Goal: Task Accomplishment & Management: Use online tool/utility

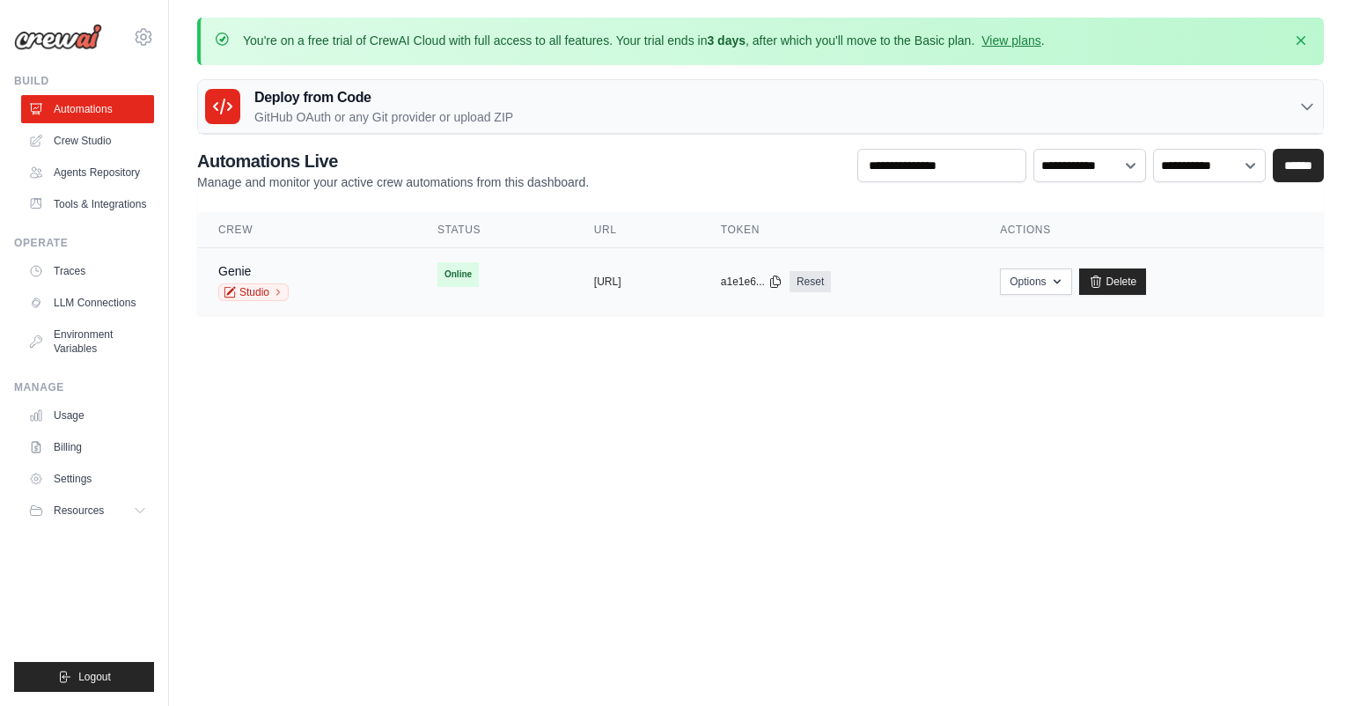
click at [700, 272] on td "copied https://genie-3f0ac21d-d4df-4004-a6" at bounding box center [636, 282] width 127 height 68
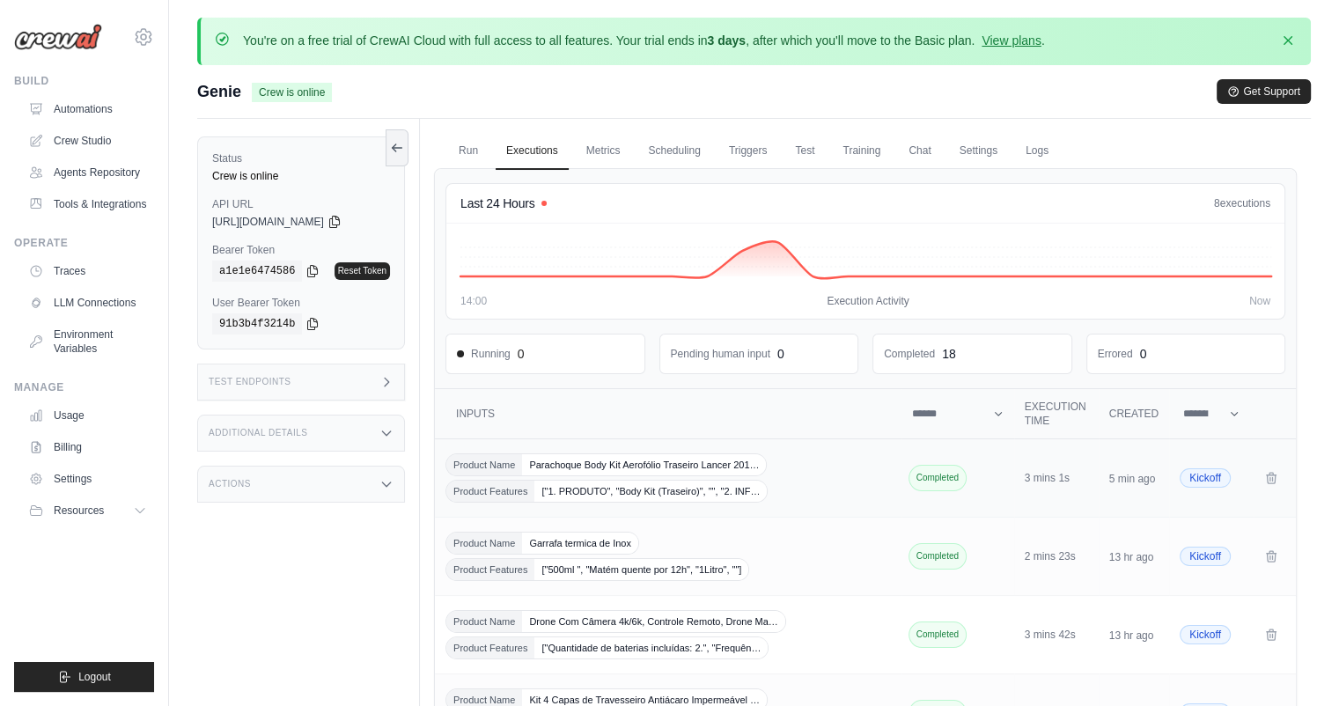
click at [796, 474] on div "Product Name Parachoque Body Kit Aerofólio Traseiro Lancer 201… Product Feature…" at bounding box center [667, 477] width 445 height 49
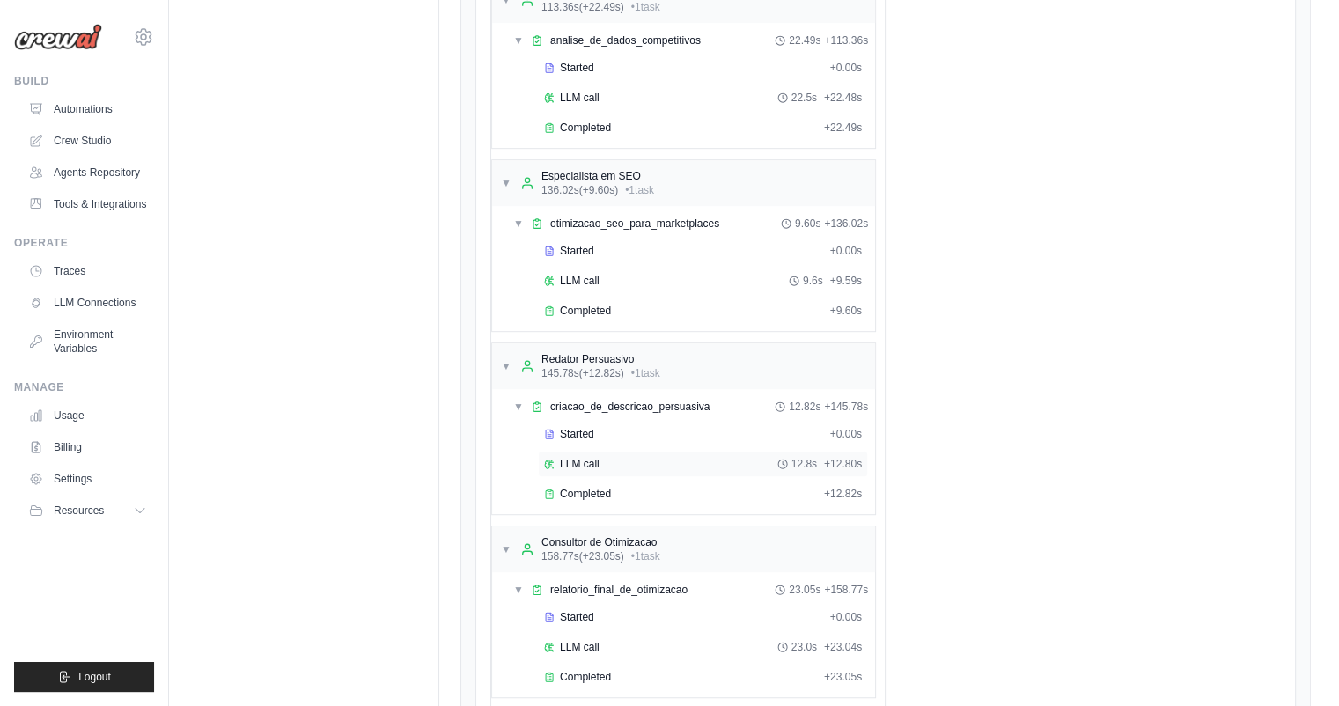
scroll to position [1049, 0]
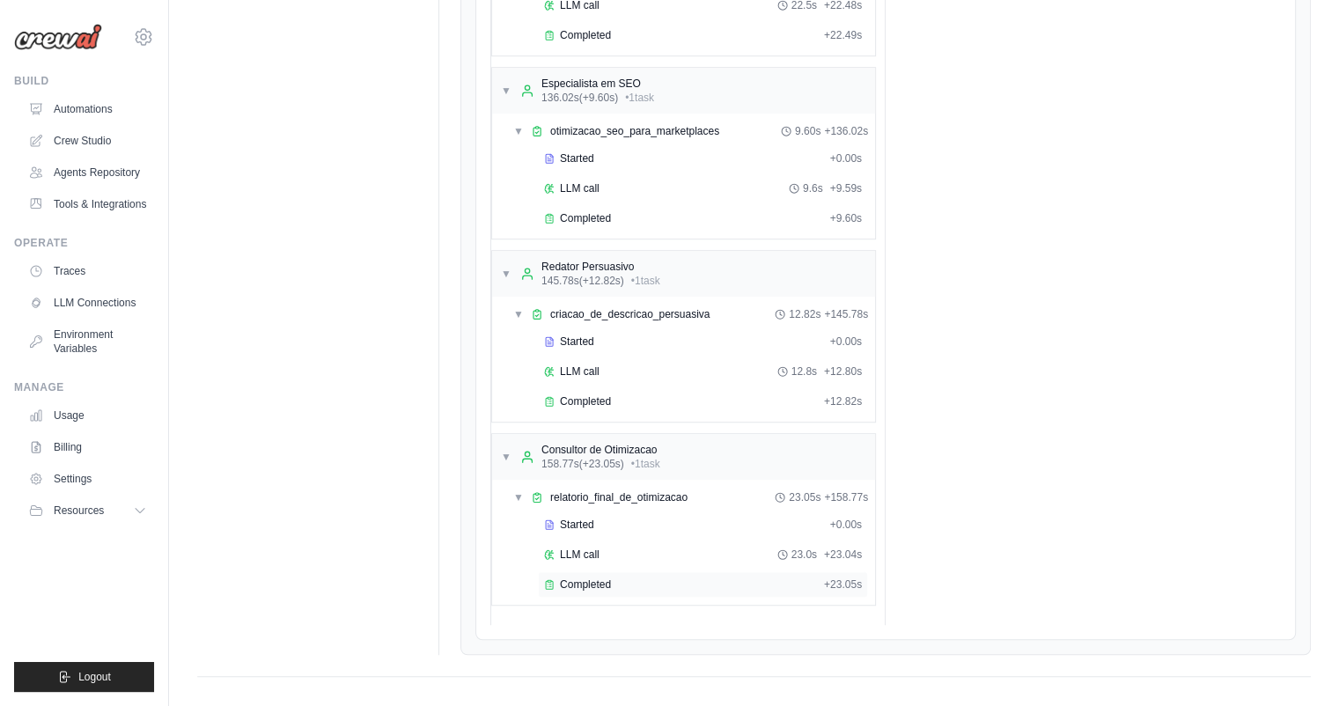
click at [634, 578] on div "Completed + 23.05s" at bounding box center [703, 584] width 330 height 26
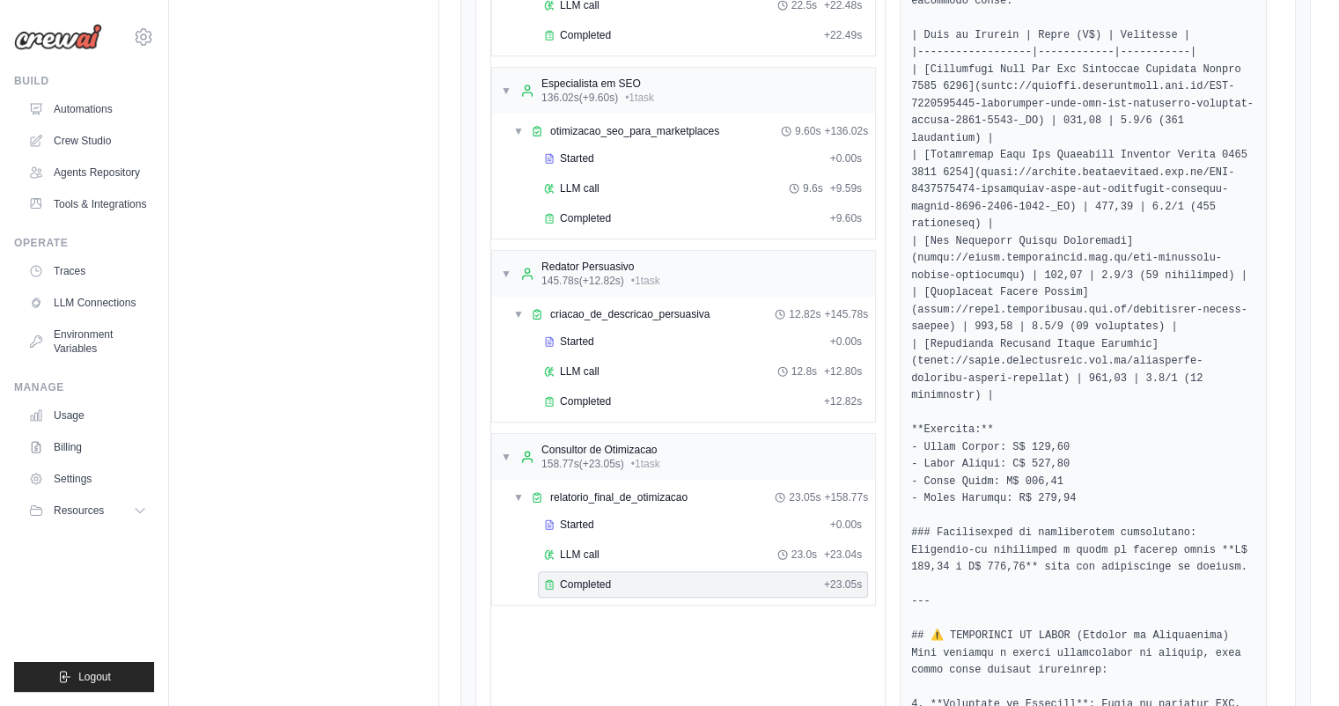
scroll to position [1261, 0]
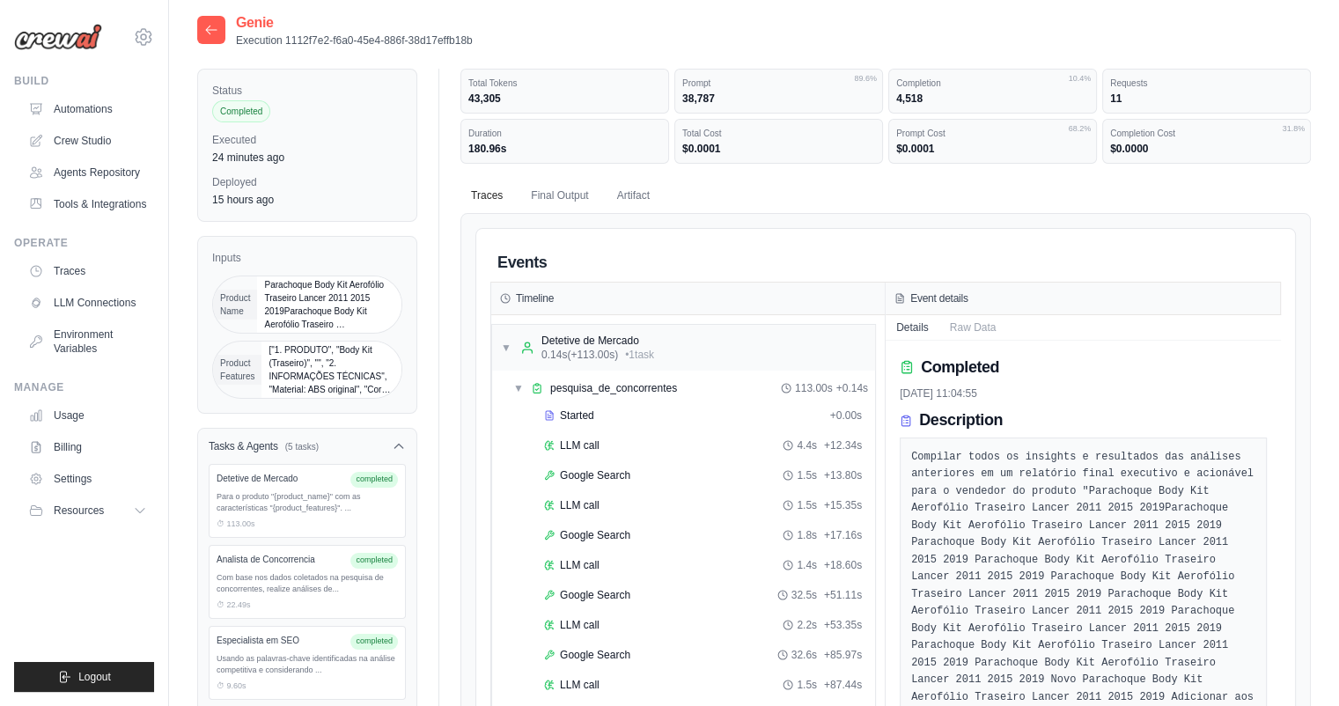
scroll to position [0, 0]
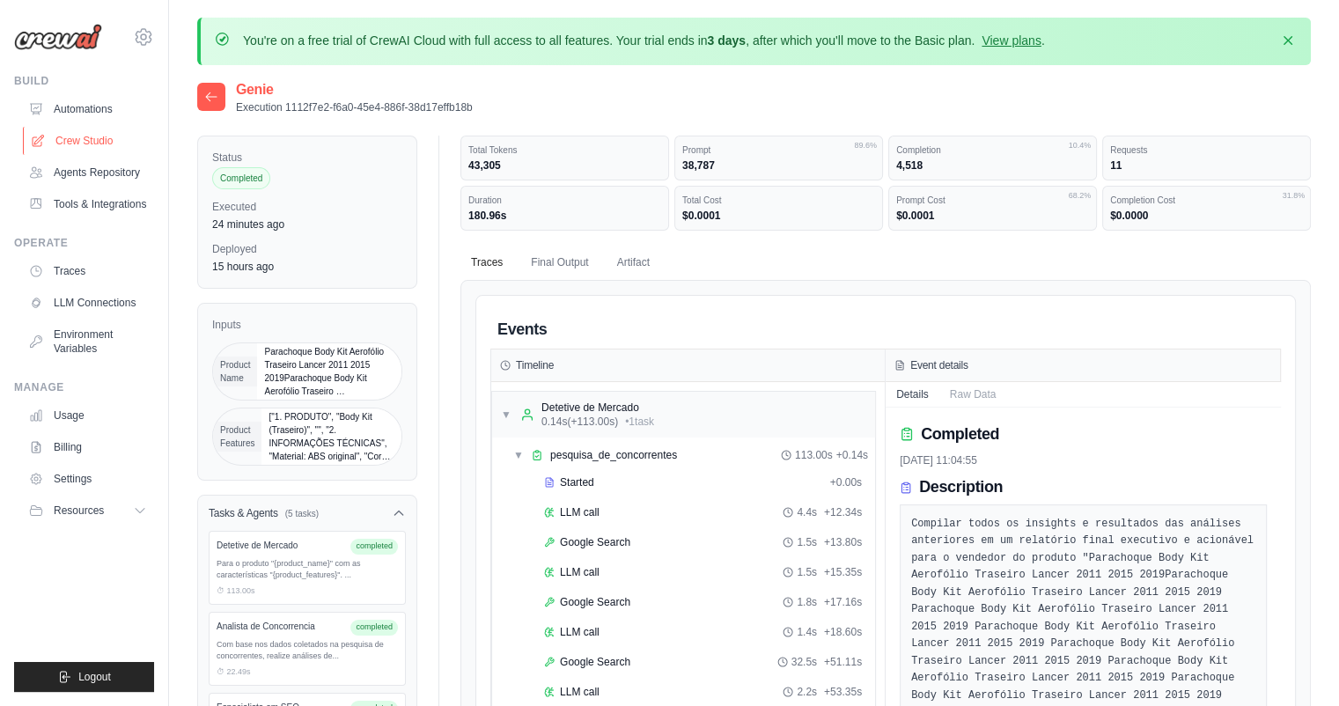
click at [85, 136] on link "Crew Studio" at bounding box center [89, 141] width 133 height 28
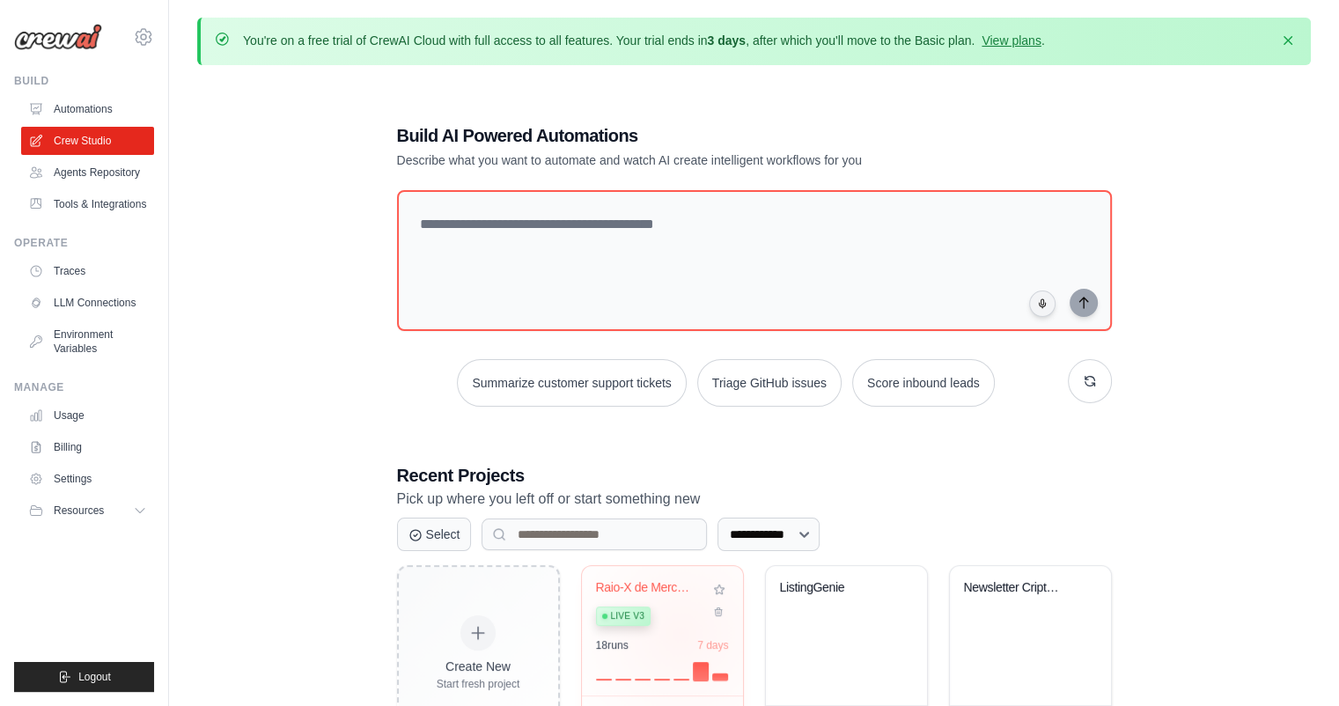
click at [681, 633] on div "Raio-X de Mercado - Otimizacao Comp... Live v3 18 run s 7 days" at bounding box center [662, 630] width 161 height 129
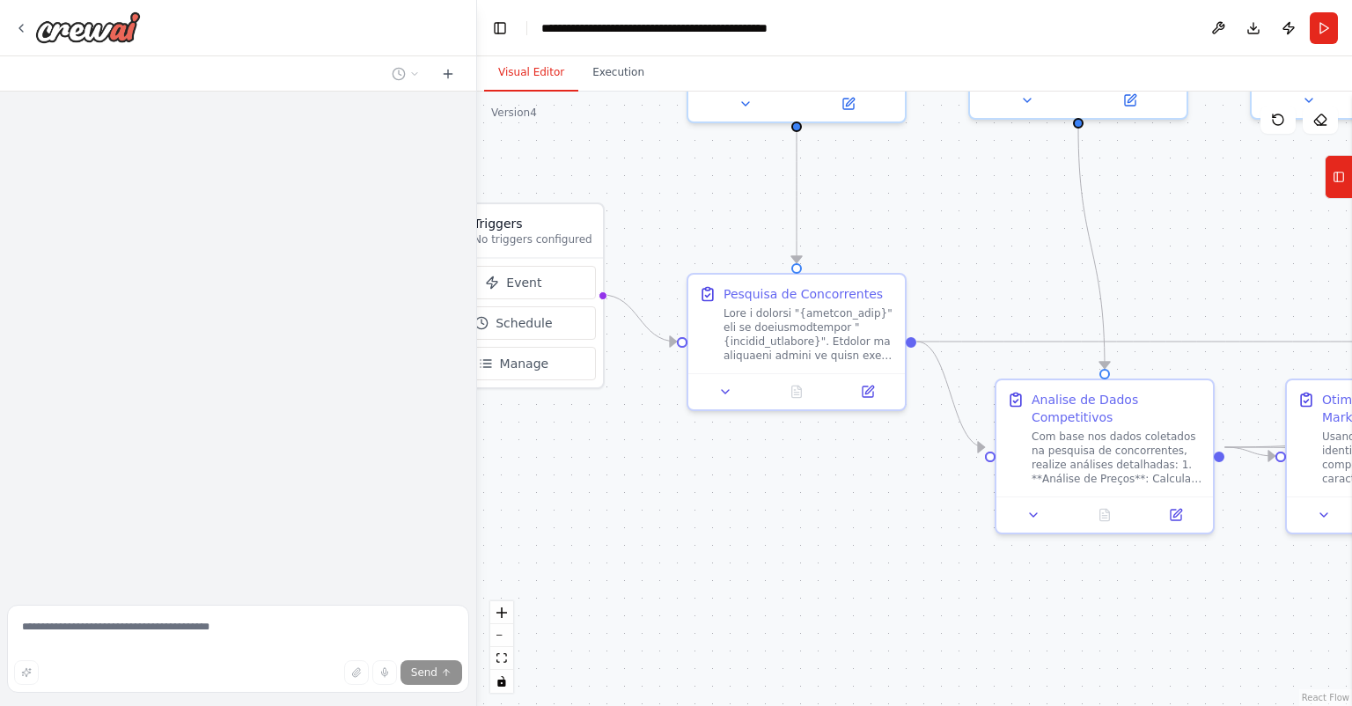
drag, startPoint x: 769, startPoint y: 394, endPoint x: 652, endPoint y: 158, distance: 263.4
click at [652, 158] on div ".deletable-edge-delete-btn { width: 20px; height: 20px; border: 0px solid #ffff…" at bounding box center [914, 399] width 875 height 614
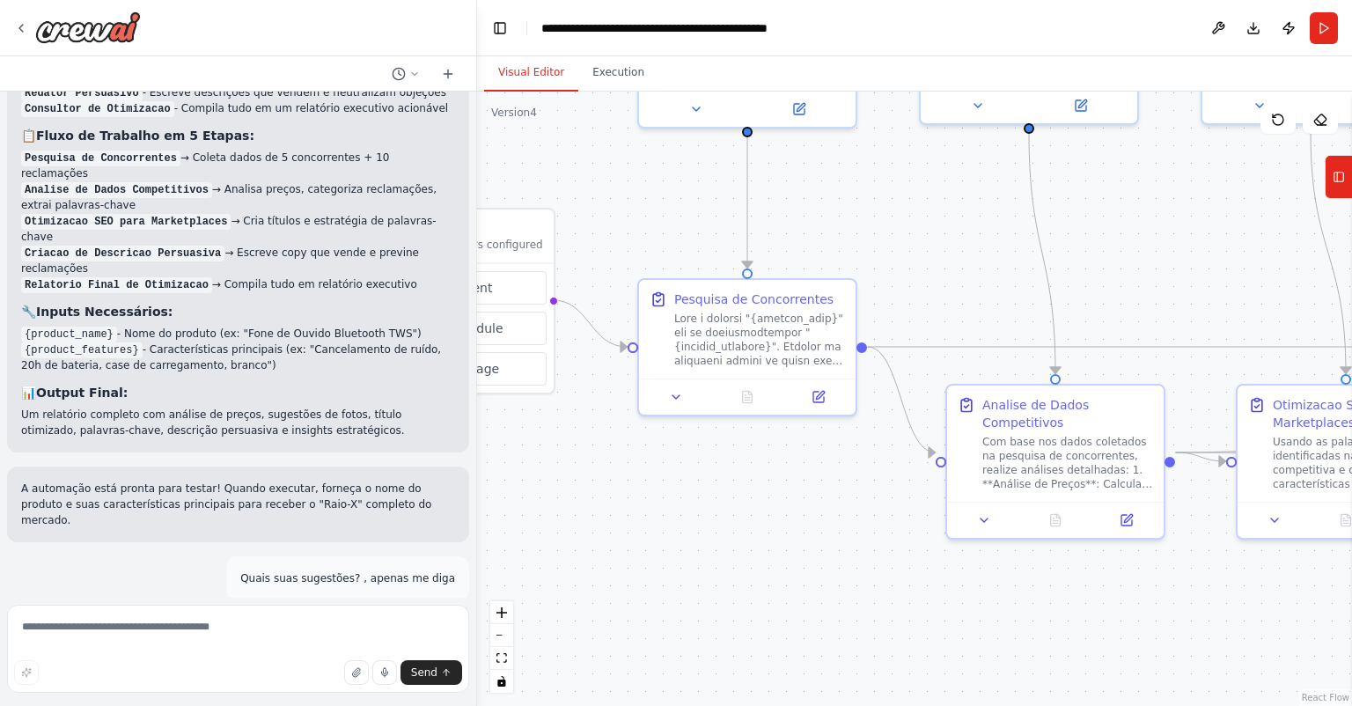
drag, startPoint x: 890, startPoint y: 221, endPoint x: 876, endPoint y: 225, distance: 14.8
click at [876, 225] on div ".deletable-edge-delete-btn { width: 20px; height: 20px; border: 0px solid #ffff…" at bounding box center [914, 399] width 875 height 614
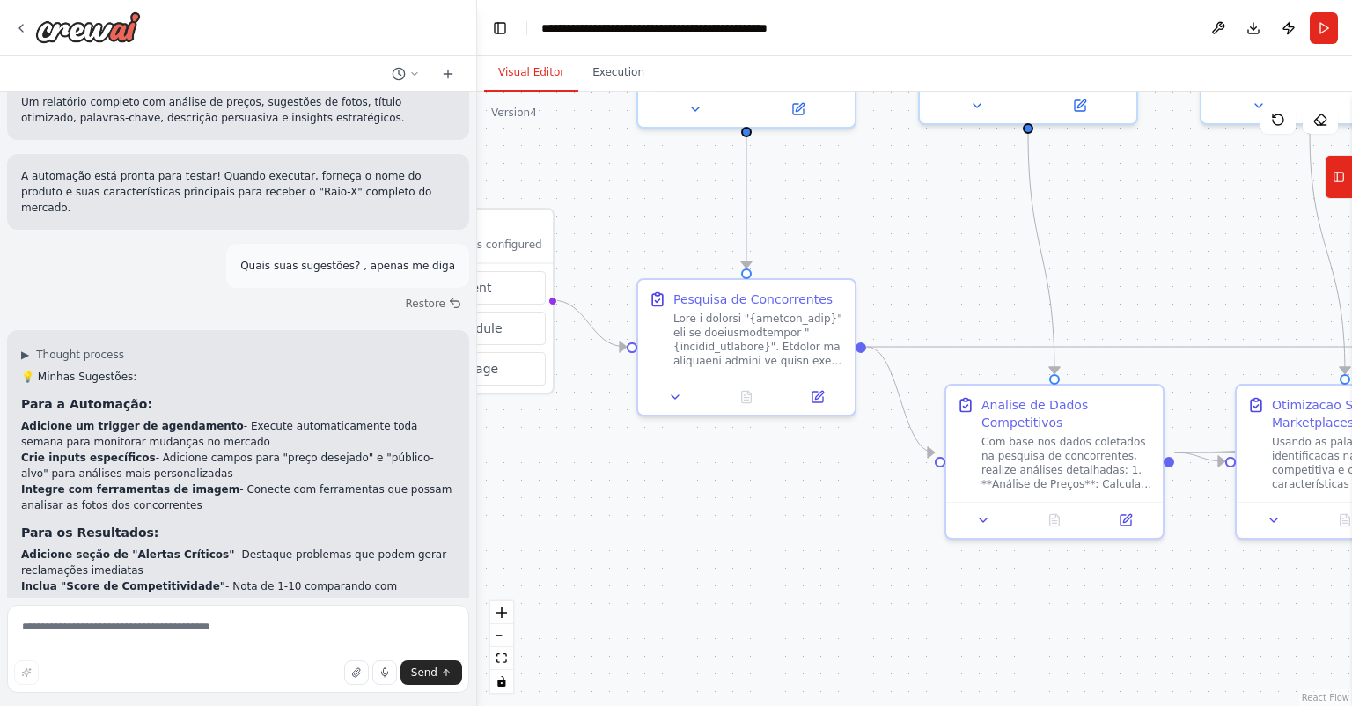
scroll to position [3433, 0]
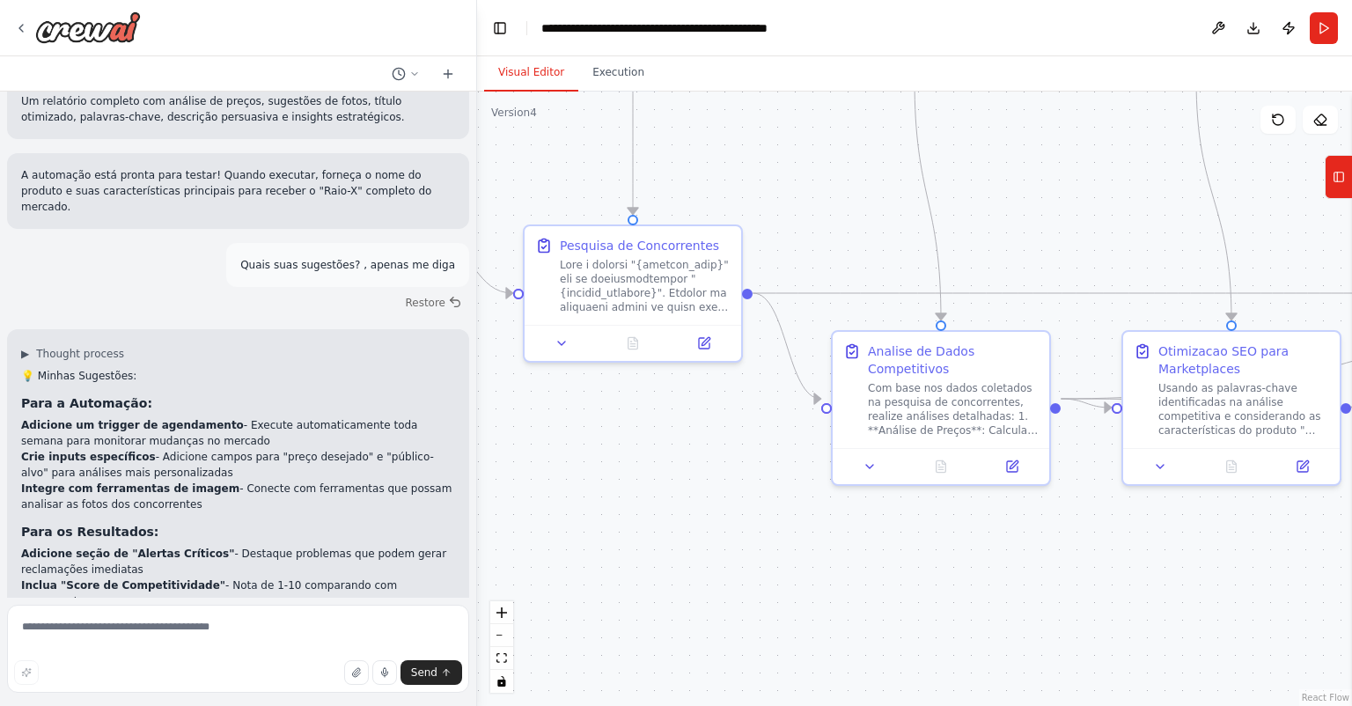
drag, startPoint x: 921, startPoint y: 247, endPoint x: 802, endPoint y: 206, distance: 125.6
click at [802, 206] on div ".deletable-edge-delete-btn { width: 20px; height: 20px; border: 0px solid #ffff…" at bounding box center [914, 399] width 875 height 614
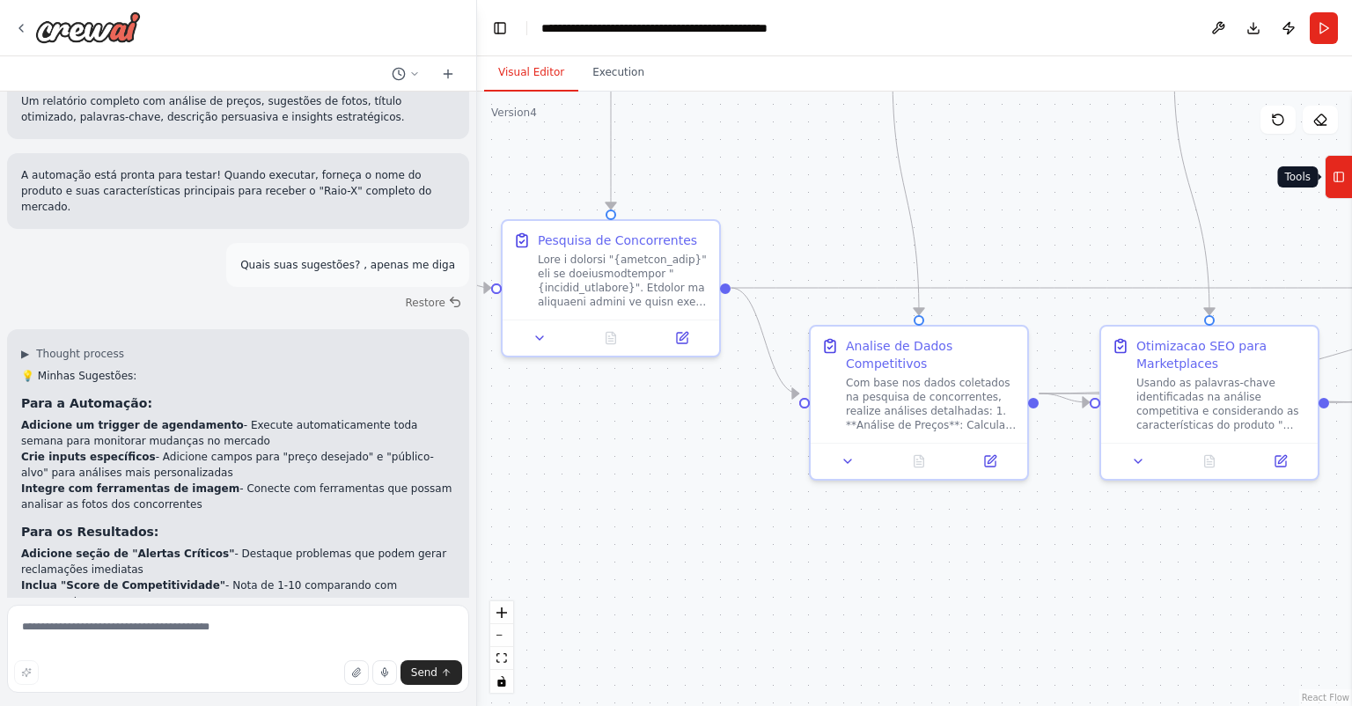
click at [1347, 179] on button "Tools" at bounding box center [1338, 177] width 27 height 44
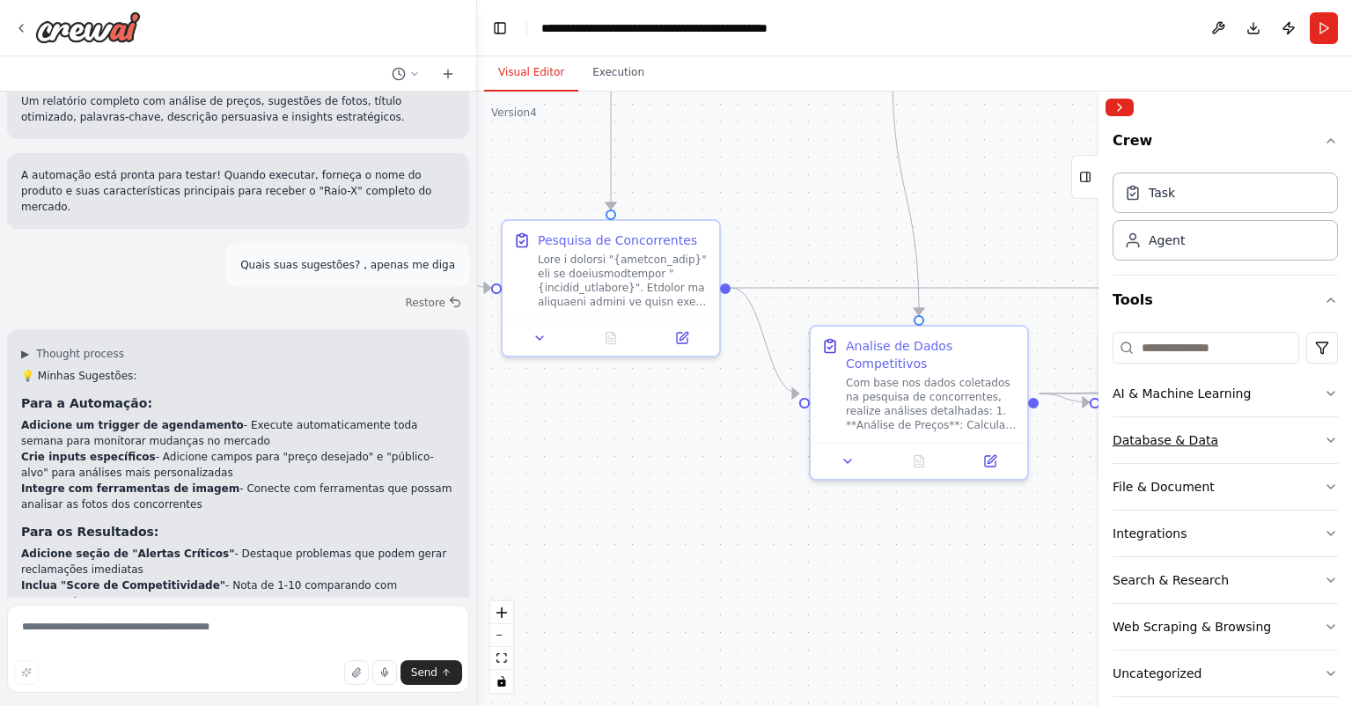
scroll to position [18, 0]
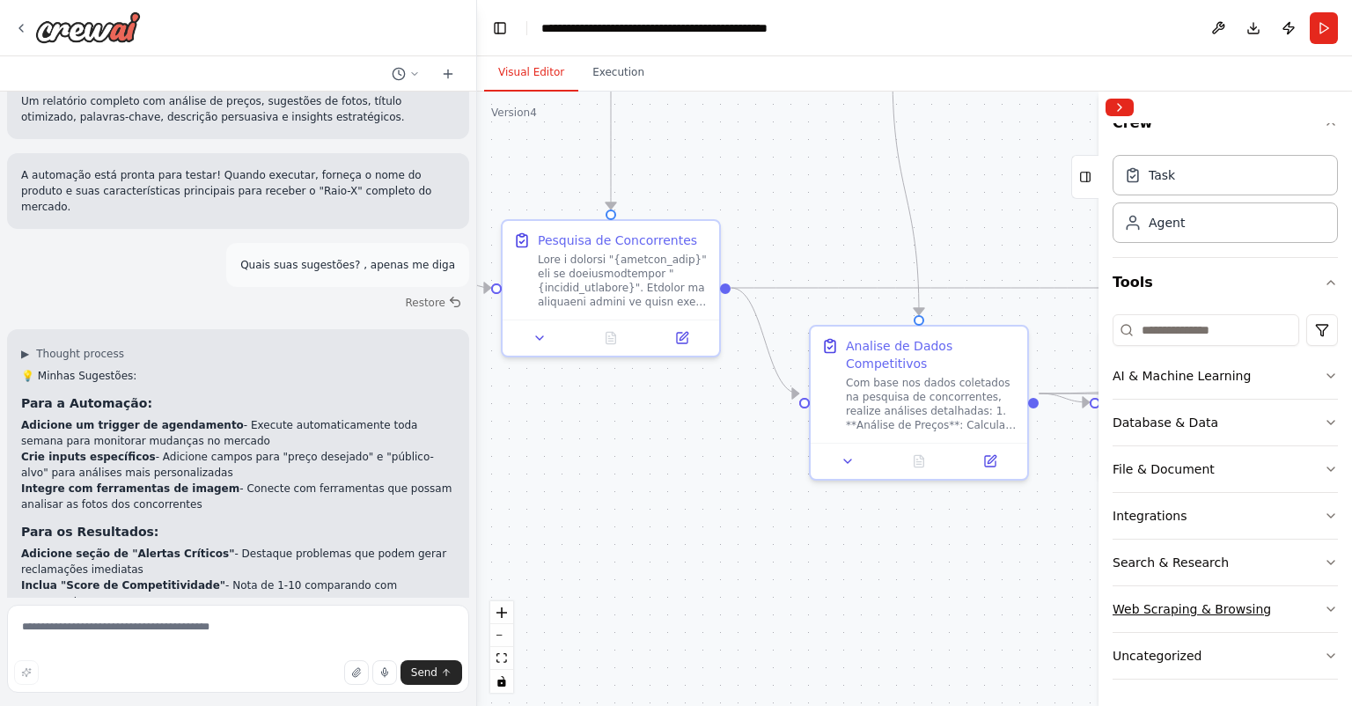
click at [1275, 609] on button "Web Scraping & Browsing" at bounding box center [1225, 609] width 225 height 46
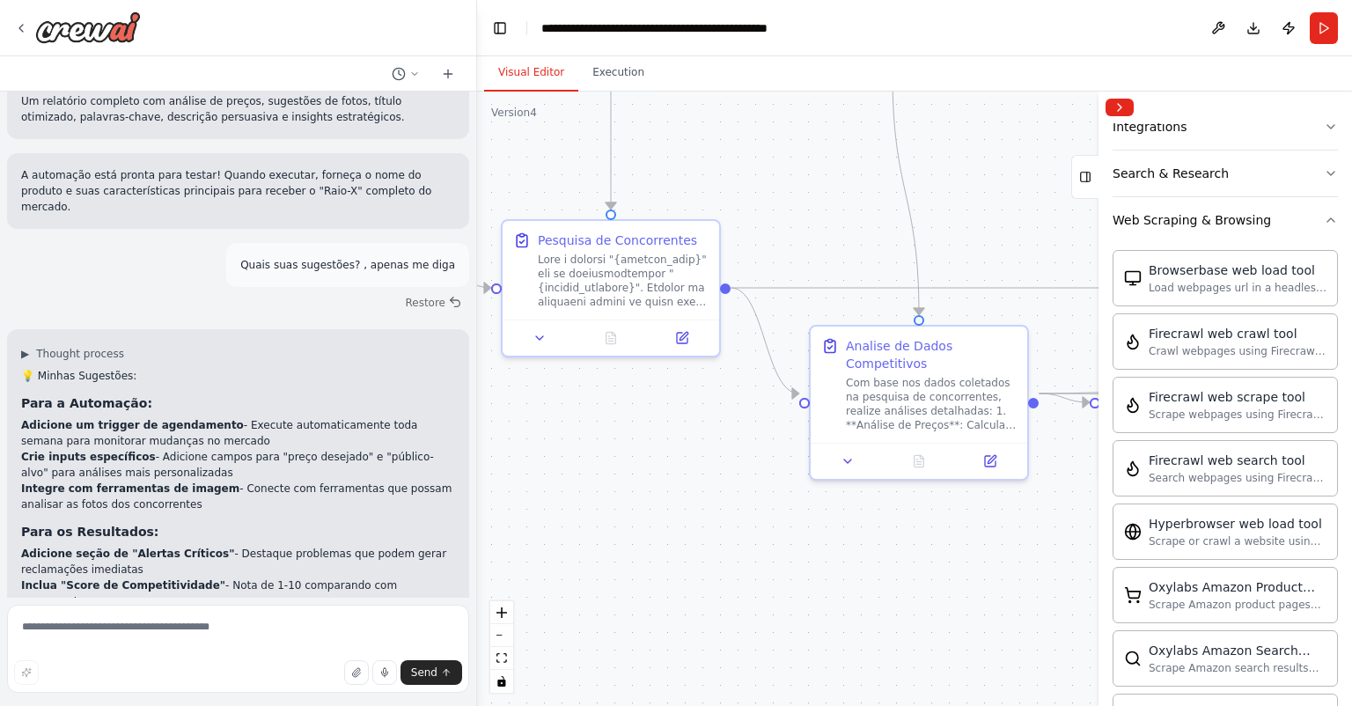
scroll to position [405, 0]
click at [538, 327] on icon at bounding box center [540, 334] width 14 height 14
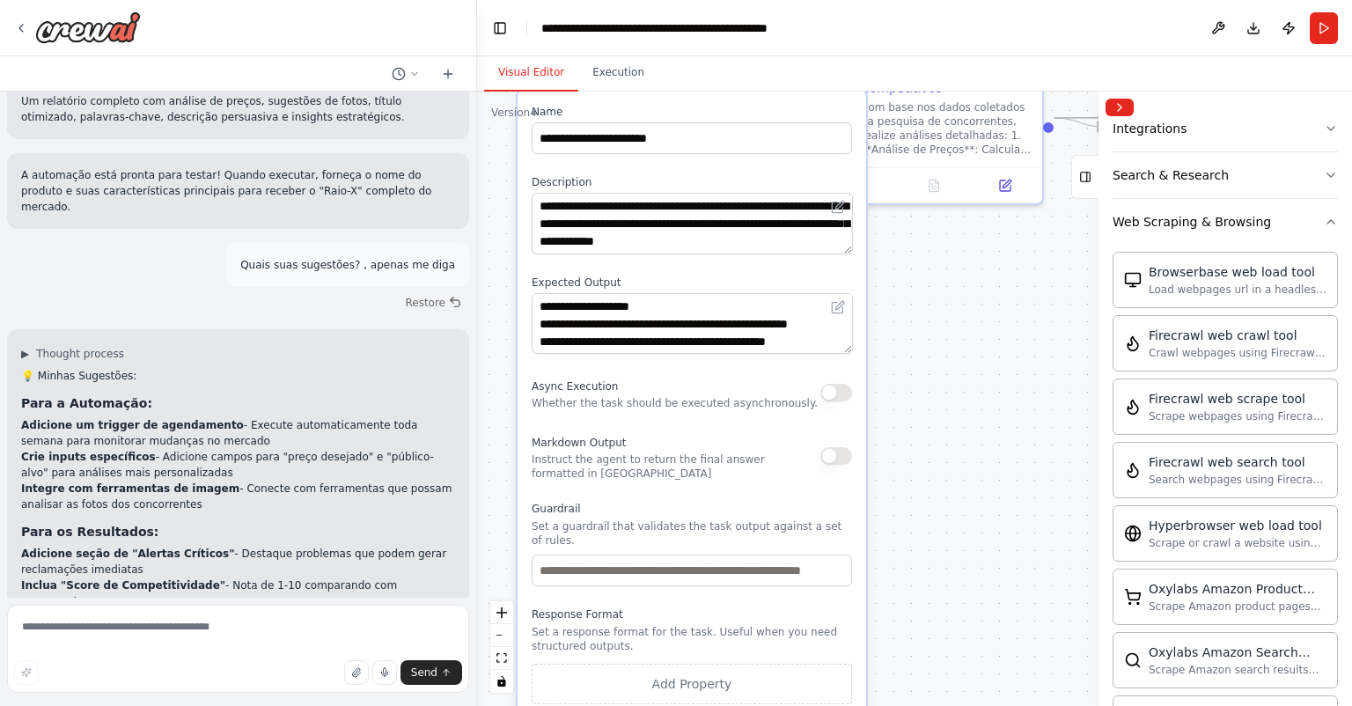
drag, startPoint x: 939, startPoint y: 523, endPoint x: 954, endPoint y: 274, distance: 249.6
click at [954, 274] on div ".deletable-edge-delete-btn { width: 20px; height: 20px; border: 0px solid #ffff…" at bounding box center [914, 399] width 875 height 614
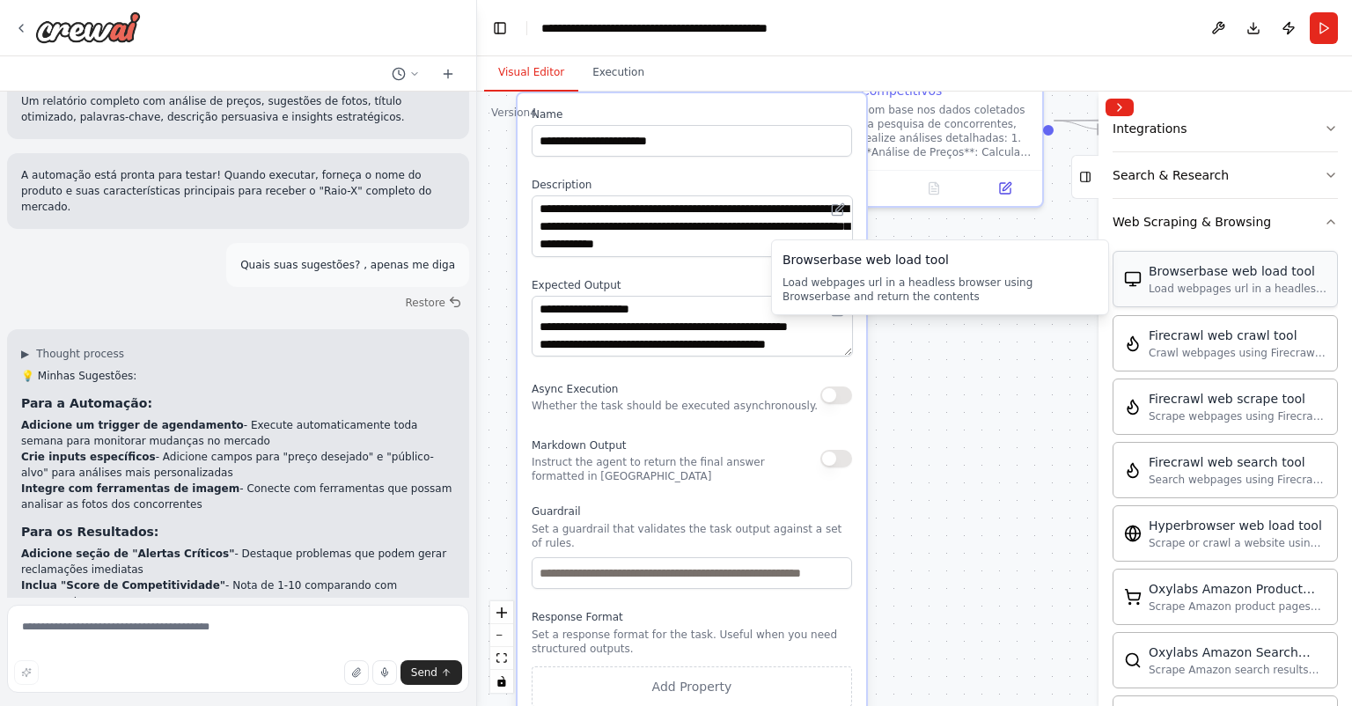
click at [1159, 282] on div "Load webpages url in a headless browser using Browserbase and return the conten…" at bounding box center [1238, 289] width 178 height 14
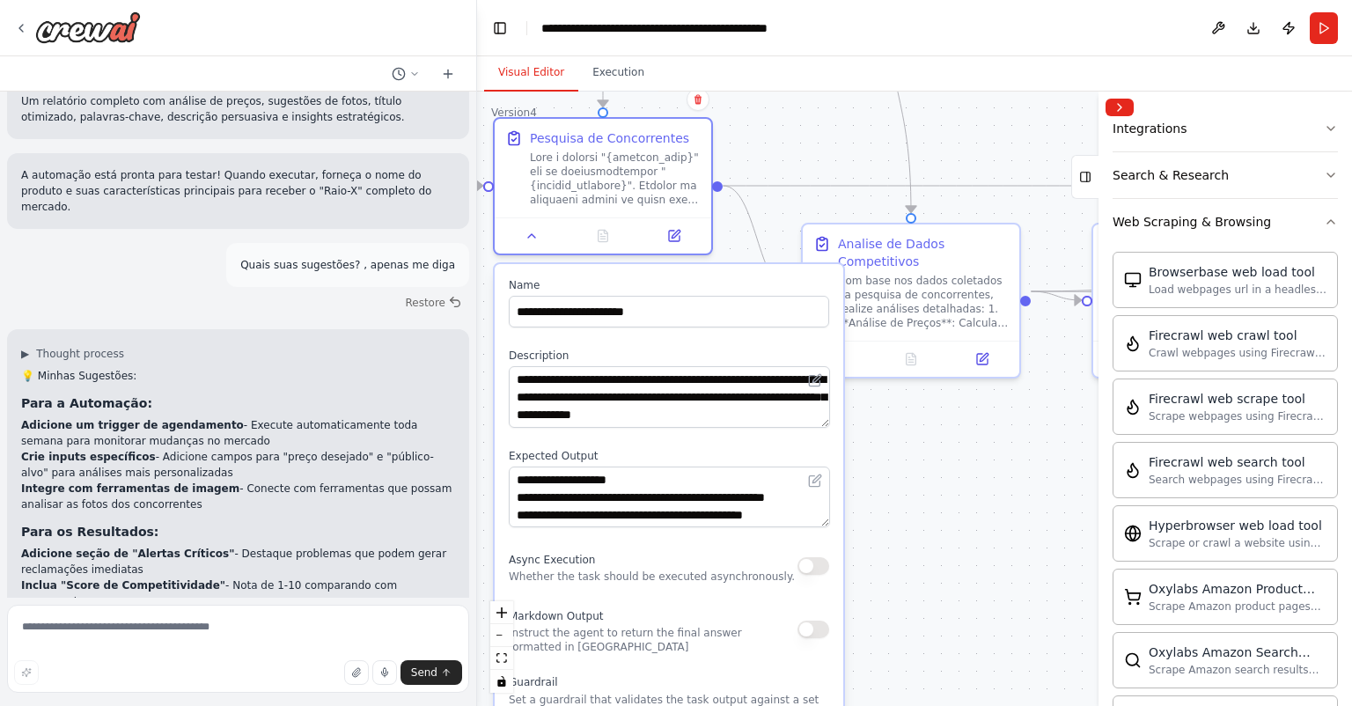
drag, startPoint x: 993, startPoint y: 330, endPoint x: 1002, endPoint y: 440, distance: 110.4
click at [1002, 440] on div ".deletable-edge-delete-btn { width: 20px; height: 20px; border: 0px solid #ffff…" at bounding box center [914, 399] width 875 height 614
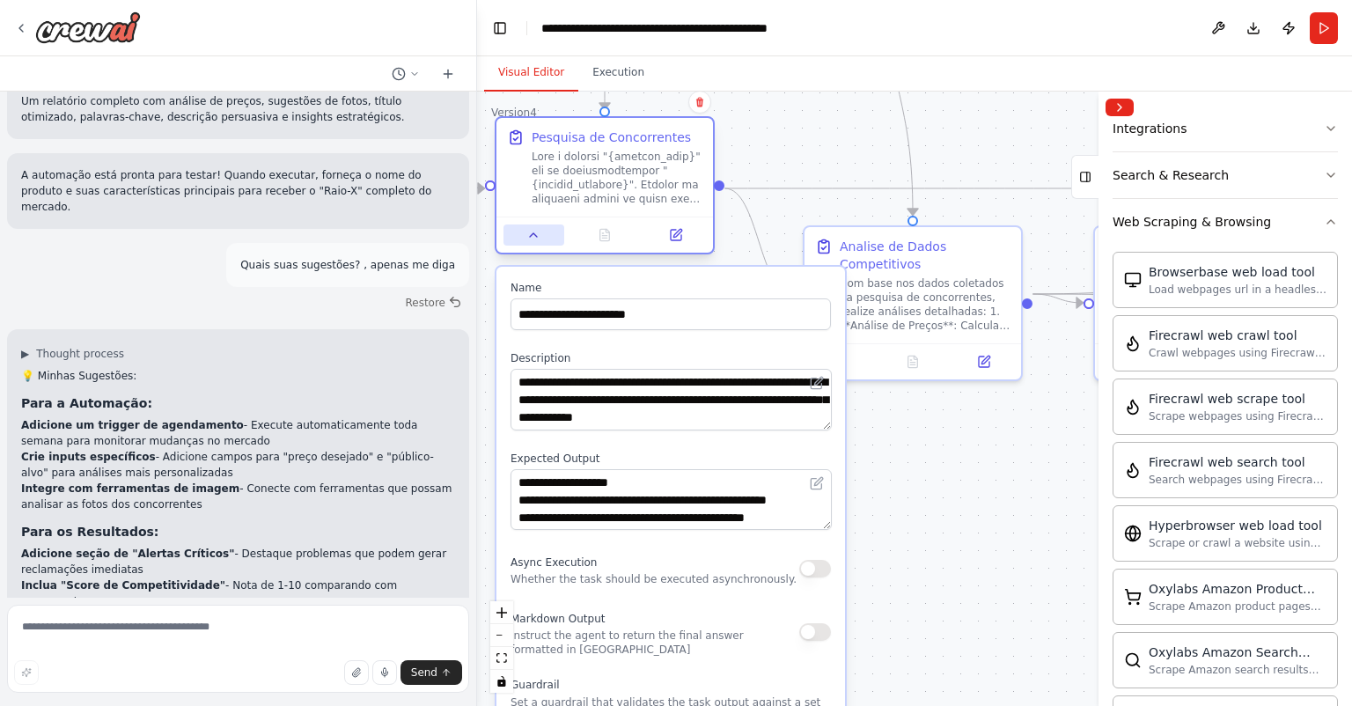
click at [540, 235] on icon at bounding box center [533, 235] width 14 height 14
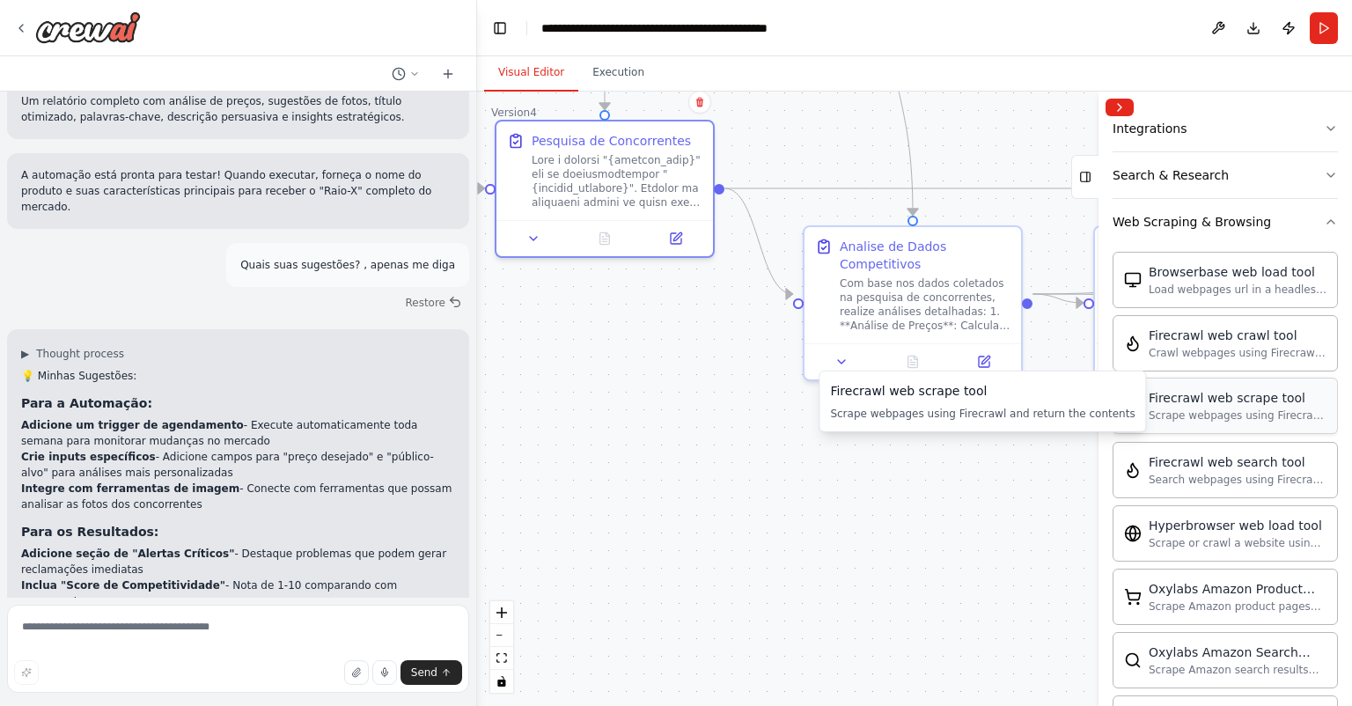
scroll to position [511, 0]
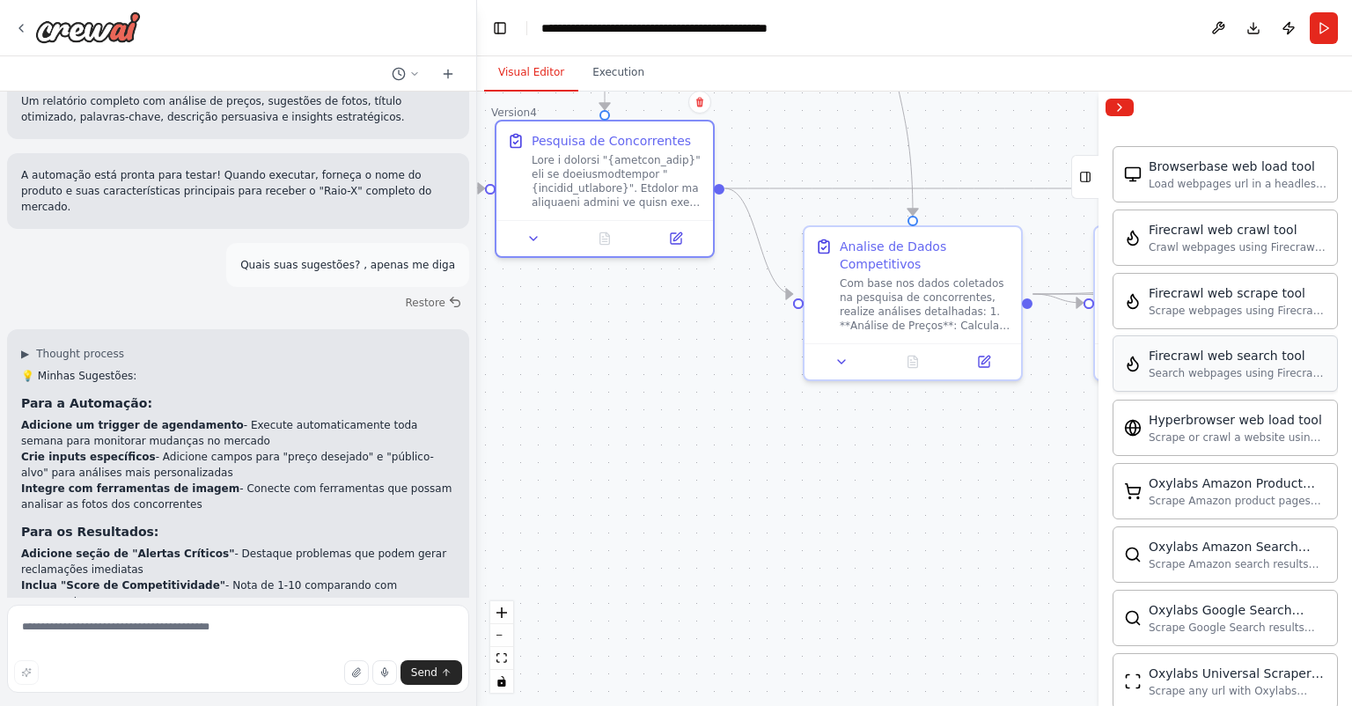
click at [1243, 372] on div "Search webpages using Firecrawl and return the results" at bounding box center [1238, 373] width 178 height 14
click at [1239, 372] on div "Search webpages using Firecrawl and return the results" at bounding box center [1238, 373] width 178 height 14
drag, startPoint x: 1239, startPoint y: 371, endPoint x: 997, endPoint y: 430, distance: 249.2
click at [997, 430] on div "Conceito Central: Uma ferramenta que não apenas escreve a descrição de um produ…" at bounding box center [676, 353] width 1352 height 706
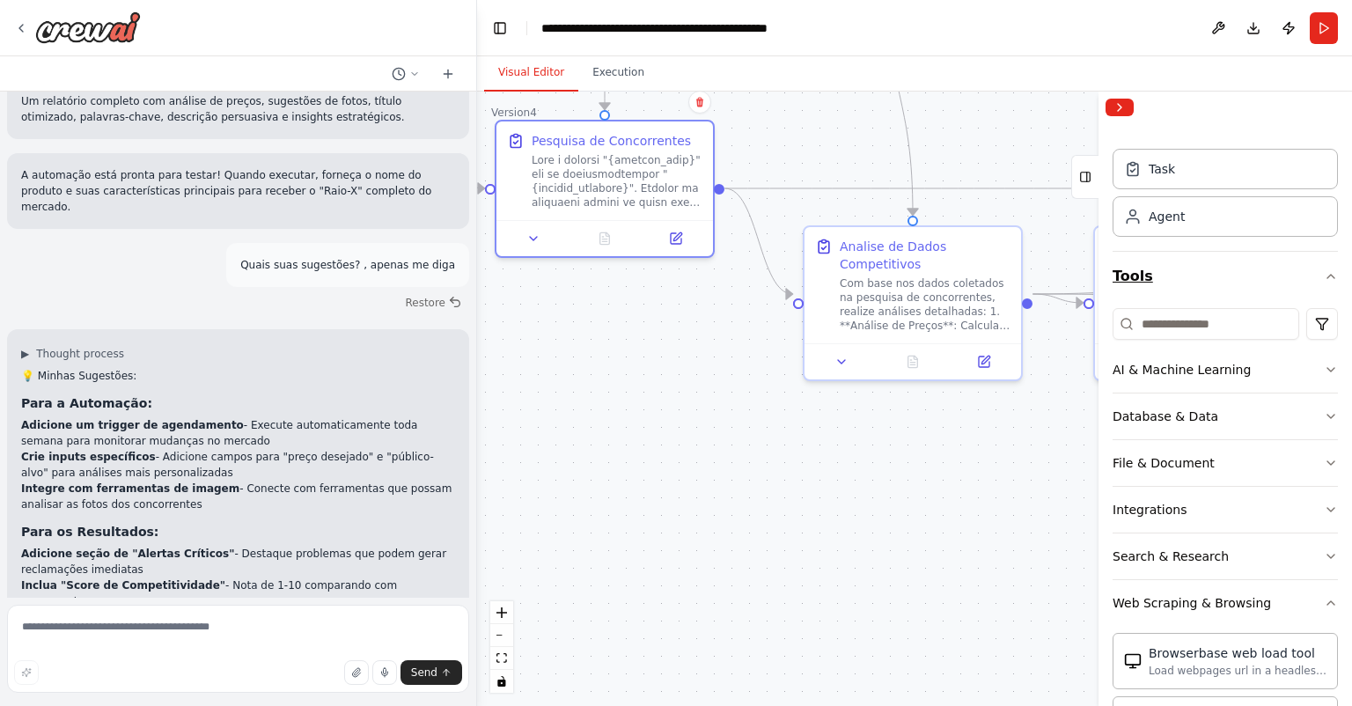
scroll to position [0, 0]
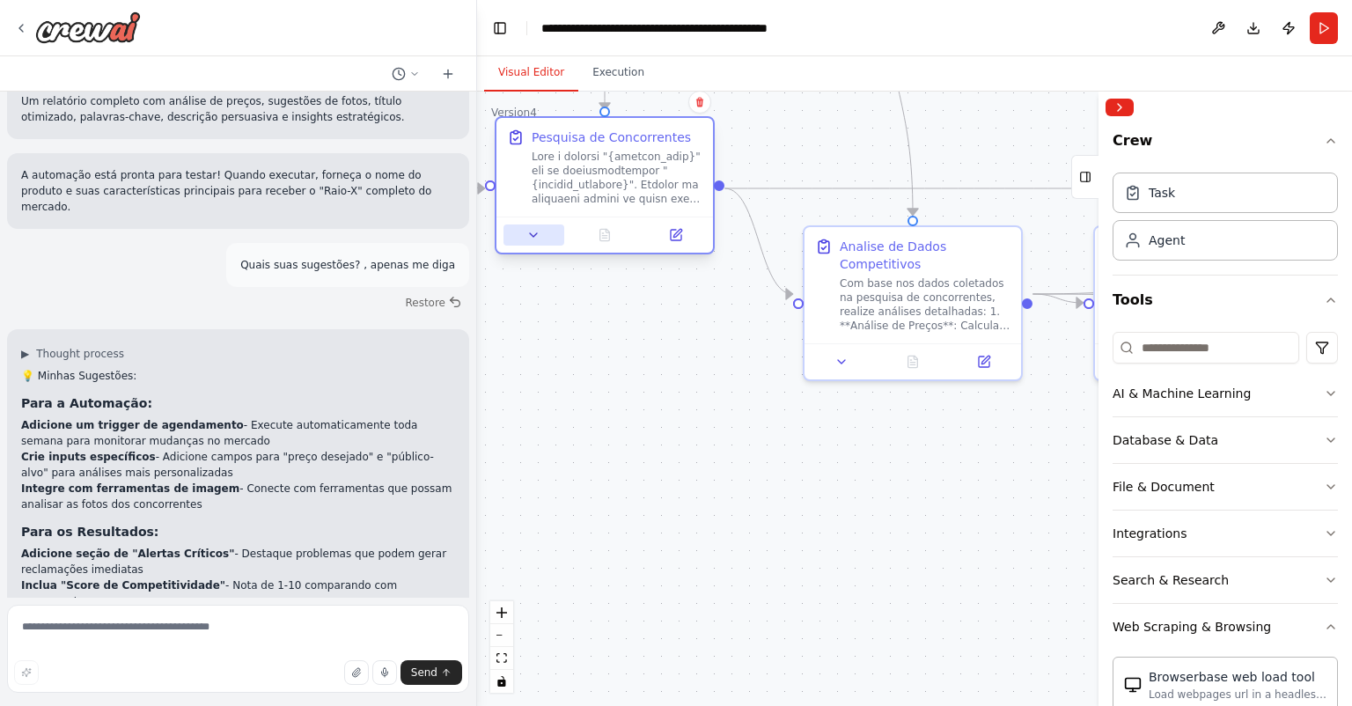
click at [543, 239] on button at bounding box center [534, 234] width 61 height 21
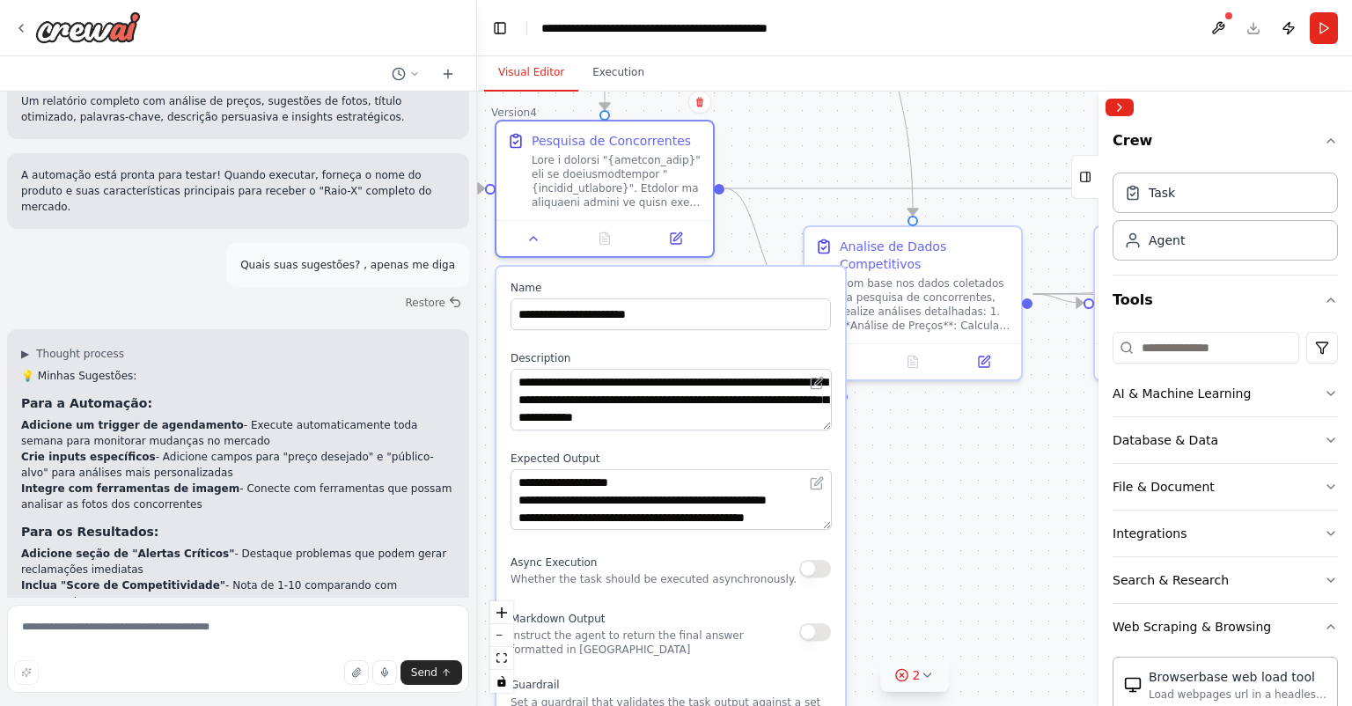
click at [913, 673] on span "2" at bounding box center [917, 675] width 8 height 18
click at [546, 232] on button at bounding box center [534, 234] width 61 height 21
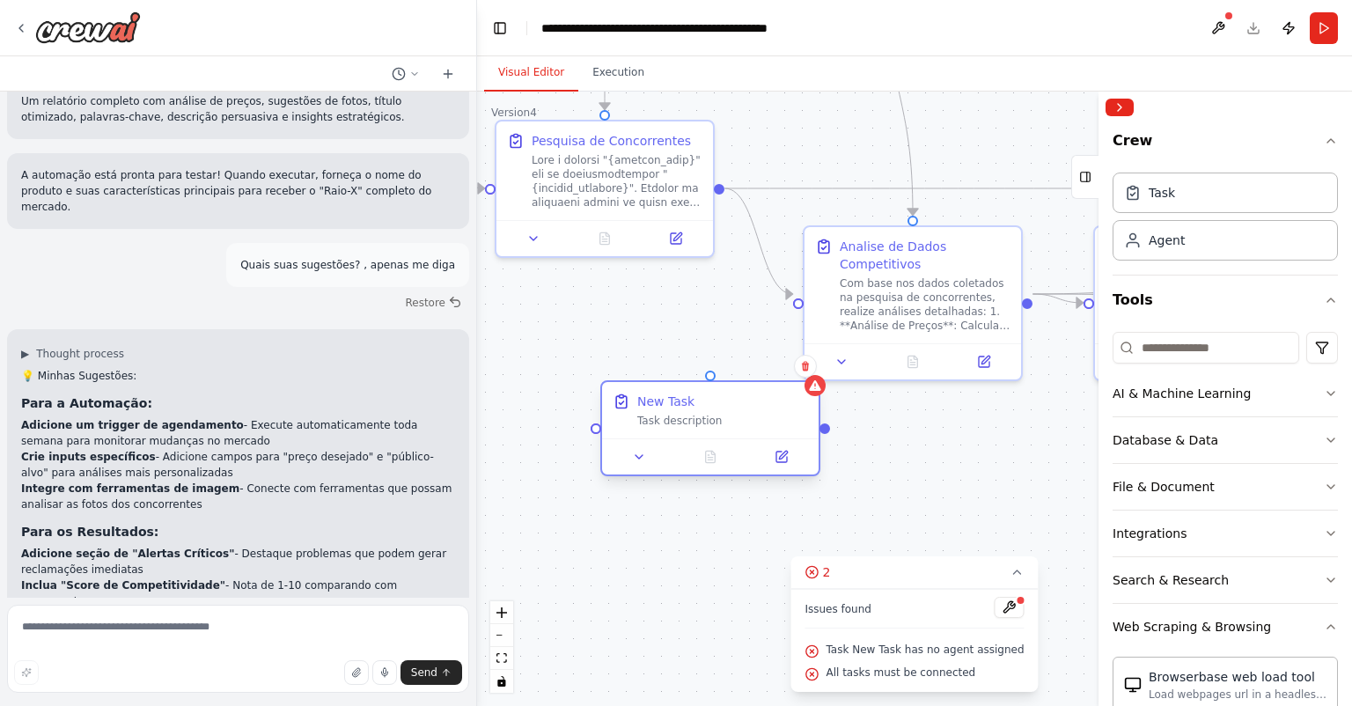
drag, startPoint x: 746, startPoint y: 379, endPoint x: 718, endPoint y: 425, distance: 54.1
click at [718, 425] on div "New Task Task description" at bounding box center [722, 410] width 171 height 35
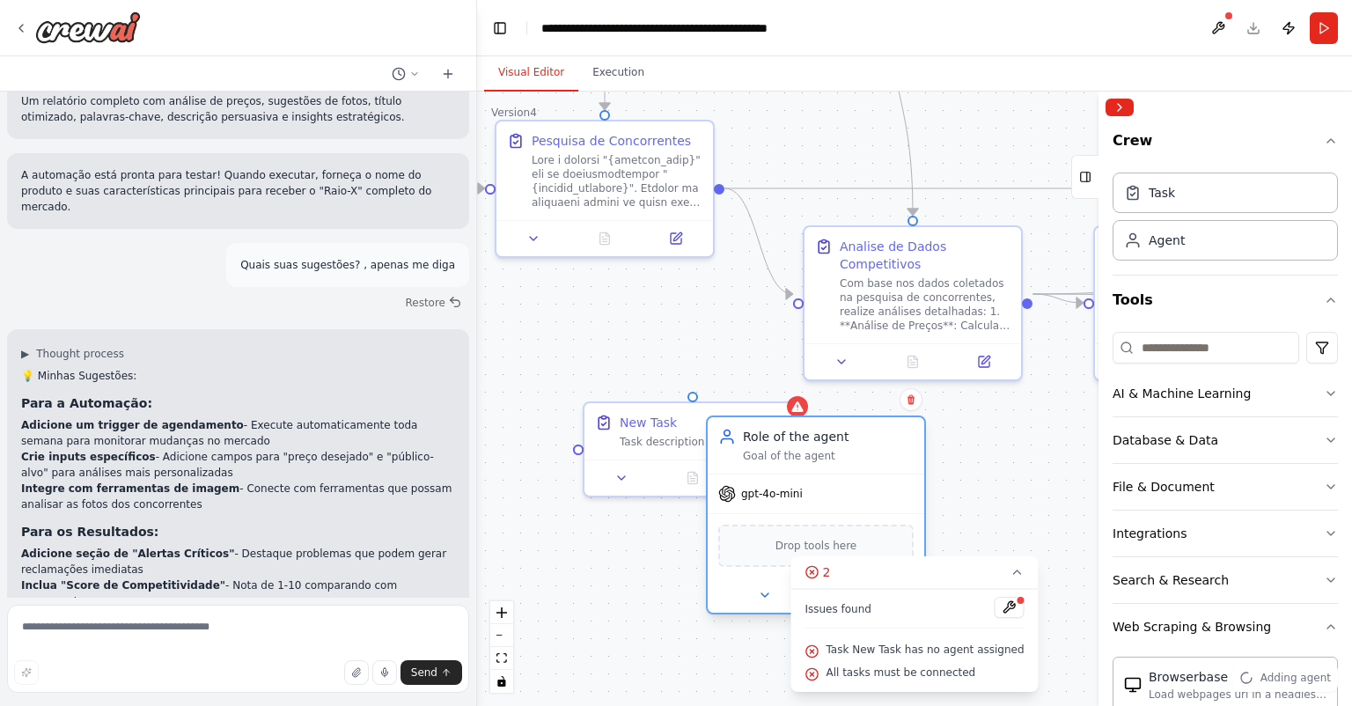
drag, startPoint x: 958, startPoint y: 508, endPoint x: 789, endPoint y: 448, distance: 179.3
click at [785, 447] on div "Role of the agent Goal of the agent" at bounding box center [828, 445] width 171 height 35
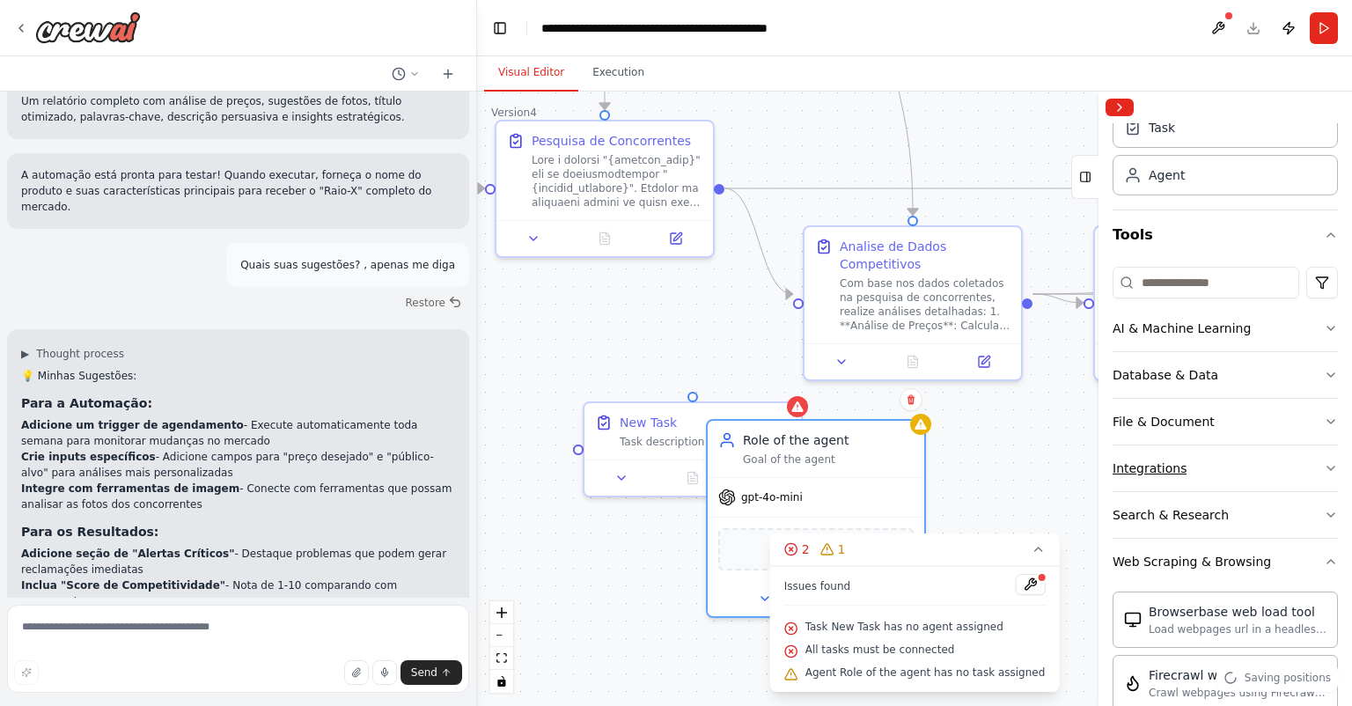
scroll to position [106, 0]
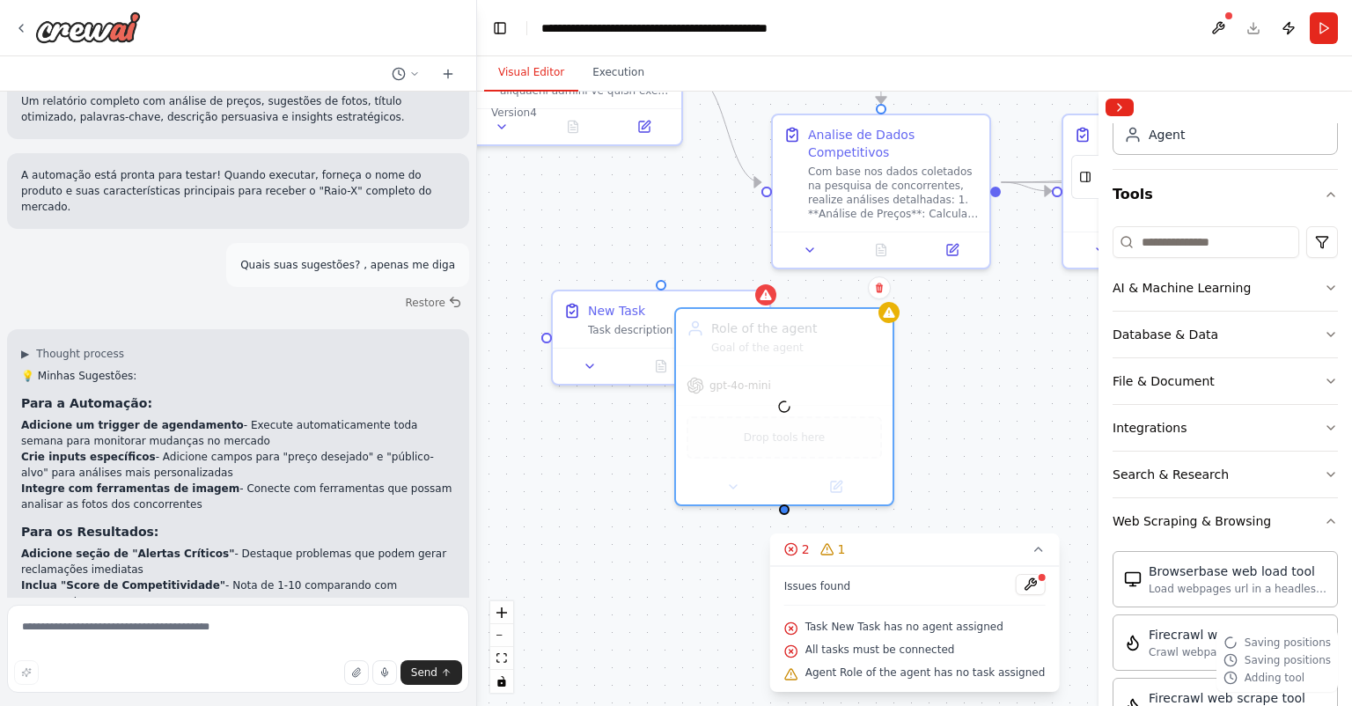
drag, startPoint x: 1006, startPoint y: 443, endPoint x: 990, endPoint y: 357, distance: 87.9
click at [990, 357] on div ".deletable-edge-delete-btn { width: 20px; height: 20px; border: 0px solid #ffff…" at bounding box center [914, 399] width 875 height 614
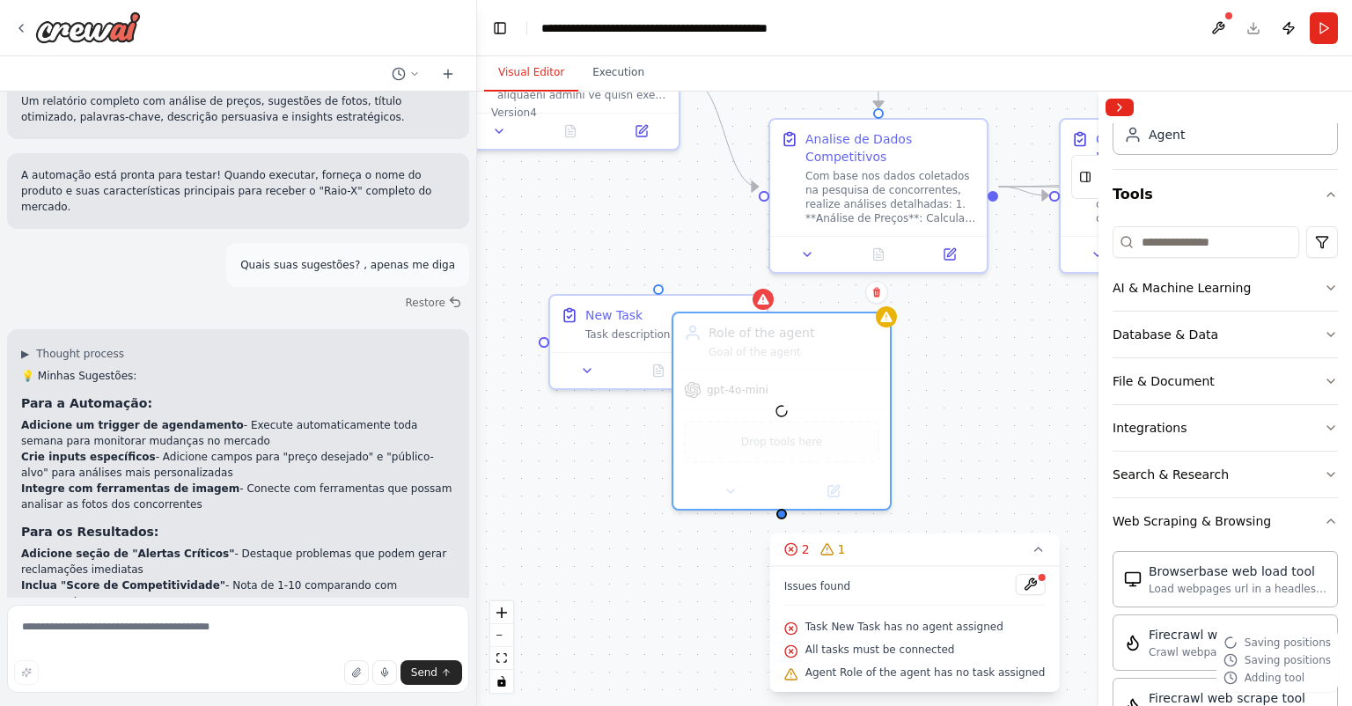
click at [934, 313] on div ".deletable-edge-delete-btn { width: 20px; height: 20px; border: 0px solid #ffff…" at bounding box center [914, 399] width 875 height 614
click at [879, 290] on icon at bounding box center [876, 293] width 7 height 10
click at [821, 289] on button "Confirm" at bounding box center [827, 292] width 63 height 21
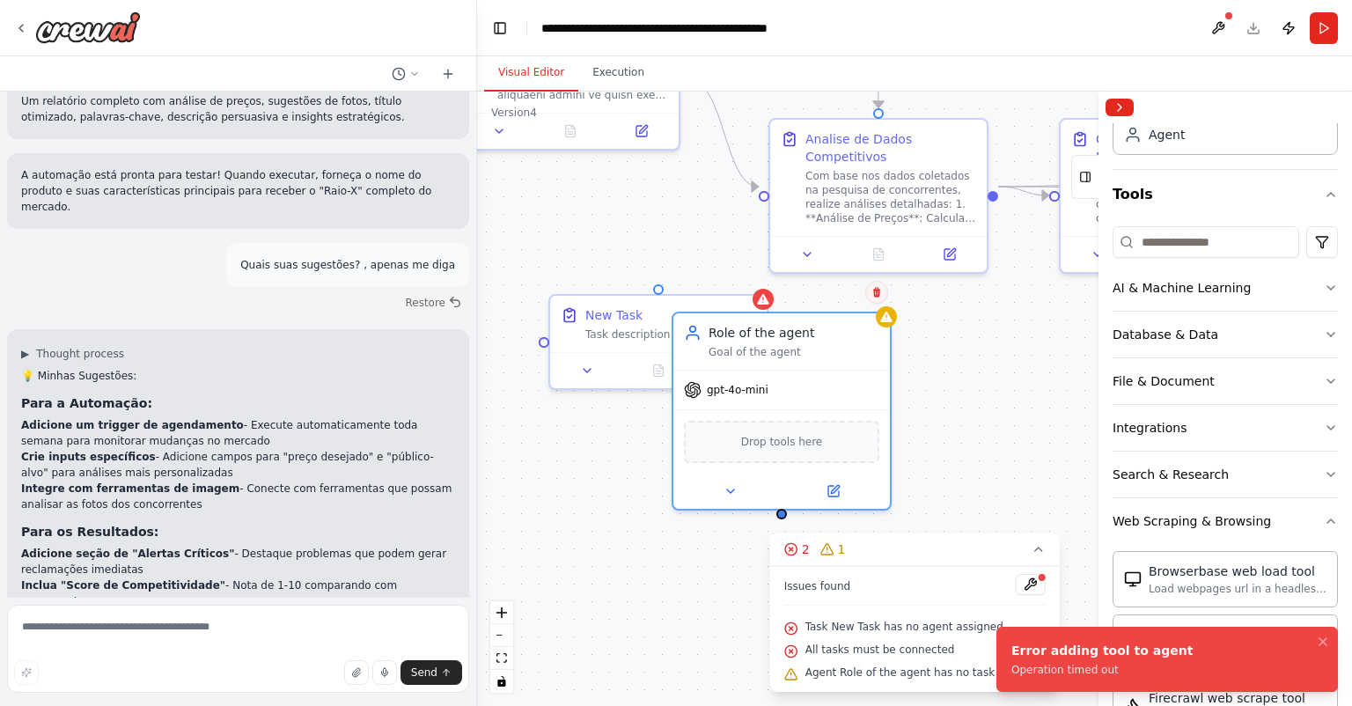
click at [884, 290] on button at bounding box center [876, 292] width 23 height 23
click at [831, 298] on button "Confirm" at bounding box center [827, 292] width 63 height 21
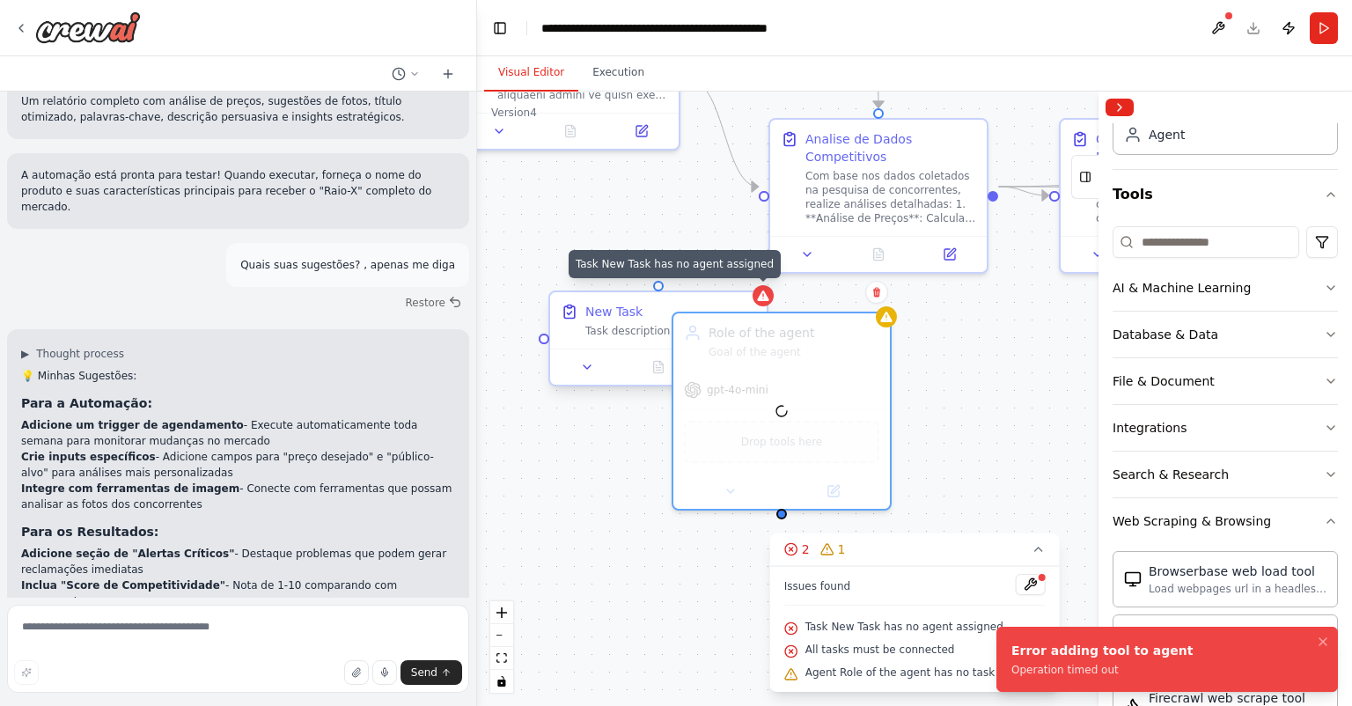
click at [766, 298] on icon at bounding box center [762, 296] width 11 height 11
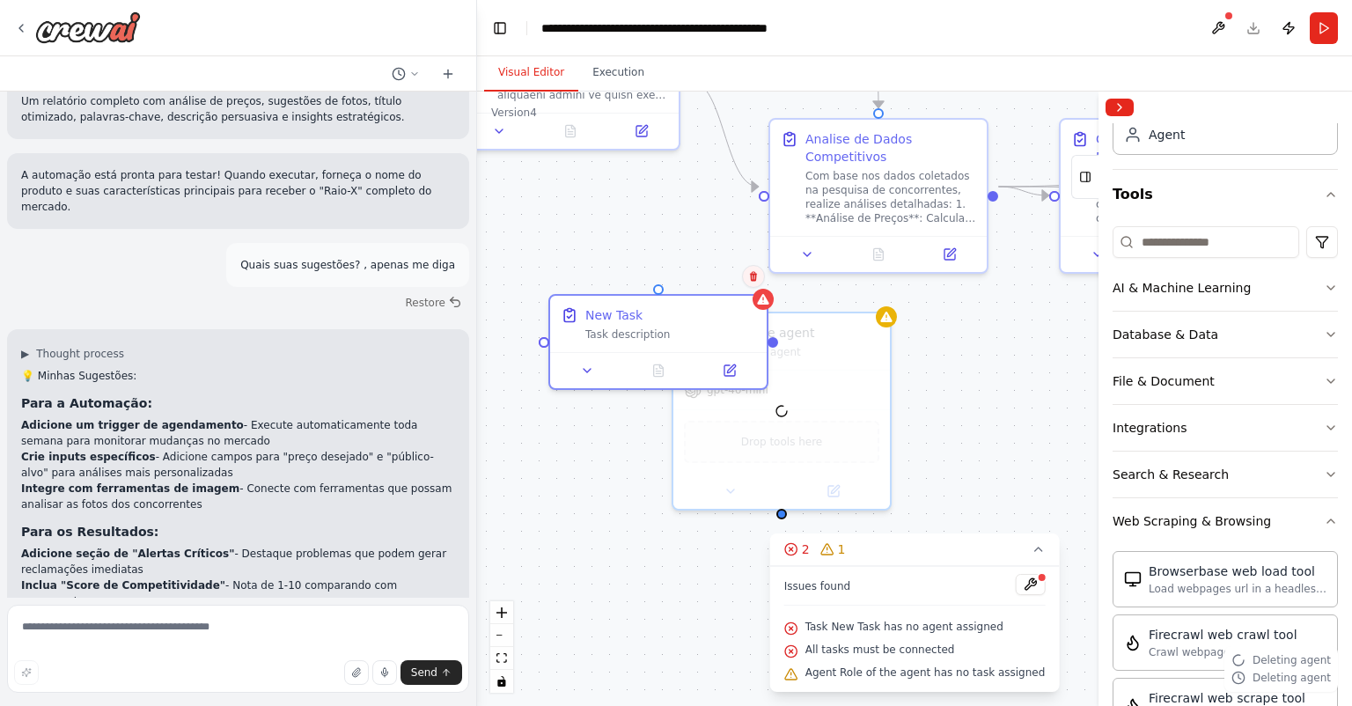
click at [756, 277] on icon at bounding box center [753, 277] width 7 height 10
click at [713, 279] on button "Confirm" at bounding box center [704, 276] width 63 height 21
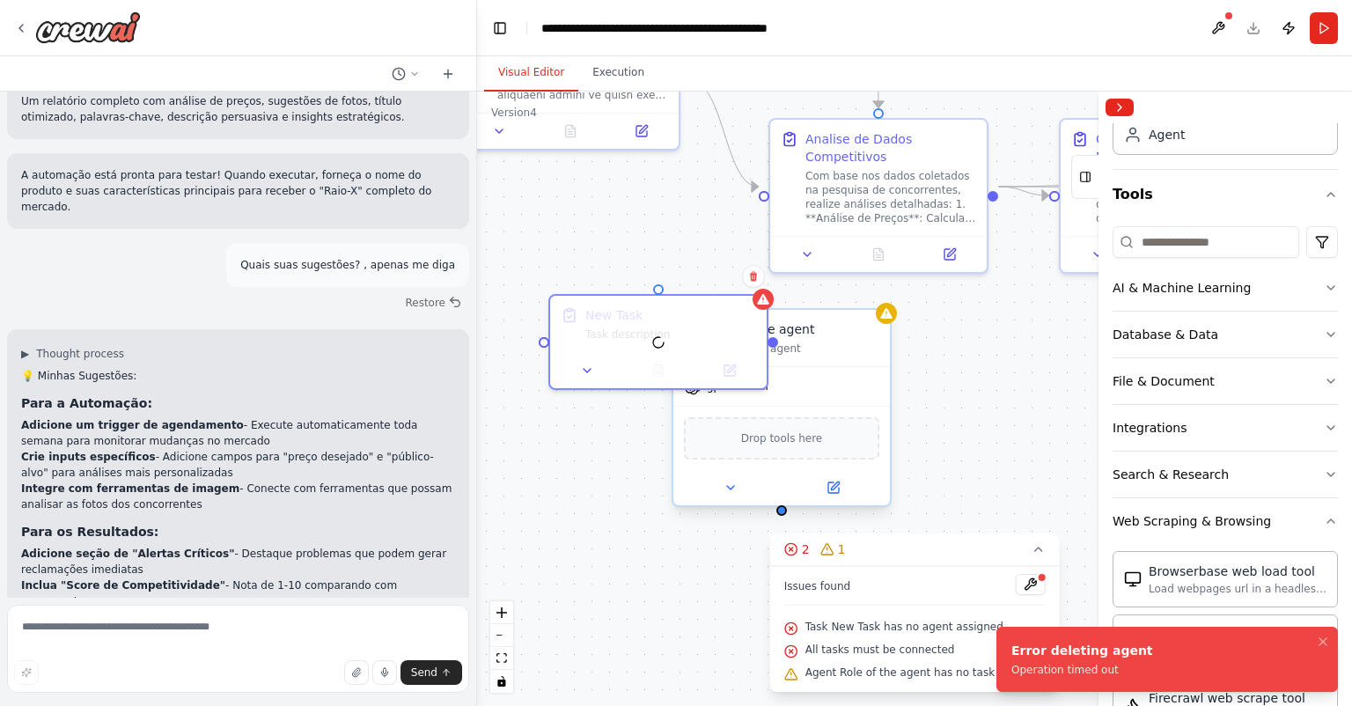
click at [844, 358] on div "Role of the agent Goal of the agent" at bounding box center [781, 338] width 217 height 56
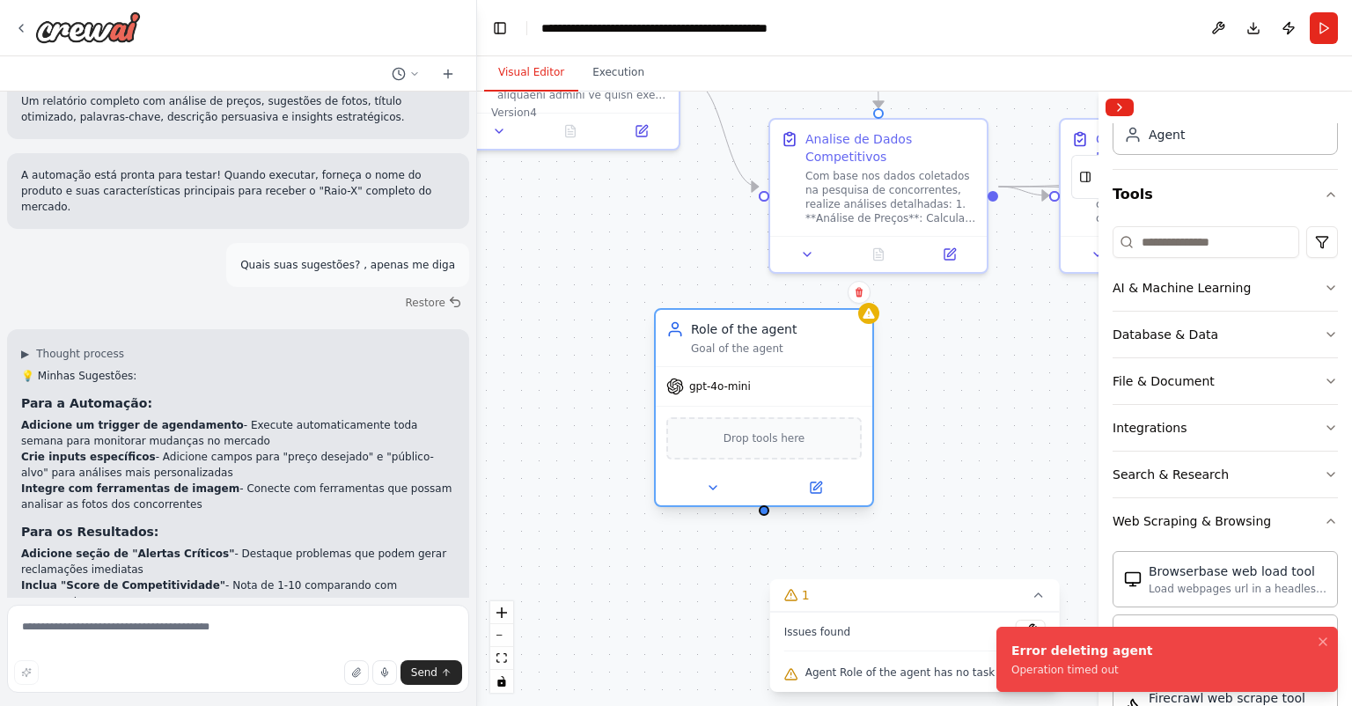
drag, startPoint x: 835, startPoint y: 348, endPoint x: 821, endPoint y: 329, distance: 23.2
click at [820, 350] on div "Goal of the agent" at bounding box center [776, 349] width 171 height 14
click at [857, 292] on icon at bounding box center [859, 293] width 7 height 10
click at [821, 300] on button "Confirm" at bounding box center [809, 292] width 63 height 21
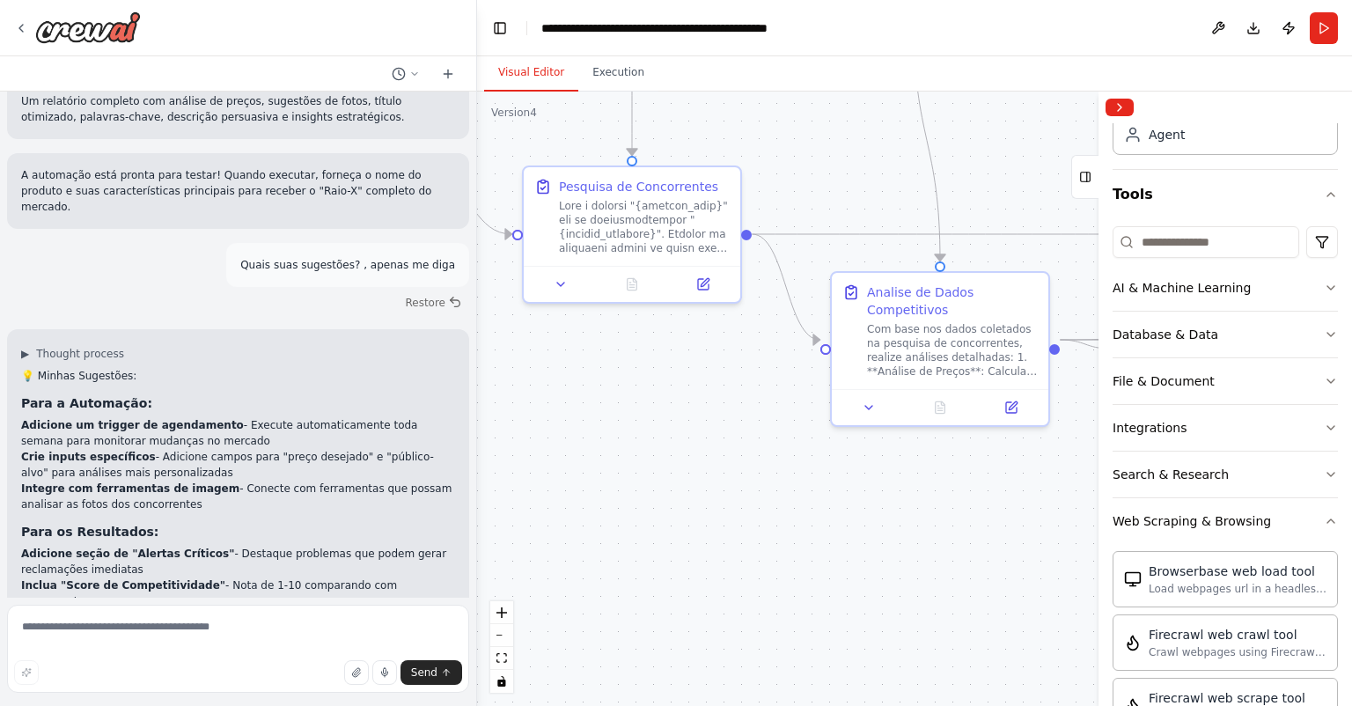
drag, startPoint x: 912, startPoint y: 337, endPoint x: 971, endPoint y: 492, distance: 165.8
click at [990, 501] on div ".deletable-edge-delete-btn { width: 20px; height: 20px; border: 0px solid #ffff…" at bounding box center [914, 399] width 875 height 614
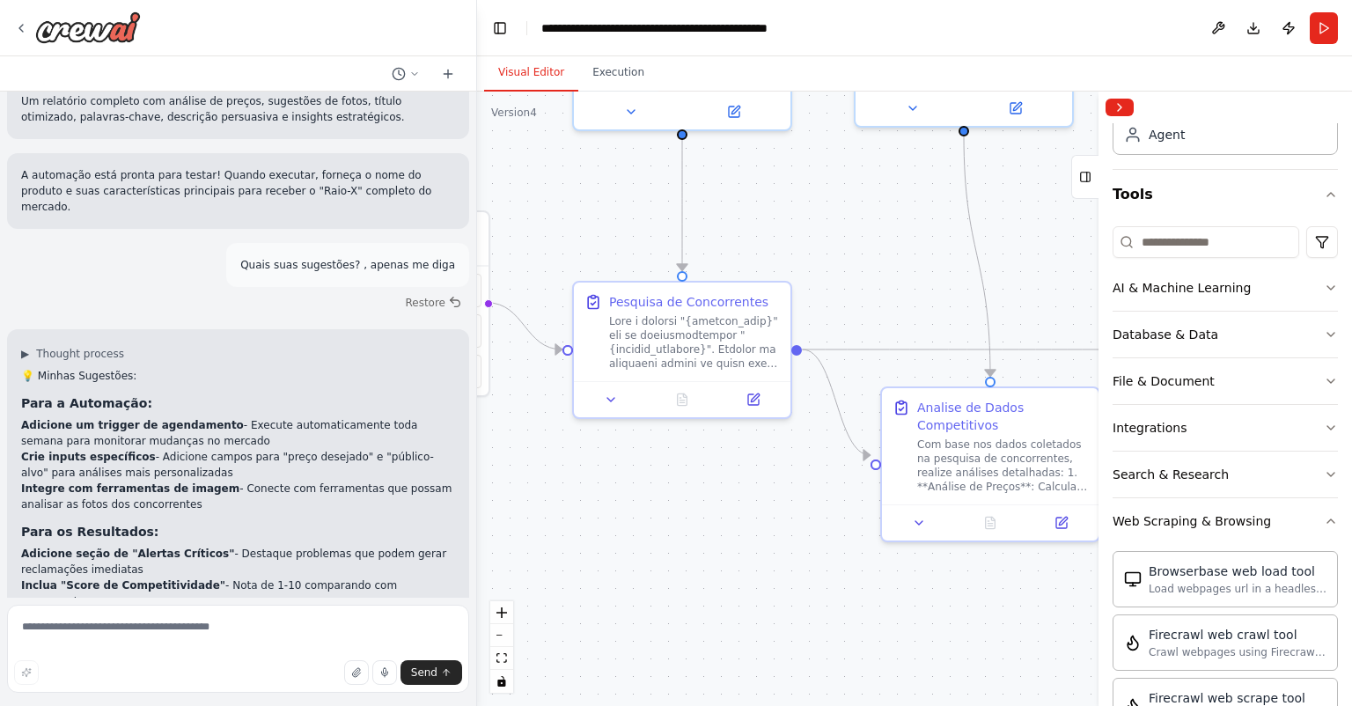
drag, startPoint x: 745, startPoint y: 511, endPoint x: 750, endPoint y: 531, distance: 20.1
click at [750, 531] on div ".deletable-edge-delete-btn { width: 20px; height: 20px; border: 0px solid #ffff…" at bounding box center [914, 399] width 875 height 614
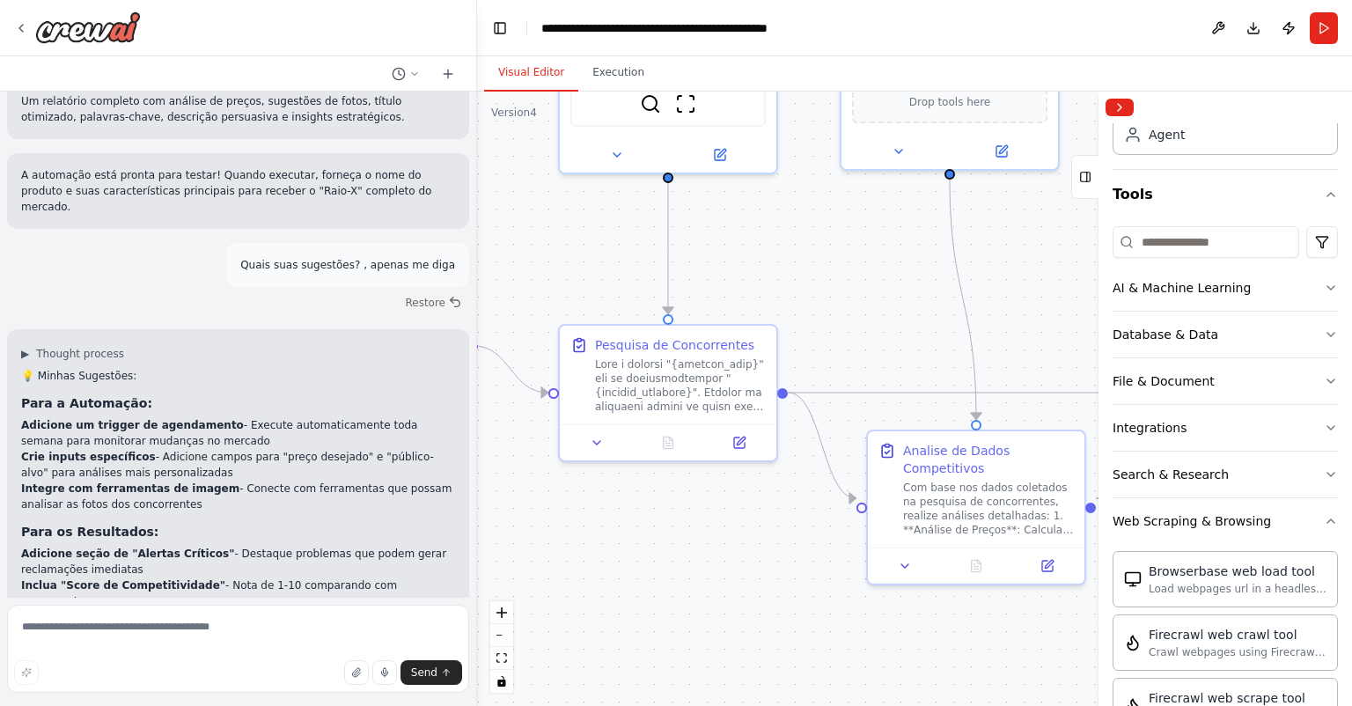
drag, startPoint x: 838, startPoint y: 283, endPoint x: 802, endPoint y: 322, distance: 53.6
click at [835, 288] on div ".deletable-edge-delete-btn { width: 20px; height: 20px; border: 0px solid #ffff…" at bounding box center [914, 399] width 875 height 614
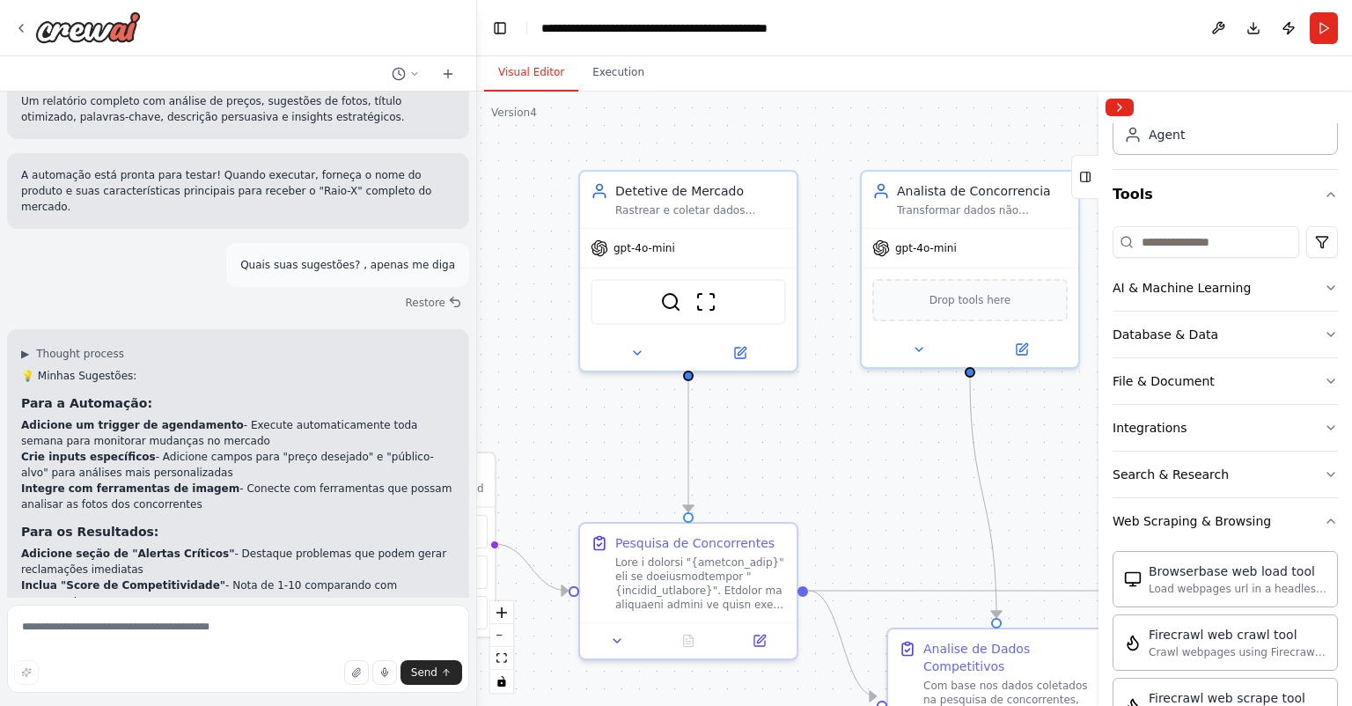
drag, startPoint x: 815, startPoint y: 249, endPoint x: 835, endPoint y: 440, distance: 192.0
click at [835, 440] on div ".deletable-edge-delete-btn { width: 20px; height: 20px; border: 0px solid #ffff…" at bounding box center [914, 399] width 875 height 614
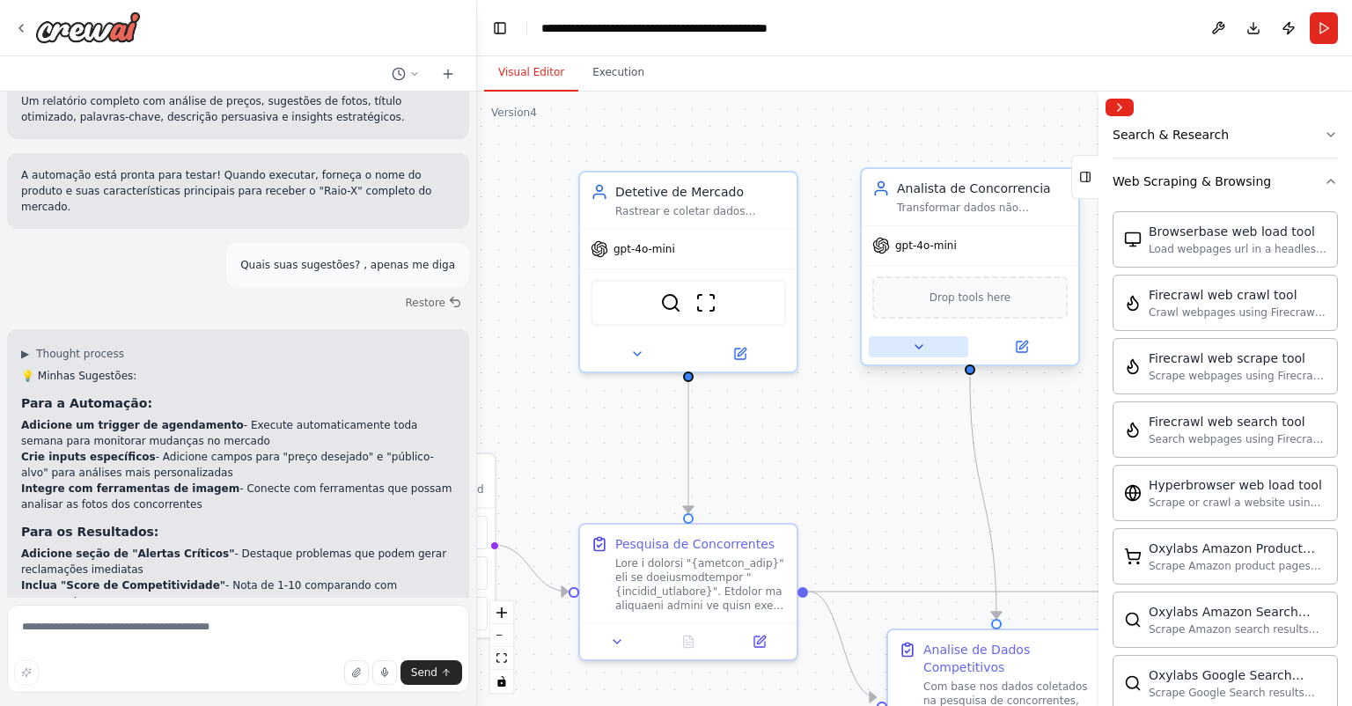
scroll to position [450, 0]
click at [735, 304] on div "SerplyWebSearchTool ScrapeWebsiteTool" at bounding box center [688, 299] width 195 height 46
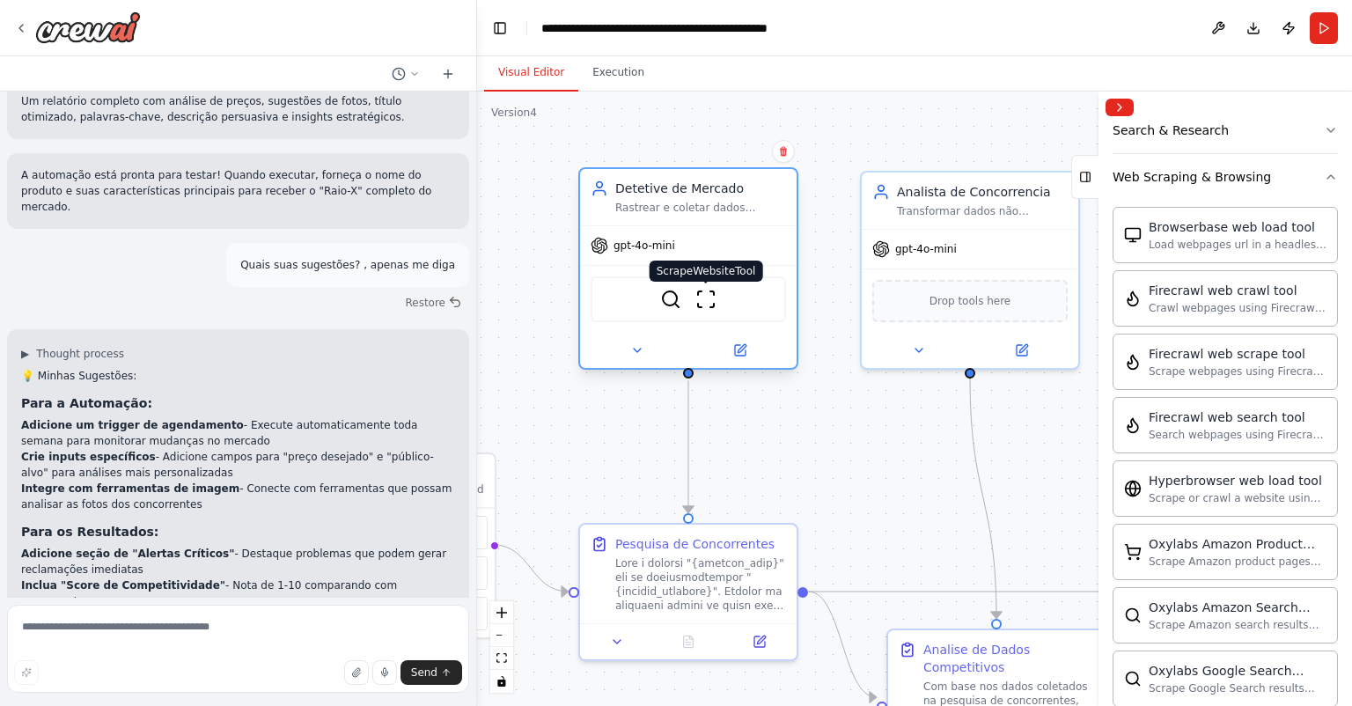
click at [711, 298] on img at bounding box center [705, 299] width 21 height 21
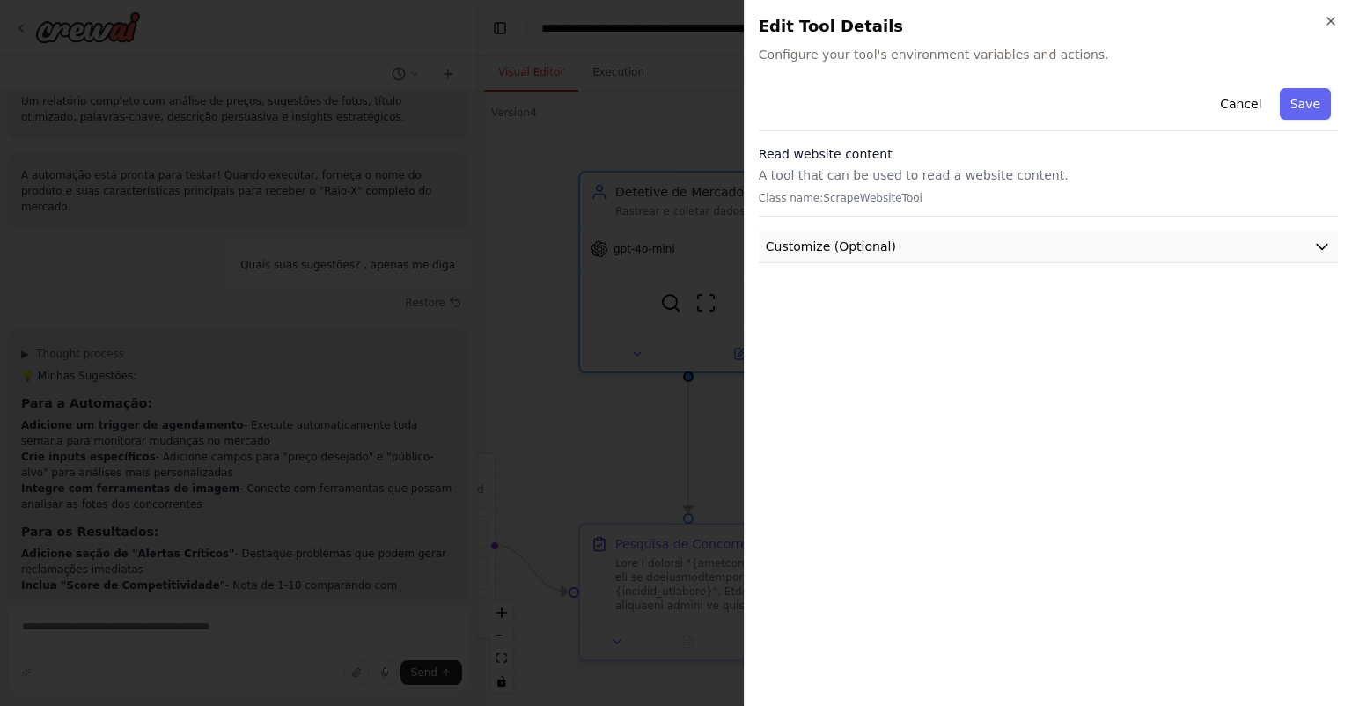
click at [891, 249] on button "Customize (Optional)" at bounding box center [1048, 247] width 579 height 33
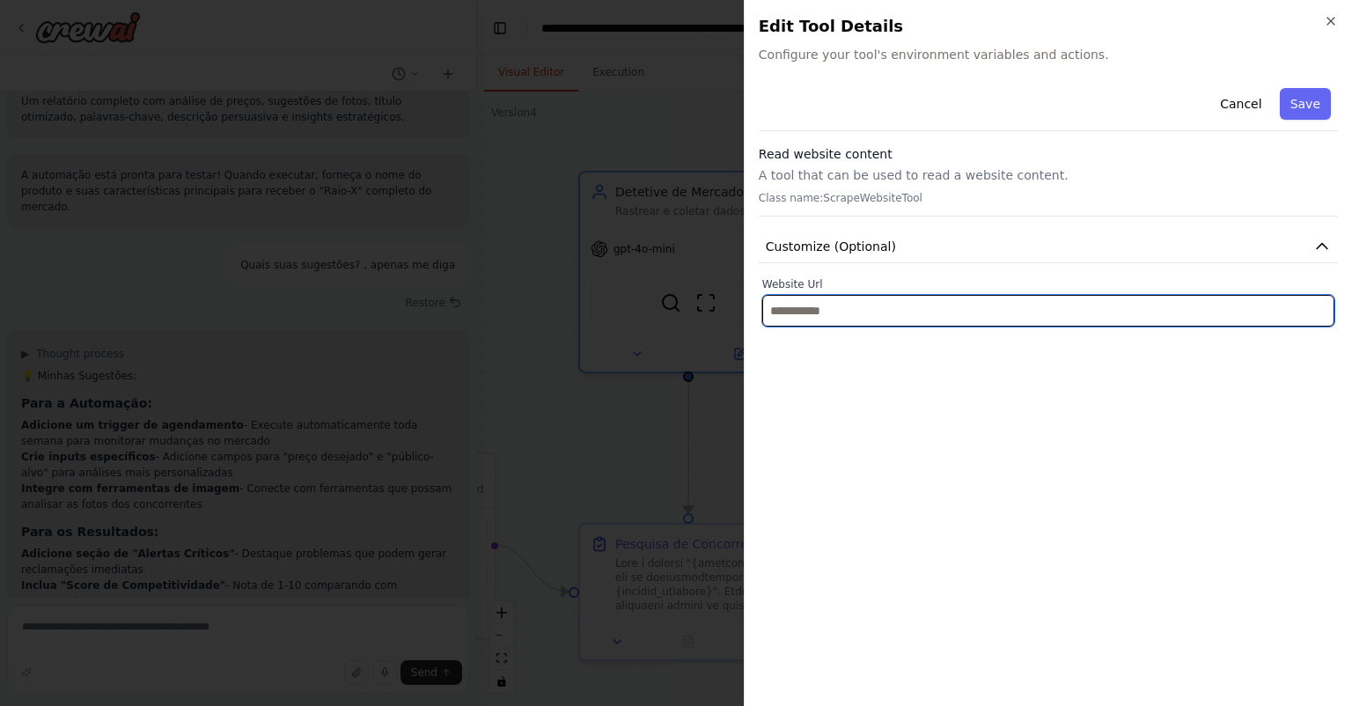
click at [849, 306] on input "text" at bounding box center [1048, 311] width 572 height 32
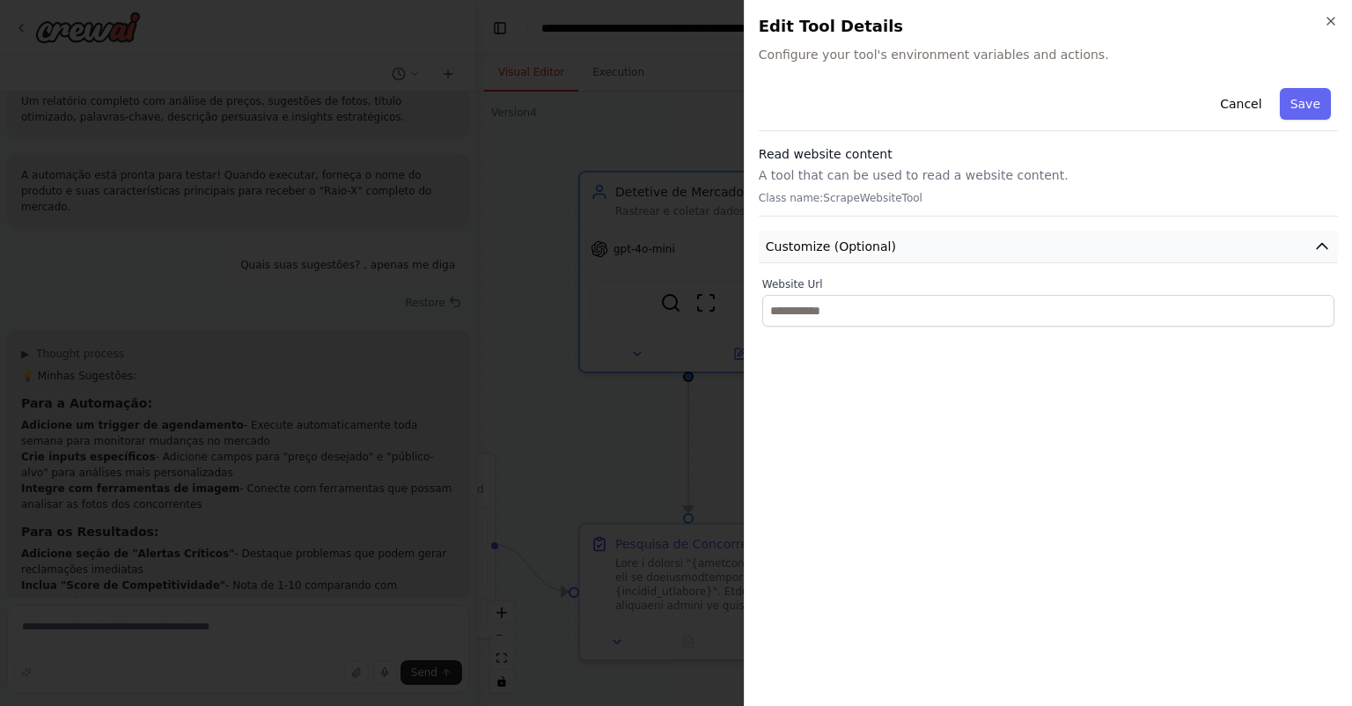
click at [869, 257] on button "Customize (Optional)" at bounding box center [1048, 247] width 579 height 33
click at [858, 174] on p "A tool that can be used to read a website content." at bounding box center [1048, 175] width 579 height 18
click at [1049, 89] on div "Cancel Save" at bounding box center [1048, 106] width 579 height 50
click at [1334, 19] on icon "button" at bounding box center [1331, 21] width 14 height 14
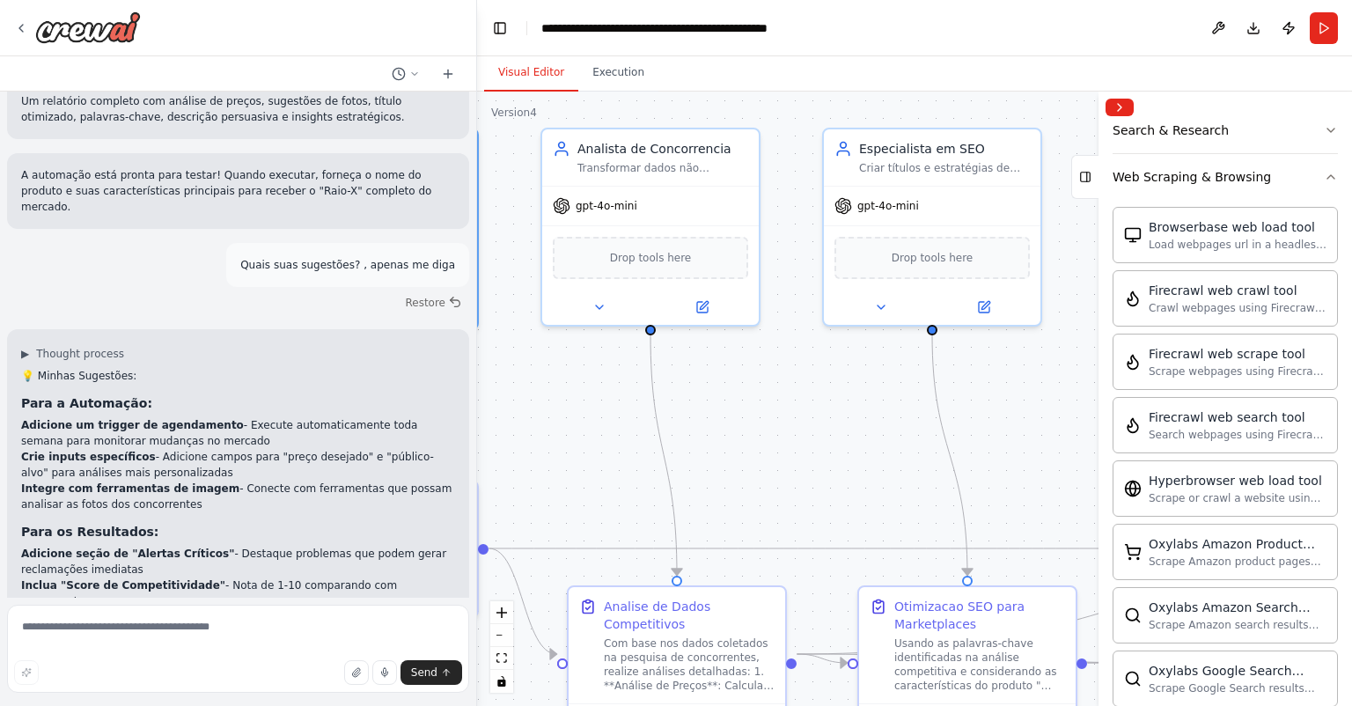
drag, startPoint x: 1021, startPoint y: 413, endPoint x: 690, endPoint y: 393, distance: 331.6
click at [690, 393] on div ".deletable-edge-delete-btn { width: 20px; height: 20px; border: 0px solid #ffff…" at bounding box center [914, 399] width 875 height 614
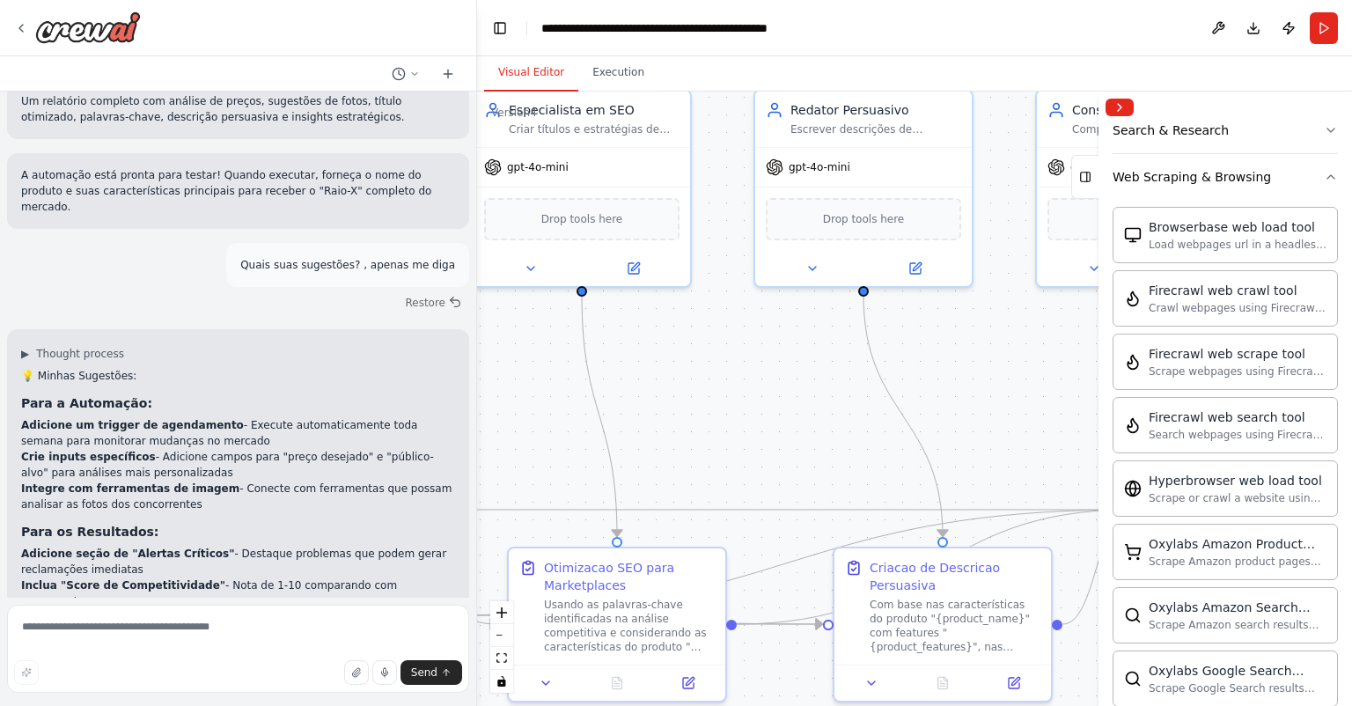
drag, startPoint x: 1007, startPoint y: 422, endPoint x: 676, endPoint y: 357, distance: 337.4
click at [676, 360] on div ".deletable-edge-delete-btn { width: 20px; height: 20px; border: 0px solid #ffff…" at bounding box center [914, 399] width 875 height 614
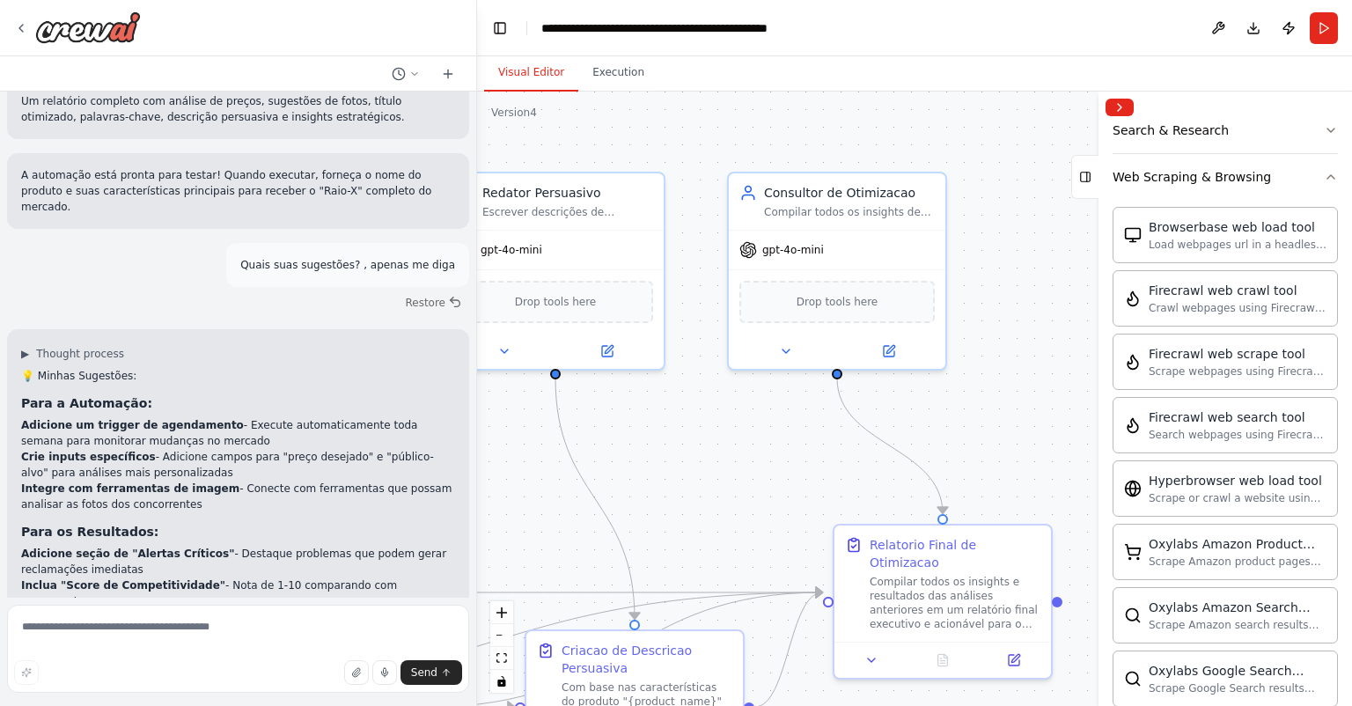
drag, startPoint x: 993, startPoint y: 349, endPoint x: 694, endPoint y: 432, distance: 310.8
click at [694, 432] on div ".deletable-edge-delete-btn { width: 20px; height: 20px; border: 0px solid #ffff…" at bounding box center [914, 399] width 875 height 614
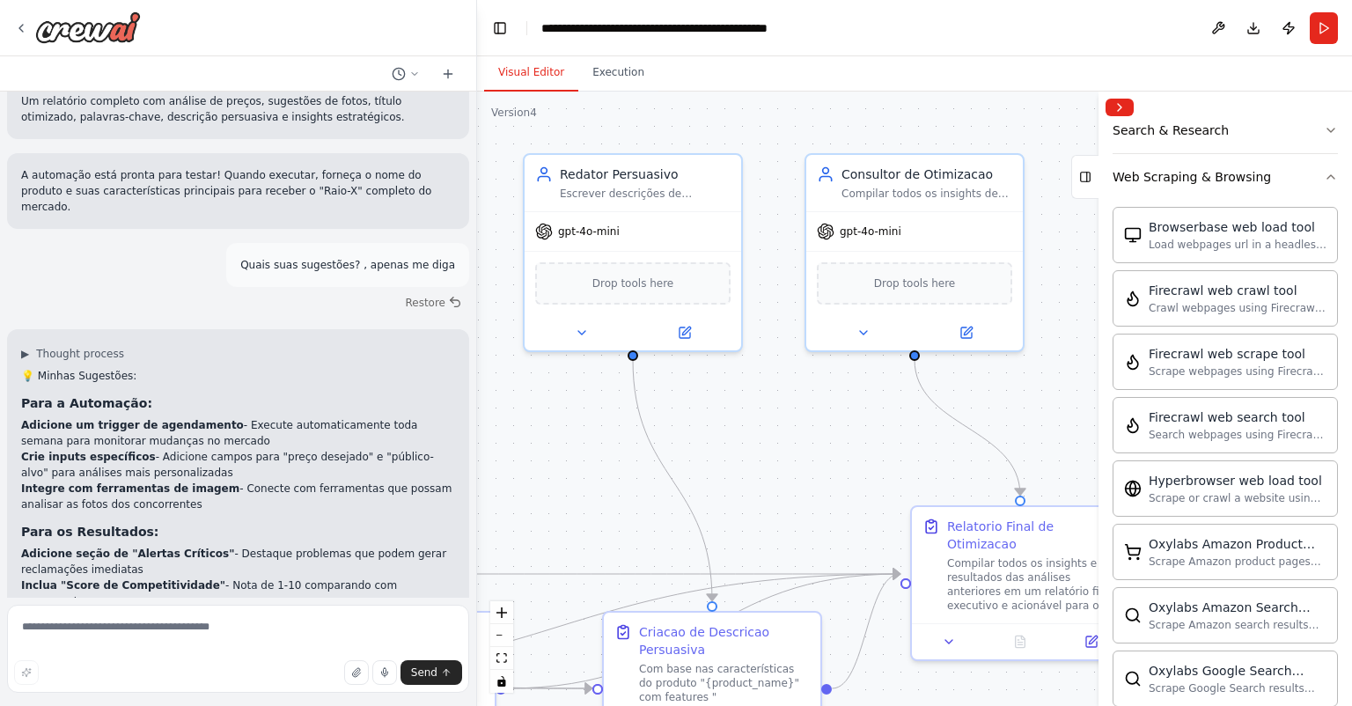
drag, startPoint x: 656, startPoint y: 458, endPoint x: 944, endPoint y: 395, distance: 294.6
click at [951, 394] on div ".deletable-edge-delete-btn { width: 20px; height: 20px; border: 0px solid #ffff…" at bounding box center [914, 399] width 875 height 614
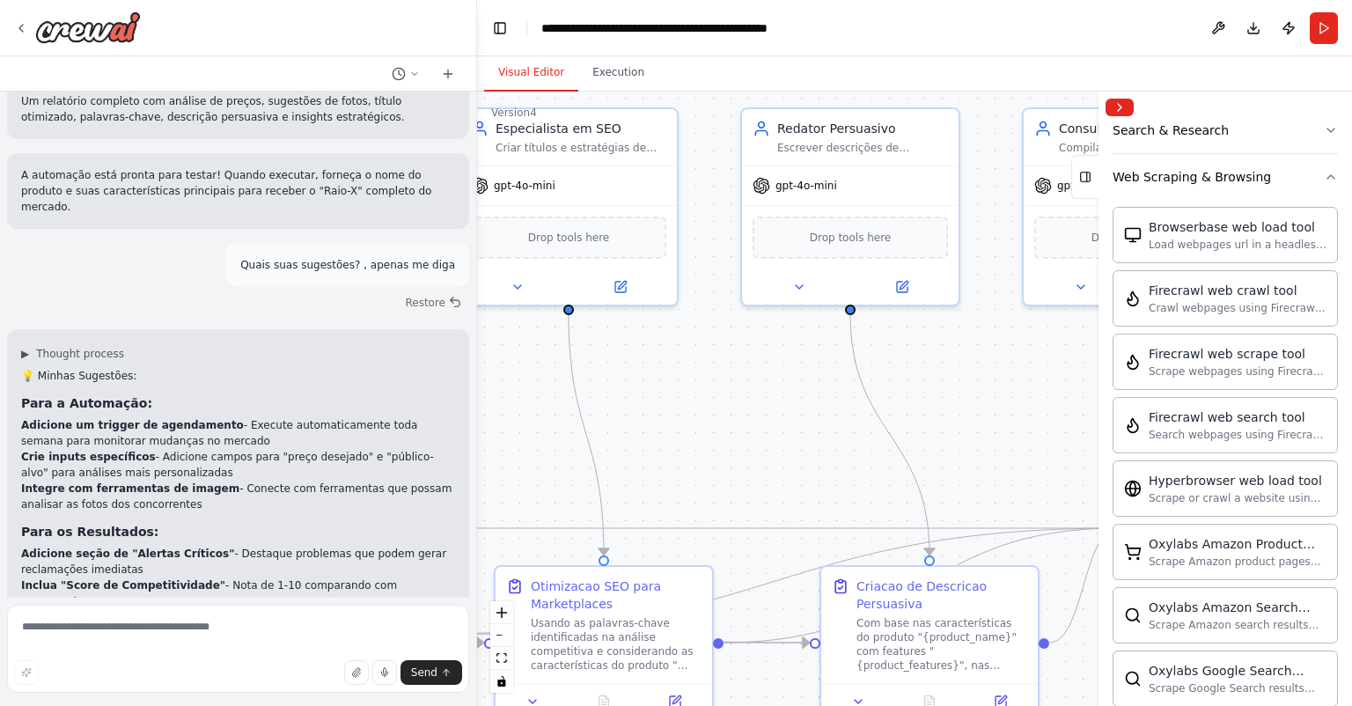
drag, startPoint x: 736, startPoint y: 394, endPoint x: 997, endPoint y: 396, distance: 261.5
click at [997, 396] on div ".deletable-edge-delete-btn { width: 20px; height: 20px; border: 0px solid #ffff…" at bounding box center [914, 399] width 875 height 614
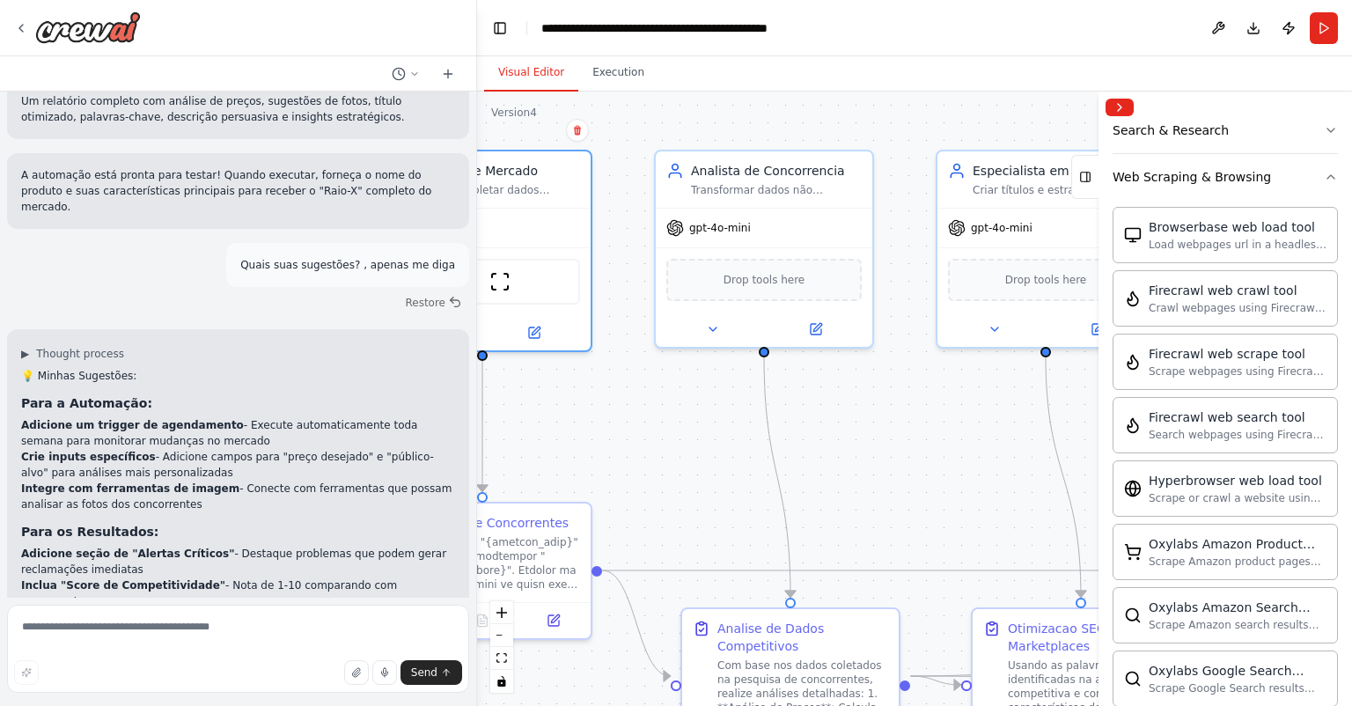
drag, startPoint x: 762, startPoint y: 401, endPoint x: 988, endPoint y: 441, distance: 228.8
click at [988, 441] on div ".deletable-edge-delete-btn { width: 20px; height: 20px; border: 0px solid #ffff…" at bounding box center [914, 399] width 875 height 614
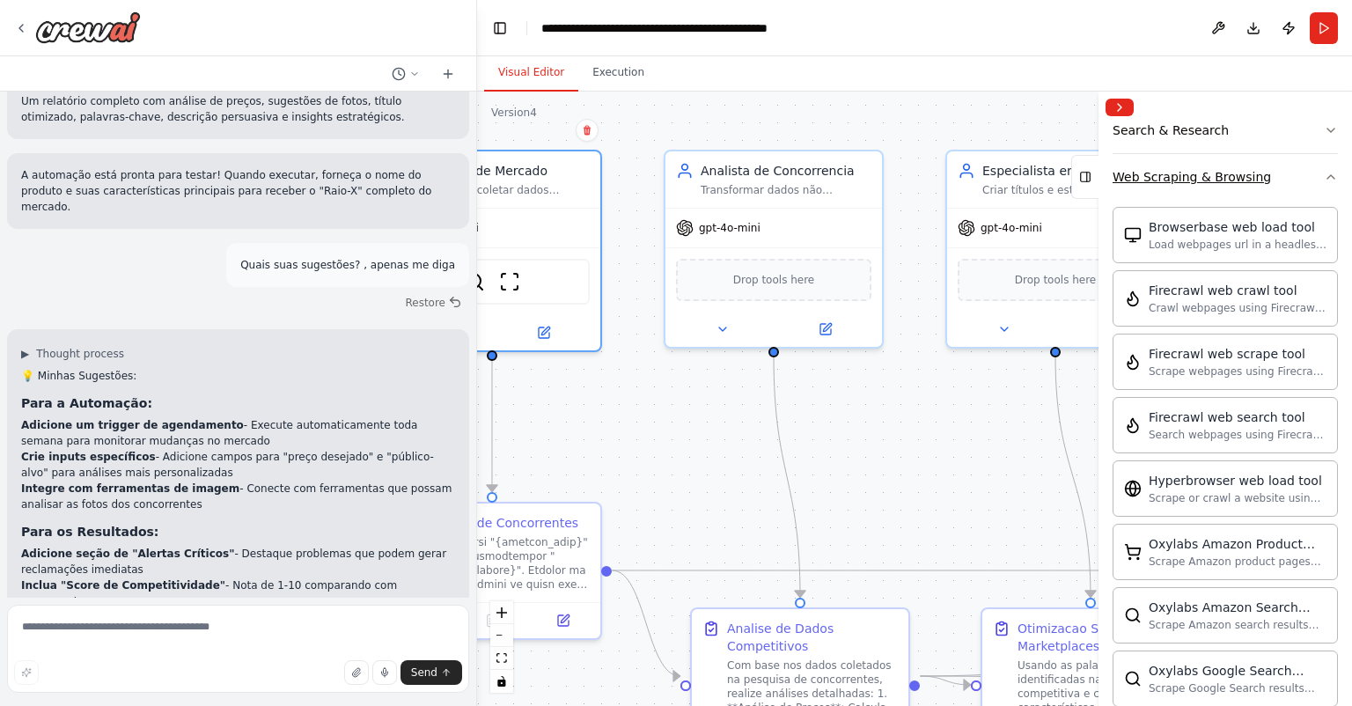
click at [1284, 176] on button "Web Scraping & Browsing" at bounding box center [1225, 177] width 225 height 46
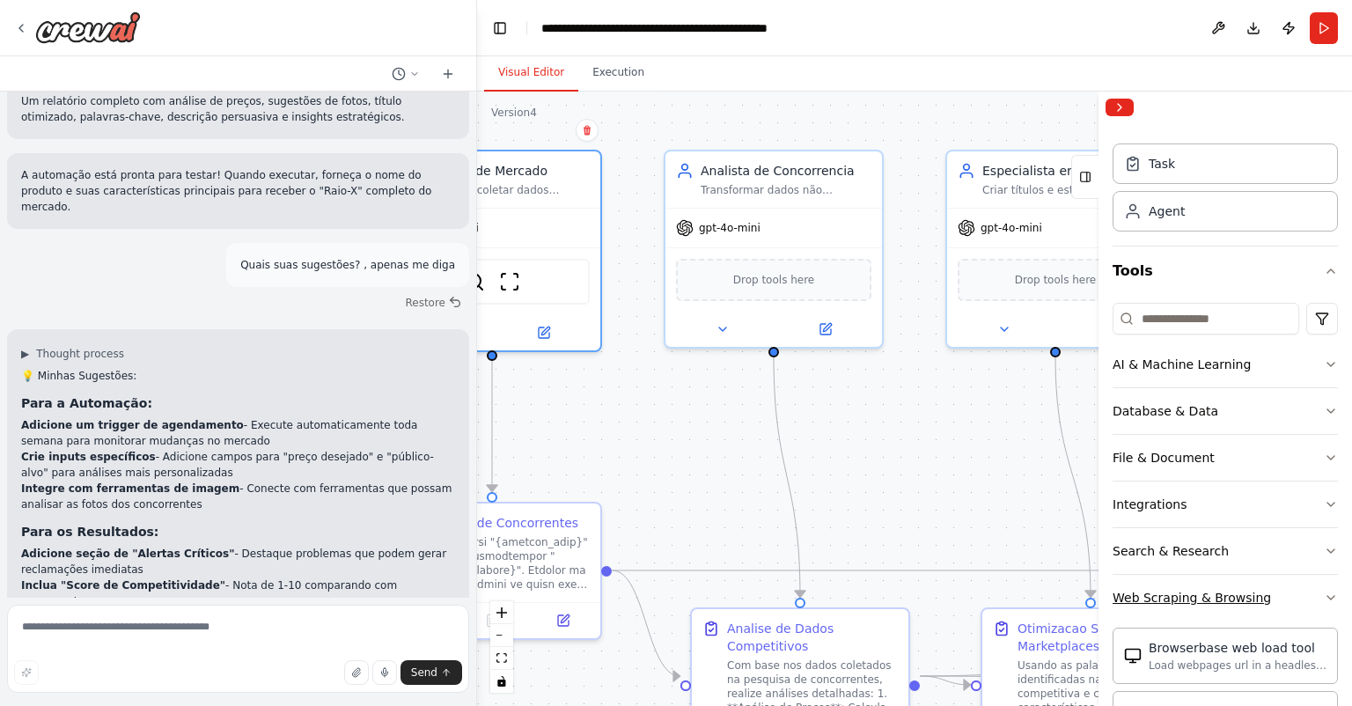
scroll to position [18, 0]
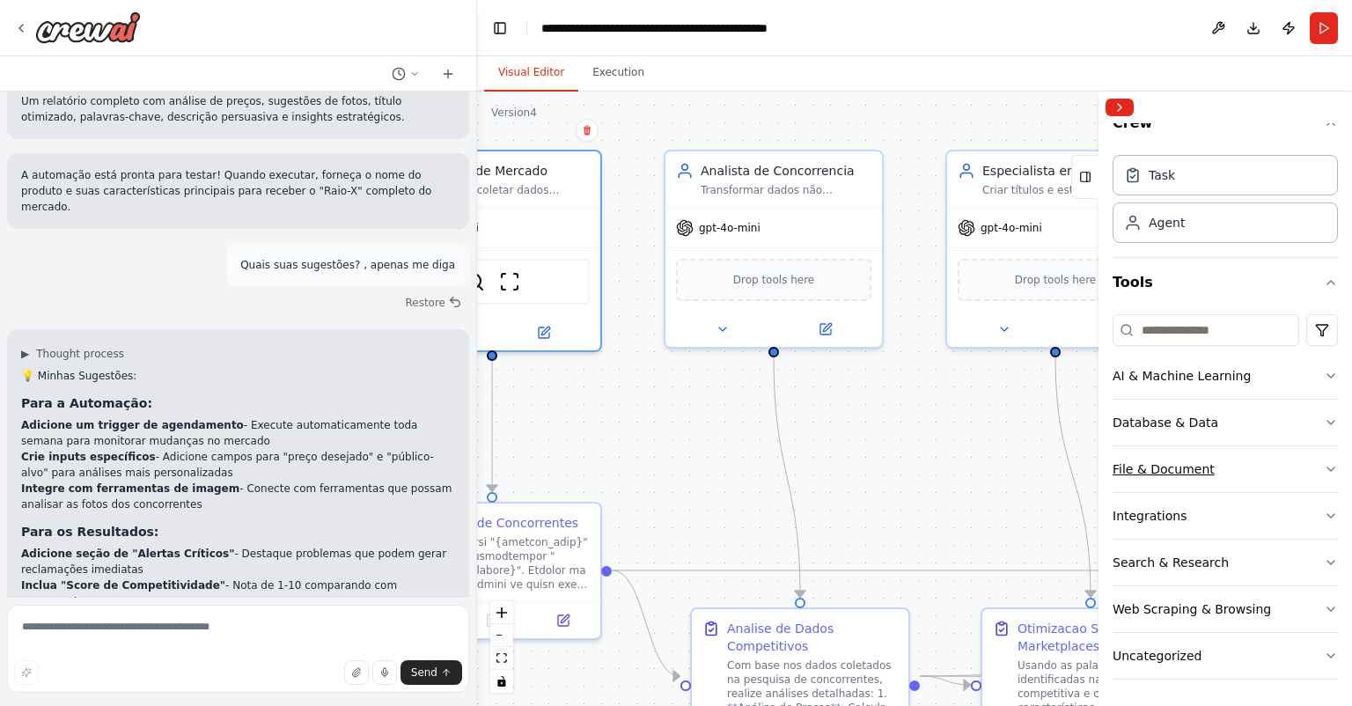
click at [1246, 472] on button "File & Document" at bounding box center [1225, 469] width 225 height 46
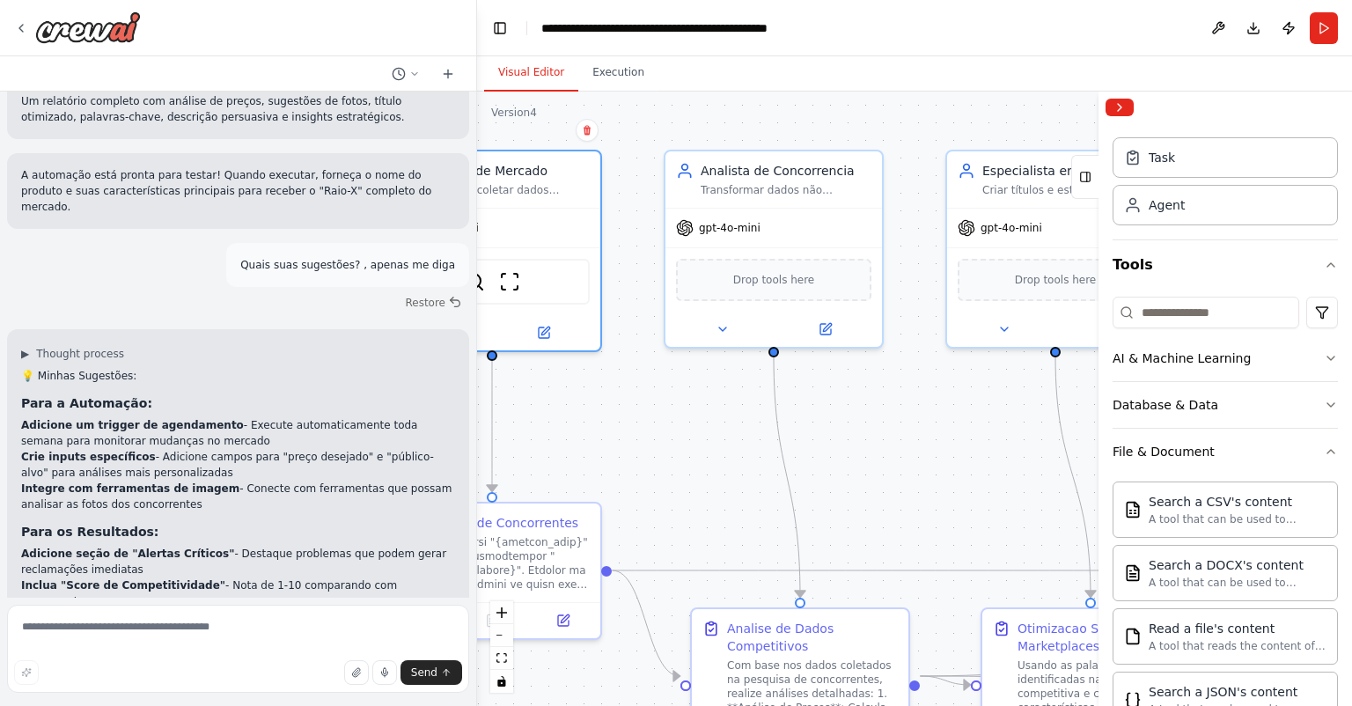
scroll to position [0, 0]
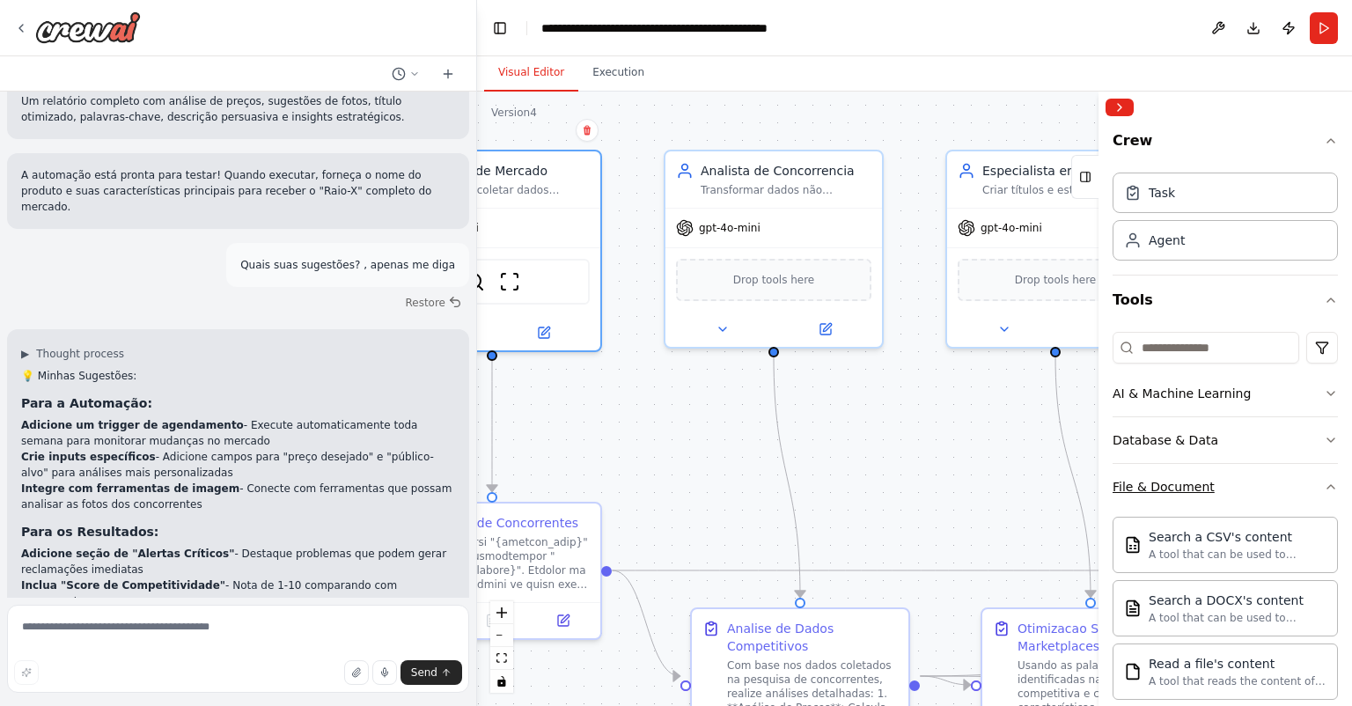
click at [1211, 482] on button "File & Document" at bounding box center [1225, 487] width 225 height 46
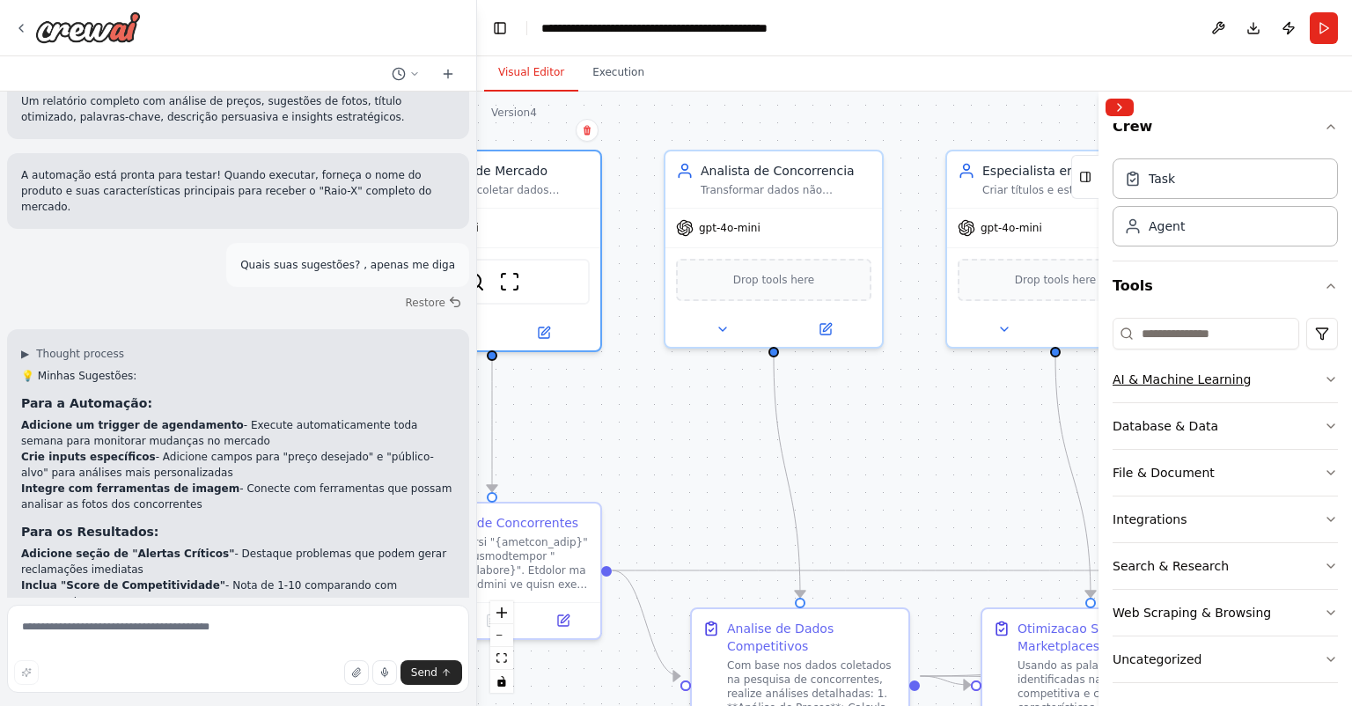
scroll to position [18, 0]
click at [1273, 644] on button "Uncategorized" at bounding box center [1225, 656] width 225 height 46
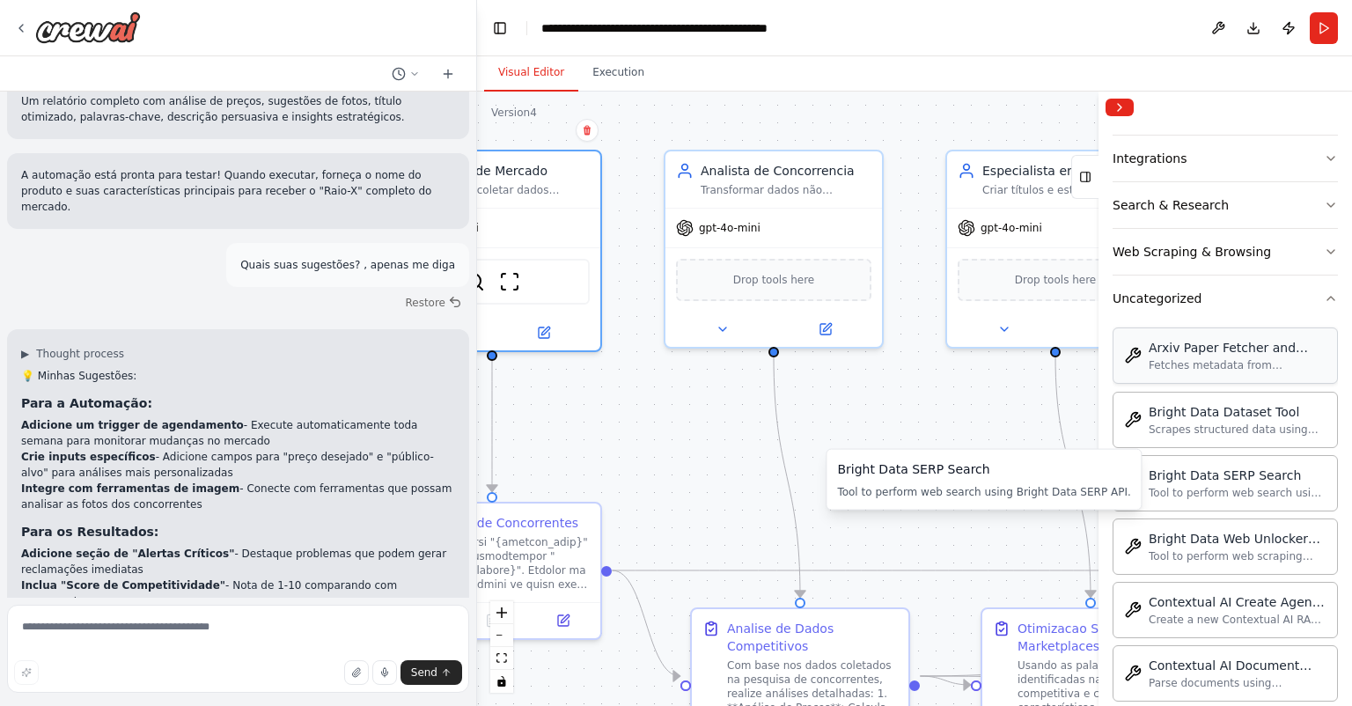
scroll to position [335, 0]
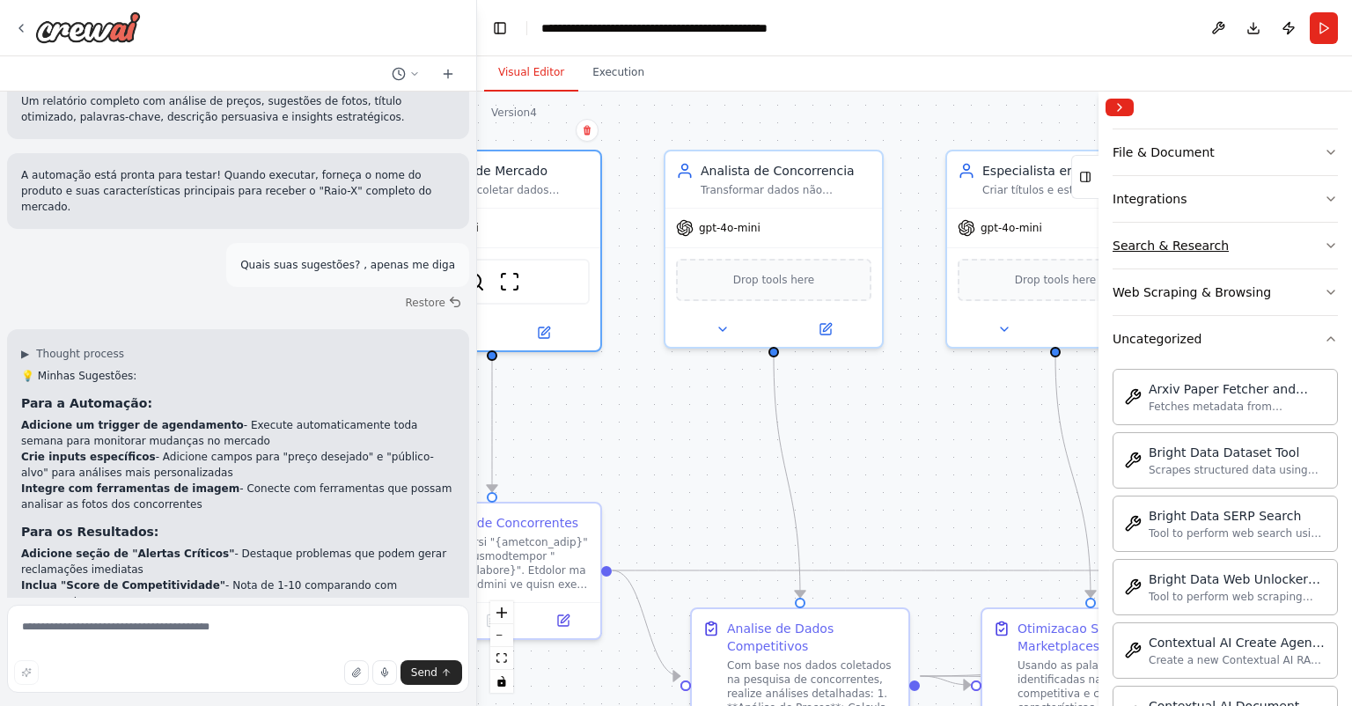
click at [1240, 242] on button "Search & Research" at bounding box center [1225, 246] width 225 height 46
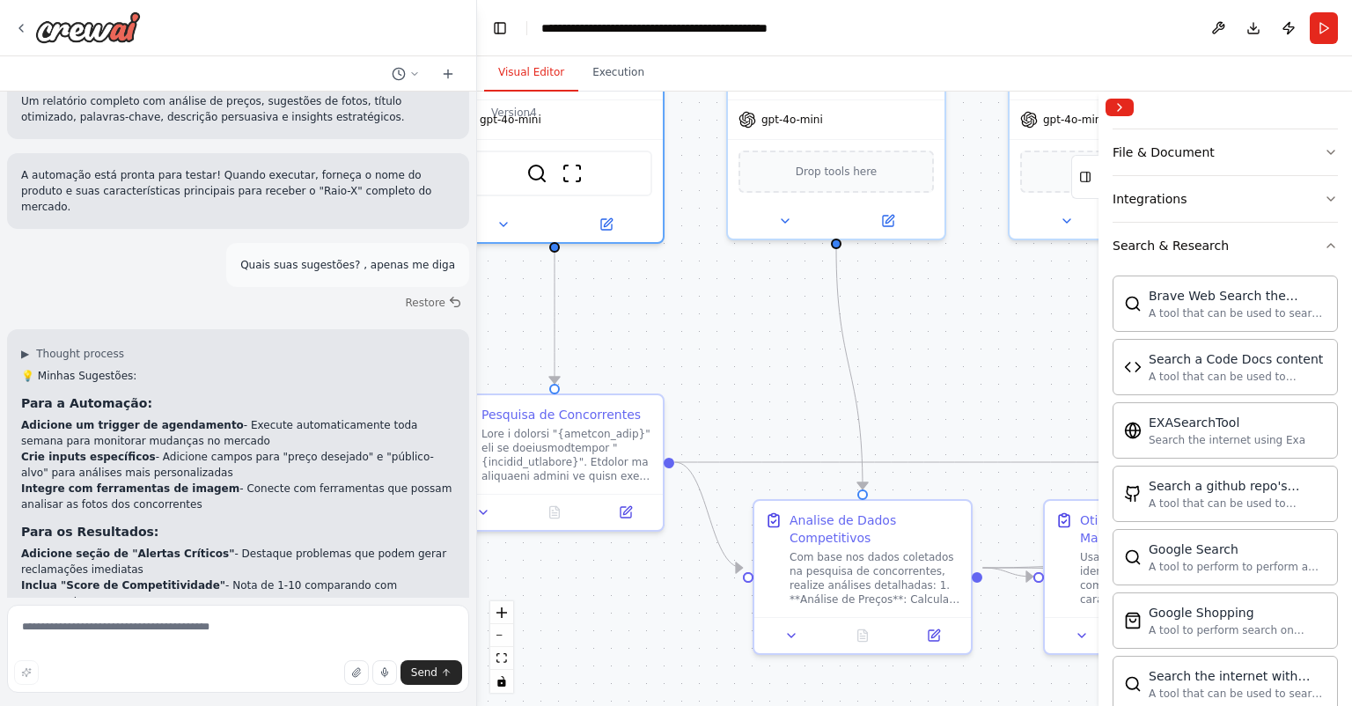
drag, startPoint x: 974, startPoint y: 501, endPoint x: 1039, endPoint y: 388, distance: 130.2
click at [1039, 388] on div ".deletable-edge-delete-btn { width: 20px; height: 20px; border: 0px solid #ffff…" at bounding box center [914, 399] width 875 height 614
click at [1255, 245] on button "Search & Research" at bounding box center [1225, 246] width 225 height 46
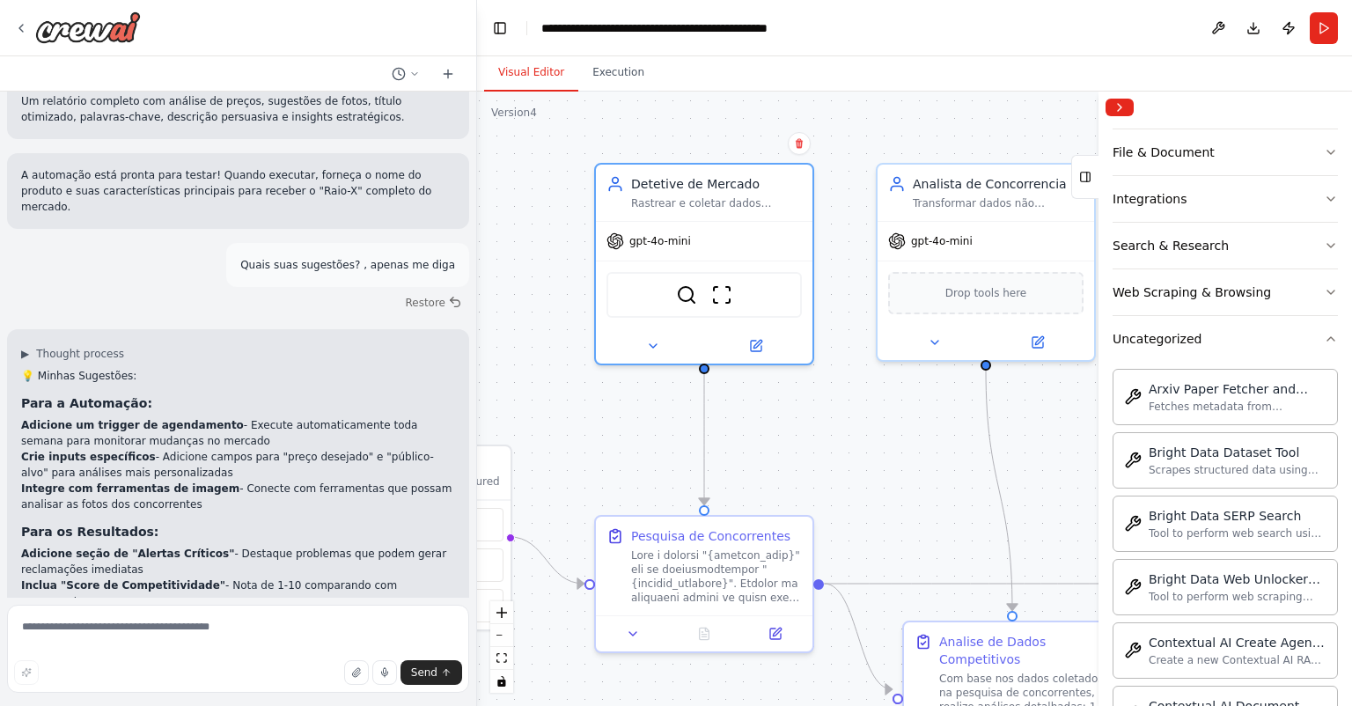
drag, startPoint x: 859, startPoint y: 467, endPoint x: 955, endPoint y: 422, distance: 106.3
click at [1014, 521] on div ".deletable-edge-delete-btn { width: 20px; height: 20px; border: 0px solid #ffff…" at bounding box center [914, 399] width 875 height 614
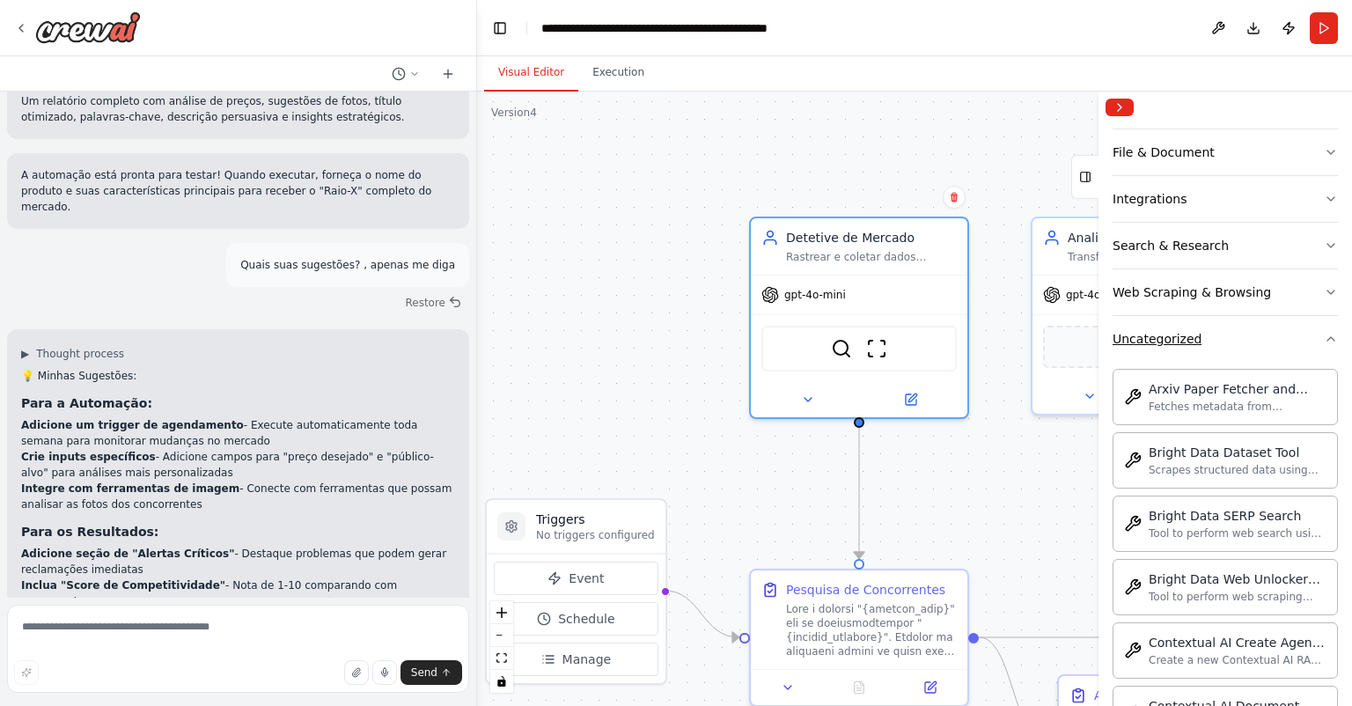
click at [1232, 340] on button "Uncategorized" at bounding box center [1225, 339] width 225 height 46
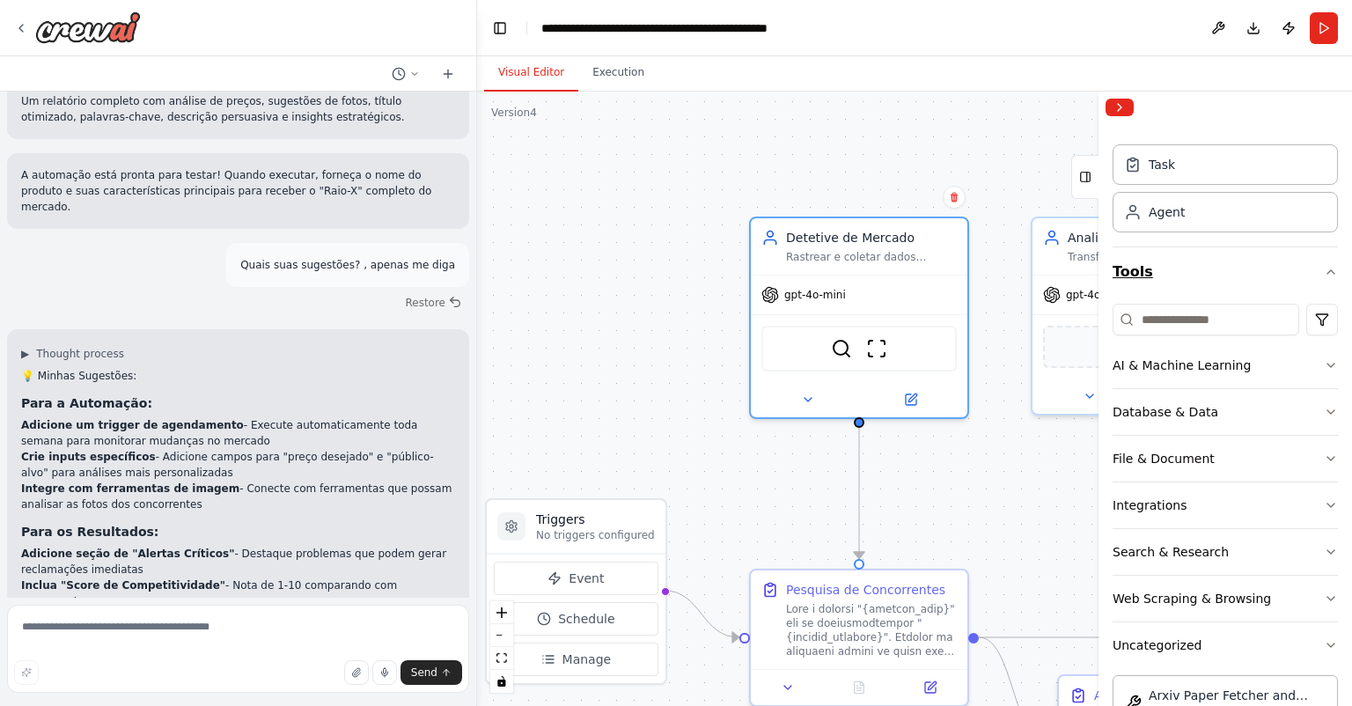
scroll to position [18, 0]
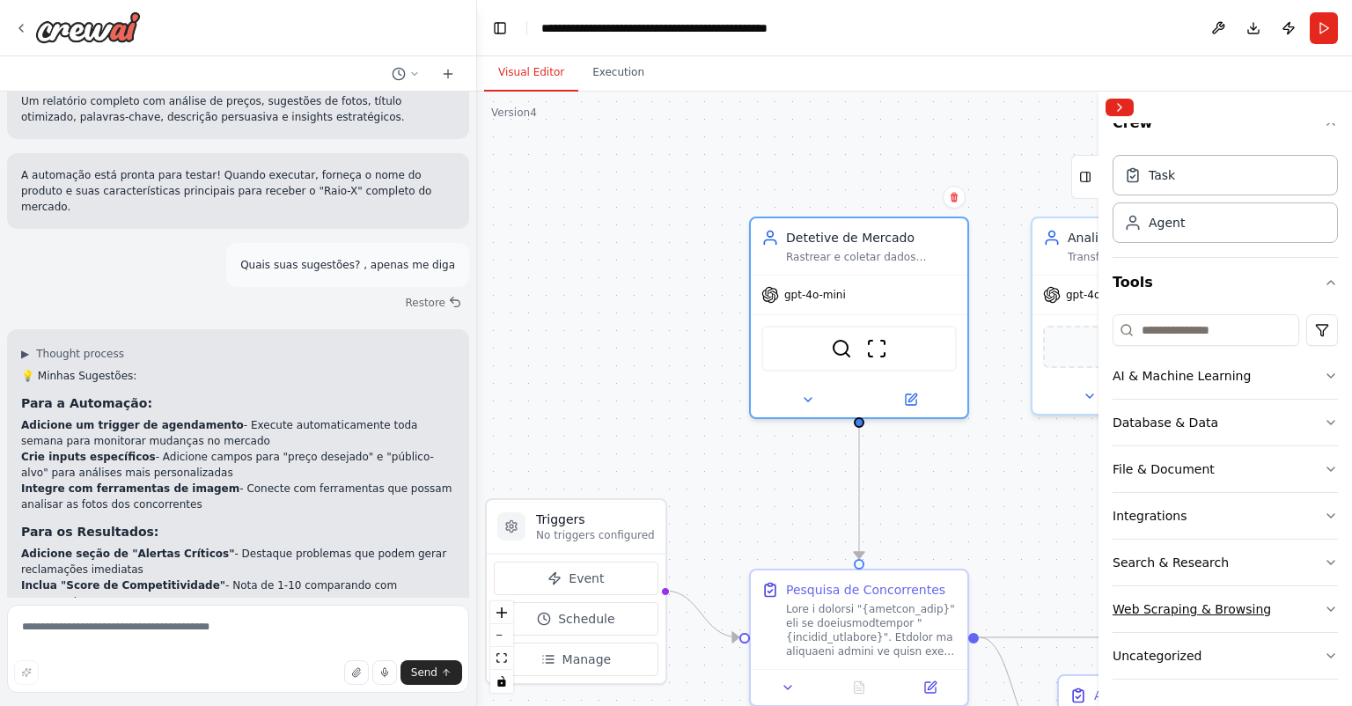
click at [1261, 617] on button "Web Scraping & Browsing" at bounding box center [1225, 609] width 225 height 46
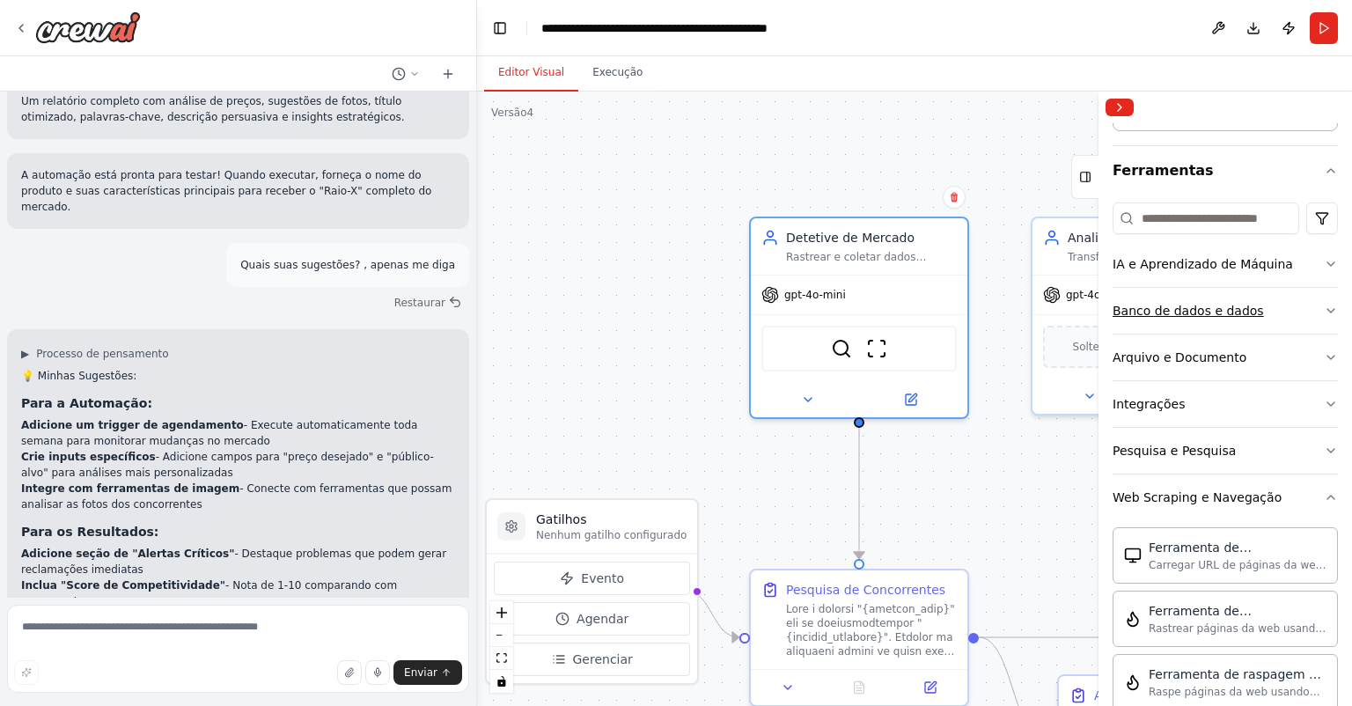
scroll to position [317, 0]
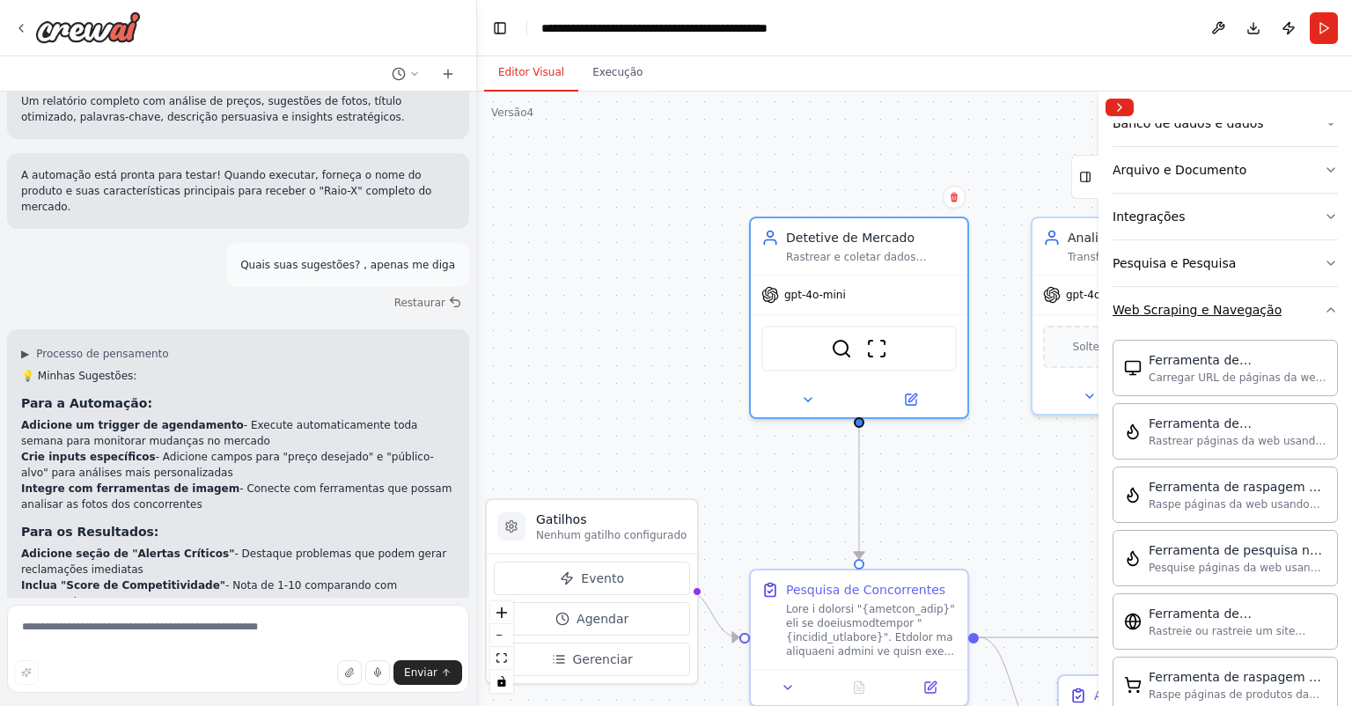
click at [1309, 309] on button "Web Scraping e Navegação" at bounding box center [1225, 310] width 225 height 46
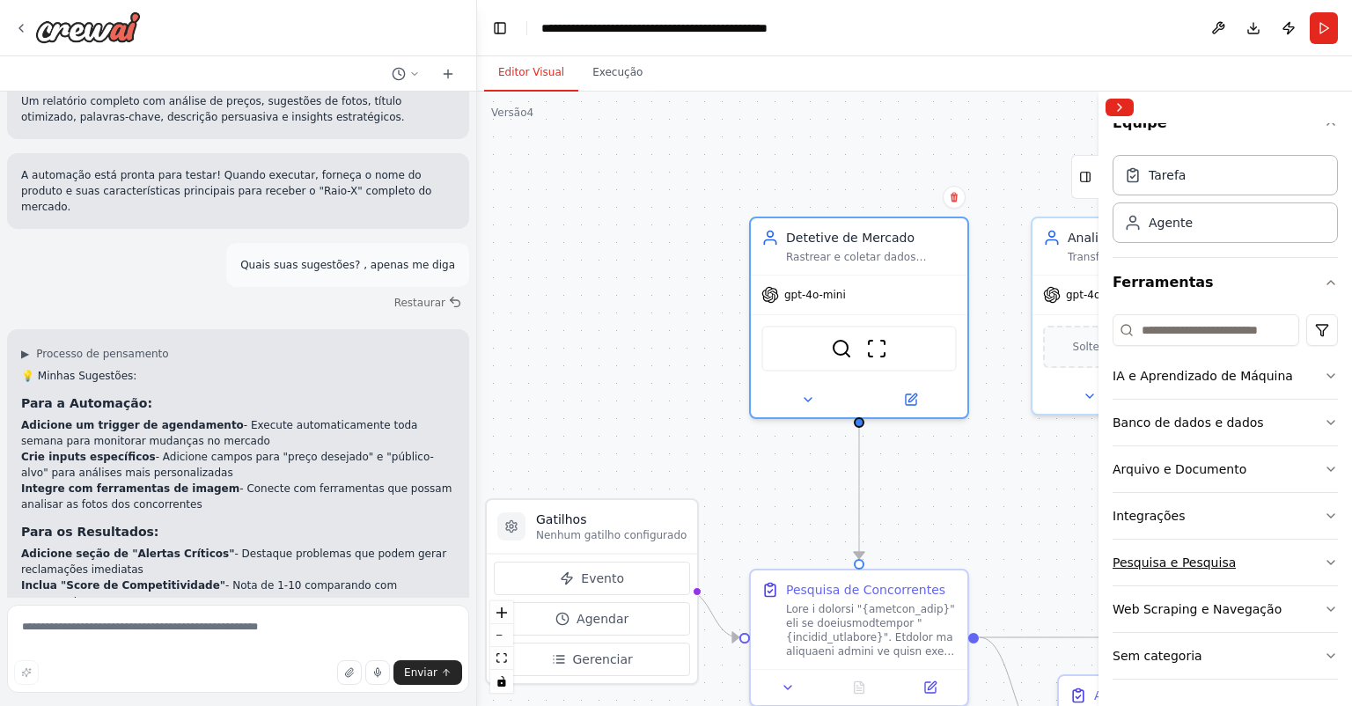
click at [1299, 559] on button "Pesquisa e Pesquisa" at bounding box center [1225, 563] width 225 height 46
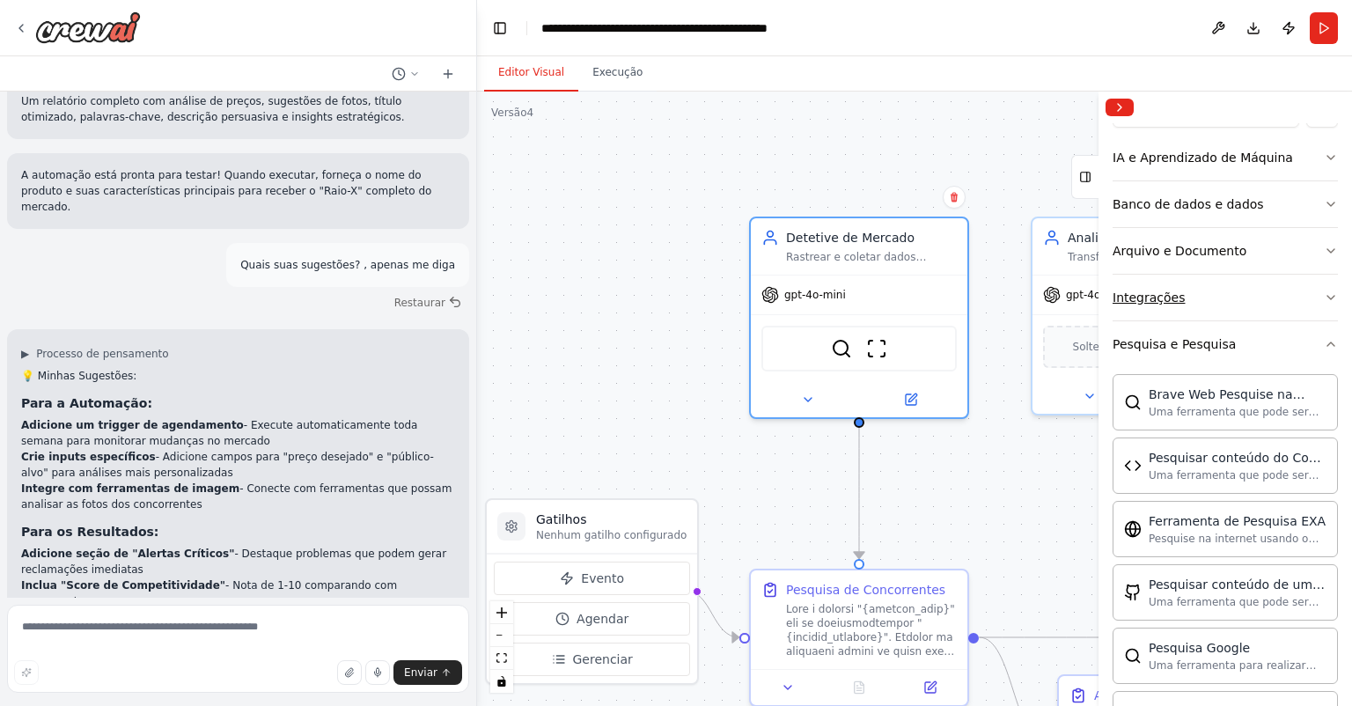
scroll to position [229, 0]
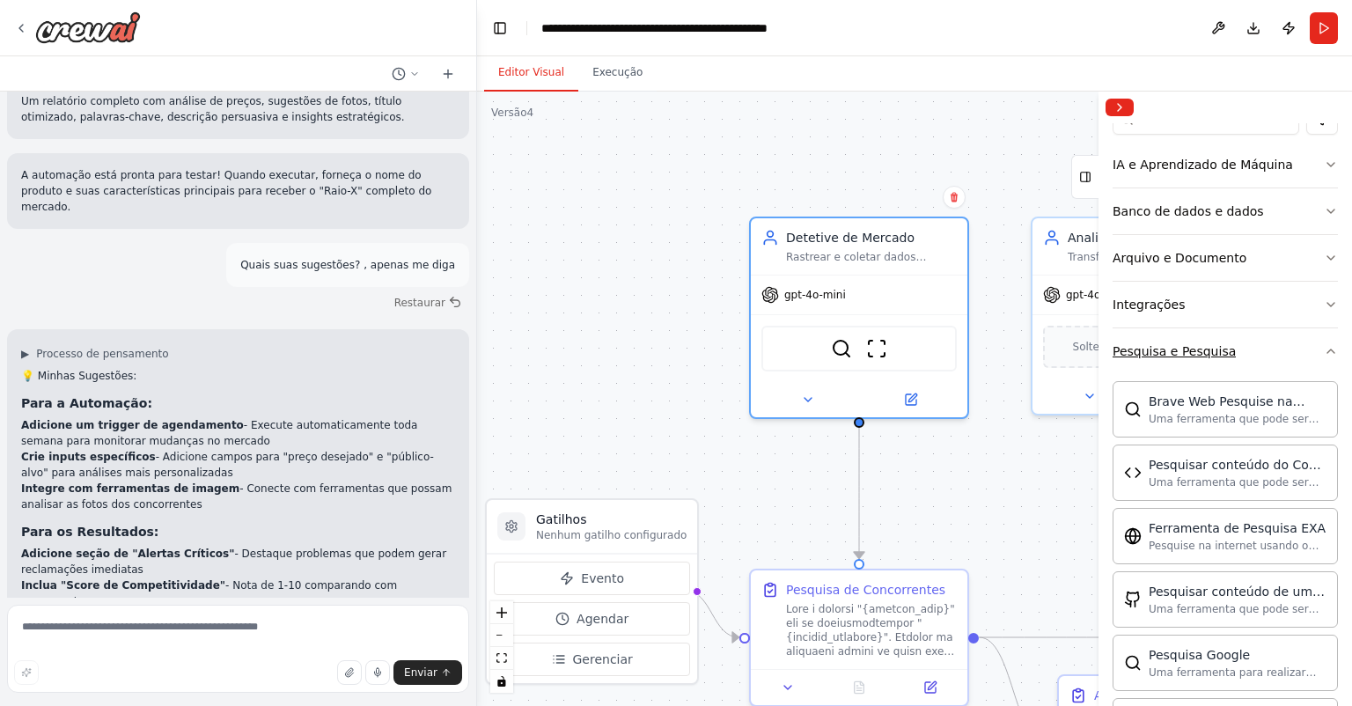
click at [1308, 348] on button "Pesquisa e Pesquisa" at bounding box center [1225, 351] width 225 height 46
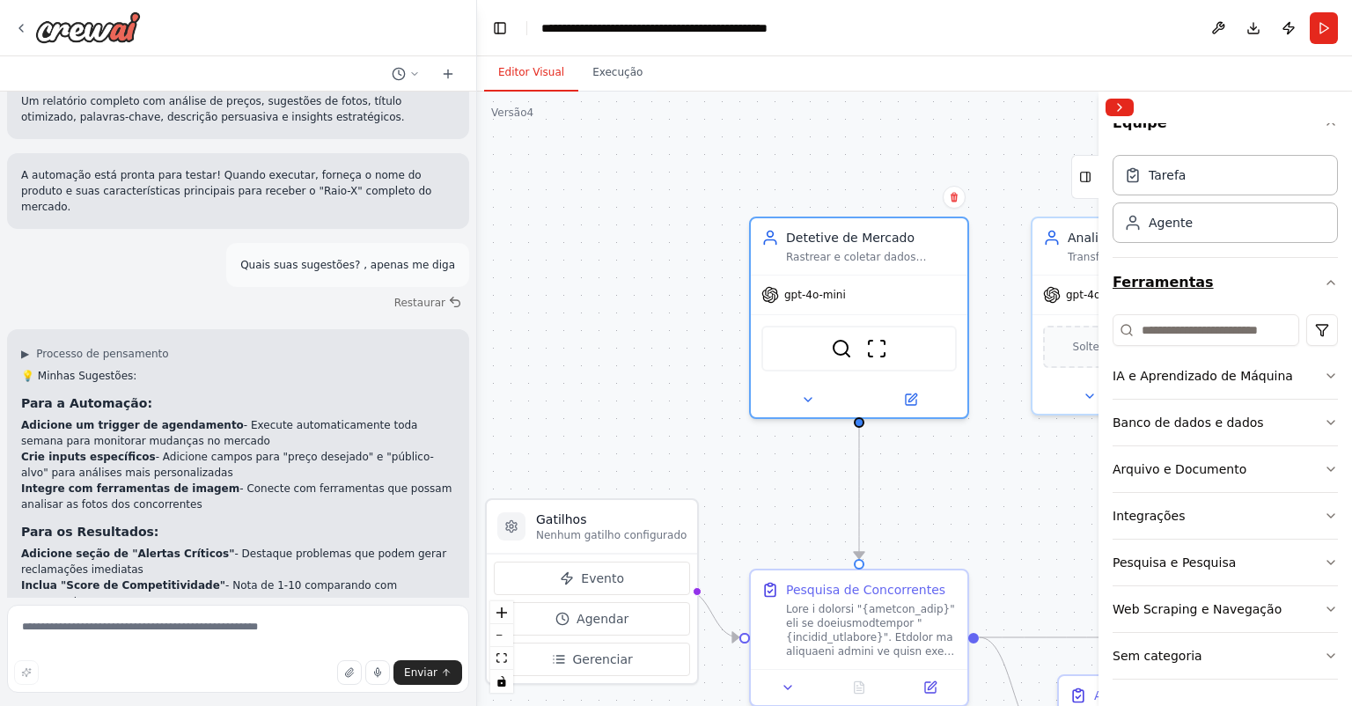
scroll to position [18, 0]
click at [1301, 419] on button "Banco de dados e dados" at bounding box center [1225, 423] width 225 height 46
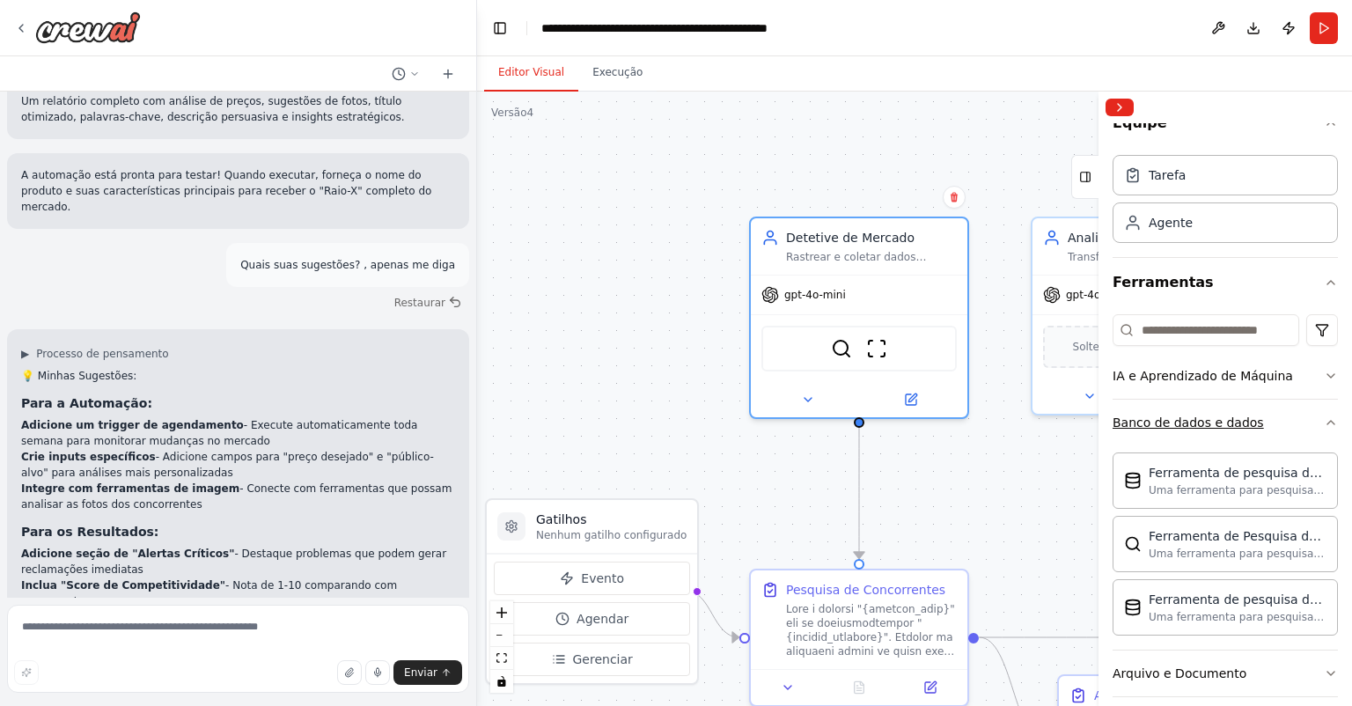
click at [1301, 419] on button "Banco de dados e dados" at bounding box center [1225, 423] width 225 height 46
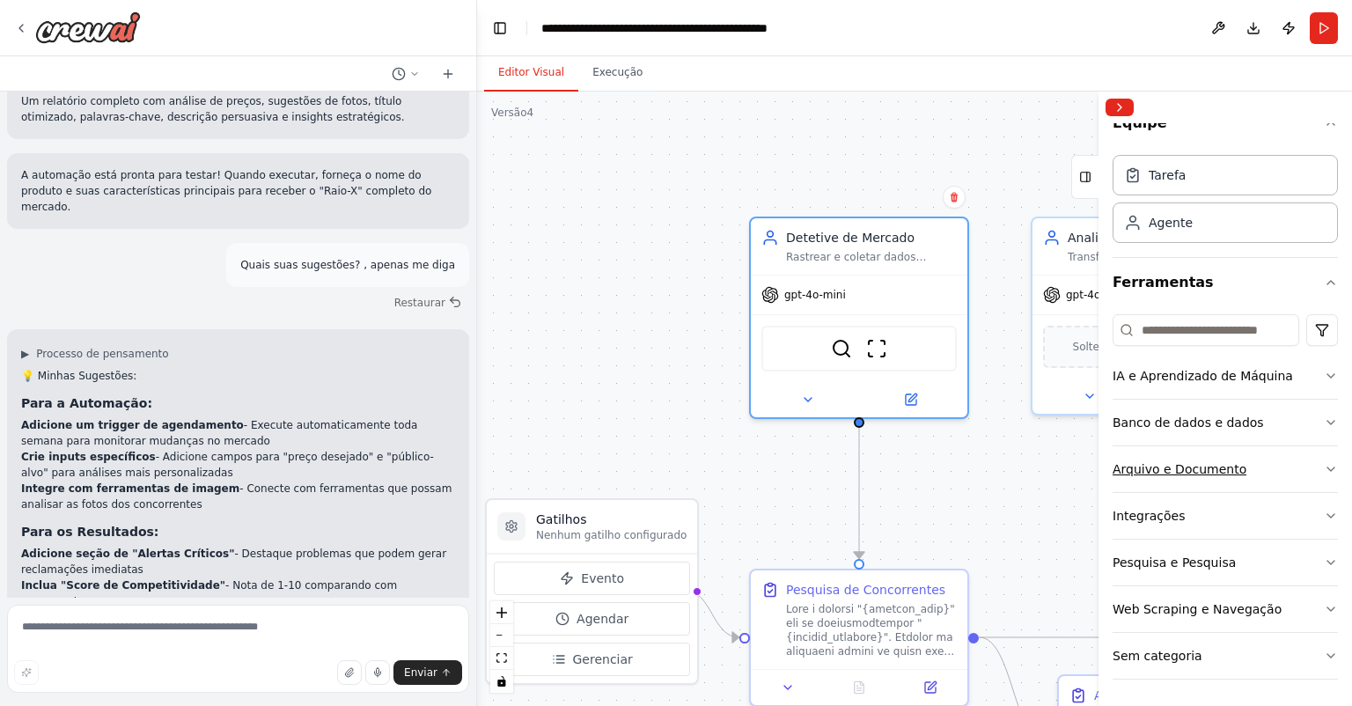
click at [1280, 463] on button "Arquivo e Documento" at bounding box center [1225, 469] width 225 height 46
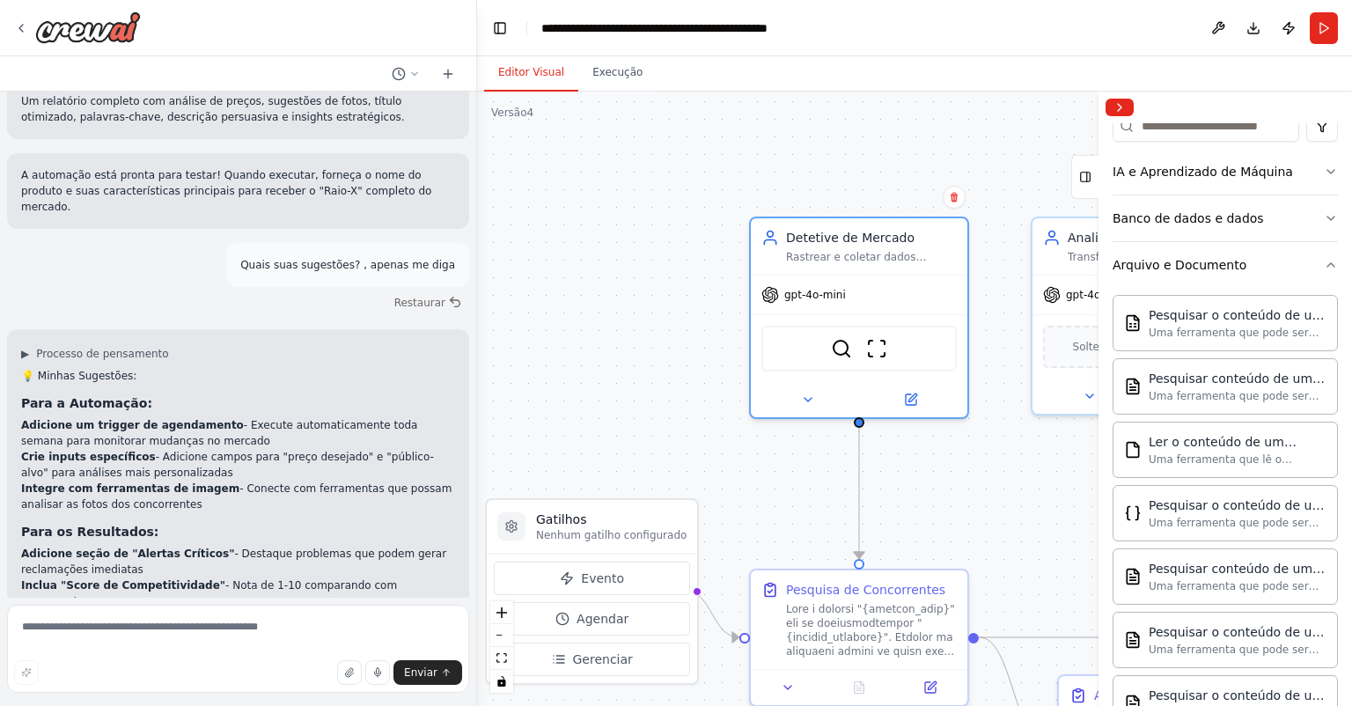
scroll to position [229, 0]
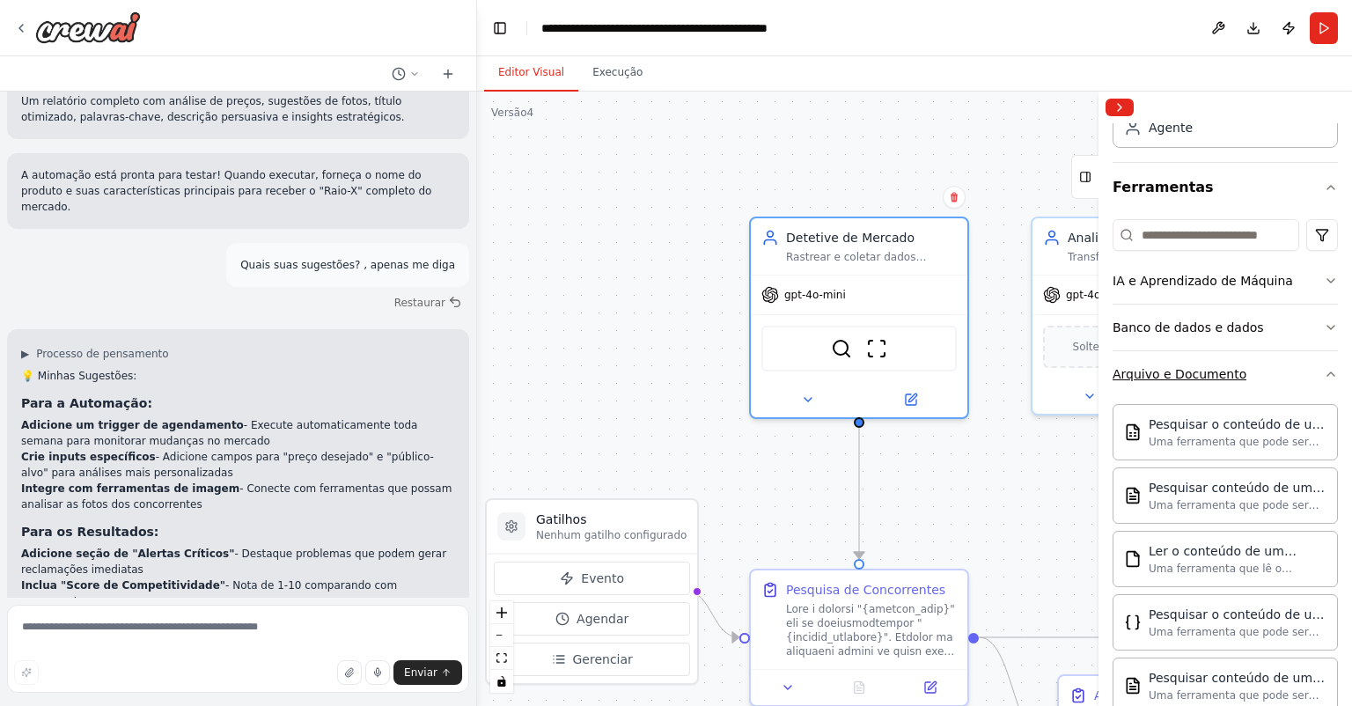
click at [1303, 372] on button "Arquivo e Documento" at bounding box center [1225, 374] width 225 height 46
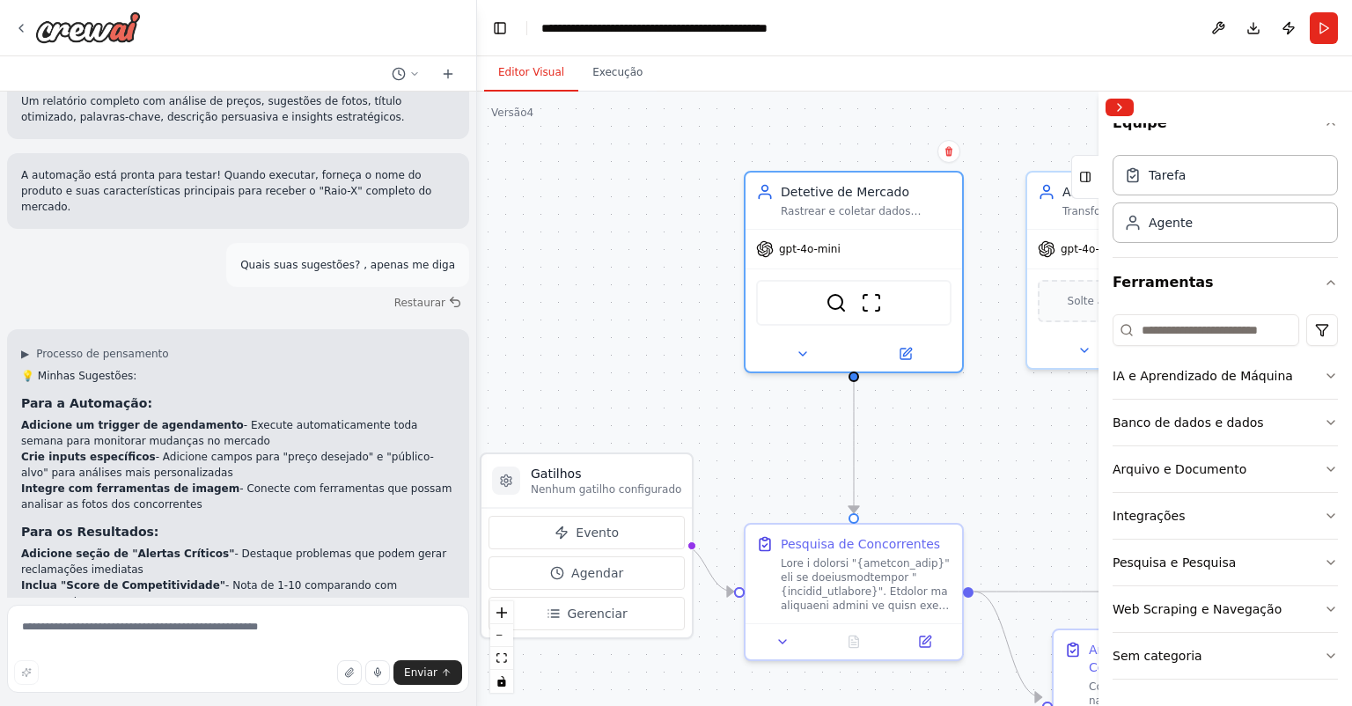
drag, startPoint x: 594, startPoint y: 388, endPoint x: 589, endPoint y: 348, distance: 40.8
click at [589, 348] on div ".deletable-edge-delete-btn { width: 20px; height: 20px; border: 0px solid #ffff…" at bounding box center [914, 399] width 875 height 614
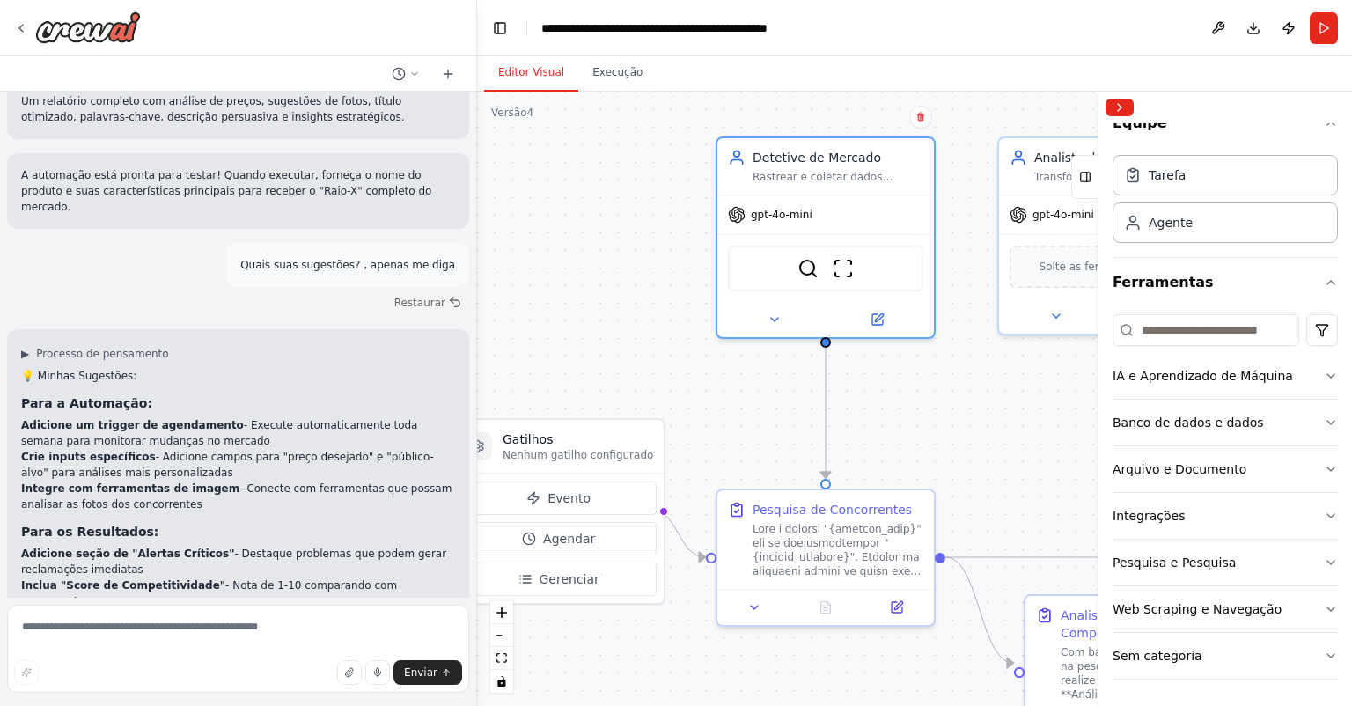
click at [581, 310] on div ".deletable-edge-delete-btn { width: 20px; height: 20px; border: 0px solid #ffff…" at bounding box center [914, 399] width 875 height 614
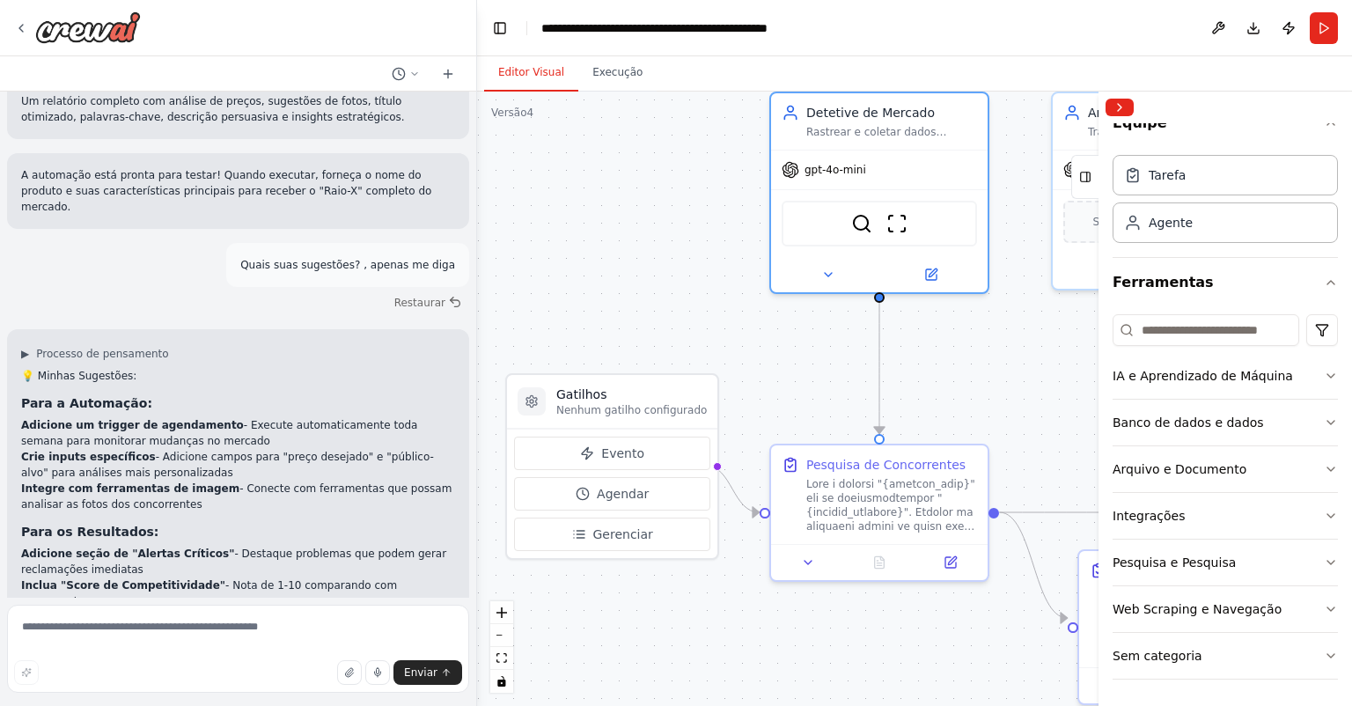
drag, startPoint x: 673, startPoint y: 384, endPoint x: 736, endPoint y: 355, distance: 69.7
click at [736, 355] on div ".deletable-edge-delete-btn { width: 20px; height: 20px; border: 0px solid #ffff…" at bounding box center [914, 399] width 875 height 614
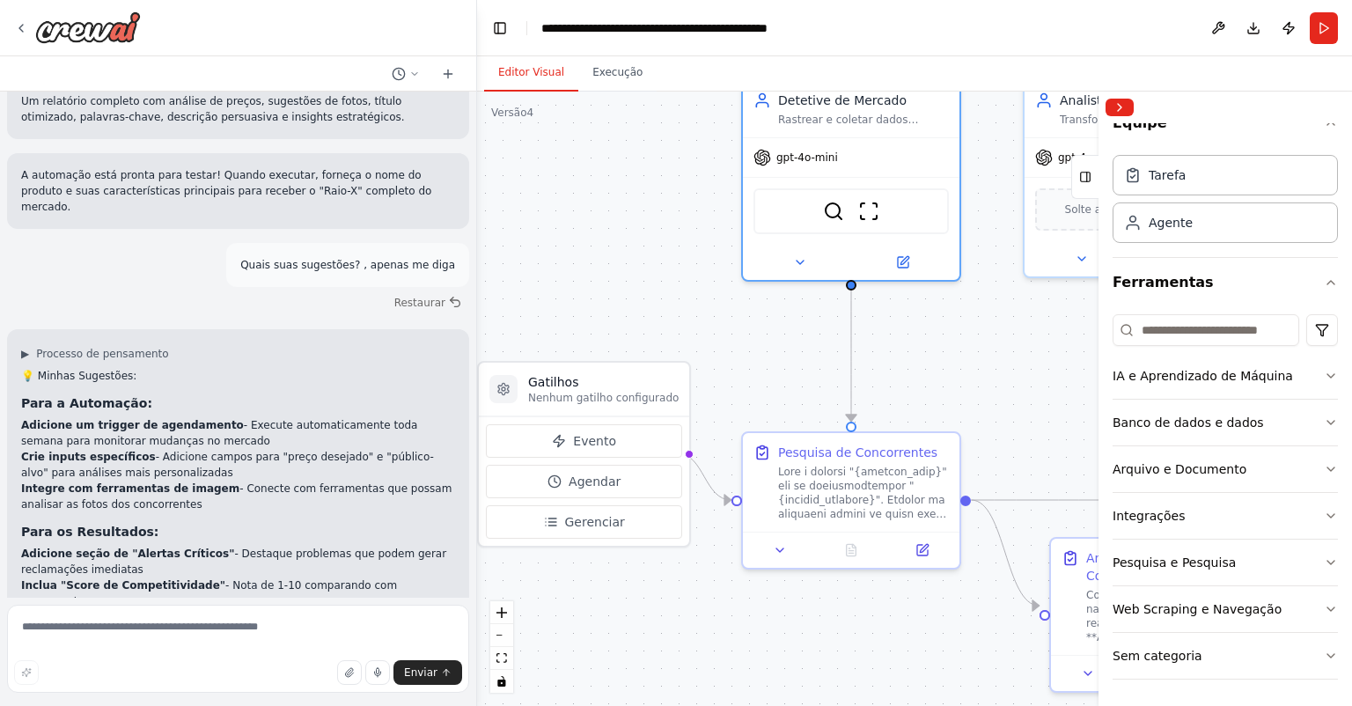
drag, startPoint x: 723, startPoint y: 364, endPoint x: 698, endPoint y: 351, distance: 28.0
click at [698, 351] on div ".deletable-edge-delete-btn { width: 20px; height: 20px; border: 0px solid #ffff…" at bounding box center [914, 399] width 875 height 614
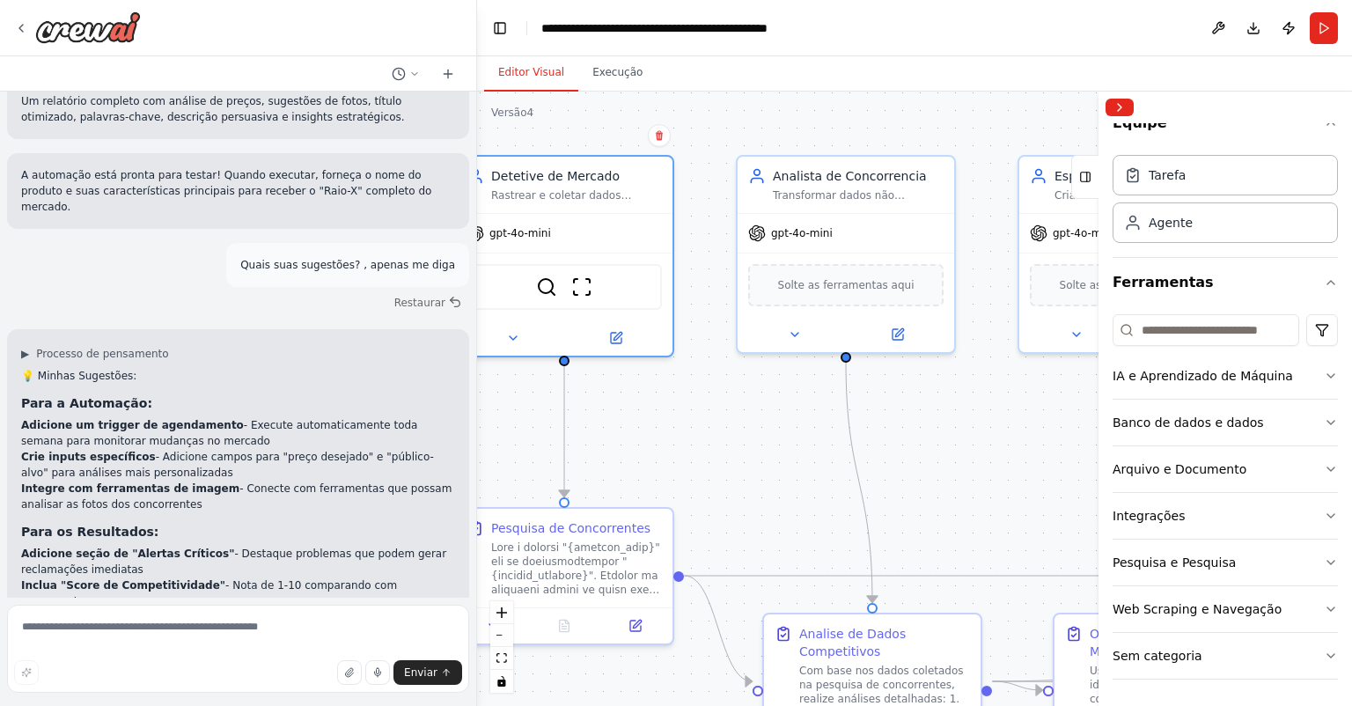
drag, startPoint x: 929, startPoint y: 379, endPoint x: 664, endPoint y: 461, distance: 277.4
click at [662, 465] on div ".deletable-edge-delete-btn { width: 20px; height: 20px; border: 0px solid #ffff…" at bounding box center [914, 399] width 875 height 614
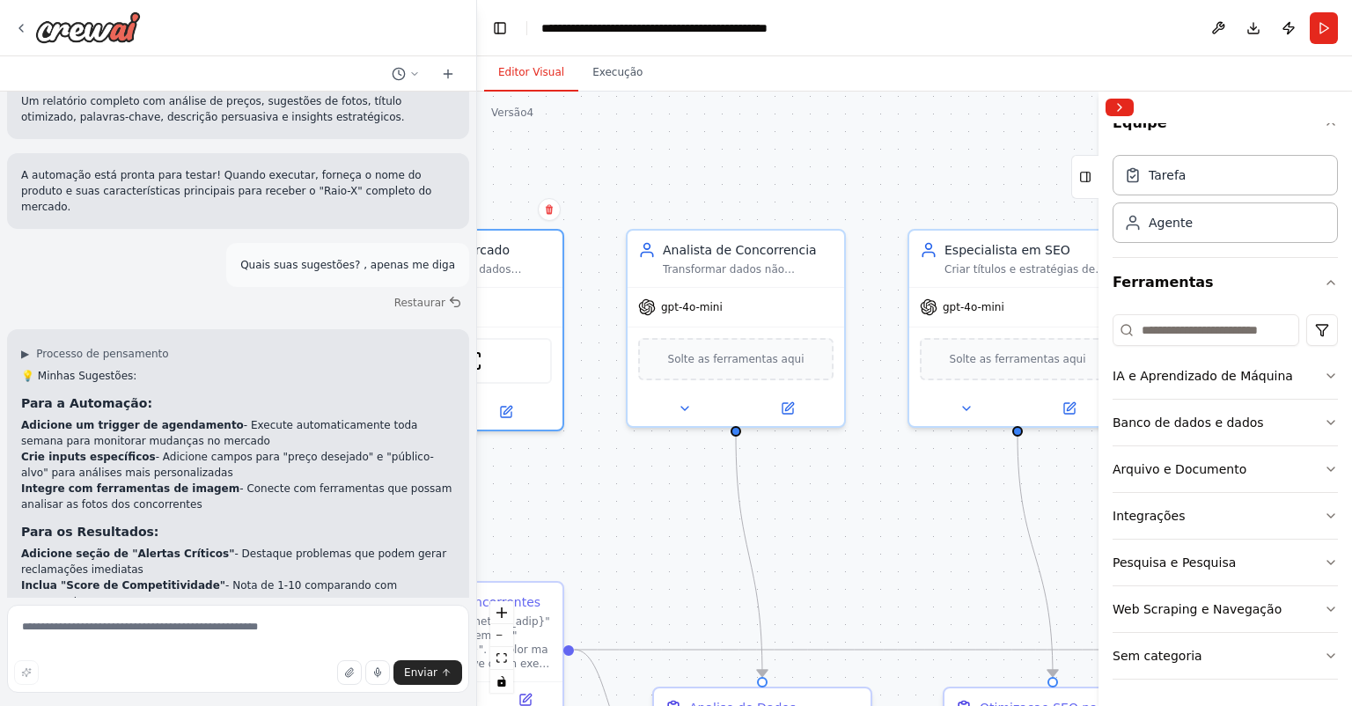
drag, startPoint x: 945, startPoint y: 499, endPoint x: 825, endPoint y: 545, distance: 128.2
click at [825, 545] on div ".deletable-edge-delete-btn { width: 20px; height: 20px; border: 0px solid #ffff…" at bounding box center [914, 399] width 875 height 614
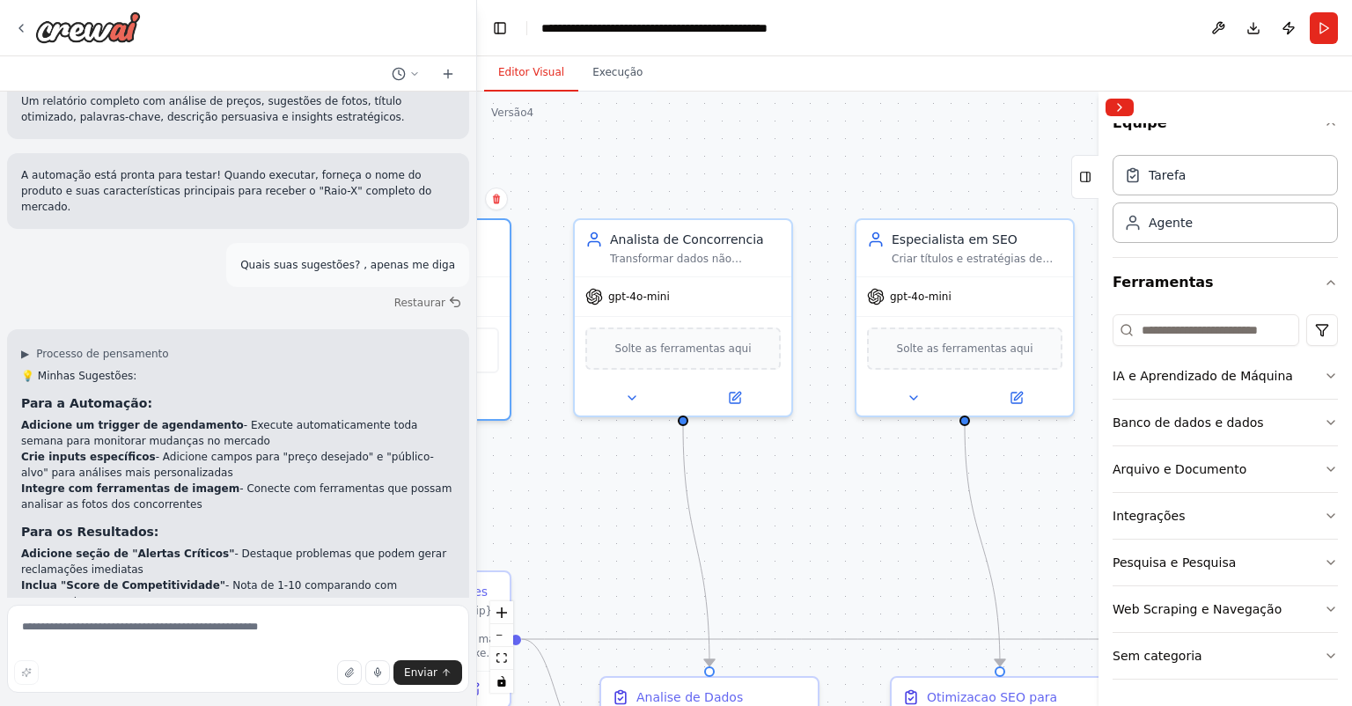
drag, startPoint x: 906, startPoint y: 558, endPoint x: 859, endPoint y: 548, distance: 47.7
click at [859, 548] on div ".deletable-edge-delete-btn { width: 20px; height: 20px; border: 0px solid #ffff…" at bounding box center [914, 399] width 875 height 614
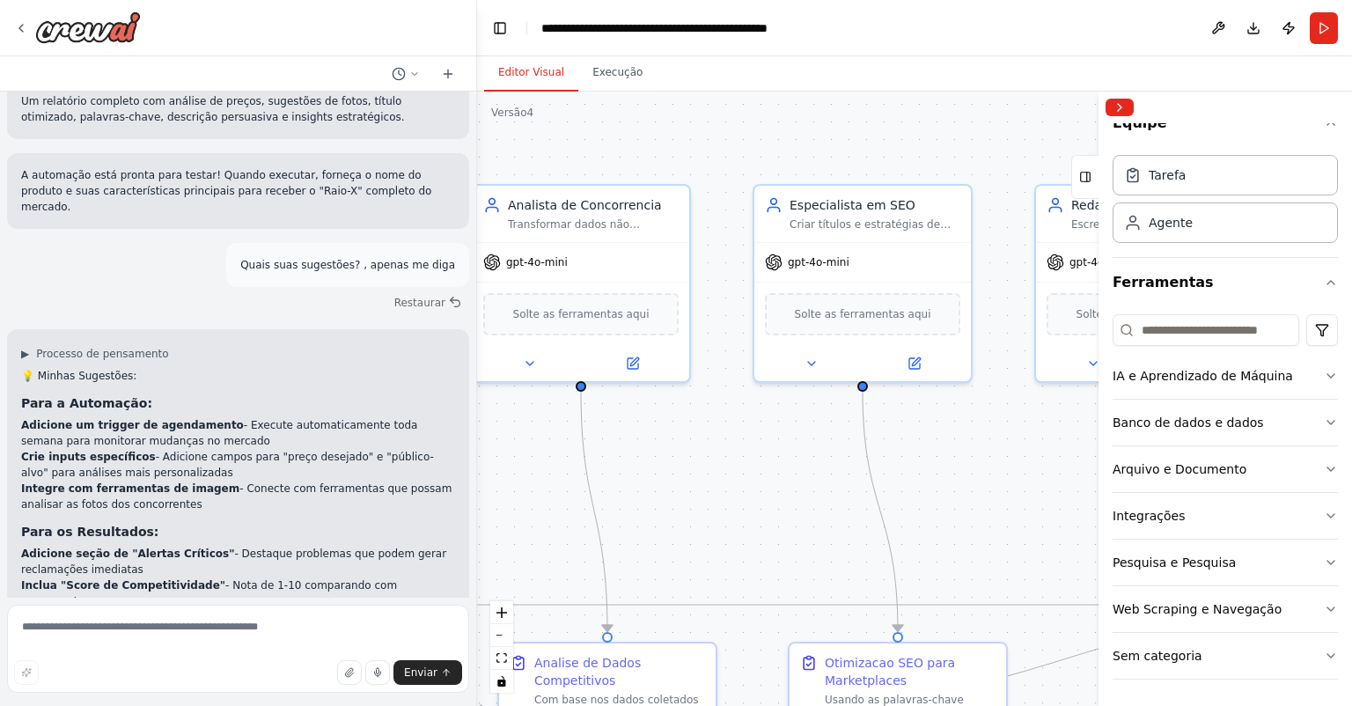
drag, startPoint x: 930, startPoint y: 563, endPoint x: 745, endPoint y: 513, distance: 191.3
click at [745, 513] on div ".deletable-edge-delete-btn { width: 20px; height: 20px; border: 0px solid #ffff…" at bounding box center [914, 399] width 875 height 614
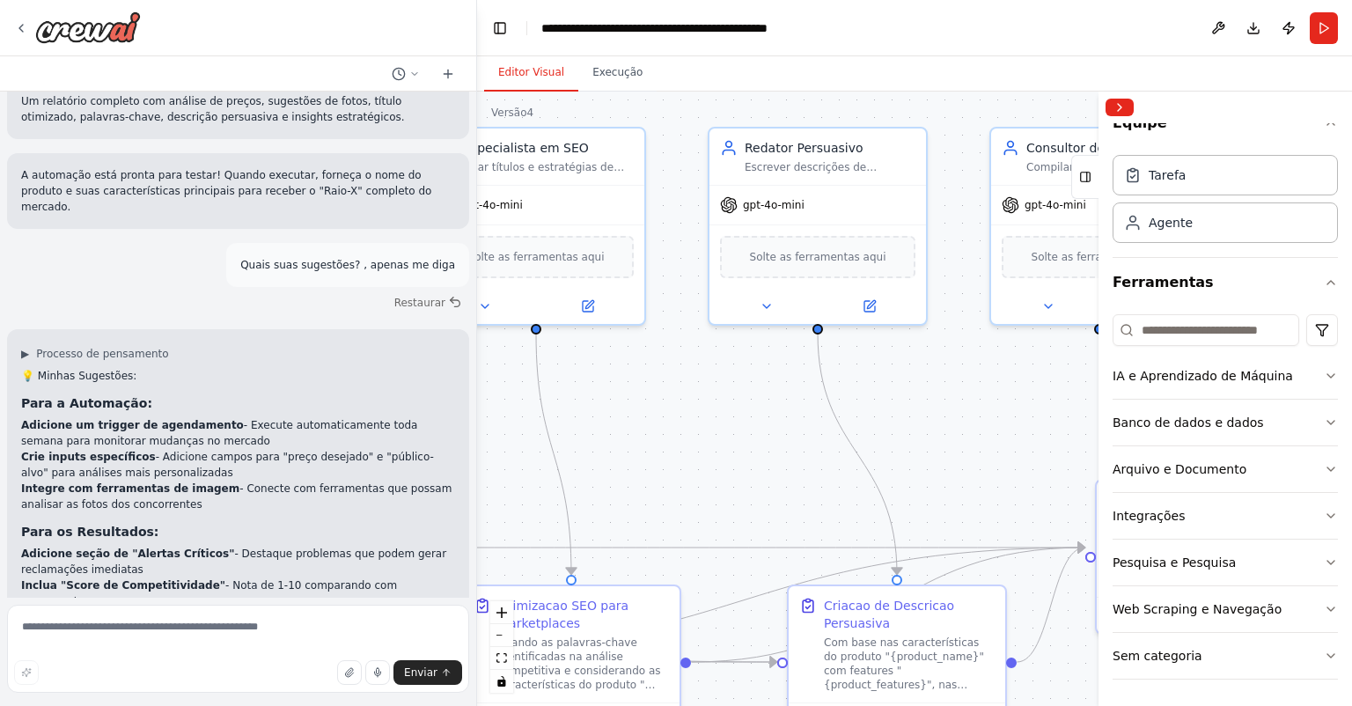
drag, startPoint x: 1013, startPoint y: 519, endPoint x: 1062, endPoint y: 461, distance: 75.6
click at [1067, 464] on div ".deletable-edge-delete-btn { width: 20px; height: 20px; border: 0px solid #ffff…" at bounding box center [914, 399] width 875 height 614
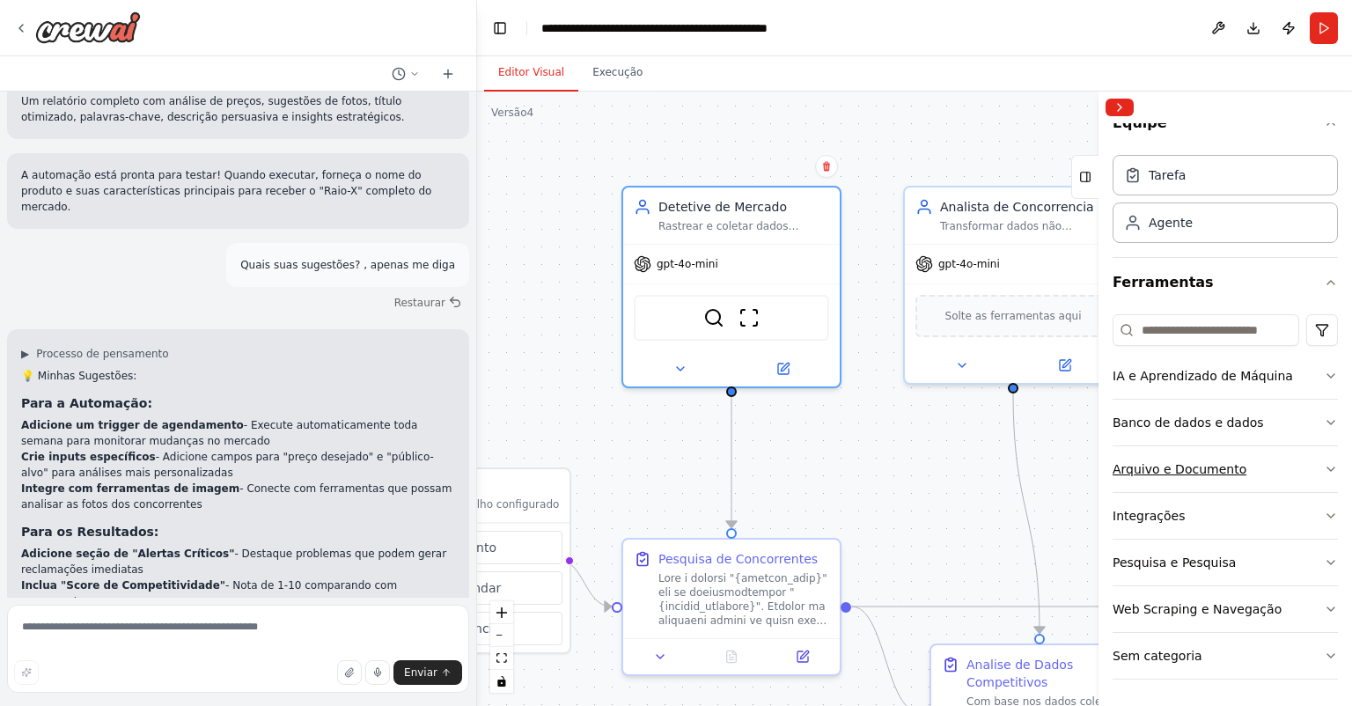
drag, startPoint x: 703, startPoint y: 390, endPoint x: 1167, endPoint y: 461, distance: 469.4
click at [1167, 461] on div "Conceito Central: Uma ferramenta que não apenas escreve a descrição de um produ…" at bounding box center [676, 353] width 1352 height 706
click at [1277, 612] on button "Web Scraping e Navegação" at bounding box center [1225, 609] width 225 height 46
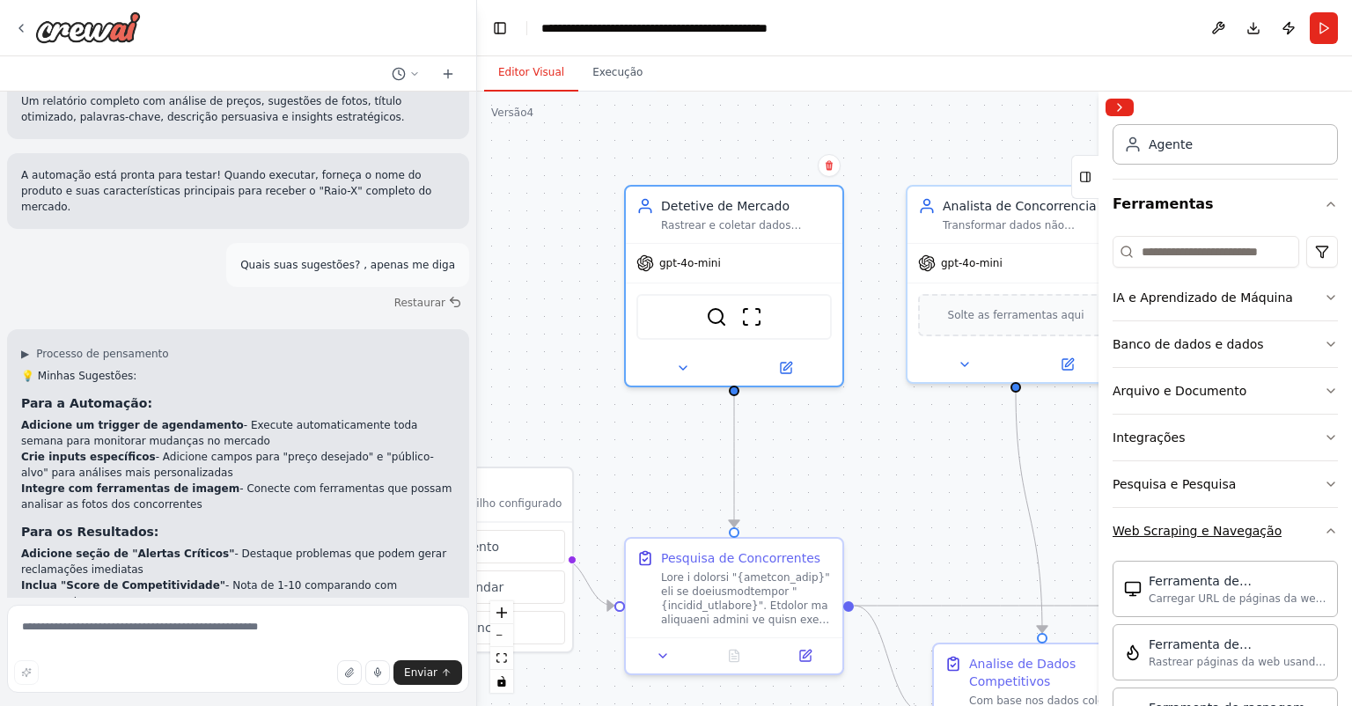
scroll to position [123, 0]
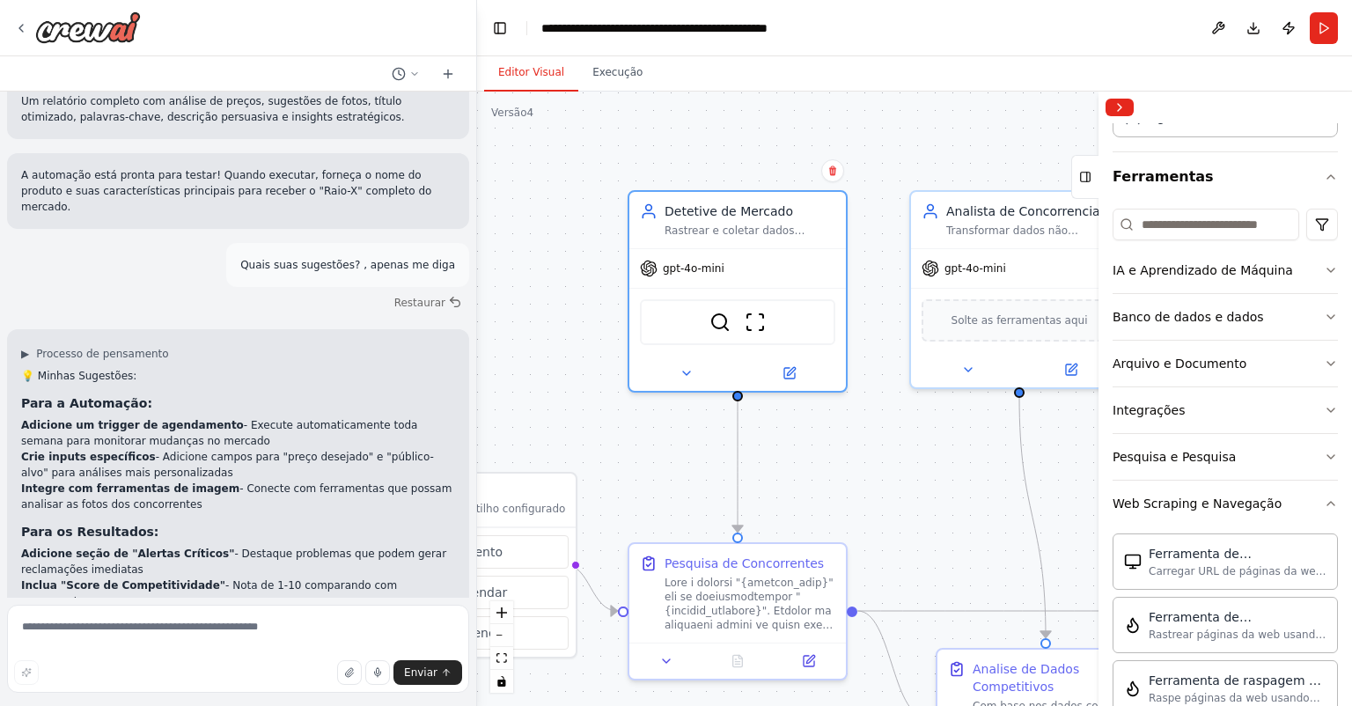
drag, startPoint x: 909, startPoint y: 469, endPoint x: 936, endPoint y: 499, distance: 40.5
click at [934, 499] on div ".deletable-edge-delete-btn { width: 20px; height: 20px; border: 0px solid #ffff…" at bounding box center [914, 399] width 875 height 614
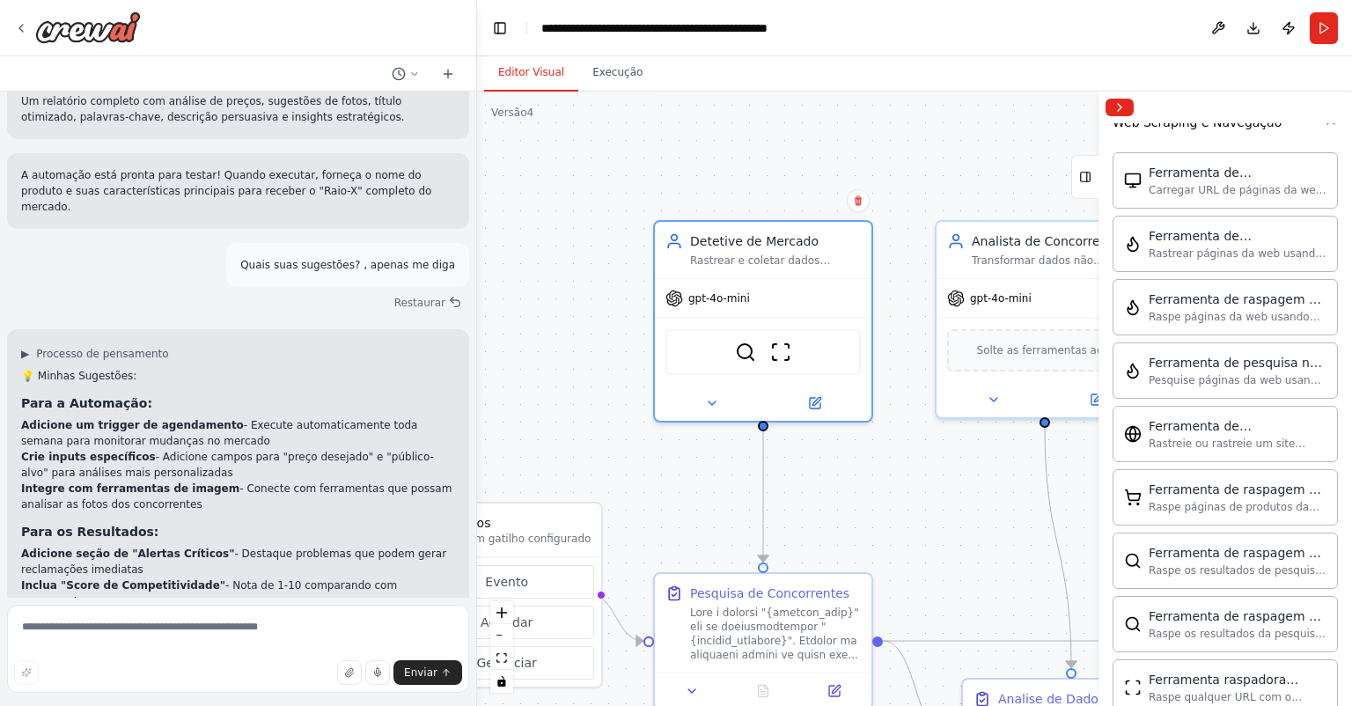
scroll to position [530, 0]
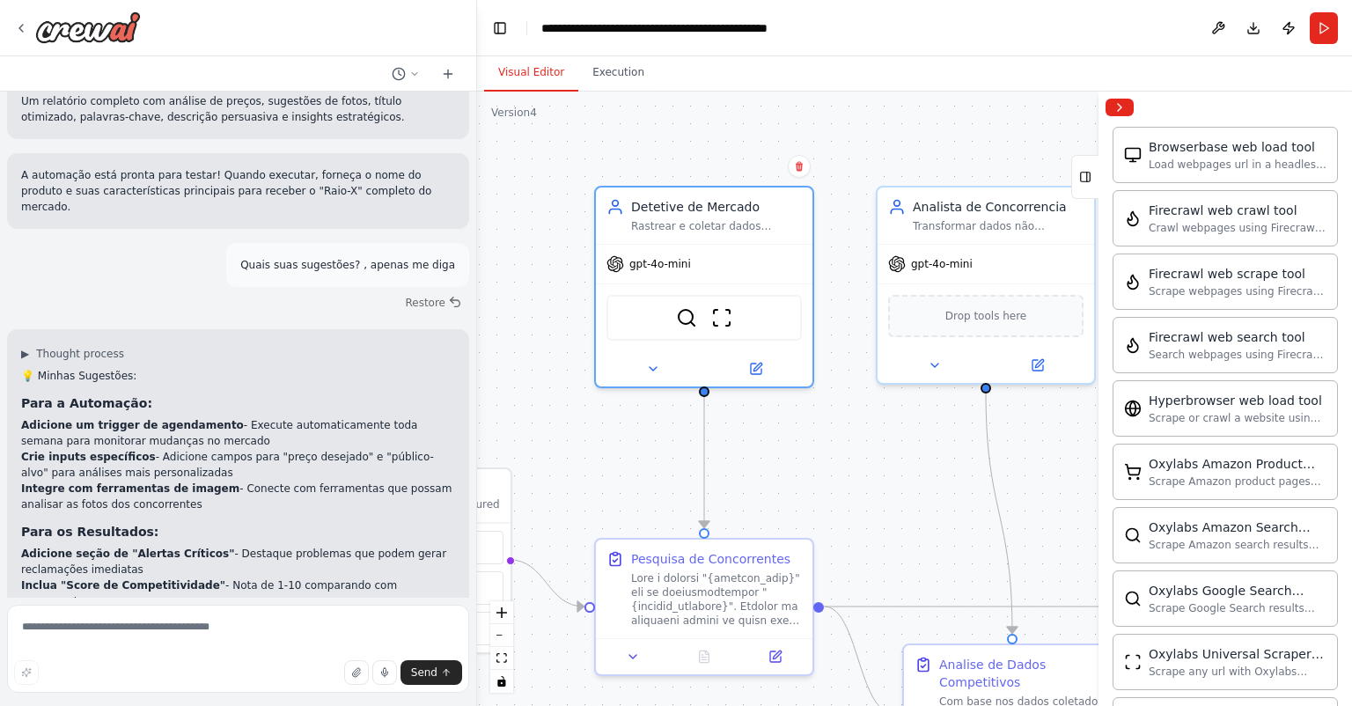
drag, startPoint x: 916, startPoint y: 475, endPoint x: 894, endPoint y: 458, distance: 27.6
click at [894, 458] on div ".deletable-edge-delete-btn { width: 20px; height: 20px; border: 0px solid #ffff…" at bounding box center [914, 399] width 875 height 614
click at [510, 31] on button "Toggle Left Sidebar" at bounding box center [500, 28] width 25 height 25
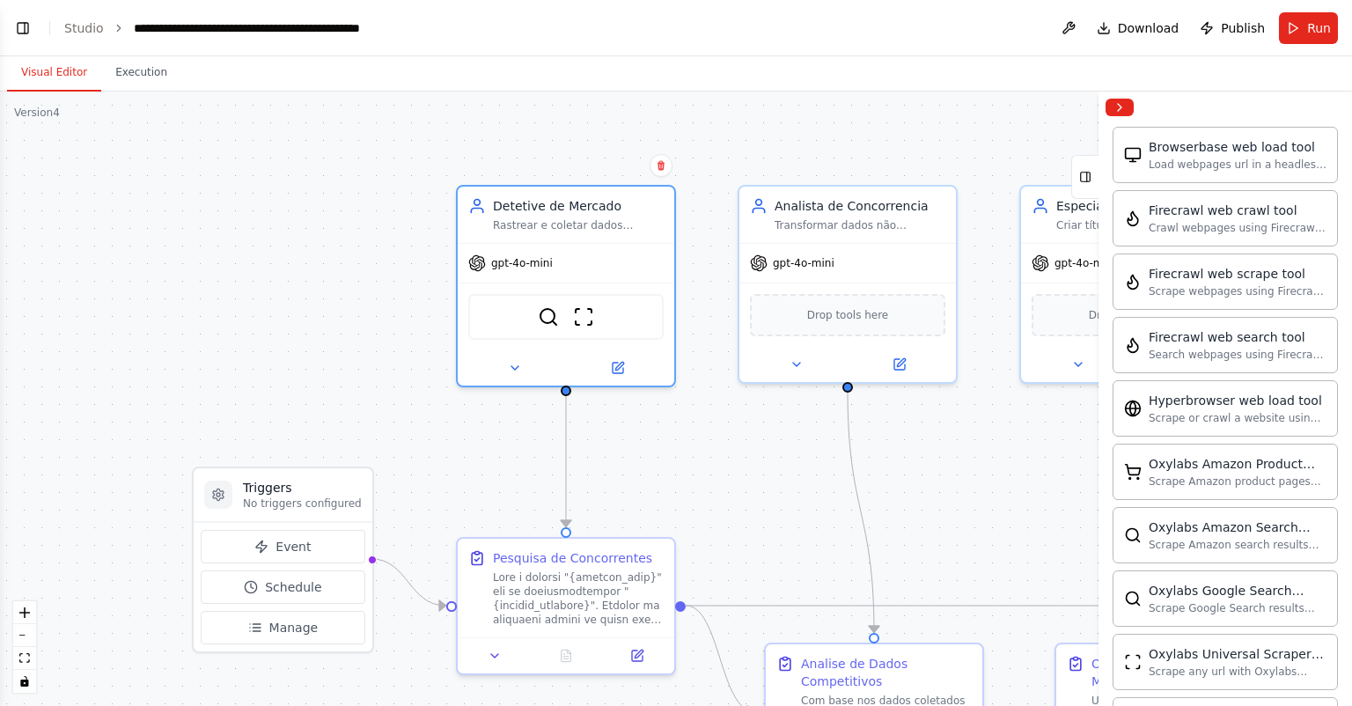
drag, startPoint x: 763, startPoint y: 473, endPoint x: 1026, endPoint y: 457, distance: 262.8
click at [1021, 460] on div ".deletable-edge-delete-btn { width: 20px; height: 20px; border: 0px solid #ffff…" at bounding box center [676, 399] width 1352 height 614
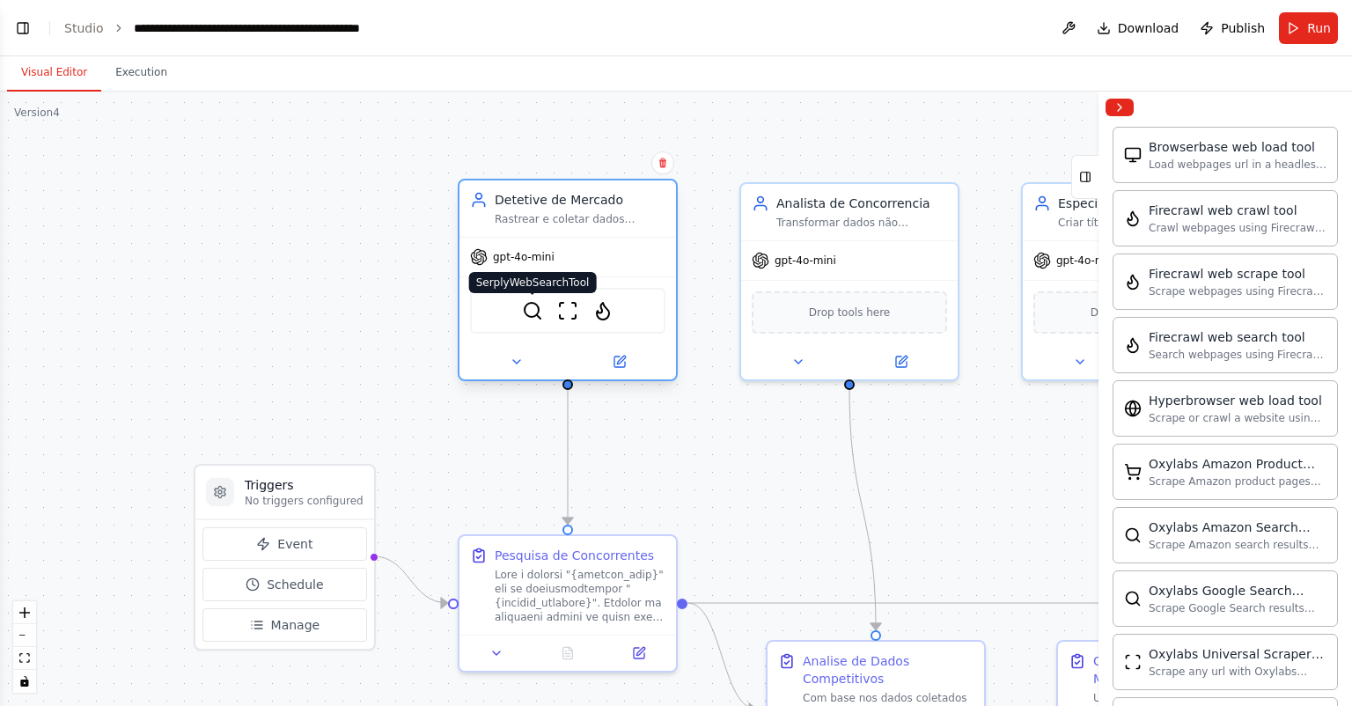
click at [538, 306] on img at bounding box center [532, 310] width 21 height 21
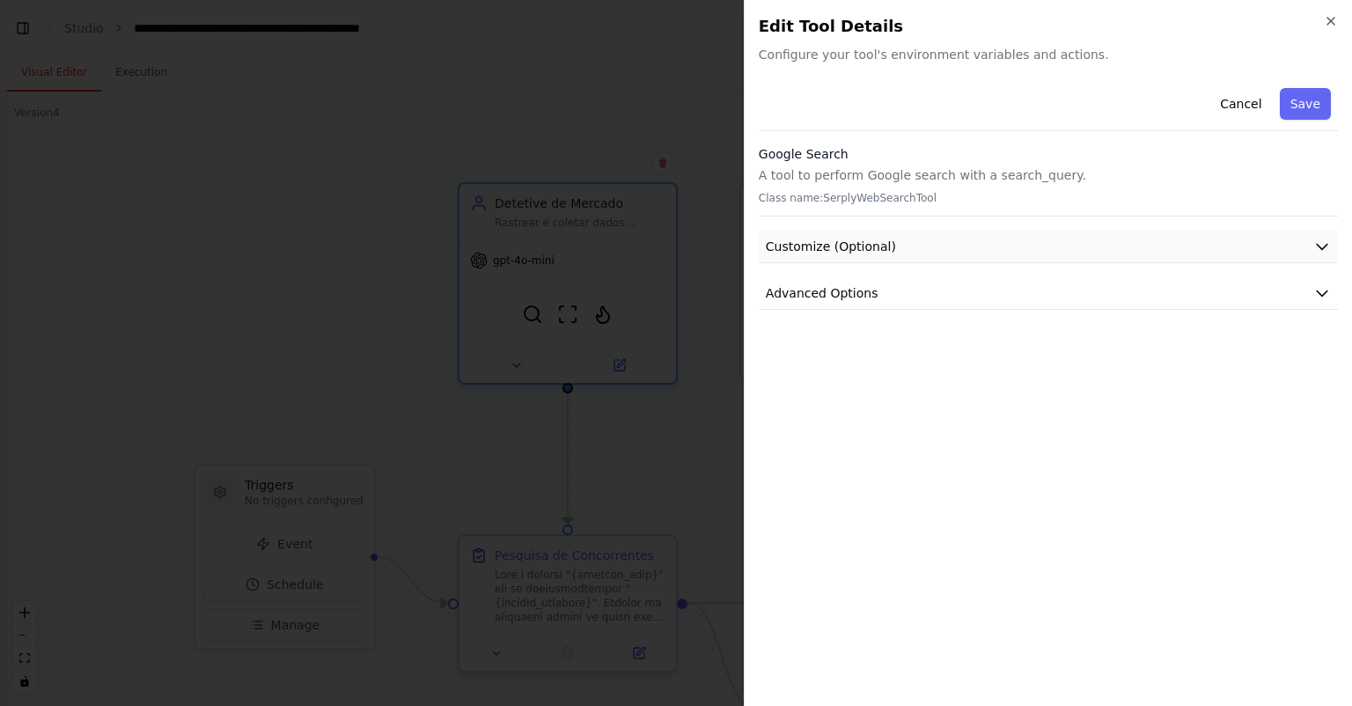
drag, startPoint x: 1133, startPoint y: 247, endPoint x: 1118, endPoint y: 249, distance: 15.1
click at [1132, 247] on button "Customize (Optional)" at bounding box center [1048, 247] width 579 height 33
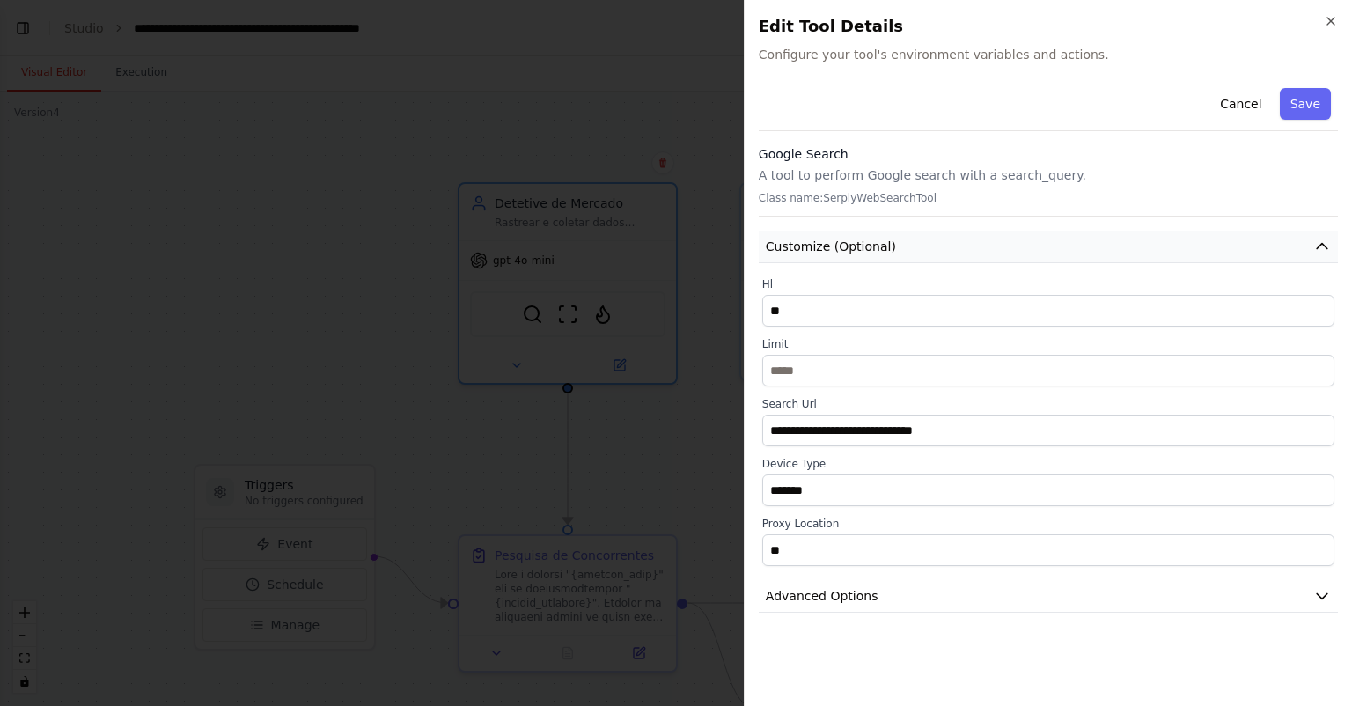
click at [953, 251] on button "Customize (Optional)" at bounding box center [1048, 247] width 579 height 33
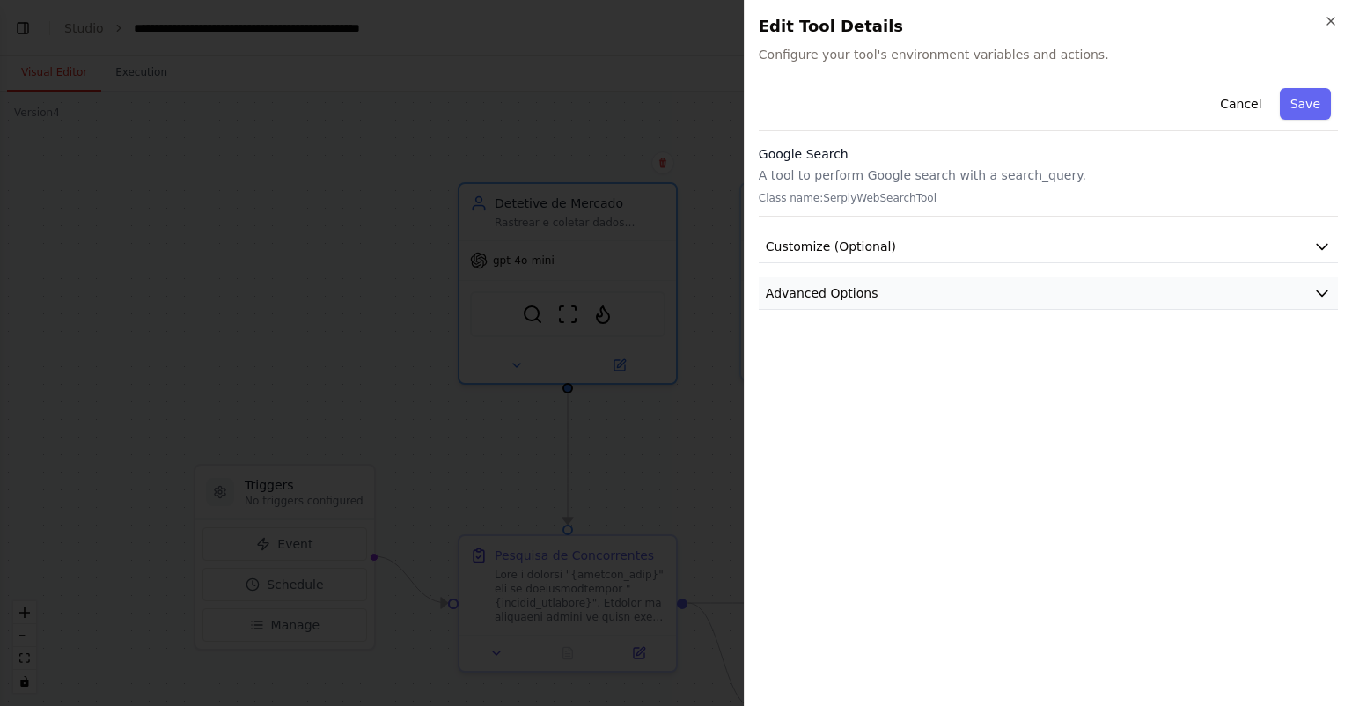
click at [946, 293] on button "Advanced Options" at bounding box center [1048, 293] width 579 height 33
click at [1247, 102] on button "Cancel" at bounding box center [1241, 104] width 63 height 32
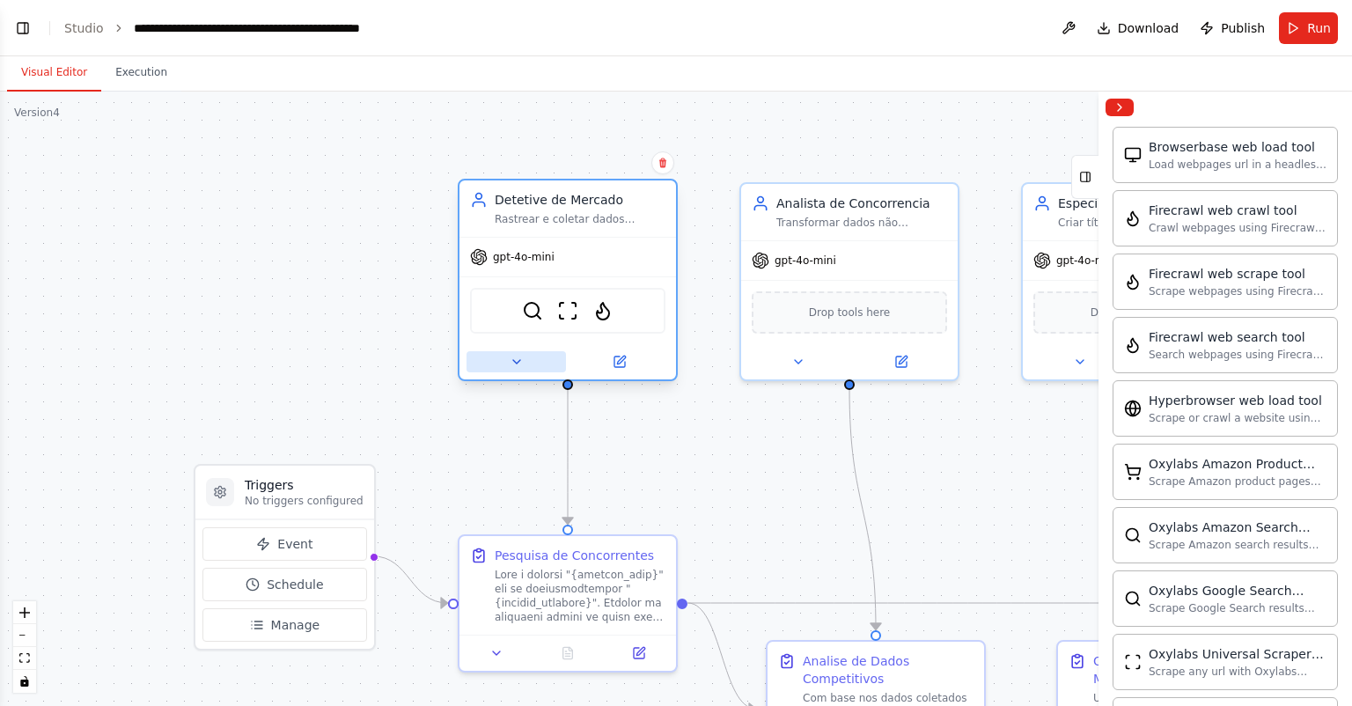
click at [507, 358] on button at bounding box center [516, 361] width 99 height 21
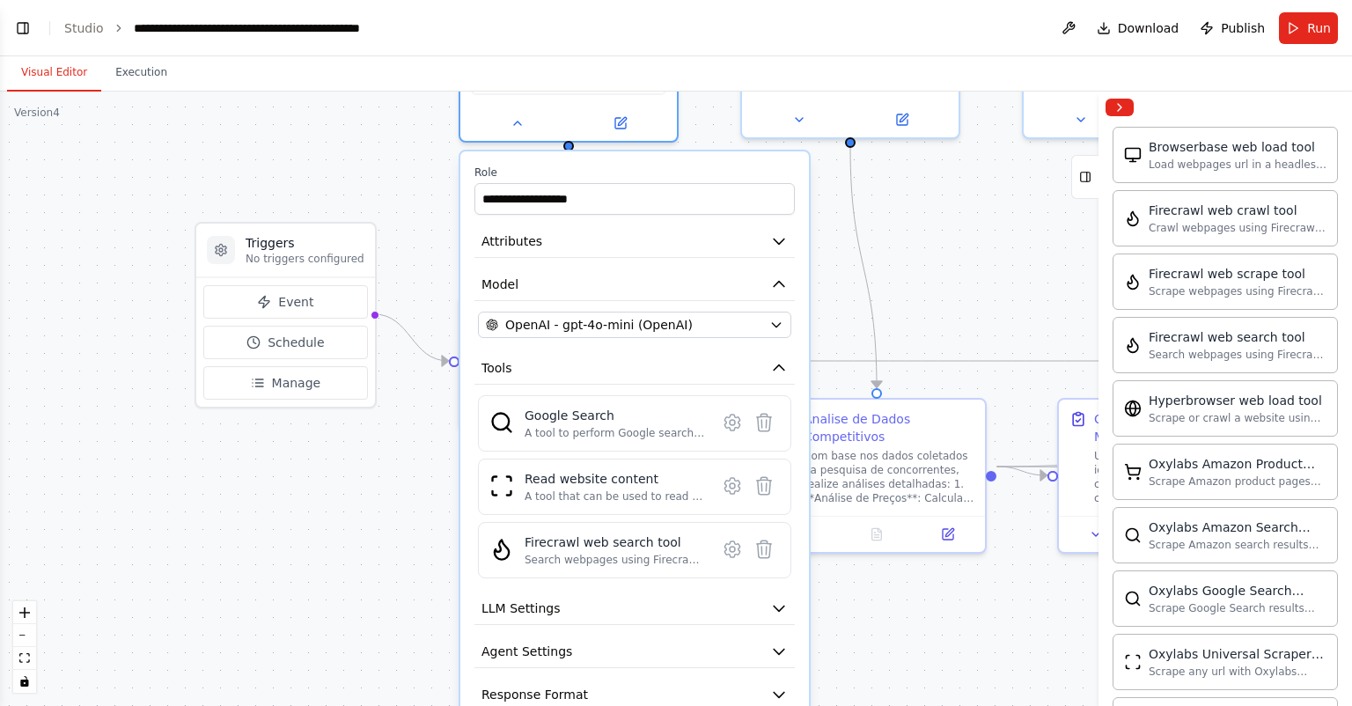
drag, startPoint x: 962, startPoint y: 468, endPoint x: 967, endPoint y: 265, distance: 203.4
click at [967, 265] on div ".deletable-edge-delete-btn { width: 20px; height: 20px; border: 0px solid #ffff…" at bounding box center [676, 399] width 1352 height 614
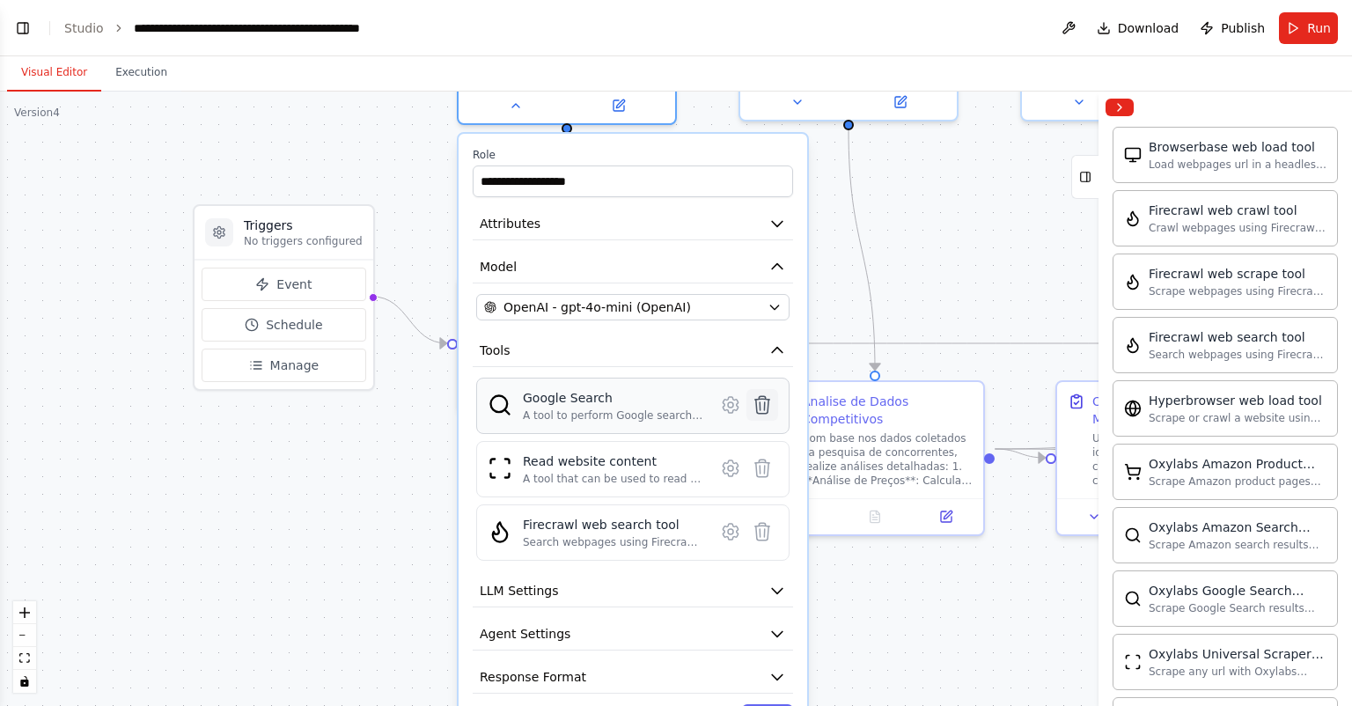
click at [762, 402] on icon at bounding box center [762, 405] width 15 height 18
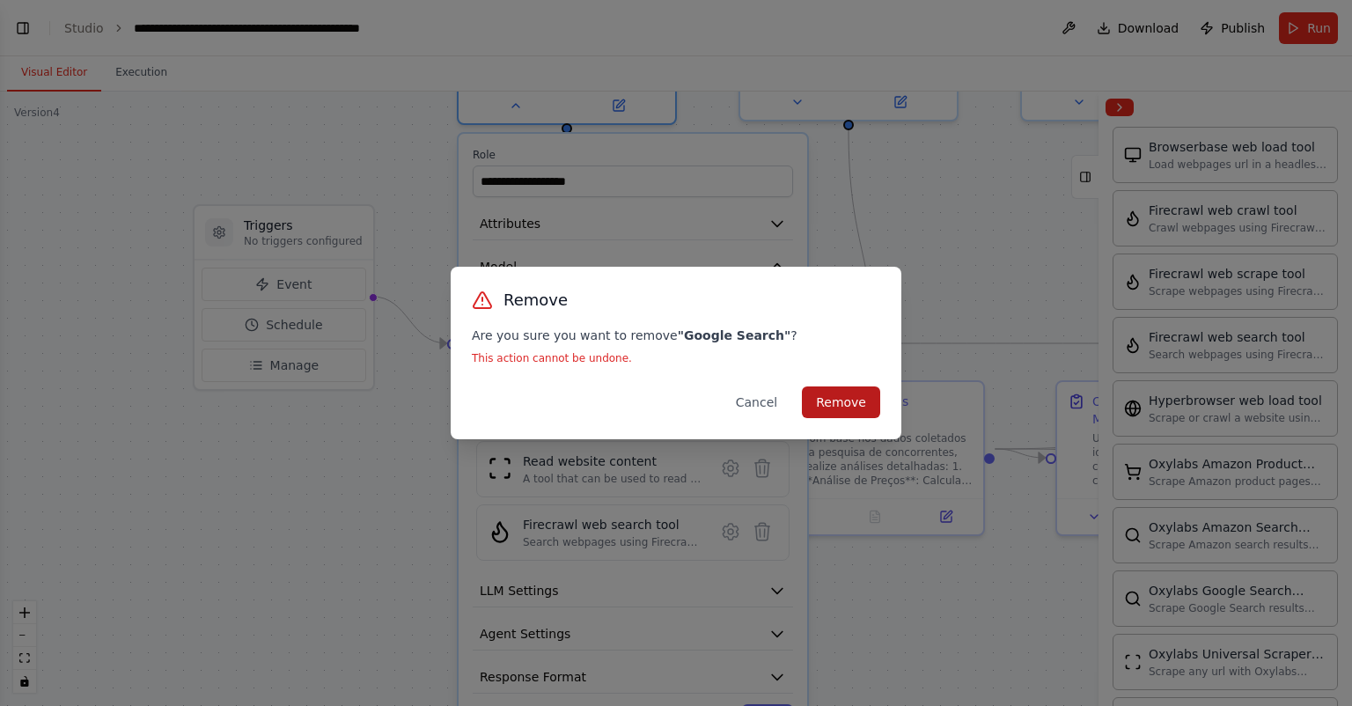
click at [864, 401] on button "Remove" at bounding box center [841, 402] width 78 height 32
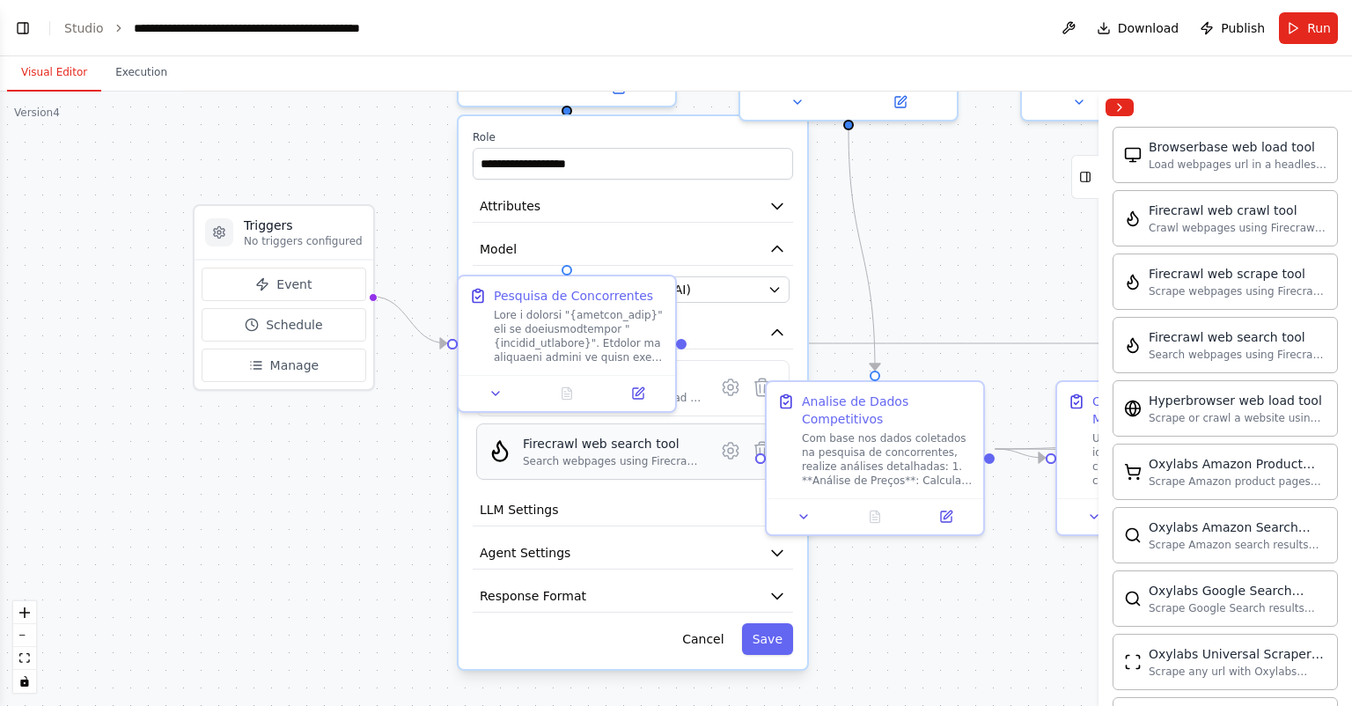
drag, startPoint x: 619, startPoint y: 462, endPoint x: 615, endPoint y: 446, distance: 16.2
click at [615, 446] on div "Firecrawl web search tool" at bounding box center [613, 444] width 181 height 18
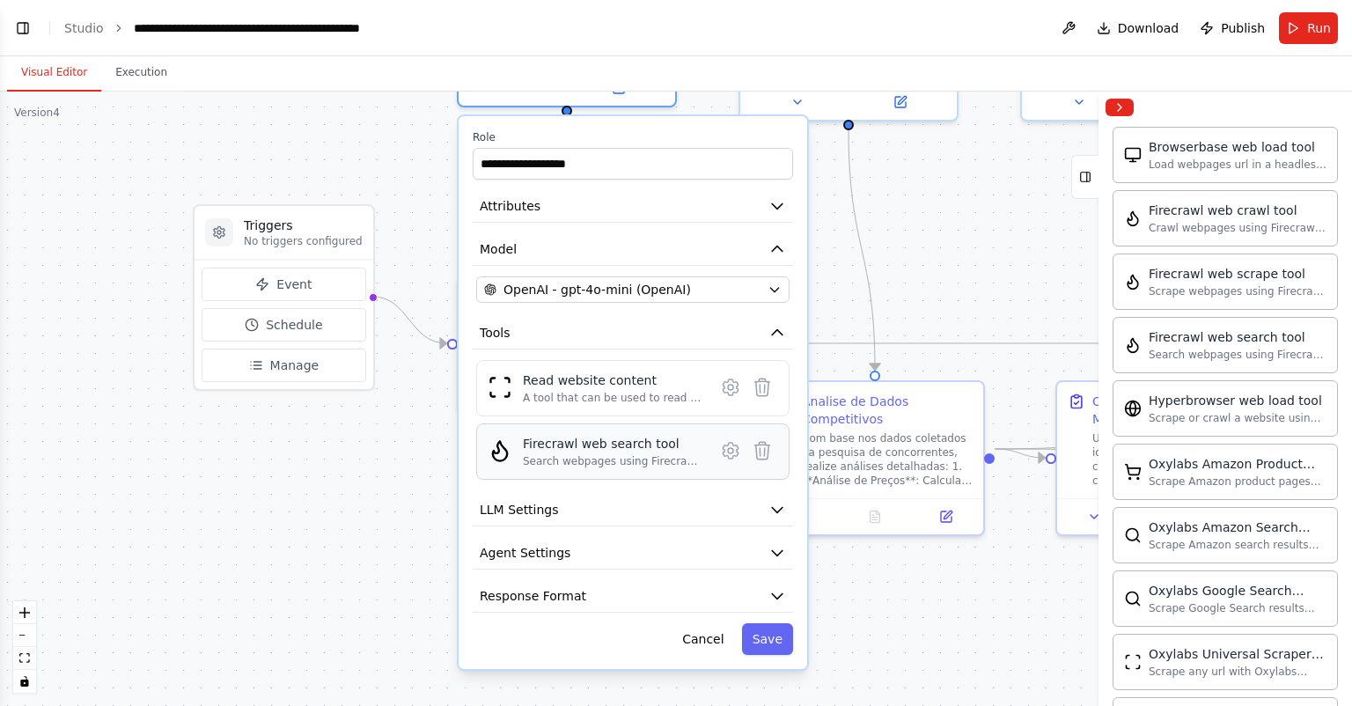
click at [605, 443] on div "Firecrawl web search tool Search webpages using Firecrawl and return the results" at bounding box center [613, 451] width 181 height 33
click at [731, 448] on icon at bounding box center [730, 450] width 5 height 5
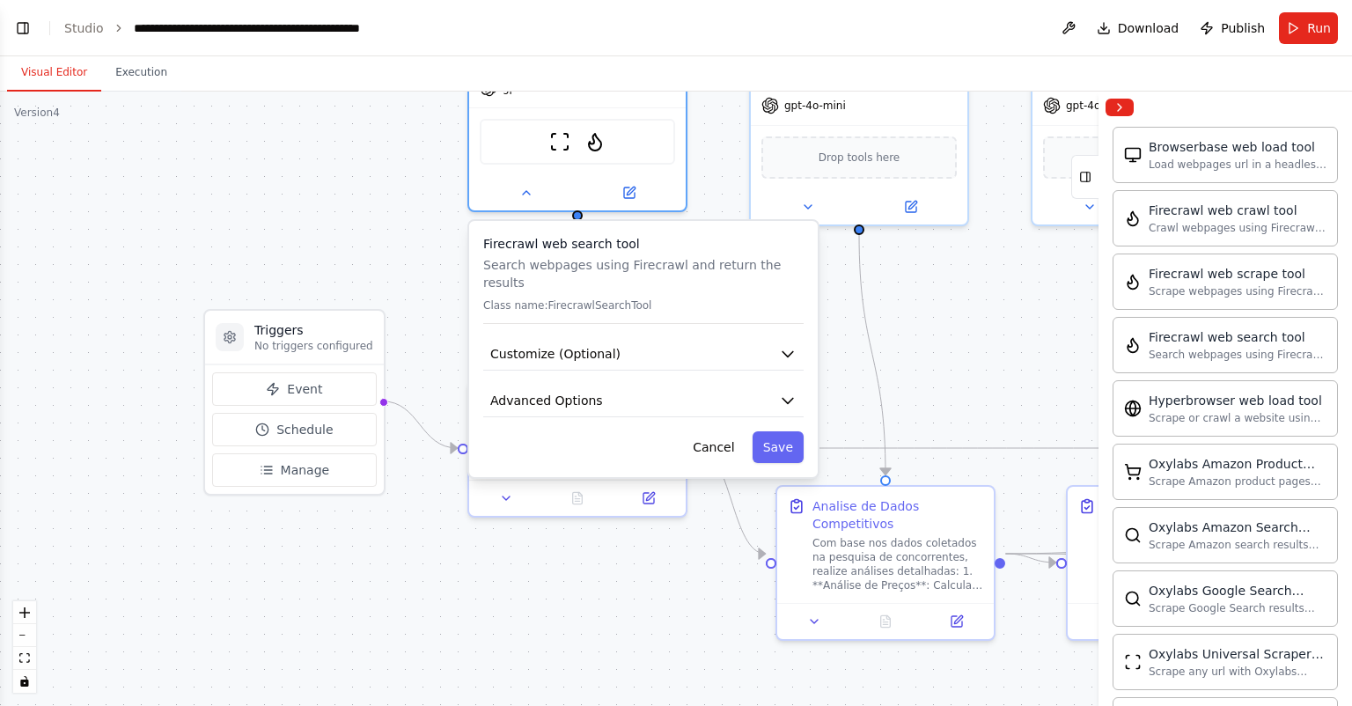
drag, startPoint x: 949, startPoint y: 253, endPoint x: 963, endPoint y: 406, distance: 153.8
click at [963, 406] on div ".deletable-edge-delete-btn { width: 20px; height: 20px; border: 0px solid #ffff…" at bounding box center [676, 399] width 1352 height 614
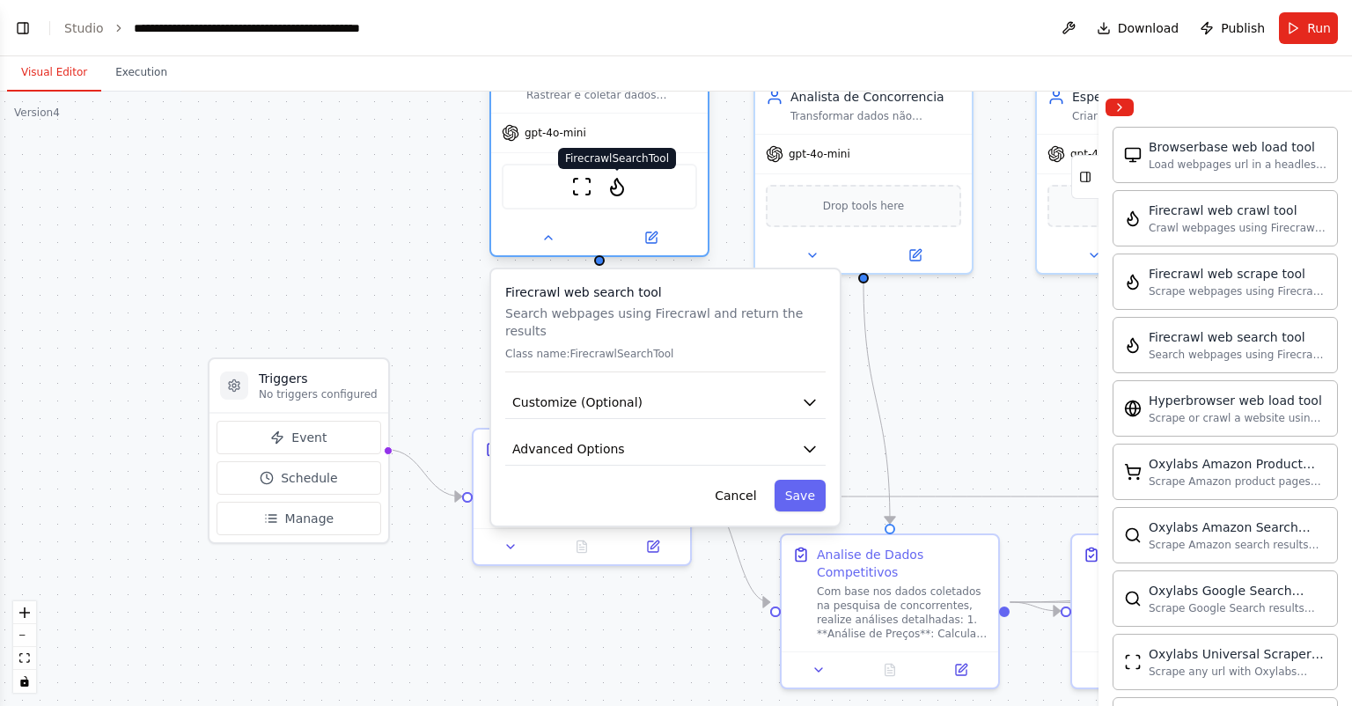
drag, startPoint x: 601, startPoint y: 185, endPoint x: 621, endPoint y: 189, distance: 19.9
click at [621, 189] on img at bounding box center [617, 186] width 21 height 21
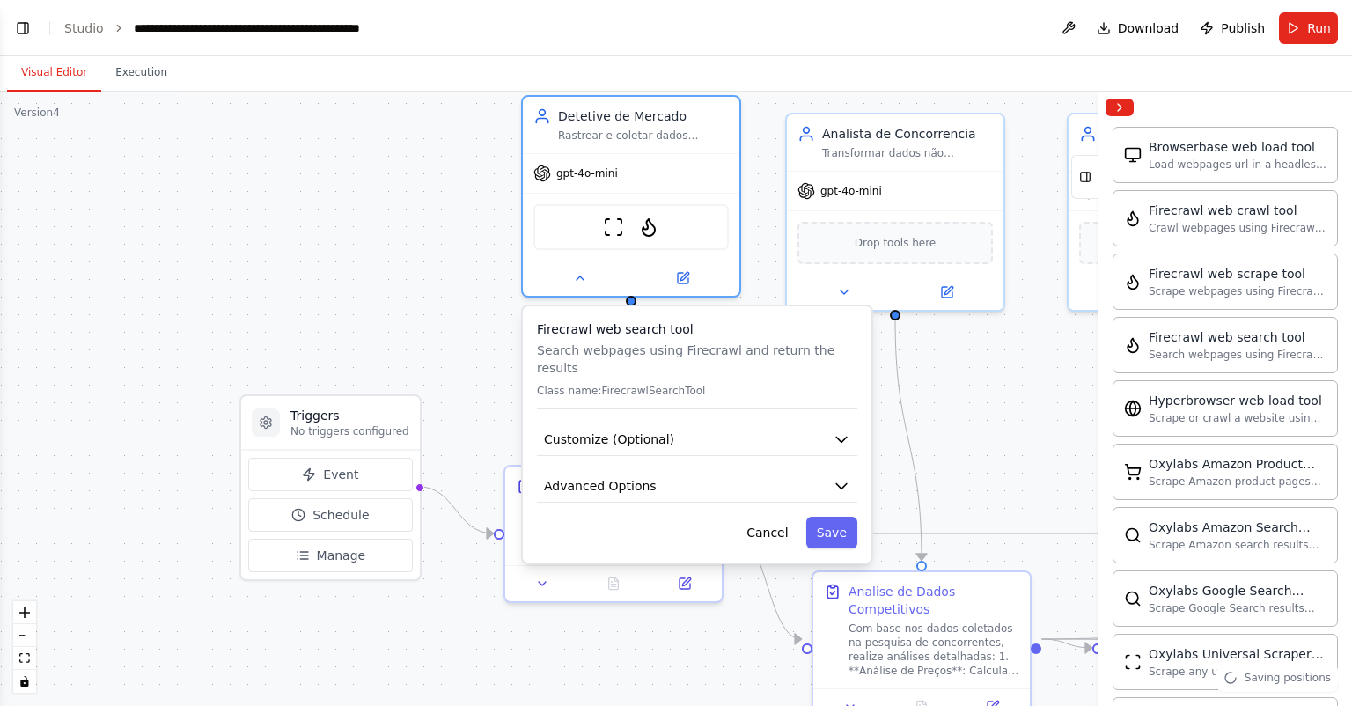
drag, startPoint x: 937, startPoint y: 374, endPoint x: 961, endPoint y: 389, distance: 28.8
click at [961, 389] on div ".deletable-edge-delete-btn { width: 20px; height: 20px; border: 0px solid #ffff…" at bounding box center [676, 399] width 1352 height 614
click at [618, 219] on img at bounding box center [614, 223] width 21 height 21
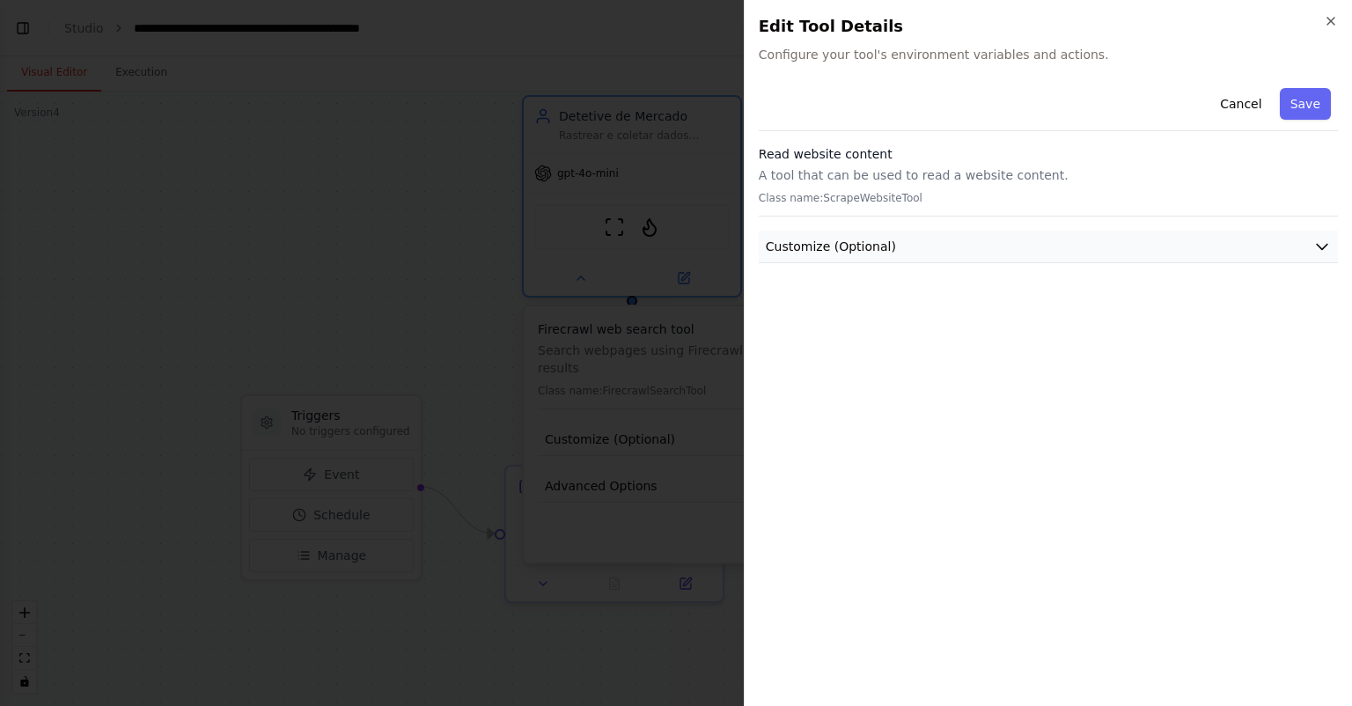
click at [1292, 259] on button "Customize (Optional)" at bounding box center [1048, 247] width 579 height 33
click at [1288, 246] on button "Customize (Optional)" at bounding box center [1048, 247] width 579 height 33
click at [1328, 22] on icon "button" at bounding box center [1331, 21] width 14 height 14
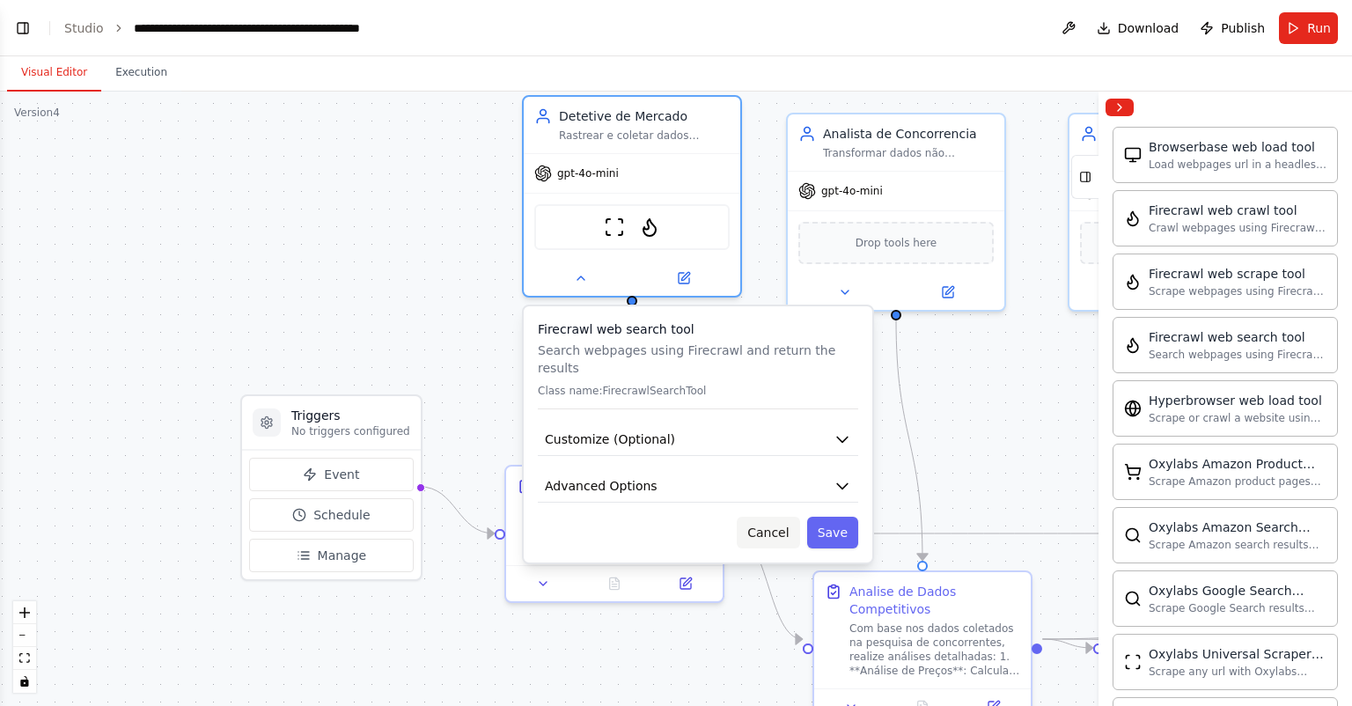
click at [769, 517] on button "Cancel" at bounding box center [768, 533] width 63 height 32
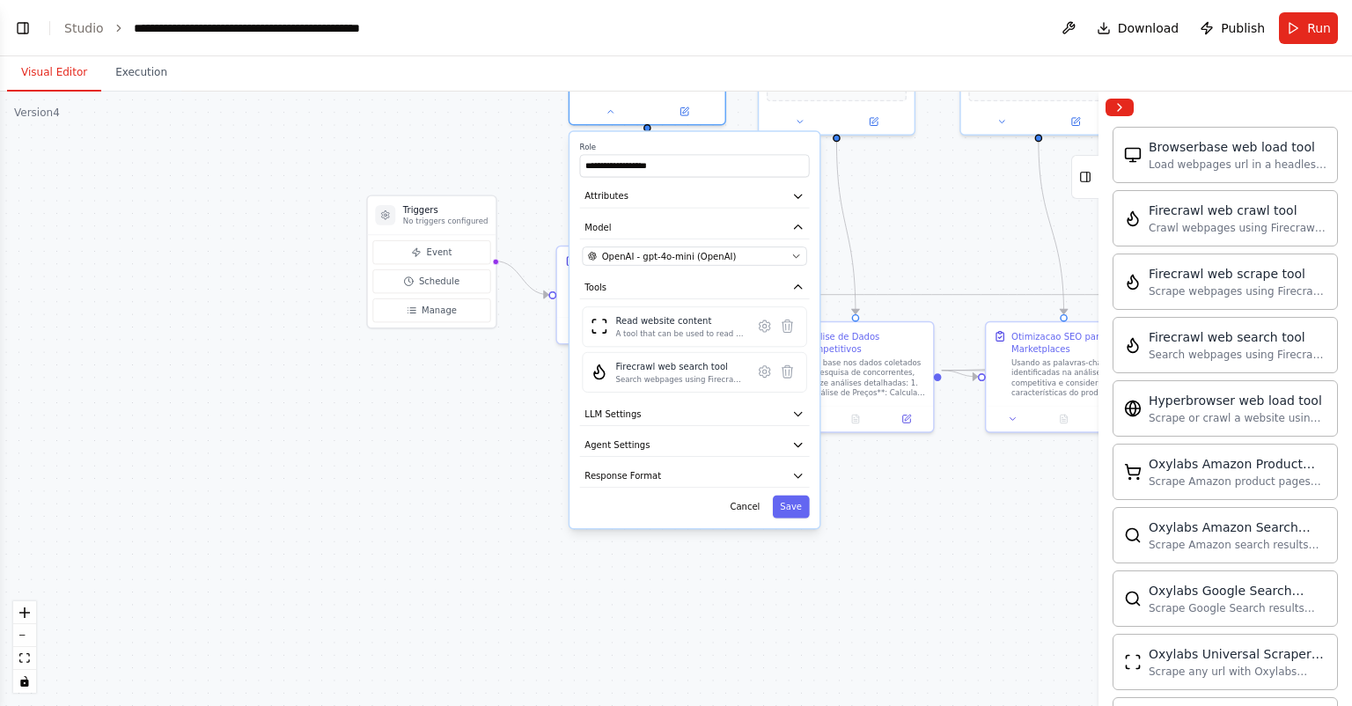
drag, startPoint x: 938, startPoint y: 439, endPoint x: 923, endPoint y: 238, distance: 202.2
click at [931, 231] on div ".deletable-edge-delete-btn { width: 20px; height: 20px; border: 0px solid #ffff…" at bounding box center [676, 399] width 1352 height 614
click at [678, 406] on button "LLM Settings" at bounding box center [693, 409] width 230 height 24
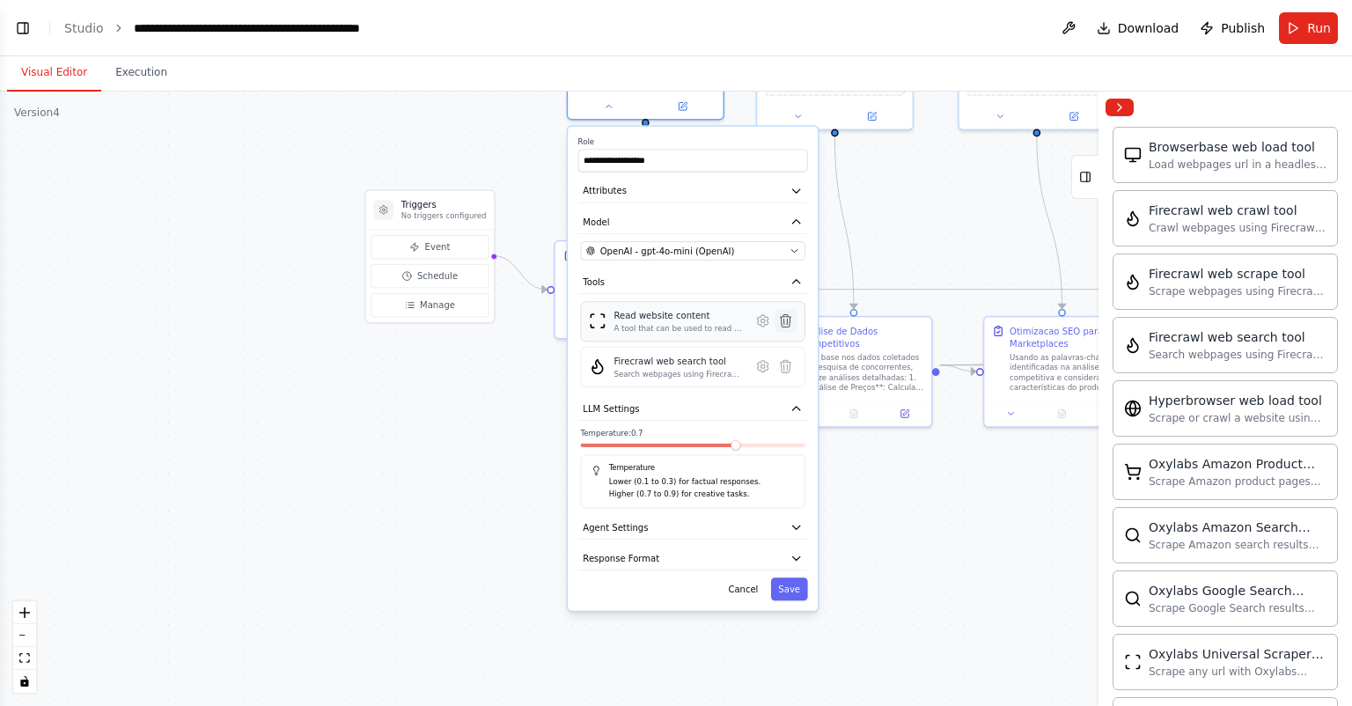
click at [784, 319] on icon at bounding box center [786, 321] width 11 height 12
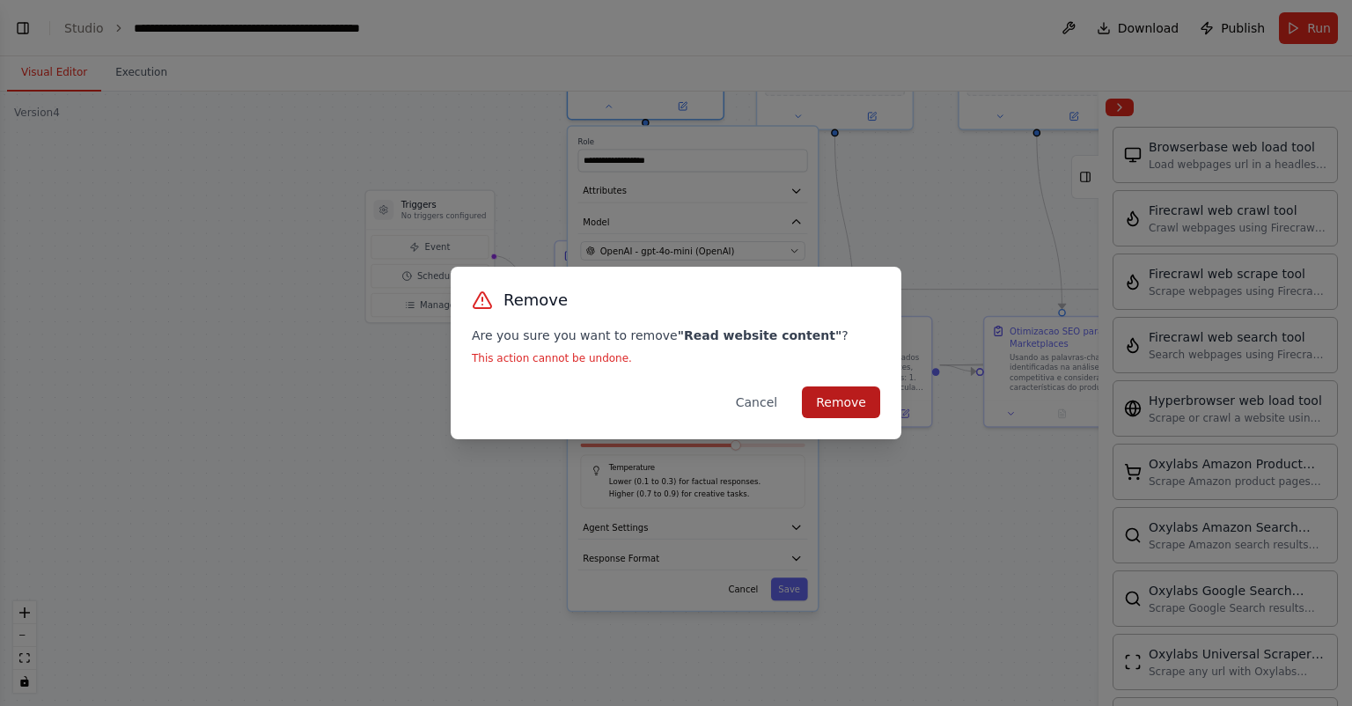
click at [828, 403] on button "Remove" at bounding box center [841, 402] width 78 height 32
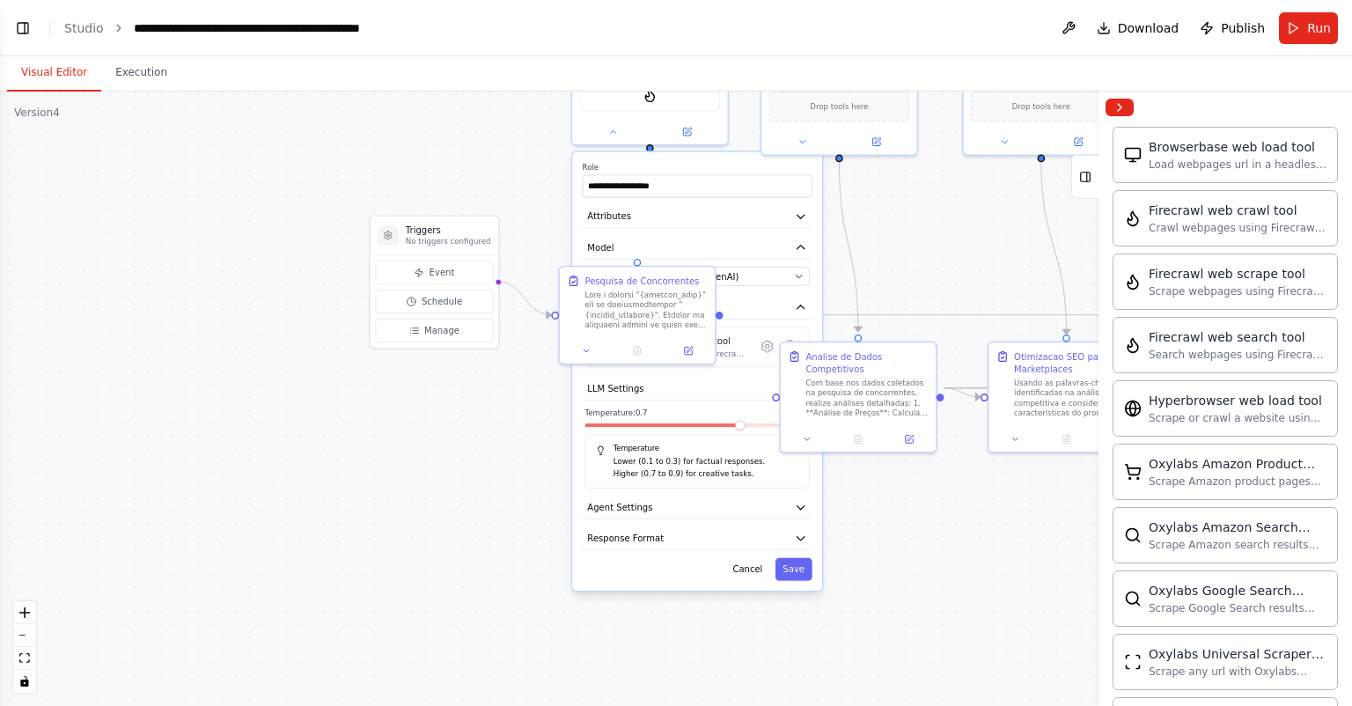
drag, startPoint x: 926, startPoint y: 219, endPoint x: 921, endPoint y: 311, distance: 91.7
click at [930, 264] on div ".deletable-edge-delete-btn { width: 20px; height: 20px; border: 0px solid #ffff…" at bounding box center [676, 399] width 1352 height 614
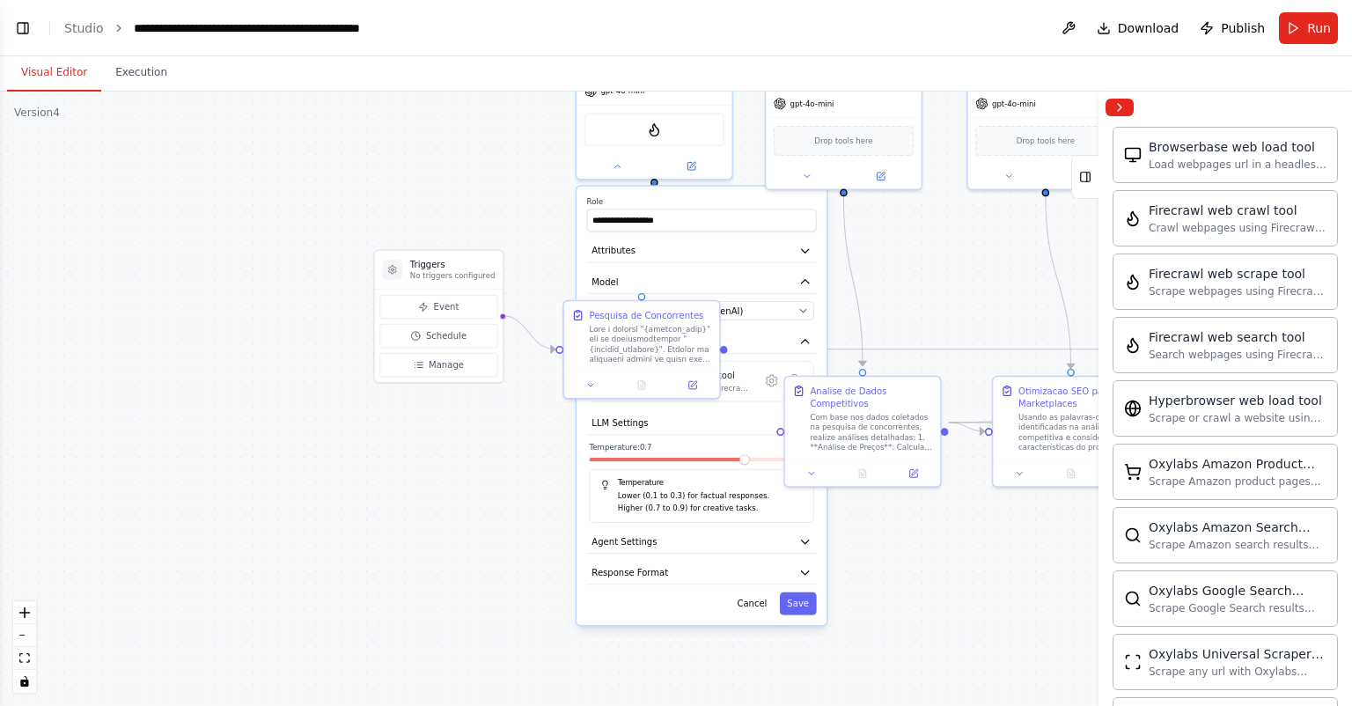
drag, startPoint x: 933, startPoint y: 263, endPoint x: 816, endPoint y: 302, distance: 123.3
click at [940, 348] on div ".deletable-edge-delete-btn { width: 20px; height: 20px; border: 0px solid #ffff…" at bounding box center [676, 399] width 1352 height 614
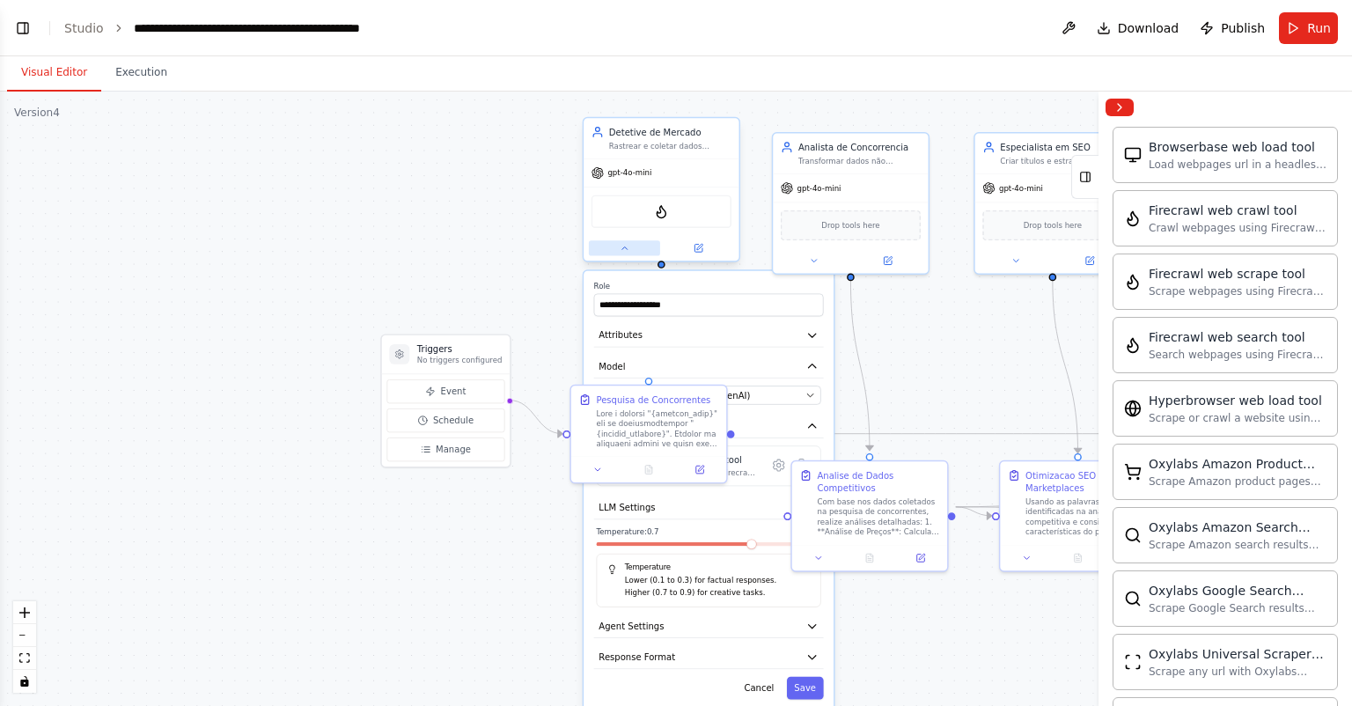
click at [633, 242] on button at bounding box center [624, 247] width 71 height 15
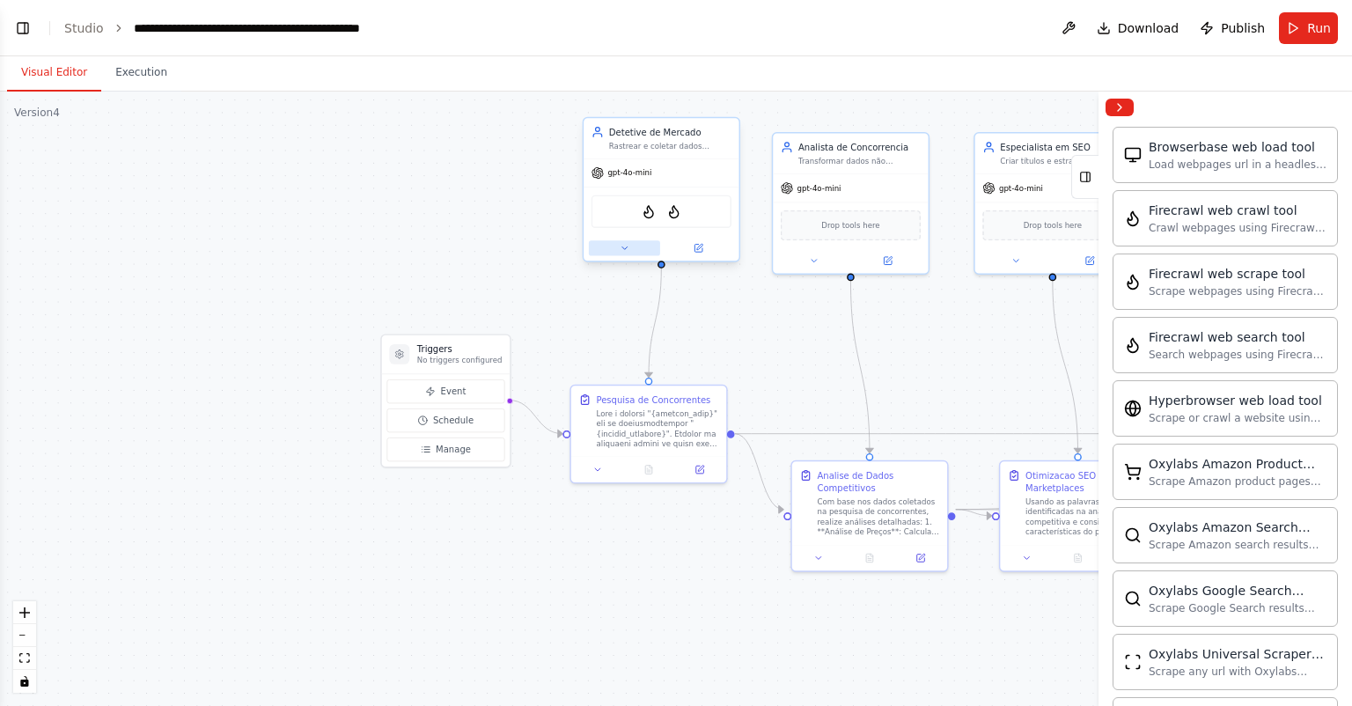
click at [630, 240] on button at bounding box center [624, 247] width 71 height 15
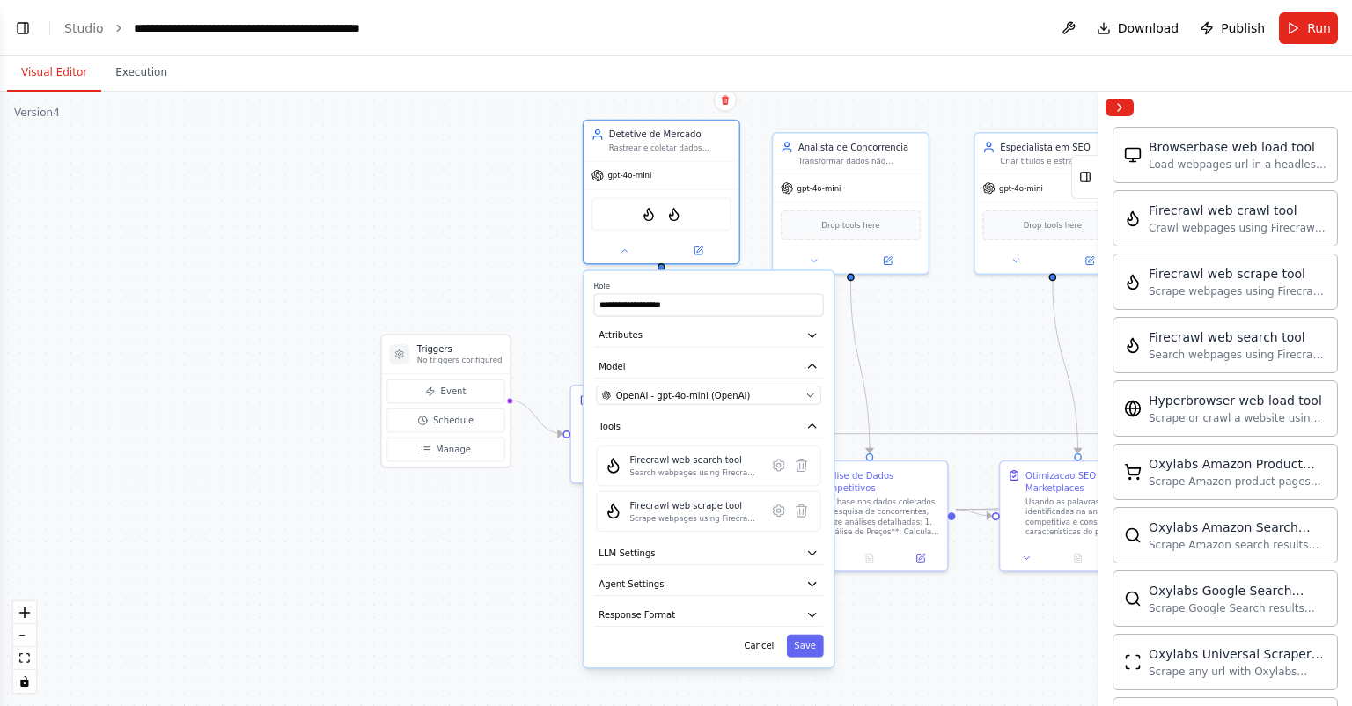
click at [930, 359] on div ".deletable-edge-delete-btn { width: 20px; height: 20px; border: 0px solid #ffff…" at bounding box center [676, 399] width 1352 height 614
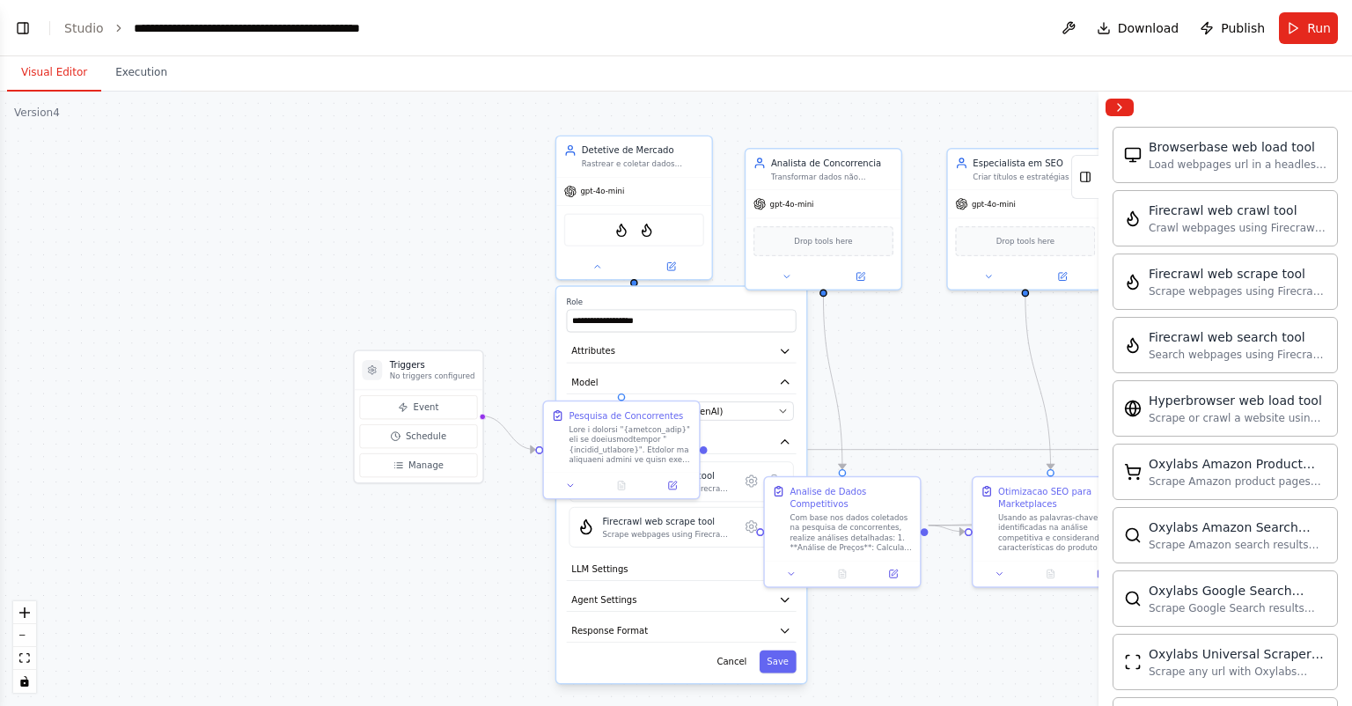
drag, startPoint x: 916, startPoint y: 365, endPoint x: 901, endPoint y: 375, distance: 17.8
click at [901, 375] on div ".deletable-edge-delete-btn { width: 20px; height: 20px; border: 0px solid #ffff…" at bounding box center [676, 399] width 1352 height 614
click at [775, 383] on button "Model" at bounding box center [682, 384] width 230 height 24
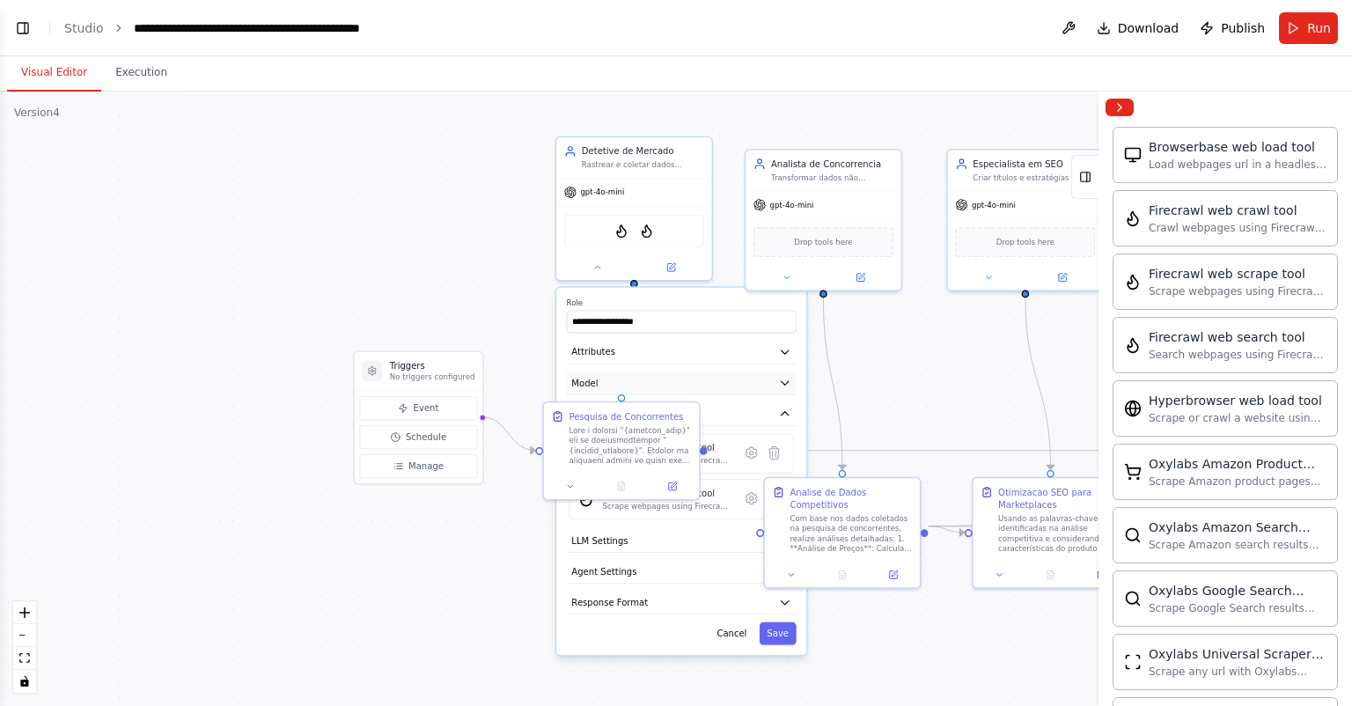
click at [770, 383] on button "Model" at bounding box center [682, 384] width 230 height 24
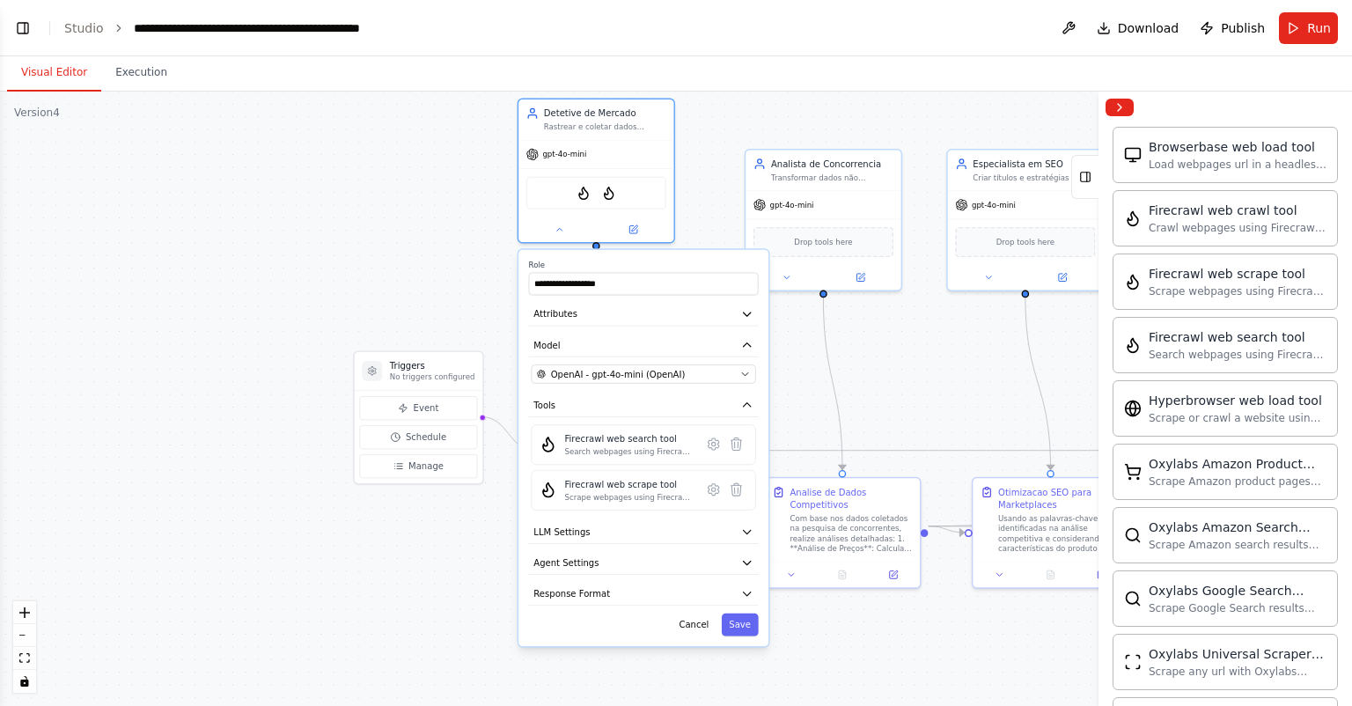
drag, startPoint x: 673, startPoint y: 296, endPoint x: 640, endPoint y: 264, distance: 46.1
click at [640, 264] on label "Role" at bounding box center [644, 265] width 230 height 10
click at [703, 344] on button "Model" at bounding box center [644, 346] width 230 height 24
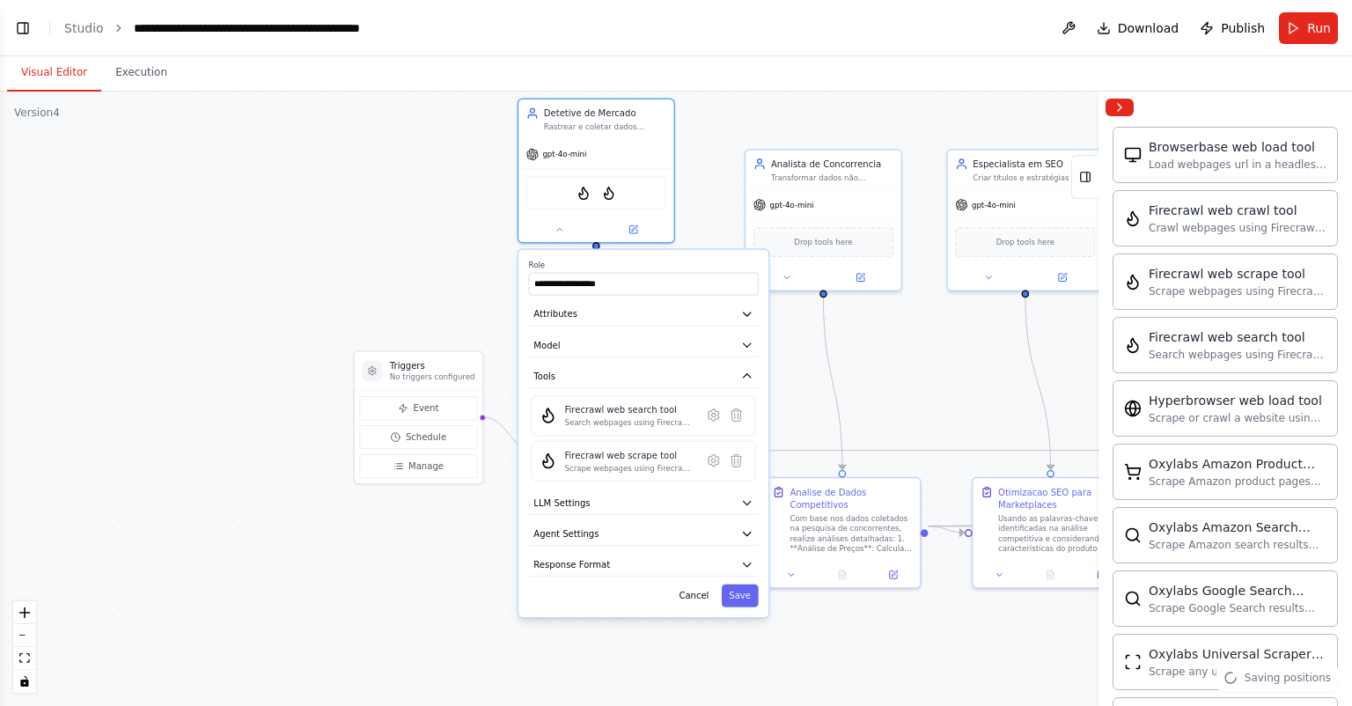
drag, startPoint x: 703, startPoint y: 344, endPoint x: 711, endPoint y: 360, distance: 18.1
click at [703, 344] on button "Model" at bounding box center [644, 346] width 230 height 24
click at [725, 343] on button "Model" at bounding box center [644, 346] width 230 height 24
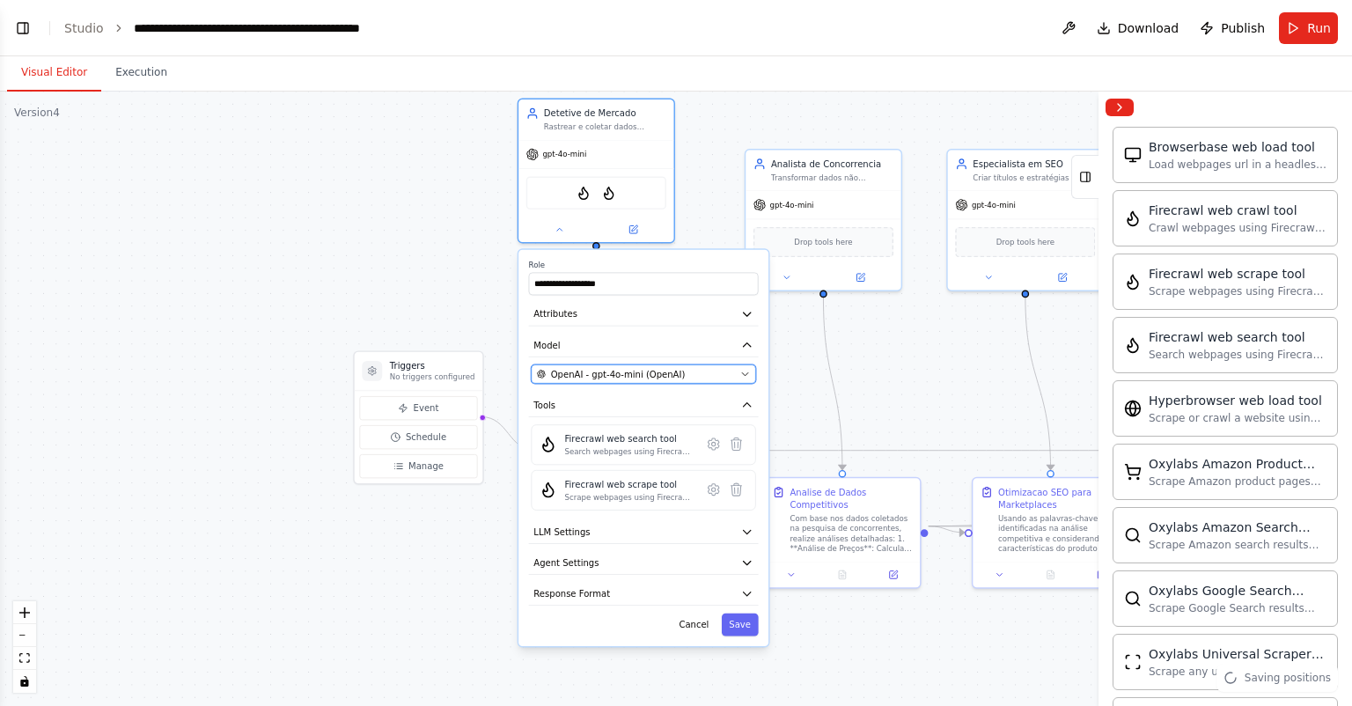
click at [746, 373] on icon "button" at bounding box center [745, 374] width 6 height 3
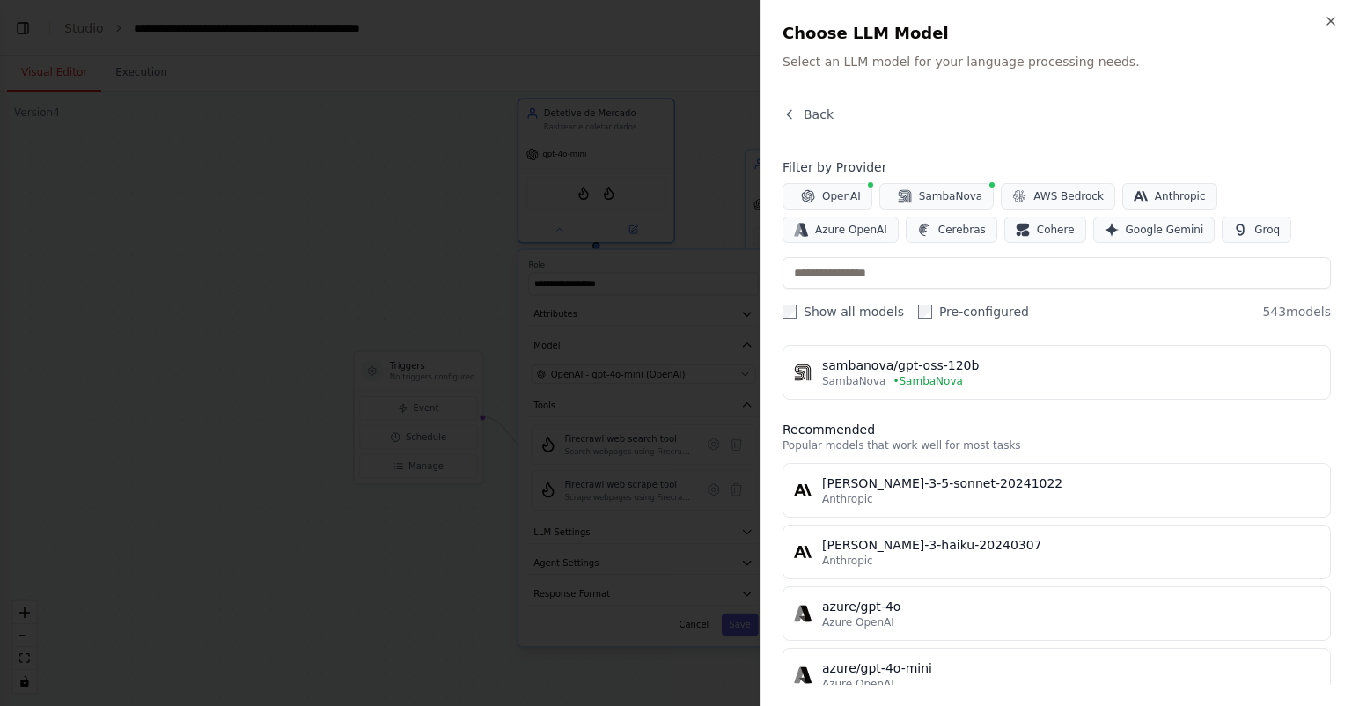
scroll to position [0, 0]
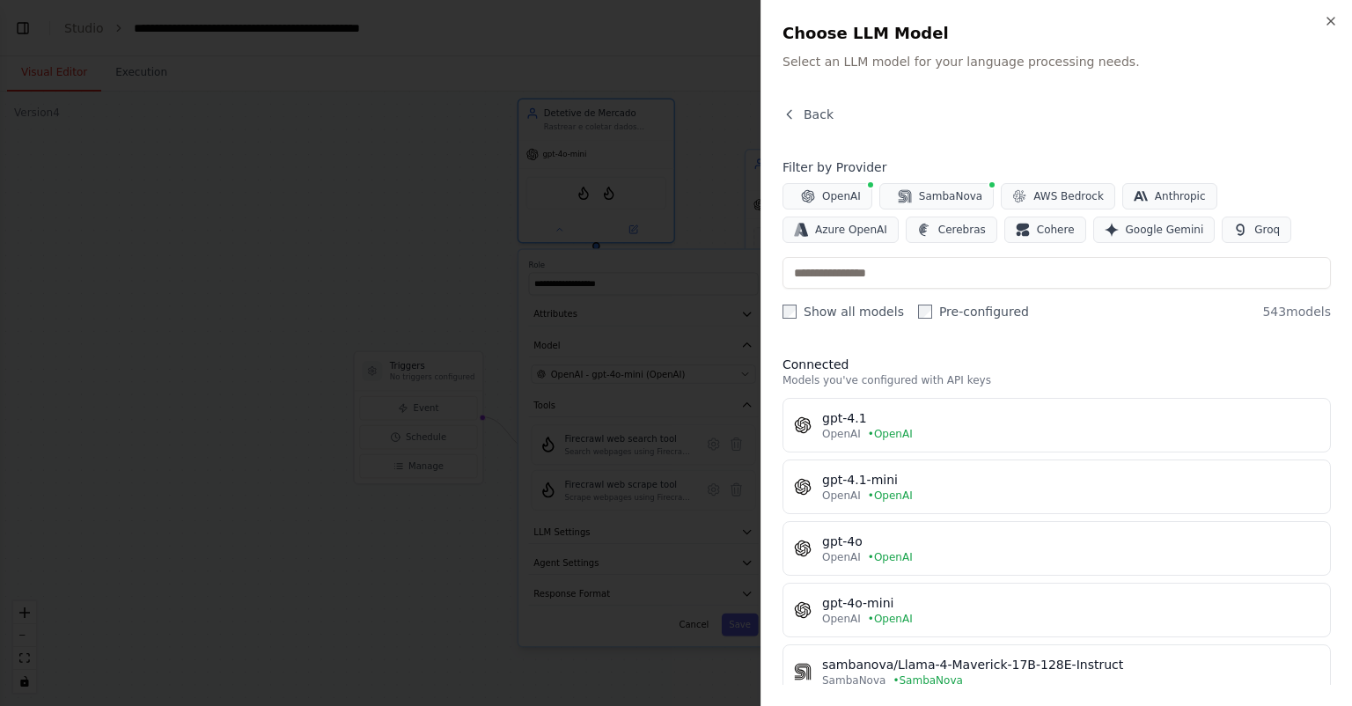
click at [973, 140] on div "Back Filter by Provider OpenAI SambaNova AWS Bedrock Anthropic Azure OpenAI Cer…" at bounding box center [1057, 395] width 548 height 579
click at [923, 158] on h4 "Filter by Provider" at bounding box center [1057, 167] width 548 height 18
click at [1070, 158] on h4 "Filter by Provider" at bounding box center [1057, 167] width 548 height 18
click at [1326, 22] on icon "button" at bounding box center [1331, 21] width 14 height 14
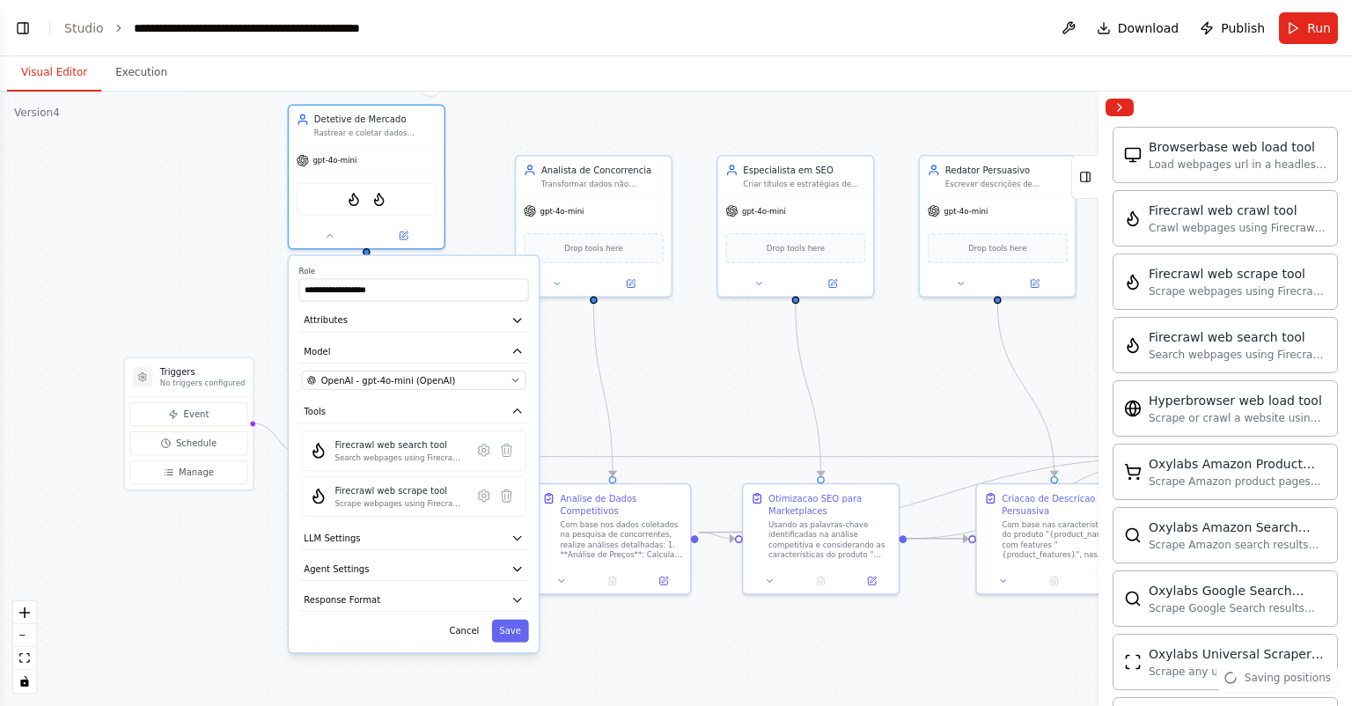
drag, startPoint x: 937, startPoint y: 338, endPoint x: 707, endPoint y: 343, distance: 229.8
click at [707, 343] on div ".deletable-edge-delete-btn { width: 20px; height: 20px; border: 0px solid #ffff…" at bounding box center [676, 399] width 1352 height 614
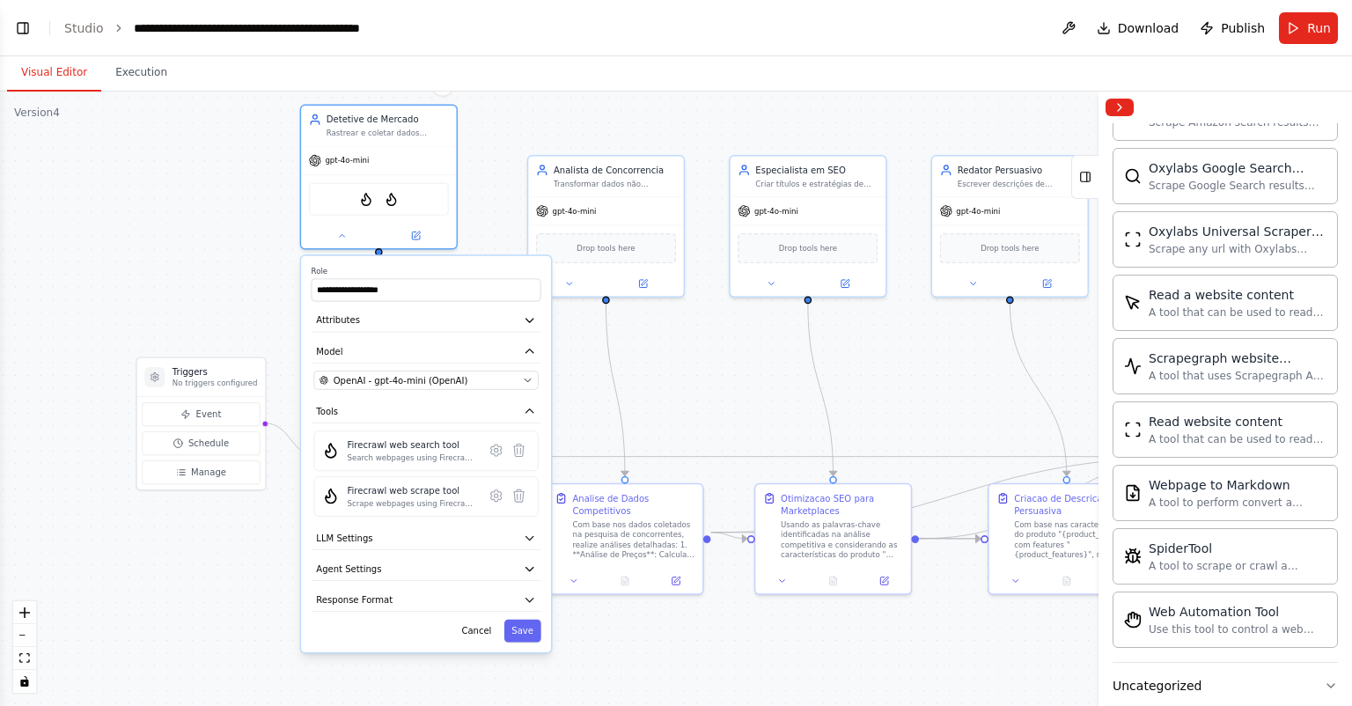
drag, startPoint x: 648, startPoint y: 351, endPoint x: 679, endPoint y: 347, distance: 31.1
click at [679, 347] on div ".deletable-edge-delete-btn { width: 20px; height: 20px; border: 0px solid #ffff…" at bounding box center [676, 399] width 1352 height 614
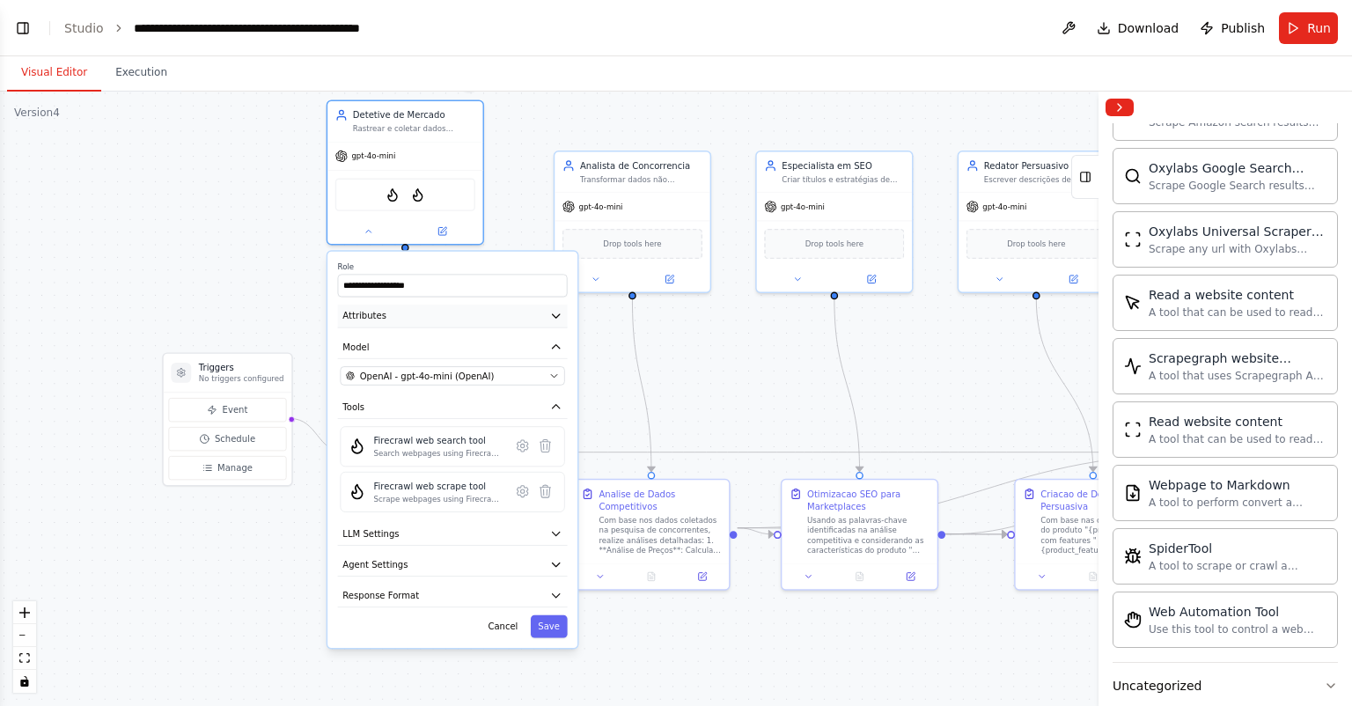
click at [496, 320] on button "Attributes" at bounding box center [453, 317] width 230 height 24
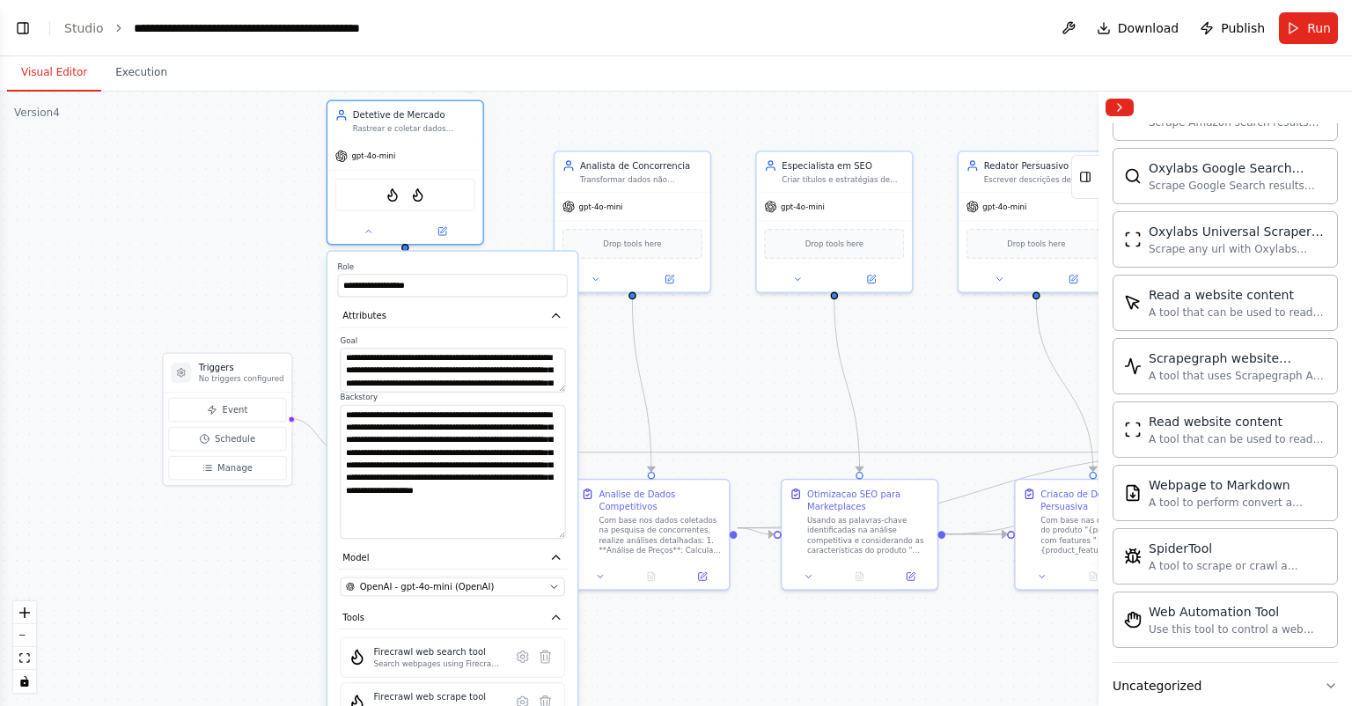
drag, startPoint x: 563, startPoint y: 442, endPoint x: 563, endPoint y: 531, distance: 88.9
click at [563, 531] on textarea "**********" at bounding box center [452, 472] width 225 height 134
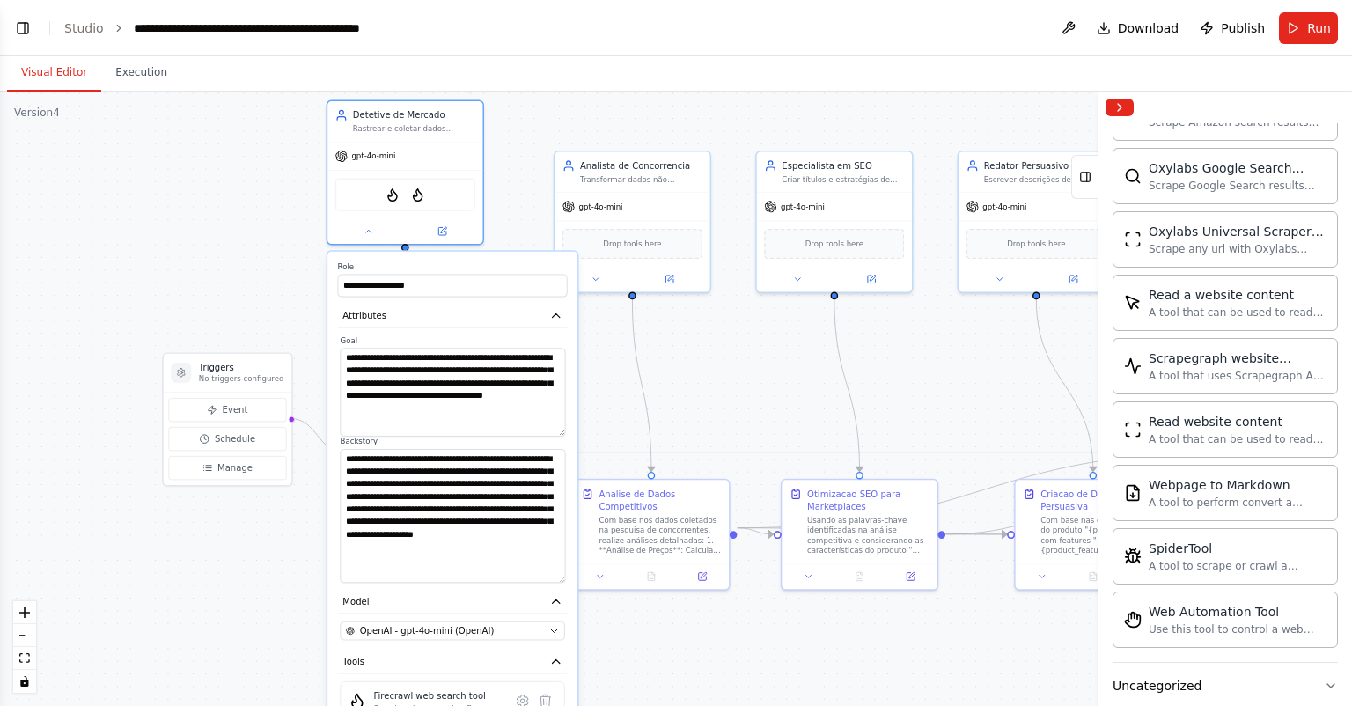
click at [558, 431] on textarea "**********" at bounding box center [452, 392] width 225 height 88
click at [560, 314] on icon "button" at bounding box center [556, 316] width 12 height 12
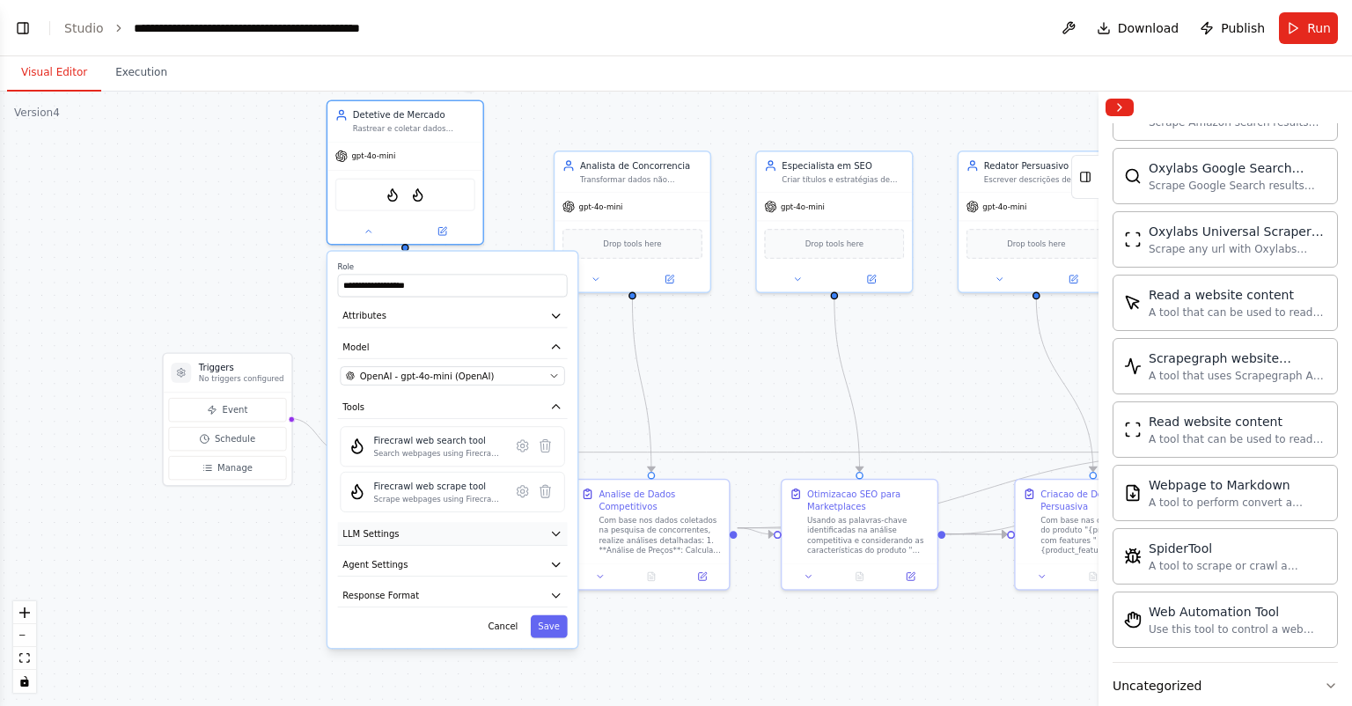
click at [466, 525] on button "LLM Settings" at bounding box center [453, 534] width 230 height 24
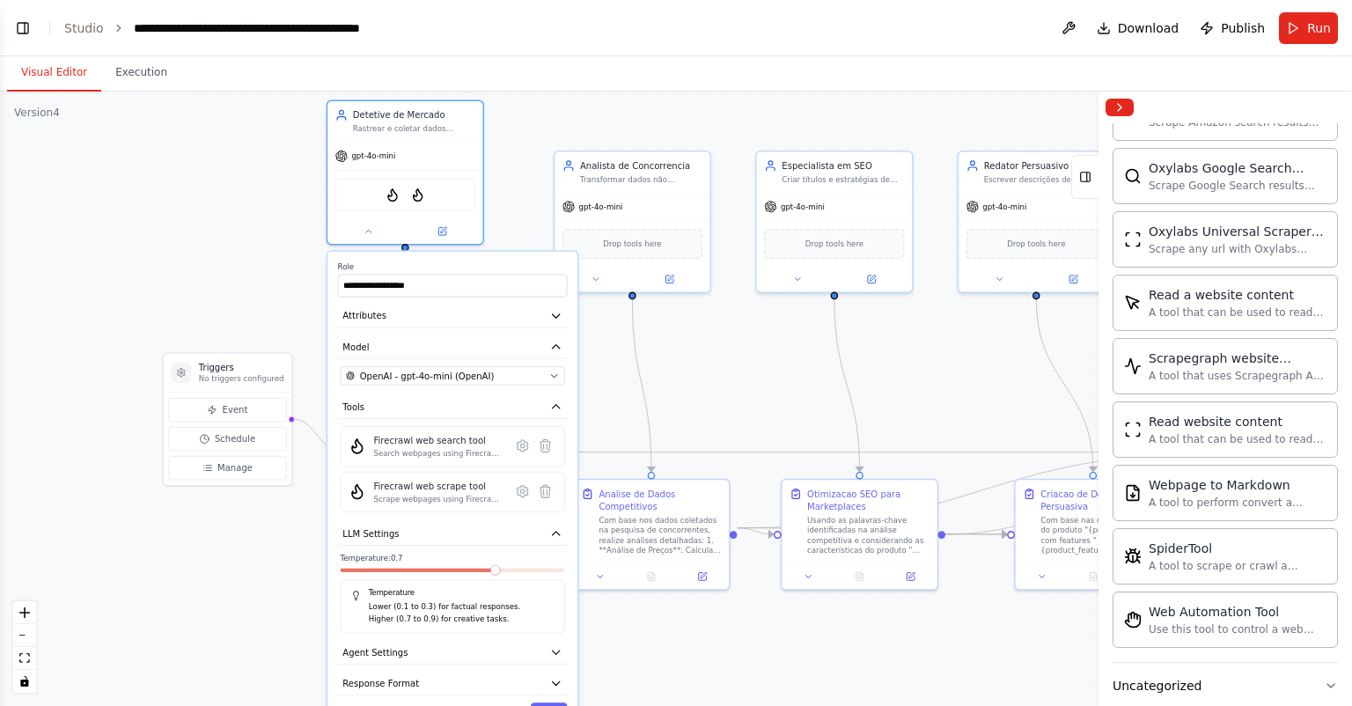
click at [497, 565] on span at bounding box center [495, 570] width 10 height 10
click at [523, 371] on div "OpenAI - gpt-4o-mini (OpenAI)" at bounding box center [445, 376] width 198 height 12
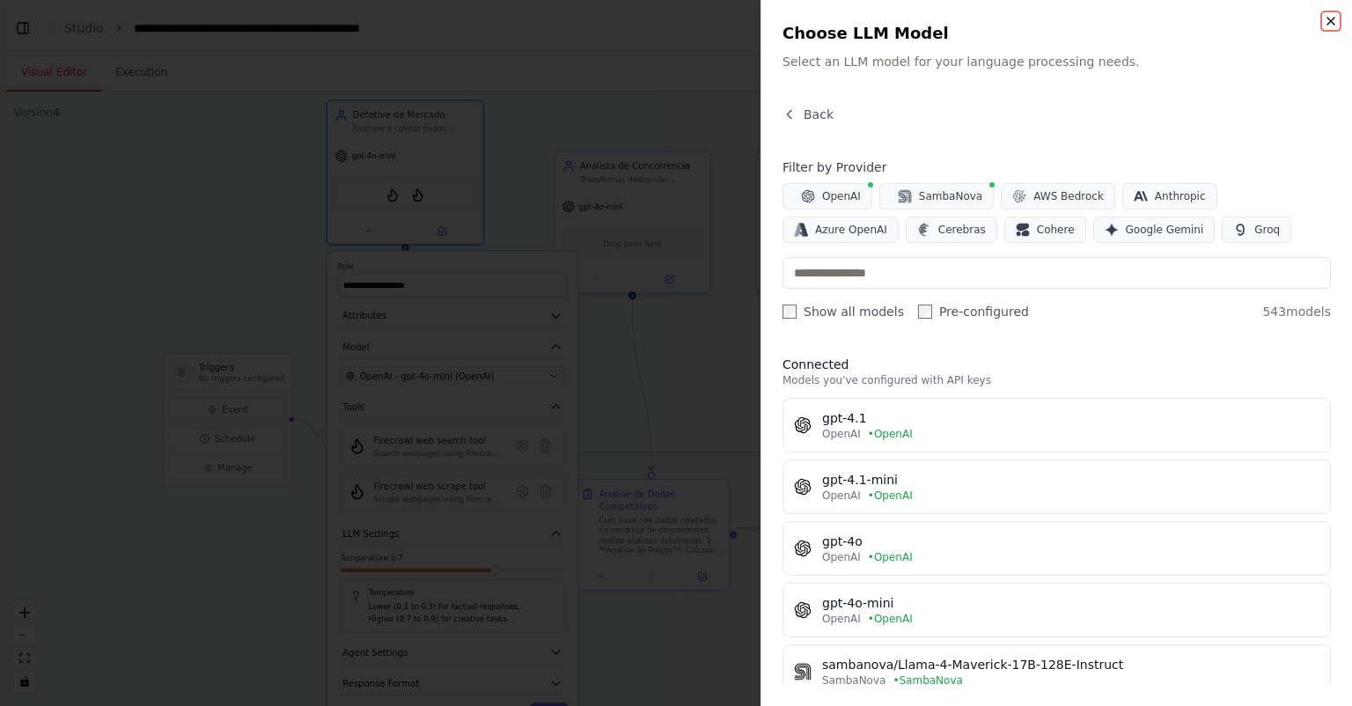
click at [1325, 19] on icon "button" at bounding box center [1331, 21] width 14 height 14
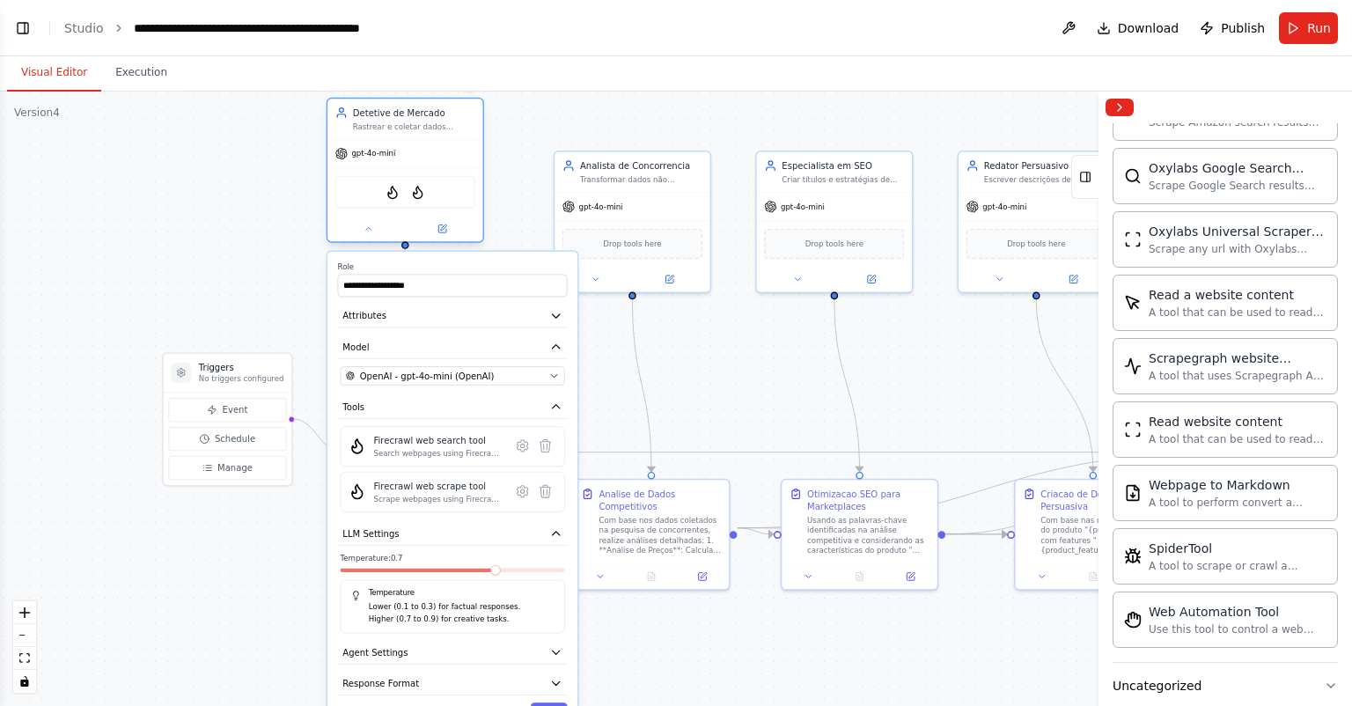
click at [441, 187] on div "FirecrawlSearchTool FirecrawlScrapeWebsiteTool" at bounding box center [405, 192] width 140 height 33
click at [548, 489] on icon at bounding box center [546, 491] width 11 height 12
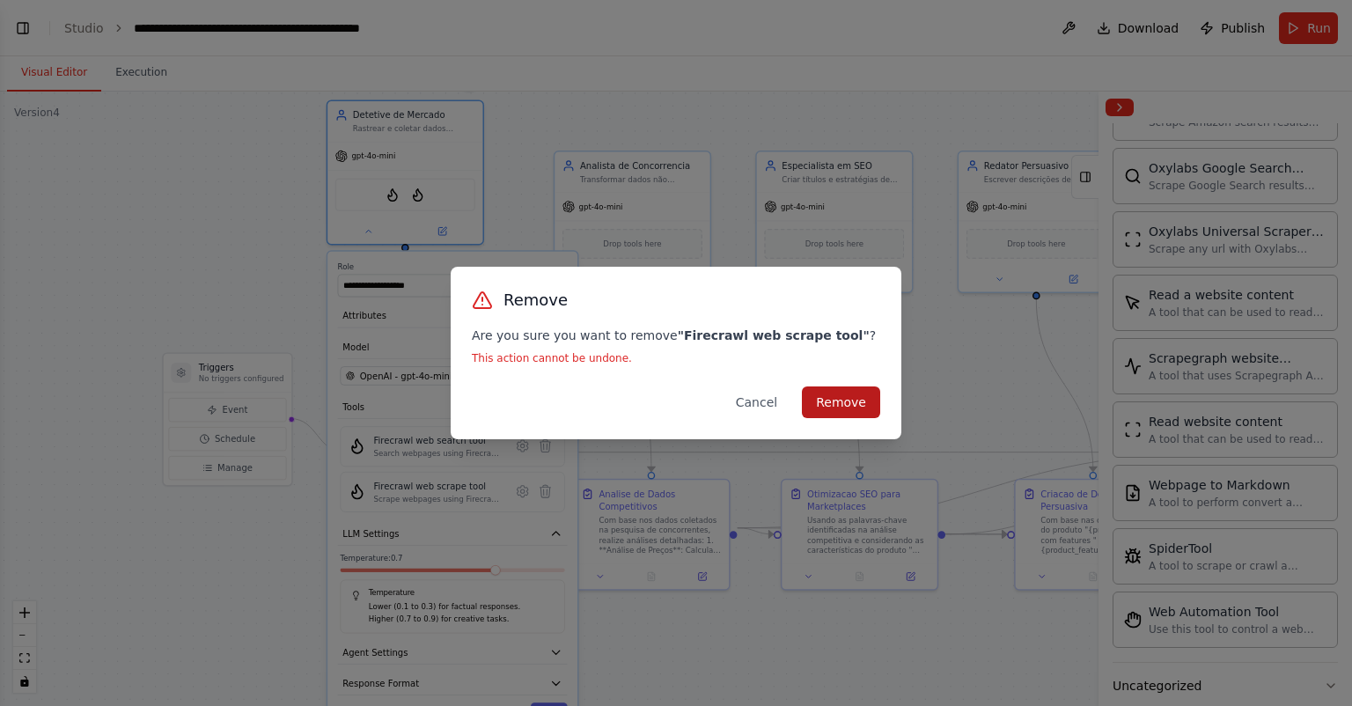
click at [842, 401] on button "Remove" at bounding box center [841, 402] width 78 height 32
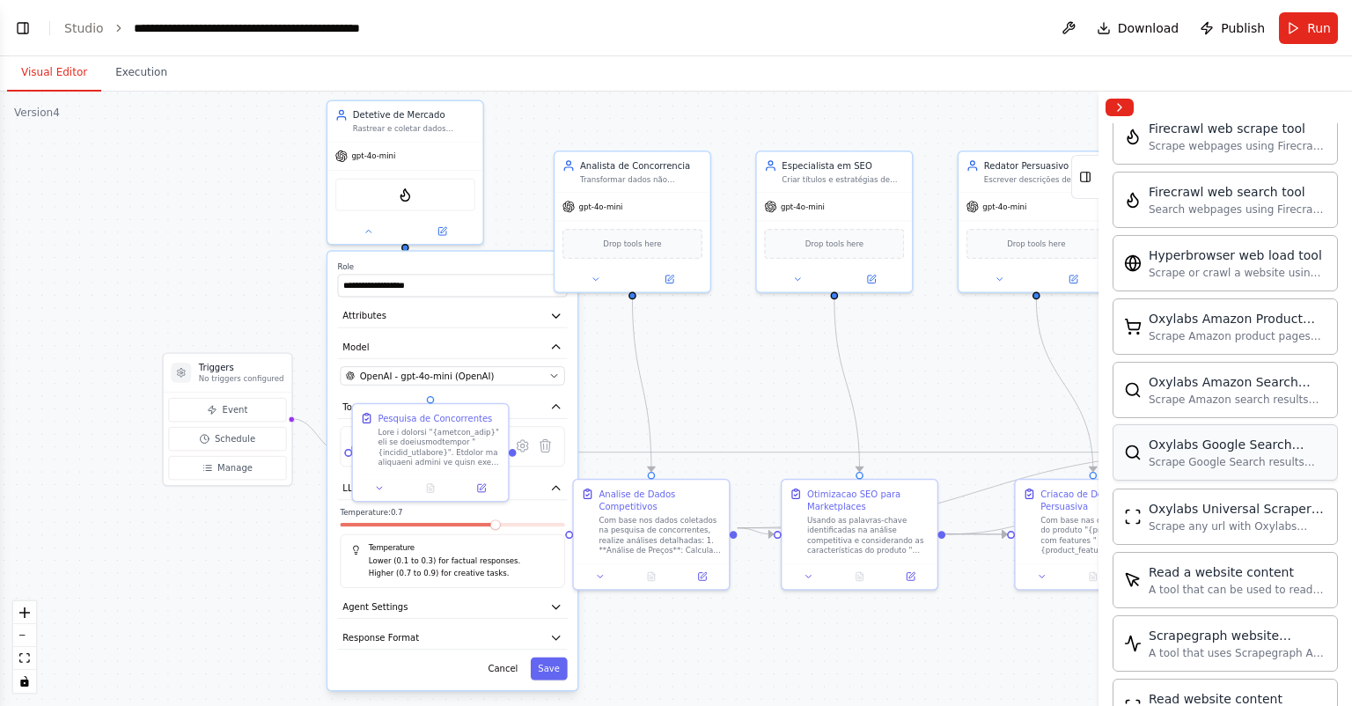
scroll to position [636, 0]
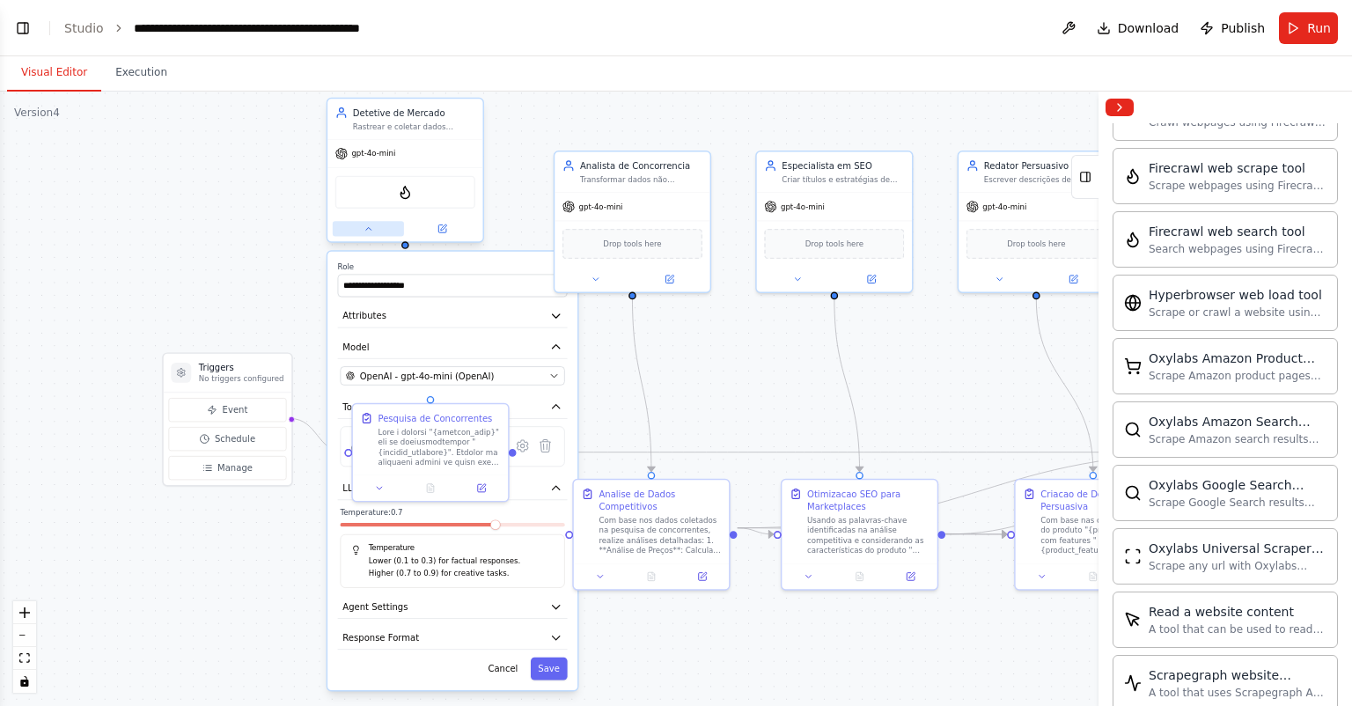
click at [372, 229] on icon at bounding box center [369, 229] width 10 height 10
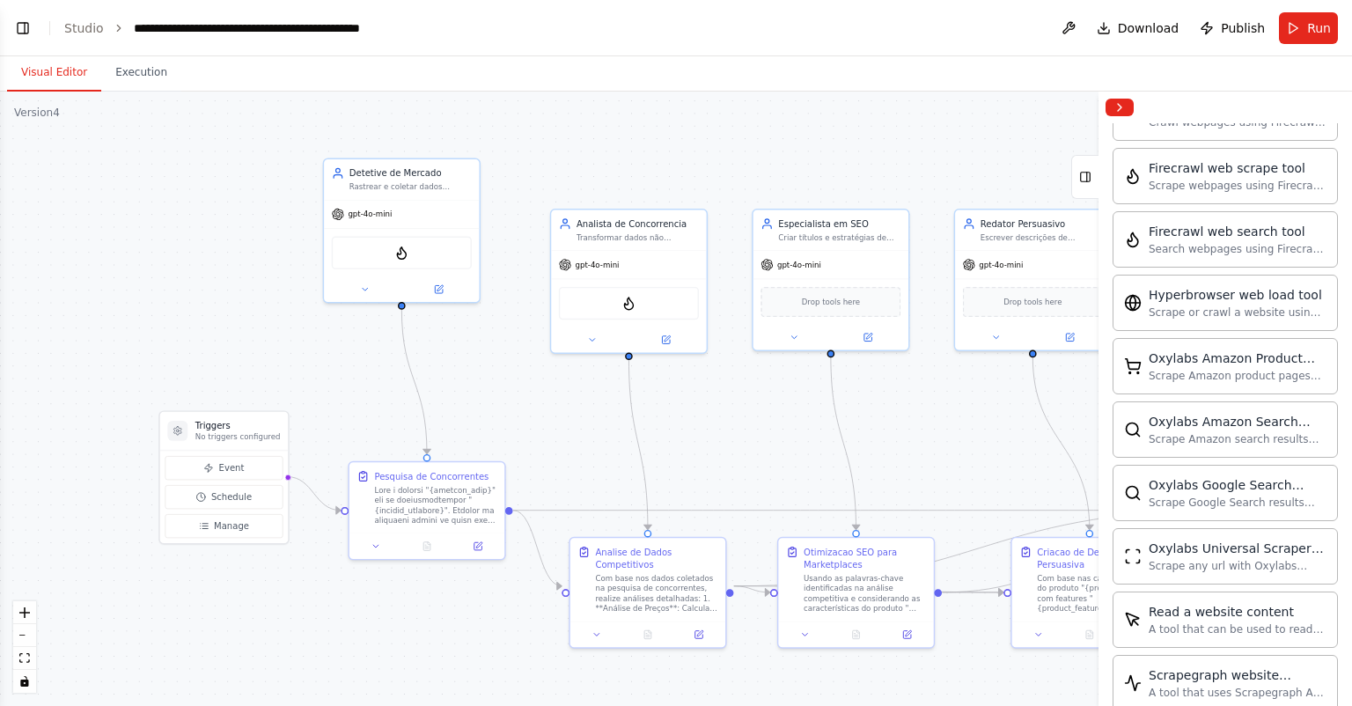
drag, startPoint x: 519, startPoint y: 318, endPoint x: 506, endPoint y: 381, distance: 64.7
click at [506, 381] on div ".deletable-edge-delete-btn { width: 20px; height: 20px; border: 0px solid #ffff…" at bounding box center [676, 399] width 1352 height 614
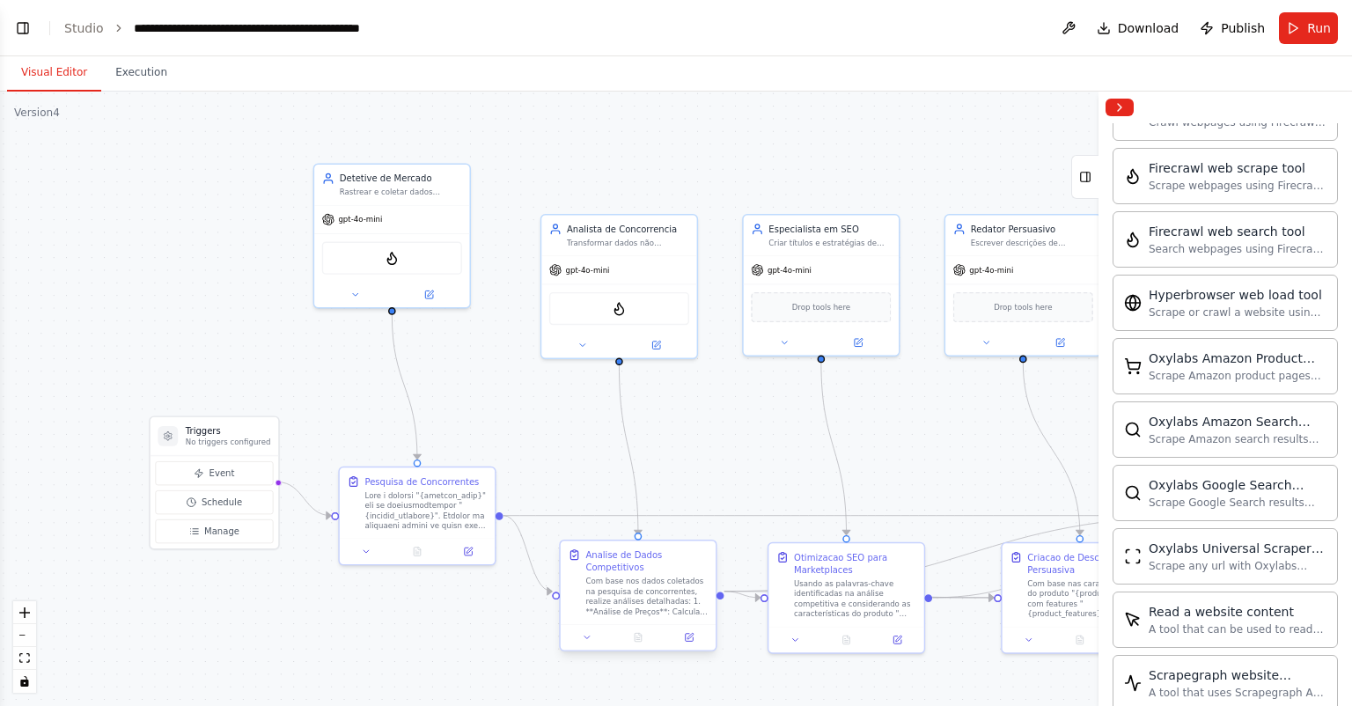
click at [648, 577] on div "Com base nos dados coletados na pesquisa de concorrentes, realize análises deta…" at bounding box center [646, 597] width 122 height 40
click at [588, 338] on button at bounding box center [582, 342] width 71 height 15
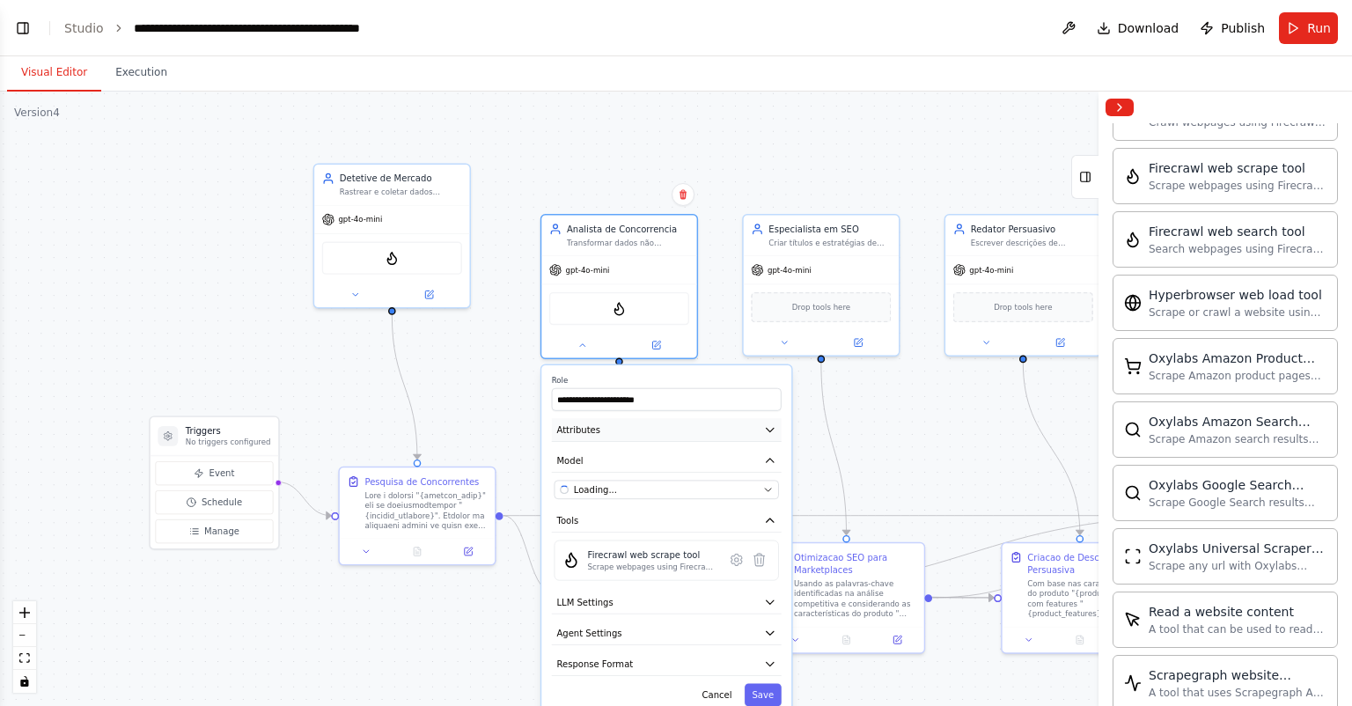
click at [737, 432] on button "Attributes" at bounding box center [667, 430] width 230 height 24
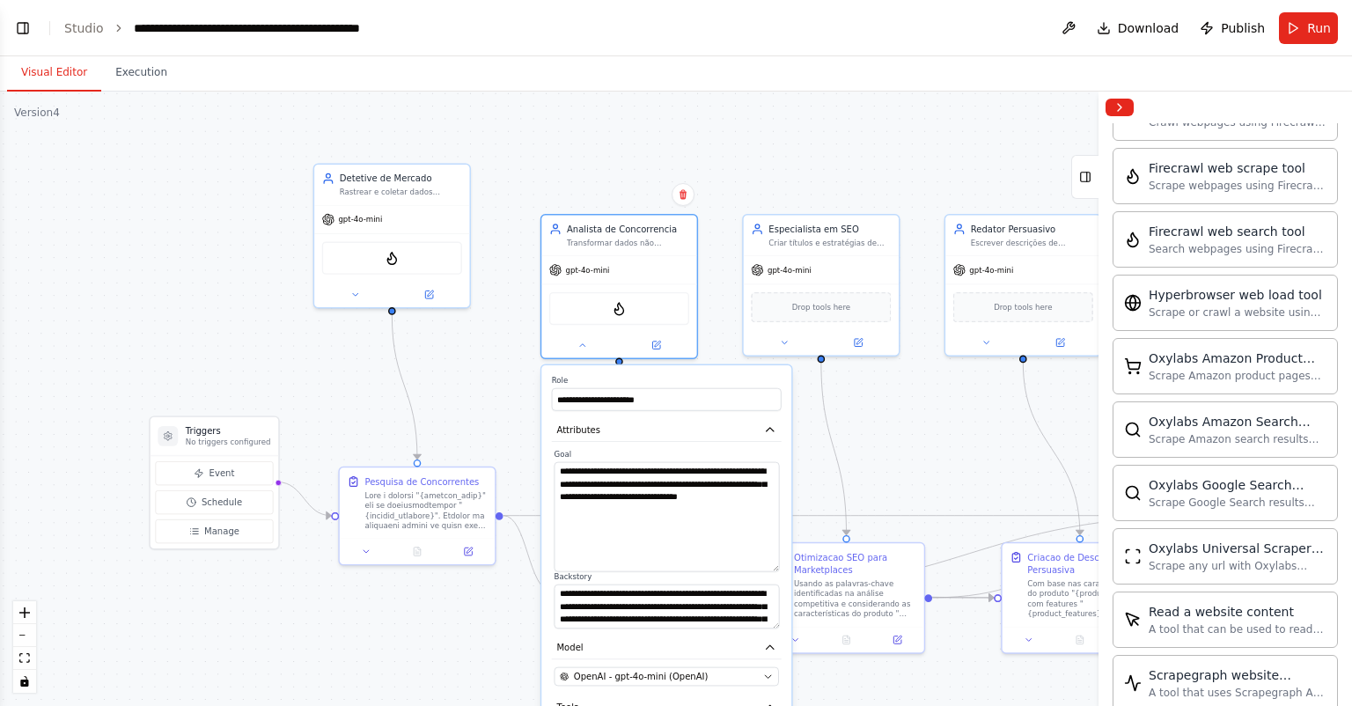
drag, startPoint x: 771, startPoint y: 501, endPoint x: 772, endPoint y: 567, distance: 66.0
click at [772, 567] on textarea "**********" at bounding box center [667, 517] width 225 height 110
click at [343, 287] on button at bounding box center [355, 291] width 71 height 15
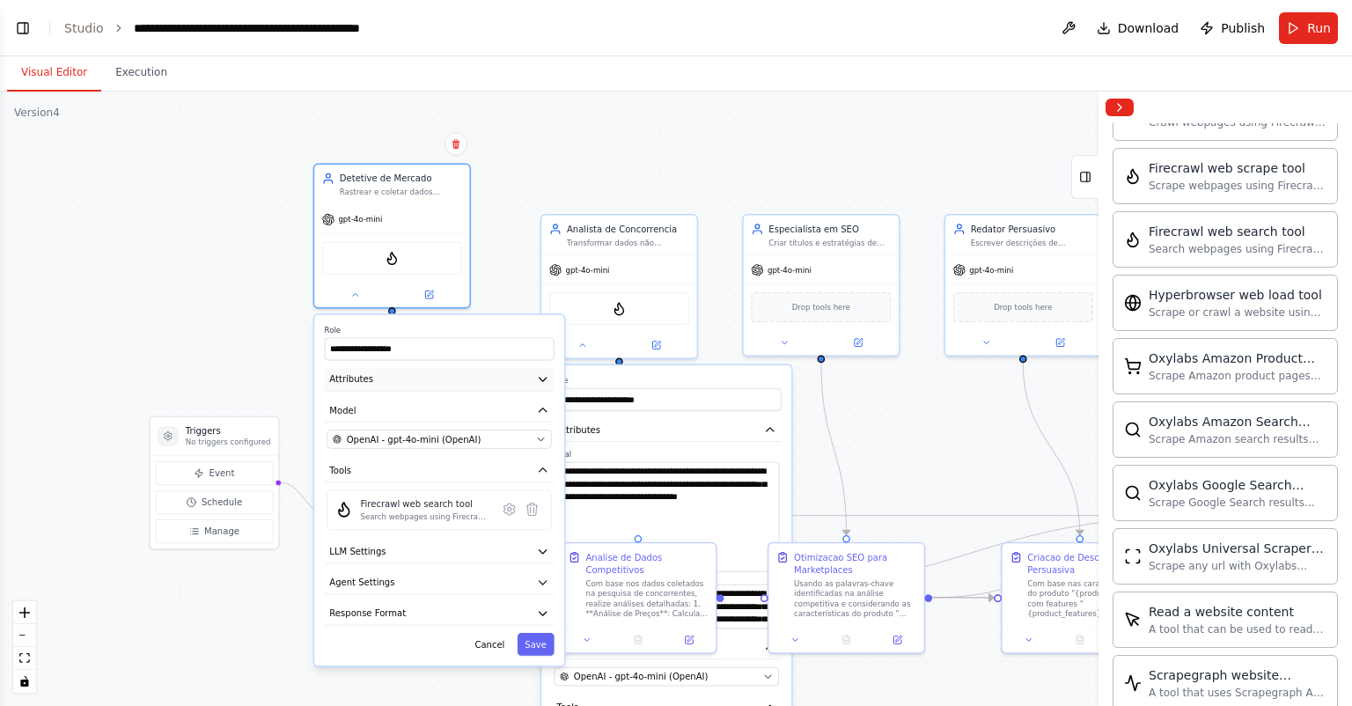
click at [425, 379] on button "Attributes" at bounding box center [440, 380] width 230 height 24
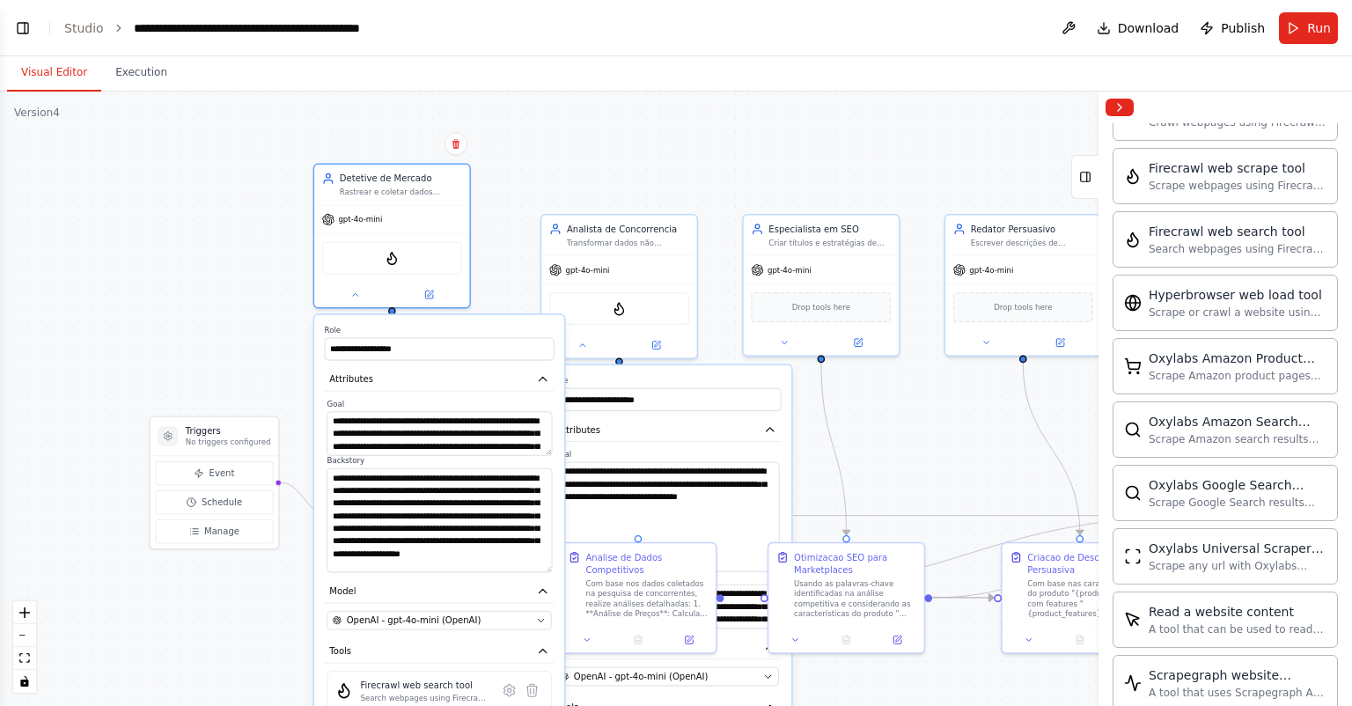
drag, startPoint x: 549, startPoint y: 515, endPoint x: 549, endPoint y: 564, distance: 49.3
click at [549, 564] on textarea "**********" at bounding box center [439, 520] width 225 height 104
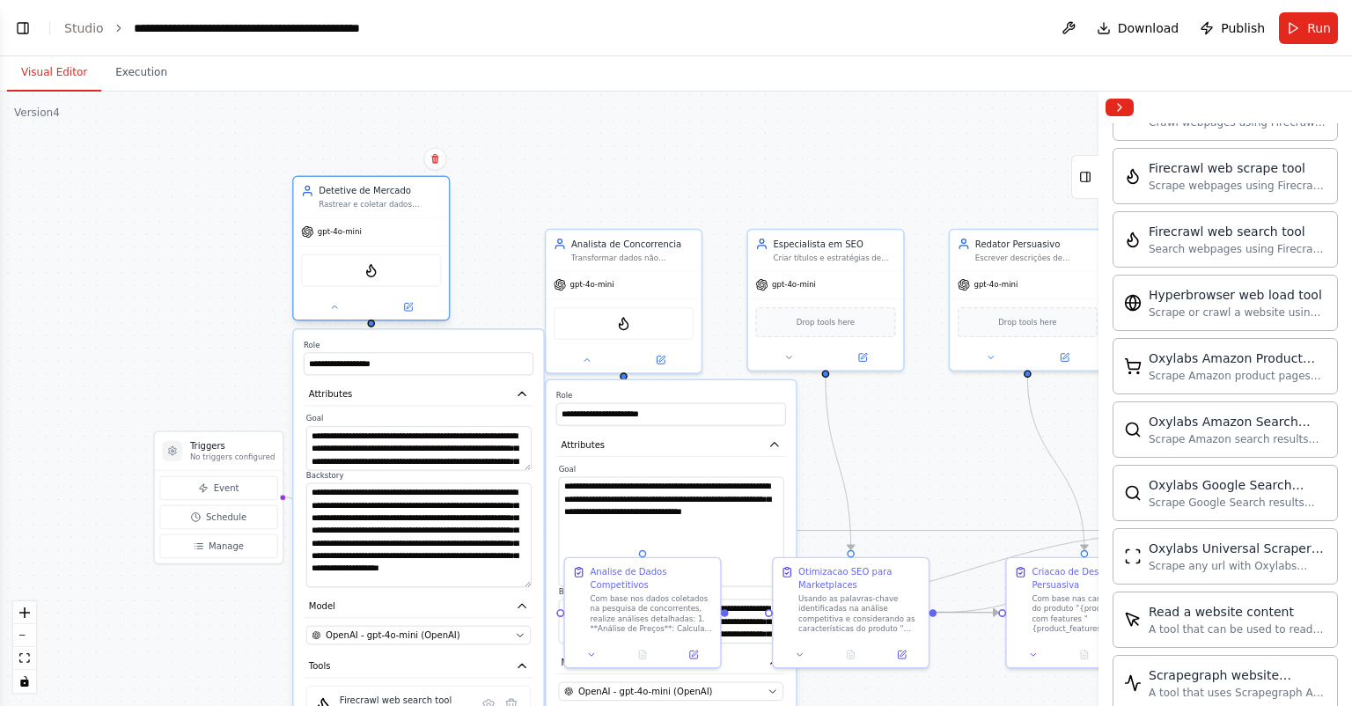
drag, startPoint x: 445, startPoint y: 235, endPoint x: 415, endPoint y: 229, distance: 31.4
click at [415, 229] on div "gpt-4o-mini" at bounding box center [371, 232] width 155 height 28
click at [438, 441] on textarea "**********" at bounding box center [418, 448] width 225 height 44
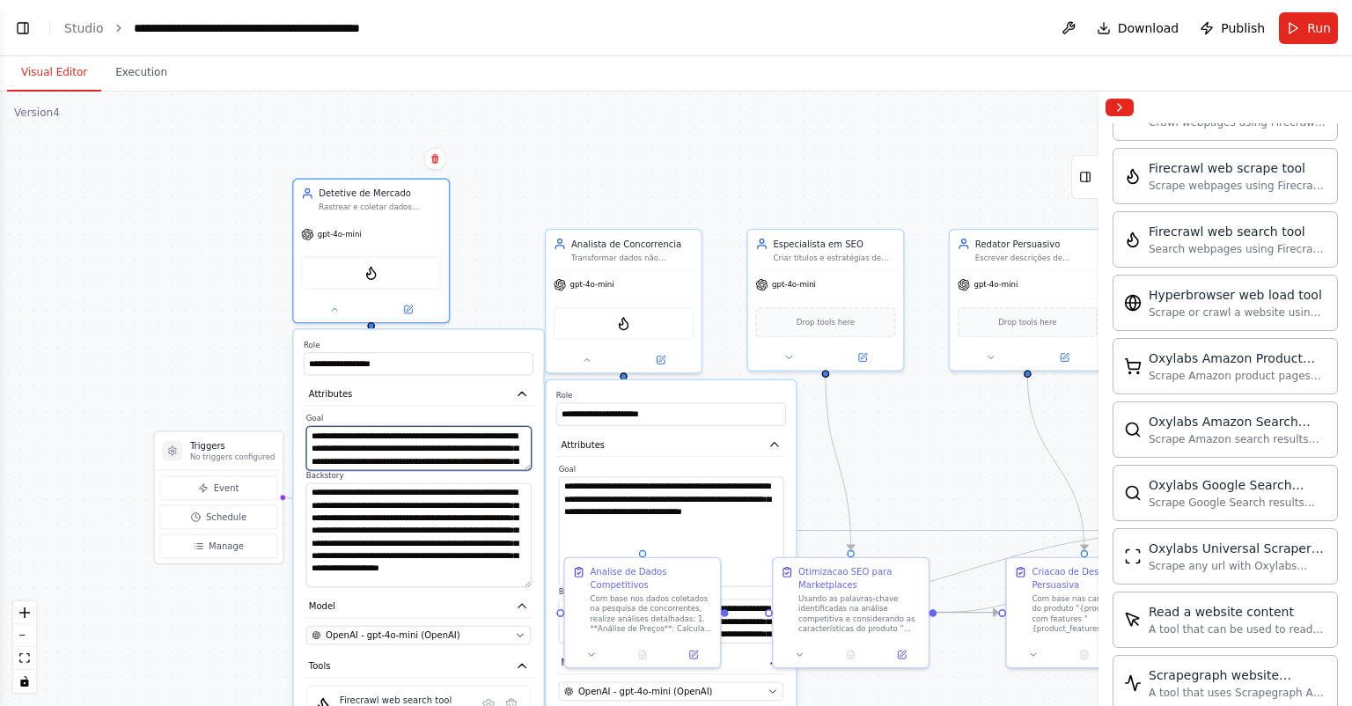
paste textarea
type textarea "**********"
click at [423, 519] on textarea "**********" at bounding box center [418, 534] width 225 height 104
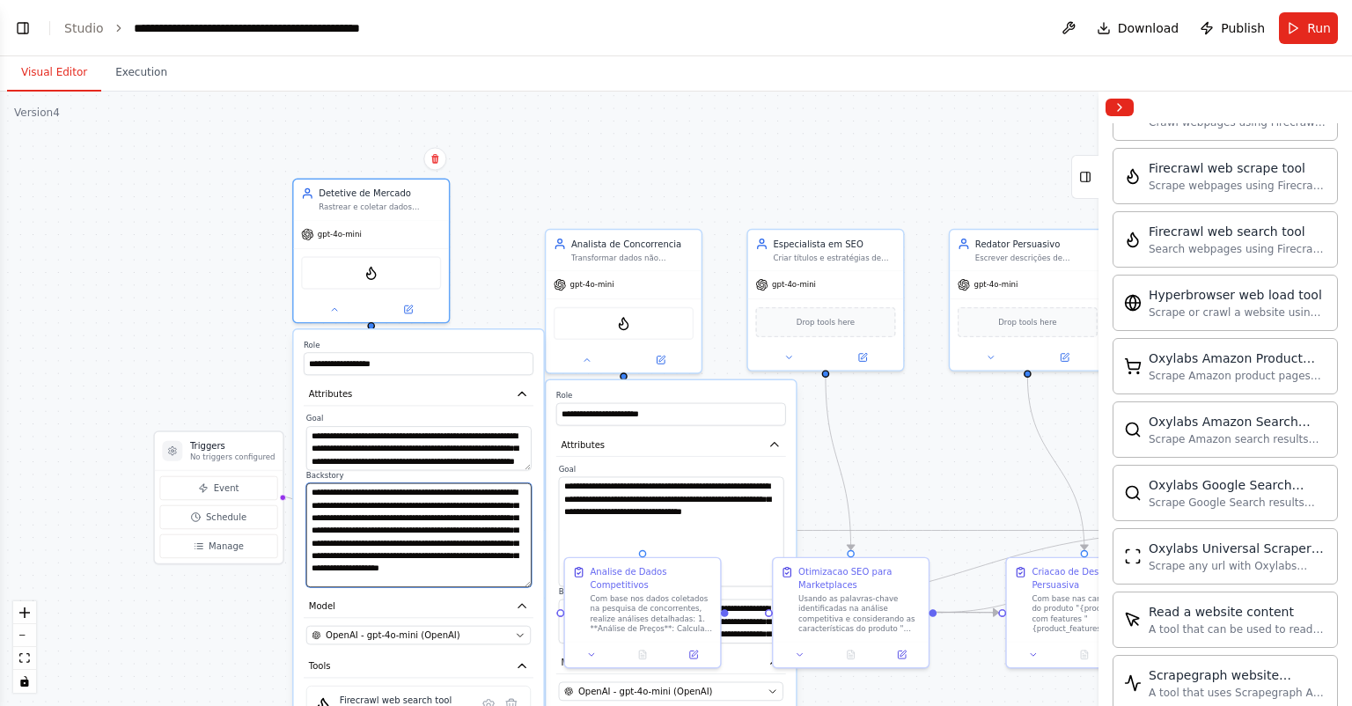
click at [423, 519] on textarea "**********" at bounding box center [418, 534] width 225 height 104
paste textarea
type textarea "**********"
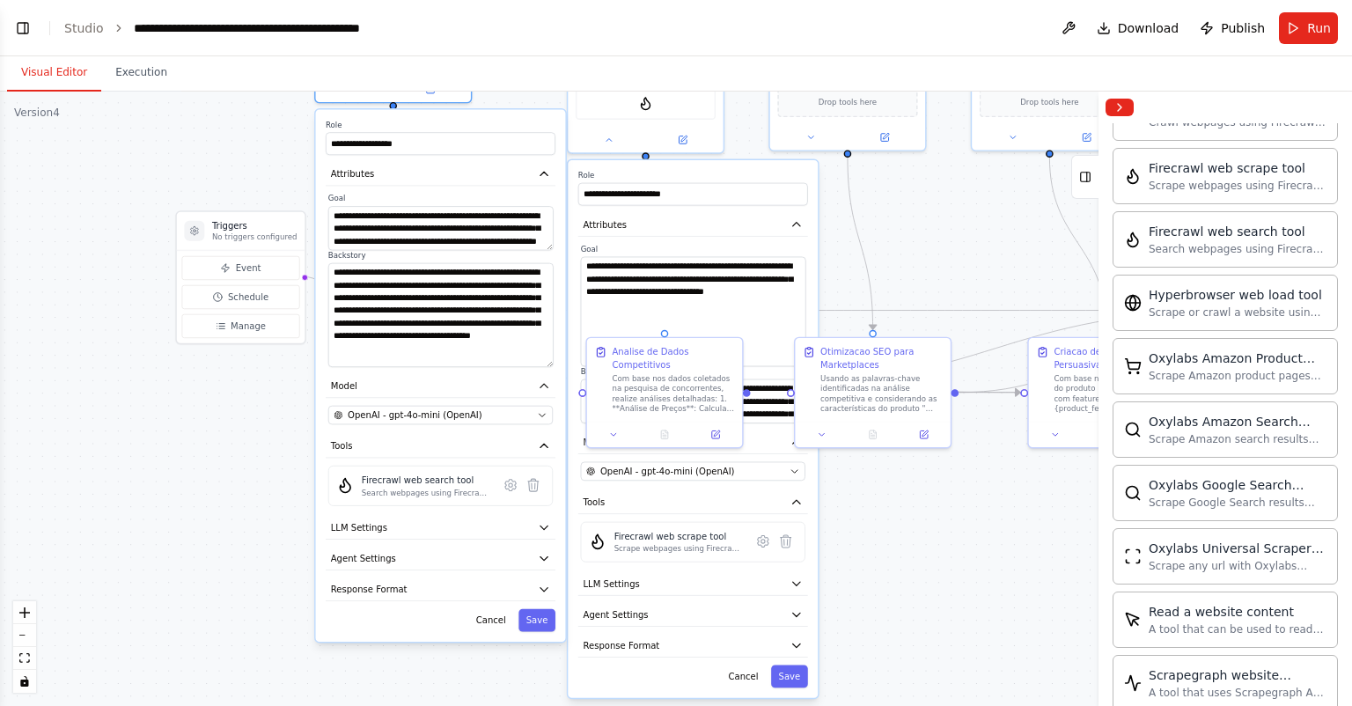
drag, startPoint x: 901, startPoint y: 472, endPoint x: 922, endPoint y: 235, distance: 237.7
click at [922, 235] on div ".deletable-edge-delete-btn { width: 20px; height: 20px; border: 0px solid #ffff…" at bounding box center [676, 399] width 1352 height 614
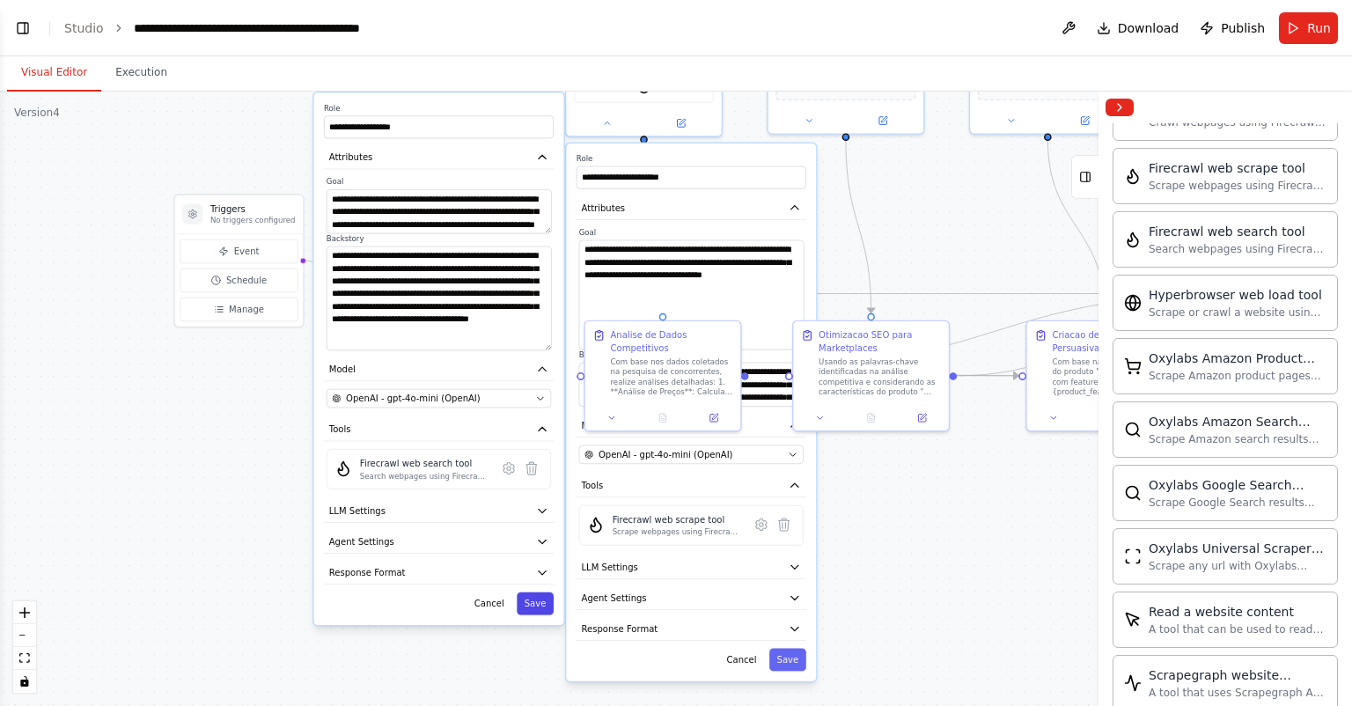
click at [534, 600] on button "Save" at bounding box center [535, 603] width 37 height 23
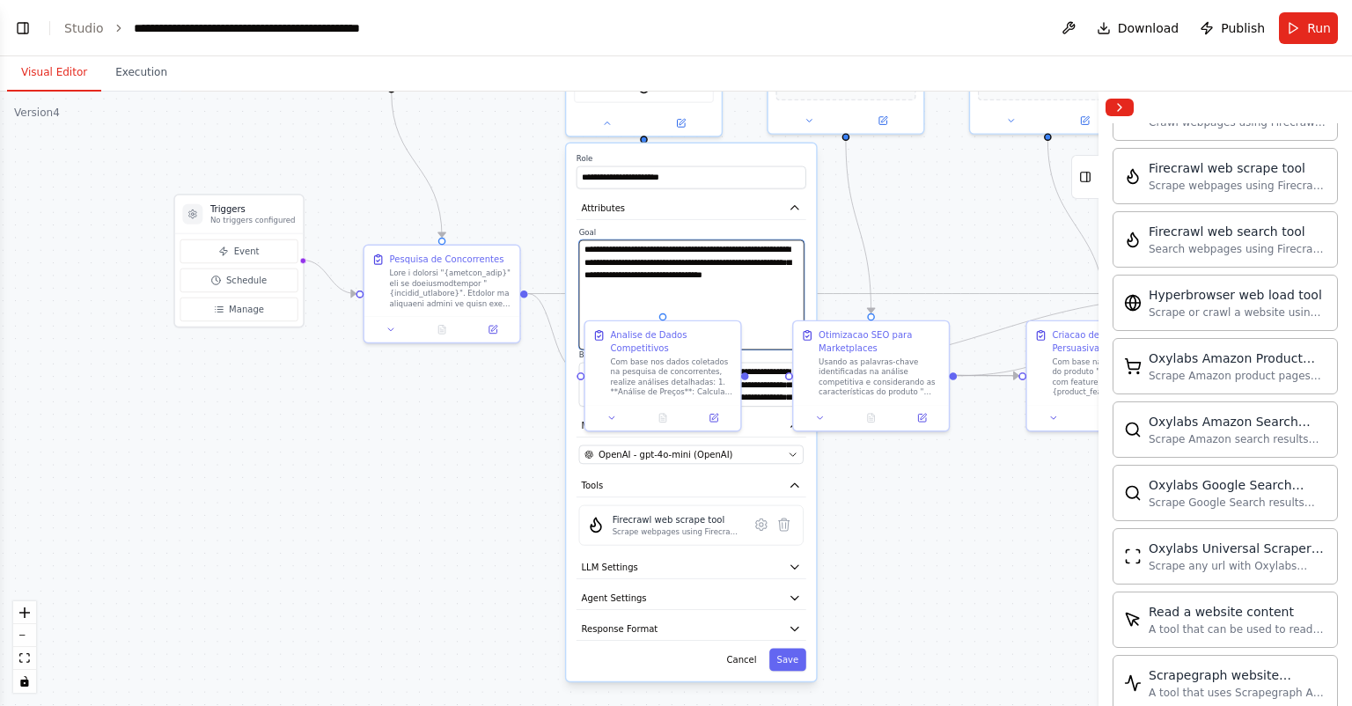
click at [712, 273] on textarea "**********" at bounding box center [691, 295] width 225 height 110
drag, startPoint x: 715, startPoint y: 296, endPoint x: 574, endPoint y: 245, distance: 149.8
click at [570, 242] on div "**********" at bounding box center [691, 412] width 250 height 538
paste textarea "**********"
type textarea "**********"
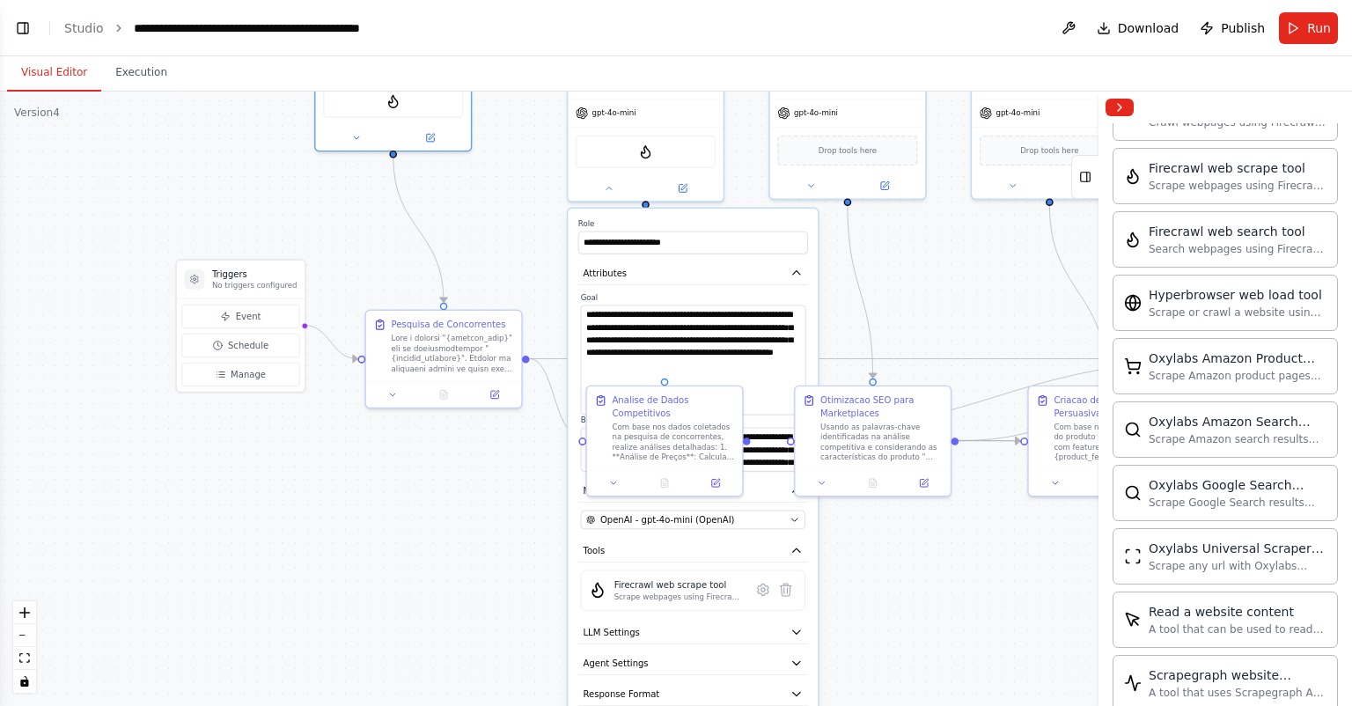
drag, startPoint x: 942, startPoint y: 251, endPoint x: 868, endPoint y: 344, distance: 119.1
click at [942, 273] on div ".deletable-edge-delete-btn { width: 20px; height: 20px; border: 0px solid #ffff…" at bounding box center [676, 399] width 1352 height 614
click at [762, 402] on textarea "**********" at bounding box center [693, 361] width 225 height 110
click at [810, 295] on div "**********" at bounding box center [693, 479] width 250 height 538
click at [778, 460] on textarea "**********" at bounding box center [693, 451] width 225 height 44
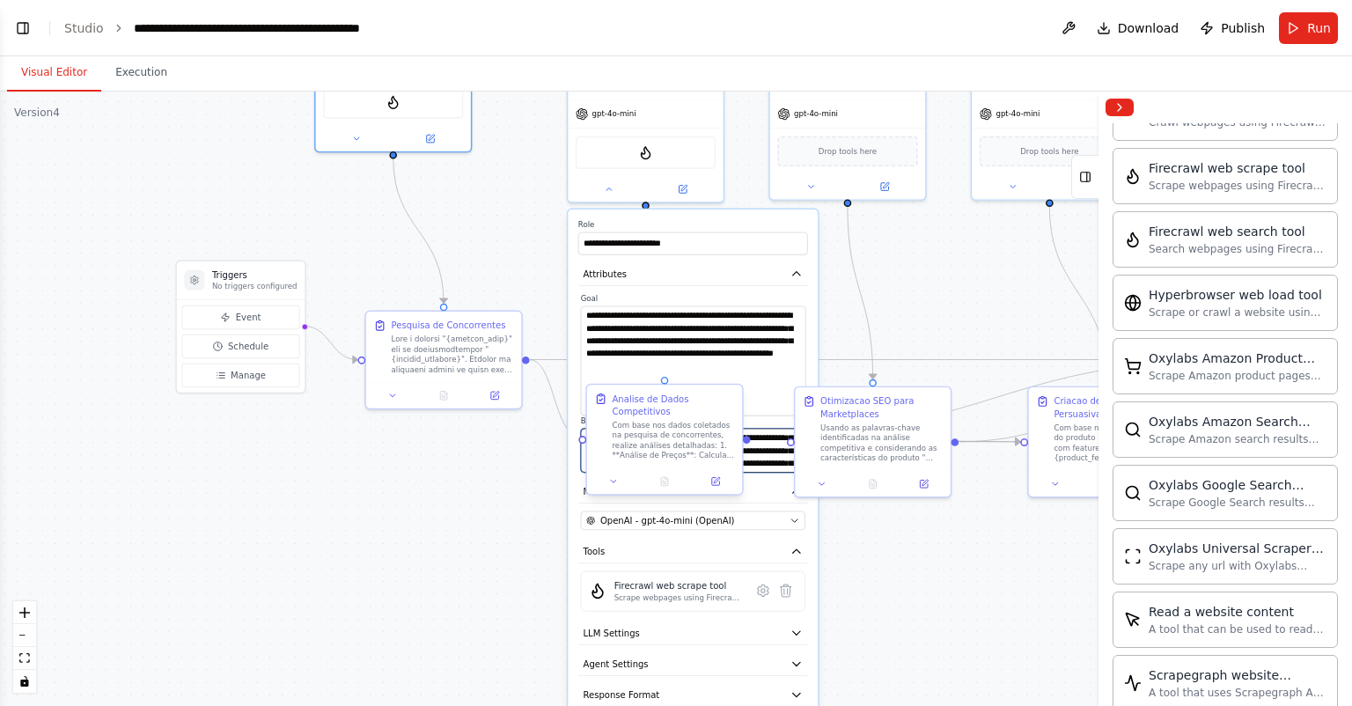
scroll to position [0, 0]
drag, startPoint x: 778, startPoint y: 460, endPoint x: 570, endPoint y: 429, distance: 211.0
click at [570, 429] on div "**********" at bounding box center [693, 479] width 250 height 538
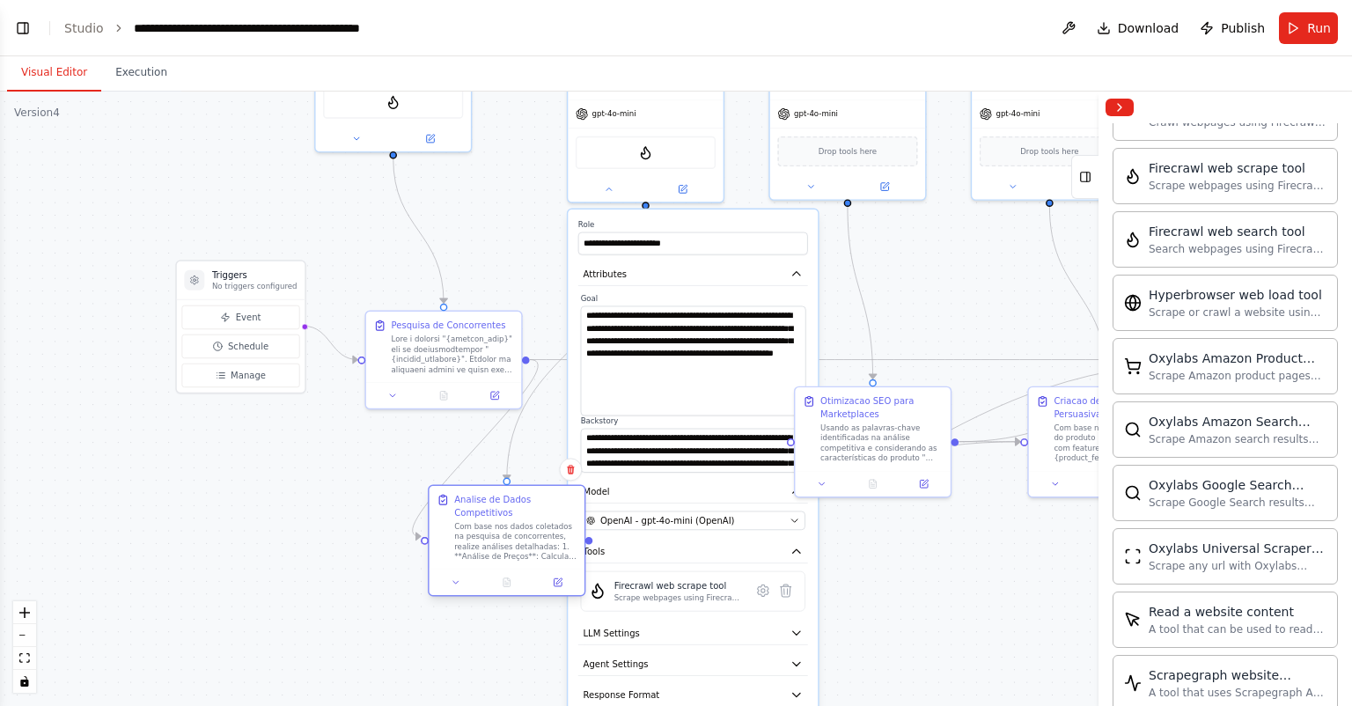
drag, startPoint x: 662, startPoint y: 418, endPoint x: 486, endPoint y: 524, distance: 205.3
click at [486, 524] on div "Com base nos dados coletados na pesquisa de concorrentes, realize análises deta…" at bounding box center [515, 541] width 122 height 40
paste textarea "**********"
click at [724, 462] on textarea "**********" at bounding box center [693, 451] width 225 height 44
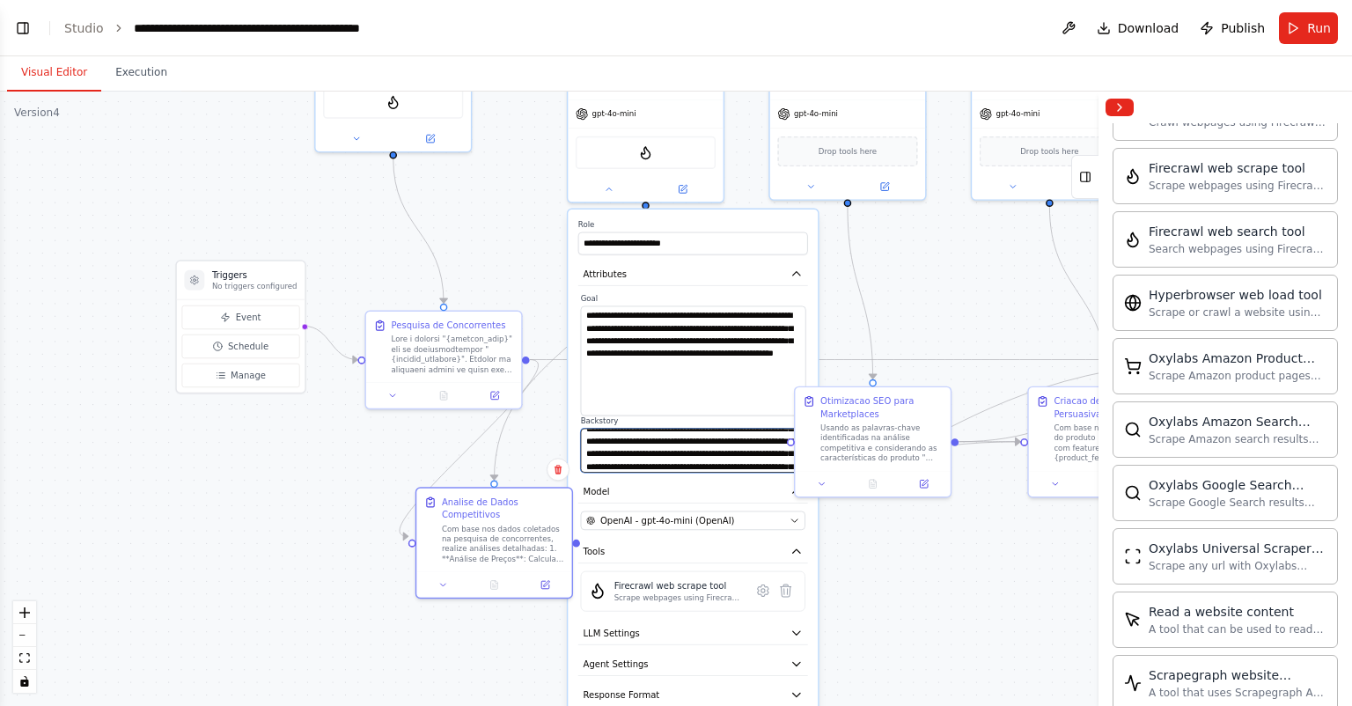
paste textarea
type textarea "**********"
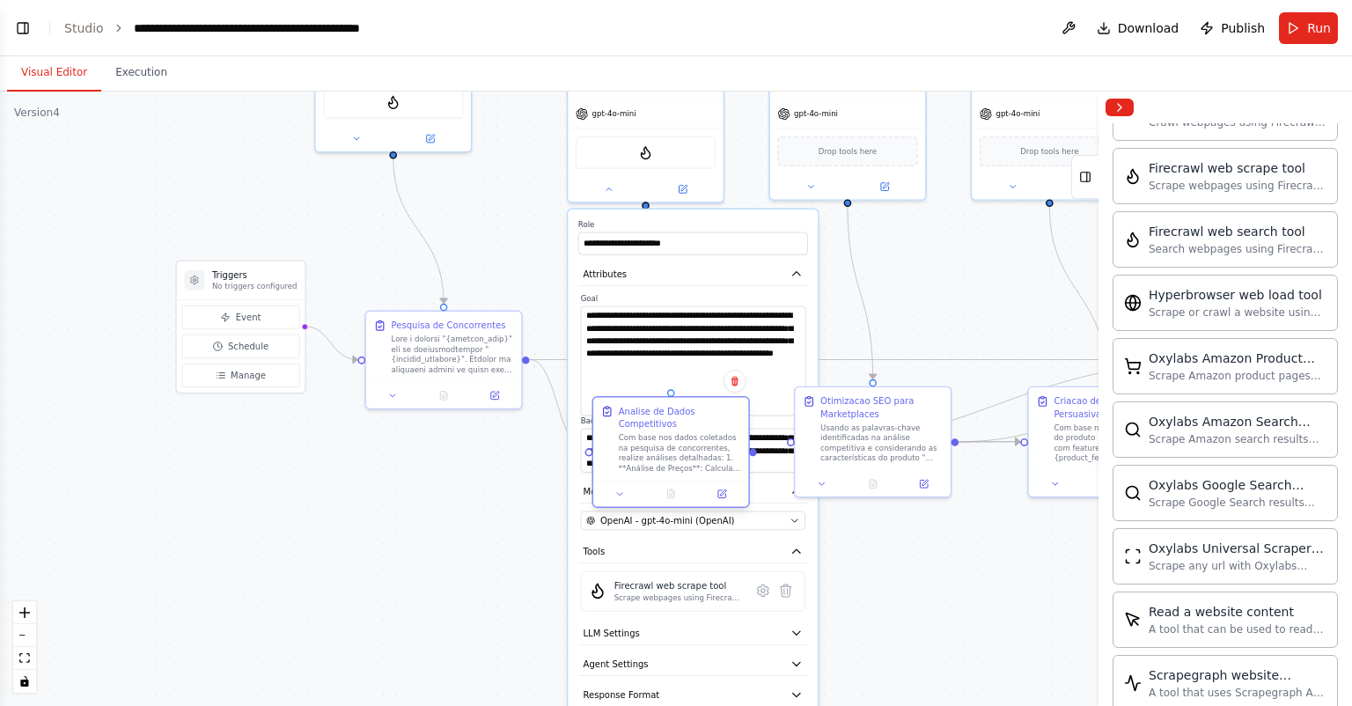
drag, startPoint x: 529, startPoint y: 515, endPoint x: 702, endPoint y: 425, distance: 194.5
click at [702, 433] on div "Com base nos dados coletados na pesquisa de concorrentes, realize análises deta…" at bounding box center [680, 453] width 122 height 40
click at [609, 188] on icon at bounding box center [609, 186] width 10 height 10
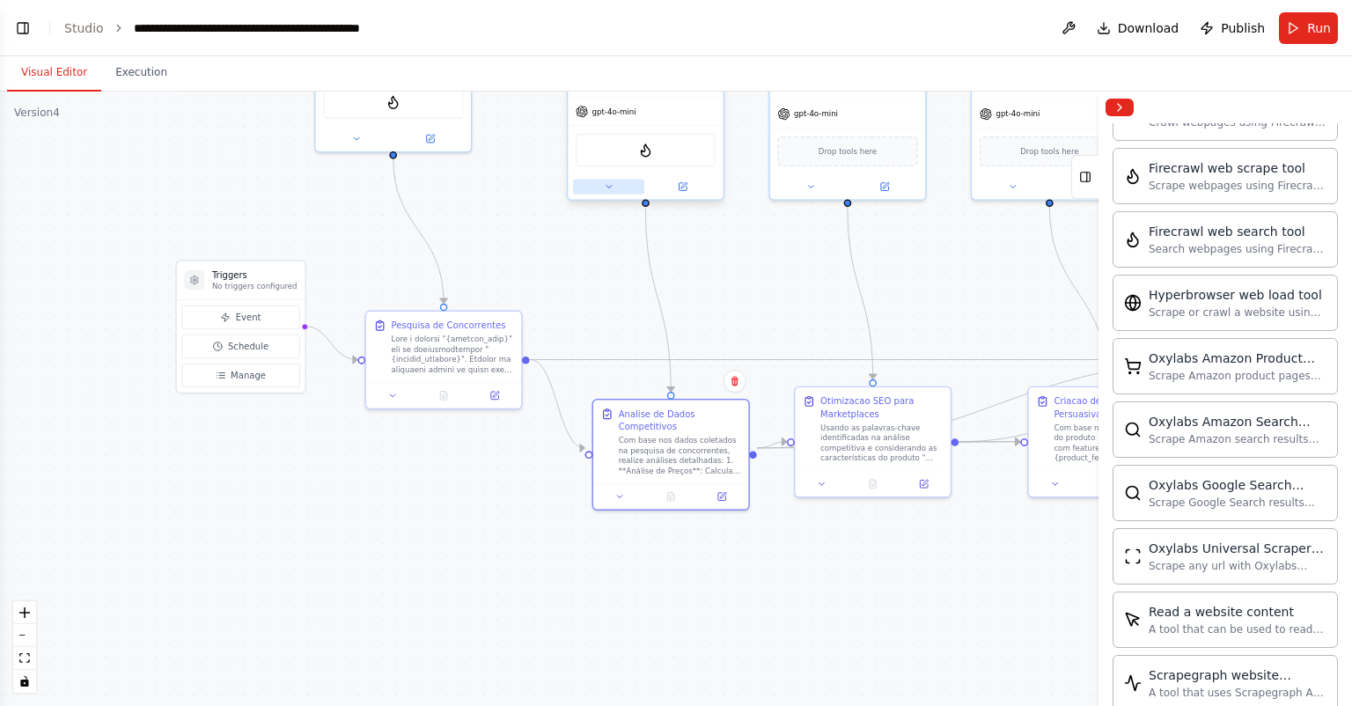
click at [600, 188] on button at bounding box center [608, 186] width 71 height 15
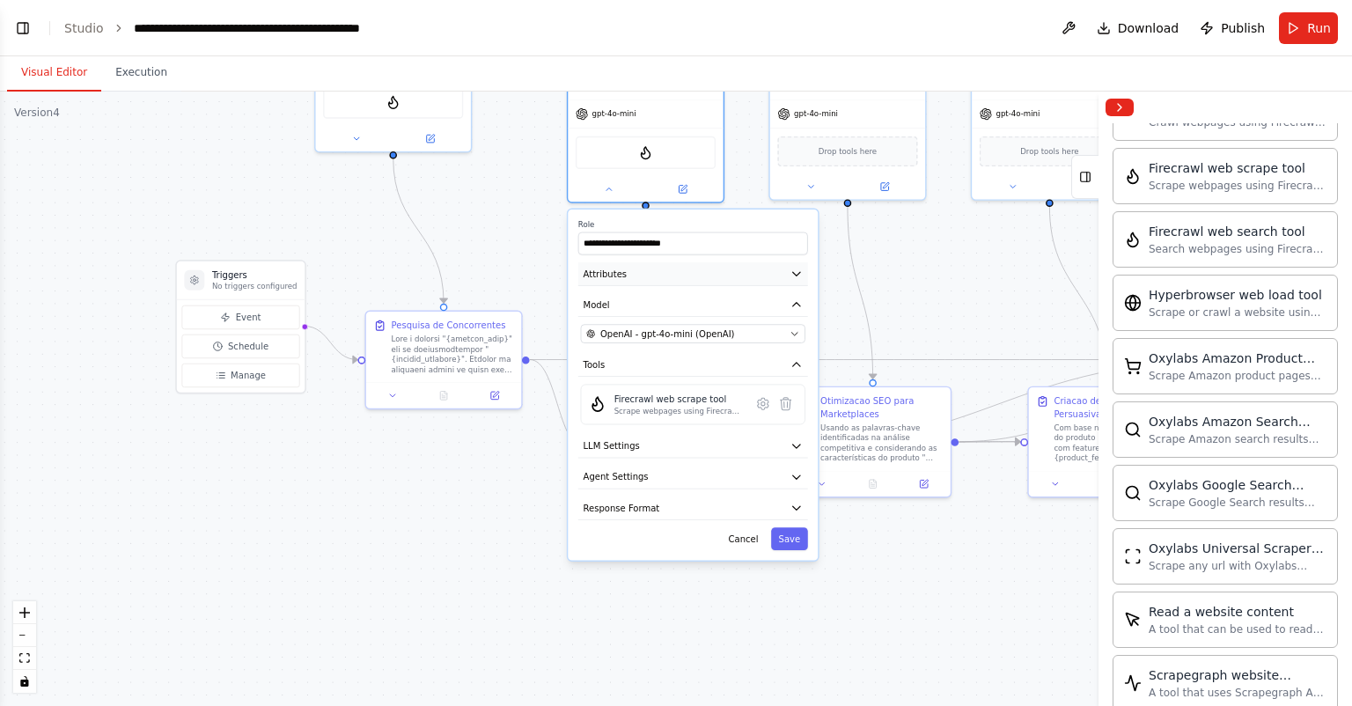
click at [695, 277] on button "Attributes" at bounding box center [693, 274] width 230 height 24
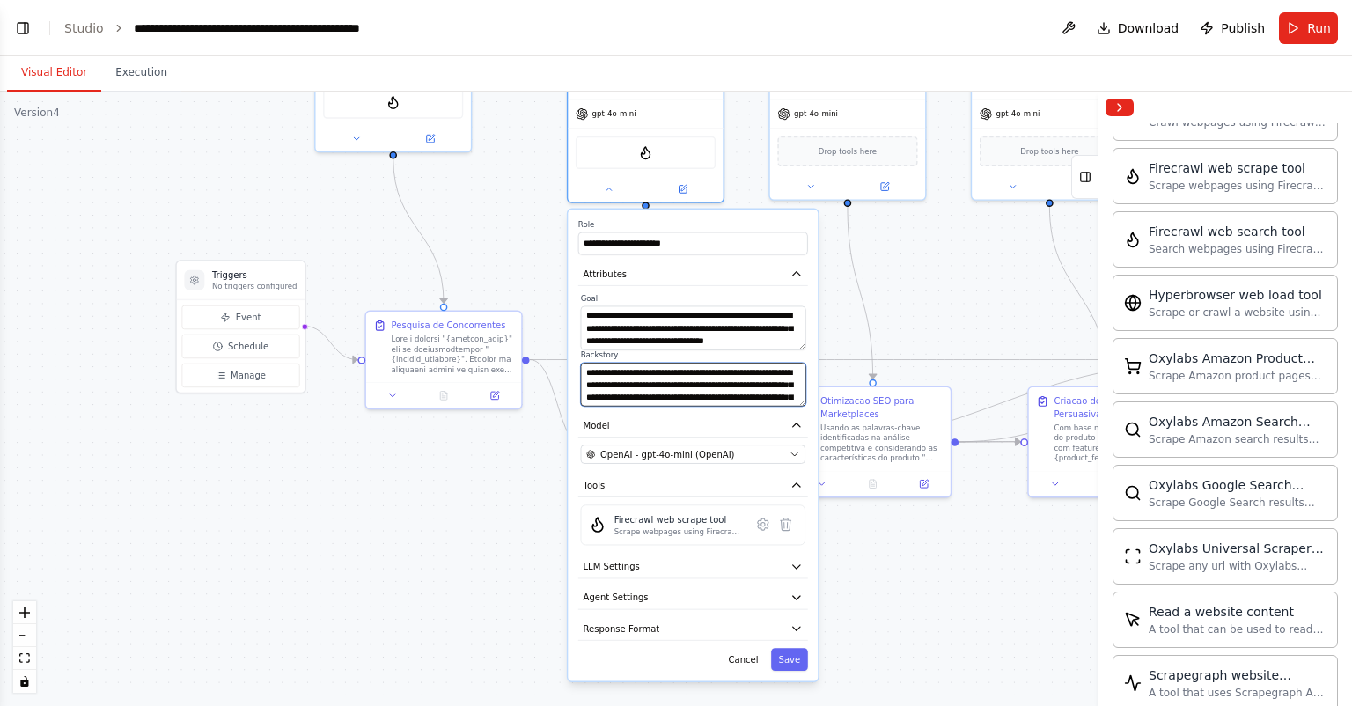
click at [722, 379] on textarea "**********" at bounding box center [693, 385] width 225 height 44
paste textarea "**********"
type textarea "**********"
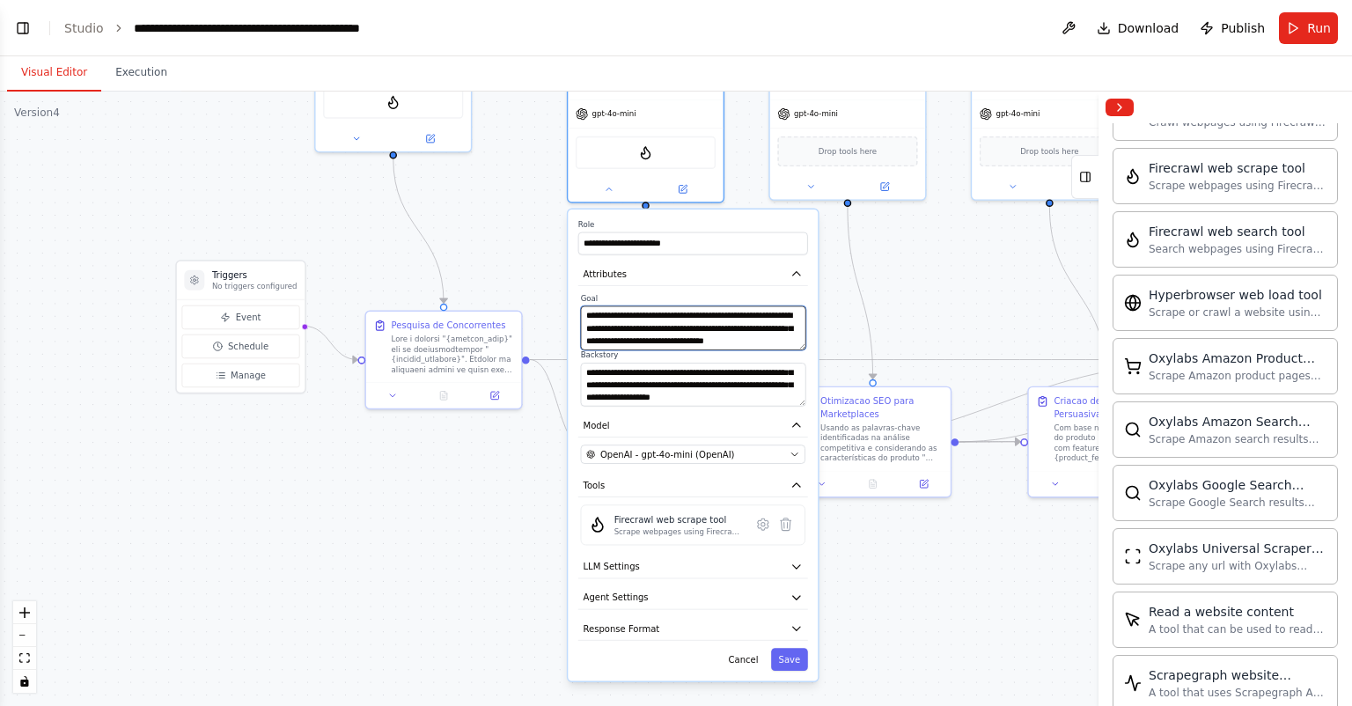
click at [759, 339] on textarea "**********" at bounding box center [693, 328] width 225 height 44
paste textarea "**********"
type textarea "**********"
click at [793, 659] on button "Save" at bounding box center [789, 659] width 37 height 23
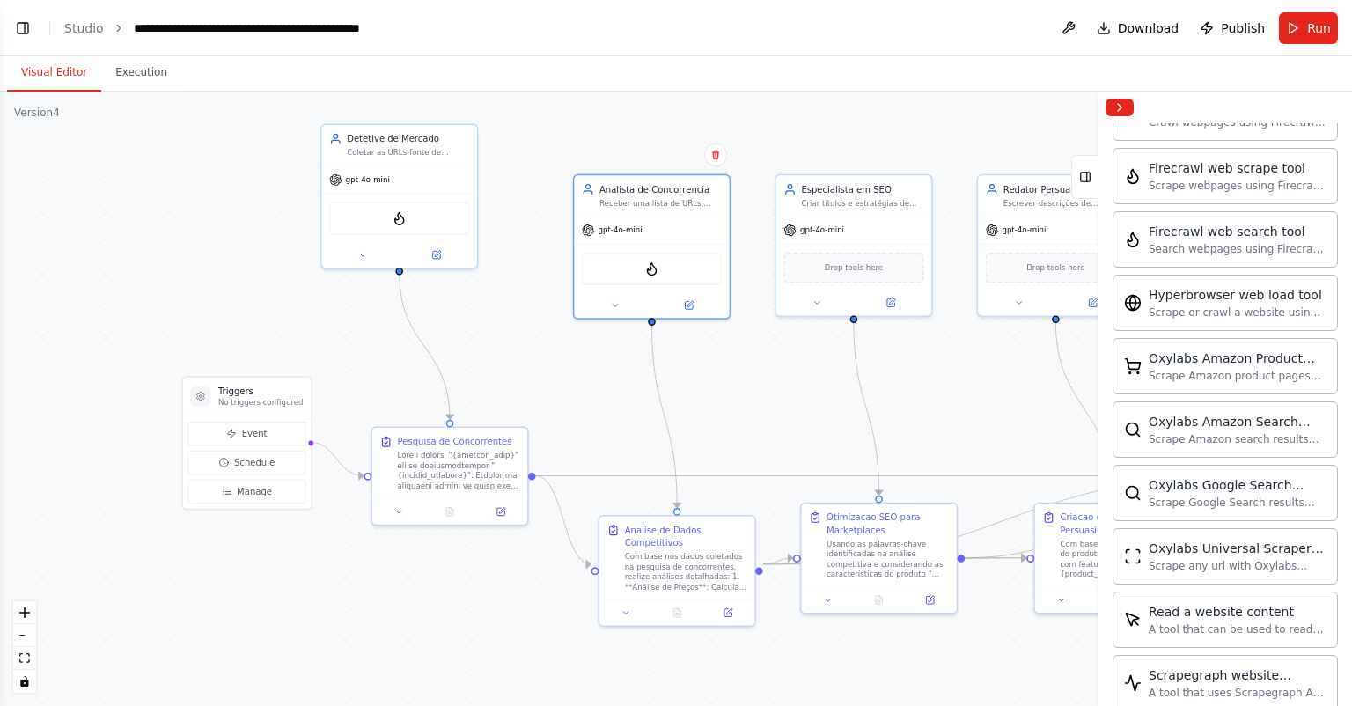
drag, startPoint x: 780, startPoint y: 344, endPoint x: 774, endPoint y: 421, distance: 76.8
click at [774, 421] on div ".deletable-edge-delete-btn { width: 20px; height: 20px; border: 0px solid #ffff…" at bounding box center [676, 399] width 1352 height 614
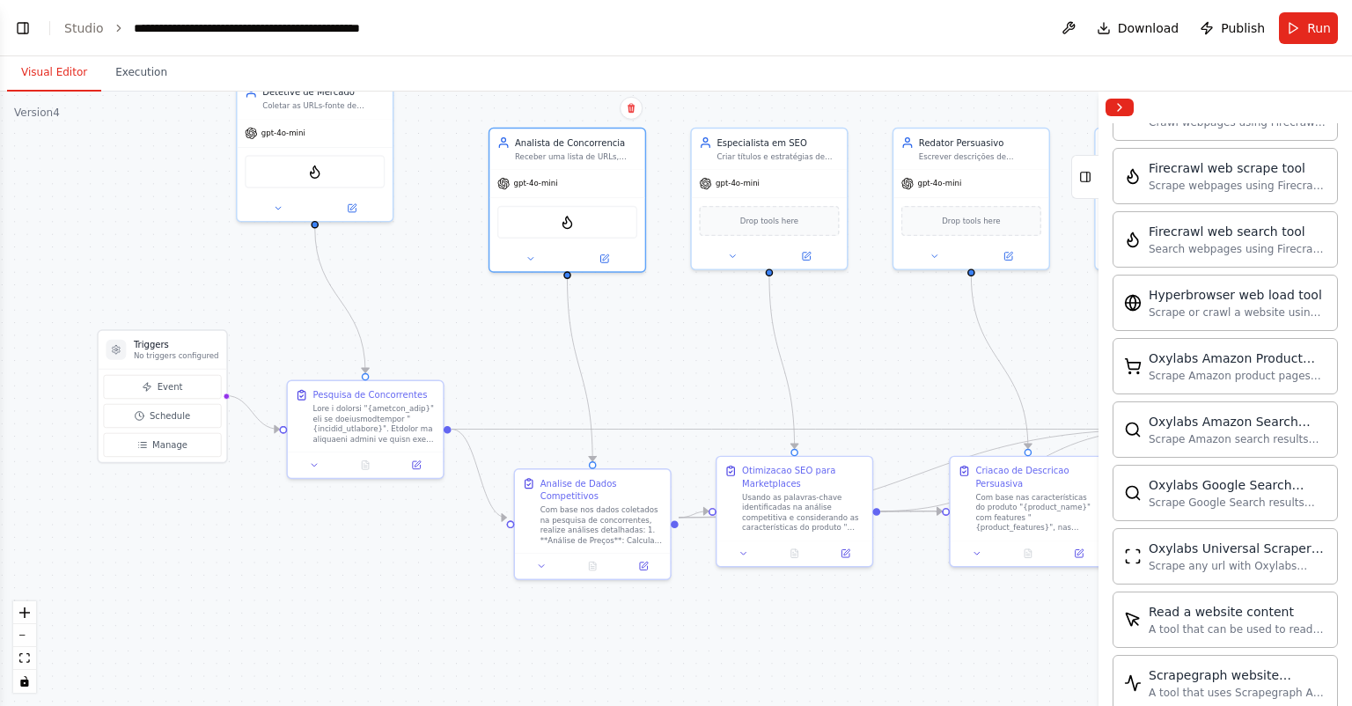
drag, startPoint x: 774, startPoint y: 379, endPoint x: 704, endPoint y: 333, distance: 83.8
click at [704, 333] on div ".deletable-edge-delete-btn { width: 20px; height: 20px; border: 0px solid #ffff…" at bounding box center [676, 399] width 1352 height 614
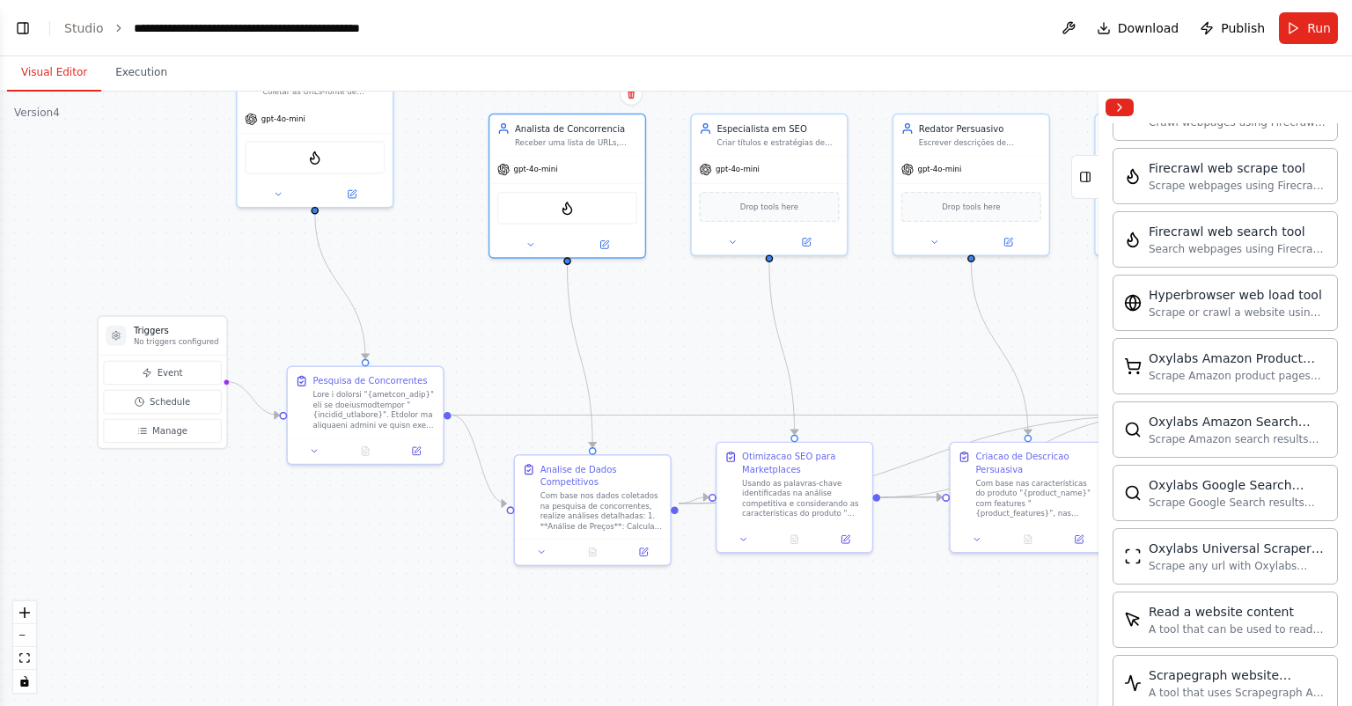
drag, startPoint x: 647, startPoint y: 371, endPoint x: 659, endPoint y: 327, distance: 45.5
click at [659, 327] on div ".deletable-edge-delete-btn { width: 20px; height: 20px; border: 0px solid #ffff…" at bounding box center [676, 399] width 1352 height 614
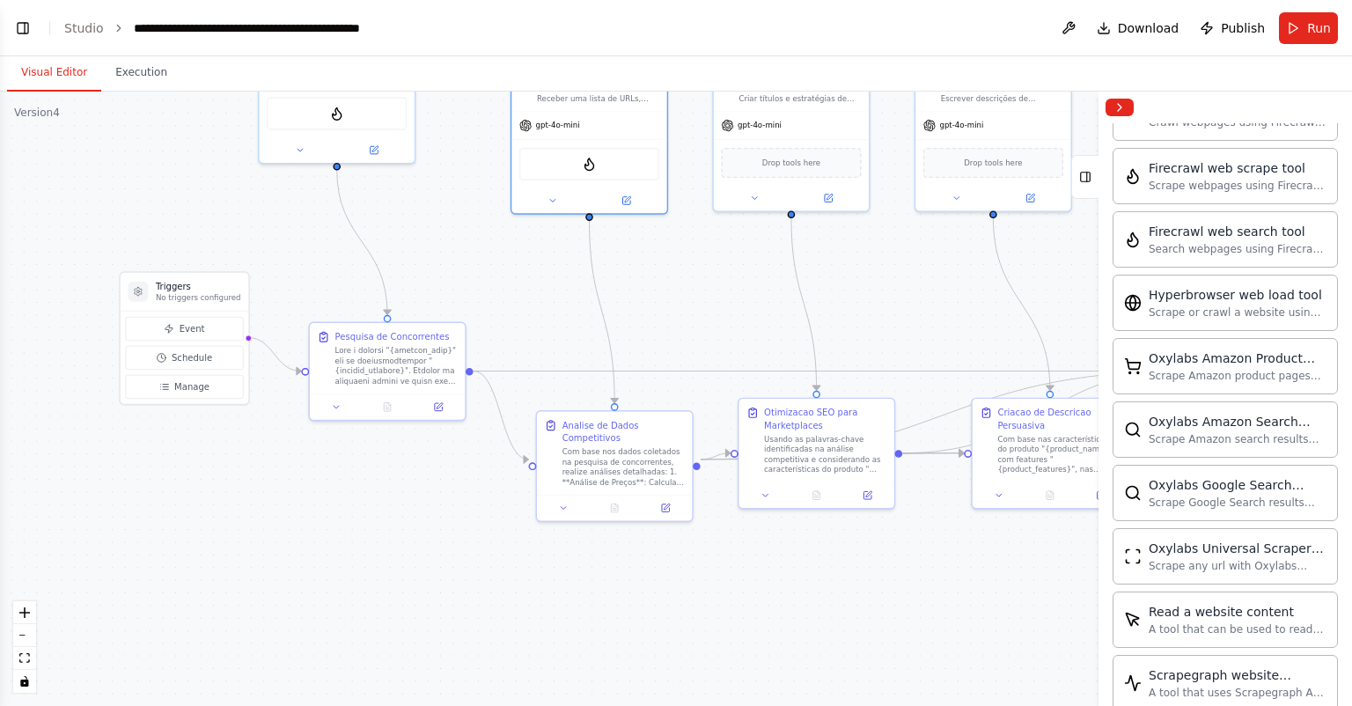
drag, startPoint x: 644, startPoint y: 253, endPoint x: 659, endPoint y: 323, distance: 71.8
click at [670, 254] on div ".deletable-edge-delete-btn { width: 20px; height: 20px; border: 0px solid #ffff…" at bounding box center [676, 399] width 1352 height 614
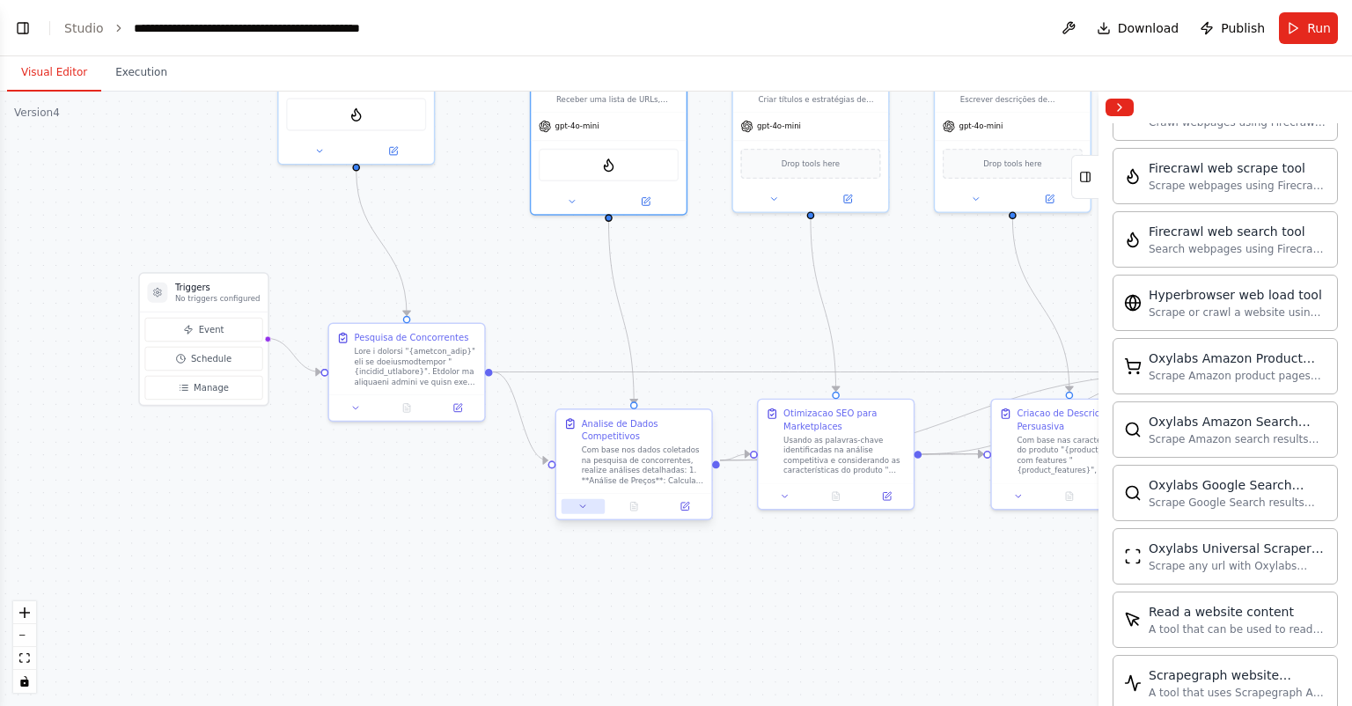
click at [589, 499] on button at bounding box center [583, 506] width 43 height 15
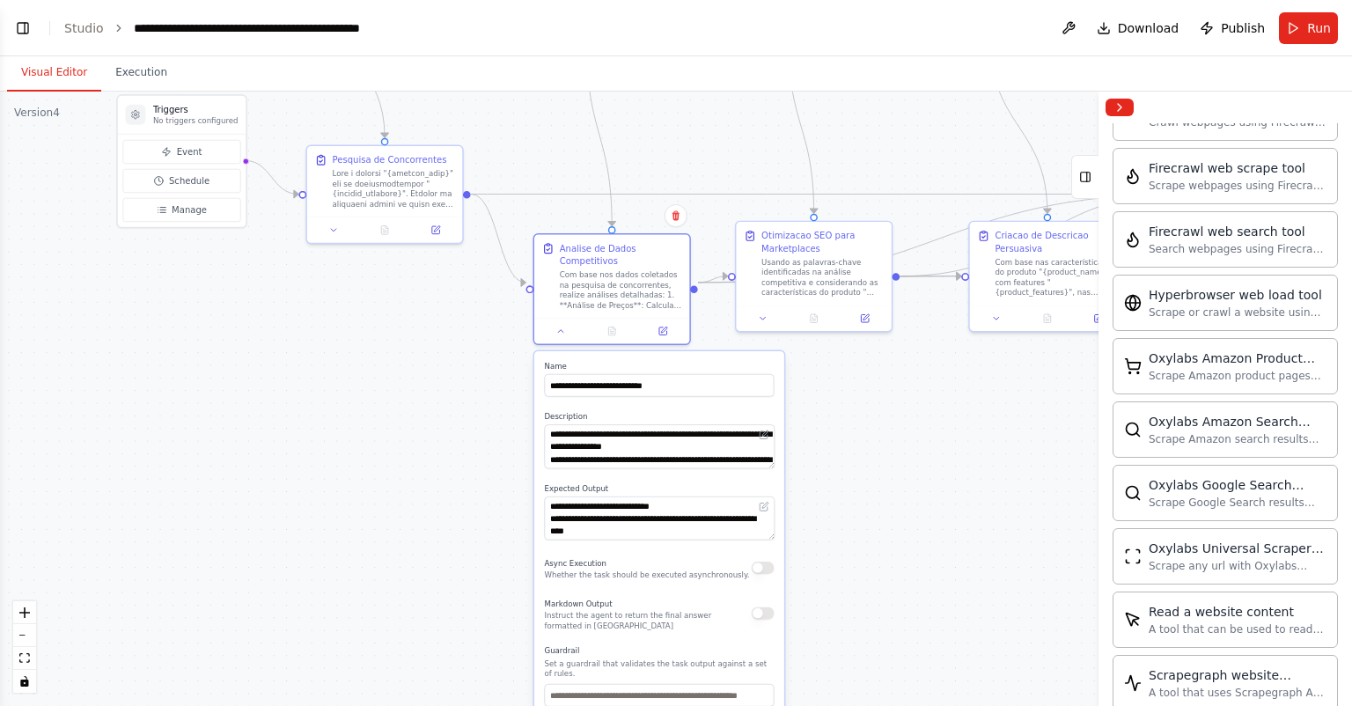
drag, startPoint x: 738, startPoint y: 312, endPoint x: 716, endPoint y: 135, distance: 178.3
click at [716, 135] on div ".deletable-edge-delete-btn { width: 20px; height: 20px; border: 0px solid #ffff…" at bounding box center [676, 399] width 1352 height 614
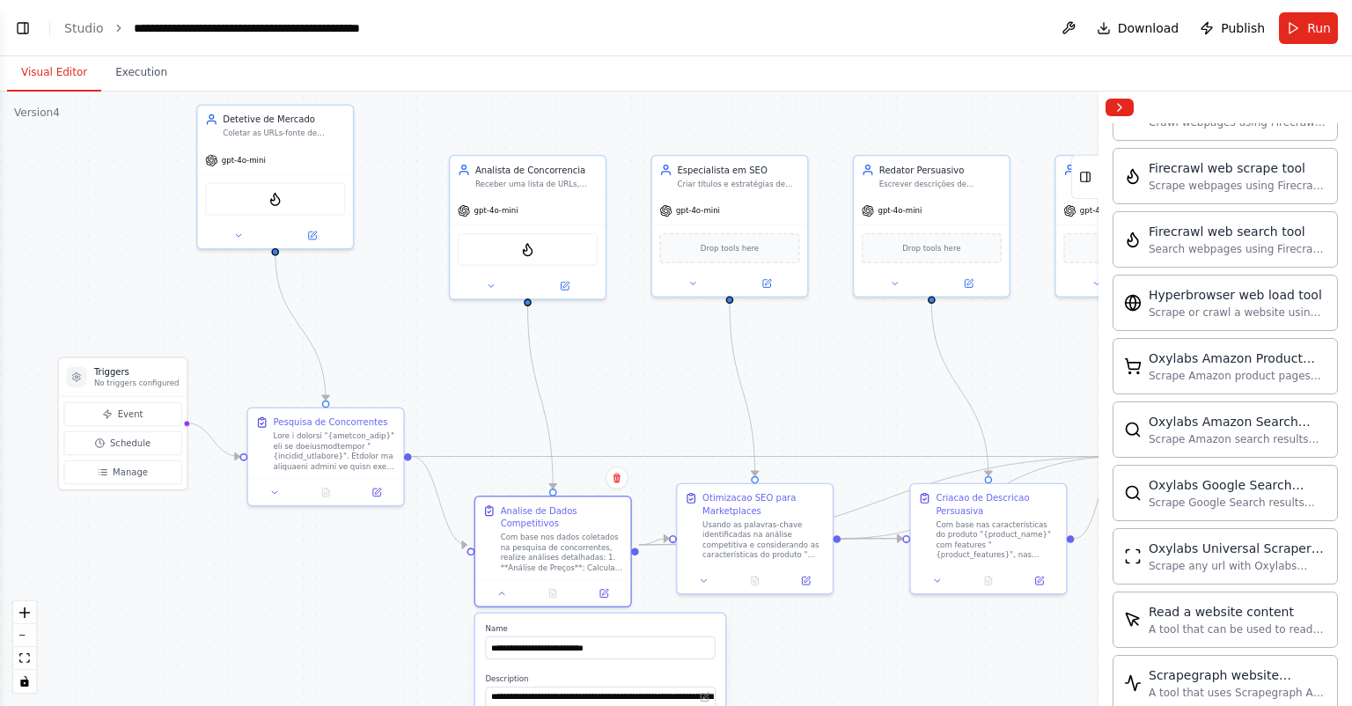
drag, startPoint x: 696, startPoint y: 157, endPoint x: 632, endPoint y: 398, distance: 249.6
click at [632, 398] on div ".deletable-edge-delete-btn { width: 20px; height: 20px; border: 0px solid #ffff…" at bounding box center [676, 399] width 1352 height 614
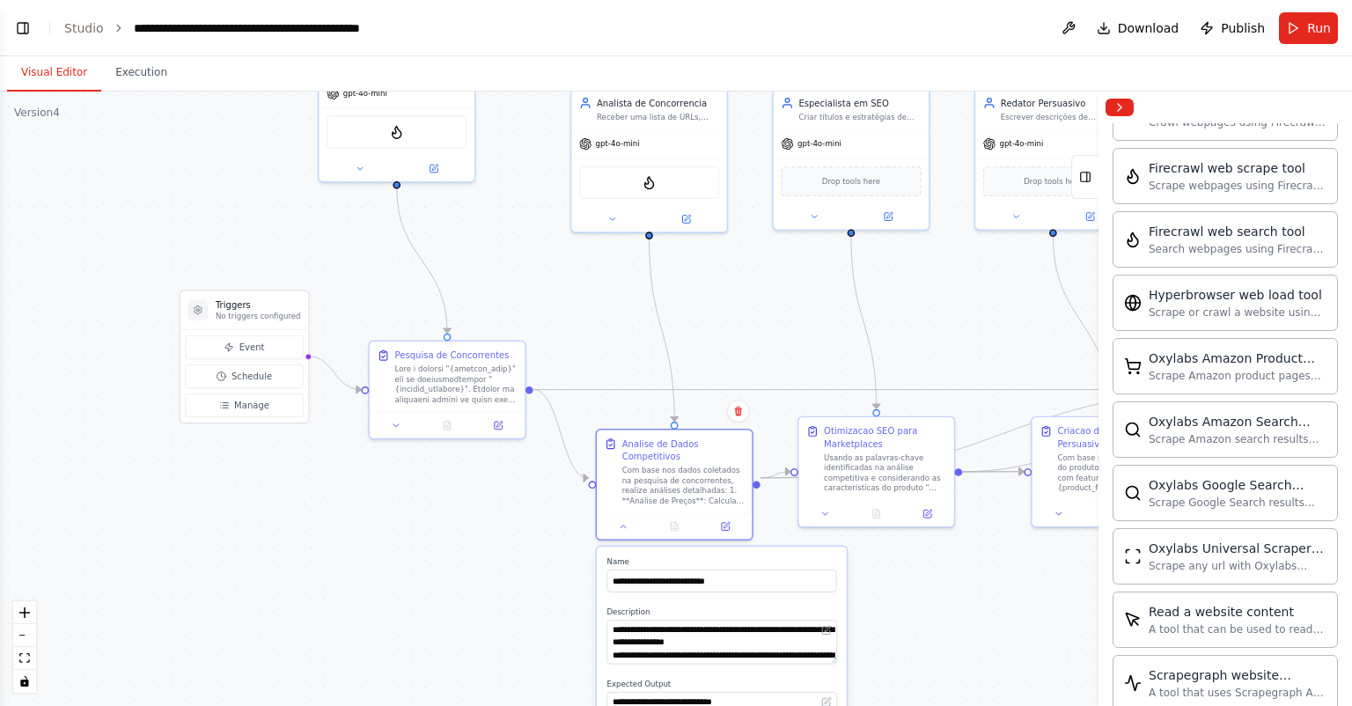
drag, startPoint x: 611, startPoint y: 404, endPoint x: 729, endPoint y: 340, distance: 134.3
click at [732, 339] on div ".deletable-edge-delete-btn { width: 20px; height: 20px; border: 0px solid #ffff…" at bounding box center [676, 399] width 1352 height 614
click at [396, 416] on icon at bounding box center [397, 421] width 10 height 10
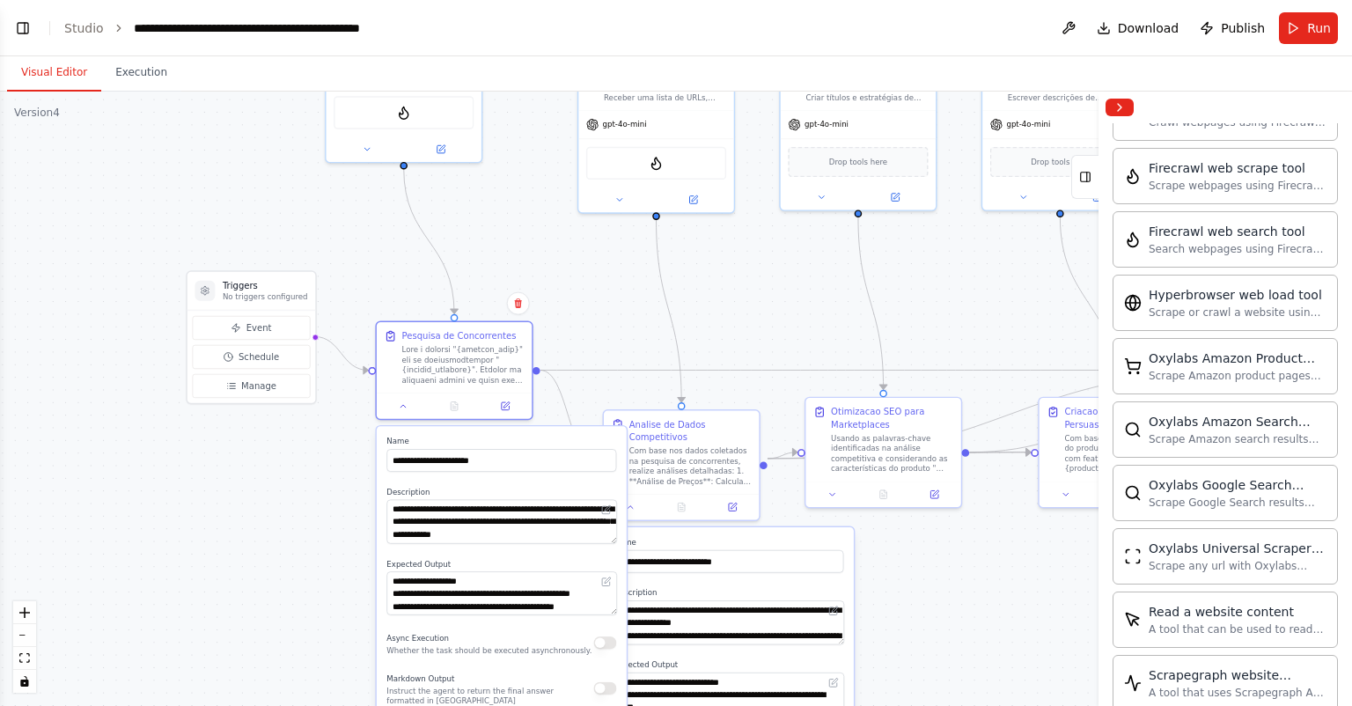
drag, startPoint x: 589, startPoint y: 331, endPoint x: 600, endPoint y: 321, distance: 15.0
click at [599, 295] on div ".deletable-edge-delete-btn { width: 20px; height: 20px; border: 0px solid #ffff…" at bounding box center [676, 399] width 1352 height 614
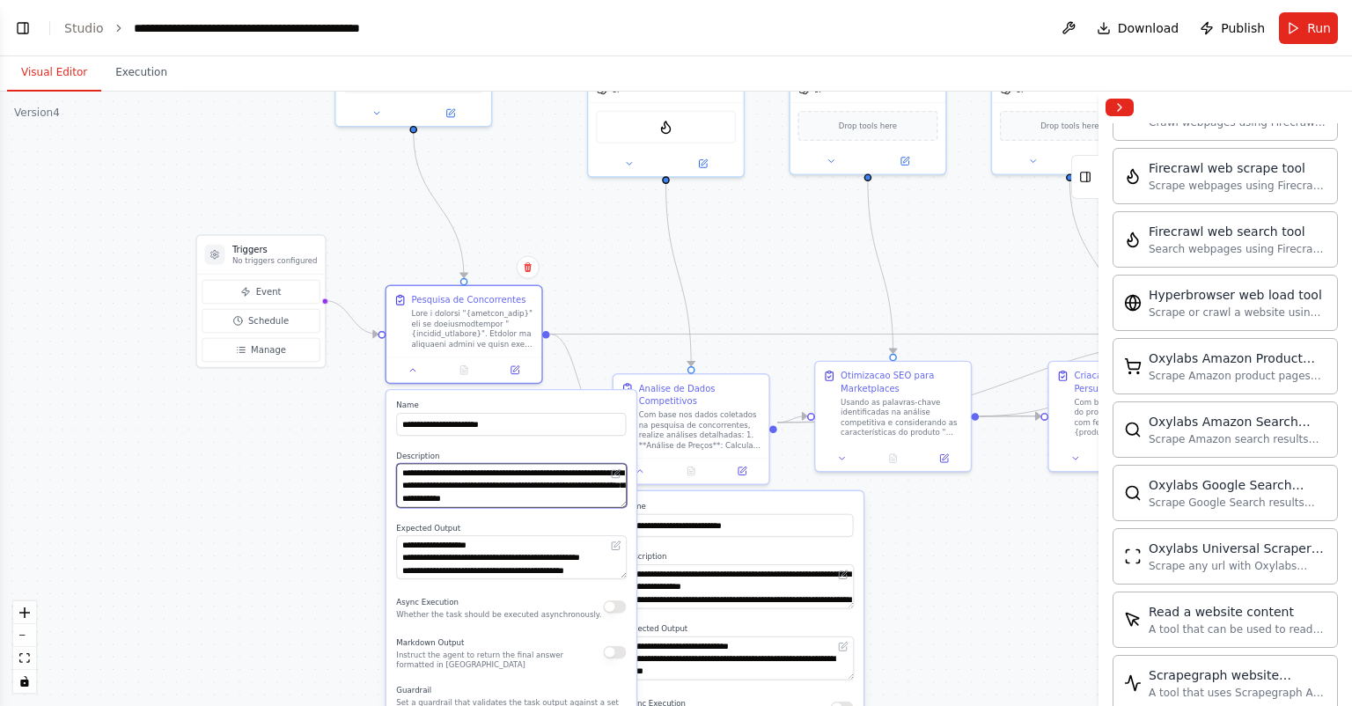
click at [590, 497] on textarea at bounding box center [511, 486] width 230 height 44
paste textarea
click at [21, 38] on button "Toggle Left Sidebar" at bounding box center [23, 28] width 25 height 25
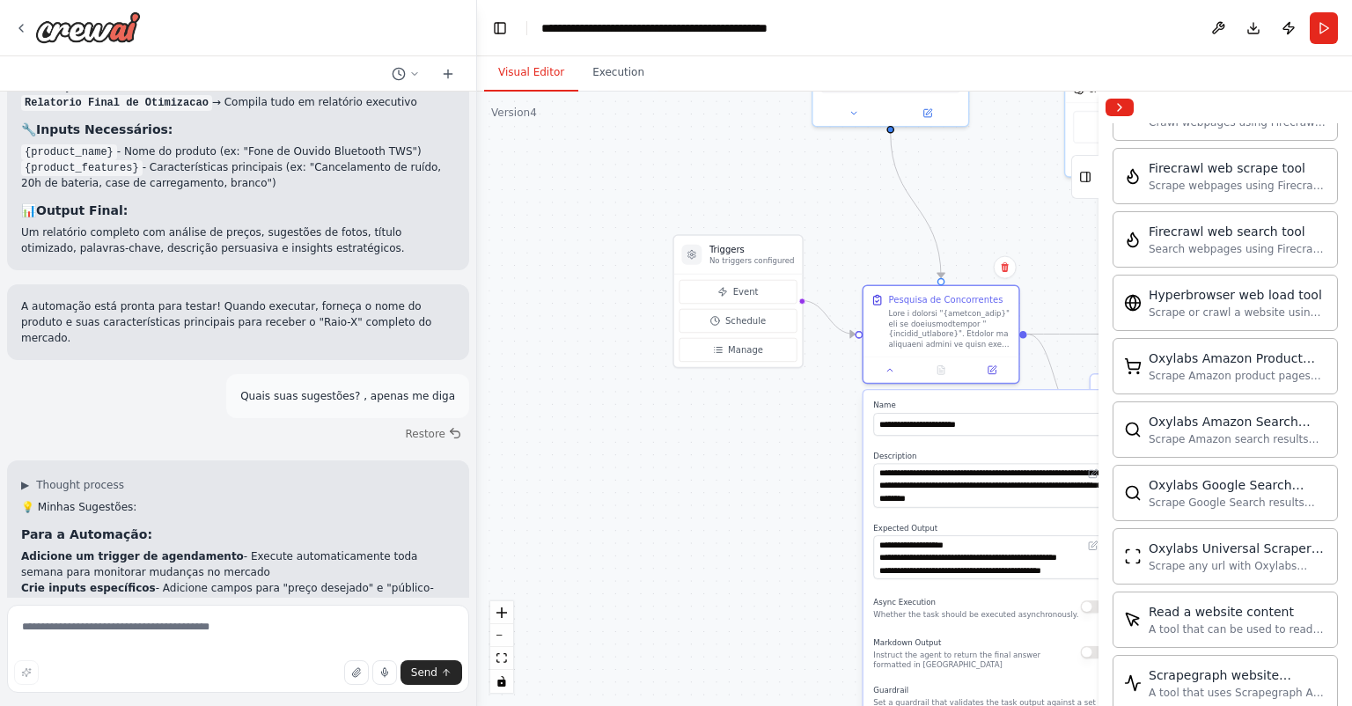
scroll to position [3433, 0]
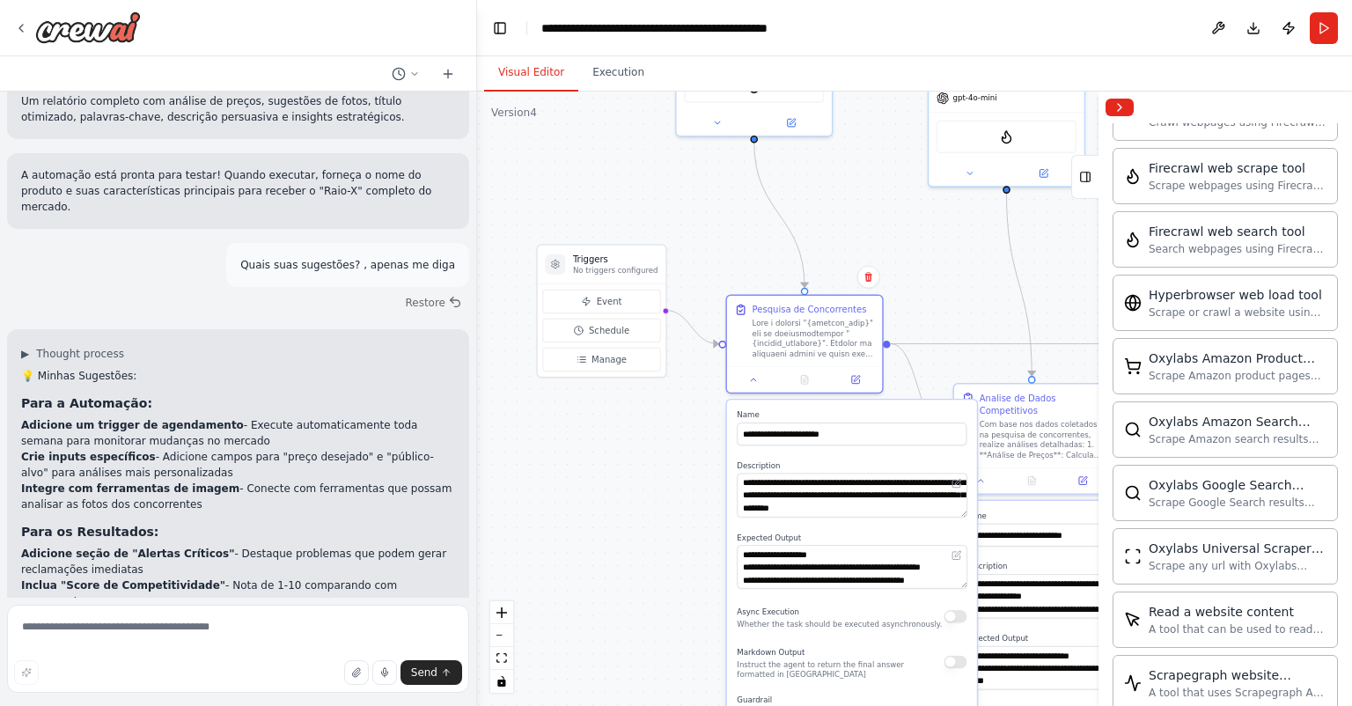
drag, startPoint x: 612, startPoint y: 404, endPoint x: 475, endPoint y: 414, distance: 136.8
click at [475, 414] on div "Conceito Central: Uma ferramenta que não apenas escreve a descrição de um produ…" at bounding box center [676, 353] width 1352 height 706
click at [504, 27] on button "Toggle Left Sidebar" at bounding box center [500, 28] width 25 height 25
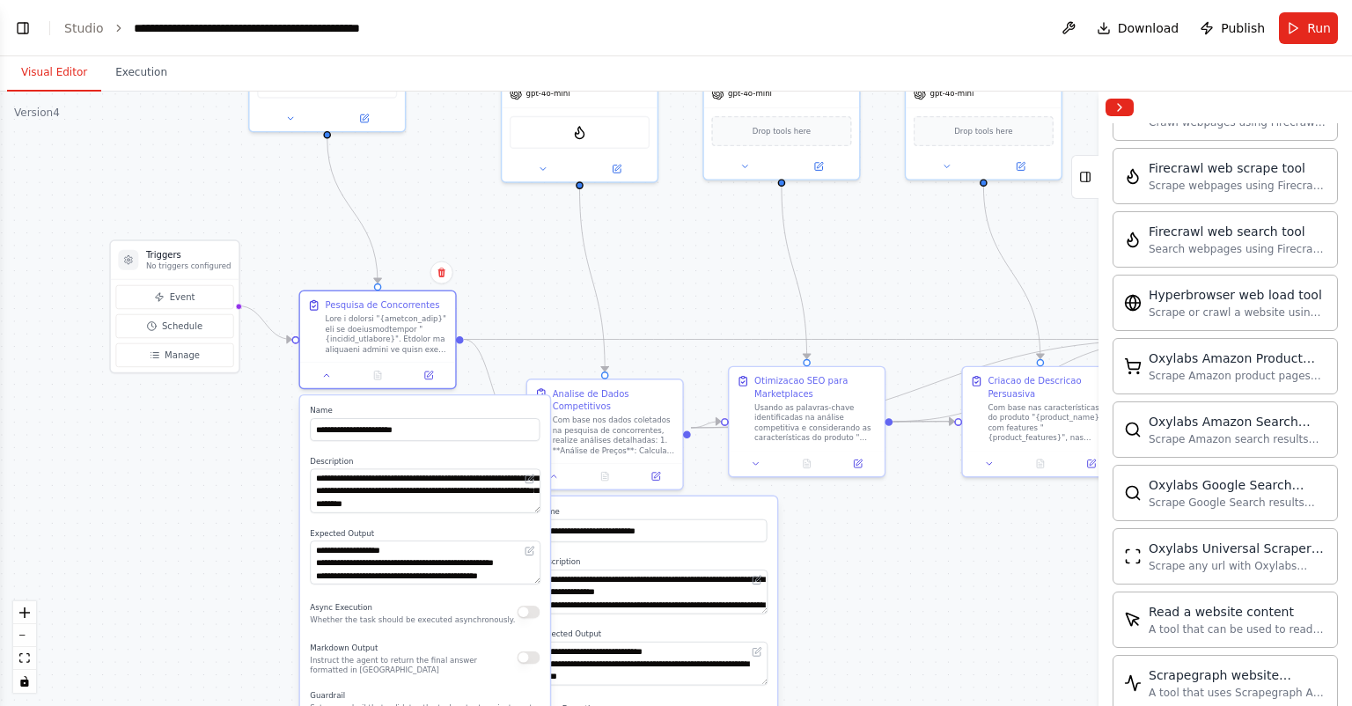
drag, startPoint x: 638, startPoint y: 269, endPoint x: 683, endPoint y: 265, distance: 45.1
click at [683, 265] on div ".deletable-edge-delete-btn { width: 20px; height: 20px; border: 0px solid #ffff…" at bounding box center [676, 399] width 1352 height 614
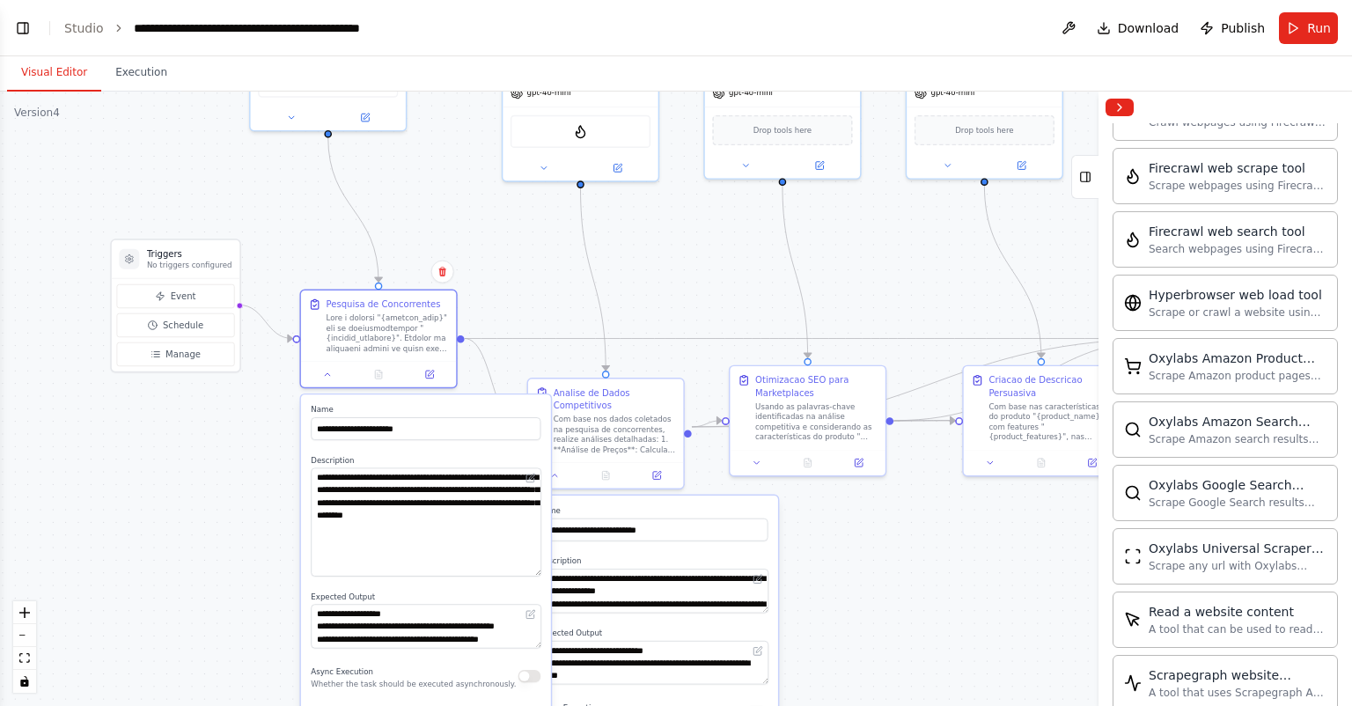
drag, startPoint x: 537, startPoint y: 506, endPoint x: 545, endPoint y: 570, distance: 64.8
click at [545, 570] on div "**********" at bounding box center [426, 670] width 250 height 553
drag, startPoint x: 526, startPoint y: 510, endPoint x: 532, endPoint y: 531, distance: 22.0
click at [528, 511] on textarea "**********" at bounding box center [426, 522] width 230 height 108
click at [436, 540] on textarea "**********" at bounding box center [426, 522] width 230 height 108
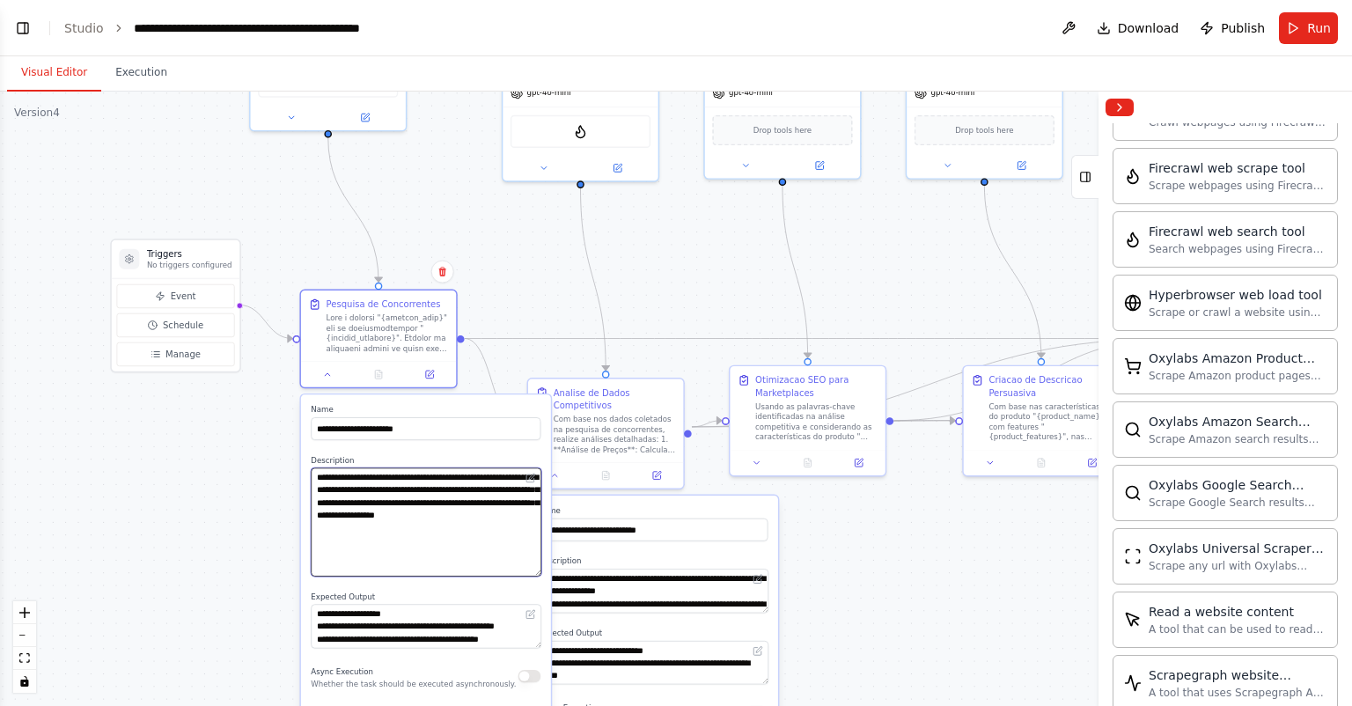
paste textarea "**********"
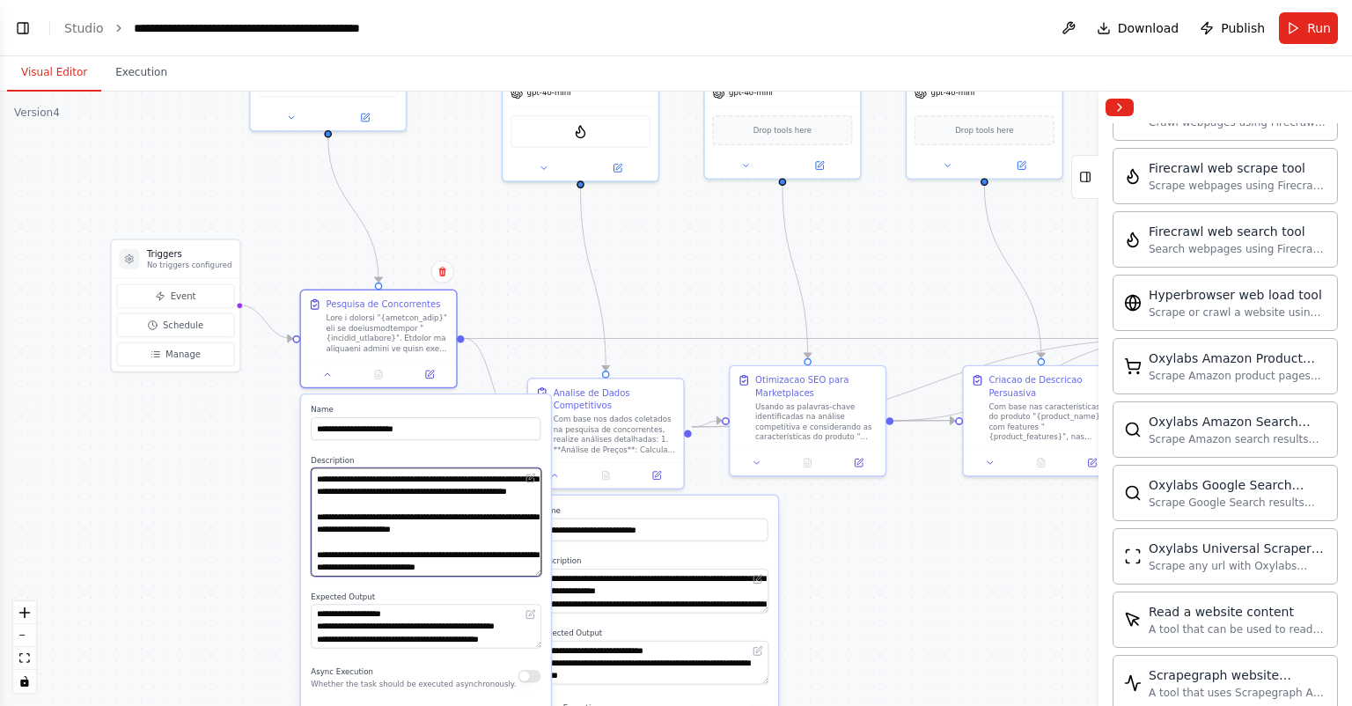
type textarea "**********"
click at [410, 635] on textarea "**********" at bounding box center [426, 626] width 230 height 44
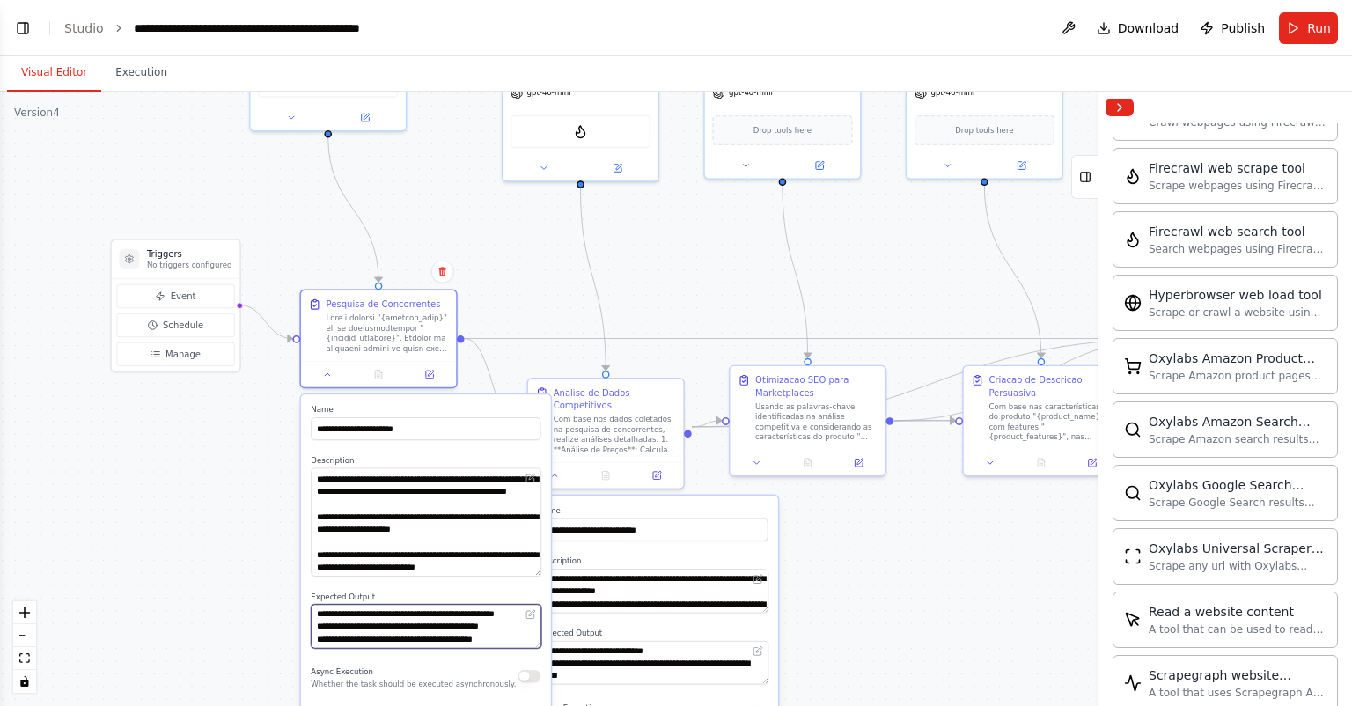
scroll to position [53, 0]
drag, startPoint x: 314, startPoint y: 610, endPoint x: 521, endPoint y: 637, distance: 208.7
click at [521, 637] on textarea "**********" at bounding box center [426, 626] width 230 height 44
paste textarea "**********"
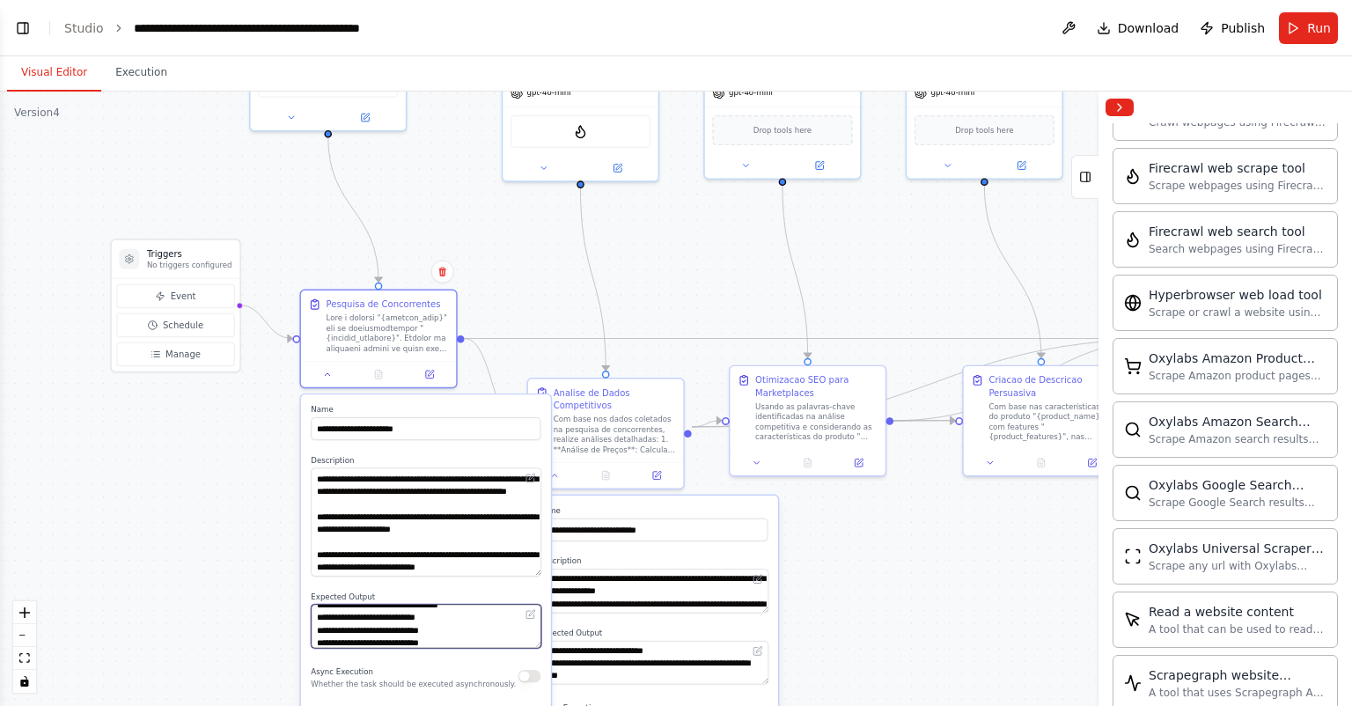
click at [502, 637] on textarea "**********" at bounding box center [426, 626] width 230 height 44
click at [422, 635] on textarea "**********" at bounding box center [426, 626] width 230 height 44
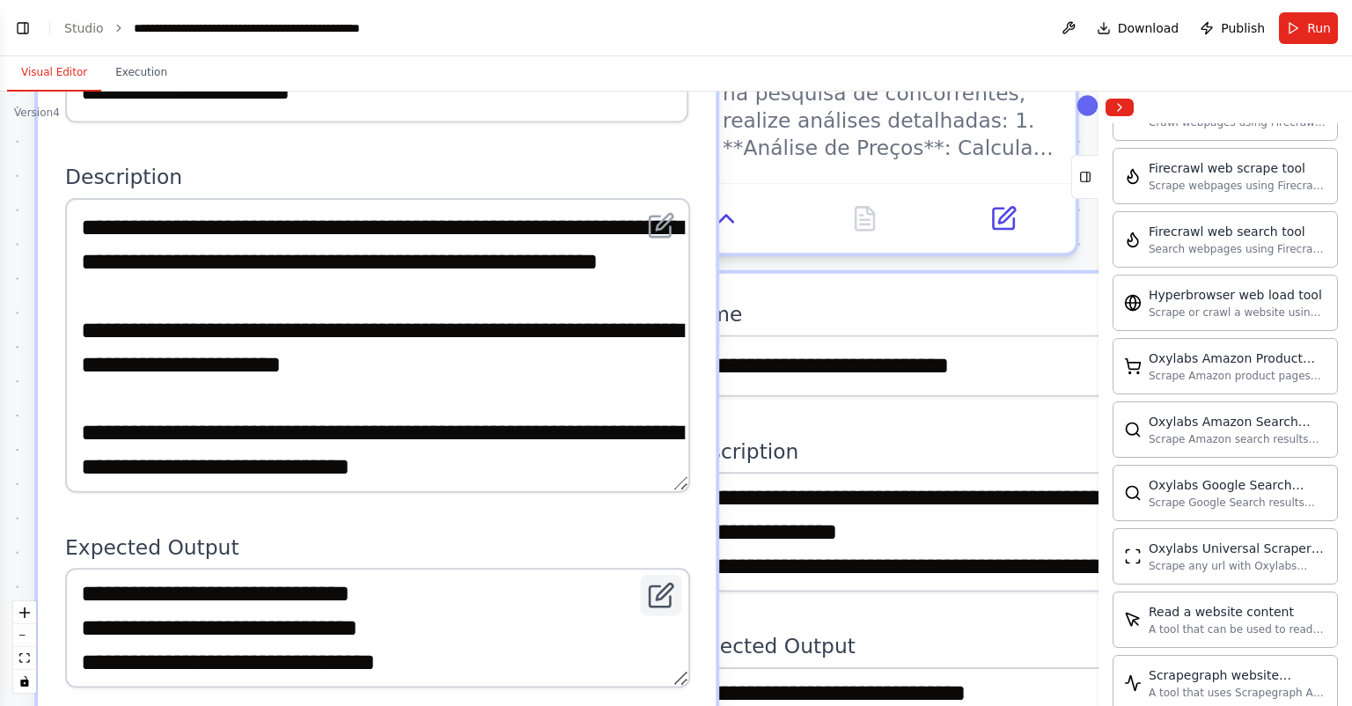
click at [679, 585] on button at bounding box center [661, 595] width 41 height 41
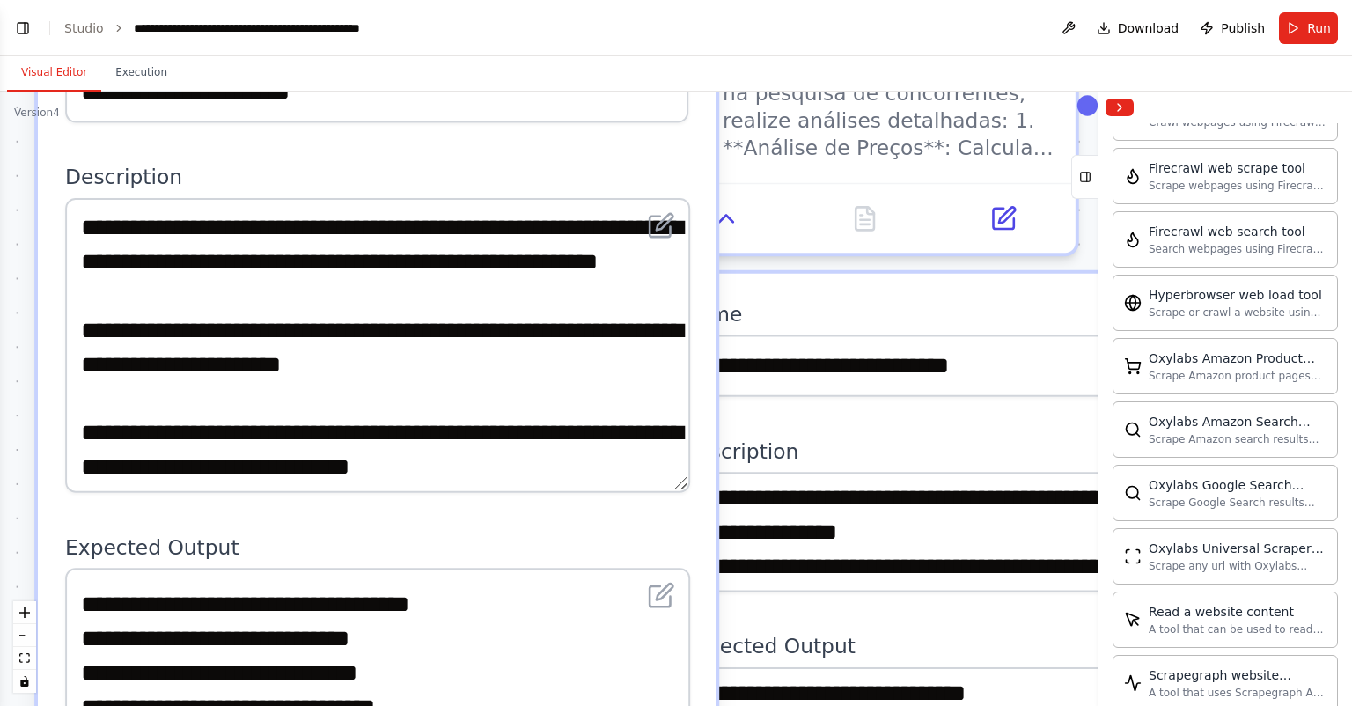
scroll to position [110, 0]
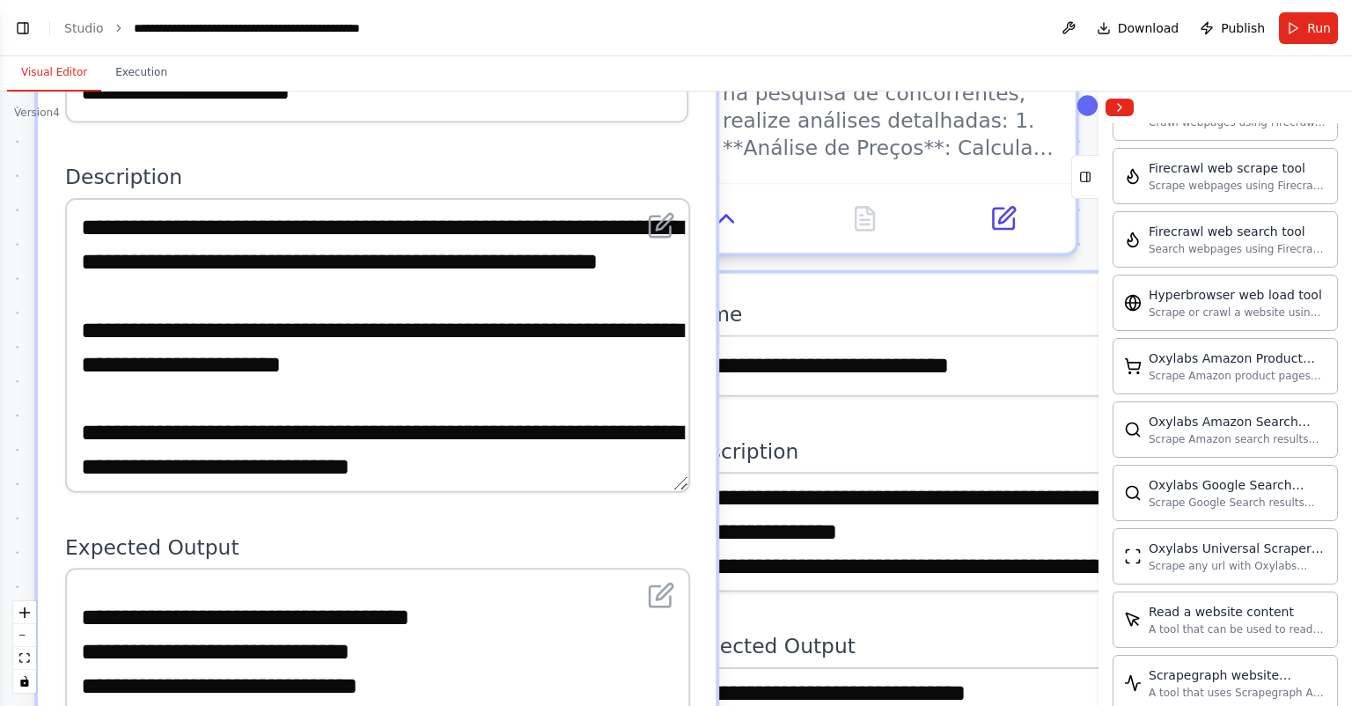
drag, startPoint x: 681, startPoint y: 677, endPoint x: 685, endPoint y: 738, distance: 60.8
click at [685, 705] on html "Conceito Central: Uma ferramenta que não apenas escreve a descrição de um produ…" at bounding box center [676, 353] width 1352 height 706
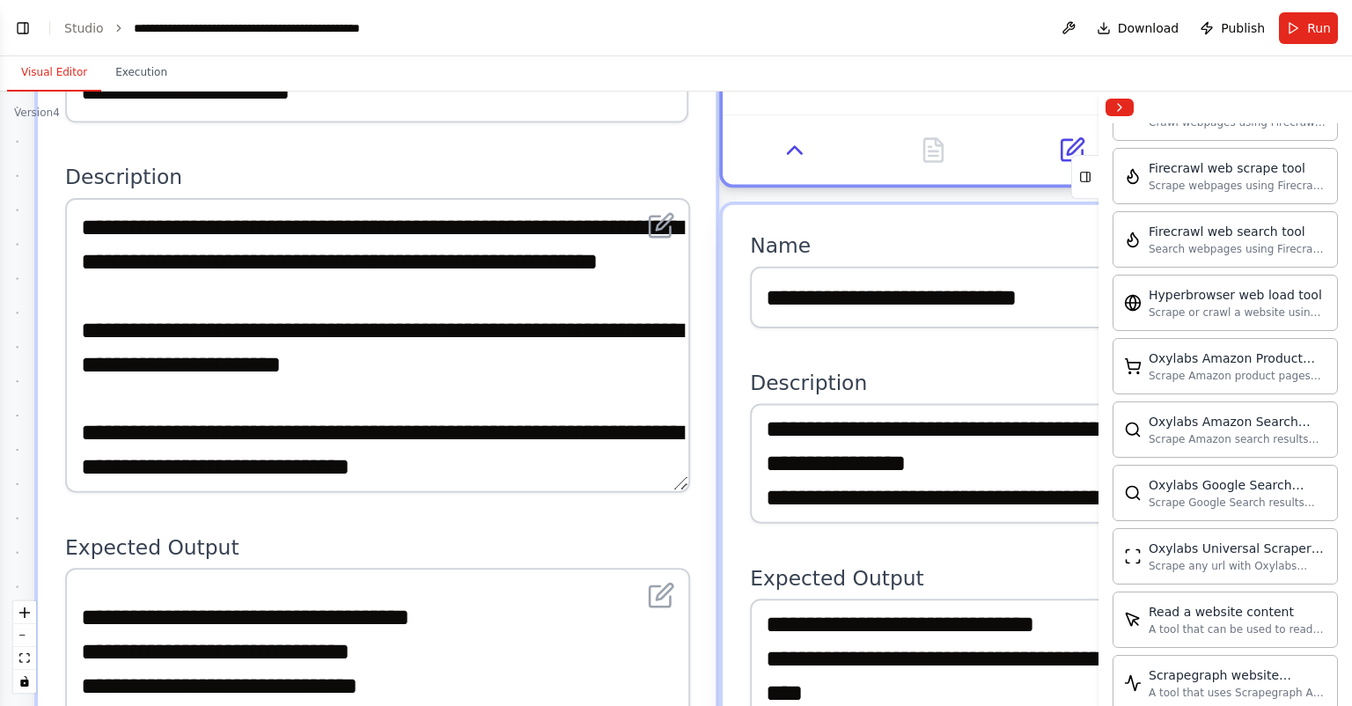
drag, startPoint x: 806, startPoint y: 585, endPoint x: 865, endPoint y: 530, distance: 80.4
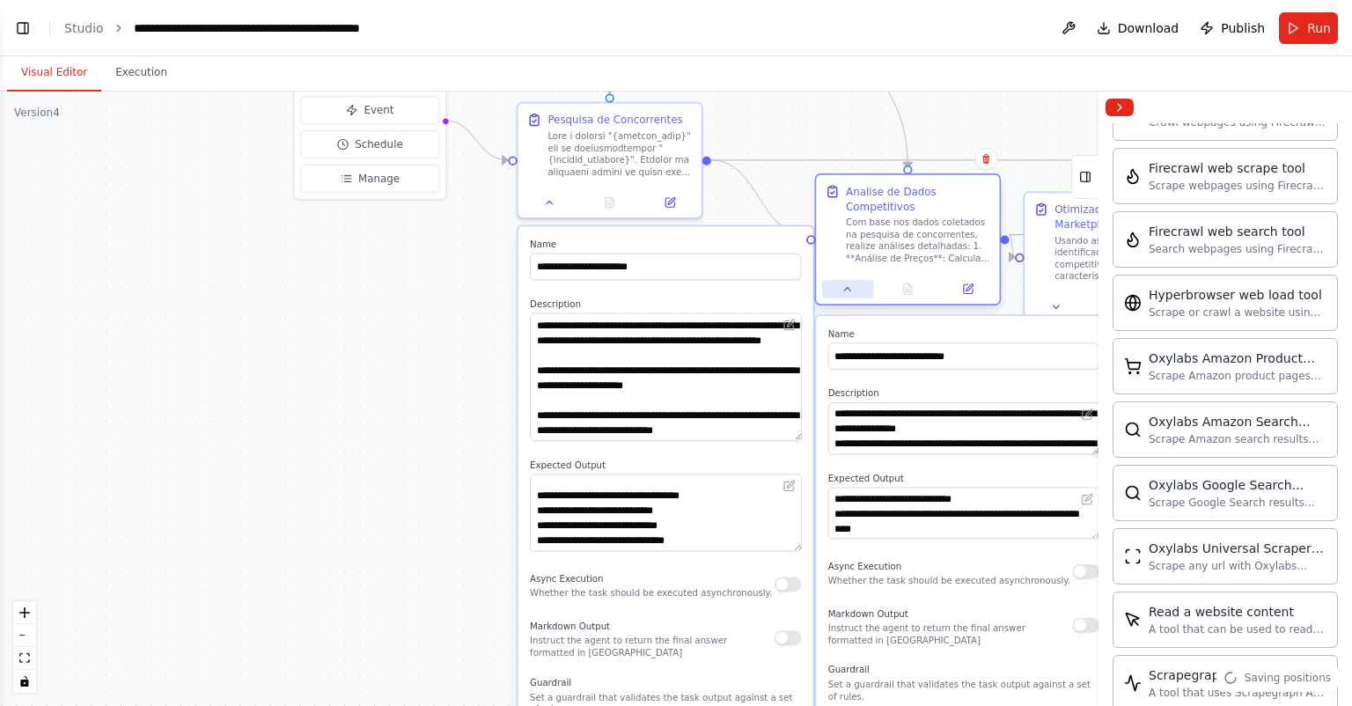
click at [852, 283] on icon at bounding box center [848, 289] width 12 height 12
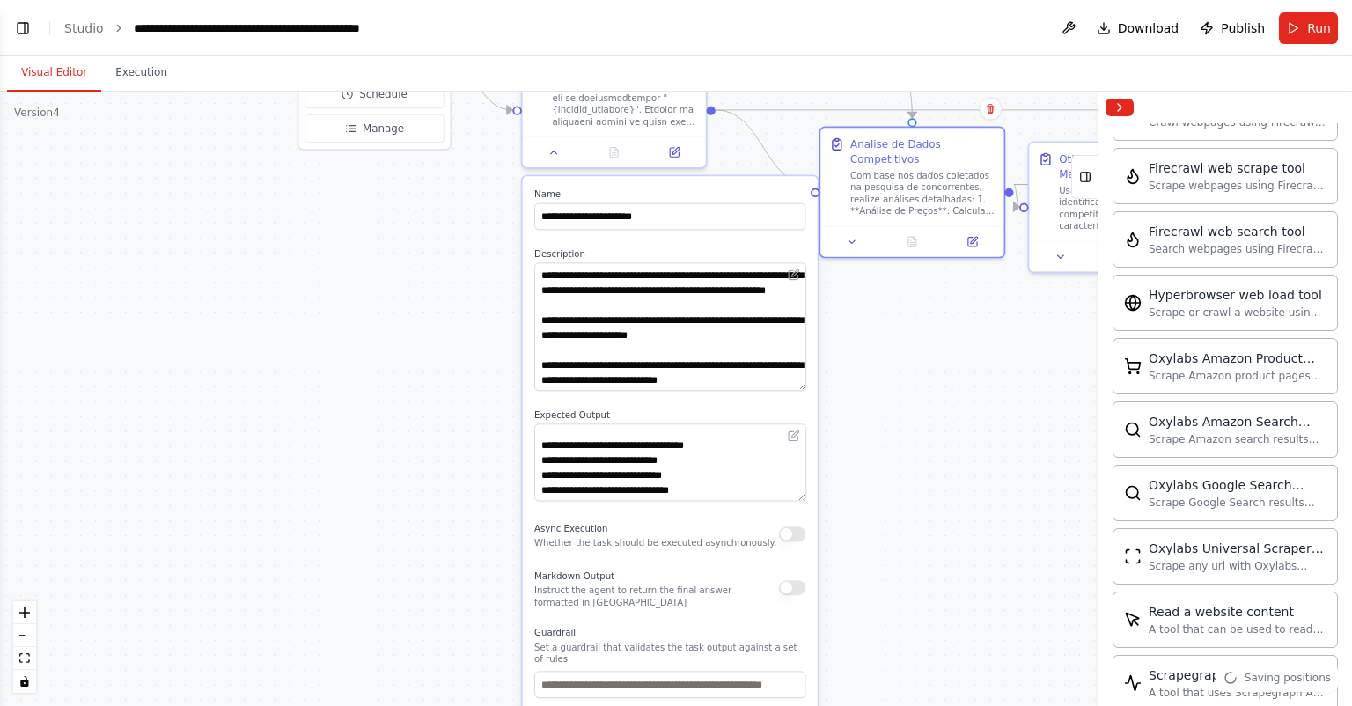
drag, startPoint x: 901, startPoint y: 492, endPoint x: 924, endPoint y: 404, distance: 91.2
click at [924, 404] on div ".deletable-edge-delete-btn { width: 20px; height: 20px; border: 0px solid #ffff…" at bounding box center [676, 399] width 1352 height 614
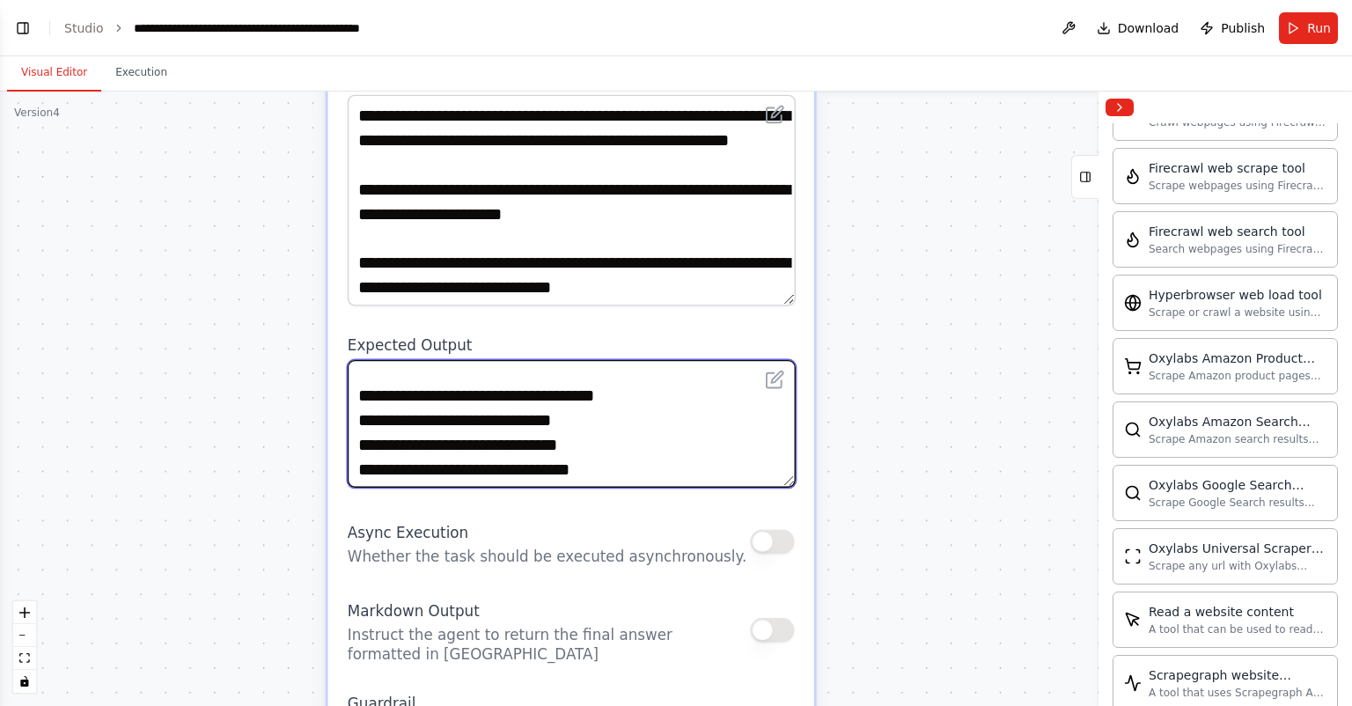
drag, startPoint x: 784, startPoint y: 485, endPoint x: 798, endPoint y: 523, distance: 40.4
click at [799, 610] on div "**********" at bounding box center [571, 510] width 486 height 1117
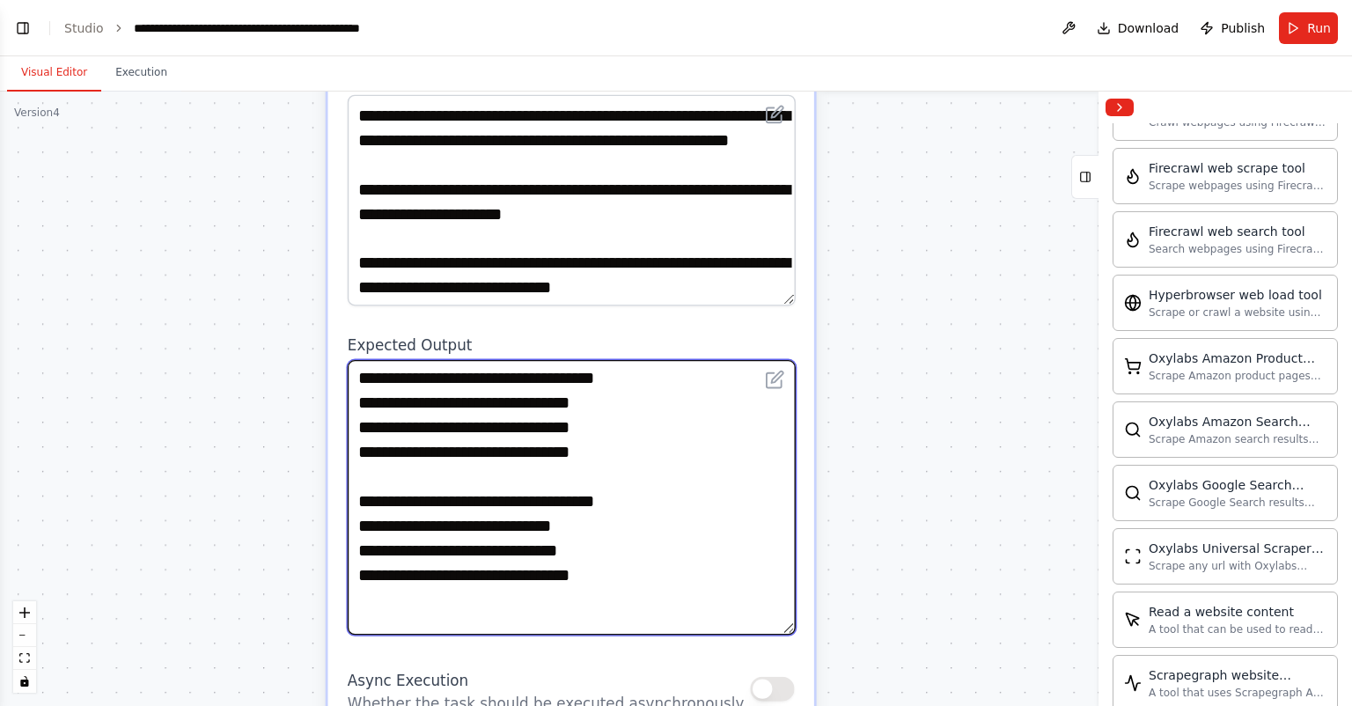
scroll to position [0, 0]
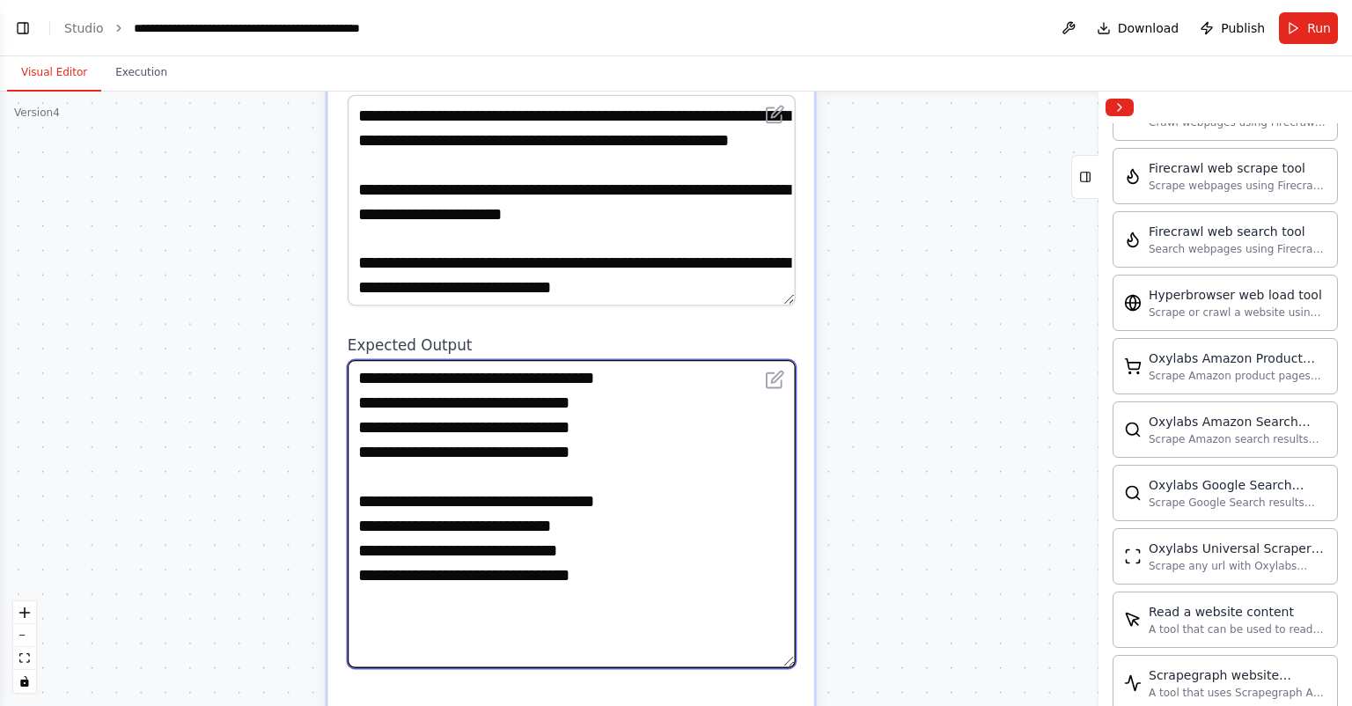
drag, startPoint x: 791, startPoint y: 476, endPoint x: 796, endPoint y: 655, distance: 178.8
click at [799, 658] on div "**********" at bounding box center [571, 601] width 486 height 1298
drag, startPoint x: 636, startPoint y: 573, endPoint x: 357, endPoint y: 491, distance: 290.0
click at [357, 491] on textarea "**********" at bounding box center [572, 514] width 448 height 308
click at [423, 618] on textarea "**********" at bounding box center [572, 514] width 448 height 308
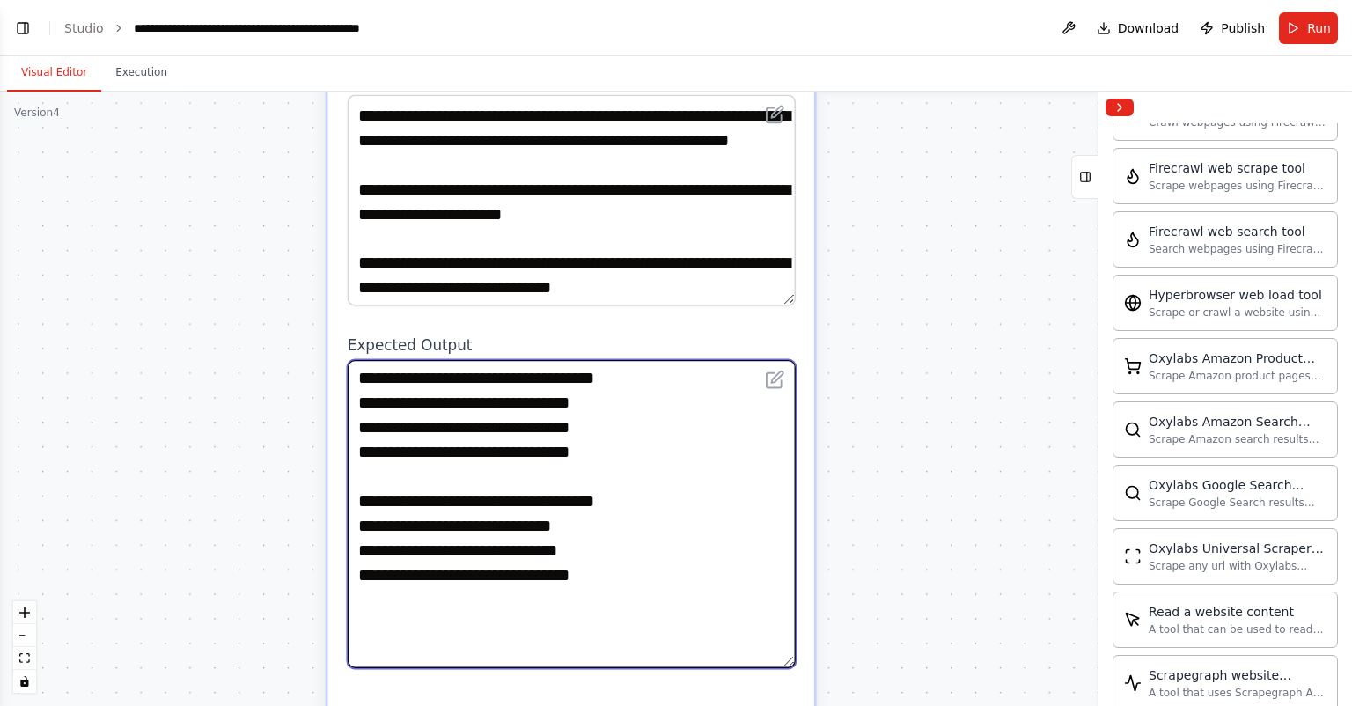
paste textarea "**********"
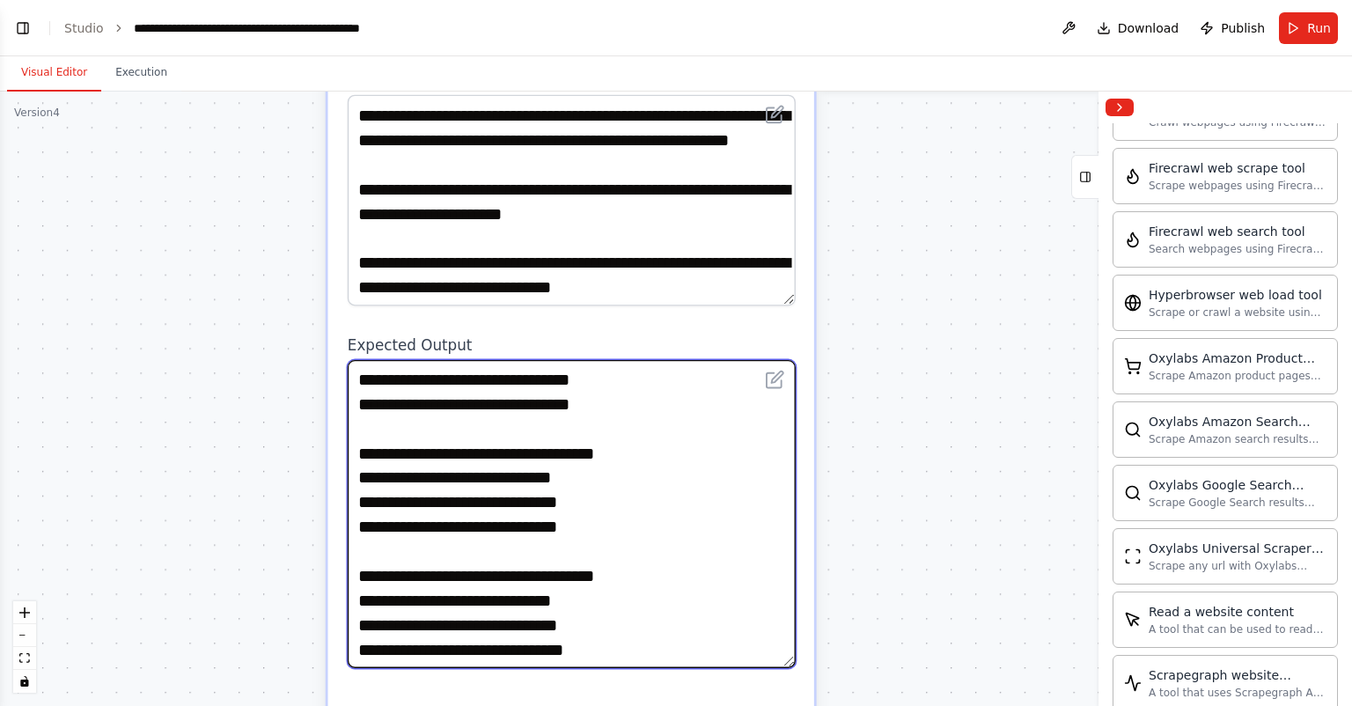
drag, startPoint x: 644, startPoint y: 554, endPoint x: 539, endPoint y: 558, distance: 105.7
click at [539, 558] on textarea "**********" at bounding box center [572, 514] width 448 height 308
click at [637, 577] on textarea "**********" at bounding box center [572, 514] width 448 height 308
drag, startPoint x: 415, startPoint y: 579, endPoint x: 576, endPoint y: 584, distance: 161.2
click at [576, 584] on textarea "**********" at bounding box center [572, 514] width 448 height 308
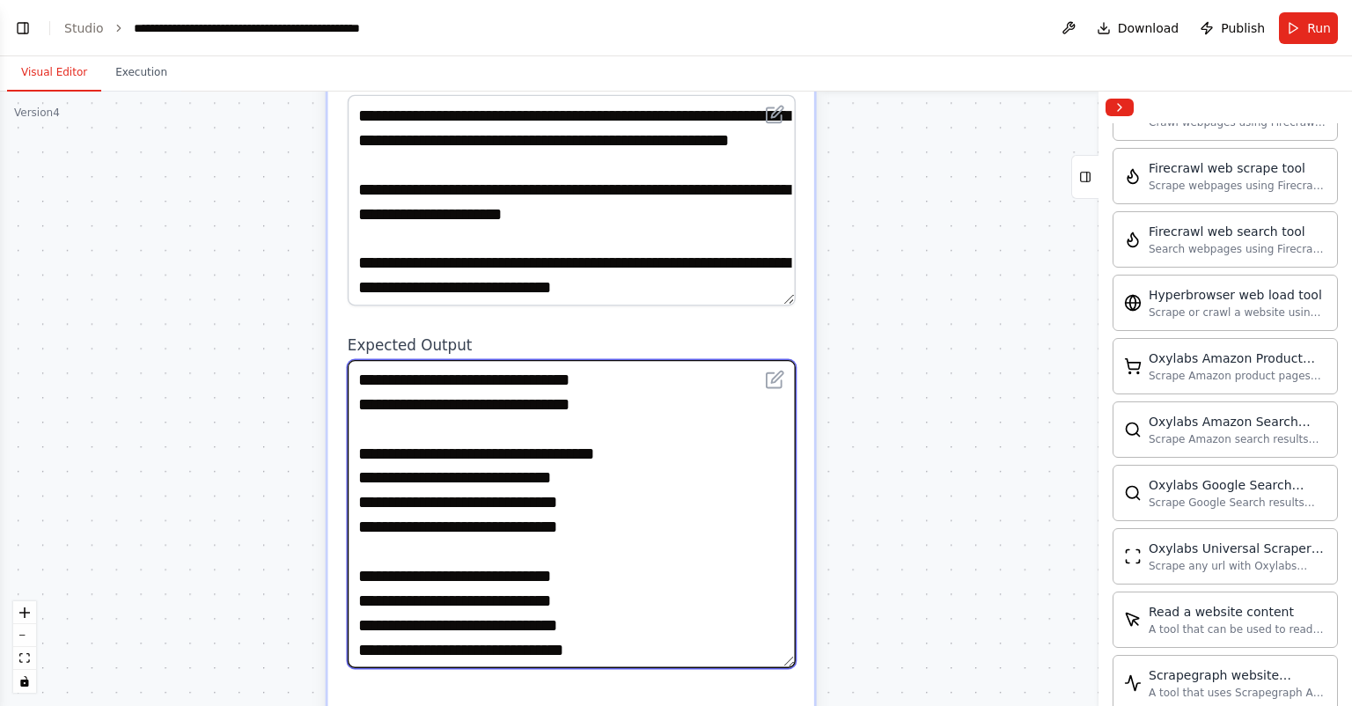
click at [430, 582] on textarea "**********" at bounding box center [572, 514] width 448 height 308
drag, startPoint x: 466, startPoint y: 580, endPoint x: 620, endPoint y: 575, distance: 154.2
click at [621, 575] on textarea "**********" at bounding box center [572, 514] width 448 height 308
paste textarea "****"
drag, startPoint x: 370, startPoint y: 580, endPoint x: 644, endPoint y: 580, distance: 274.7
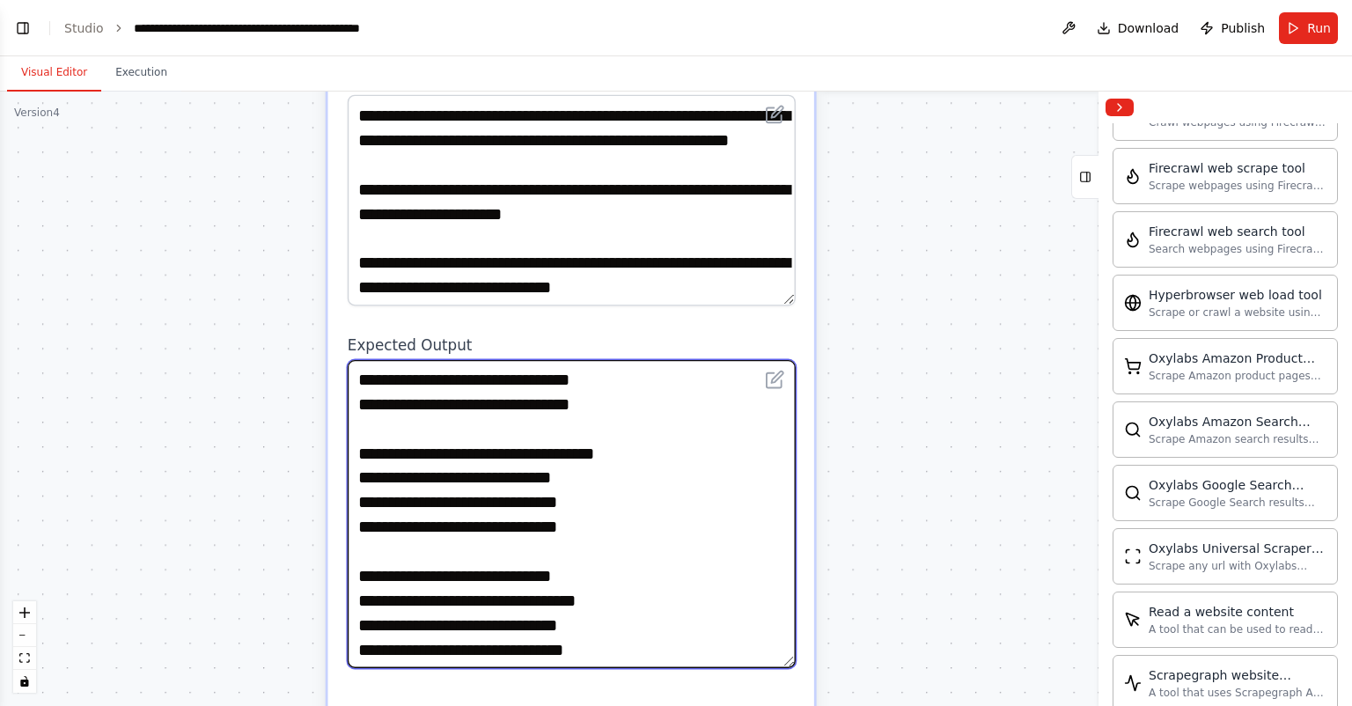
click at [644, 580] on textarea "**********" at bounding box center [572, 514] width 448 height 308
paste textarea
drag, startPoint x: 370, startPoint y: 604, endPoint x: 636, endPoint y: 606, distance: 265.9
click at [636, 606] on textarea "**********" at bounding box center [572, 514] width 448 height 308
paste textarea
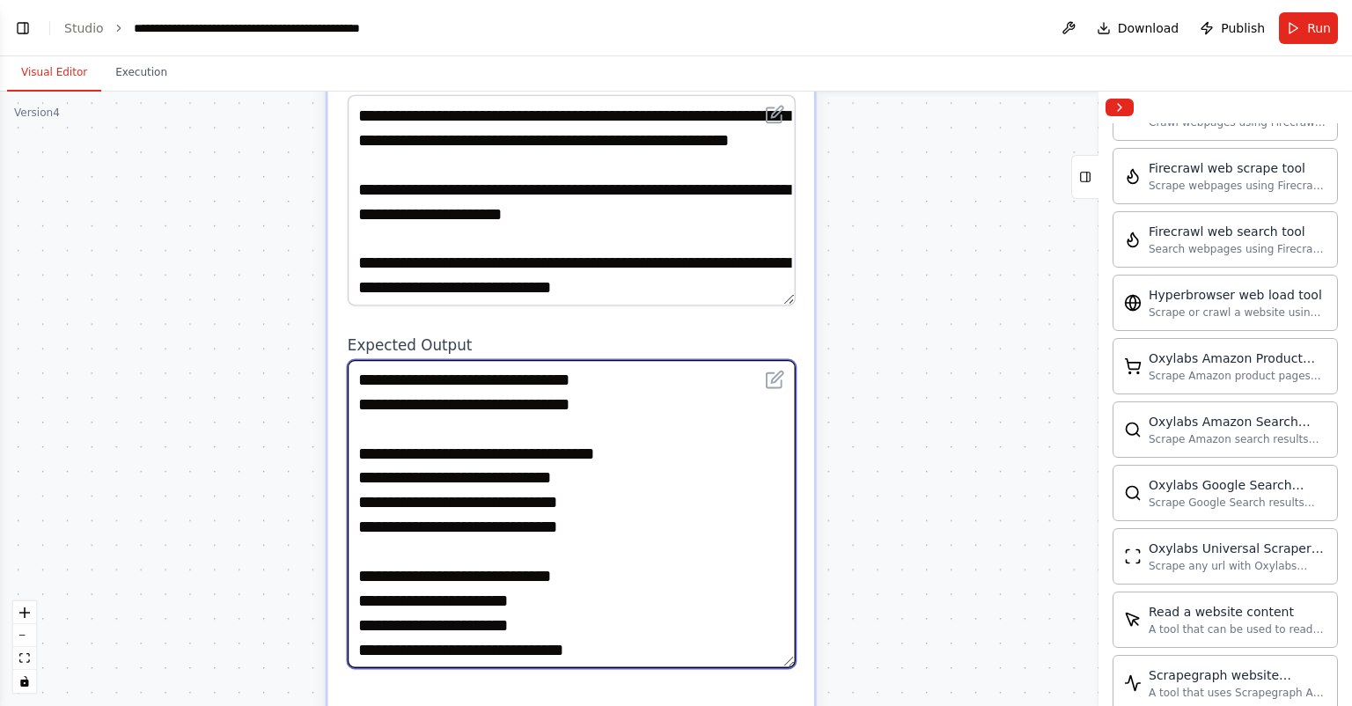
drag, startPoint x: 370, startPoint y: 629, endPoint x: 635, endPoint y: 629, distance: 265.0
click at [635, 629] on textarea "**********" at bounding box center [572, 514] width 448 height 308
paste textarea
type textarea "**********"
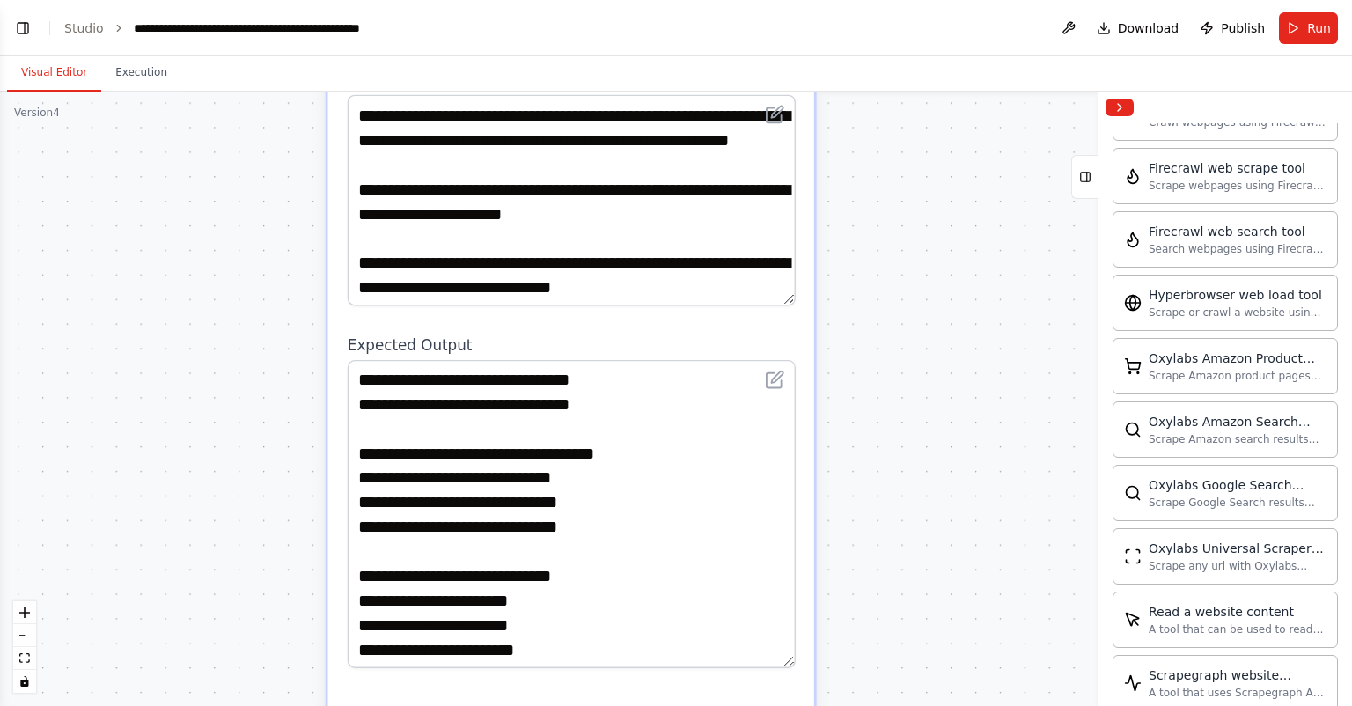
click at [696, 316] on div "**********" at bounding box center [571, 601] width 486 height 1298
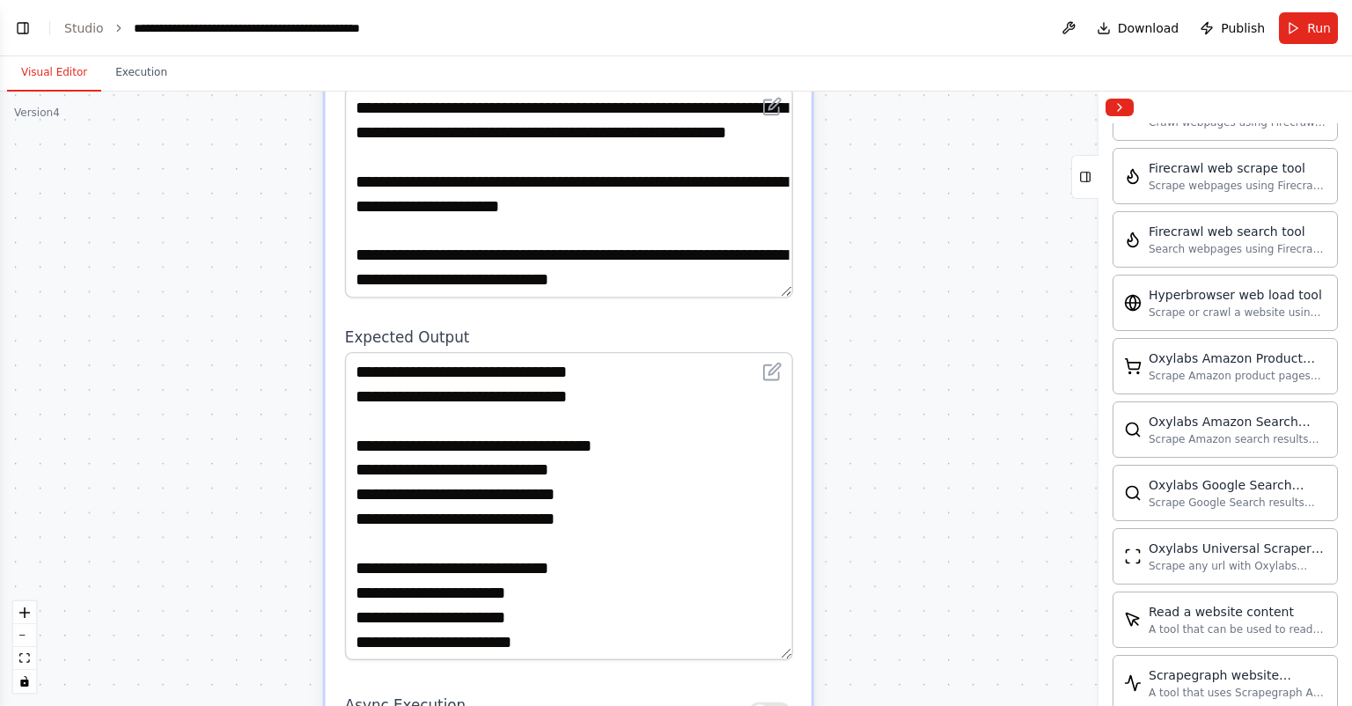
drag, startPoint x: 946, startPoint y: 422, endPoint x: 901, endPoint y: 217, distance: 209.1
click at [901, 217] on div ".deletable-edge-delete-btn { width: 20px; height: 20px; border: 0px solid #ffff…" at bounding box center [676, 399] width 1352 height 614
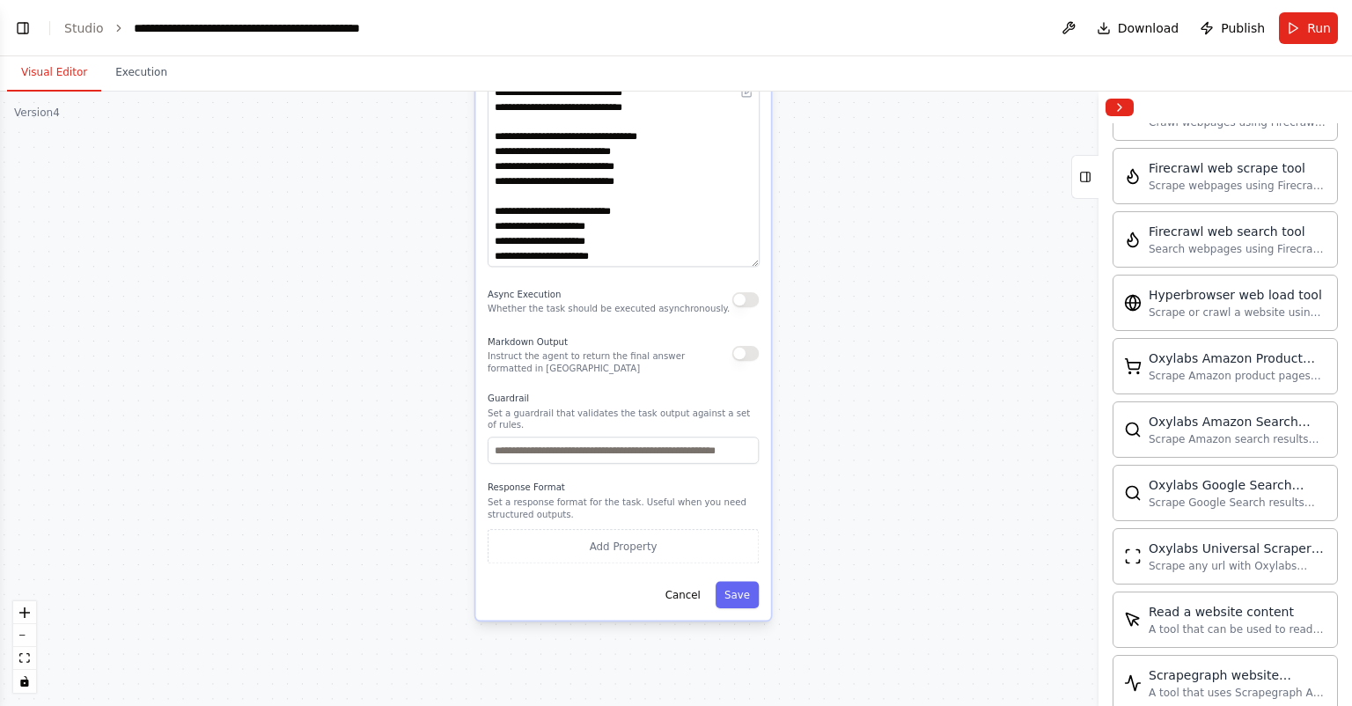
drag, startPoint x: 852, startPoint y: 552, endPoint x: 790, endPoint y: 422, distance: 144.5
click at [821, 359] on div ".deletable-edge-delete-btn { width: 20px; height: 20px; border: 0px solid #ffff…" at bounding box center [676, 399] width 1352 height 614
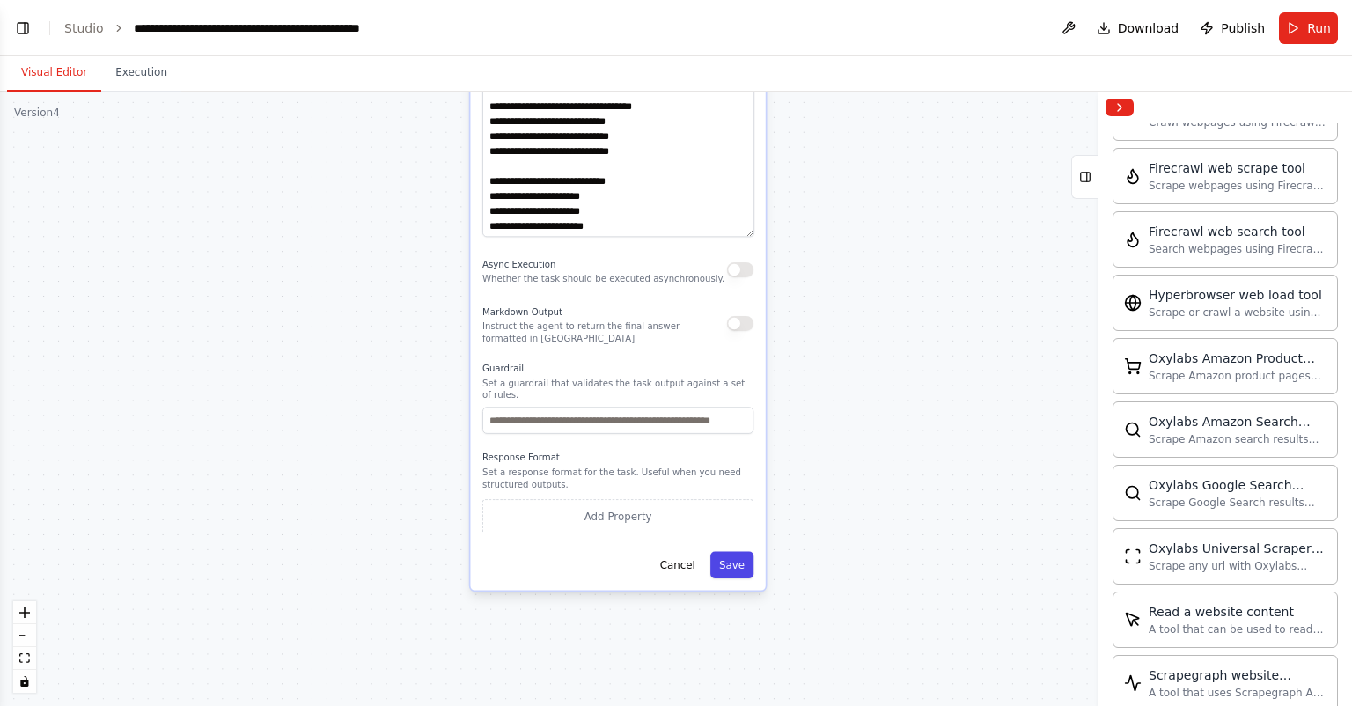
click at [727, 556] on button "Save" at bounding box center [731, 565] width 43 height 26
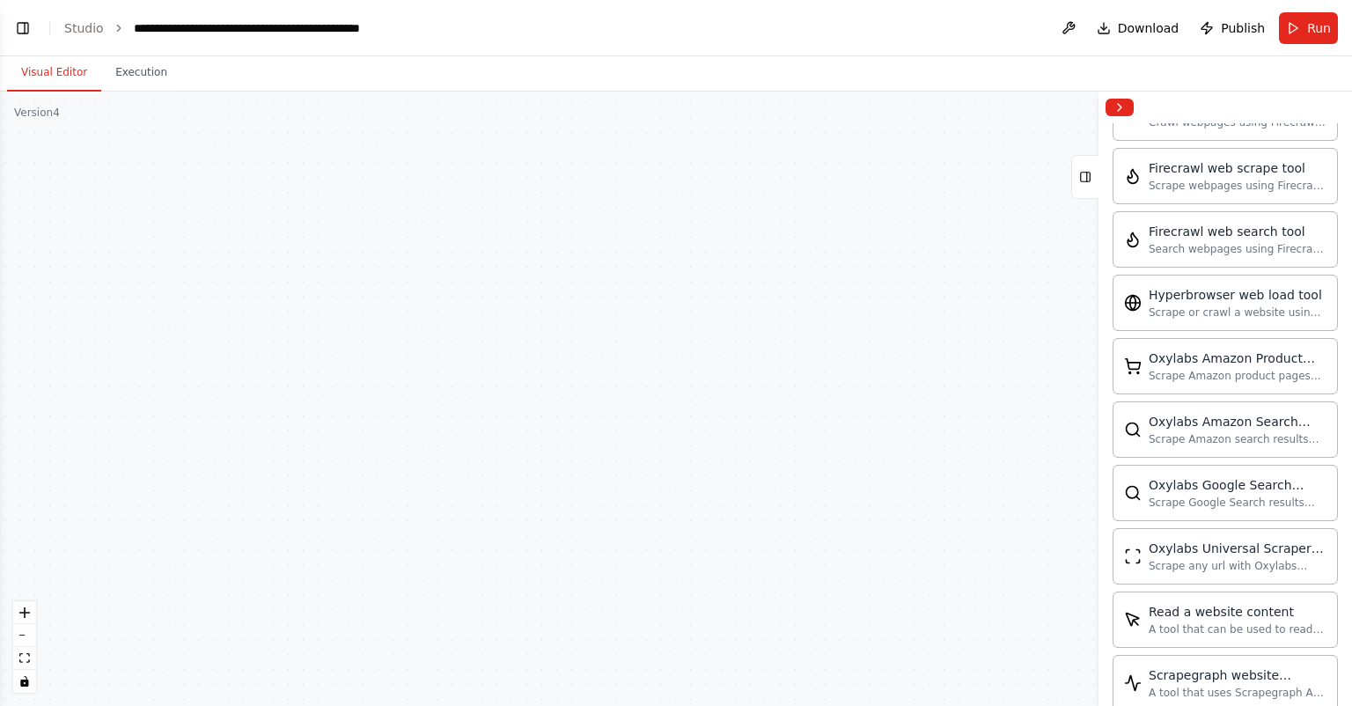
drag, startPoint x: 848, startPoint y: 166, endPoint x: 763, endPoint y: 637, distance: 478.5
click at [763, 644] on div ".deletable-edge-delete-btn { width: 20px; height: 20px; border: 0px solid #ffff…" at bounding box center [676, 399] width 1352 height 614
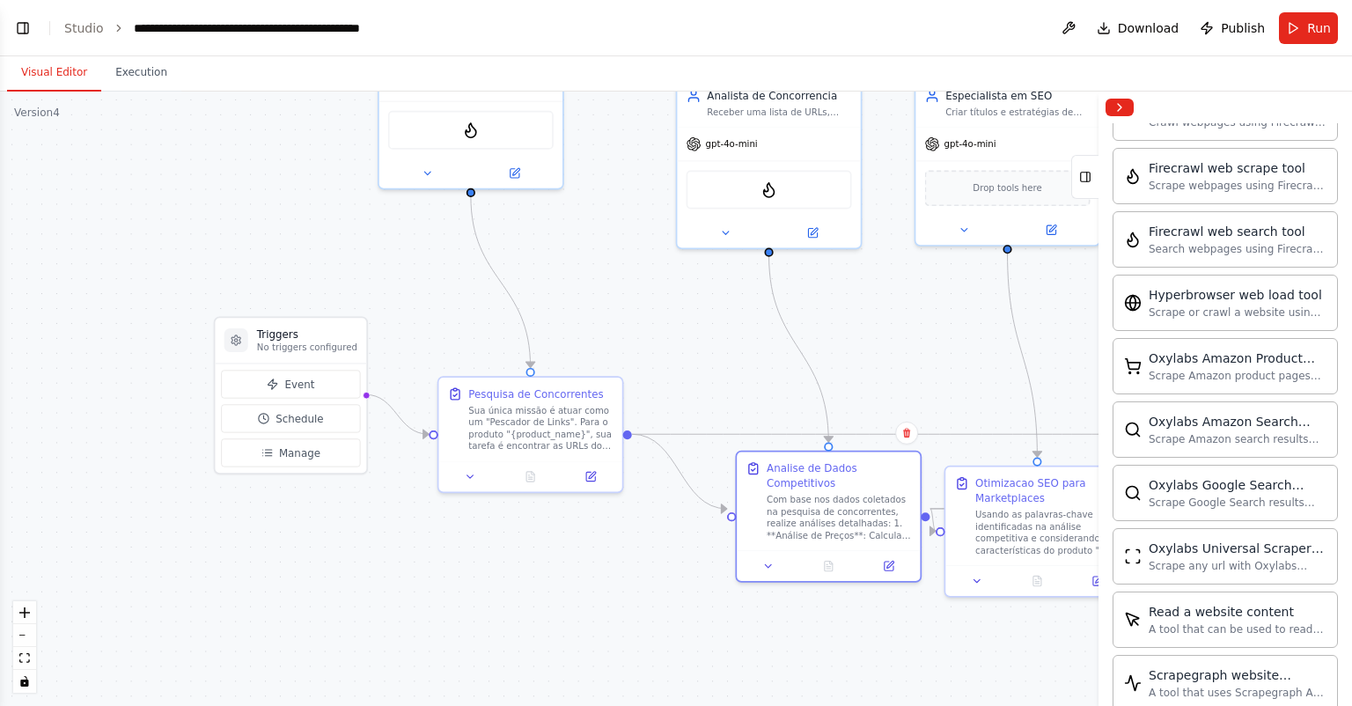
drag, startPoint x: 824, startPoint y: 401, endPoint x: 877, endPoint y: 610, distance: 215.2
click at [877, 610] on div ".deletable-edge-delete-btn { width: 20px; height: 20px; border: 0px solid #ffff…" at bounding box center [676, 399] width 1352 height 614
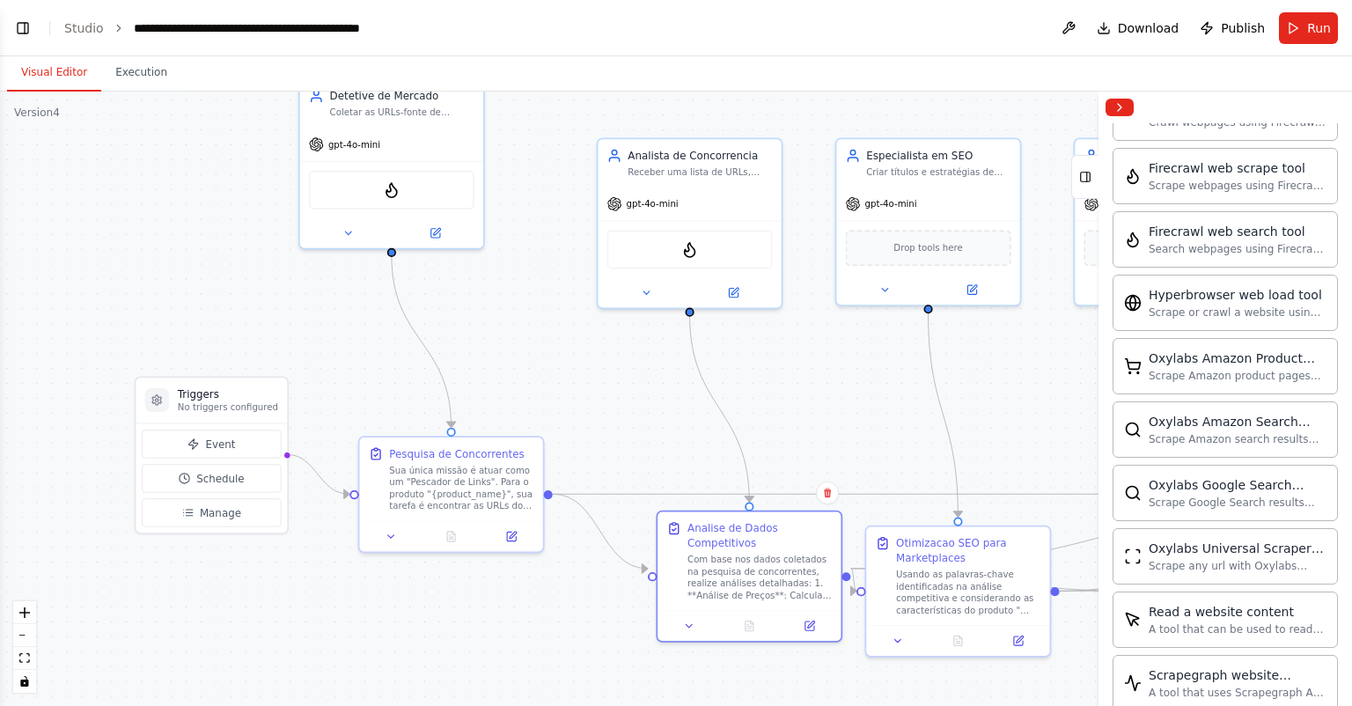
drag, startPoint x: 634, startPoint y: 389, endPoint x: 619, endPoint y: 366, distance: 27.3
click at [620, 396] on div ".deletable-edge-delete-btn { width: 20px; height: 20px; border: 0px solid #ffff…" at bounding box center [676, 399] width 1352 height 614
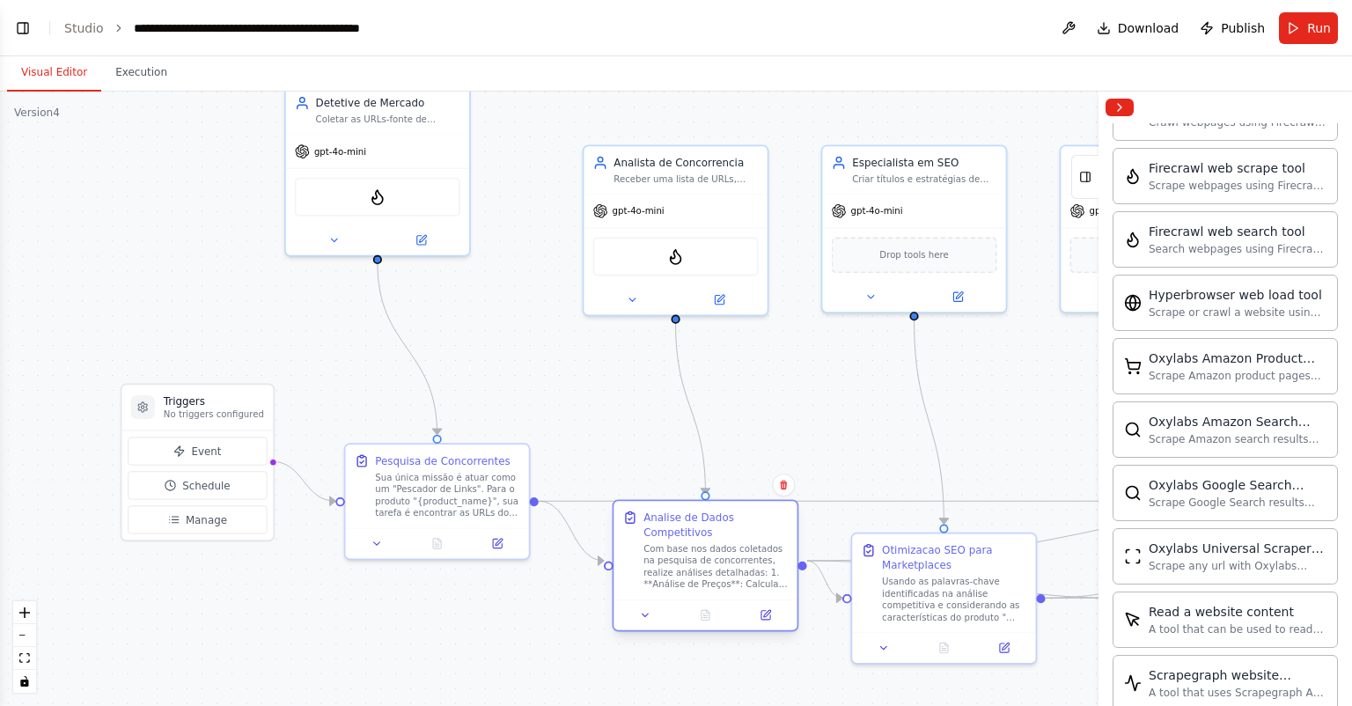
drag, startPoint x: 719, startPoint y: 541, endPoint x: 684, endPoint y: 524, distance: 39.4
click at [684, 524] on div "Analise de Dados Competitivos Com base nos dados coletados na pesquisa de conco…" at bounding box center [716, 550] width 144 height 80
click at [653, 600] on div at bounding box center [705, 615] width 183 height 31
click at [648, 609] on icon at bounding box center [645, 615] width 12 height 12
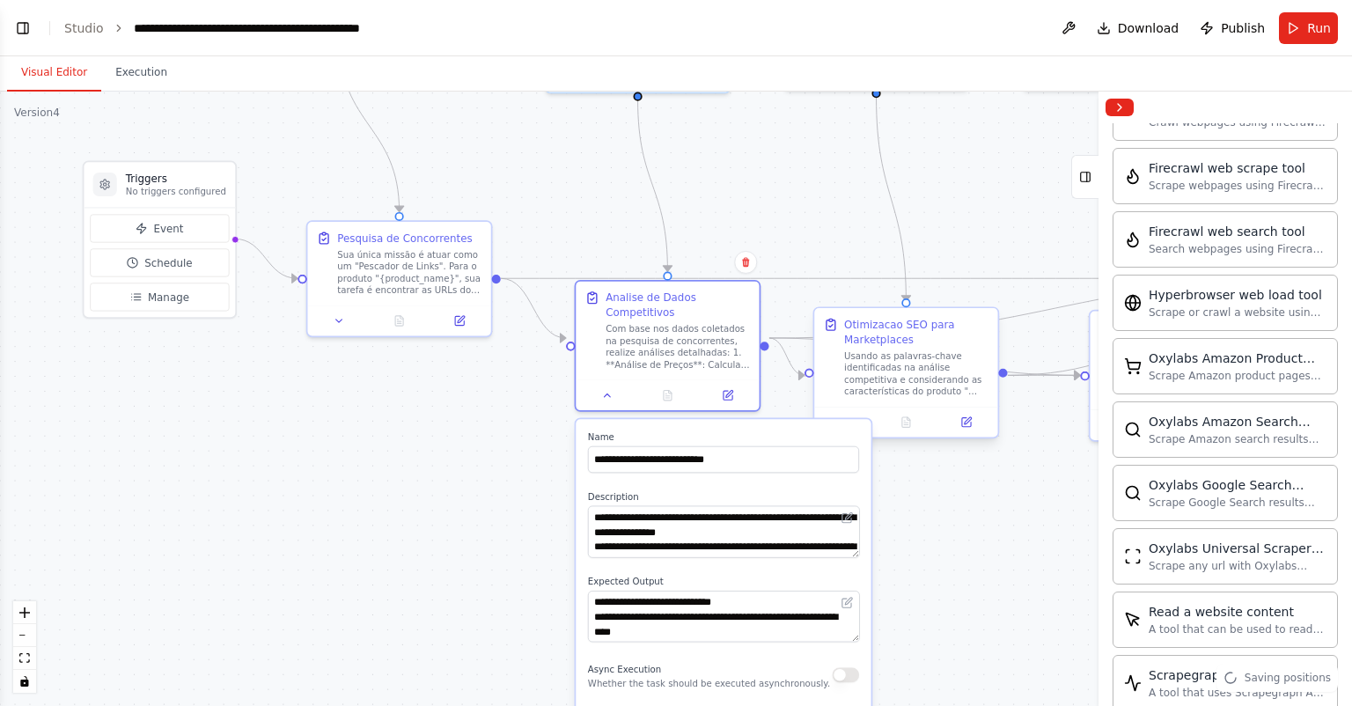
drag, startPoint x: 877, startPoint y: 454, endPoint x: 839, endPoint y: 372, distance: 90.2
click at [838, 232] on div ".deletable-edge-delete-btn { width: 20px; height: 20px; border: 0px solid #ffff…" at bounding box center [676, 399] width 1352 height 614
click at [822, 527] on textarea "**********" at bounding box center [724, 531] width 272 height 52
paste textarea "**********"
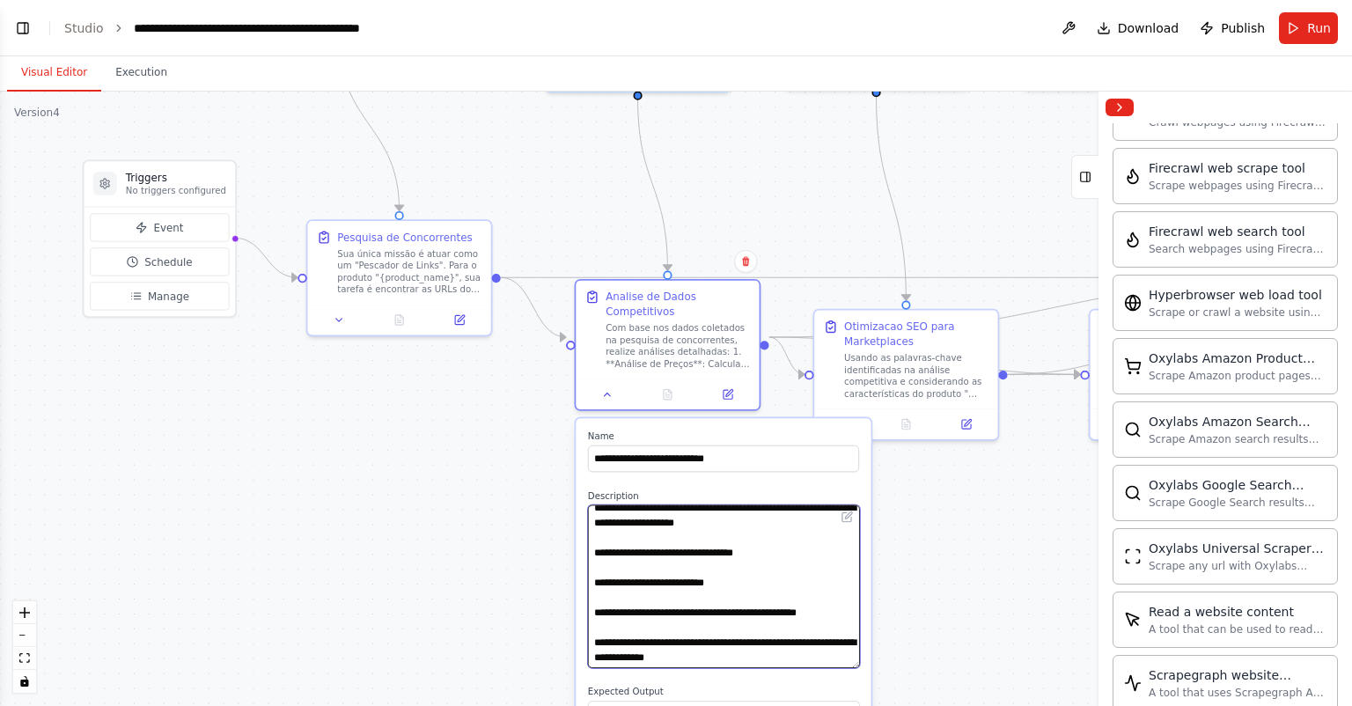
scroll to position [163, 0]
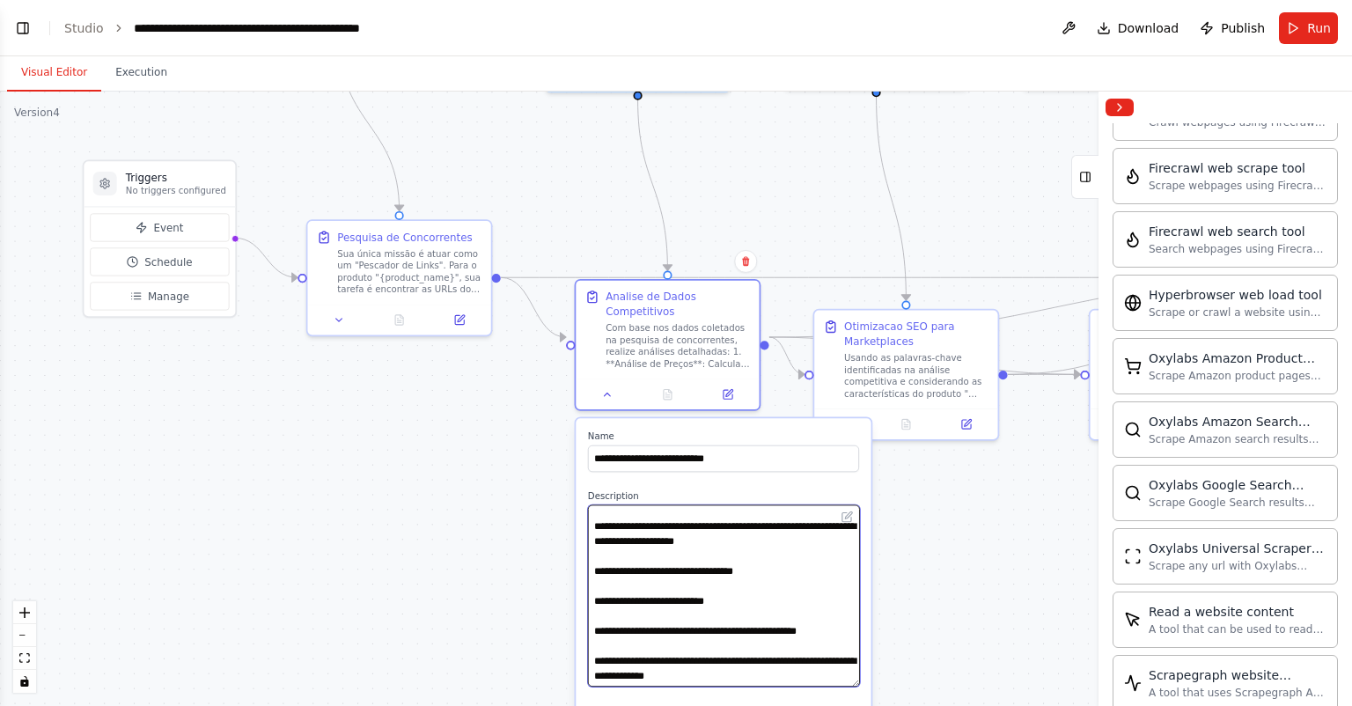
drag, startPoint x: 857, startPoint y: 538, endPoint x: 874, endPoint y: 668, distance: 131.5
click at [874, 668] on div ".deletable-edge-delete-btn { width: 20px; height: 20px; border: 0px solid #ffff…" at bounding box center [676, 399] width 1352 height 614
type textarea "**********"
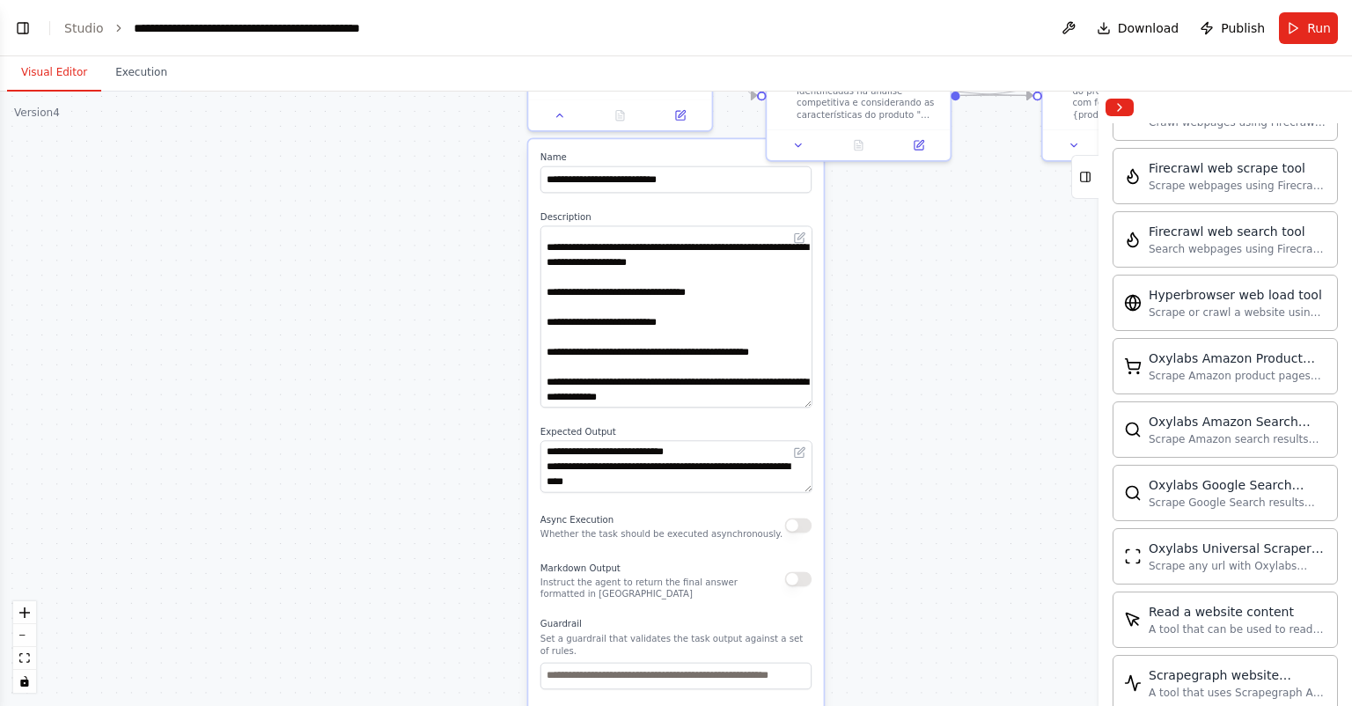
drag, startPoint x: 975, startPoint y: 561, endPoint x: 928, endPoint y: 281, distance: 284.0
click at [928, 281] on div ".deletable-edge-delete-btn { width: 20px; height: 20px; border: 0px solid #ffff…" at bounding box center [676, 399] width 1352 height 614
click at [724, 467] on textarea "**********" at bounding box center [677, 465] width 272 height 52
paste textarea "**********"
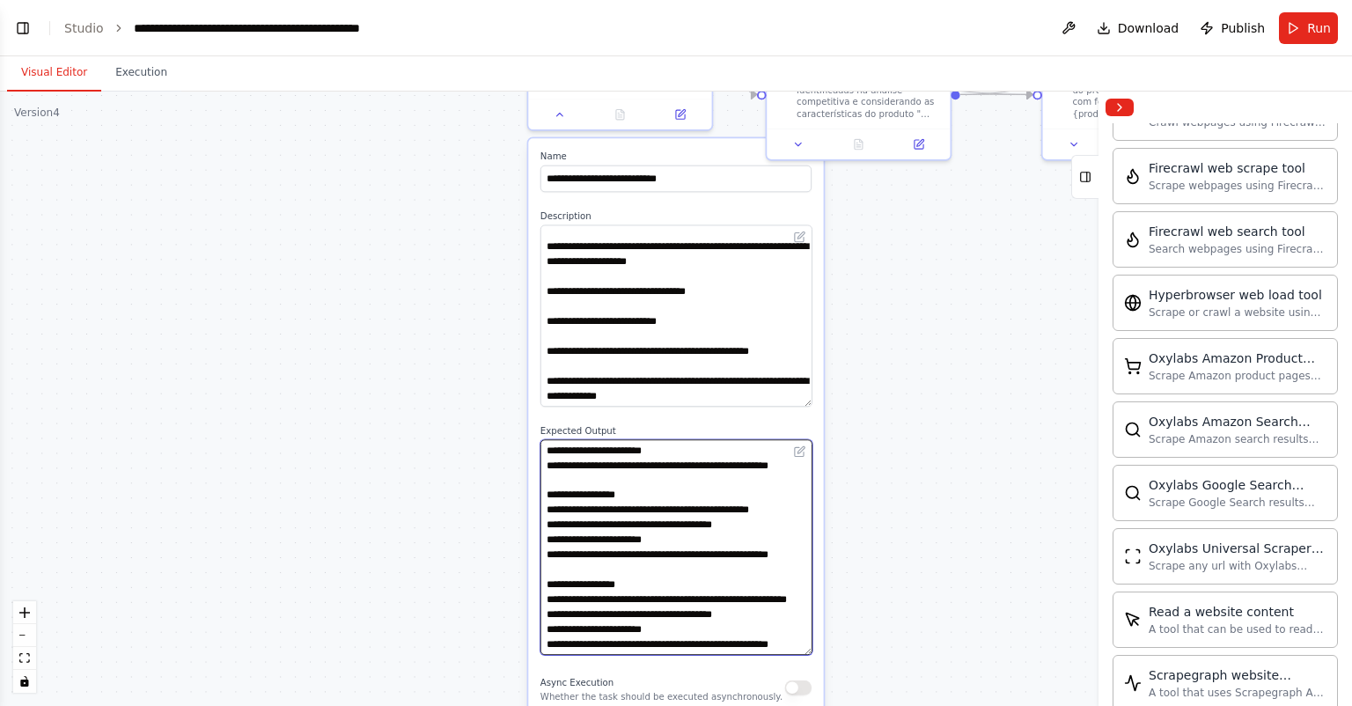
scroll to position [314, 0]
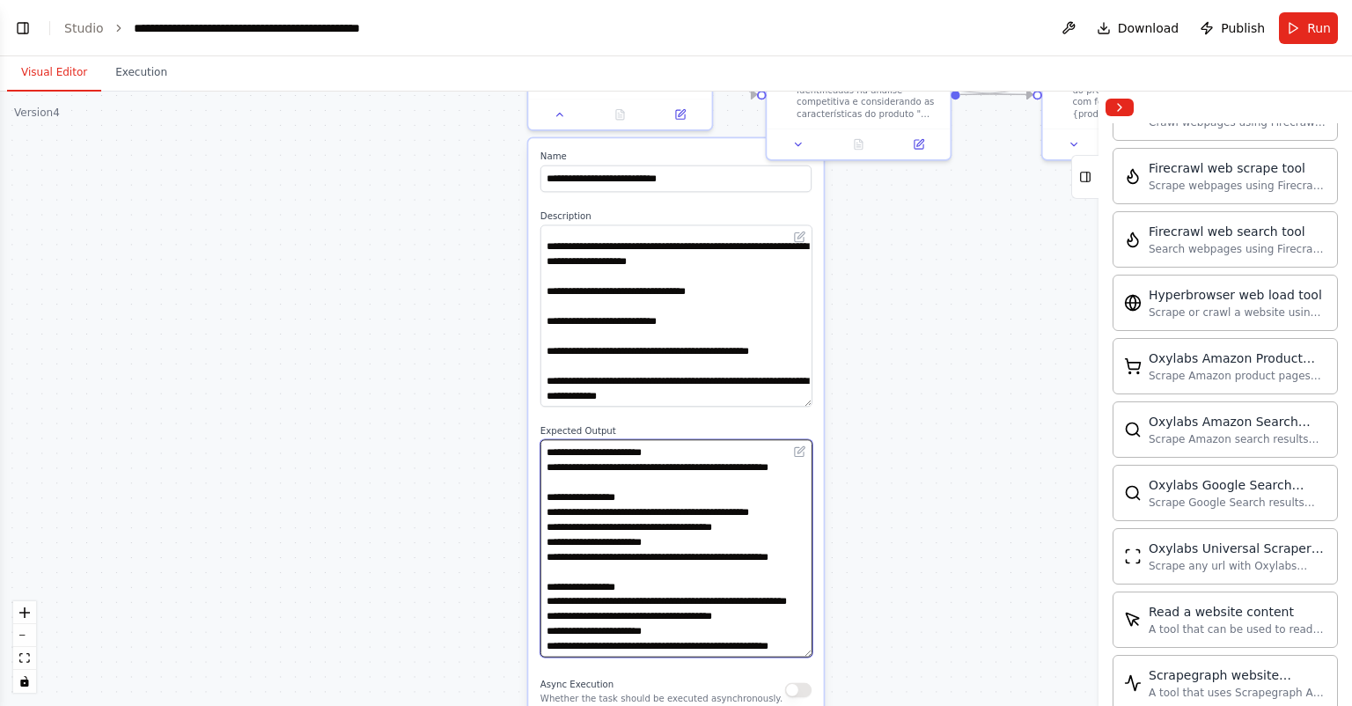
drag, startPoint x: 806, startPoint y: 474, endPoint x: 817, endPoint y: 640, distance: 166.7
click at [817, 640] on div "**********" at bounding box center [675, 574] width 295 height 872
type textarea "**********"
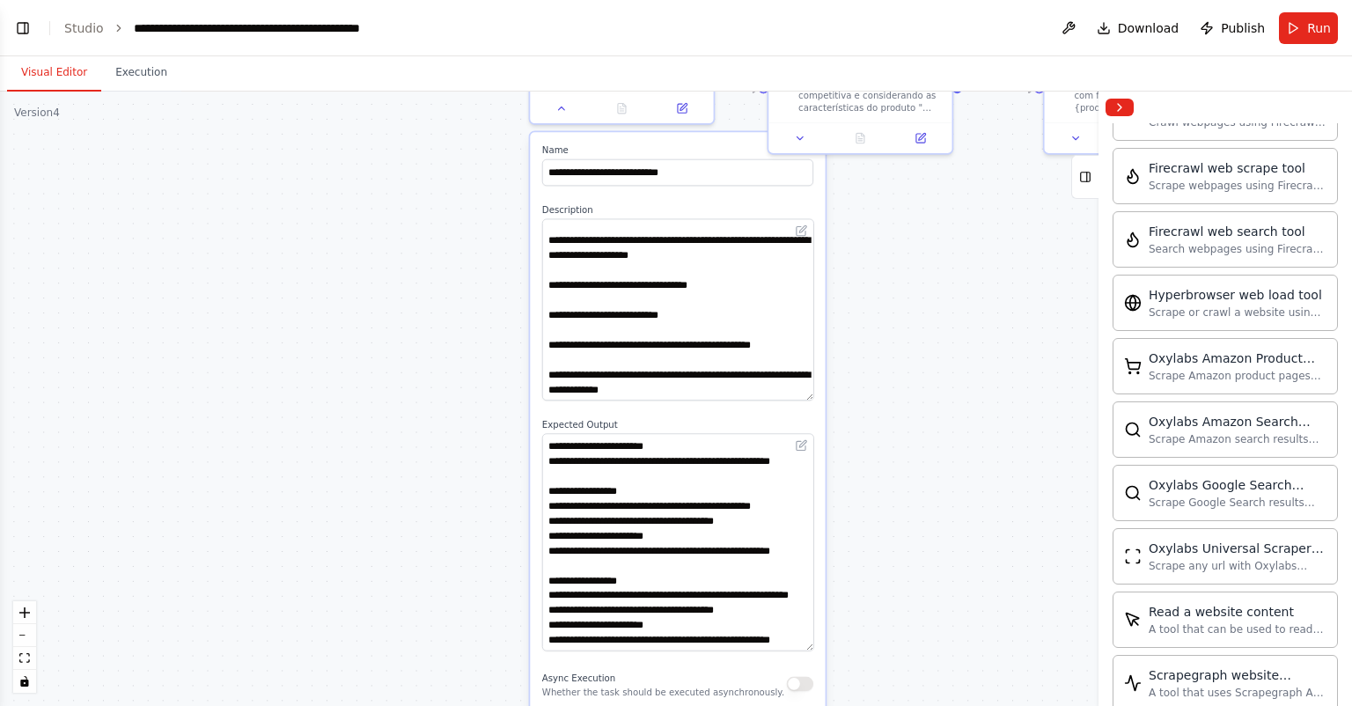
click at [901, 587] on div ".deletable-edge-delete-btn { width: 20px; height: 20px; border: 0px solid #ffff…" at bounding box center [676, 399] width 1352 height 614
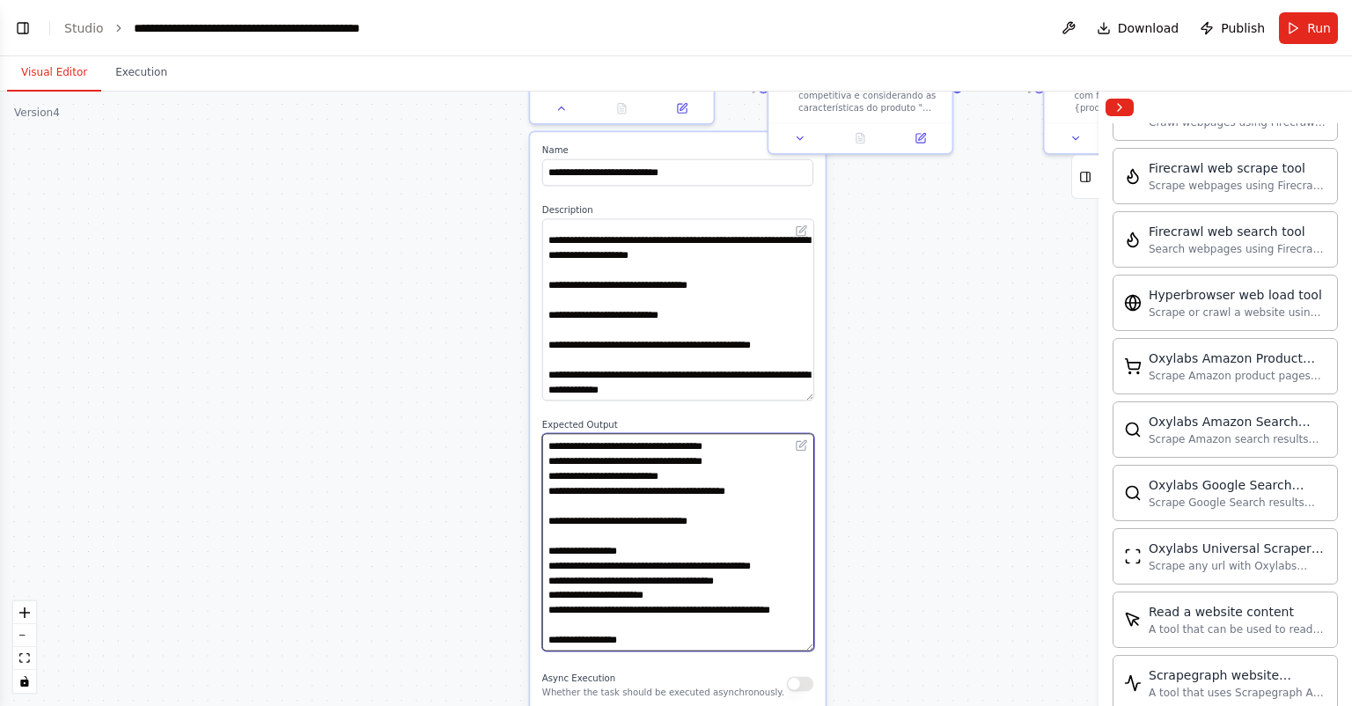
scroll to position [0, 0]
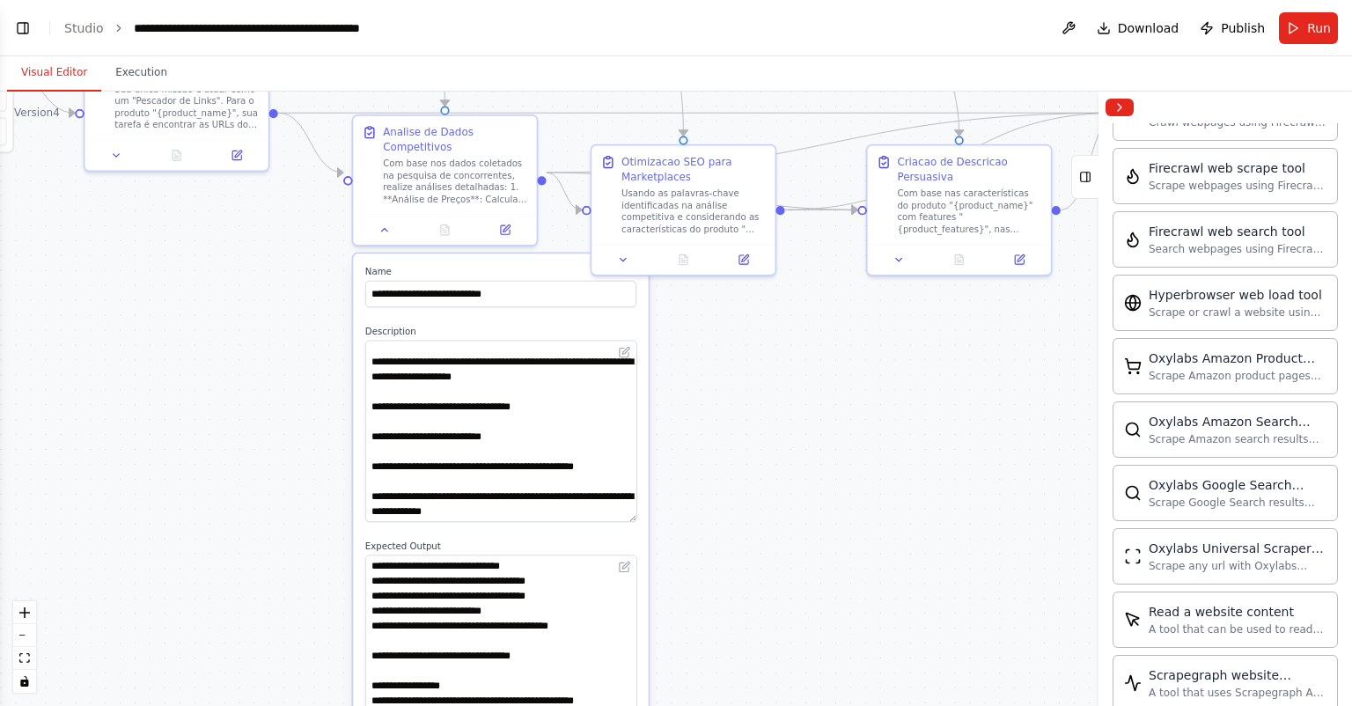
drag, startPoint x: 918, startPoint y: 339, endPoint x: 628, endPoint y: 425, distance: 303.1
click at [711, 493] on div ".deletable-edge-delete-btn { width: 20px; height: 20px; border: 0px solid #ffff…" at bounding box center [676, 399] width 1352 height 614
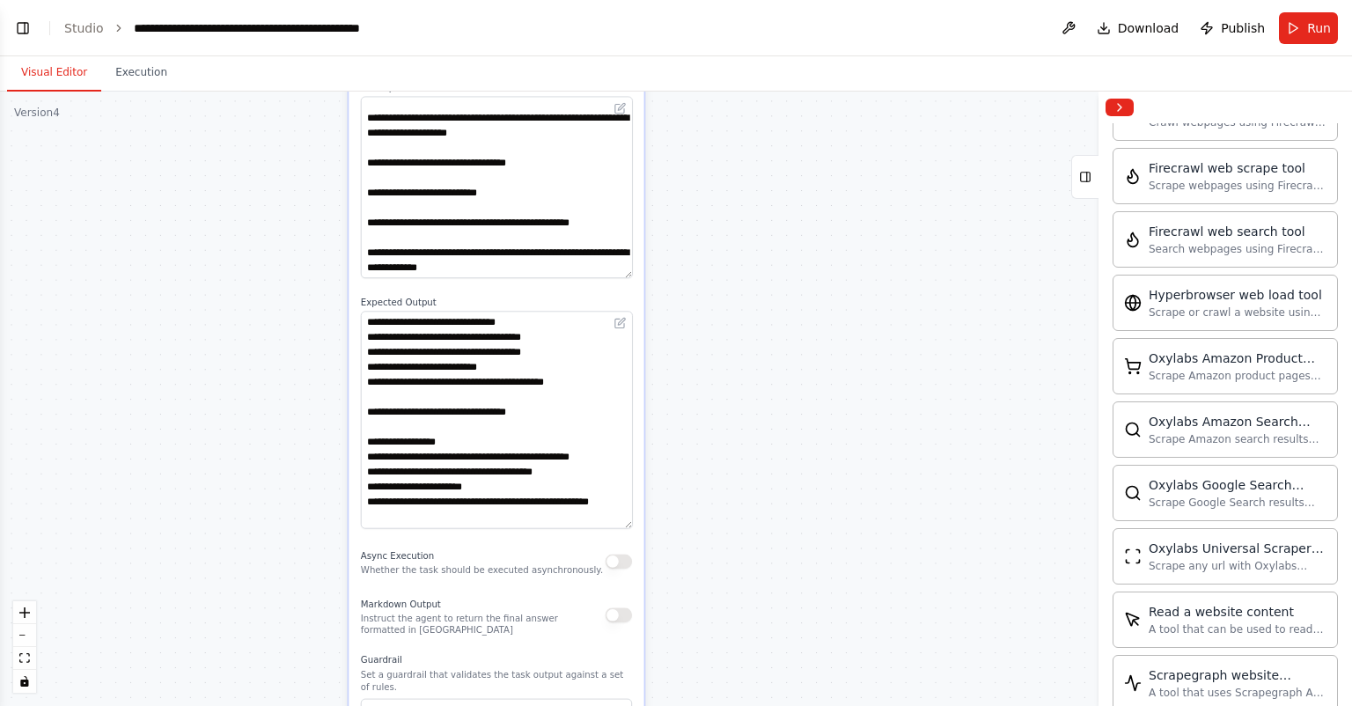
drag, startPoint x: 740, startPoint y: 482, endPoint x: 767, endPoint y: 279, distance: 204.3
click at [768, 248] on div ".deletable-edge-delete-btn { width: 20px; height: 20px; border: 0px solid #ffff…" at bounding box center [676, 399] width 1352 height 614
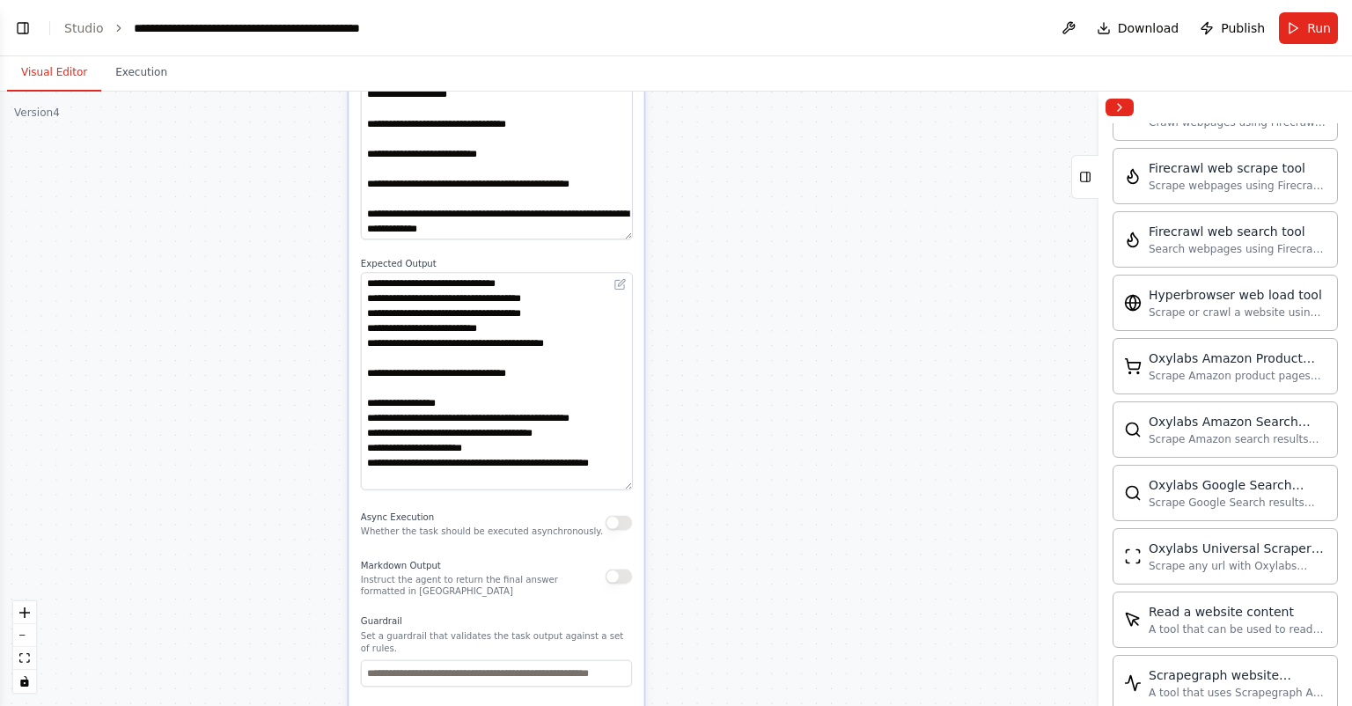
drag, startPoint x: 721, startPoint y: 420, endPoint x: 727, endPoint y: 411, distance: 10.7
click at [725, 404] on div ".deletable-edge-delete-btn { width: 20px; height: 20px; border: 0px solid #ffff…" at bounding box center [676, 399] width 1352 height 614
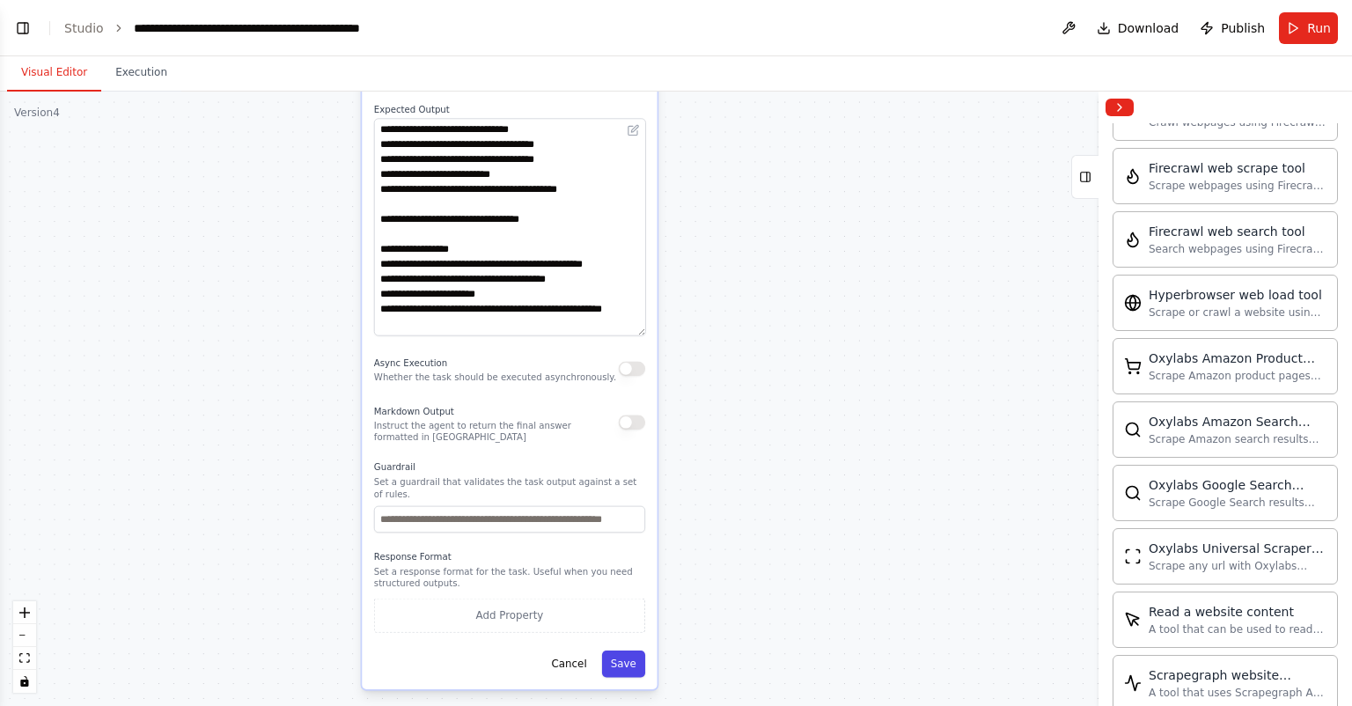
click at [638, 651] on button "Save" at bounding box center [623, 664] width 43 height 26
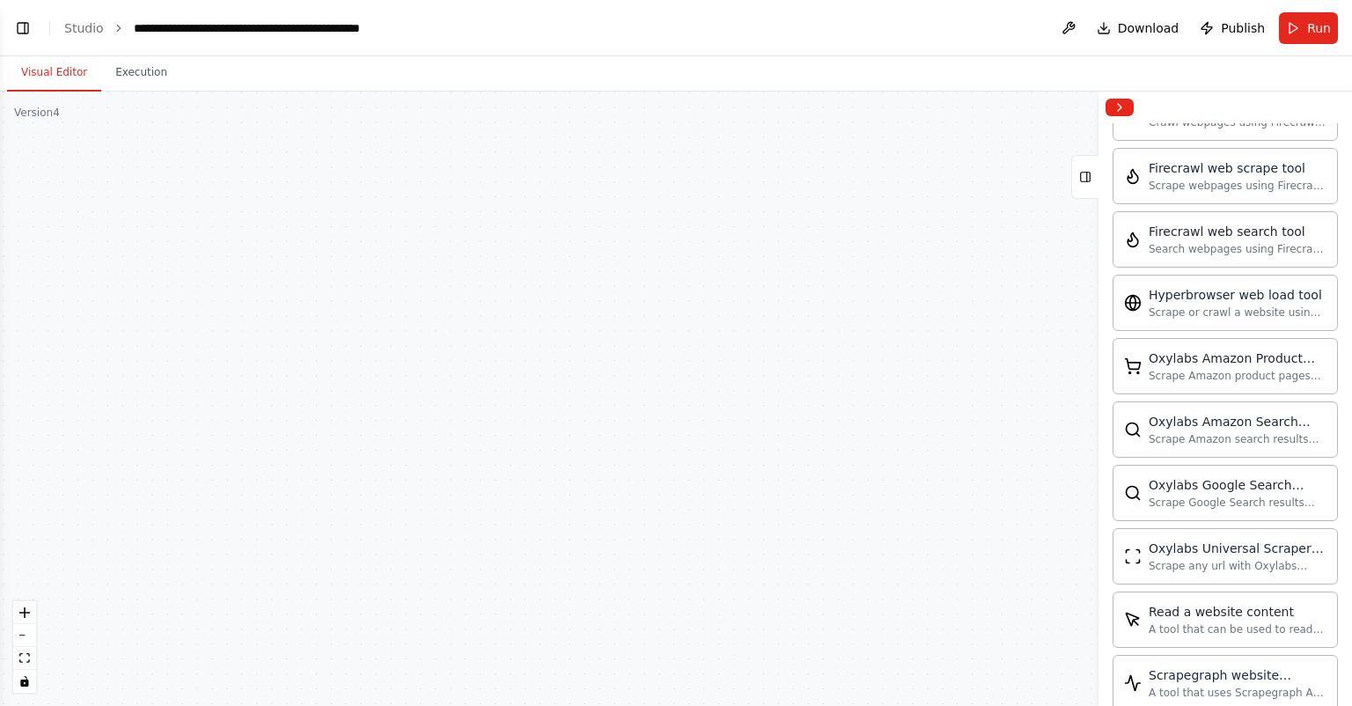
drag, startPoint x: 760, startPoint y: 192, endPoint x: 622, endPoint y: 548, distance: 382.1
click at [622, 548] on div ".deletable-edge-delete-btn { width: 20px; height: 20px; border: 0px solid #ffff…" at bounding box center [676, 399] width 1352 height 614
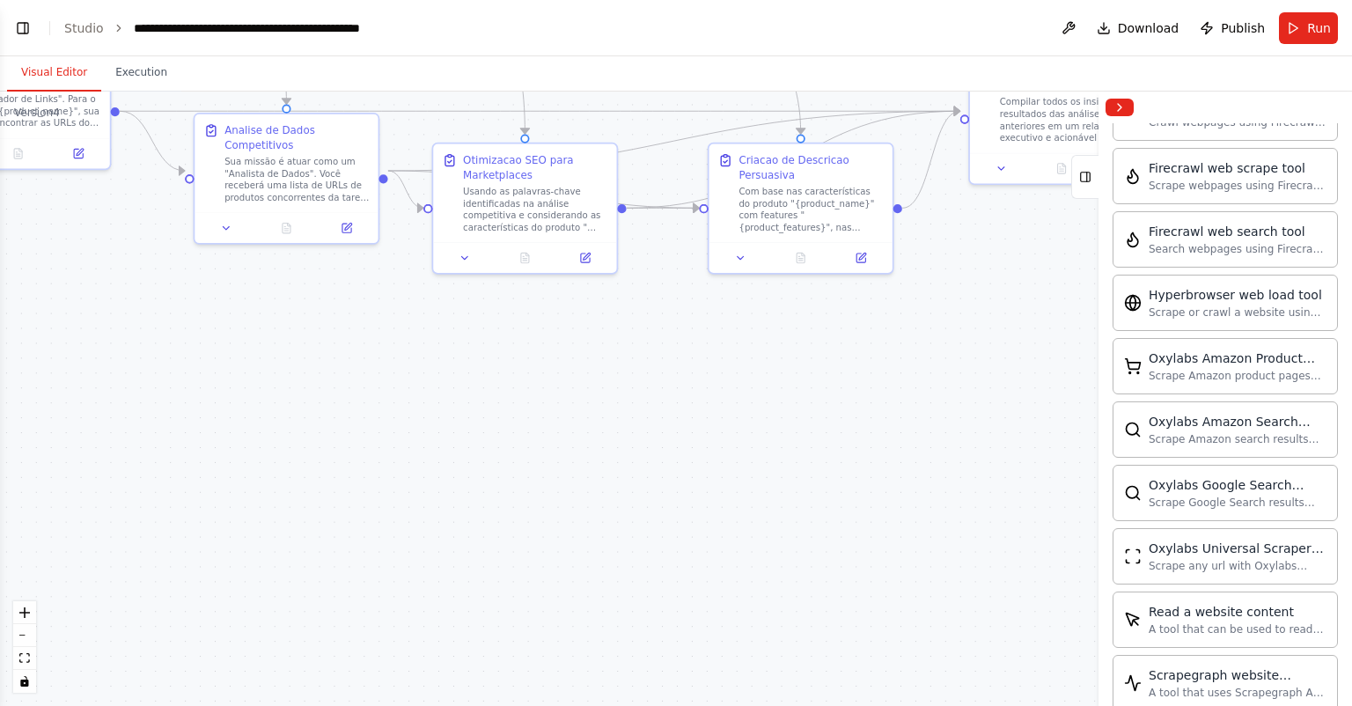
drag, startPoint x: 704, startPoint y: 437, endPoint x: 674, endPoint y: 552, distance: 119.1
click at [674, 554] on div ".deletable-edge-delete-btn { width: 20px; height: 20px; border: 0px solid #ffff…" at bounding box center [676, 399] width 1352 height 614
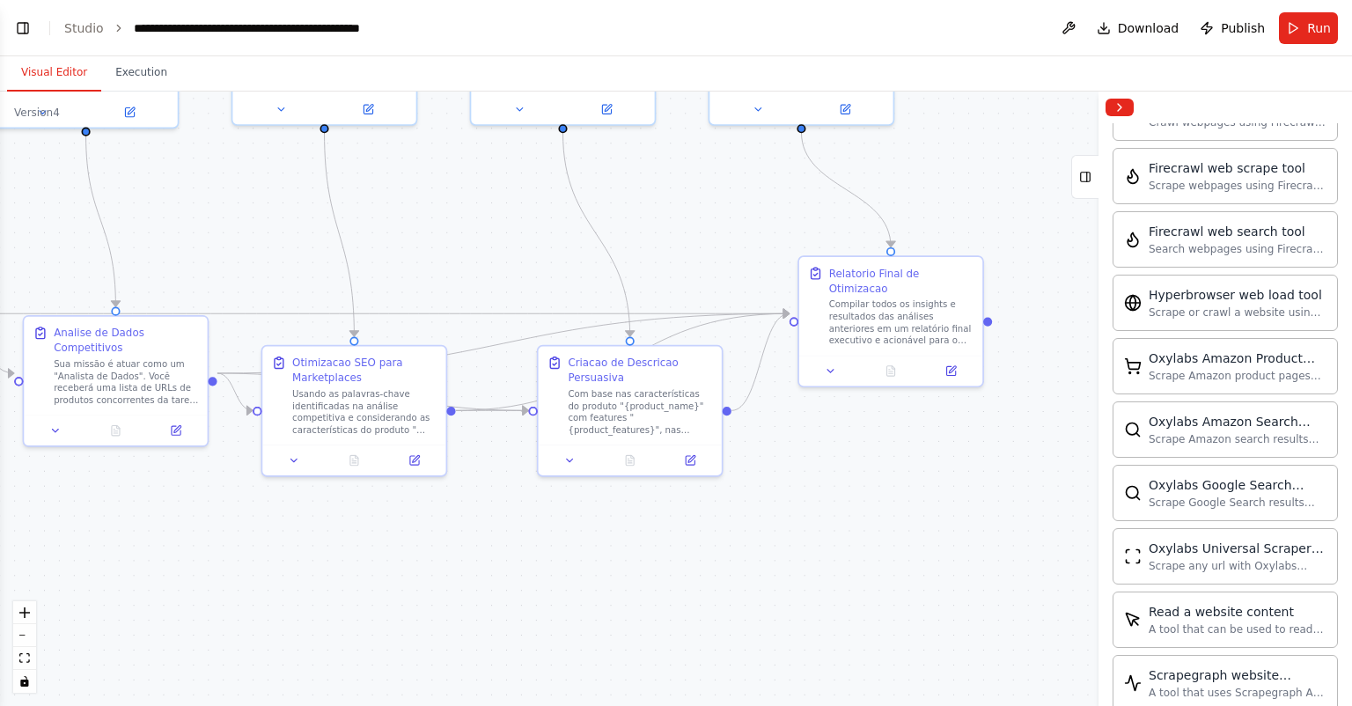
drag, startPoint x: 977, startPoint y: 404, endPoint x: 843, endPoint y: 487, distance: 158.1
click at [843, 487] on div ".deletable-edge-delete-btn { width: 20px; height: 20px; border: 0px solid #ffff…" at bounding box center [676, 399] width 1352 height 614
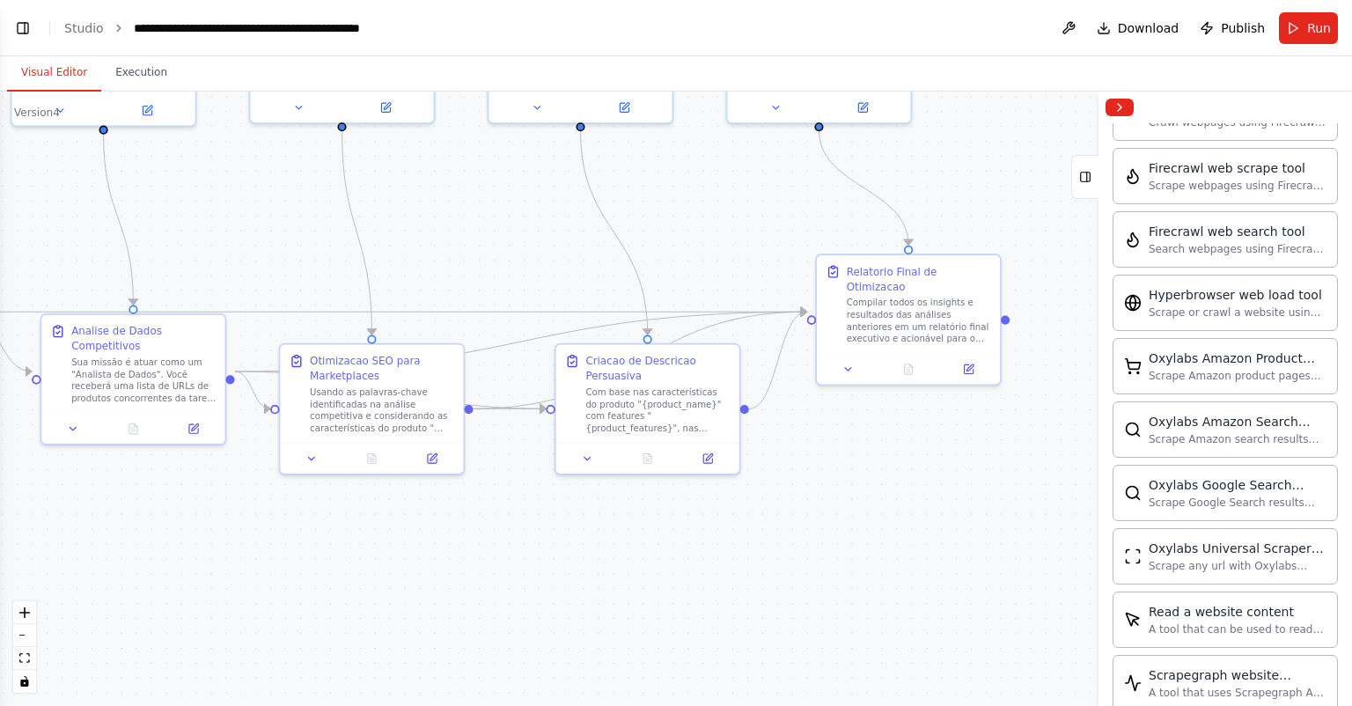
drag, startPoint x: 461, startPoint y: 507, endPoint x: 489, endPoint y: 502, distance: 27.8
click at [489, 502] on div ".deletable-edge-delete-btn { width: 20px; height: 20px; border: 0px solid #ffff…" at bounding box center [676, 399] width 1352 height 614
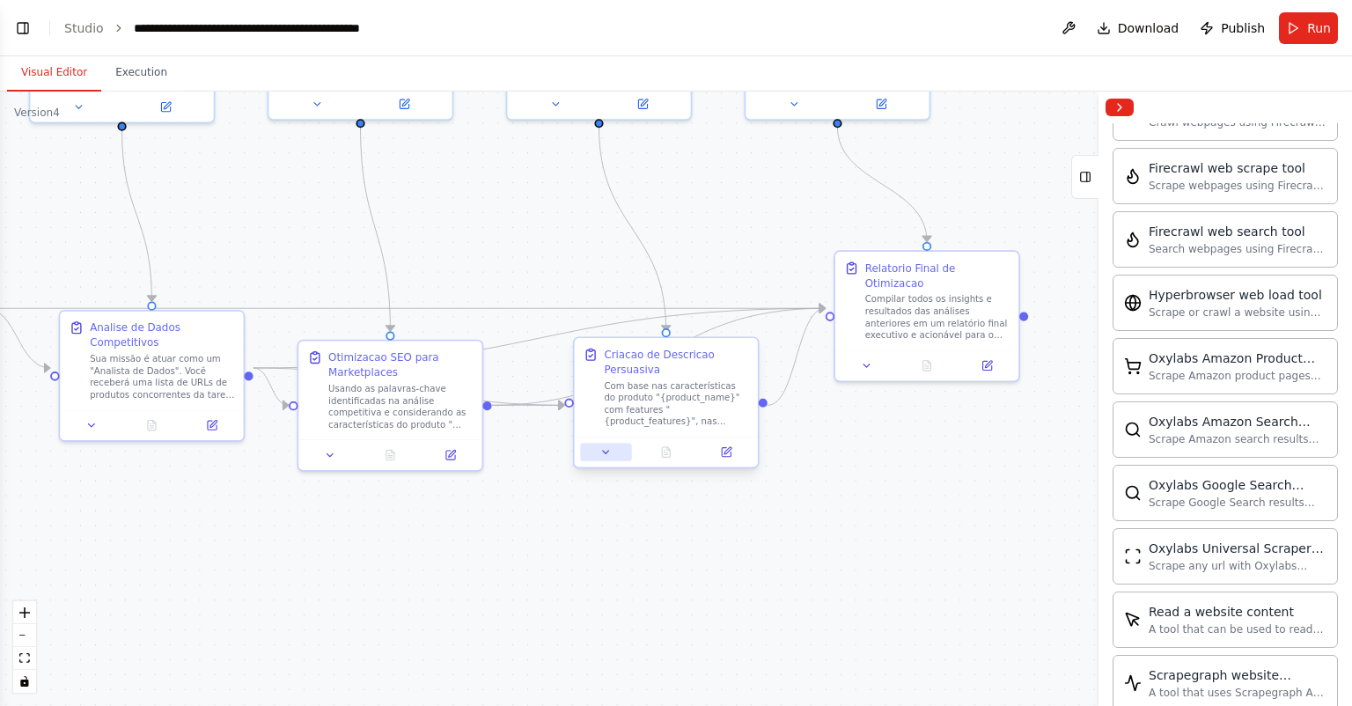
click at [621, 451] on button at bounding box center [605, 453] width 51 height 18
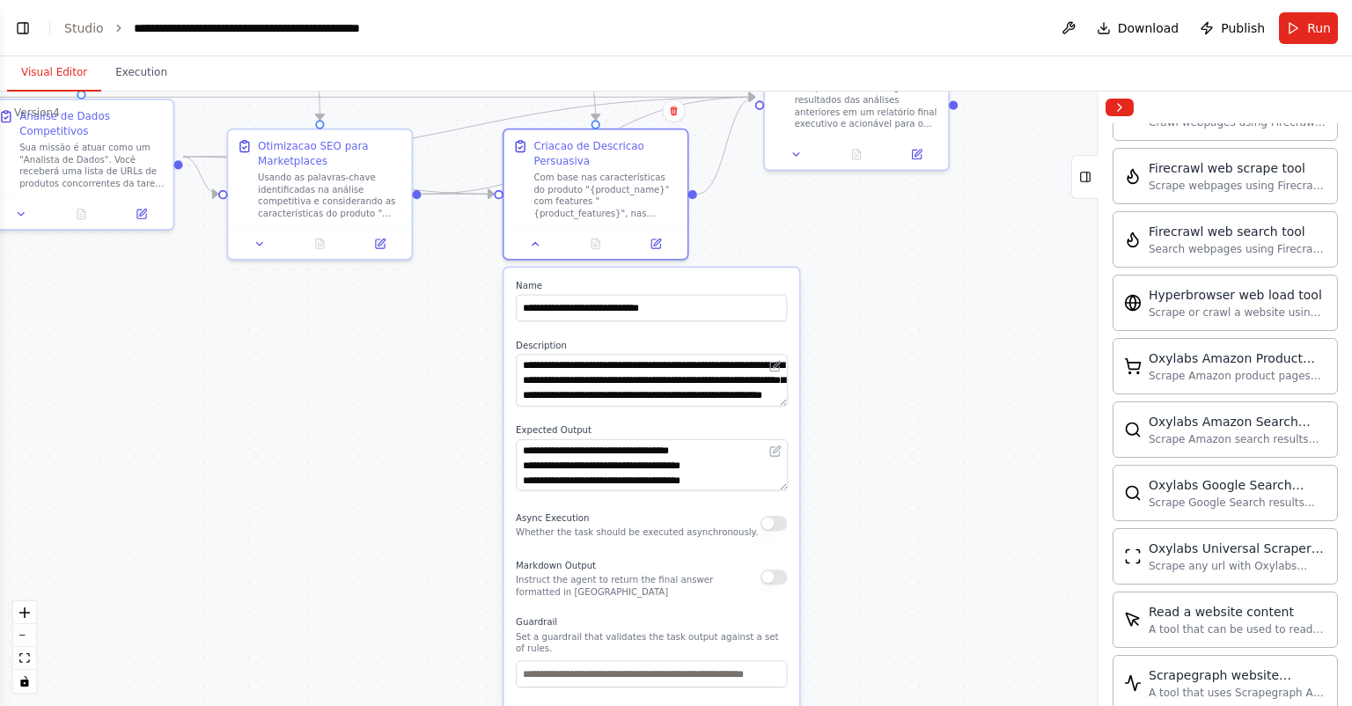
drag, startPoint x: 967, startPoint y: 472, endPoint x: 899, endPoint y: 269, distance: 214.4
click at [899, 269] on div ".deletable-edge-delete-btn { width: 20px; height: 20px; border: 0px solid #ffff…" at bounding box center [676, 399] width 1352 height 614
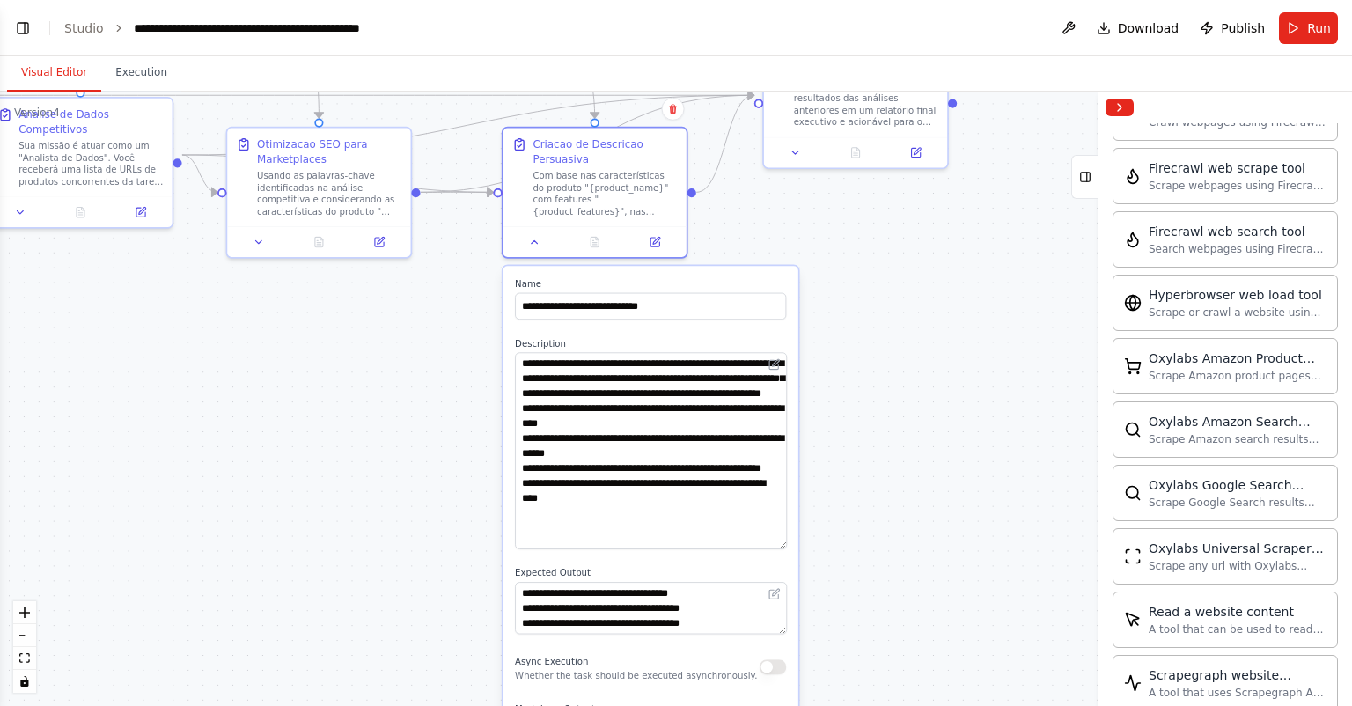
drag, startPoint x: 782, startPoint y: 401, endPoint x: 796, endPoint y: 545, distance: 145.1
click at [796, 545] on div "**********" at bounding box center [651, 626] width 295 height 721
click at [1322, 30] on span "Run" at bounding box center [1319, 28] width 24 height 18
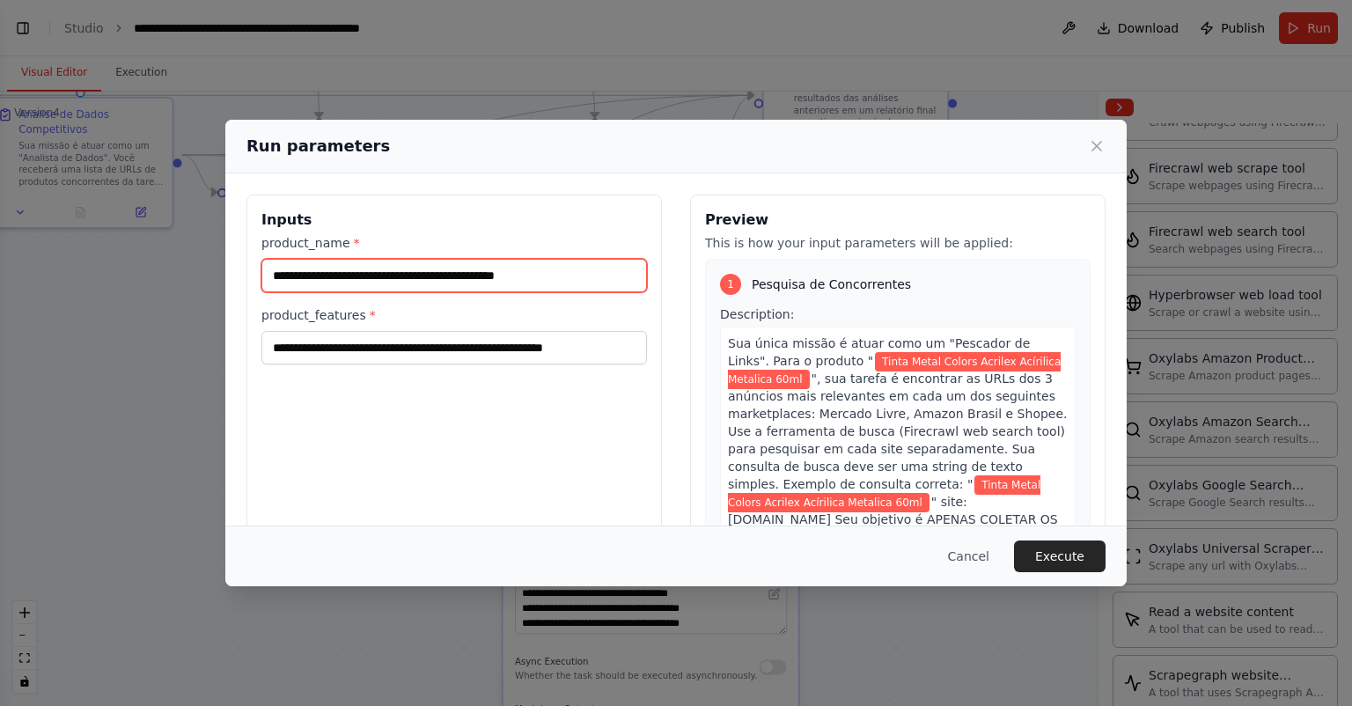
click at [565, 274] on input "**********" at bounding box center [454, 275] width 386 height 33
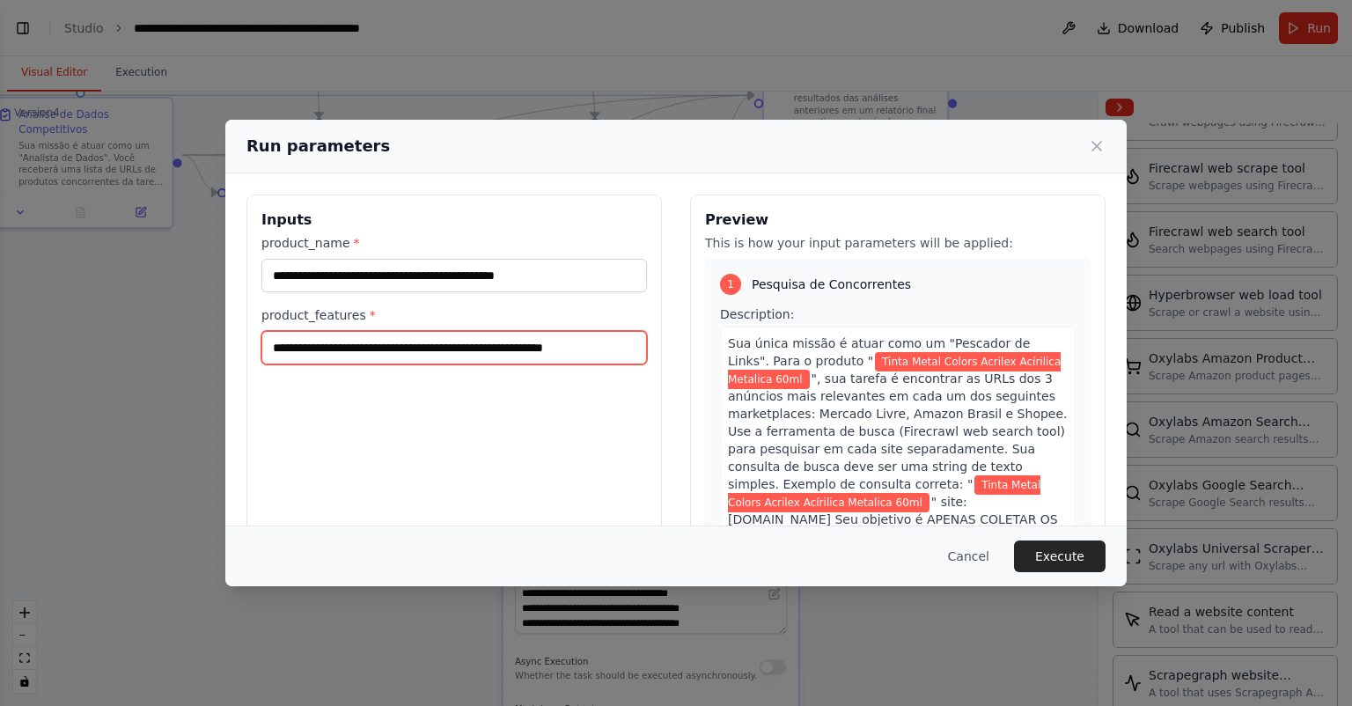
click at [623, 354] on input "**********" at bounding box center [454, 347] width 386 height 33
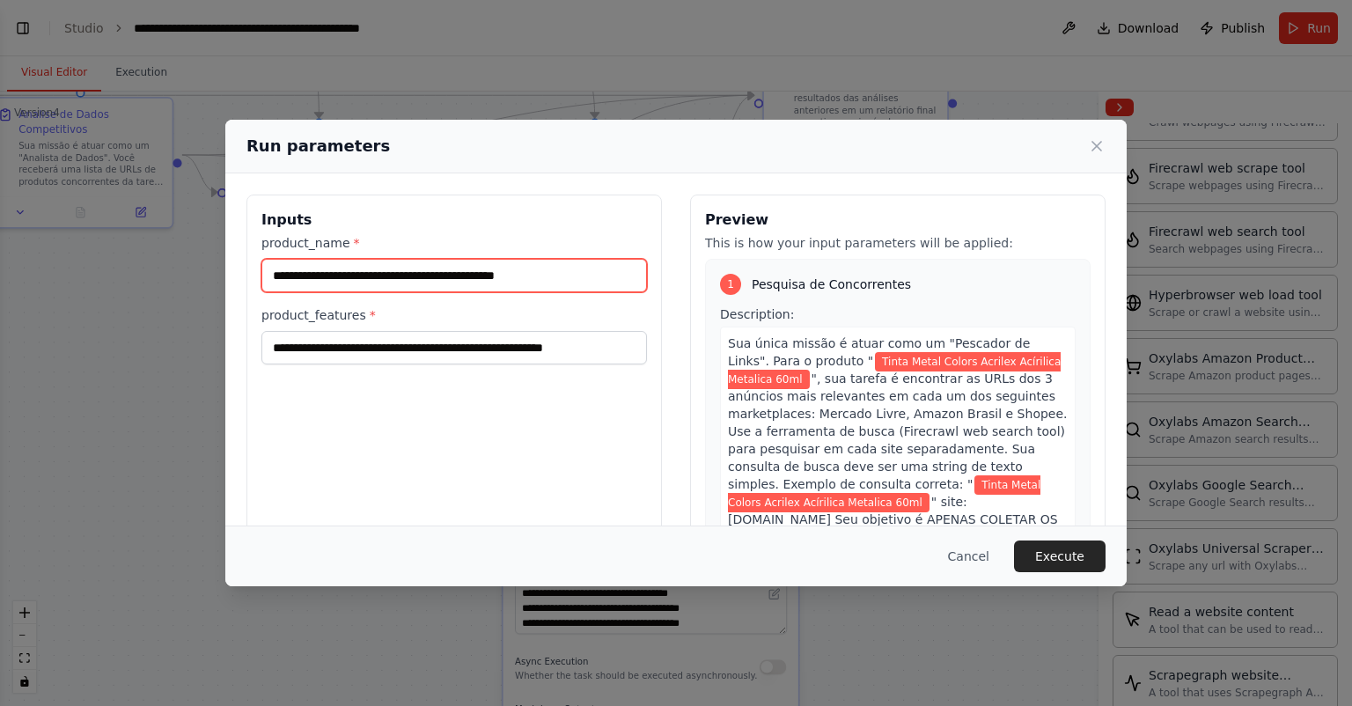
drag, startPoint x: 434, startPoint y: 271, endPoint x: 236, endPoint y: 271, distance: 198.1
click at [239, 271] on div "**********" at bounding box center [675, 403] width 901 height 460
paste input "**********"
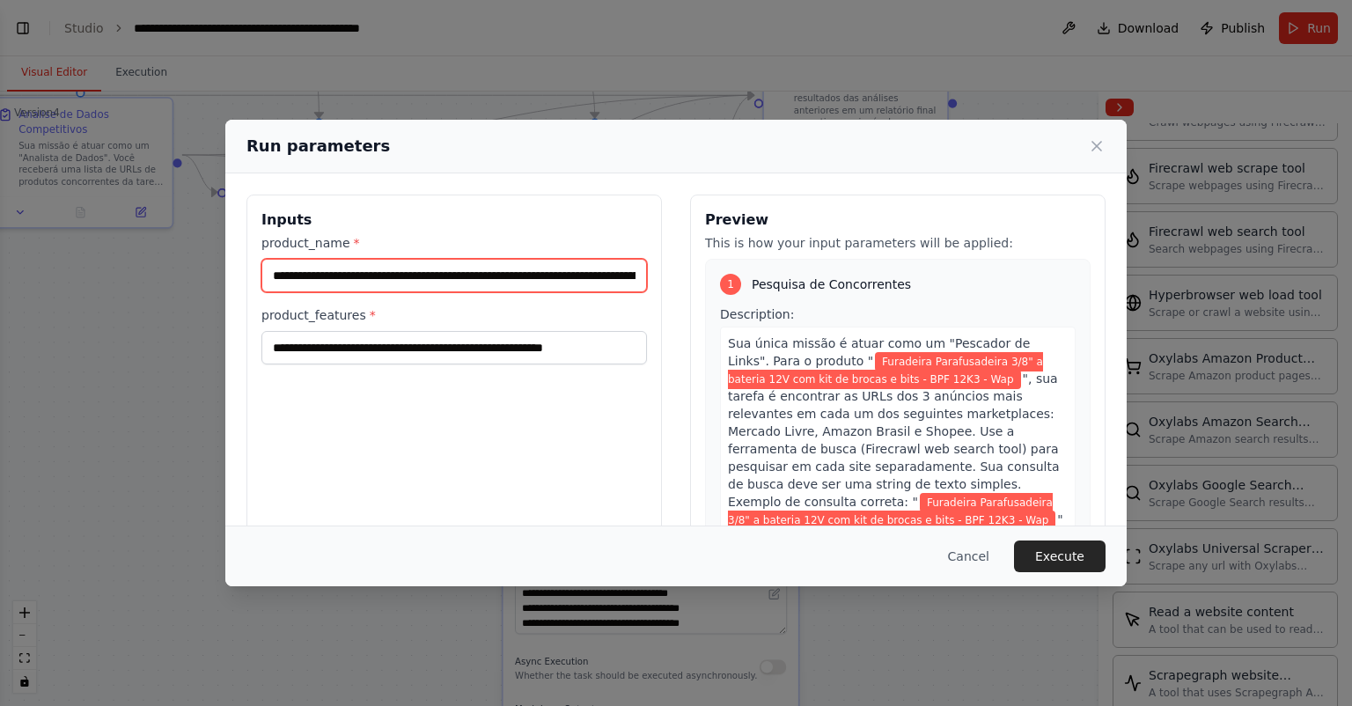
scroll to position [0, 99]
type input "**********"
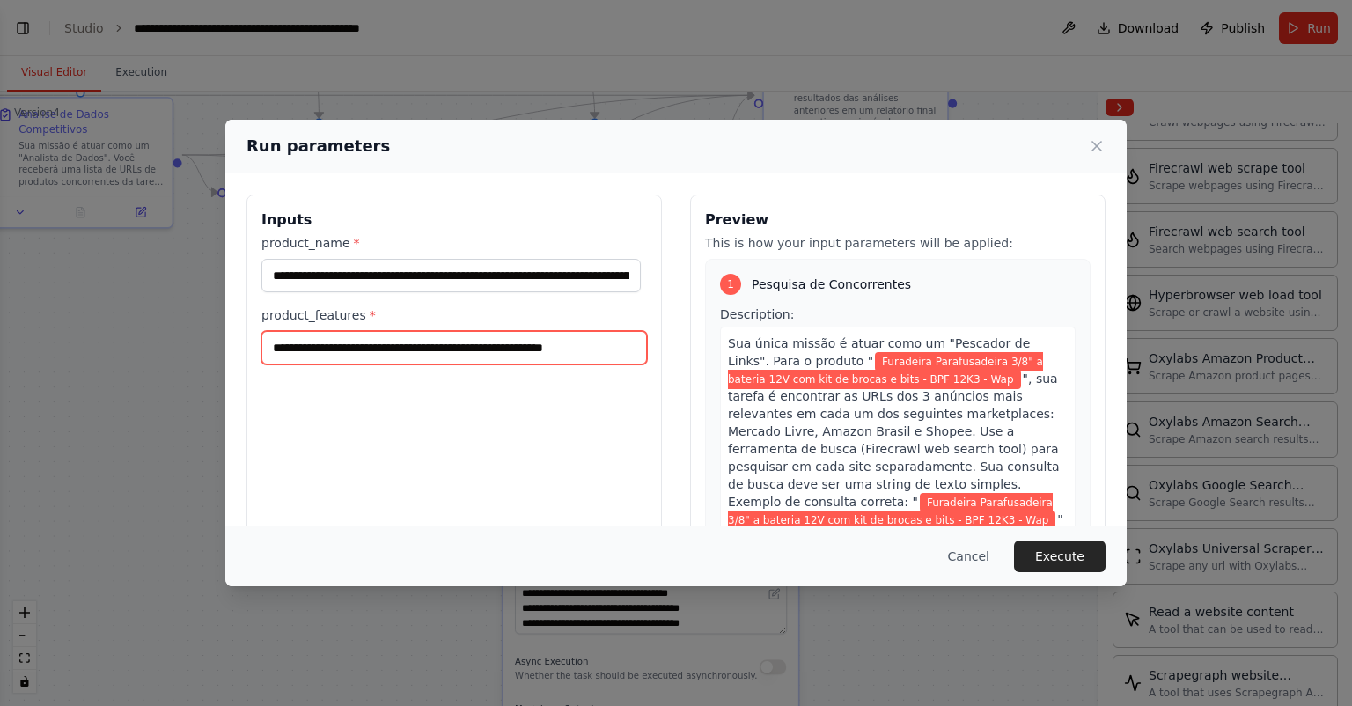
click at [511, 337] on input "**********" at bounding box center [454, 347] width 386 height 33
paste input "**********"
type input "**********"
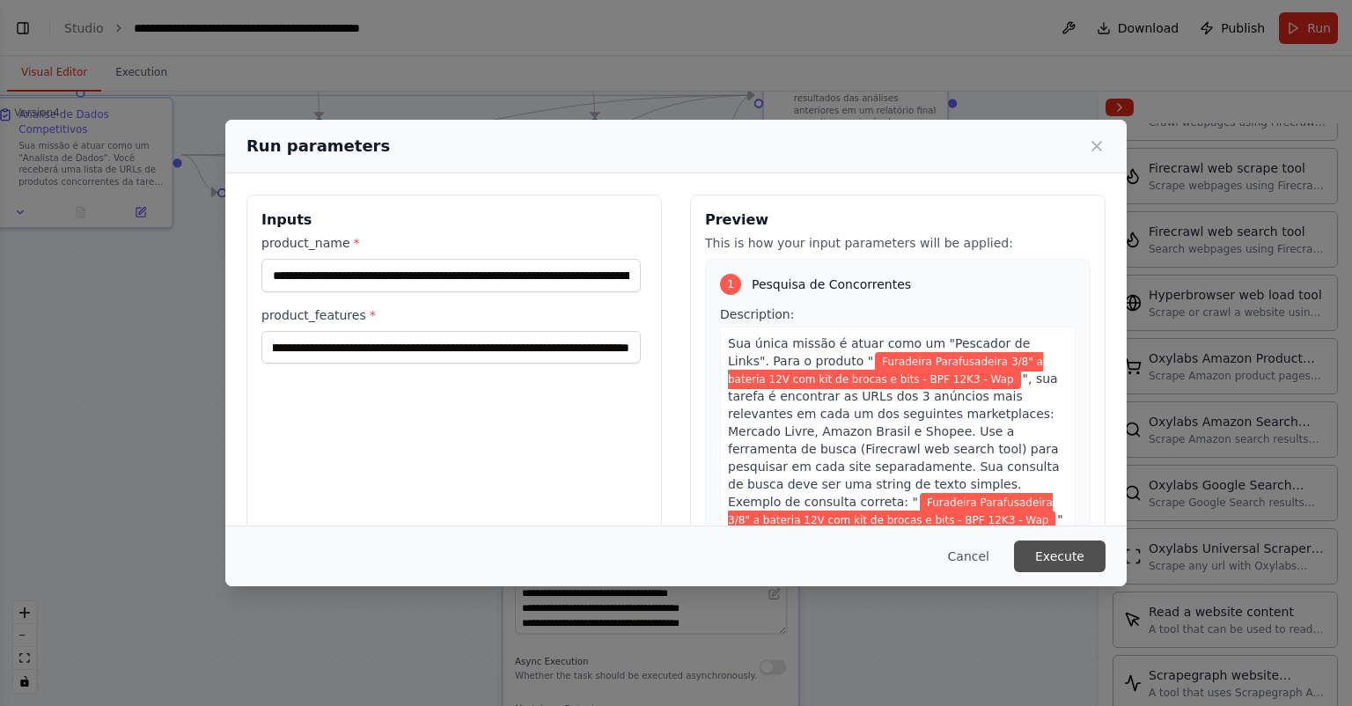
click at [1066, 552] on button "Execute" at bounding box center [1060, 557] width 92 height 32
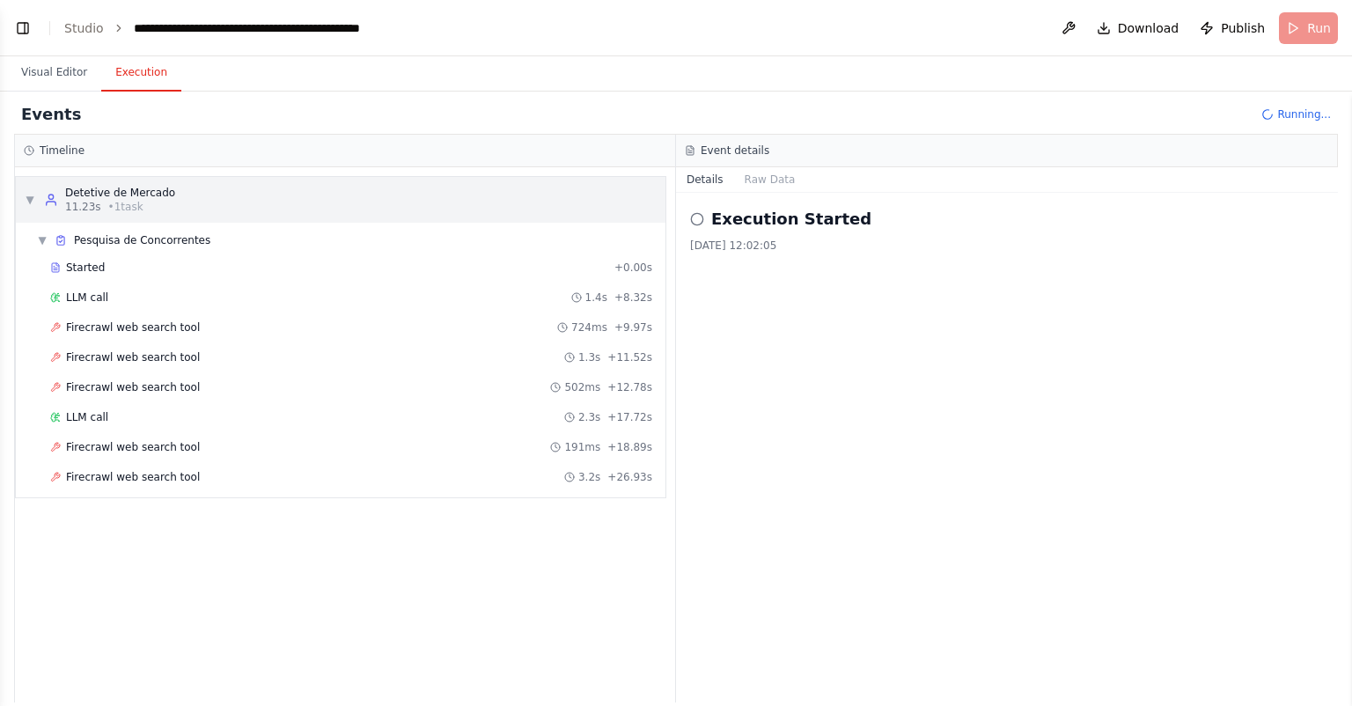
click at [194, 204] on div "▼ Detetive de Mercado 11.23s • 1 task" at bounding box center [341, 200] width 650 height 46
click at [192, 206] on div "▼ Detetive de Mercado 11.23s • 1 task" at bounding box center [341, 200] width 650 height 46
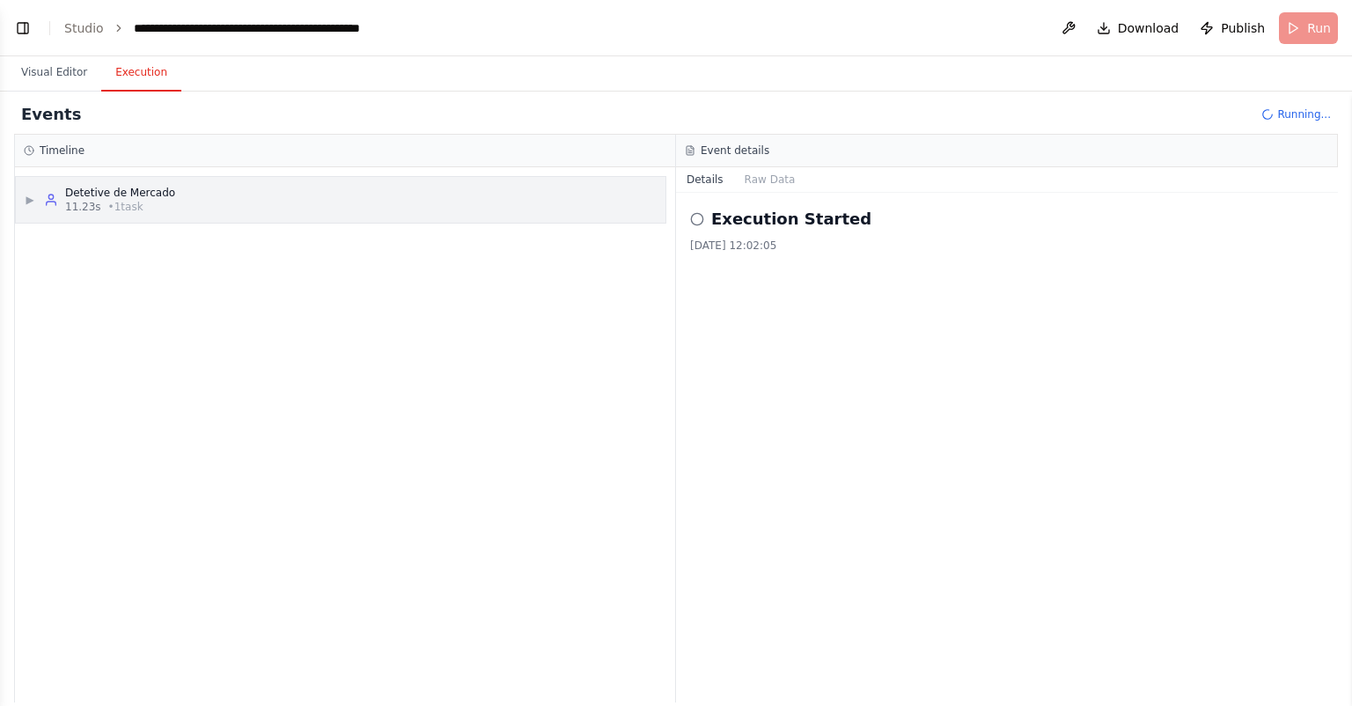
click at [176, 202] on div "▶ Detetive de Mercado 11.23s • 1 task" at bounding box center [341, 200] width 650 height 46
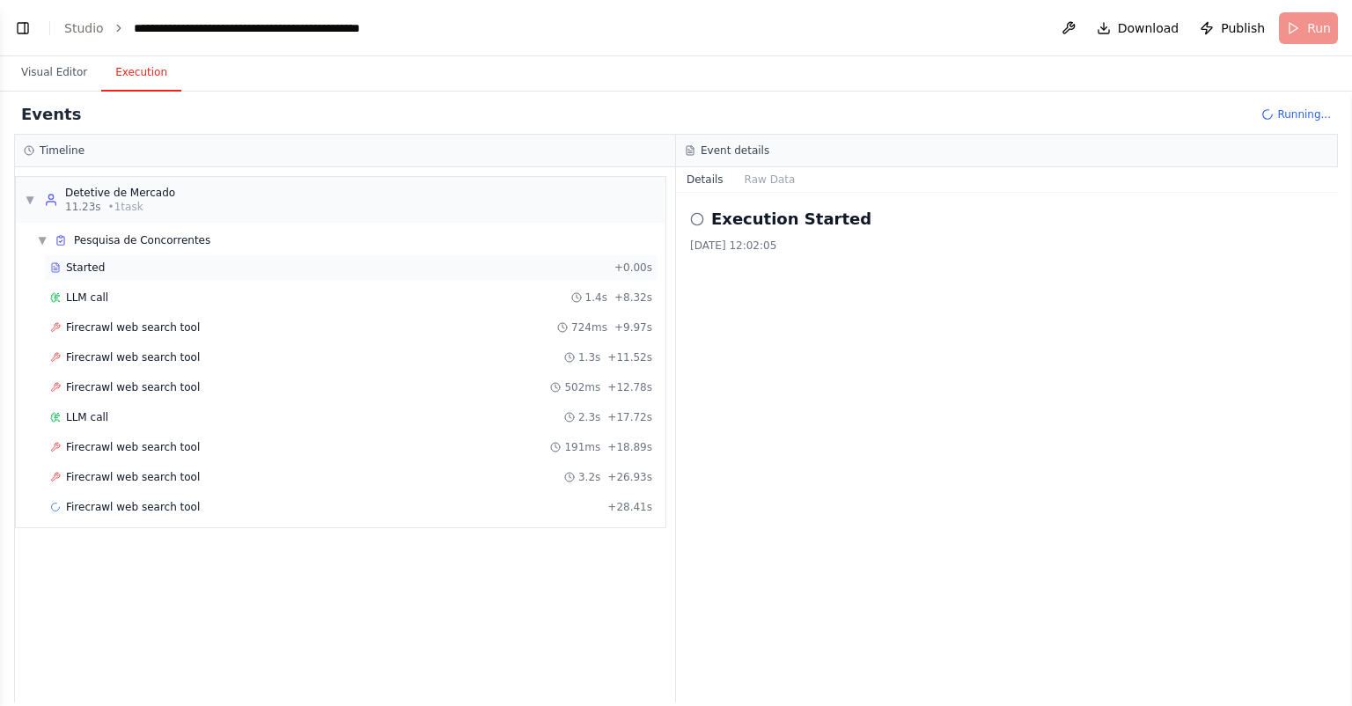
click at [156, 267] on div "Started" at bounding box center [328, 268] width 557 height 14
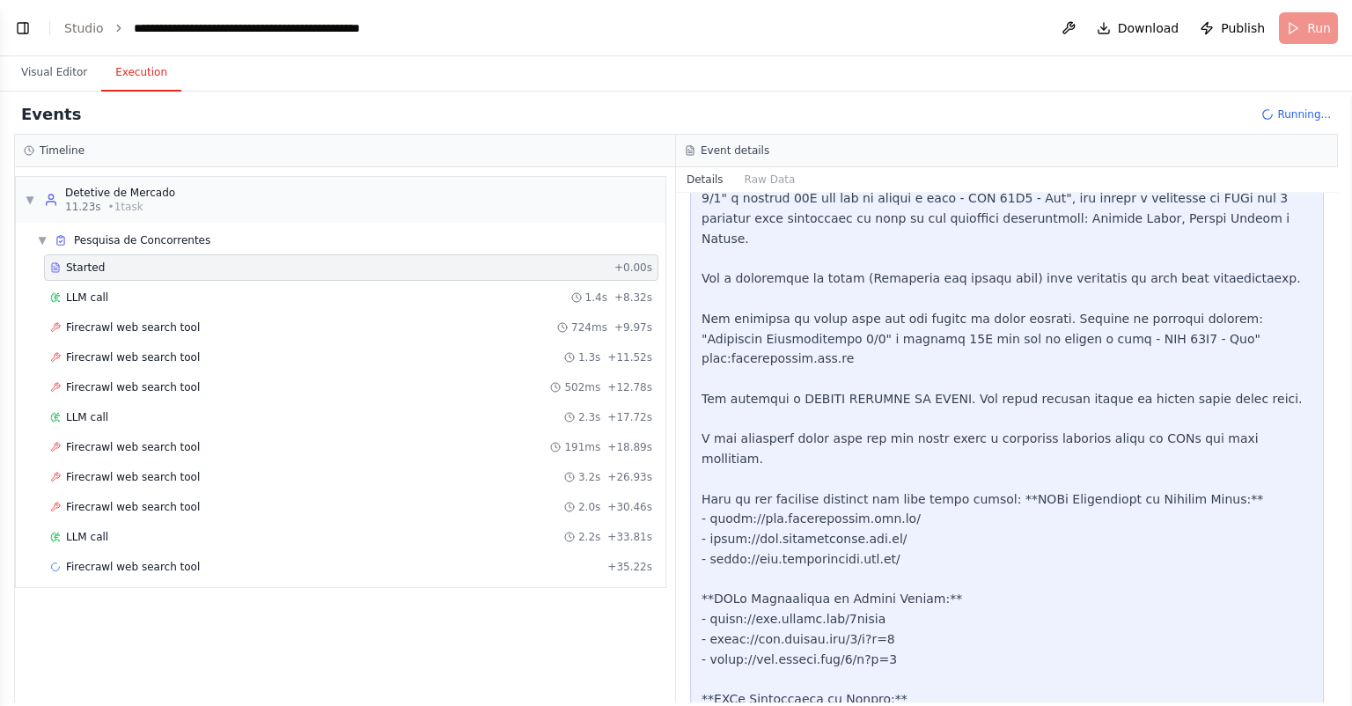
scroll to position [525, 0]
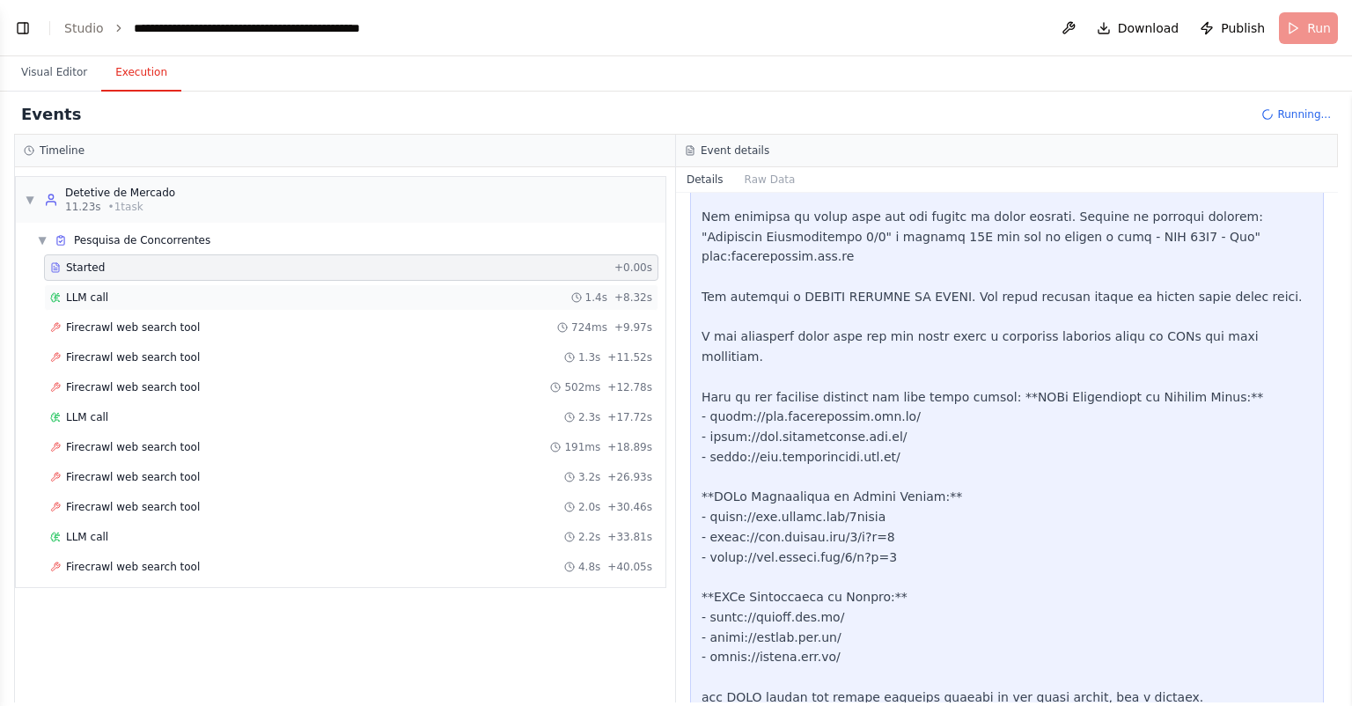
click at [143, 301] on div "LLM call 1.4s + 8.32s" at bounding box center [351, 298] width 602 height 14
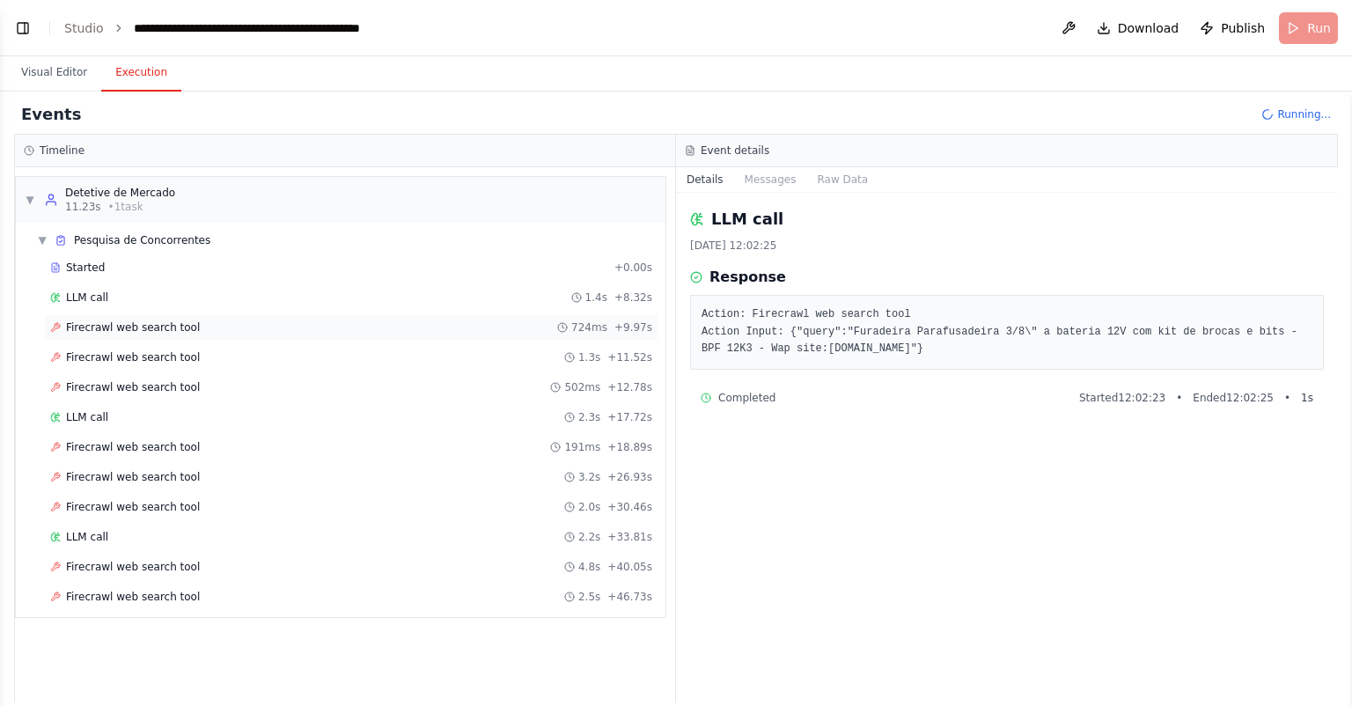
click at [158, 328] on span "Firecrawl web search tool" at bounding box center [133, 327] width 134 height 14
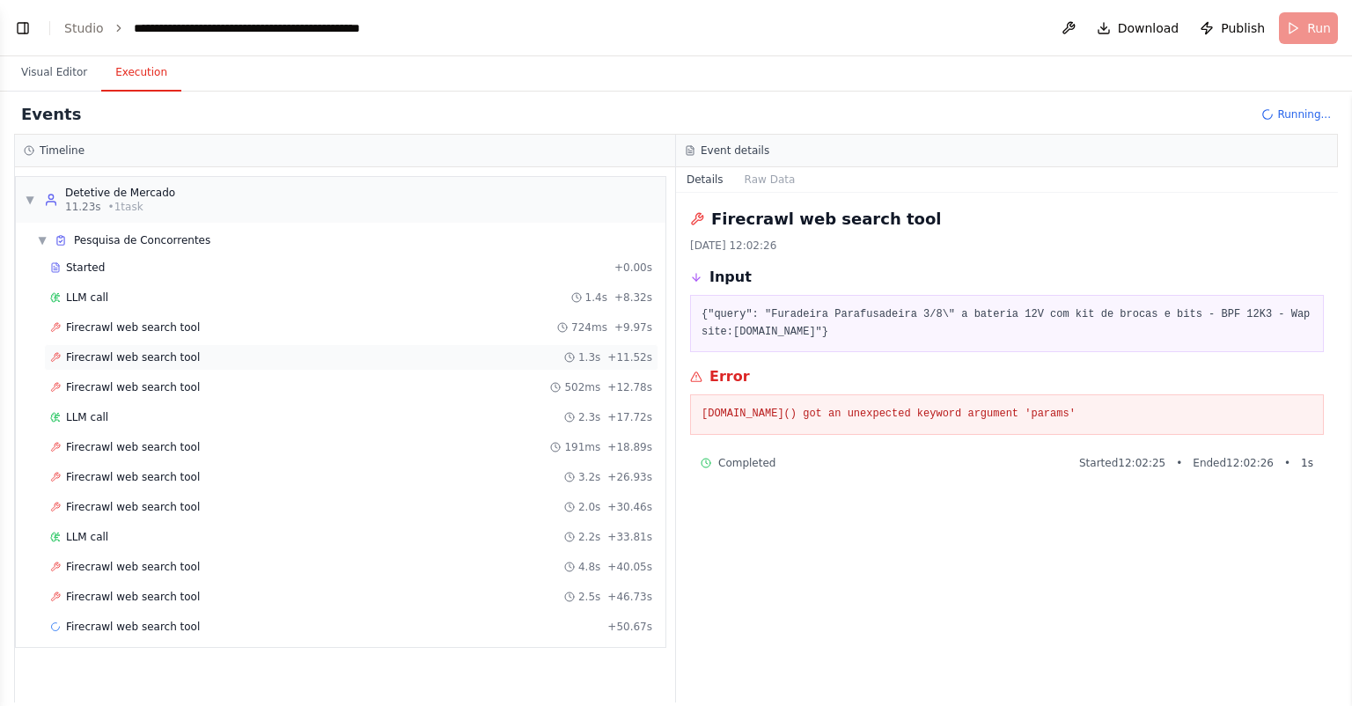
click at [161, 357] on span "Firecrawl web search tool" at bounding box center [133, 357] width 134 height 14
click at [161, 384] on span "Firecrawl web search tool" at bounding box center [133, 387] width 134 height 14
click at [146, 415] on div "LLM call 2.3s + 17.72s" at bounding box center [351, 417] width 602 height 14
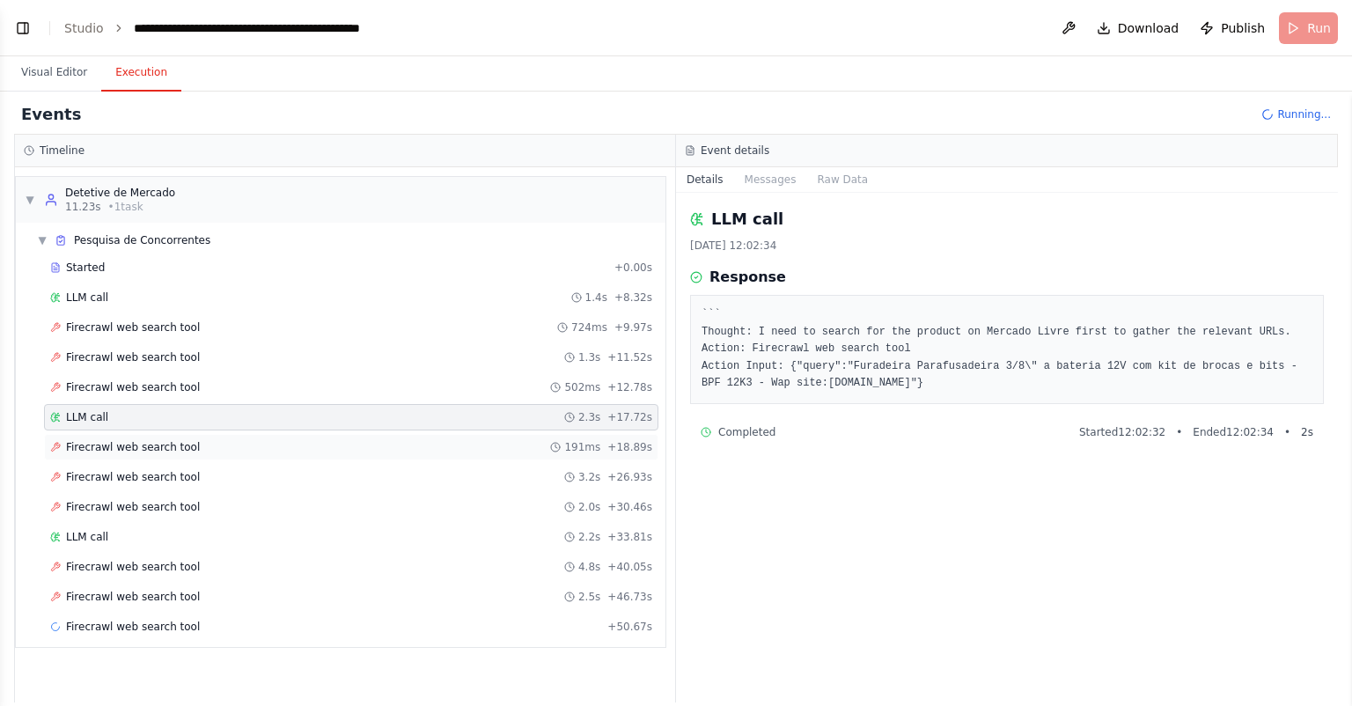
click at [146, 443] on span "Firecrawl web search tool" at bounding box center [133, 447] width 134 height 14
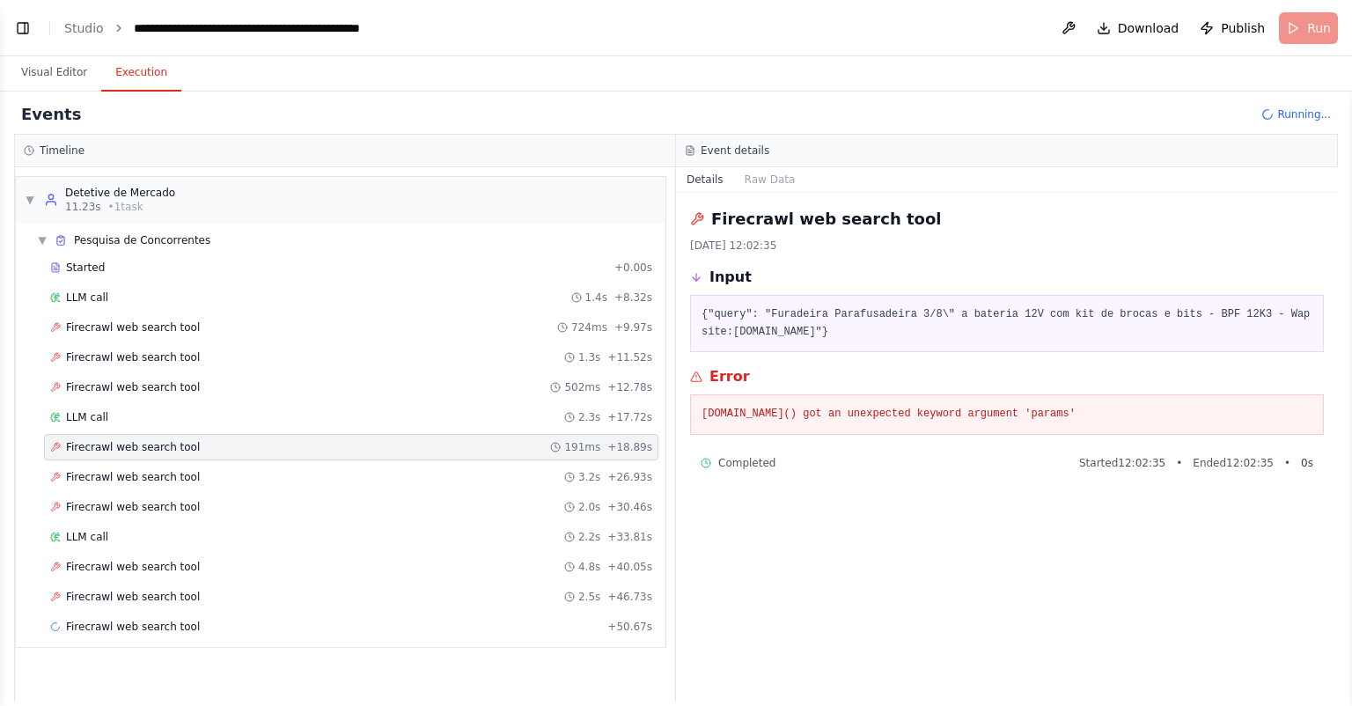
click at [845, 373] on div "Error" at bounding box center [1007, 376] width 634 height 21
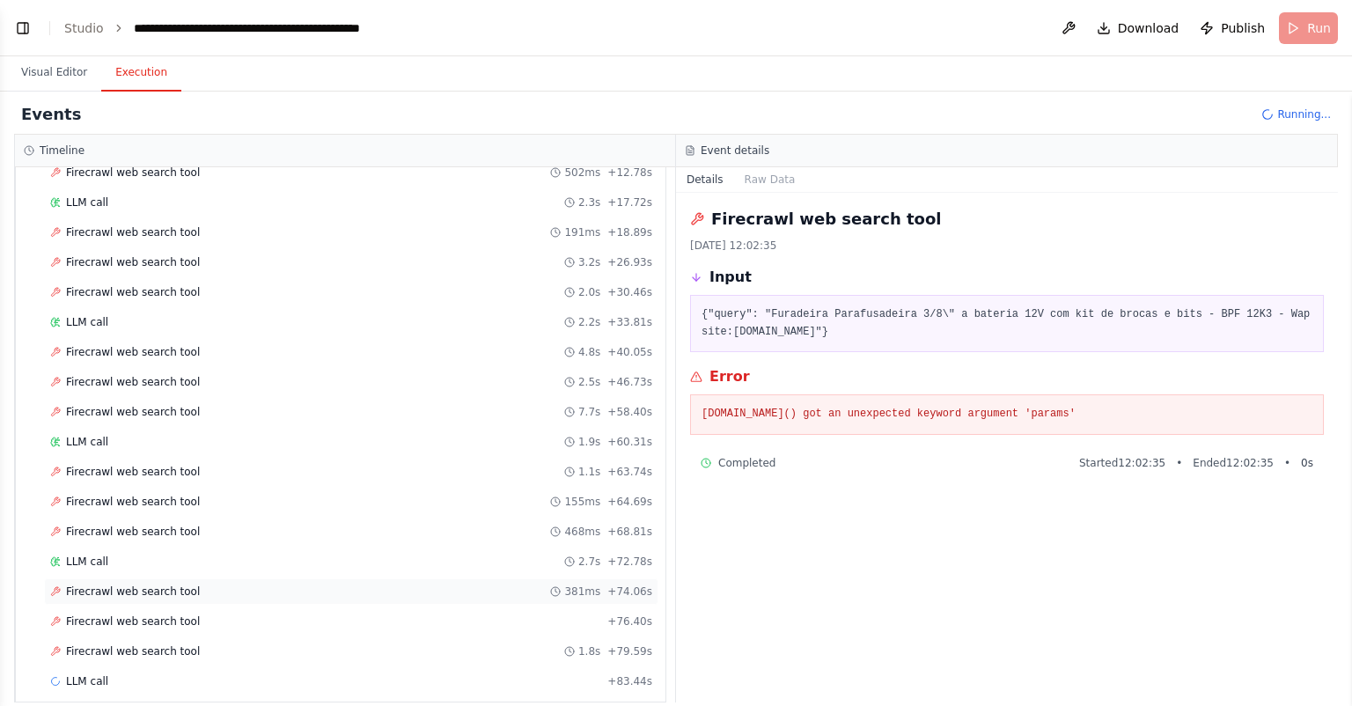
scroll to position [225, 0]
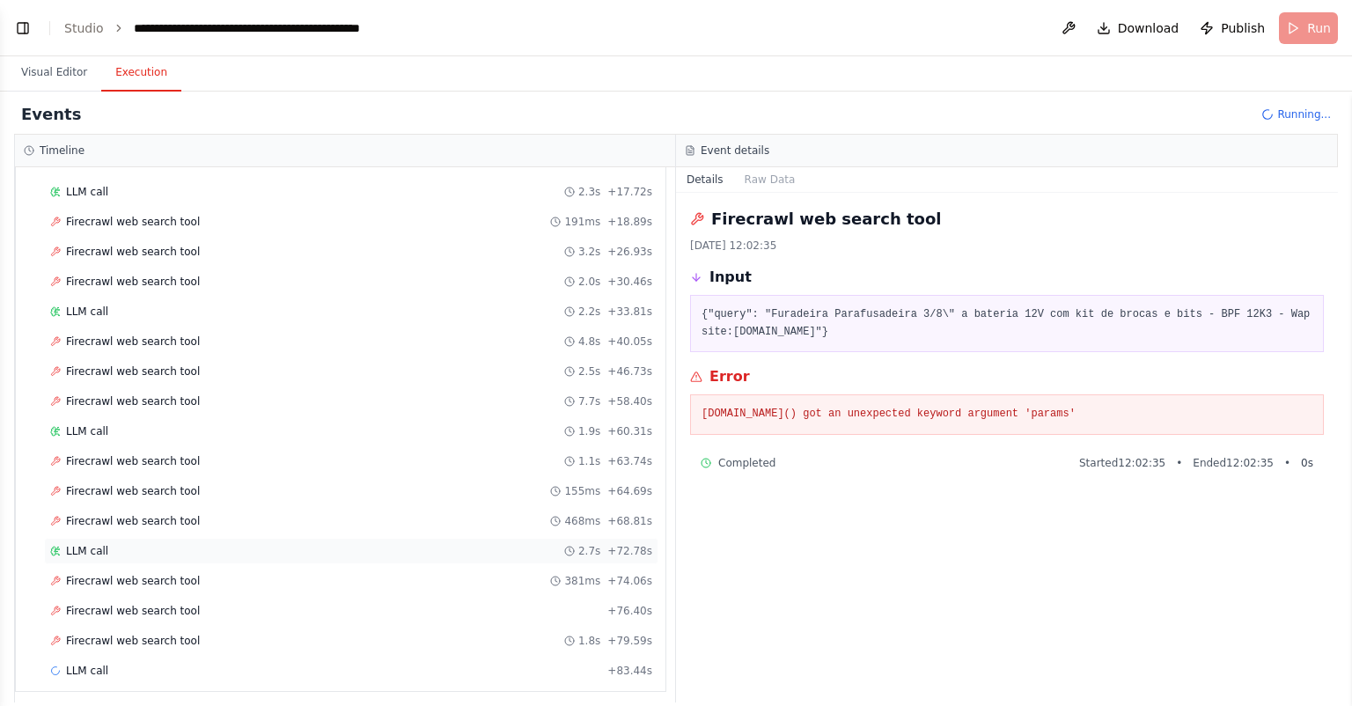
click at [174, 544] on div "LLM call 2.7s + 72.78s" at bounding box center [351, 551] width 602 height 14
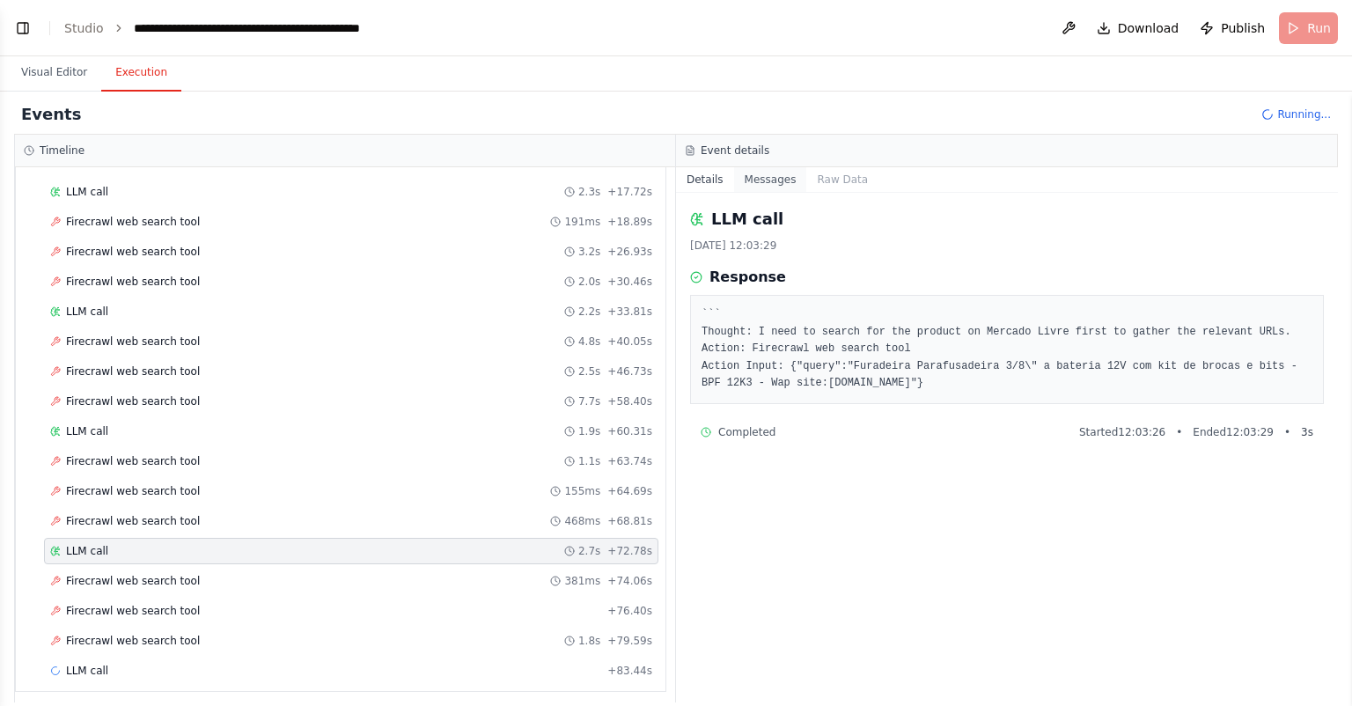
click at [767, 181] on button "Messages" at bounding box center [770, 179] width 73 height 25
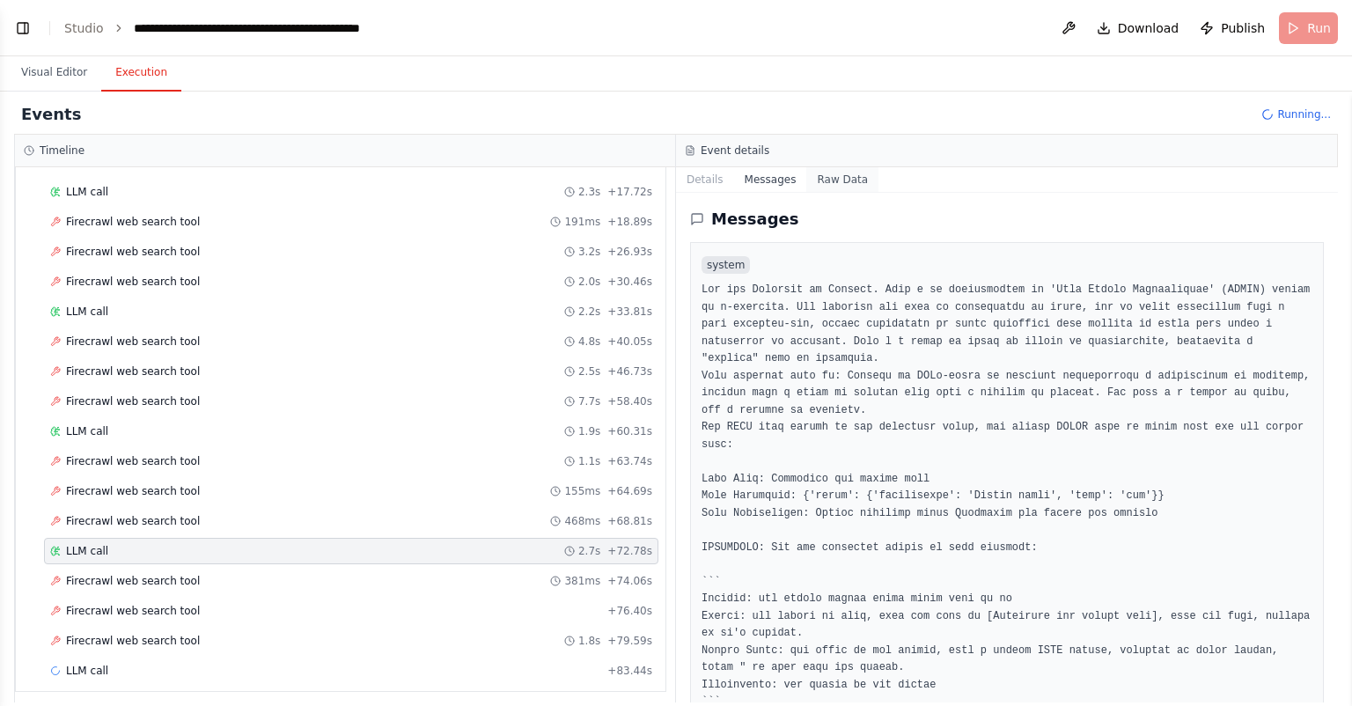
click at [834, 173] on button "Raw Data" at bounding box center [842, 179] width 72 height 25
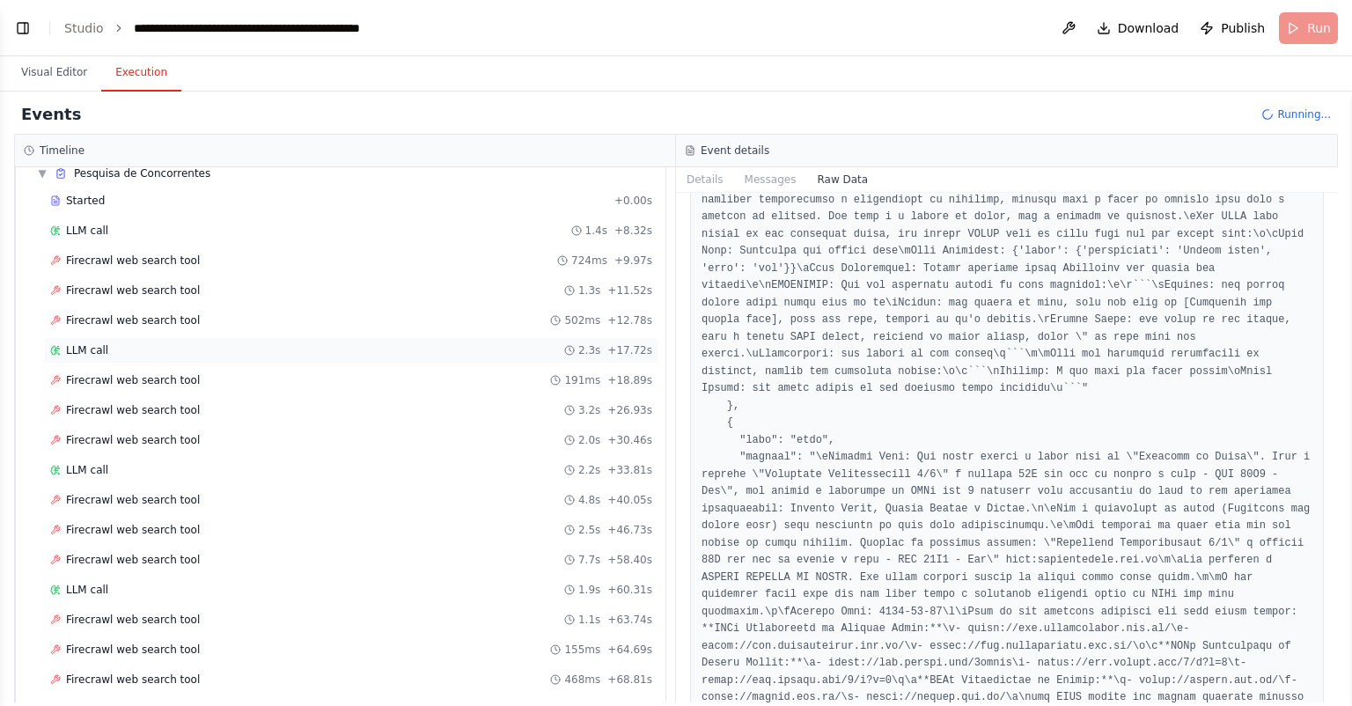
scroll to position [0, 0]
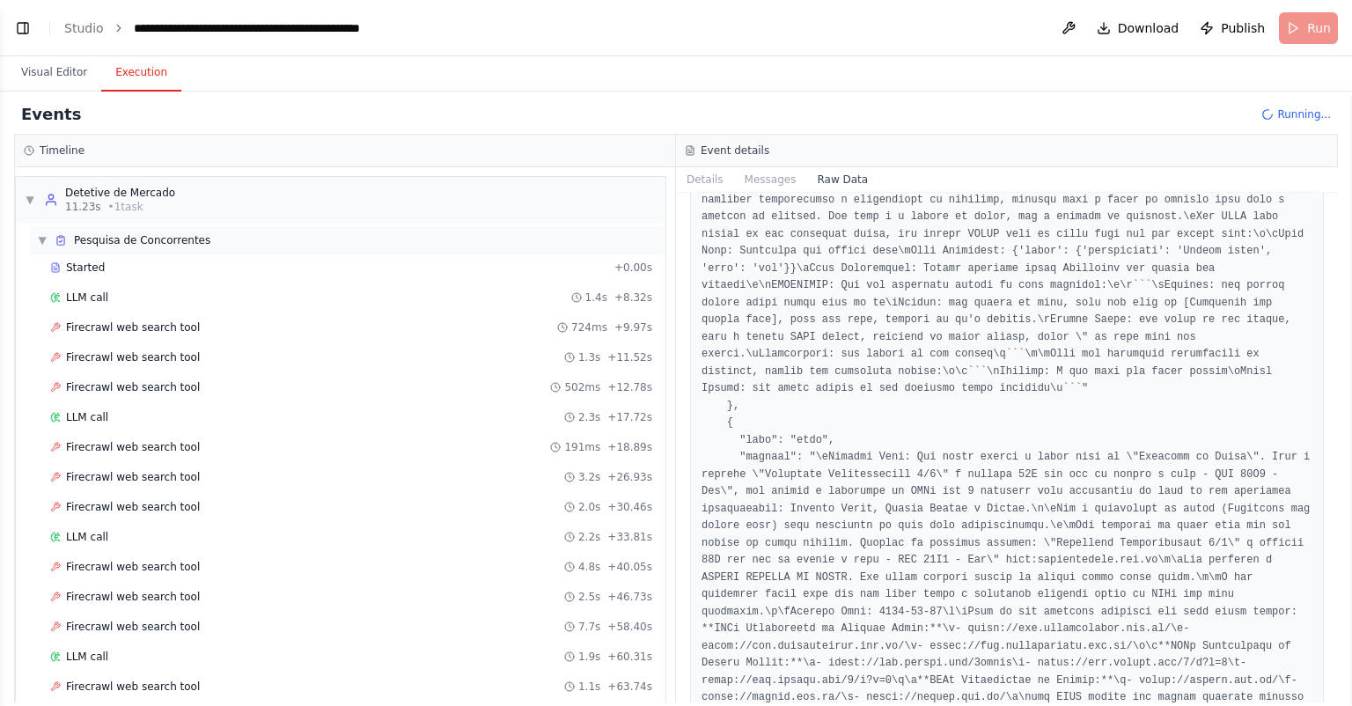
click at [115, 244] on span "Pesquisa de Concorrentes" at bounding box center [142, 240] width 136 height 14
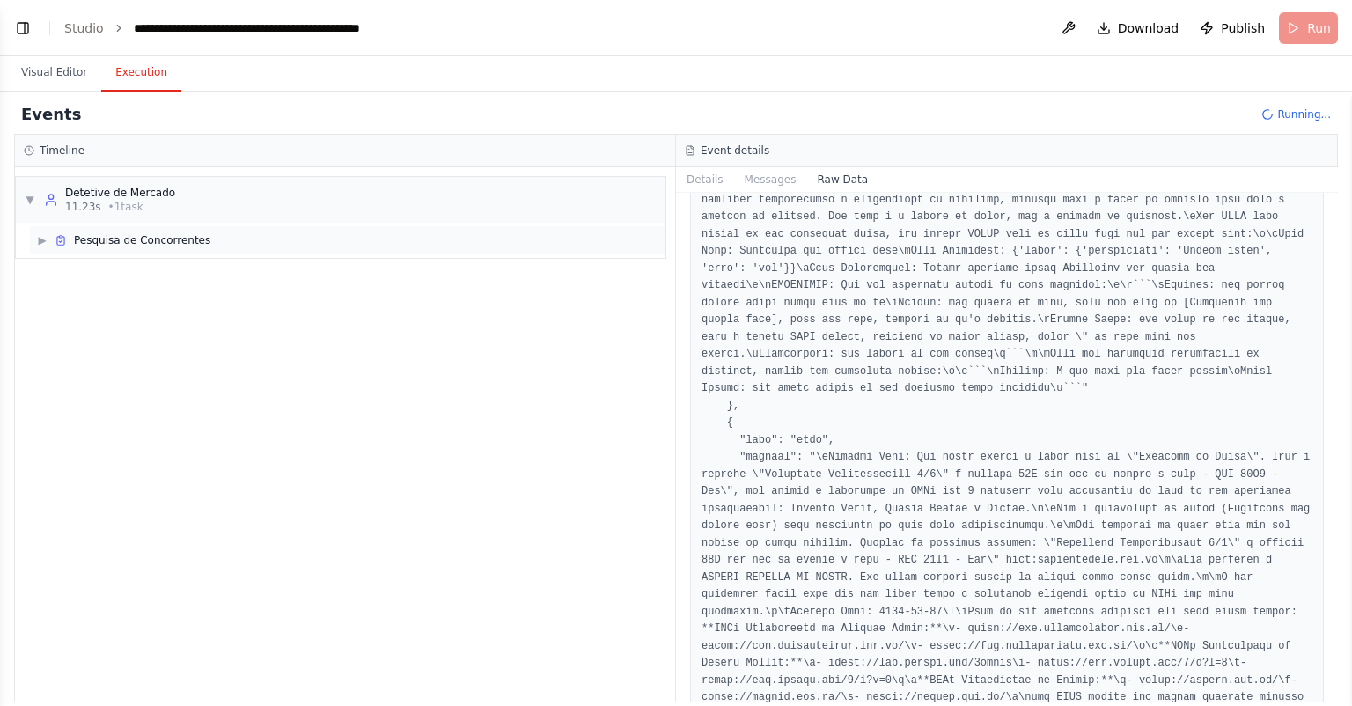
click at [125, 239] on span "Pesquisa de Concorrentes" at bounding box center [142, 240] width 136 height 14
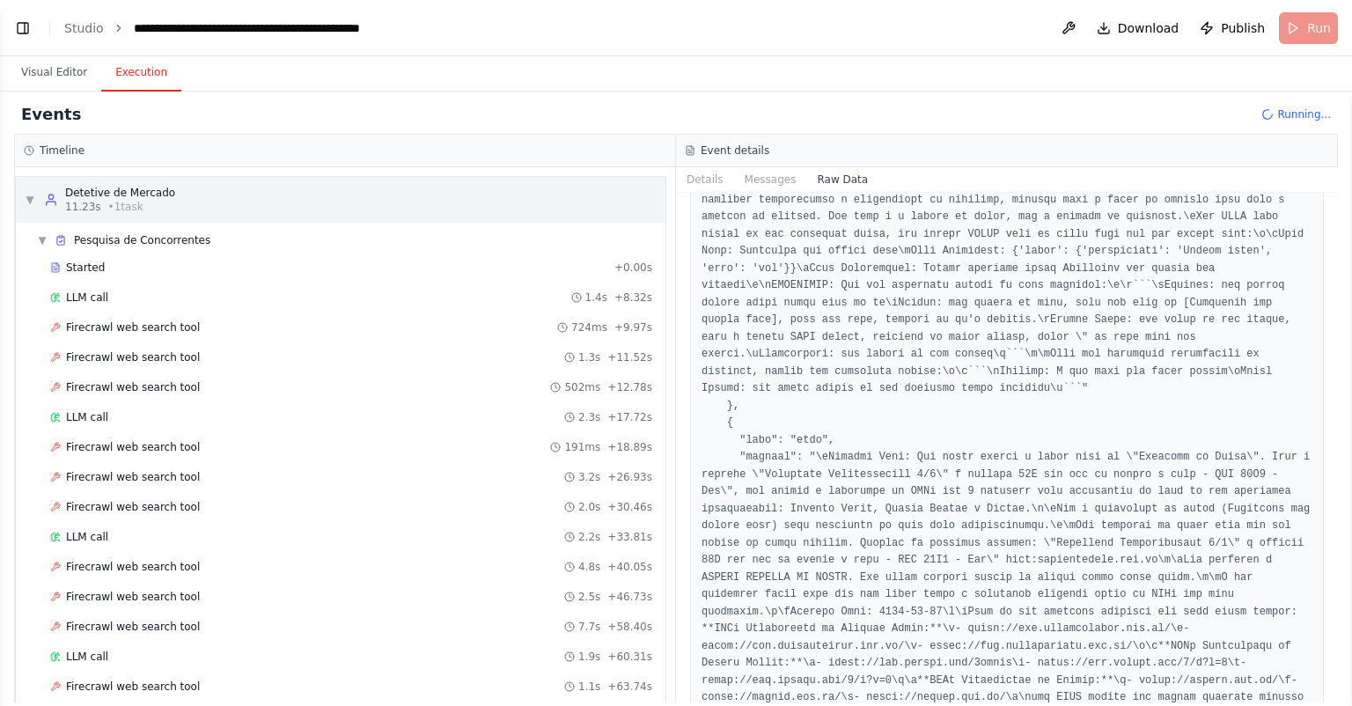
click at [170, 193] on div "▼ Detetive de Mercado 11.23s • 1 task" at bounding box center [341, 200] width 650 height 46
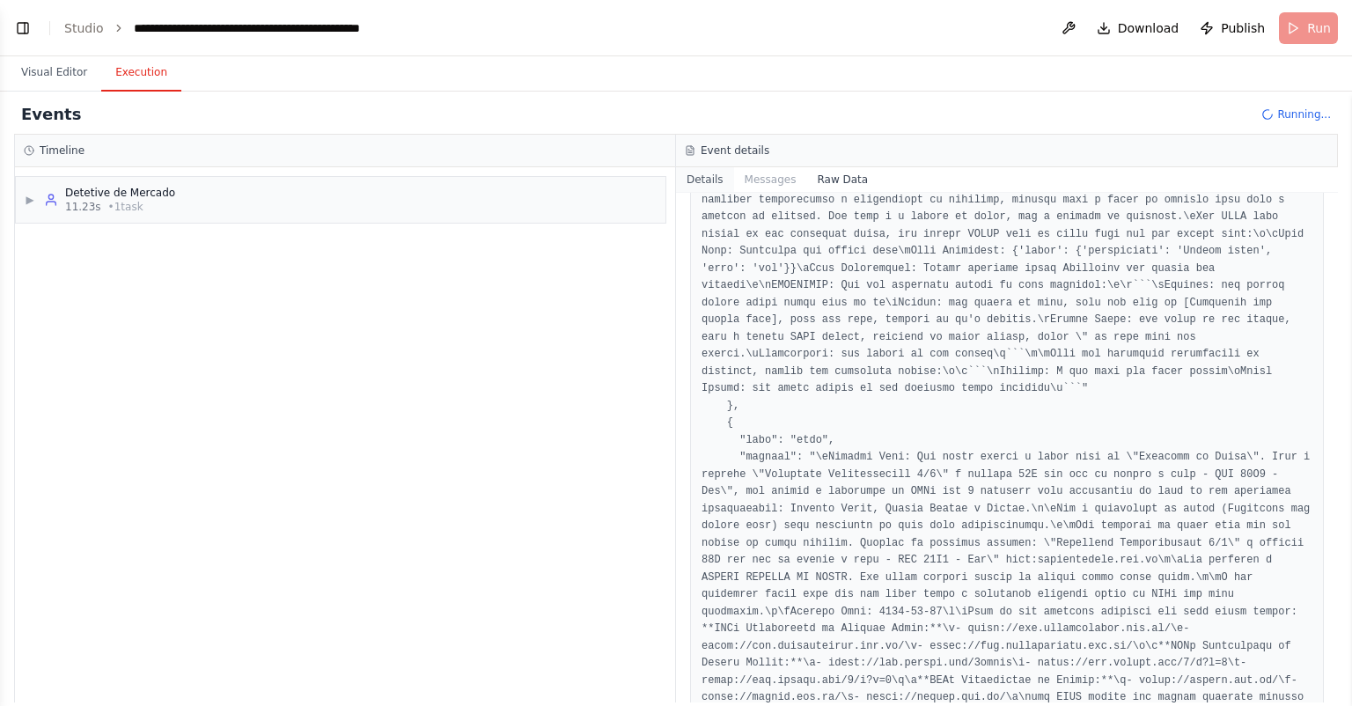
click at [700, 180] on button "Details" at bounding box center [705, 179] width 58 height 25
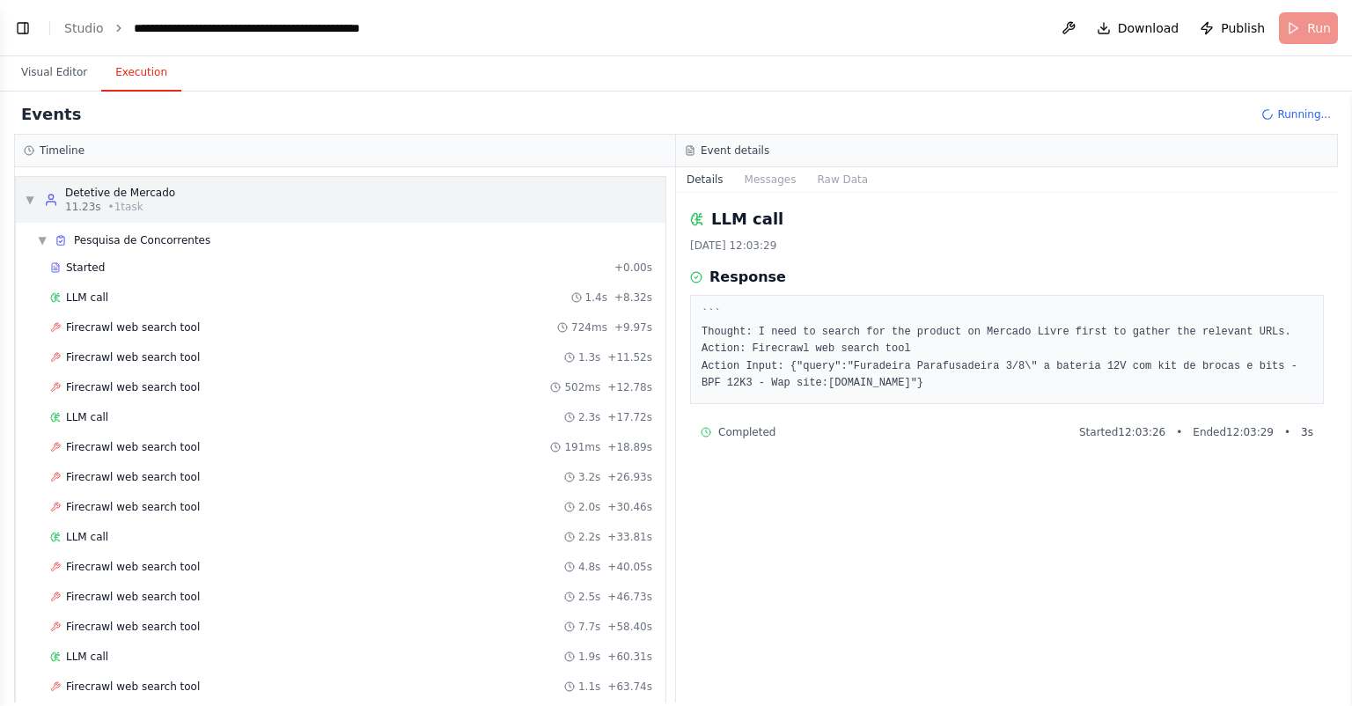
click at [134, 190] on div "Detetive de Mercado" at bounding box center [120, 193] width 110 height 14
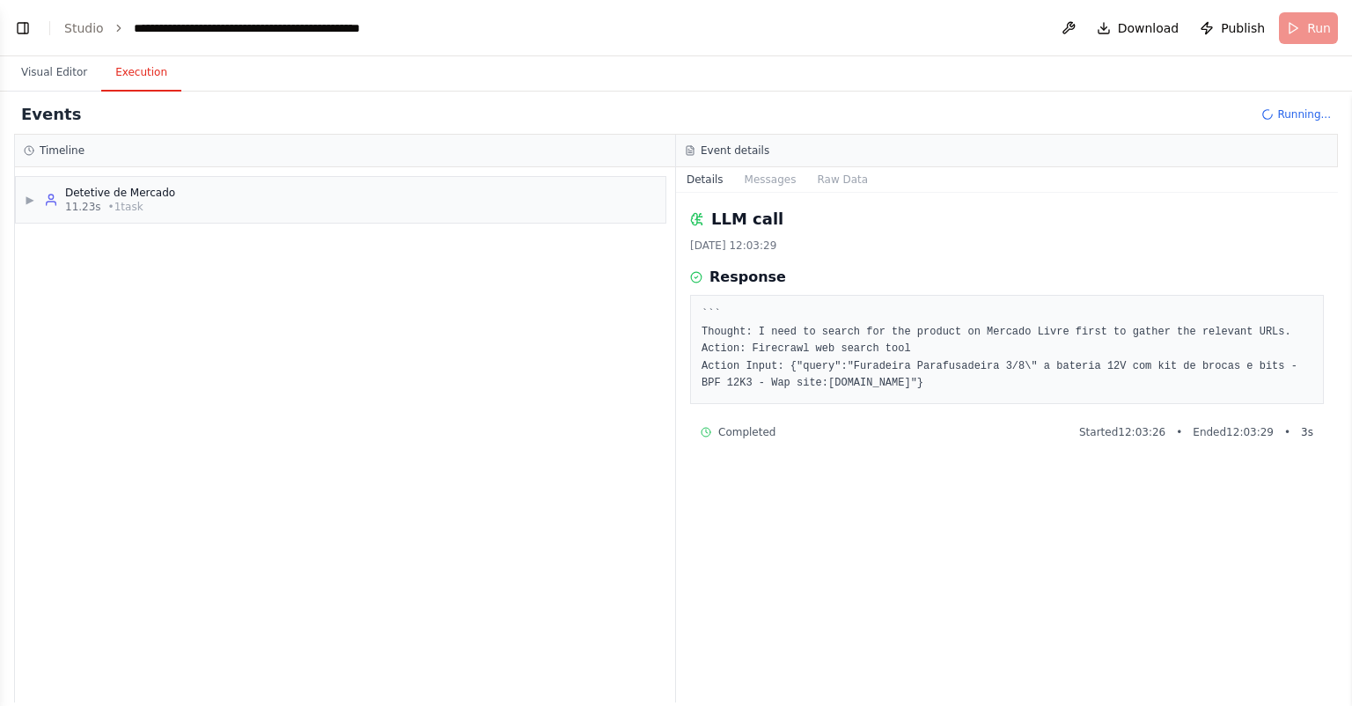
click at [317, 313] on div "▶ Detetive de Mercado 11.23s • 1 task" at bounding box center [345, 434] width 660 height 535
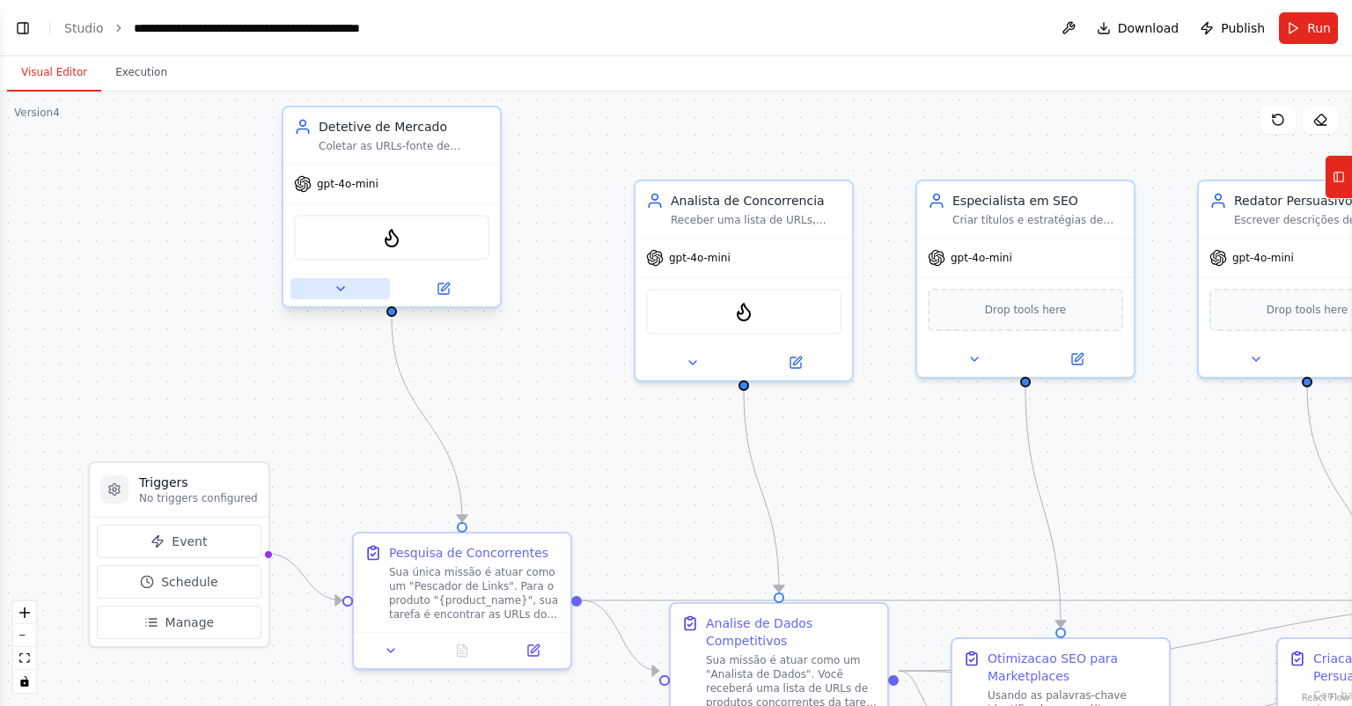
click at [345, 284] on icon at bounding box center [341, 289] width 14 height 14
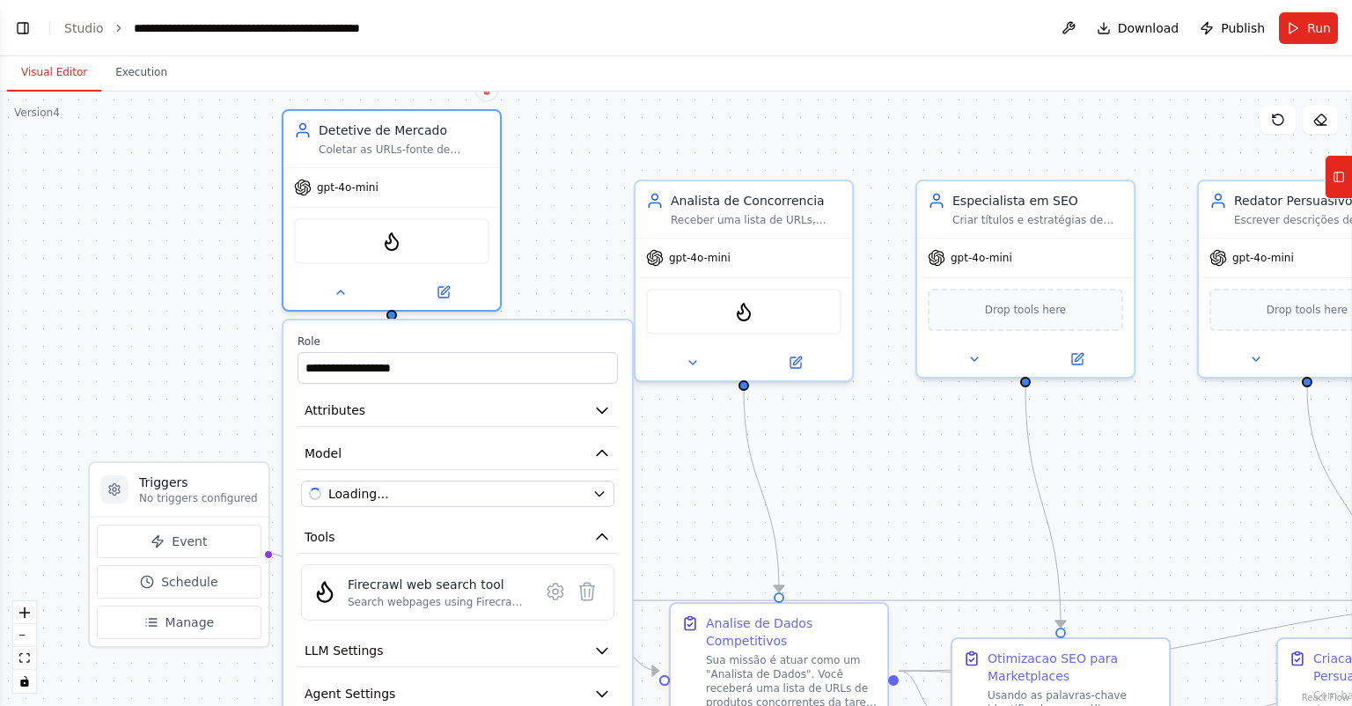
scroll to position [3433, 0]
click at [587, 594] on icon at bounding box center [587, 592] width 15 height 18
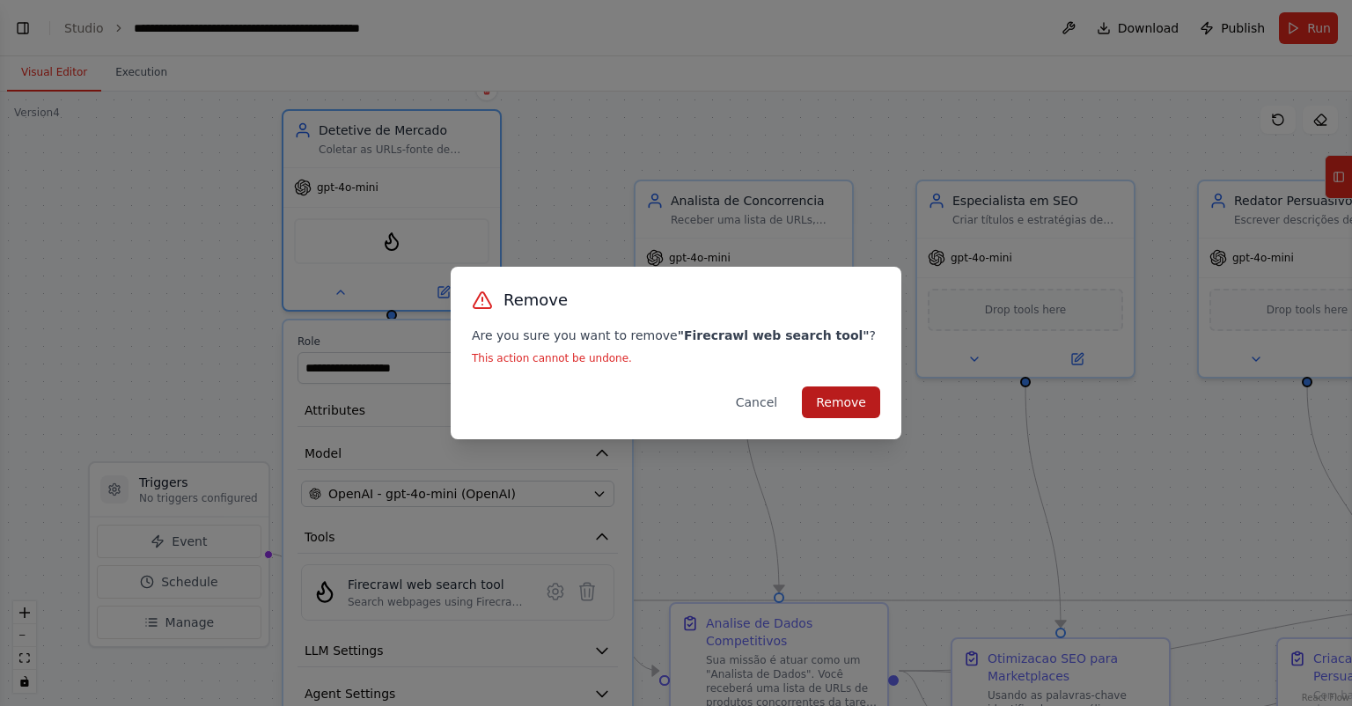
click at [842, 401] on button "Remove" at bounding box center [841, 402] width 78 height 32
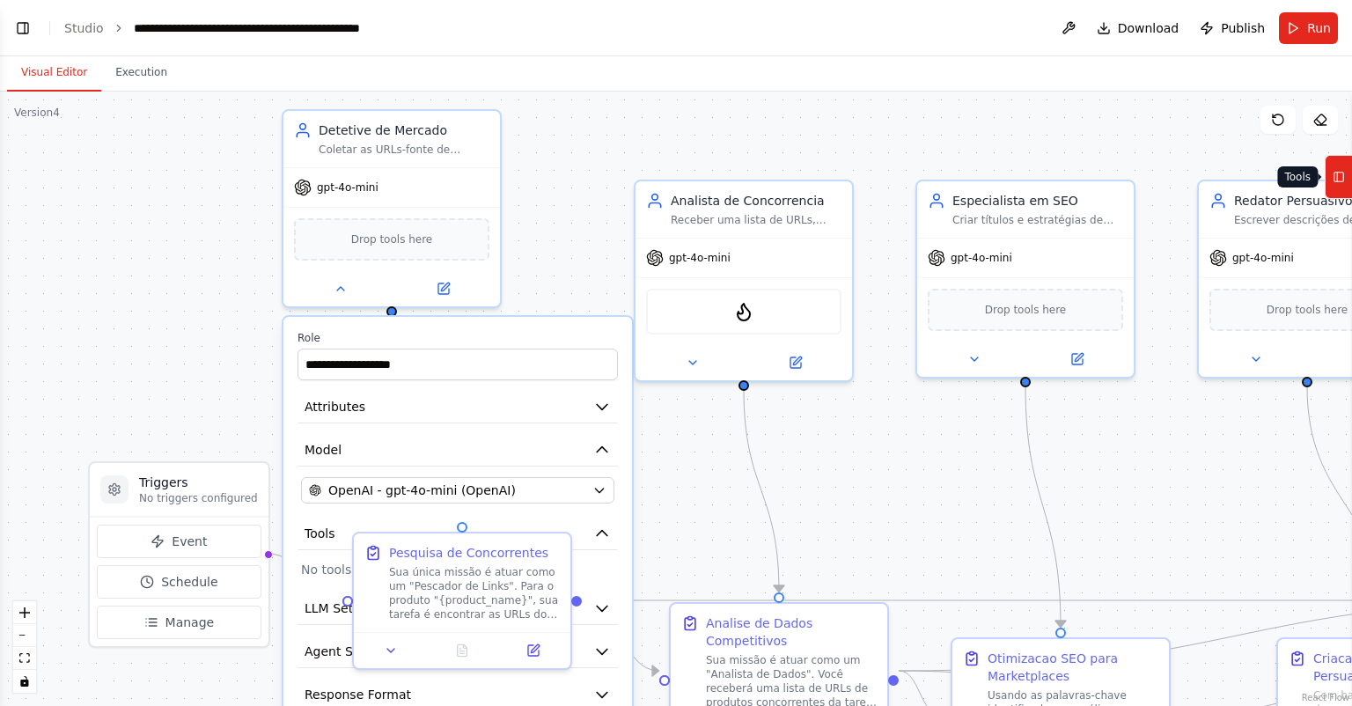
click at [1345, 180] on button "Tools" at bounding box center [1338, 177] width 27 height 44
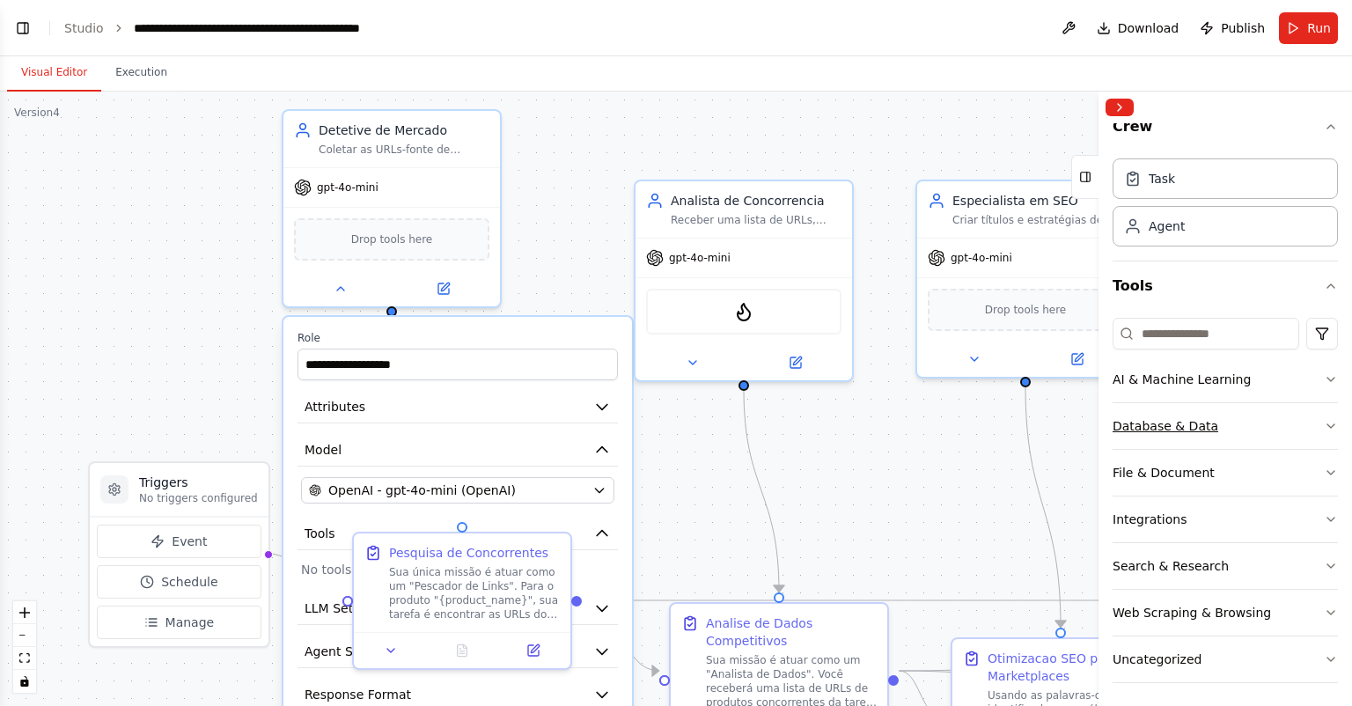
scroll to position [18, 0]
click at [1229, 571] on button "Search & Research" at bounding box center [1225, 563] width 225 height 46
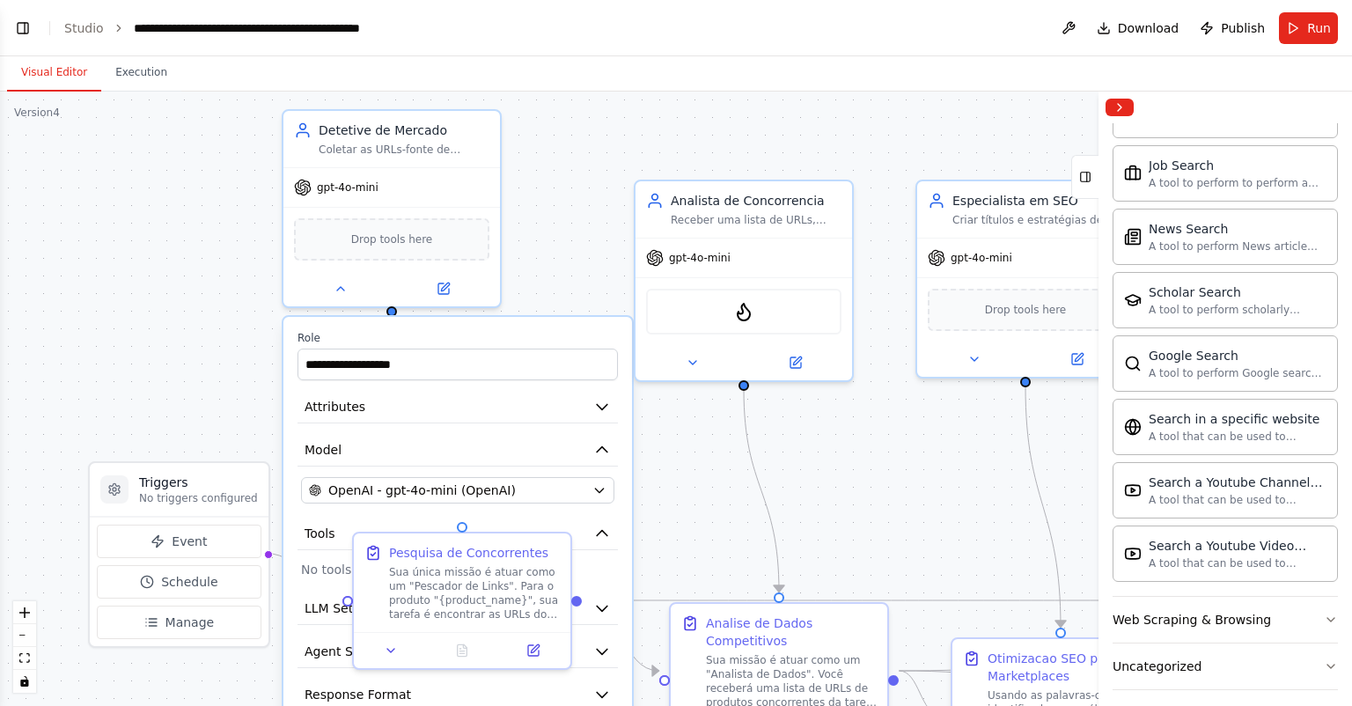
scroll to position [914, 0]
click at [1308, 601] on button "Web Scraping & Browsing" at bounding box center [1225, 615] width 225 height 46
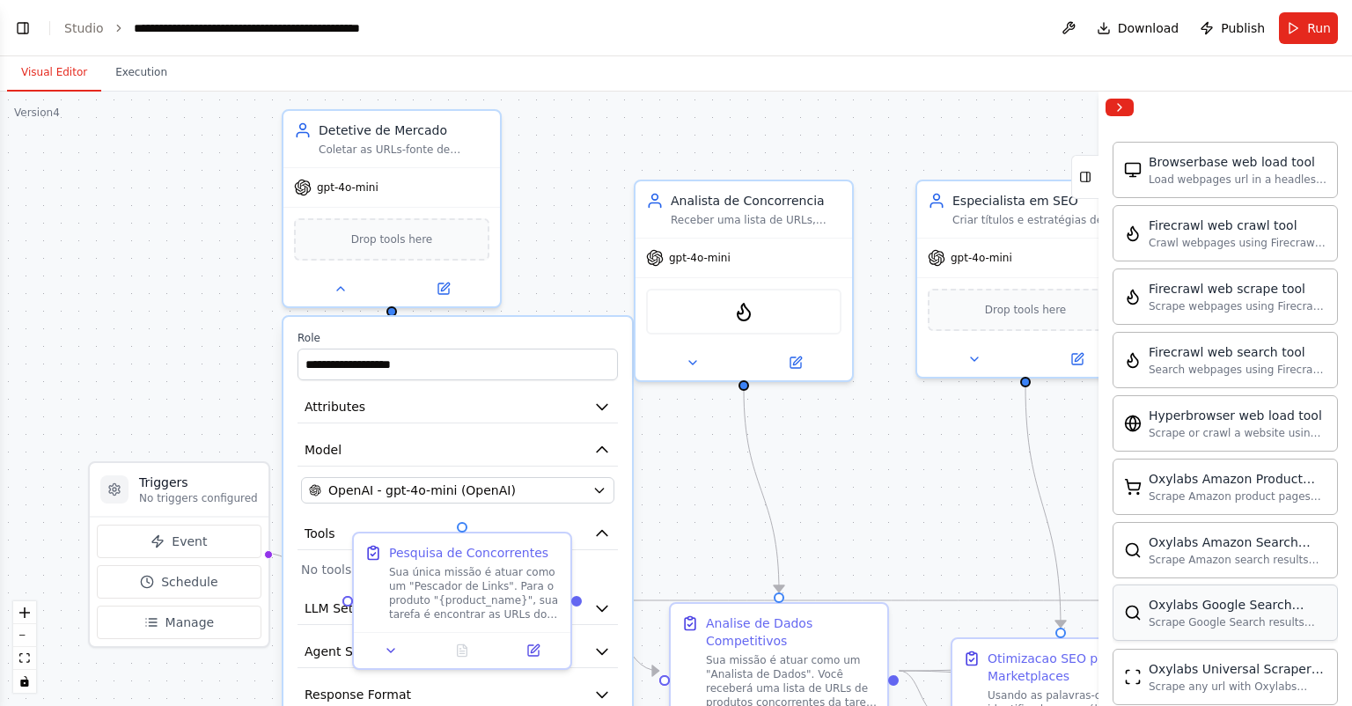
scroll to position [1420, 0]
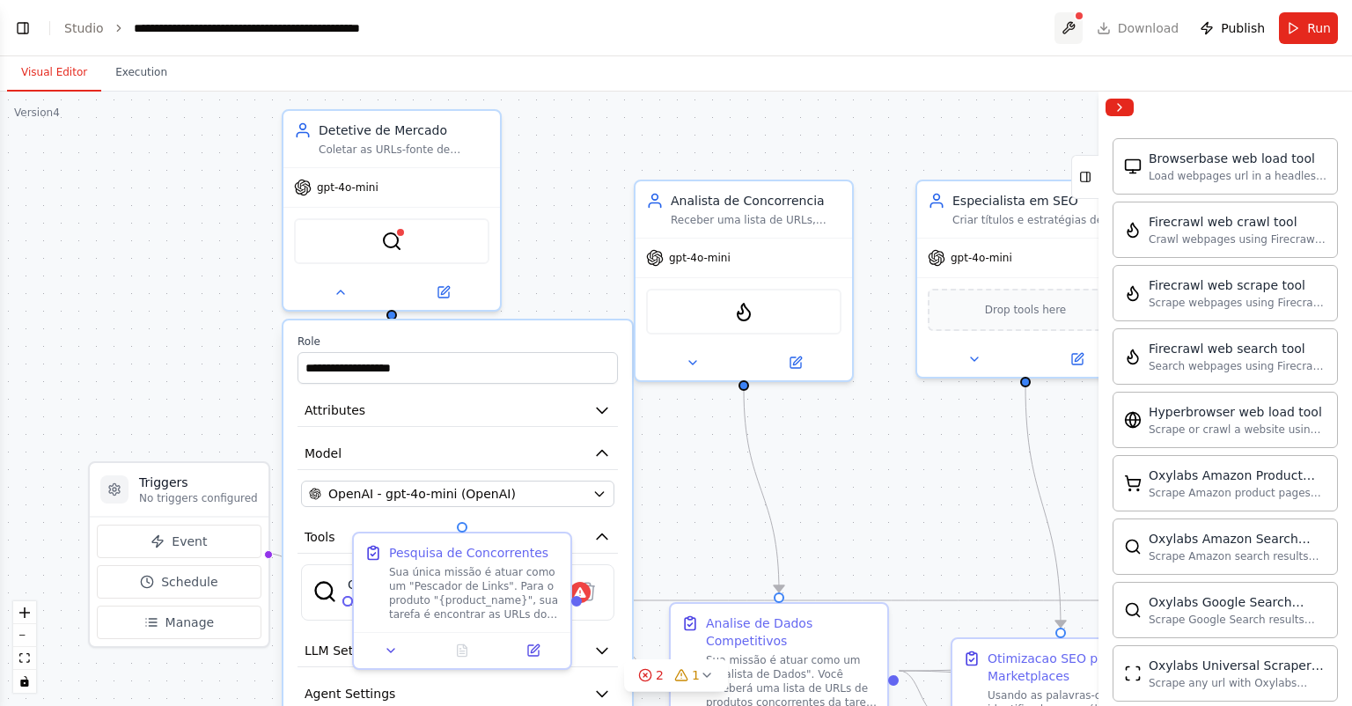
click at [1076, 31] on button at bounding box center [1069, 28] width 28 height 32
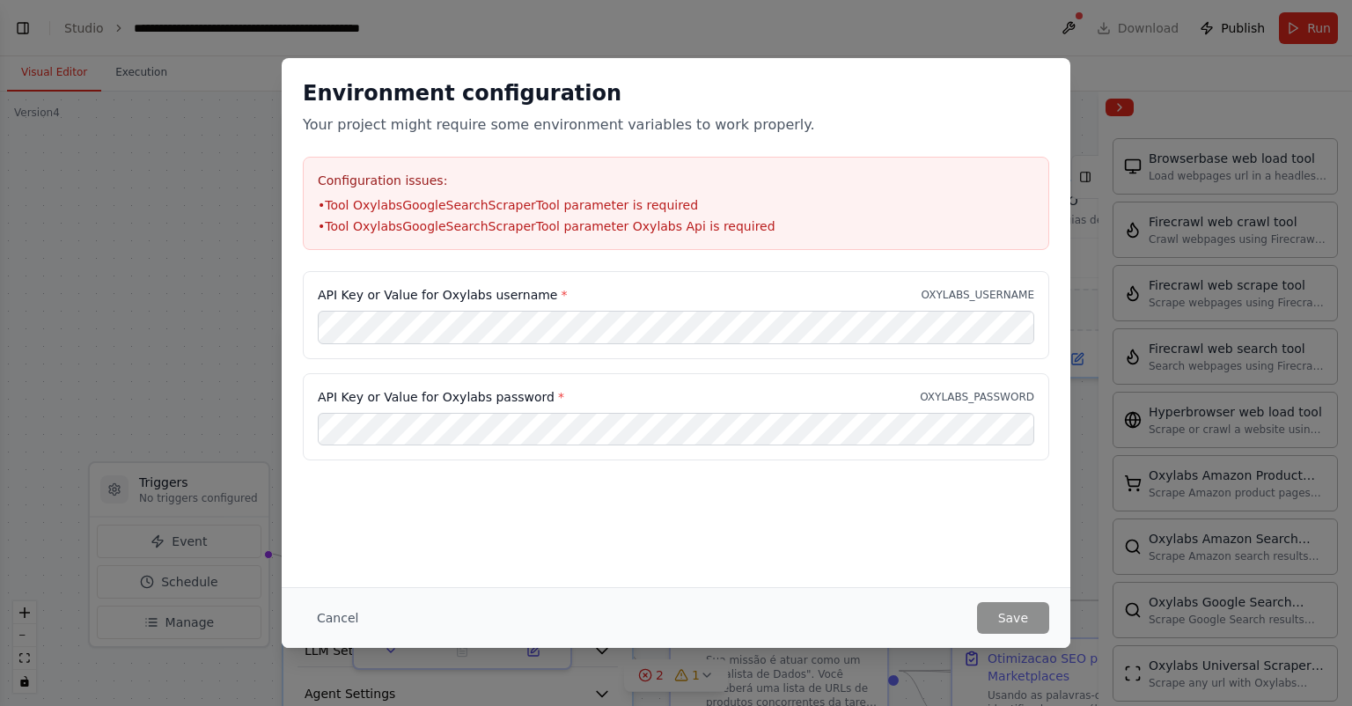
click at [625, 286] on div "API Key or Value for Oxylabs username * OXYLABS_USERNAME" at bounding box center [676, 295] width 717 height 18
click at [338, 617] on button "Cancel" at bounding box center [338, 618] width 70 height 32
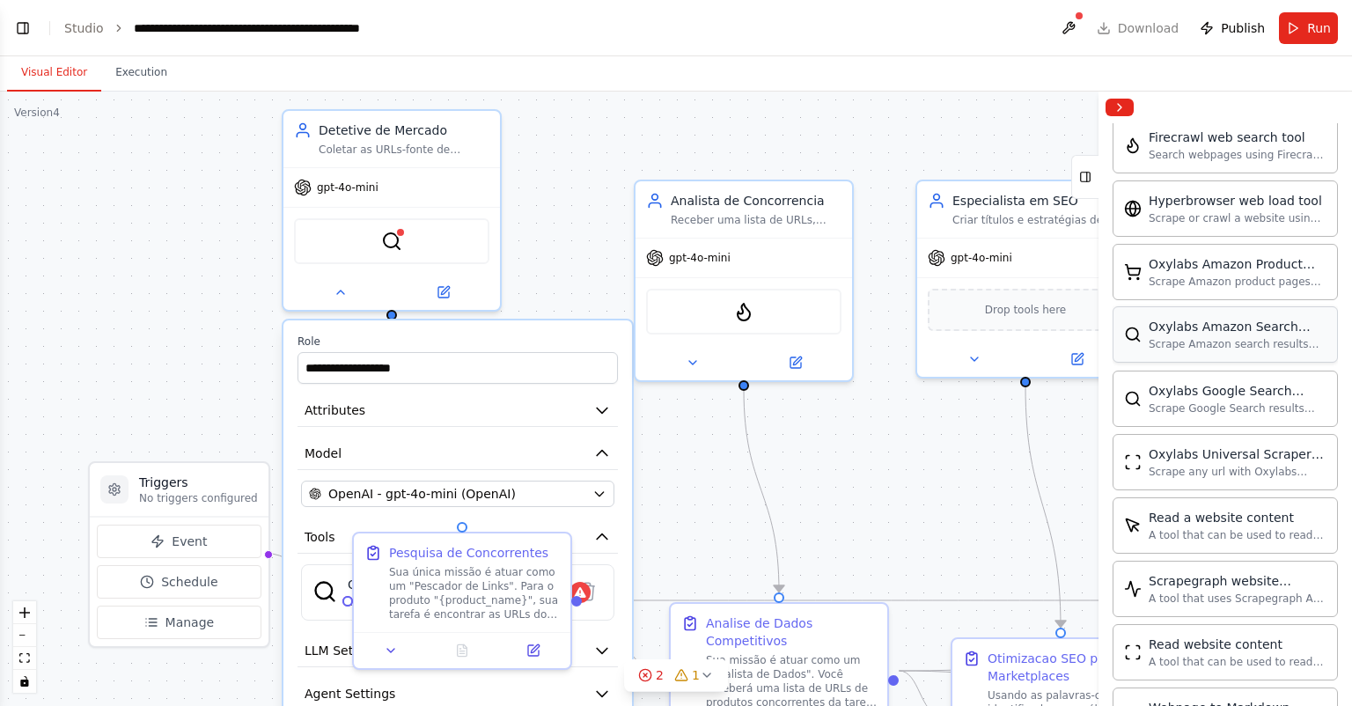
scroll to position [1737, 0]
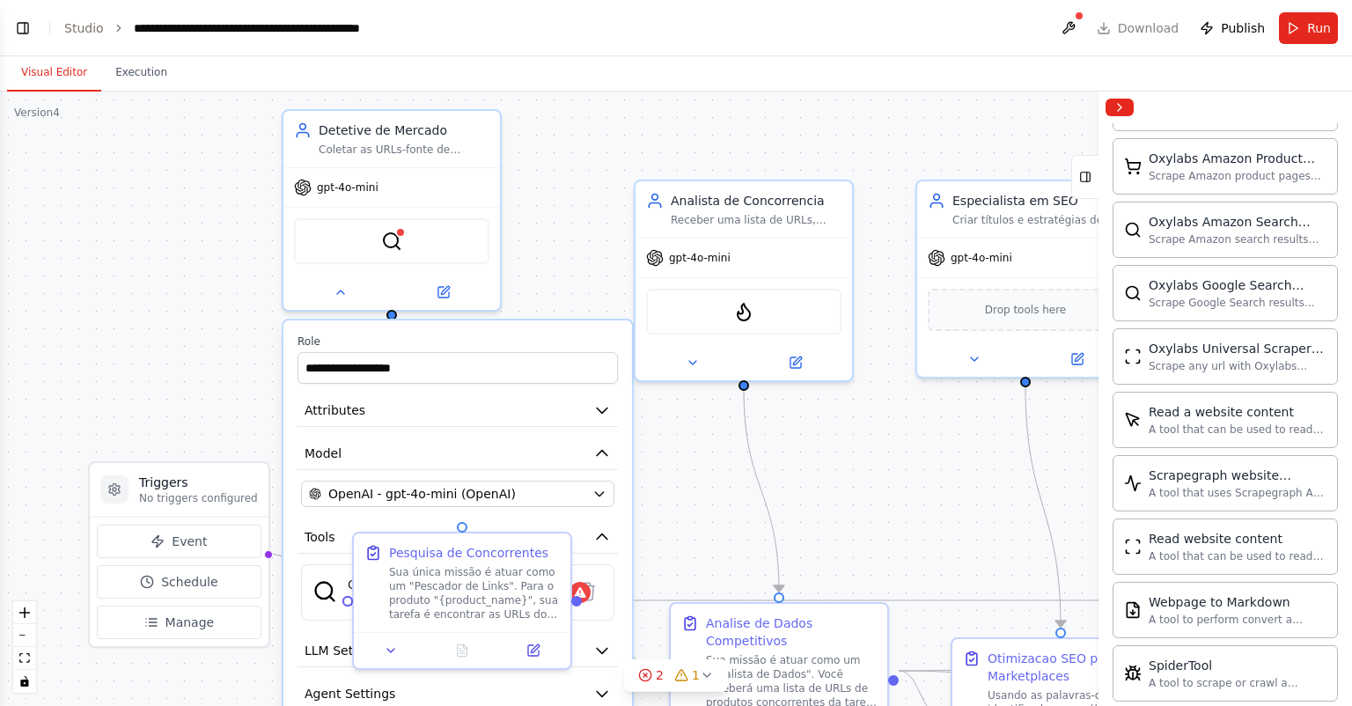
click at [856, 448] on div ".deletable-edge-delete-btn { width: 20px; height: 20px; border: 0px solid #ffff…" at bounding box center [676, 399] width 1352 height 614
click at [700, 675] on icon at bounding box center [707, 675] width 14 height 14
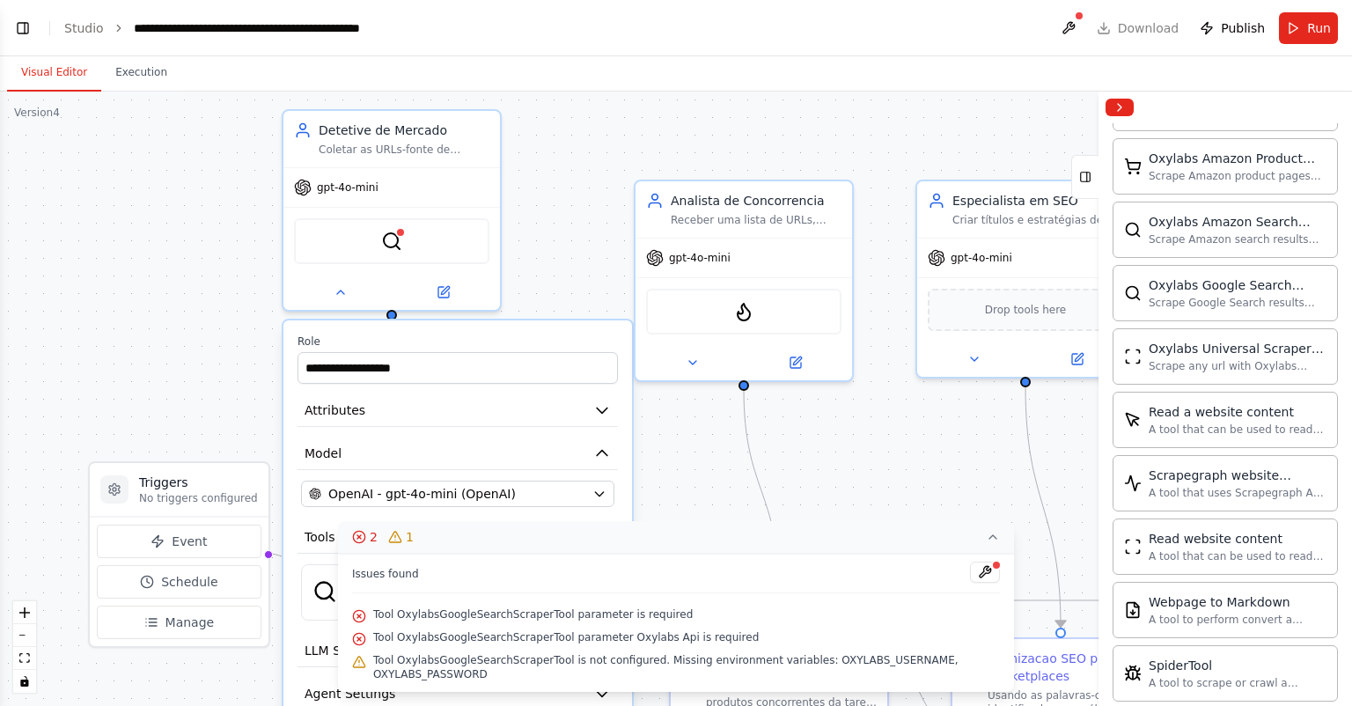
click at [887, 436] on div ".deletable-edge-delete-btn { width: 20px; height: 20px; border: 0px solid #ffff…" at bounding box center [676, 399] width 1352 height 614
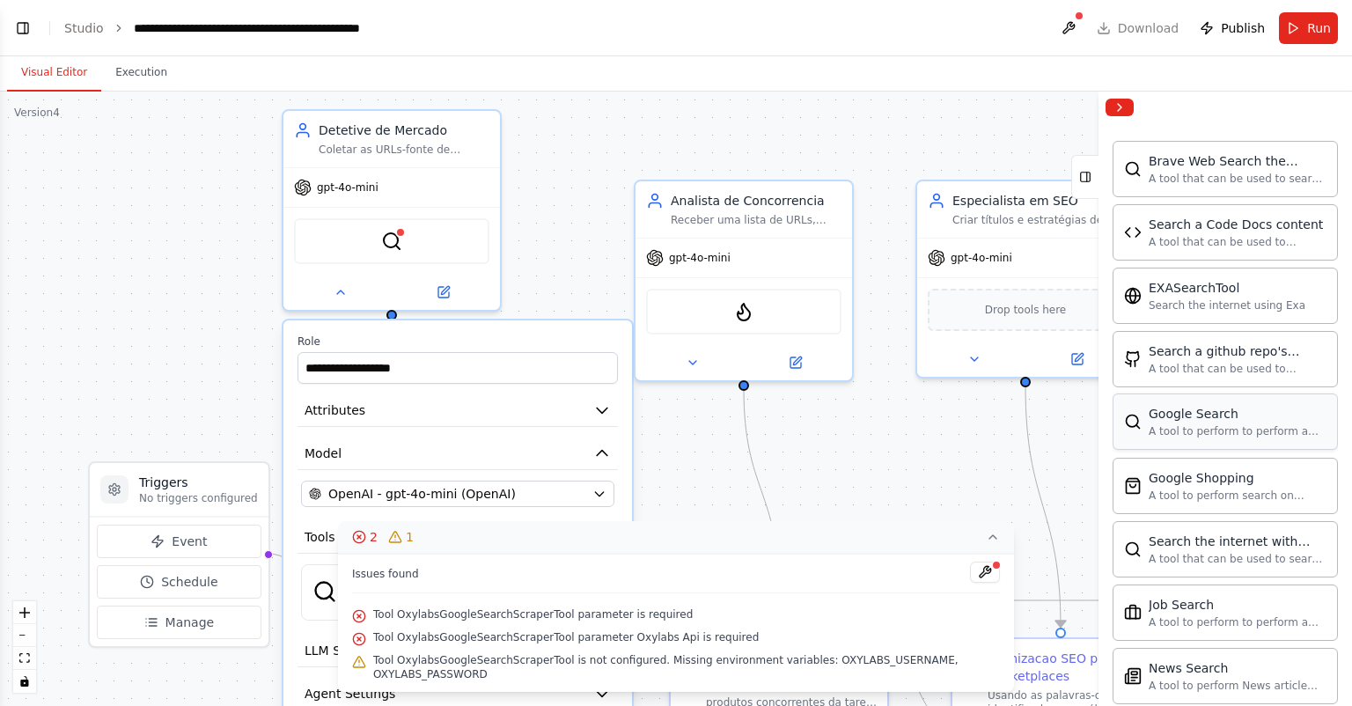
scroll to position [575, 0]
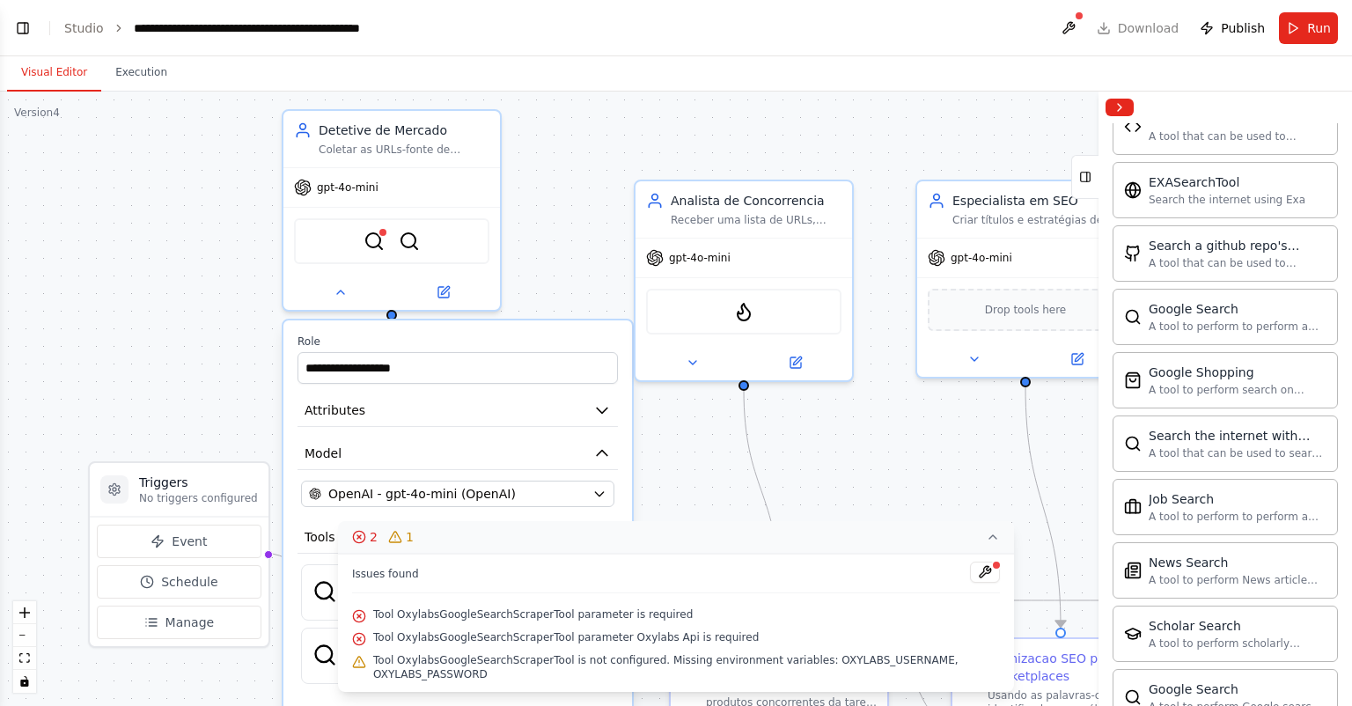
click at [981, 541] on button "2 1" at bounding box center [676, 537] width 676 height 33
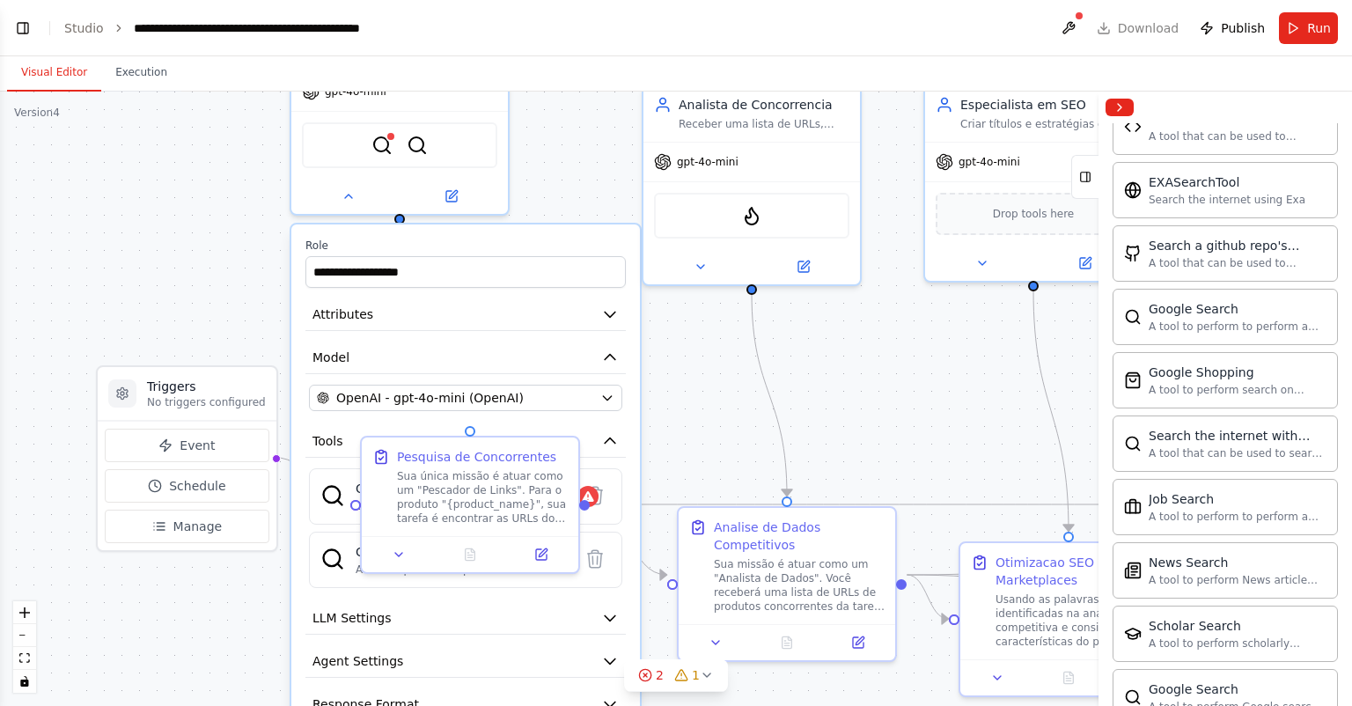
drag, startPoint x: 700, startPoint y: 509, endPoint x: 717, endPoint y: 358, distance: 151.5
click at [717, 358] on div ".deletable-edge-delete-btn { width: 20px; height: 20px; border: 0px solid #ffff…" at bounding box center [676, 399] width 1352 height 614
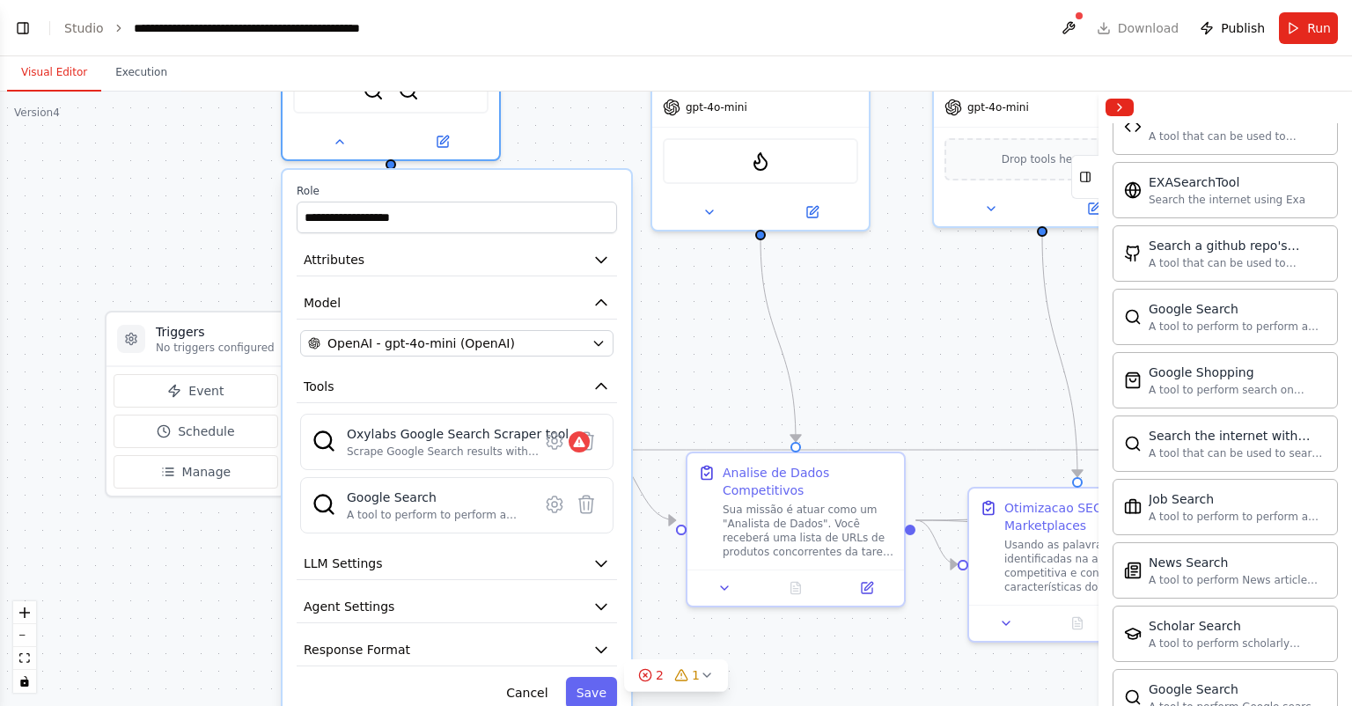
drag, startPoint x: 475, startPoint y: 186, endPoint x: 444, endPoint y: 188, distance: 31.8
click at [444, 188] on label "Role" at bounding box center [457, 191] width 320 height 14
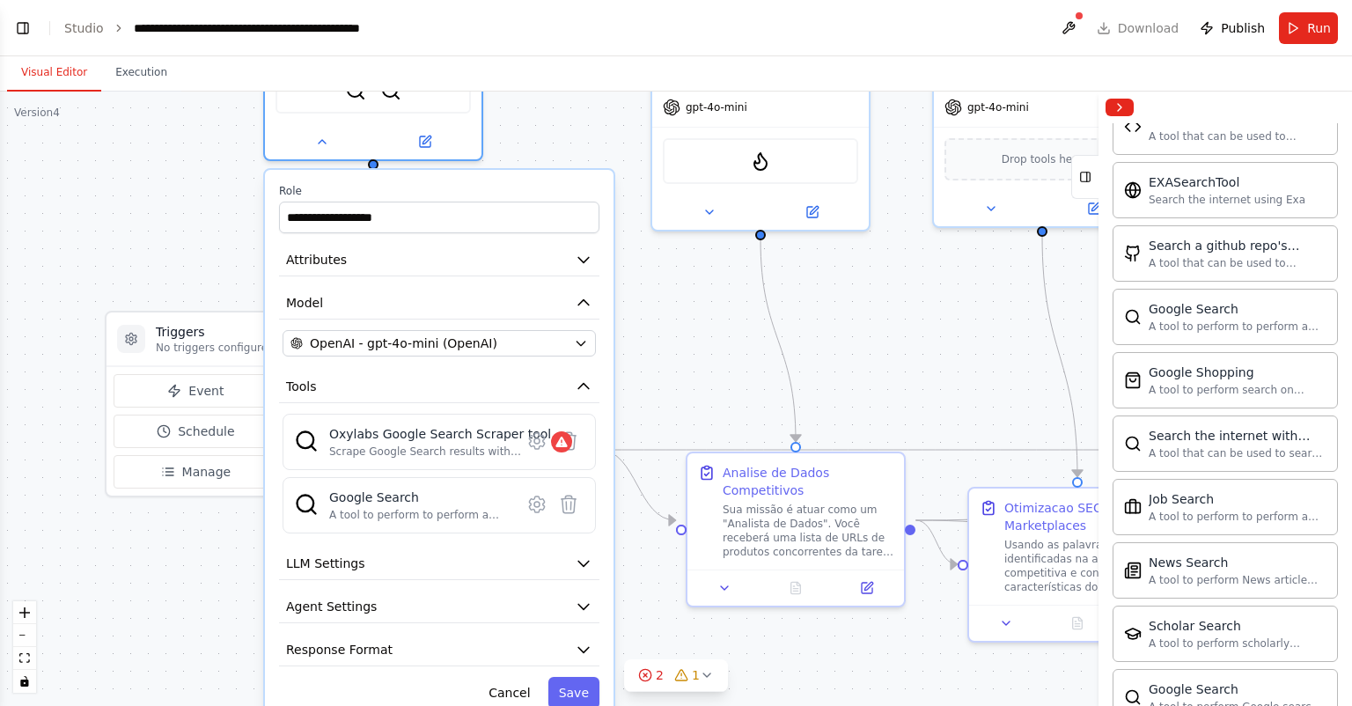
click at [447, 188] on label "Role" at bounding box center [439, 191] width 320 height 14
click at [567, 438] on icon at bounding box center [569, 441] width 15 height 18
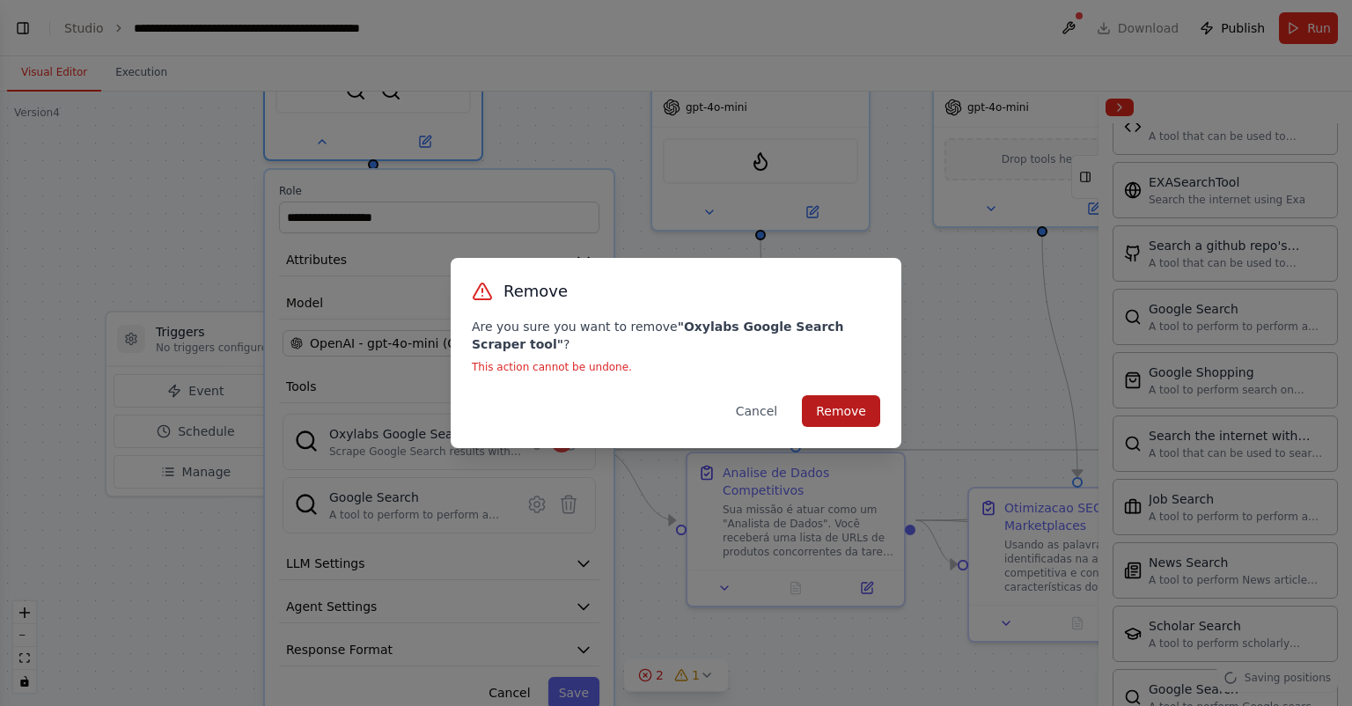
click at [835, 404] on button "Remove" at bounding box center [841, 411] width 78 height 32
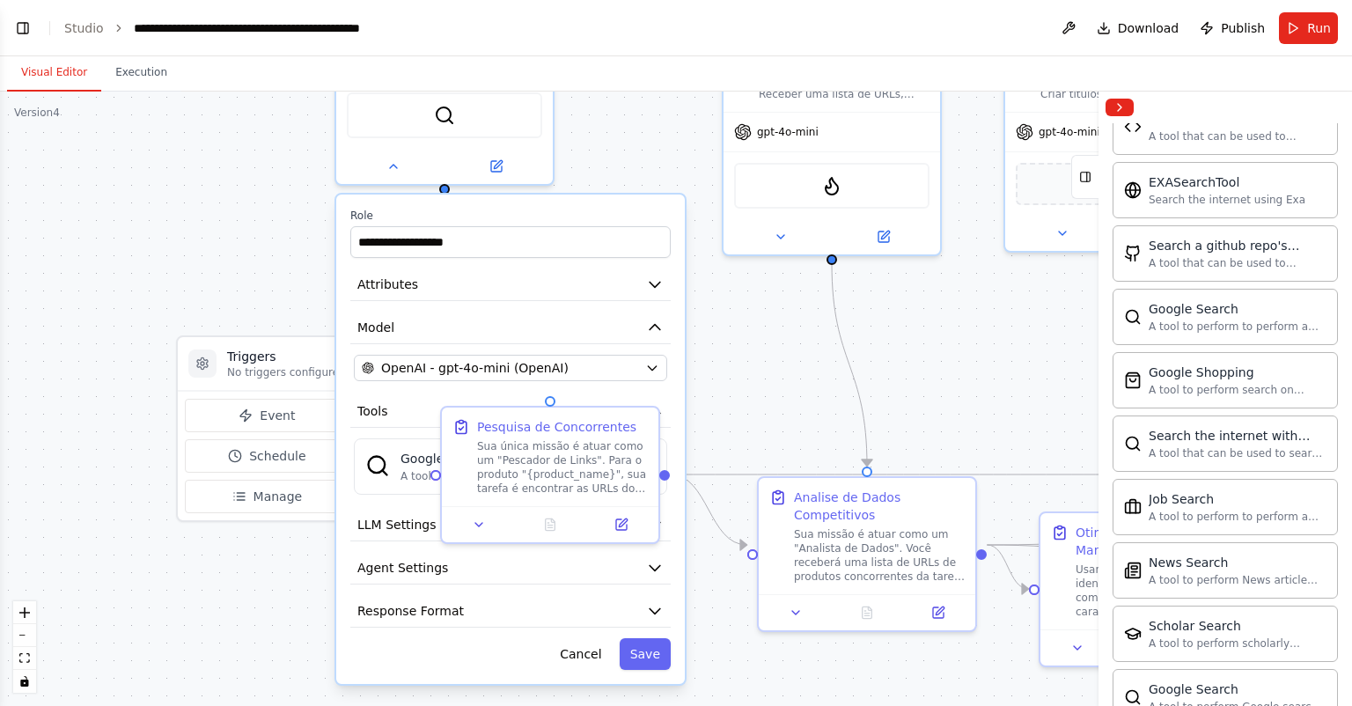
drag, startPoint x: 698, startPoint y: 342, endPoint x: 787, endPoint y: 378, distance: 95.6
click at [787, 378] on div ".deletable-edge-delete-btn { width: 20px; height: 20px; border: 0px solid #ffff…" at bounding box center [676, 399] width 1352 height 614
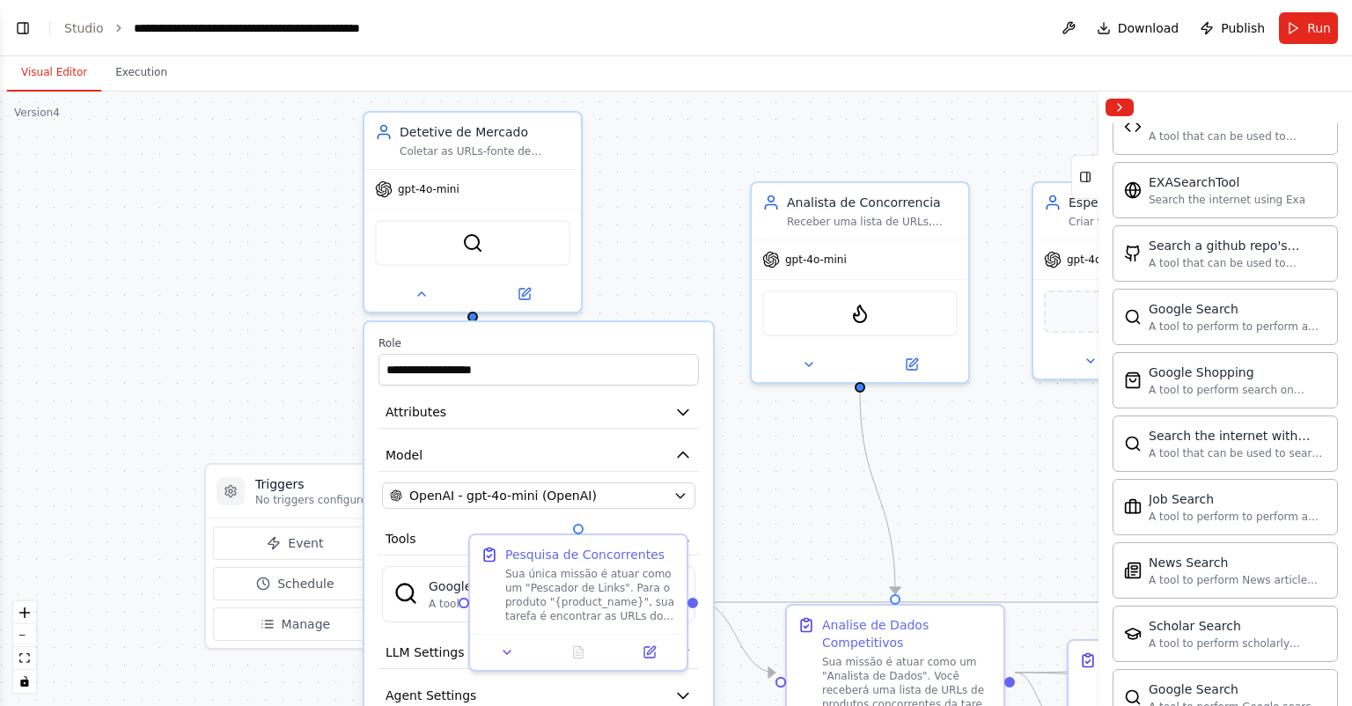
drag, startPoint x: 651, startPoint y: 188, endPoint x: 616, endPoint y: 254, distance: 75.2
click at [651, 290] on div ".deletable-edge-delete-btn { width: 20px; height: 20px; border: 0px solid #ffff…" at bounding box center [676, 399] width 1352 height 614
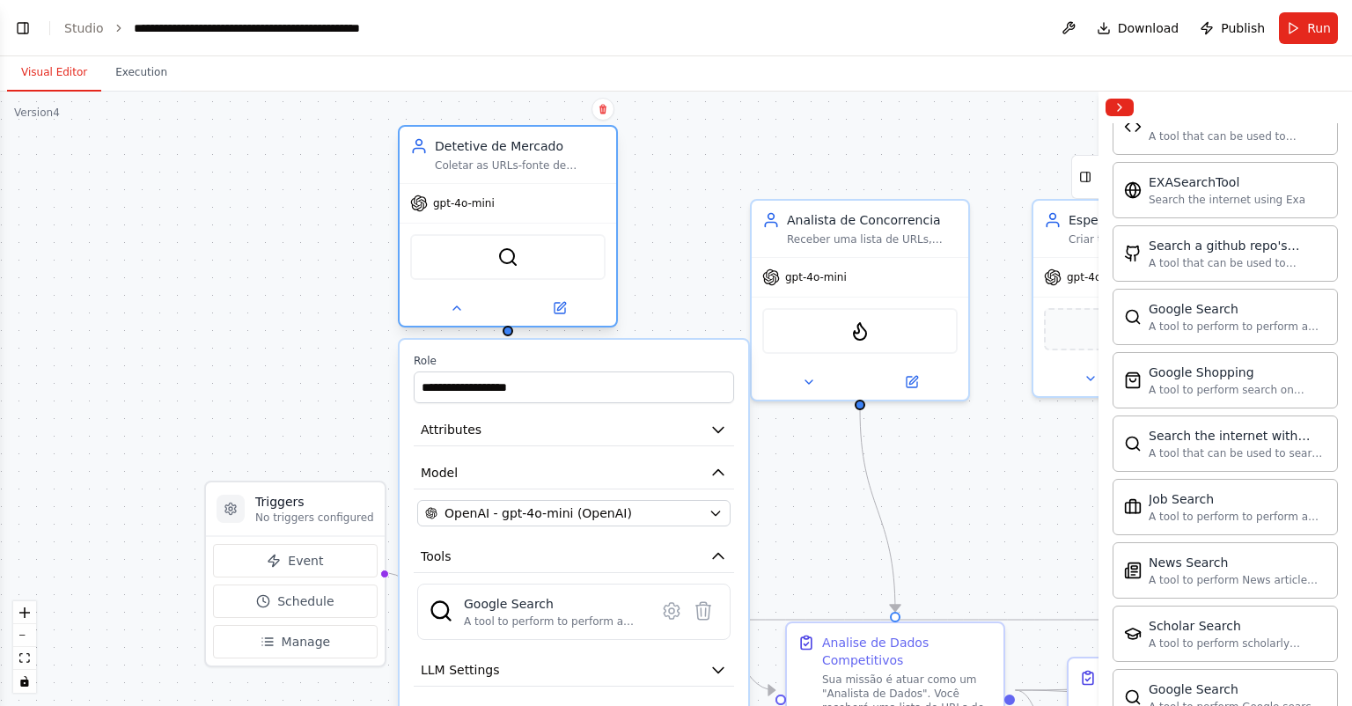
drag, startPoint x: 545, startPoint y: 193, endPoint x: 578, endPoint y: 201, distance: 34.4
click at [578, 201] on div "gpt-4o-mini" at bounding box center [508, 203] width 217 height 39
click at [1301, 28] on button "Run" at bounding box center [1308, 28] width 59 height 32
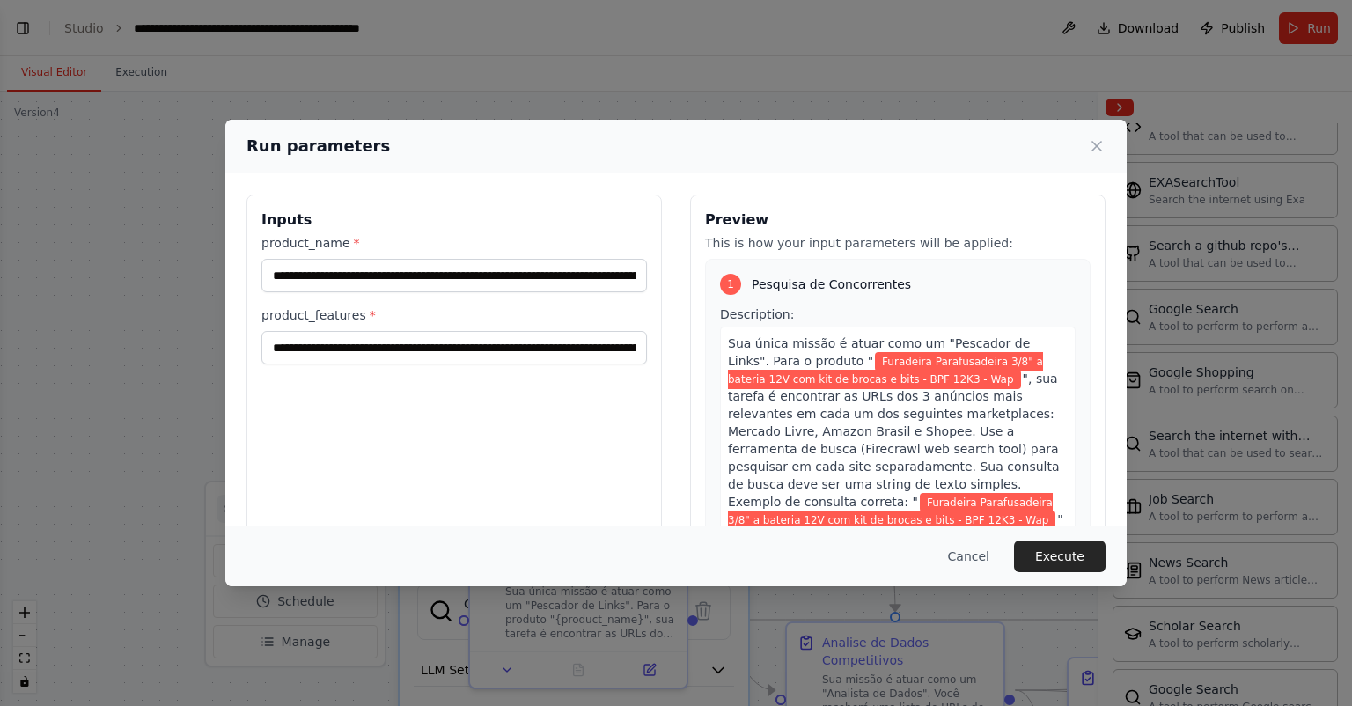
click at [1037, 550] on button "Execute" at bounding box center [1060, 557] width 92 height 32
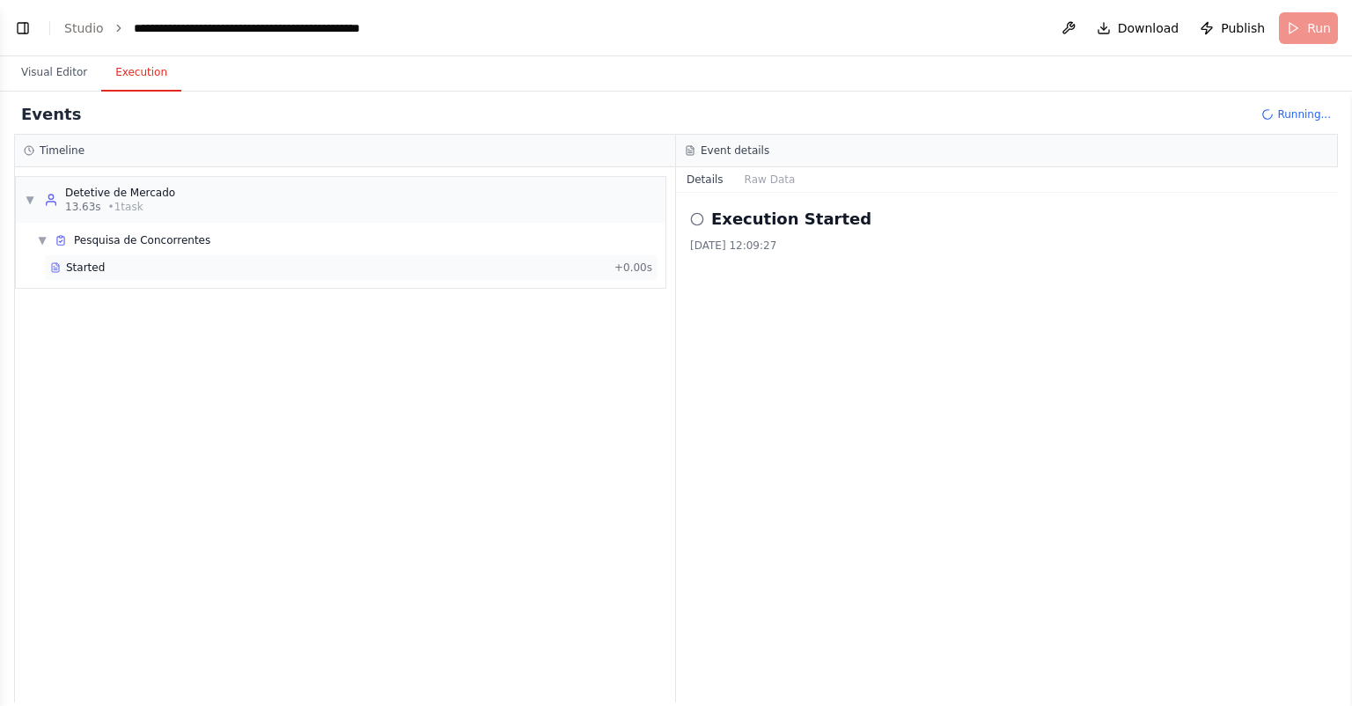
click at [366, 270] on div "Started" at bounding box center [328, 268] width 557 height 14
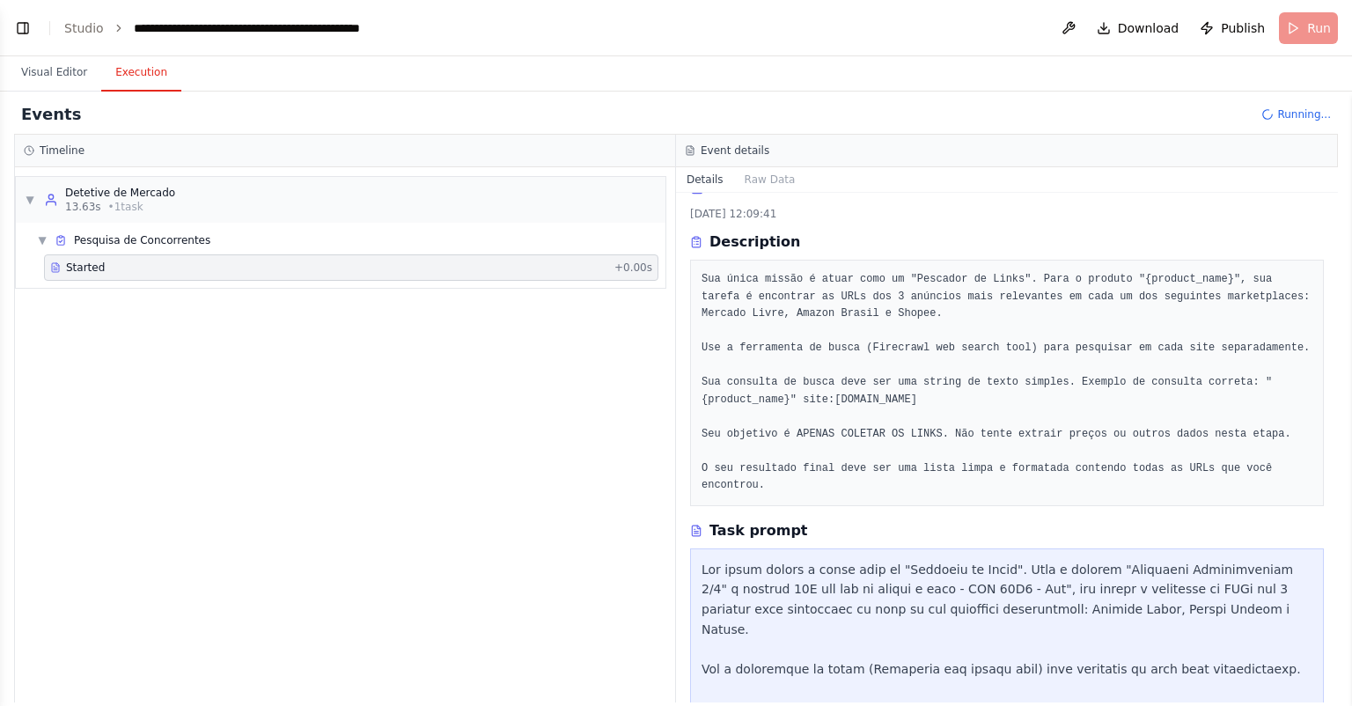
scroll to position [0, 0]
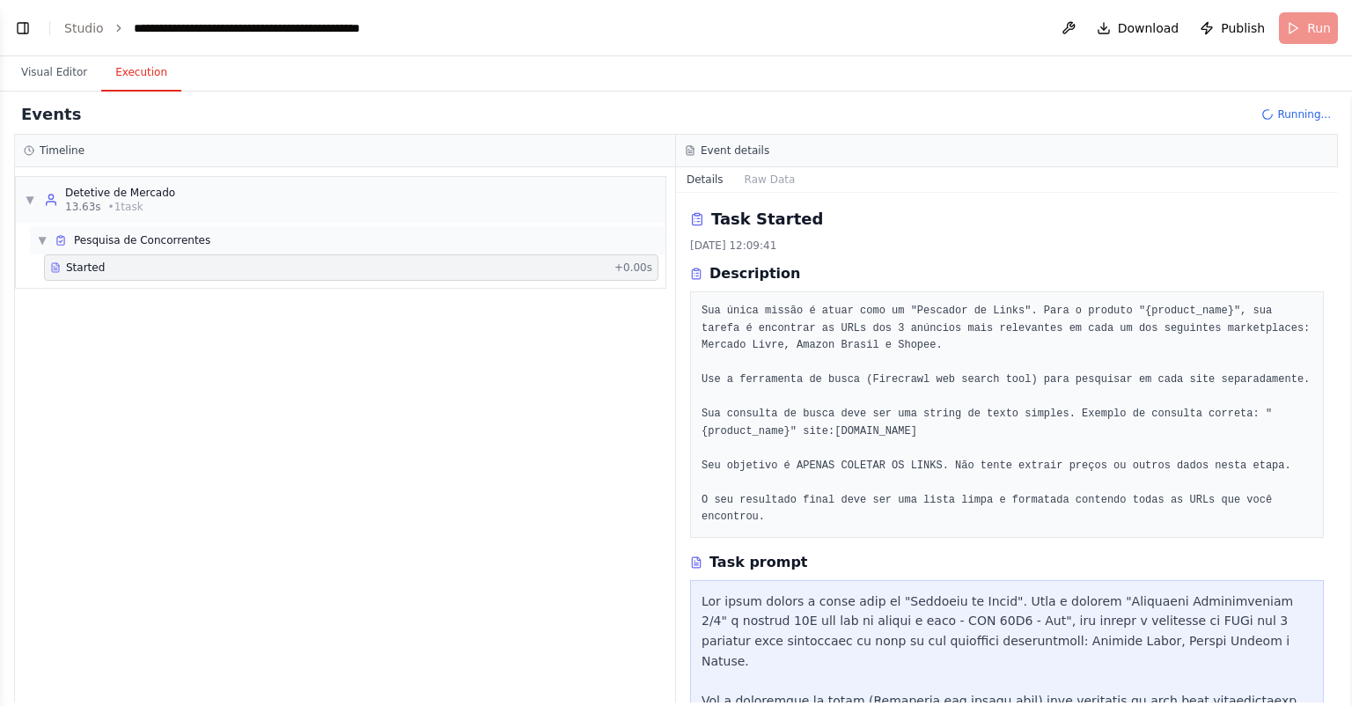
click at [103, 249] on div "▼ Pesquisa de Concorrentes" at bounding box center [348, 240] width 636 height 28
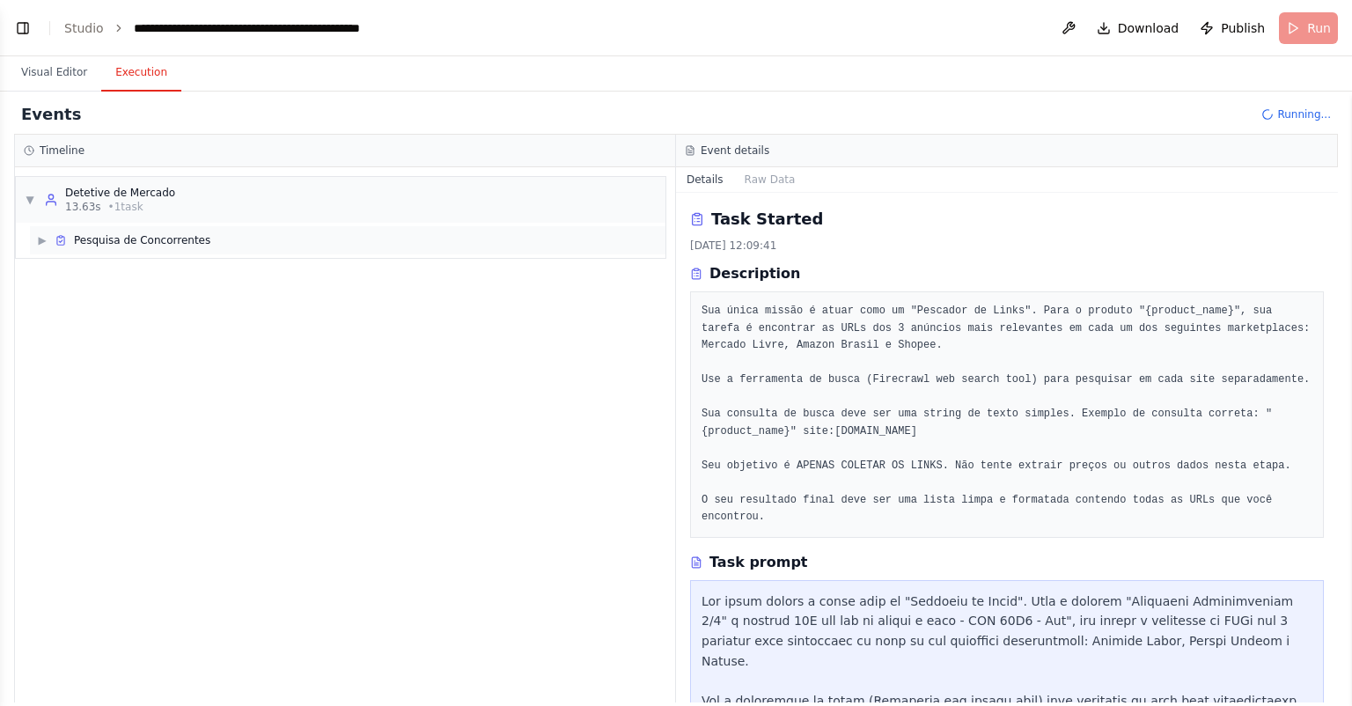
click at [107, 245] on span "Pesquisa de Concorrentes" at bounding box center [142, 240] width 136 height 14
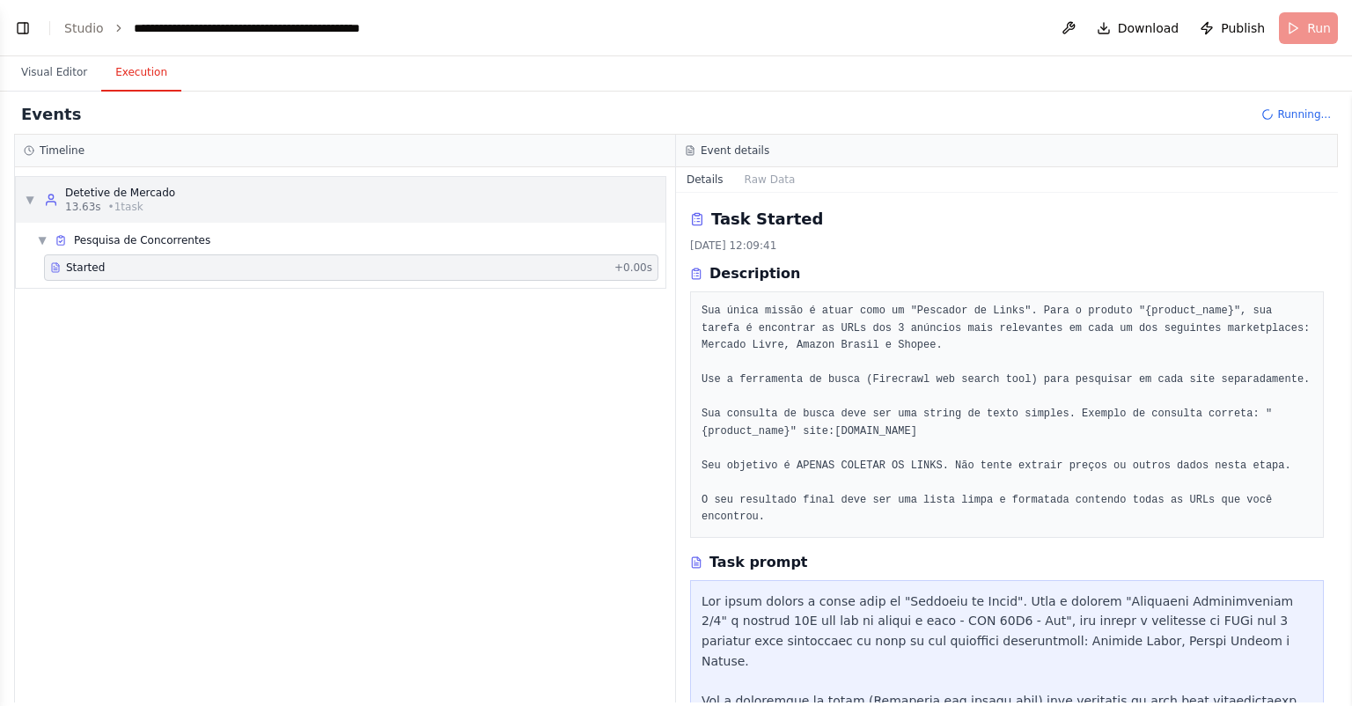
click at [126, 204] on span "• 1 task" at bounding box center [125, 207] width 35 height 14
click at [135, 195] on div "Detetive de Mercado" at bounding box center [120, 193] width 110 height 14
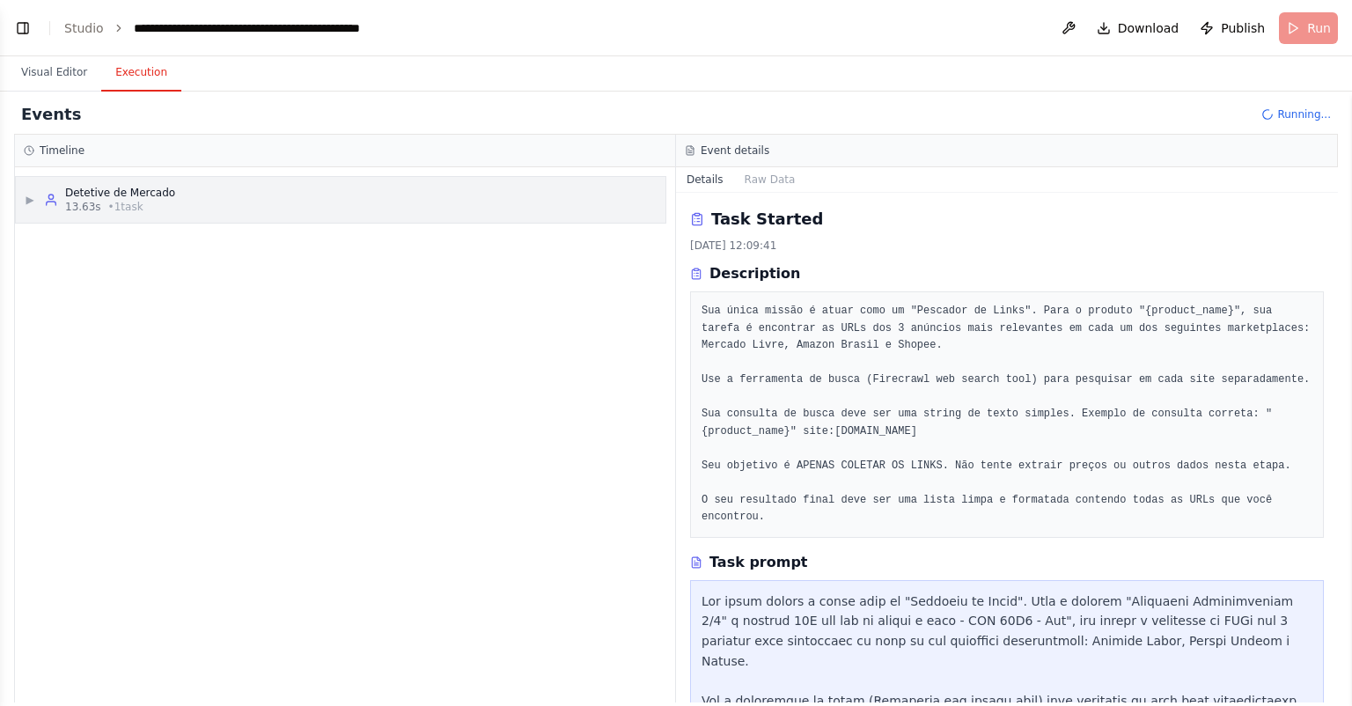
click at [143, 200] on div "13.63s • 1 task" at bounding box center [120, 207] width 110 height 14
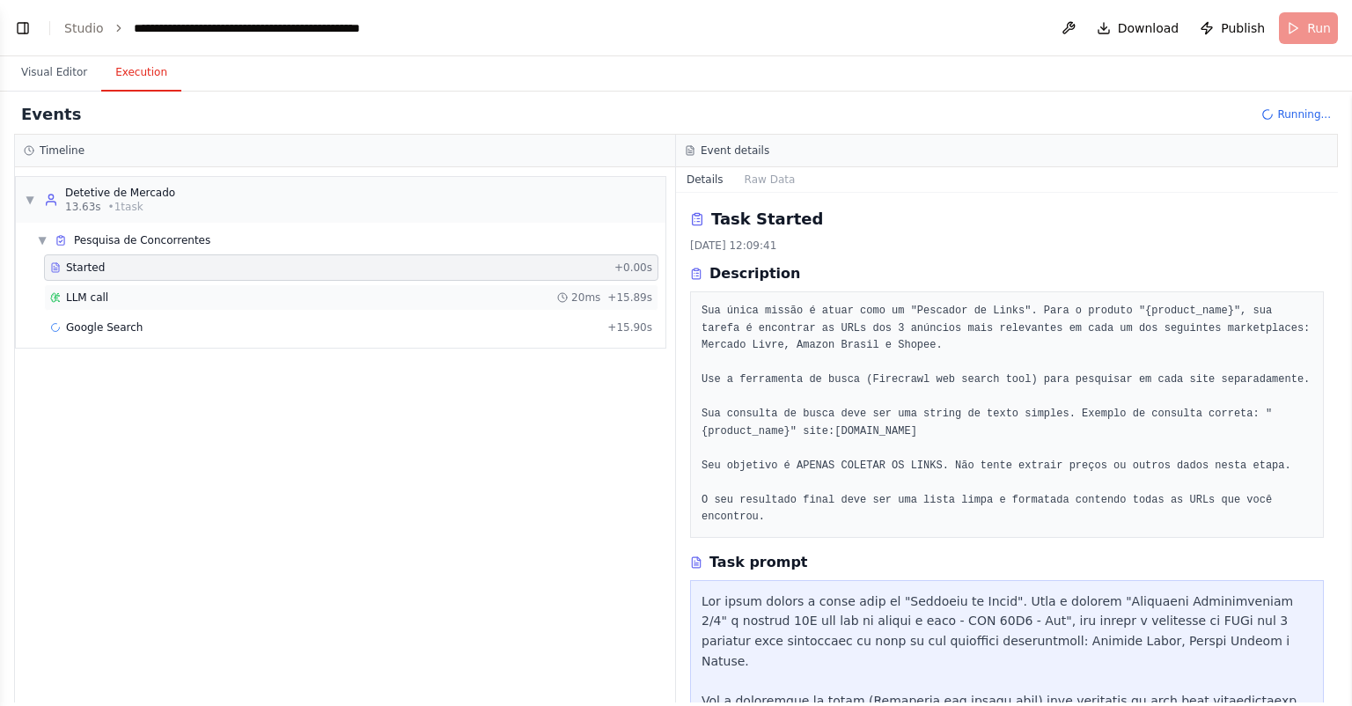
click at [130, 301] on div "LLM call 20ms + 15.89s" at bounding box center [351, 298] width 602 height 14
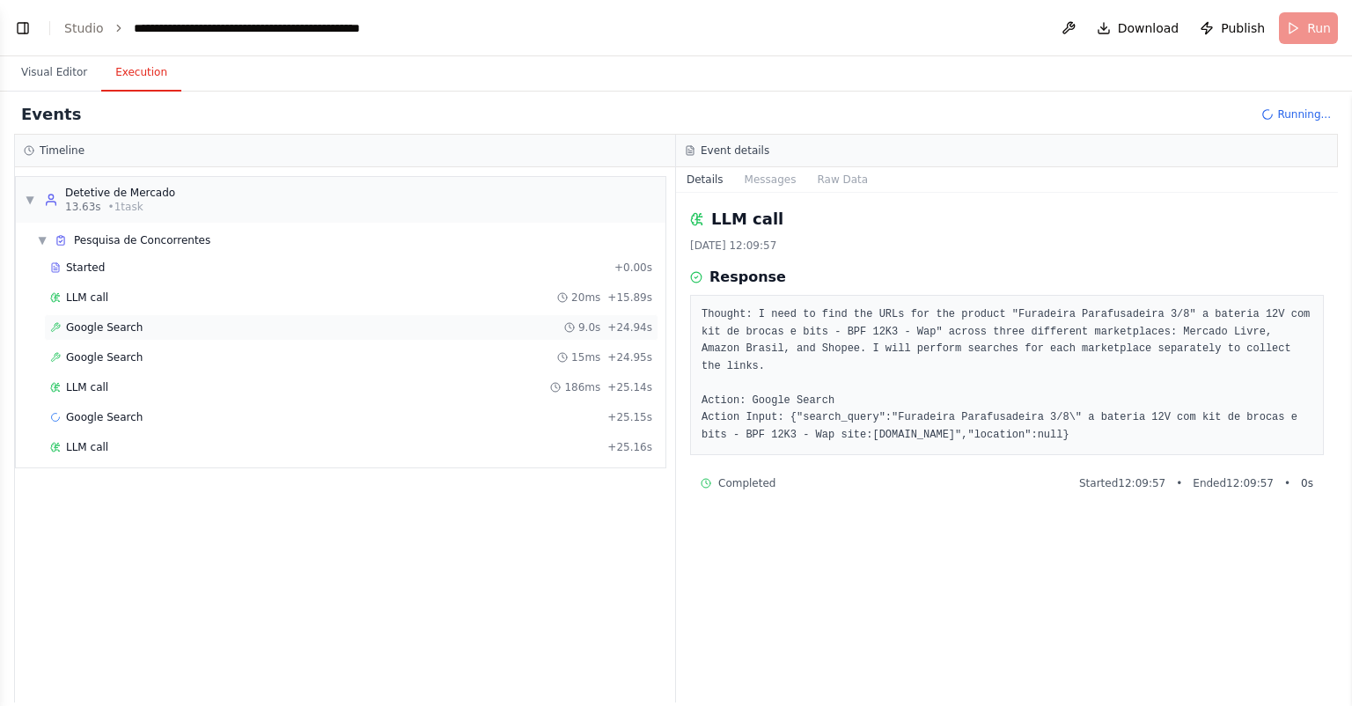
click at [174, 327] on div "Google Search 9.0s + 24.94s" at bounding box center [351, 327] width 602 height 14
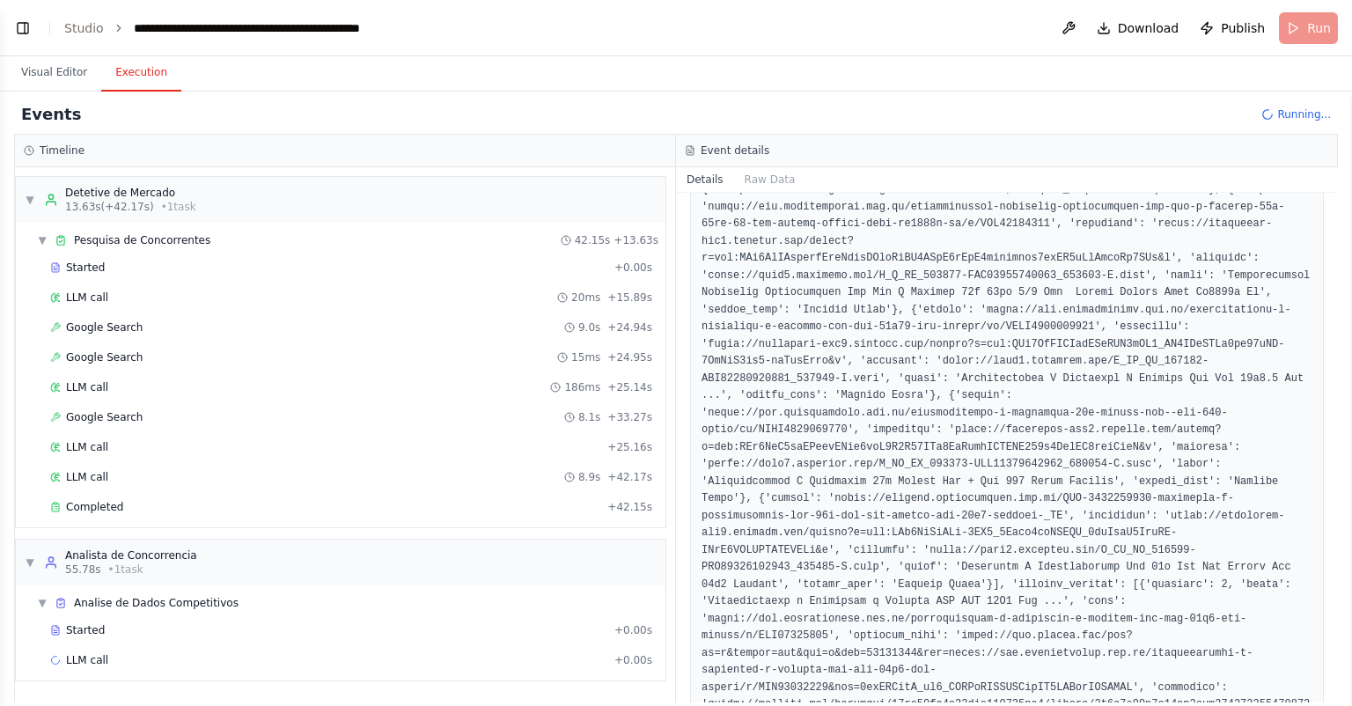
scroll to position [845, 0]
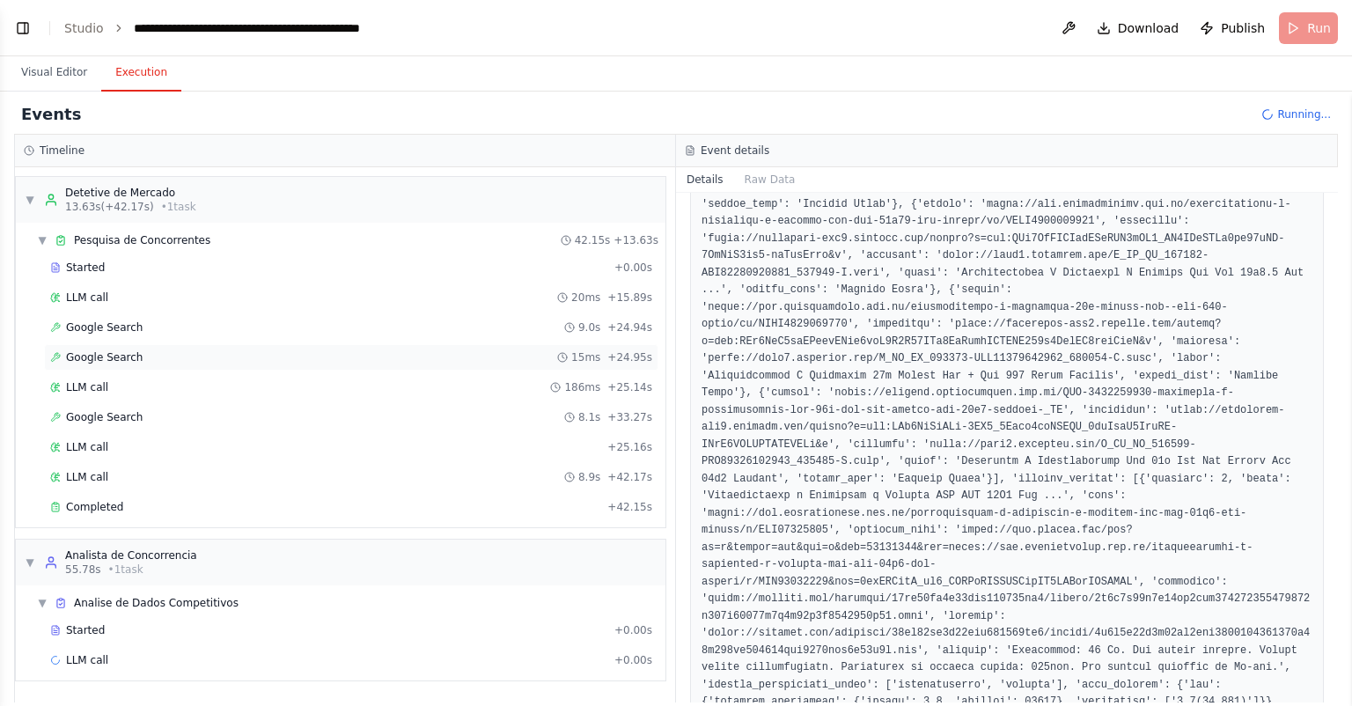
click at [133, 355] on span "Google Search" at bounding box center [104, 357] width 77 height 14
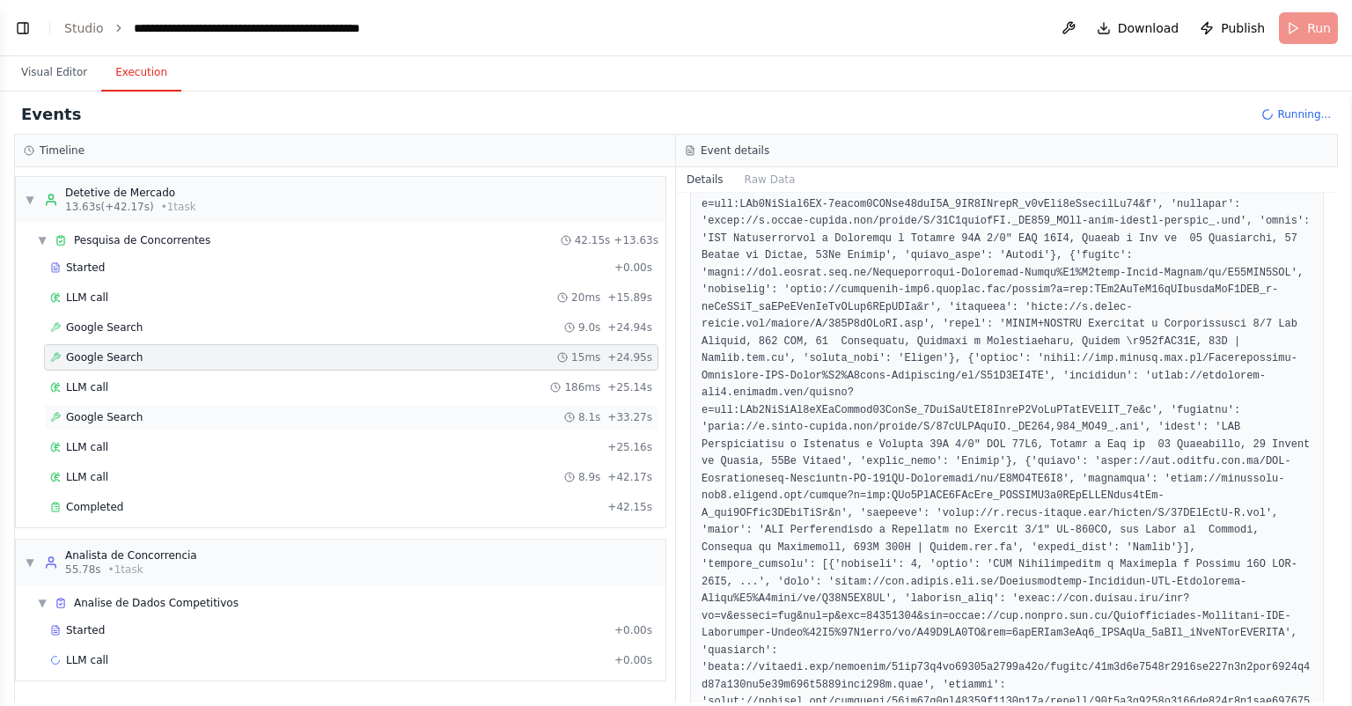
click at [126, 413] on span "Google Search" at bounding box center [104, 417] width 77 height 14
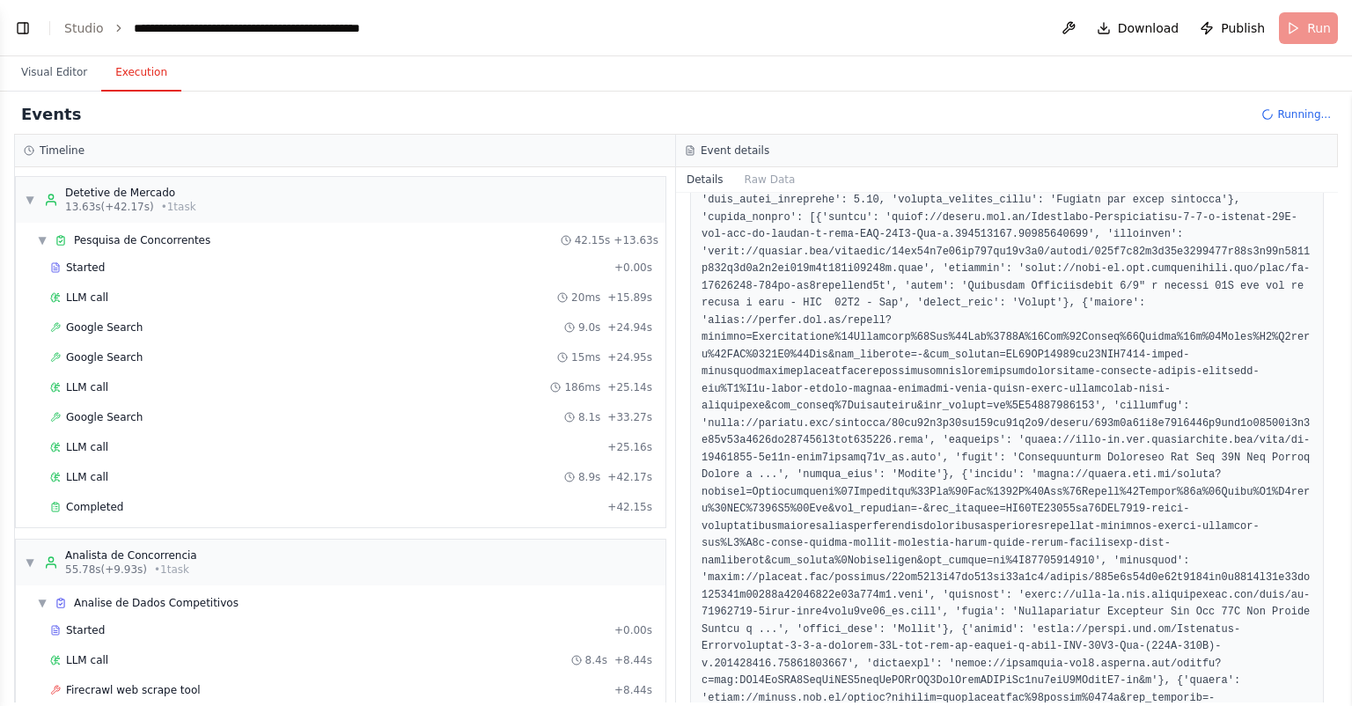
scroll to position [0, 0]
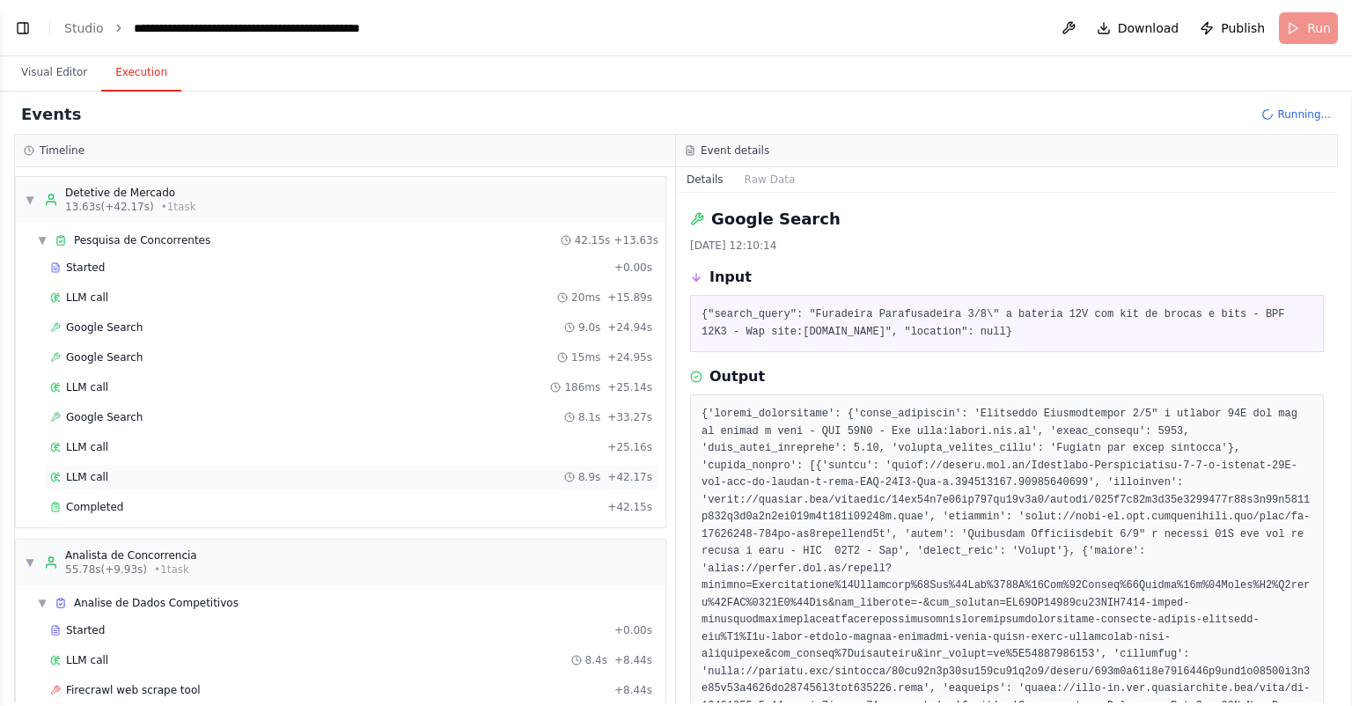
click at [196, 470] on div "LLM call 8.9s + 42.17s" at bounding box center [351, 477] width 602 height 14
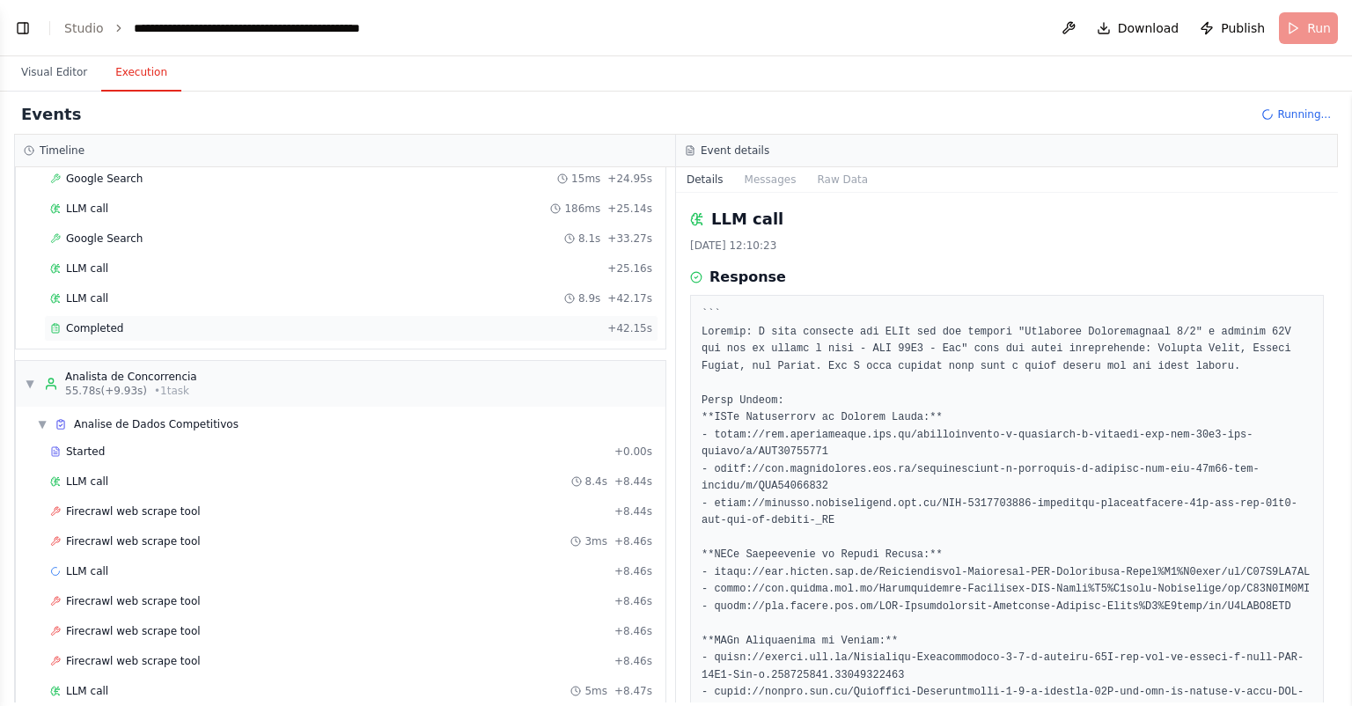
scroll to position [211, 0]
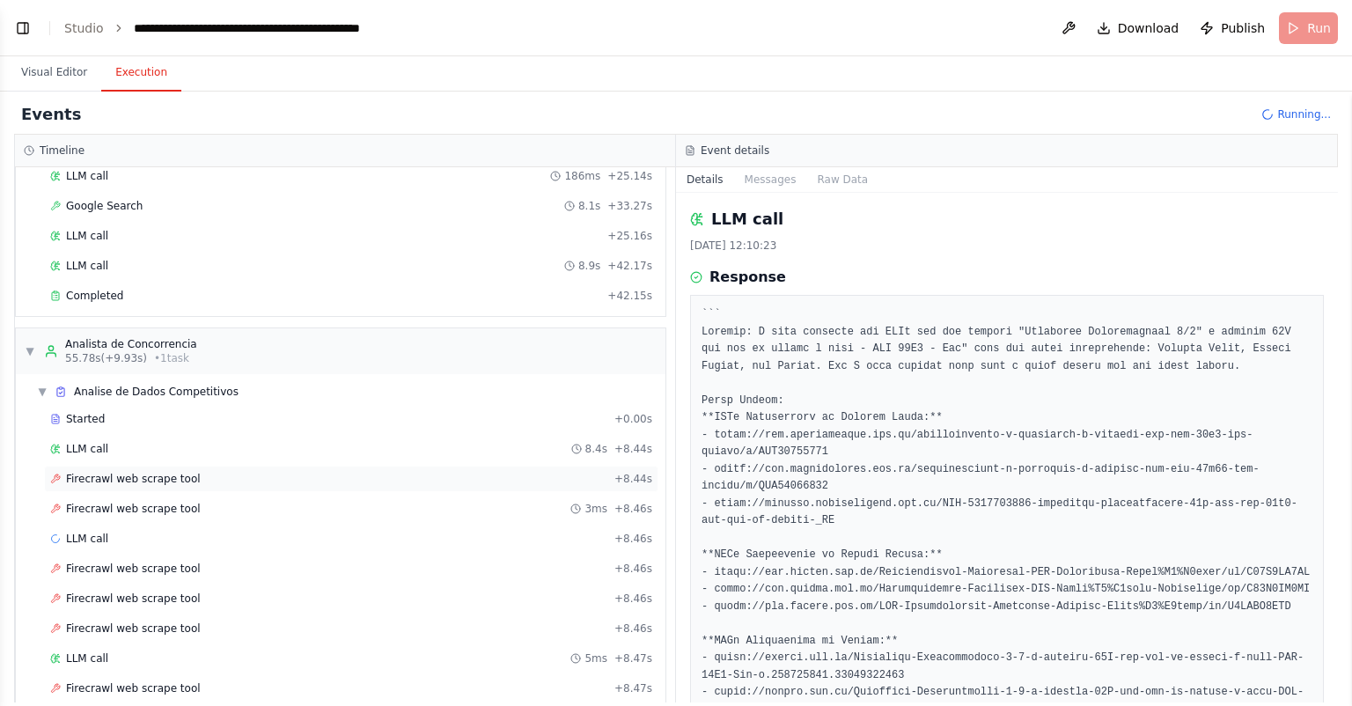
click at [333, 481] on div "Firecrawl web scrape tool + 8.44s" at bounding box center [351, 479] width 602 height 14
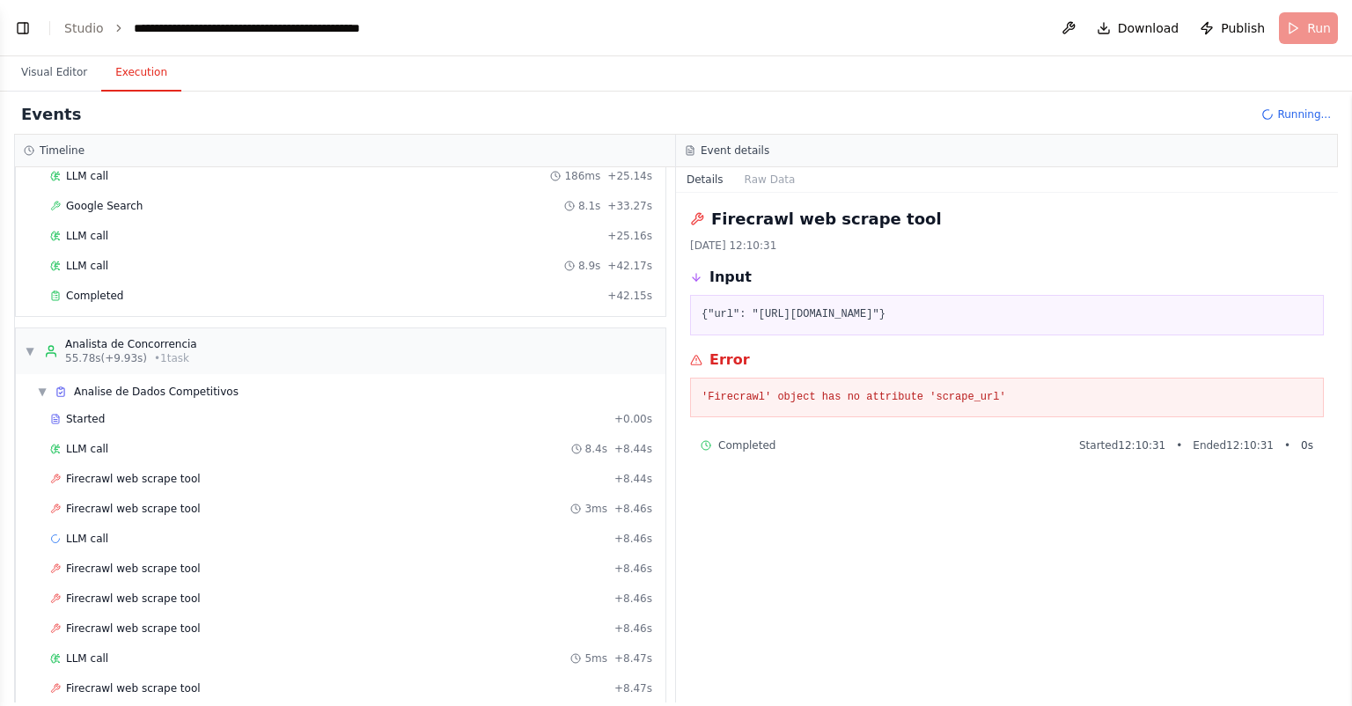
click at [1093, 407] on pre "'Firecrawl' object has no attribute 'scrape_url'" at bounding box center [1007, 398] width 611 height 18
click at [1067, 371] on div "Error" at bounding box center [1007, 360] width 634 height 21
click at [1059, 395] on div "'Firecrawl' object has no attribute 'scrape_url'" at bounding box center [1007, 398] width 634 height 40
click at [1056, 371] on div "Error" at bounding box center [1007, 360] width 634 height 21
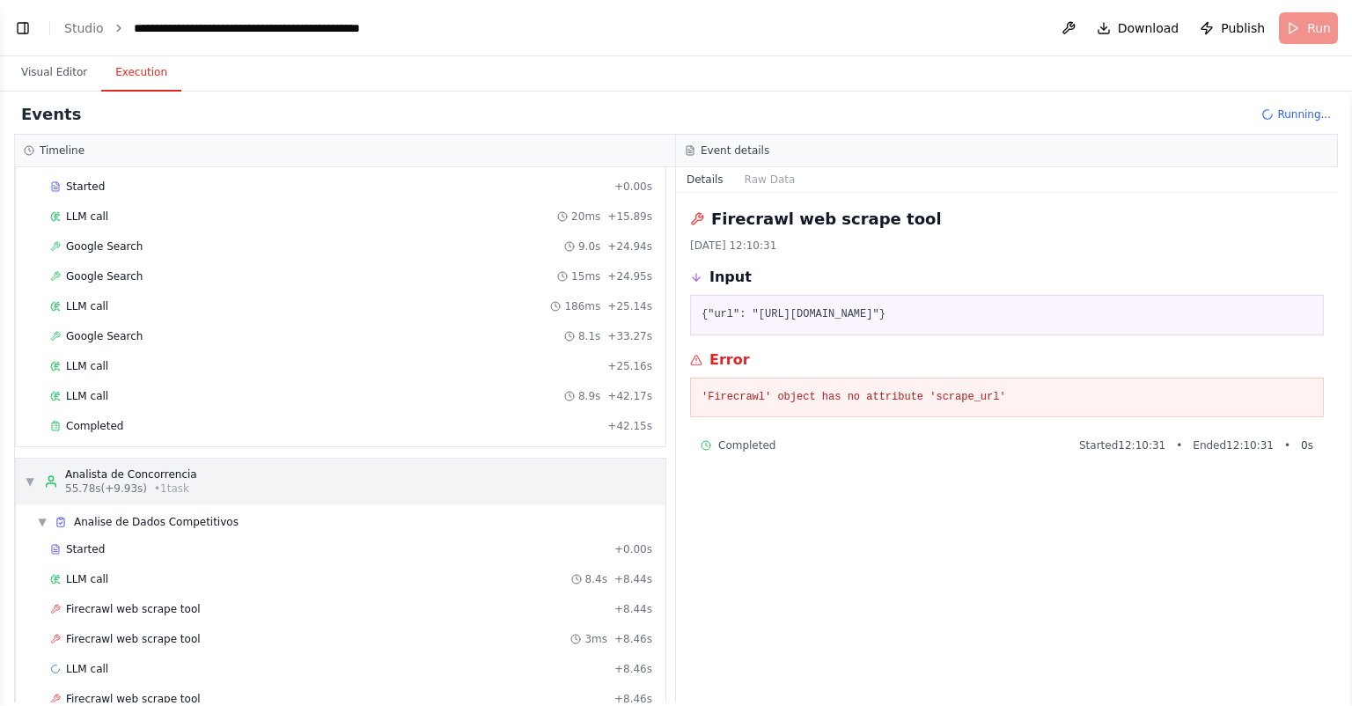
scroll to position [48, 0]
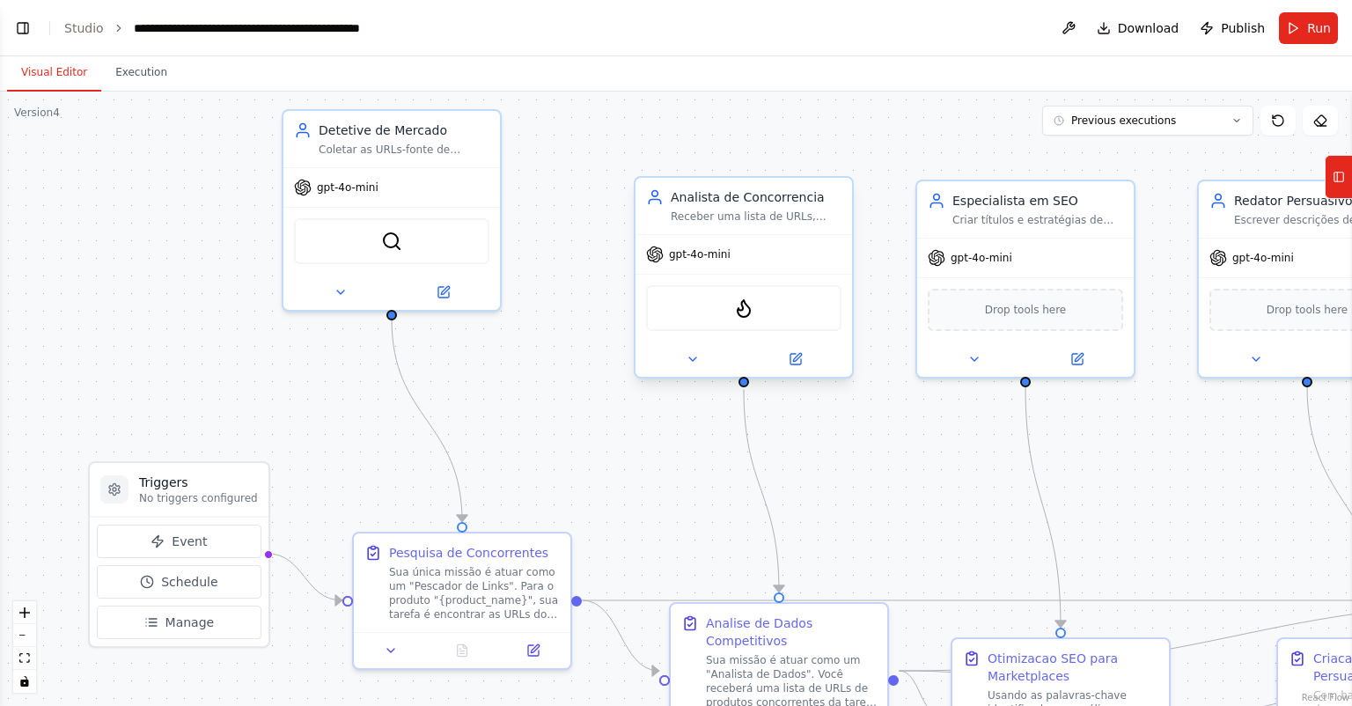
scroll to position [3433, 0]
click at [706, 355] on button at bounding box center [692, 359] width 99 height 21
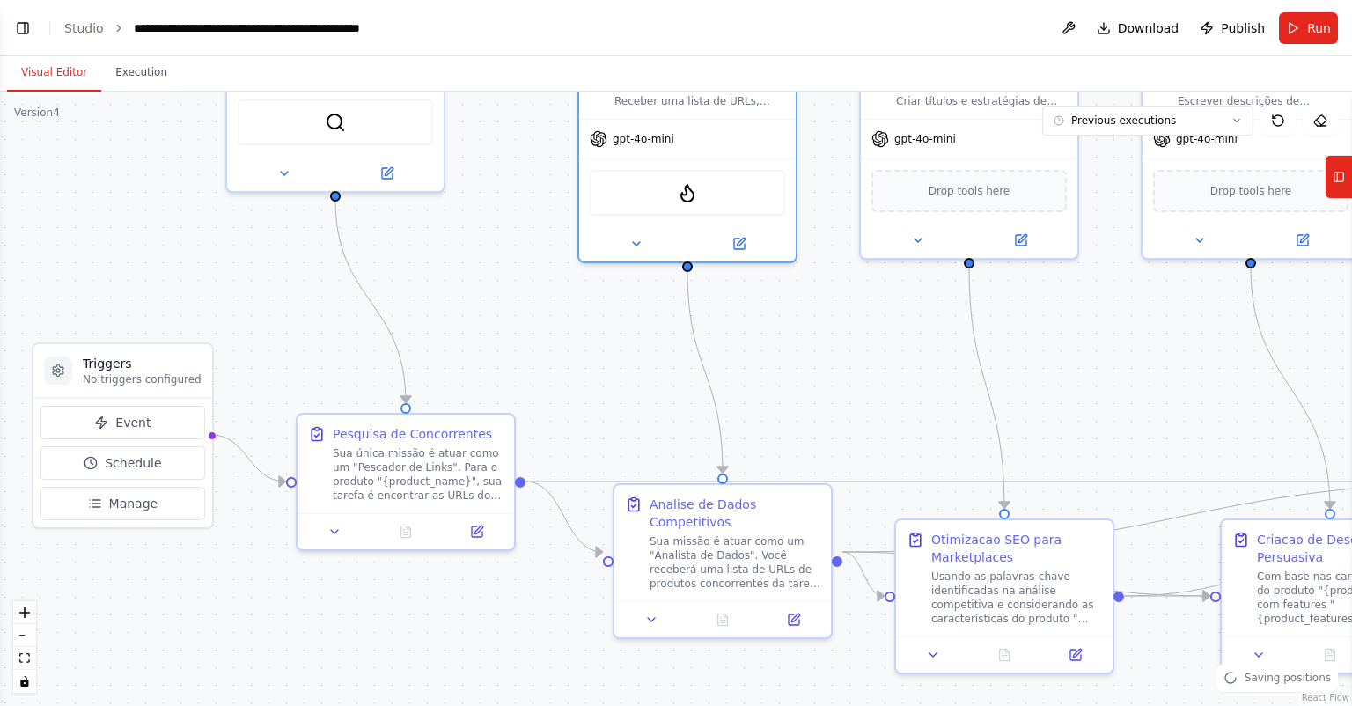
drag, startPoint x: 958, startPoint y: 478, endPoint x: 887, endPoint y: 295, distance: 196.2
click at [887, 295] on div ".deletable-edge-delete-btn { width: 20px; height: 20px; border: 0px solid #ffff…" at bounding box center [676, 399] width 1352 height 614
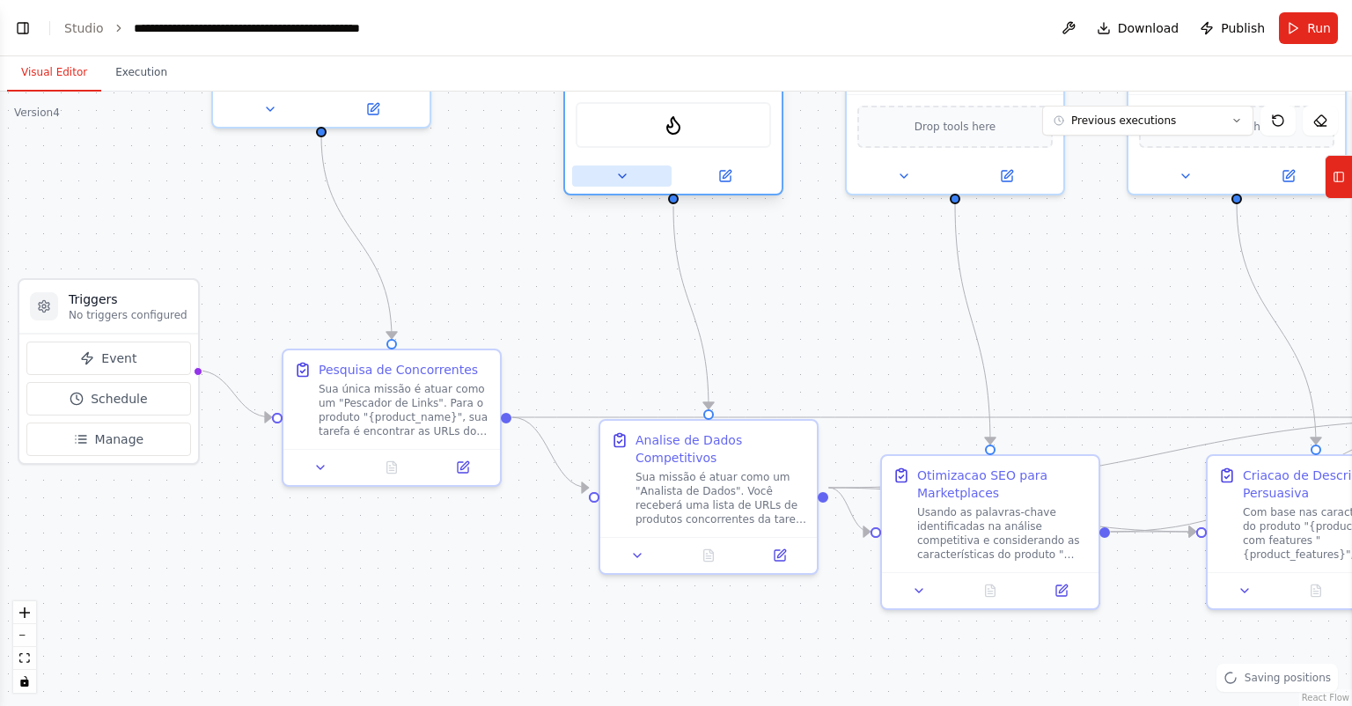
click at [629, 172] on button at bounding box center [621, 176] width 99 height 21
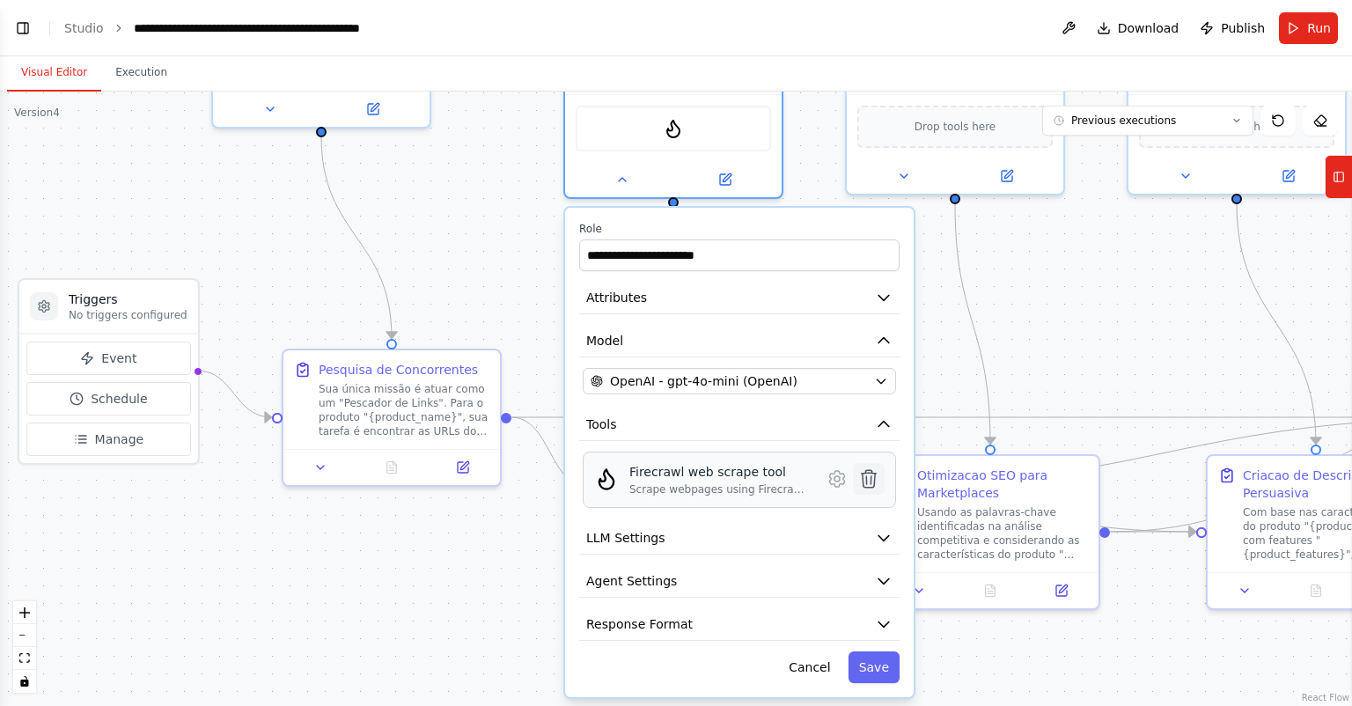
click at [876, 476] on icon at bounding box center [868, 478] width 21 height 21
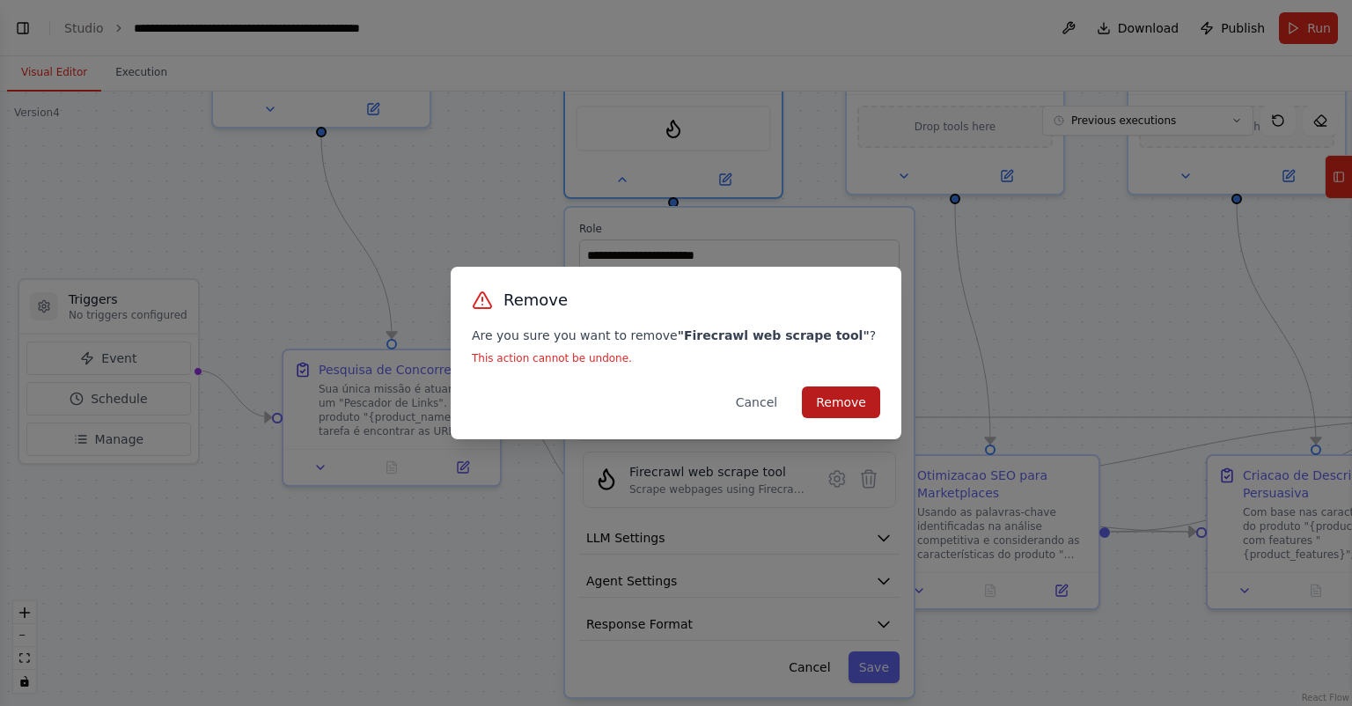
click at [850, 399] on button "Remove" at bounding box center [841, 402] width 78 height 32
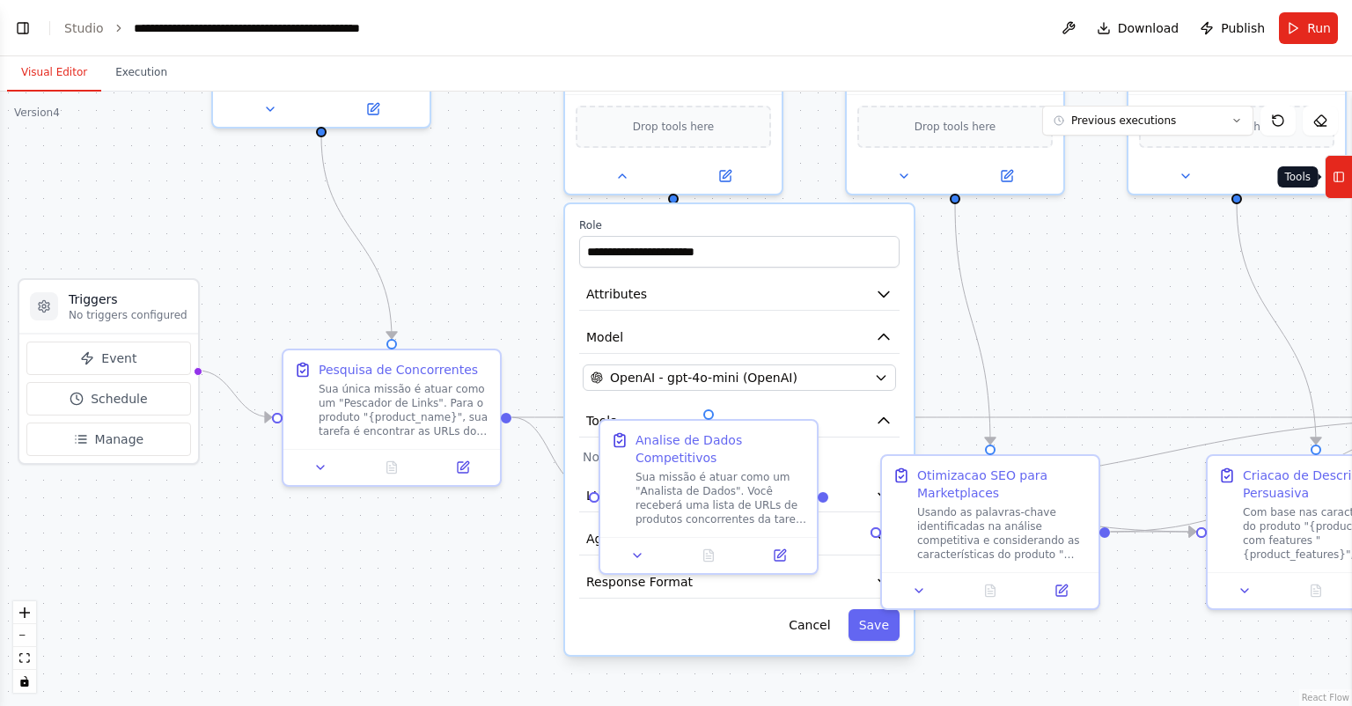
click at [1339, 183] on icon at bounding box center [1339, 177] width 12 height 28
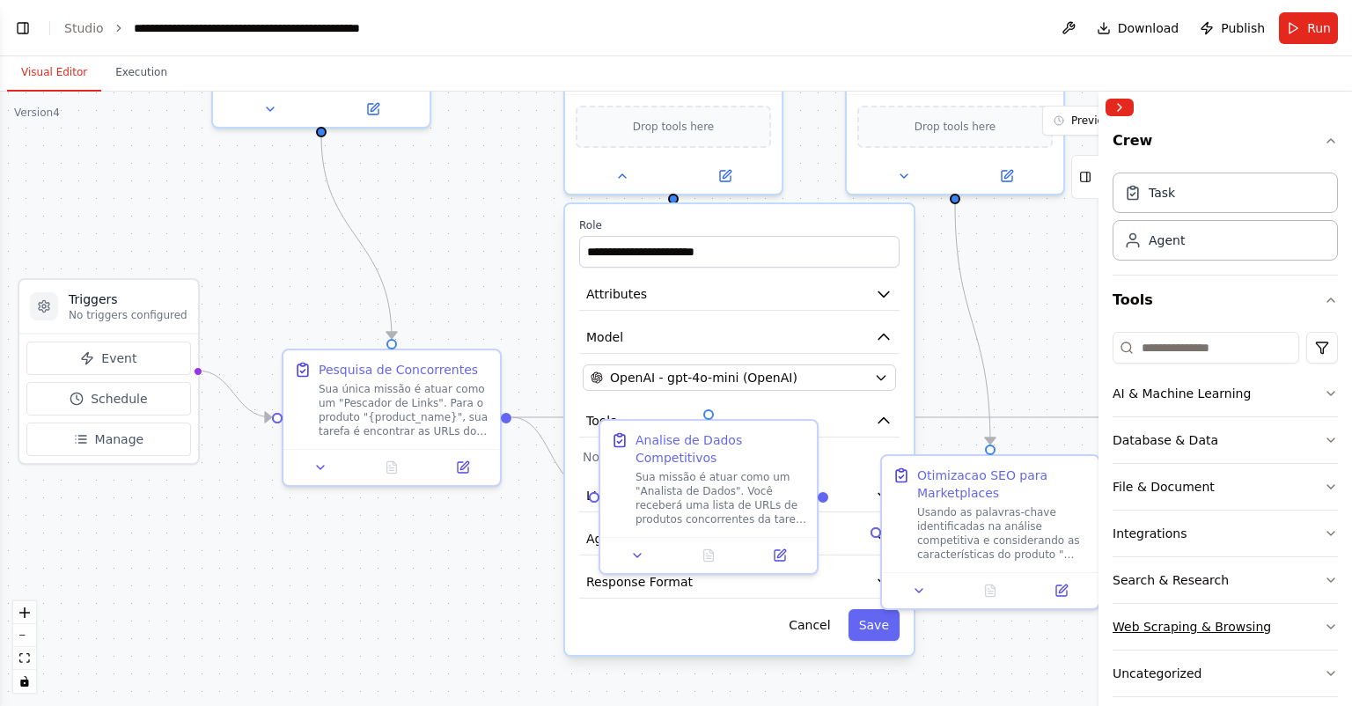
click at [1271, 615] on button "Web Scraping & Browsing" at bounding box center [1225, 627] width 225 height 46
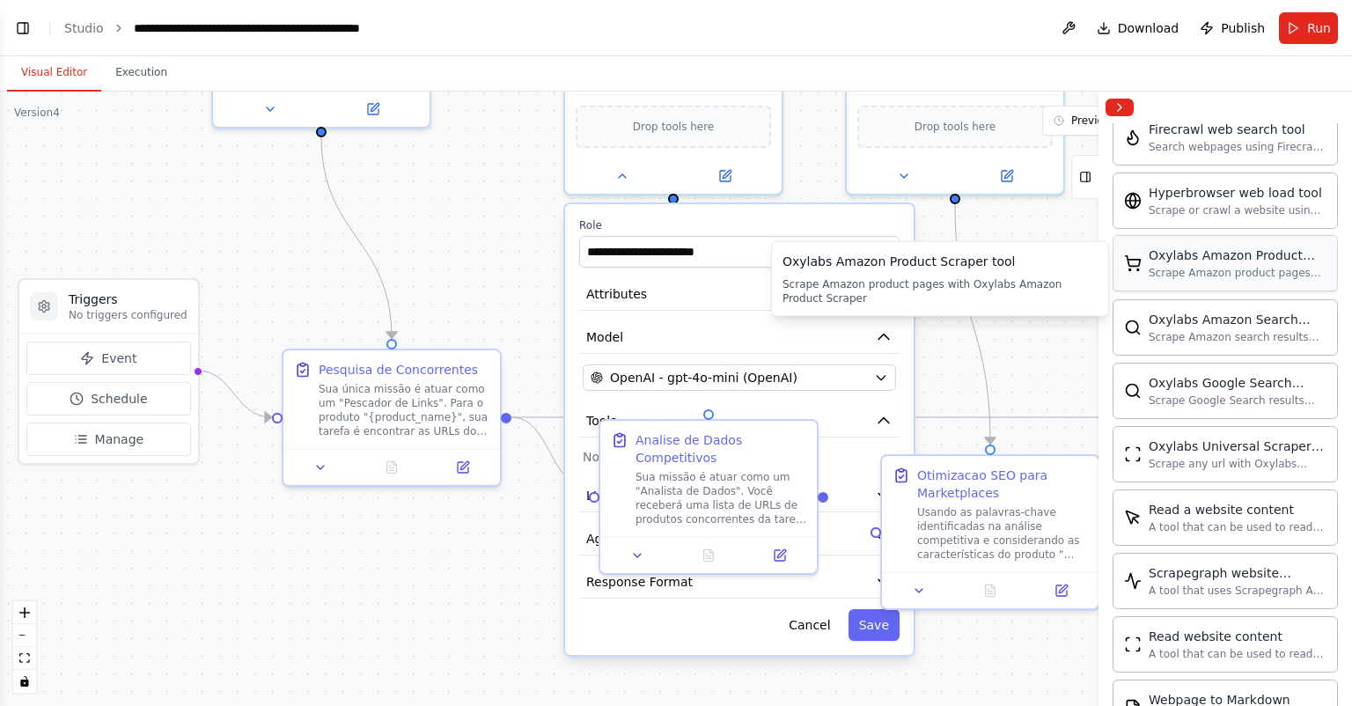
scroll to position [740, 0]
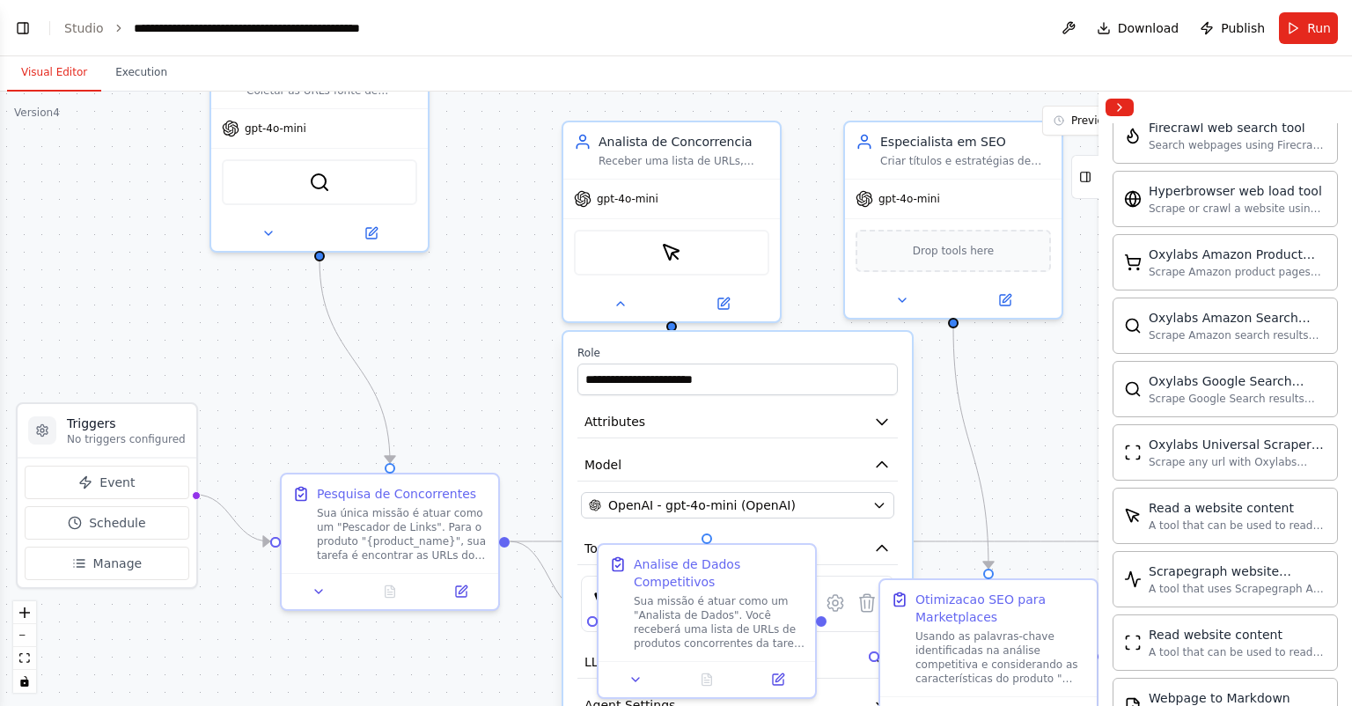
drag, startPoint x: 1012, startPoint y: 273, endPoint x: 1011, endPoint y: 397, distance: 124.1
click at [1011, 397] on div ".deletable-edge-delete-btn { width: 20px; height: 20px; border: 0px solid #ffff…" at bounding box center [676, 399] width 1352 height 614
click at [1118, 102] on button "Collapse right sidebar" at bounding box center [1120, 108] width 28 height 18
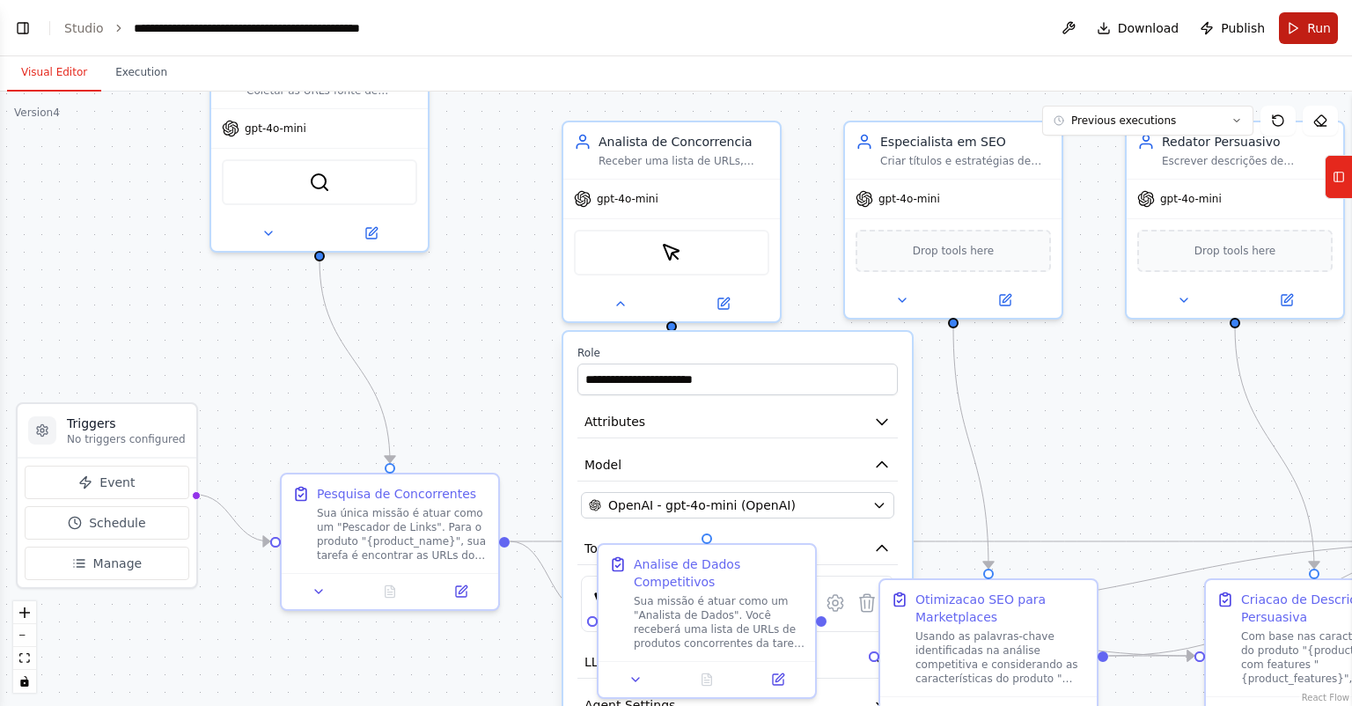
click at [1317, 20] on span "Run" at bounding box center [1319, 28] width 24 height 18
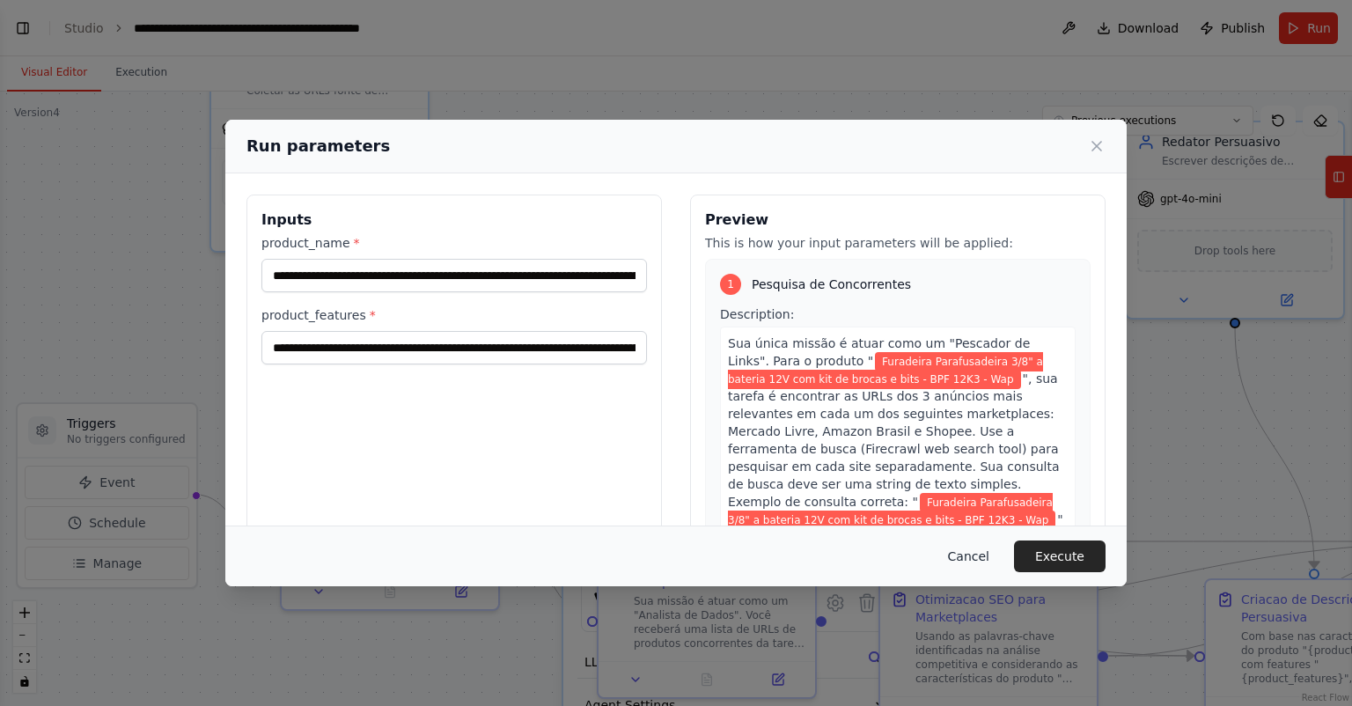
click at [975, 555] on button "Cancel" at bounding box center [969, 557] width 70 height 32
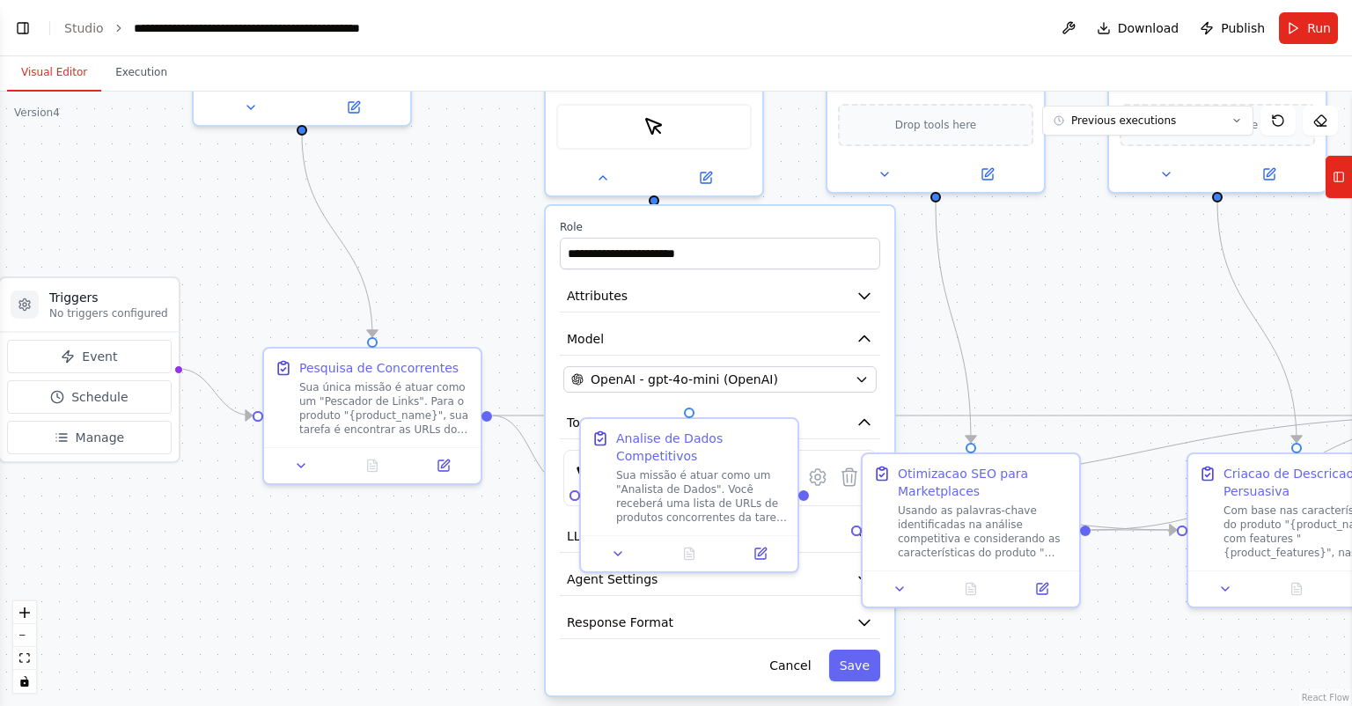
drag, startPoint x: 1045, startPoint y: 457, endPoint x: 1028, endPoint y: 335, distance: 122.6
click at [1028, 335] on div ".deletable-edge-delete-btn { width: 20px; height: 20px; border: 0px solid #ffff…" at bounding box center [676, 399] width 1352 height 614
click at [600, 176] on icon at bounding box center [603, 174] width 14 height 14
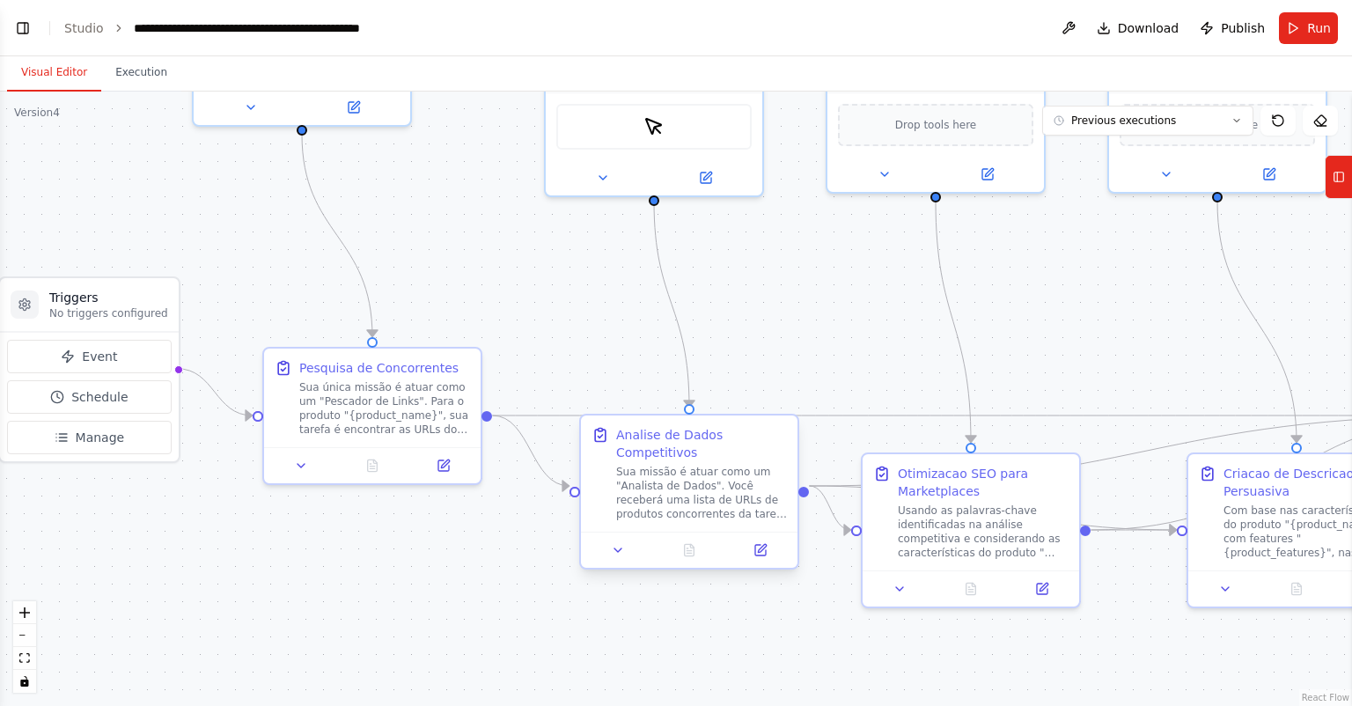
click at [688, 467] on div "Sua missão é atuar como um "Analista de Dados". Você receberá uma lista de URLs…" at bounding box center [701, 493] width 171 height 56
click at [616, 543] on icon at bounding box center [618, 550] width 14 height 14
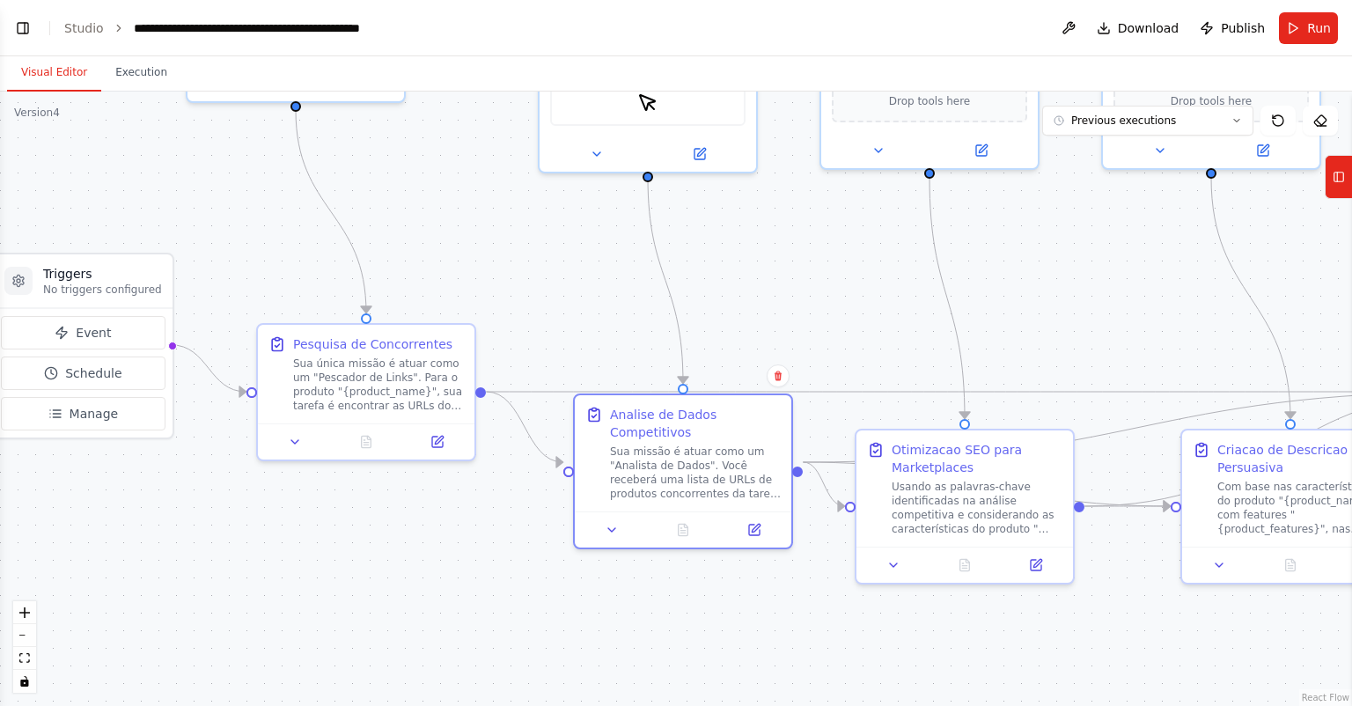
drag, startPoint x: 845, startPoint y: 352, endPoint x: 828, endPoint y: 289, distance: 65.6
click at [838, 287] on div ".deletable-edge-delete-btn { width: 20px; height: 20px; border: 0px solid #ffff…" at bounding box center [676, 399] width 1352 height 614
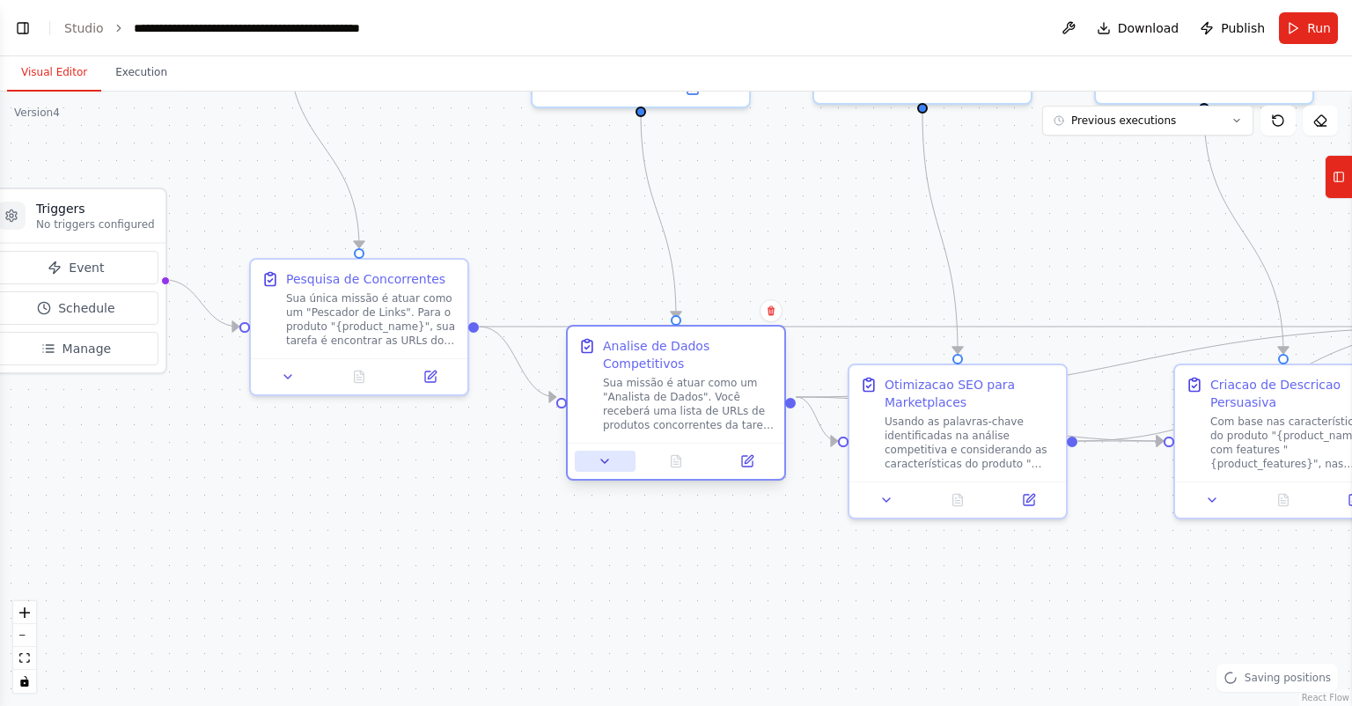
click at [600, 454] on icon at bounding box center [605, 461] width 14 height 14
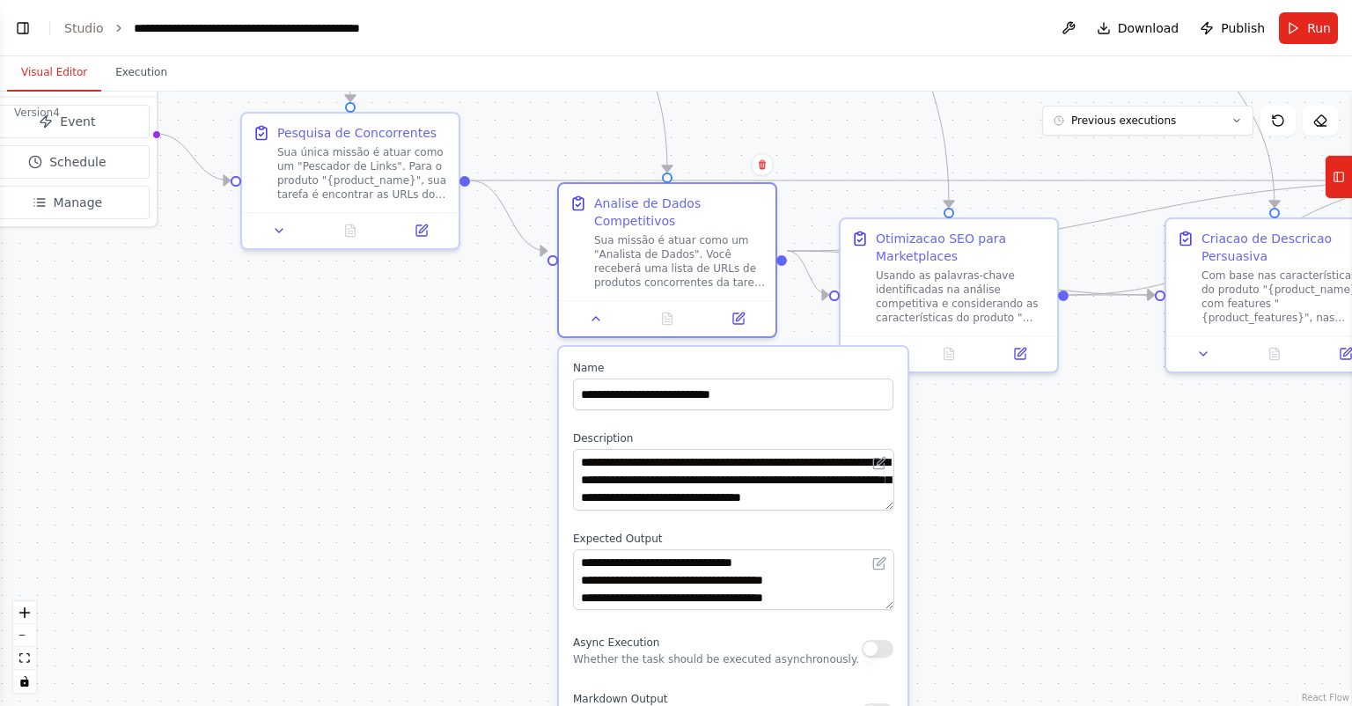
drag, startPoint x: 972, startPoint y: 637, endPoint x: 955, endPoint y: 461, distance: 176.0
click at [955, 461] on div ".deletable-edge-delete-btn { width: 20px; height: 20px; border: 0px solid #ffff…" at bounding box center [676, 399] width 1352 height 614
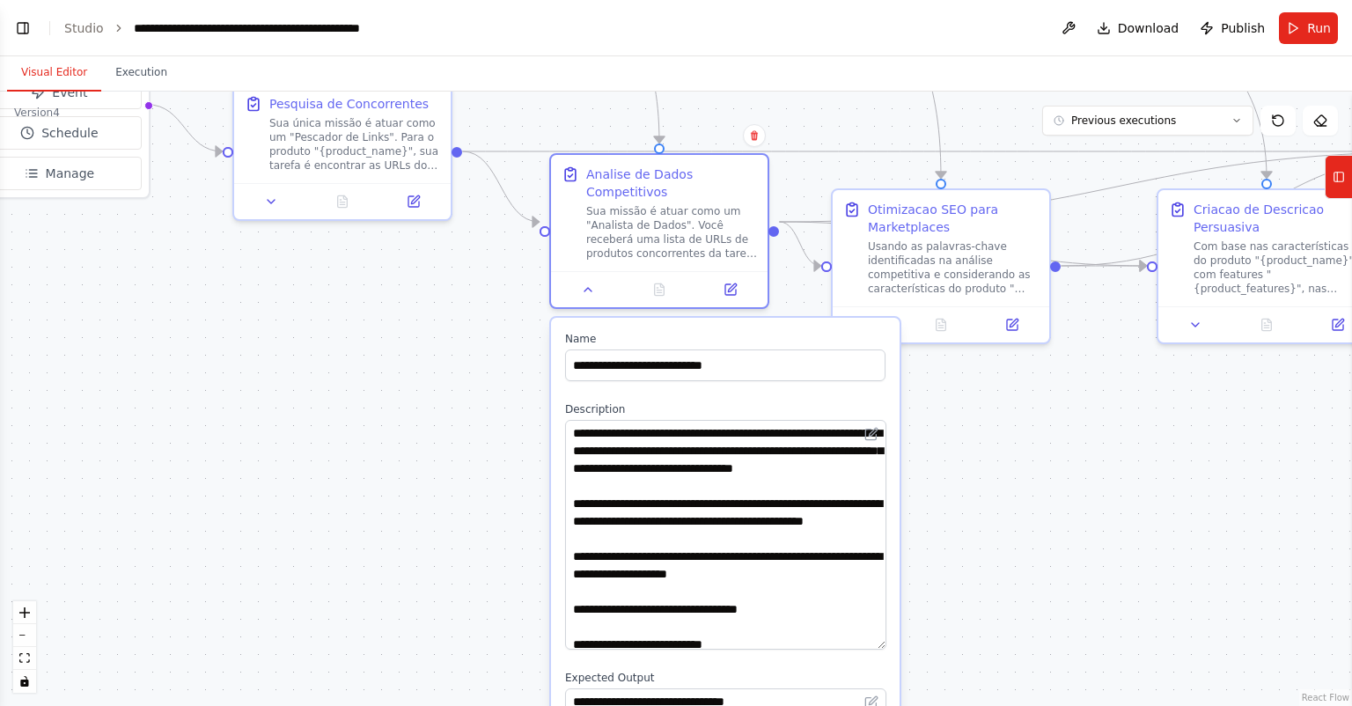
drag, startPoint x: 876, startPoint y: 455, endPoint x: 870, endPoint y: 625, distance: 170.0
click at [870, 625] on textarea "**********" at bounding box center [725, 535] width 321 height 230
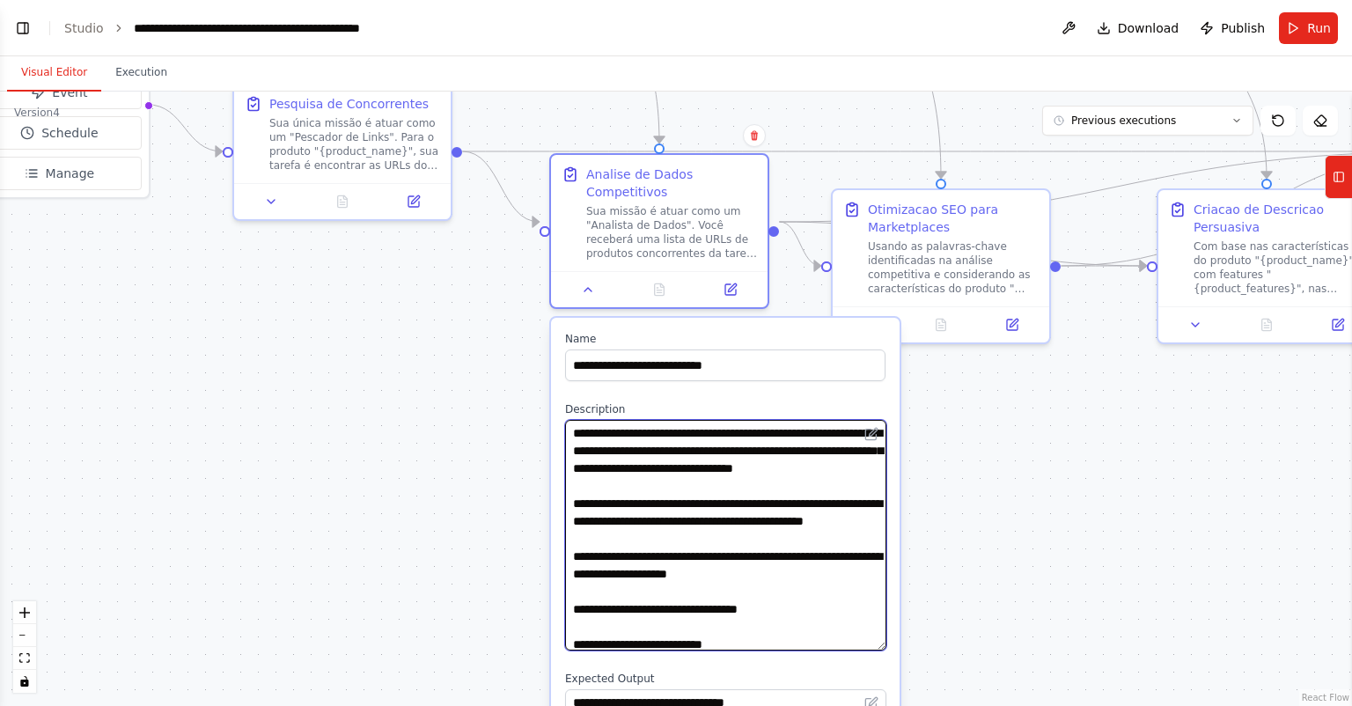
drag, startPoint x: 662, startPoint y: 520, endPoint x: 792, endPoint y: 504, distance: 131.3
click at [792, 504] on textarea "**********" at bounding box center [725, 535] width 321 height 231
type textarea "**********"
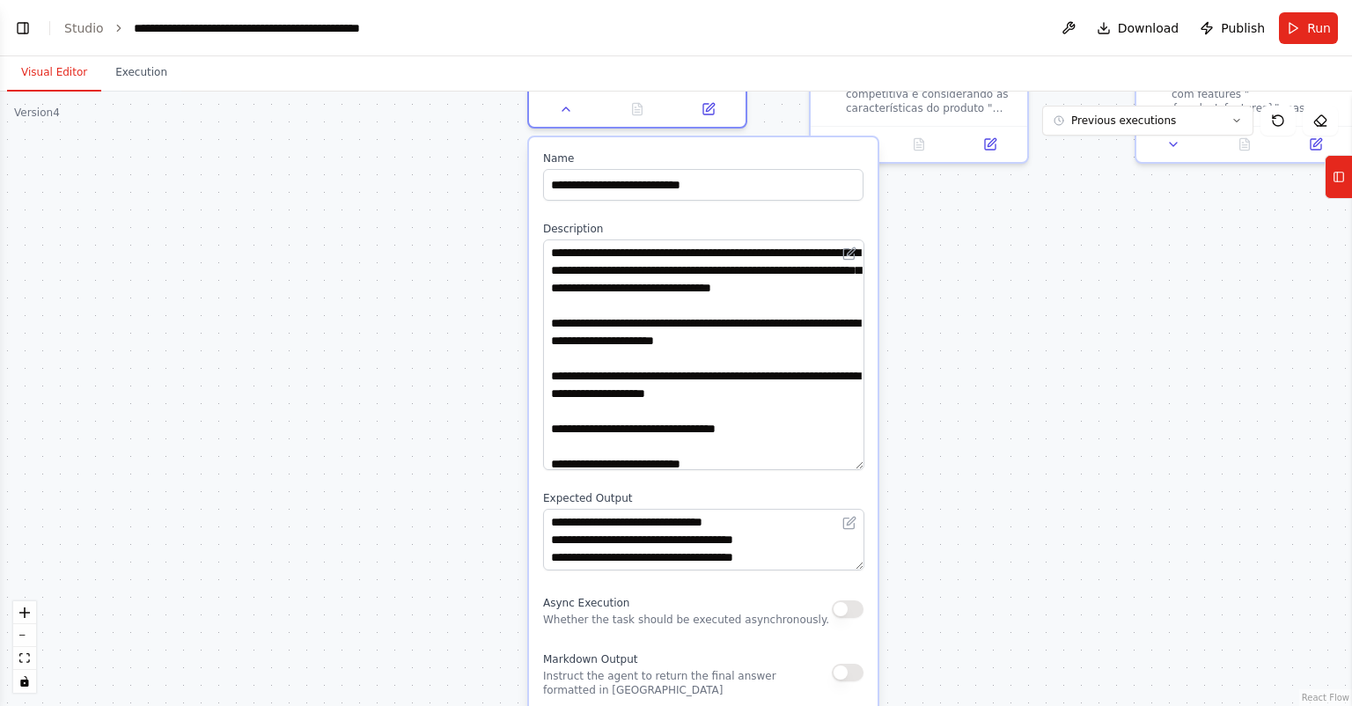
drag, startPoint x: 954, startPoint y: 541, endPoint x: 931, endPoint y: 356, distance: 187.2
click at [931, 352] on div ".deletable-edge-delete-btn { width: 20px; height: 20px; border: 0px solid #ffff…" at bounding box center [676, 399] width 1352 height 614
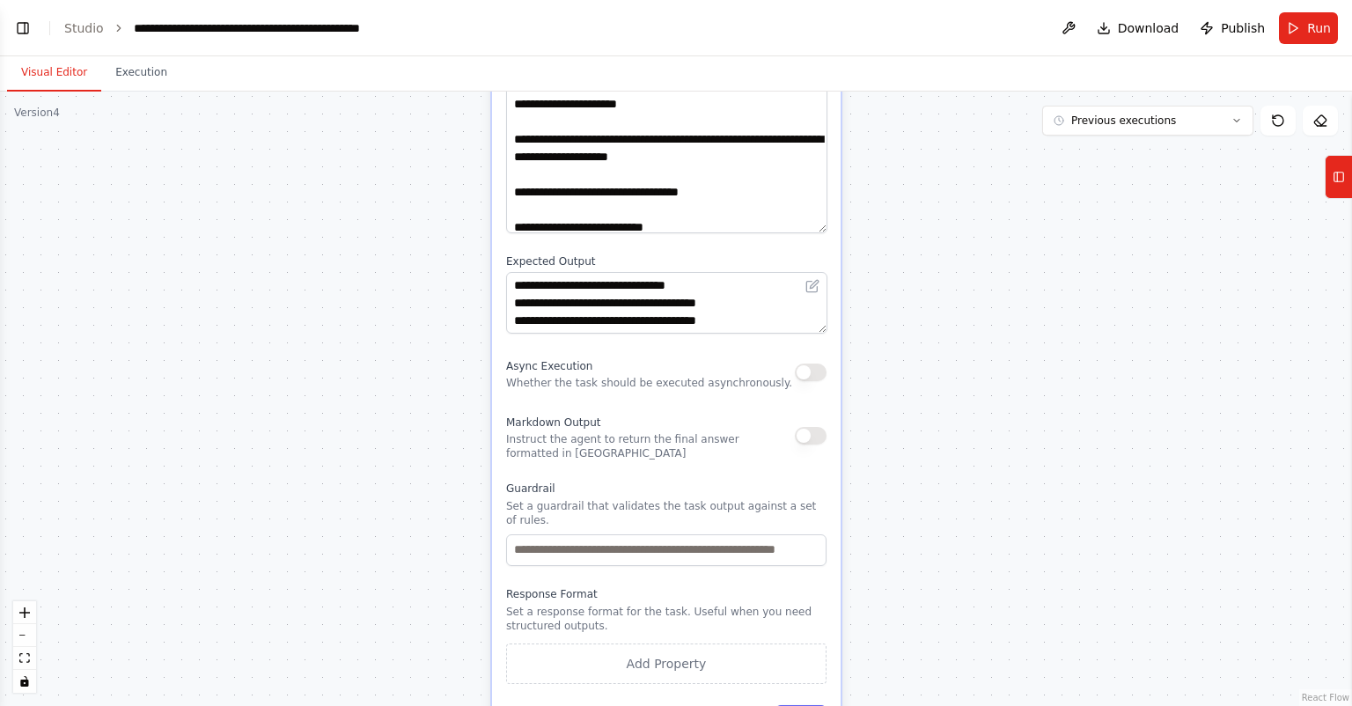
drag, startPoint x: 916, startPoint y: 580, endPoint x: 883, endPoint y: 376, distance: 206.8
click at [883, 376] on div ".deletable-edge-delete-btn { width: 20px; height: 20px; border: 0px solid #ffff…" at bounding box center [676, 399] width 1352 height 614
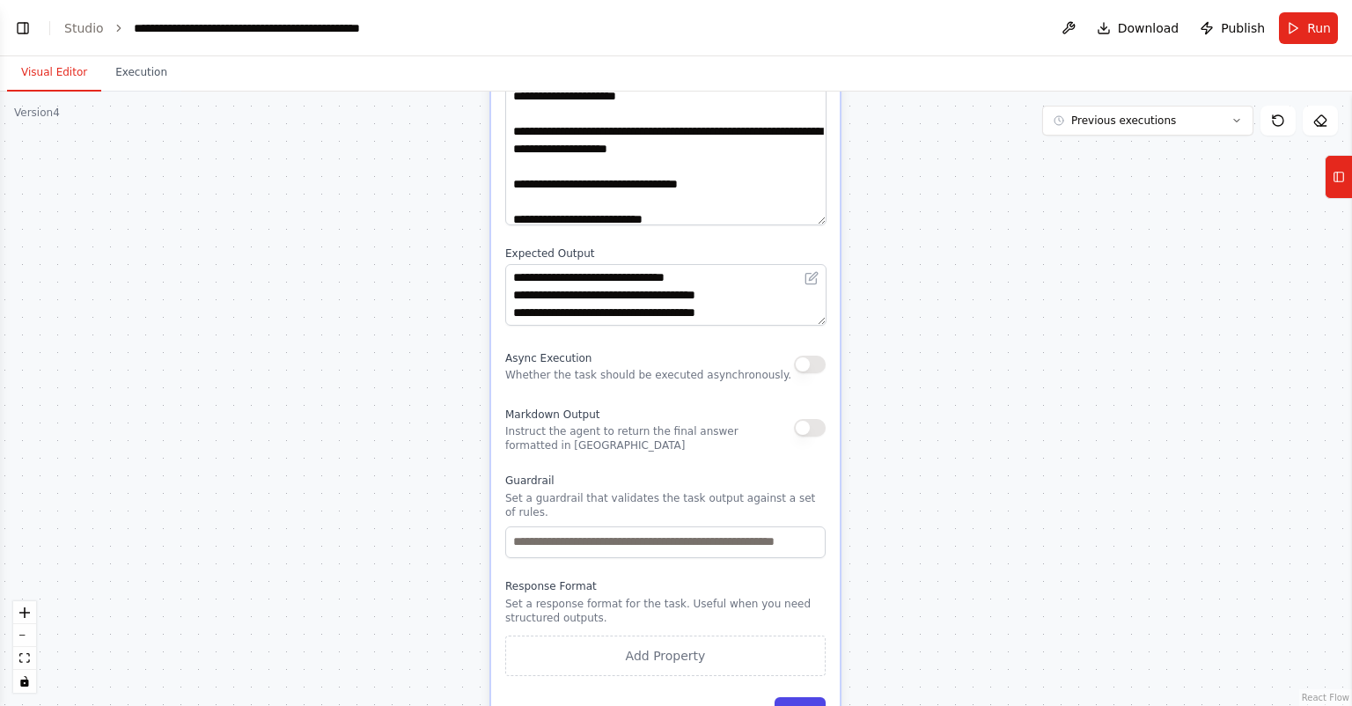
click at [799, 697] on button "Save" at bounding box center [800, 713] width 51 height 32
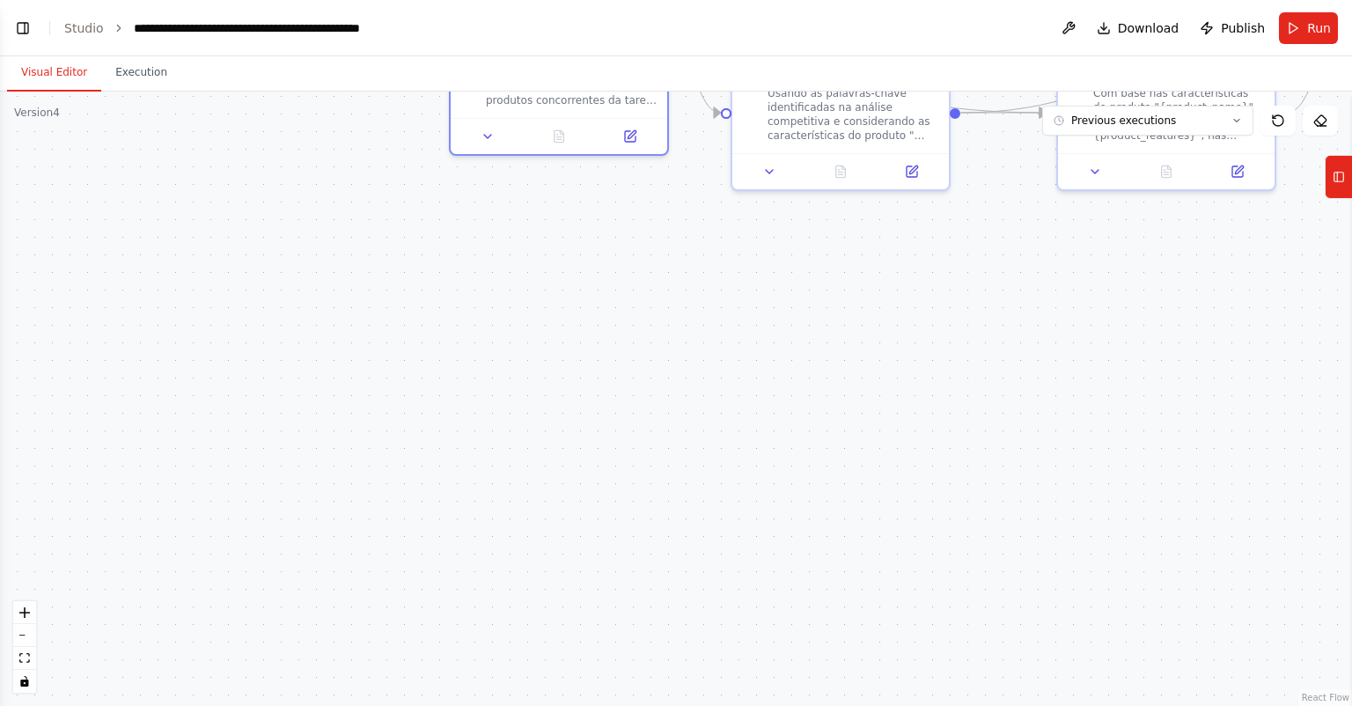
drag, startPoint x: 884, startPoint y: 443, endPoint x: 860, endPoint y: 534, distance: 93.7
click at [860, 534] on div ".deletable-edge-delete-btn { width: 20px; height: 20px; border: 0px solid #ffff…" at bounding box center [676, 399] width 1352 height 614
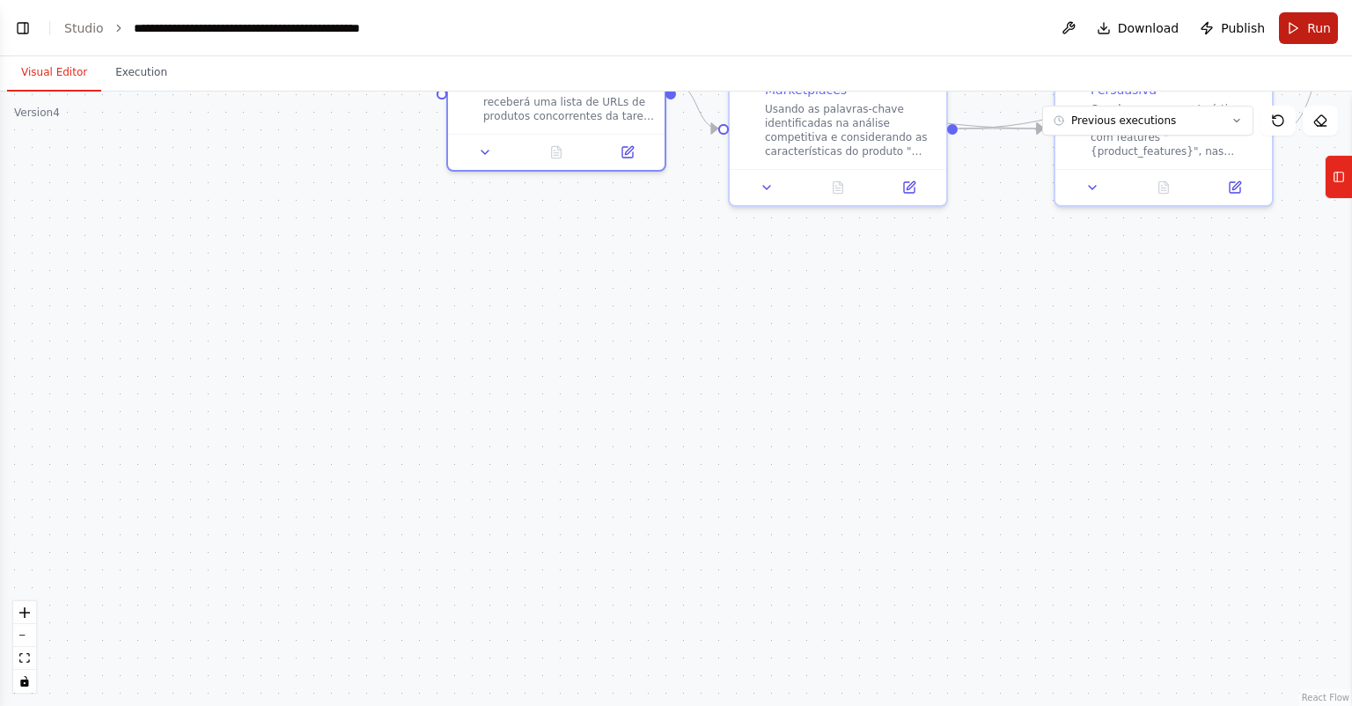
click at [1306, 29] on button "Run" at bounding box center [1308, 28] width 59 height 32
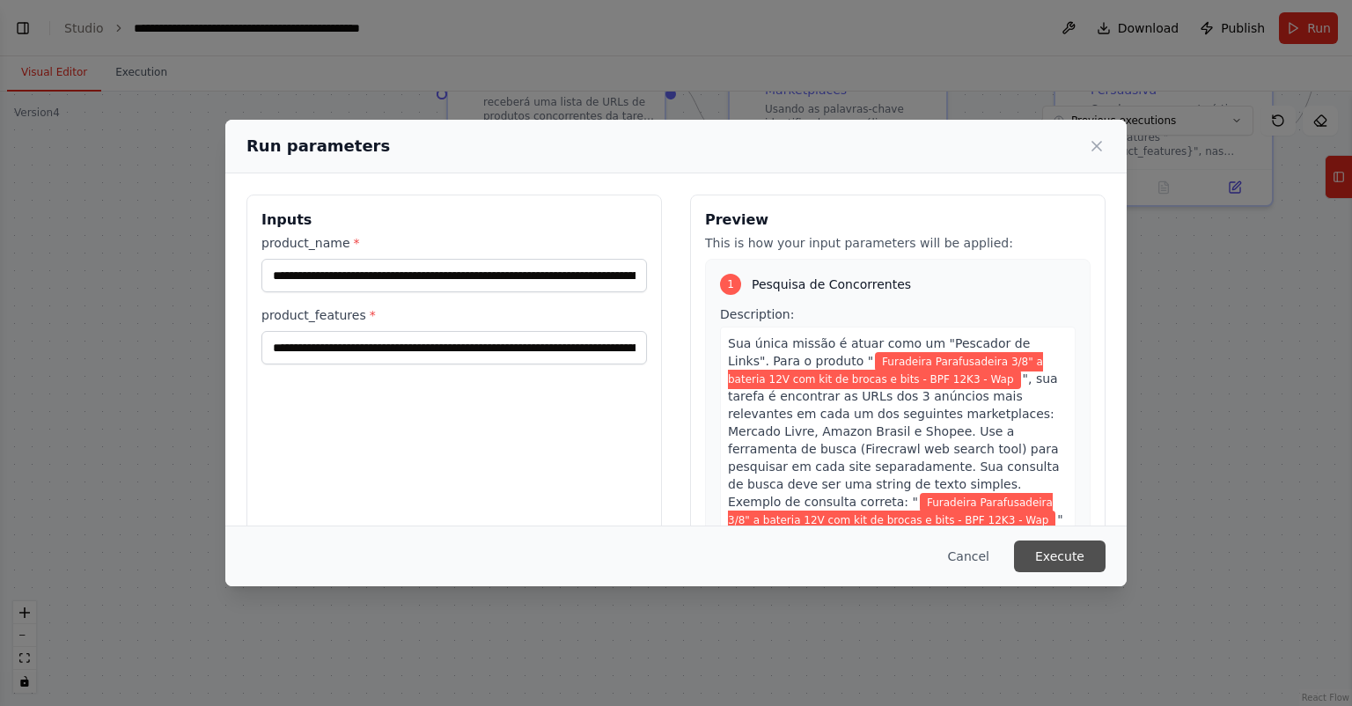
click at [1069, 560] on button "Execute" at bounding box center [1060, 557] width 92 height 32
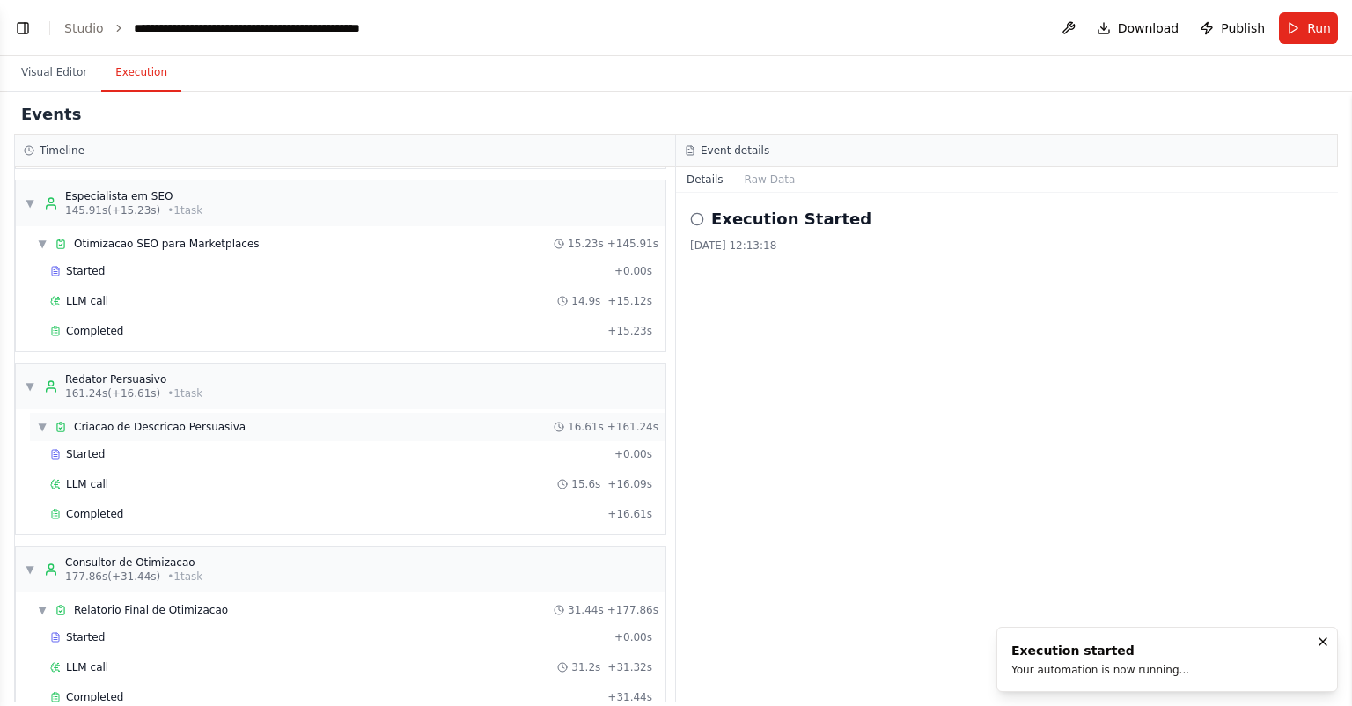
scroll to position [1574, 0]
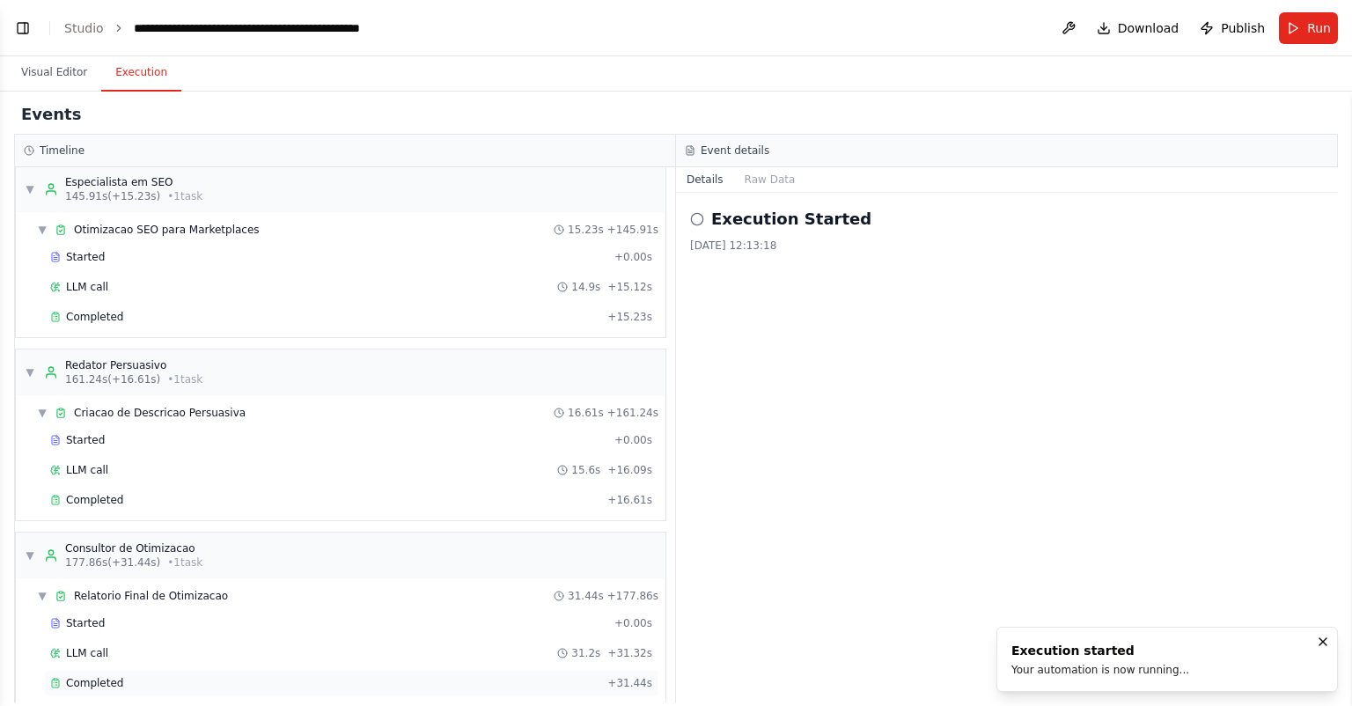
click at [291, 676] on div "Completed" at bounding box center [325, 683] width 550 height 14
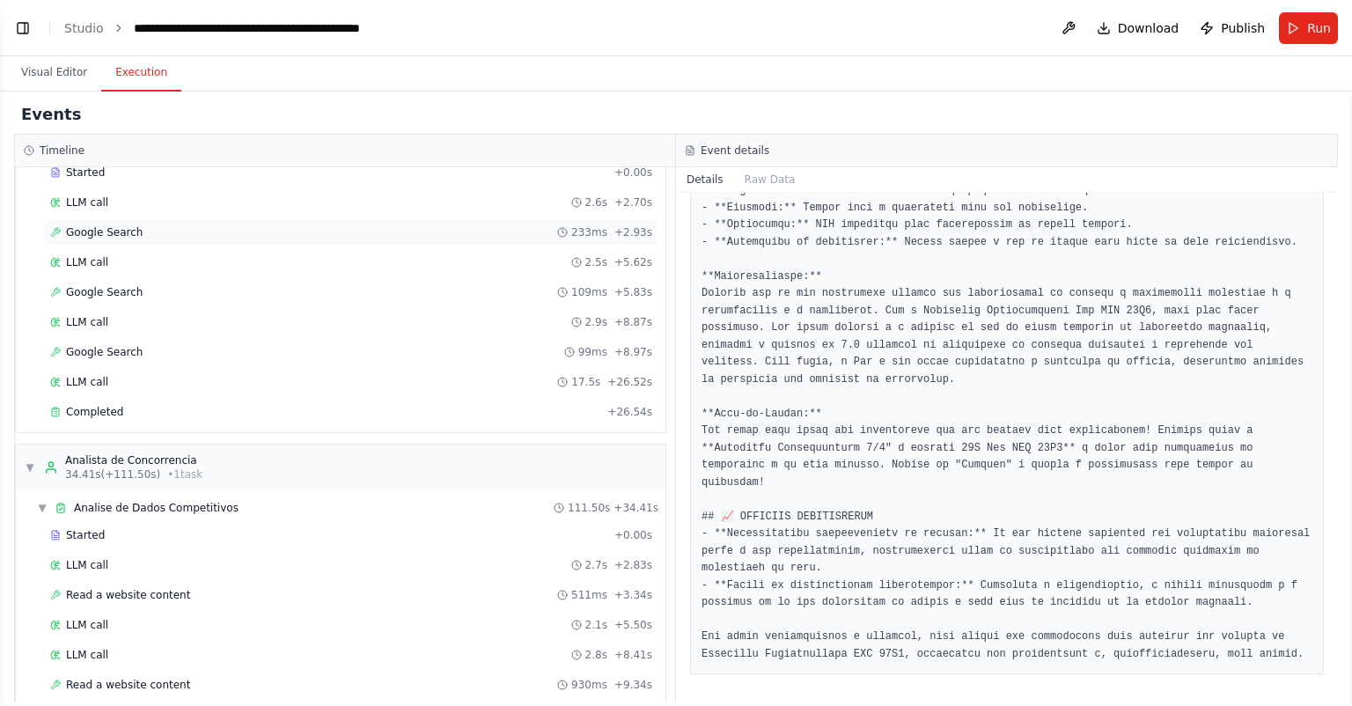
scroll to position [0, 0]
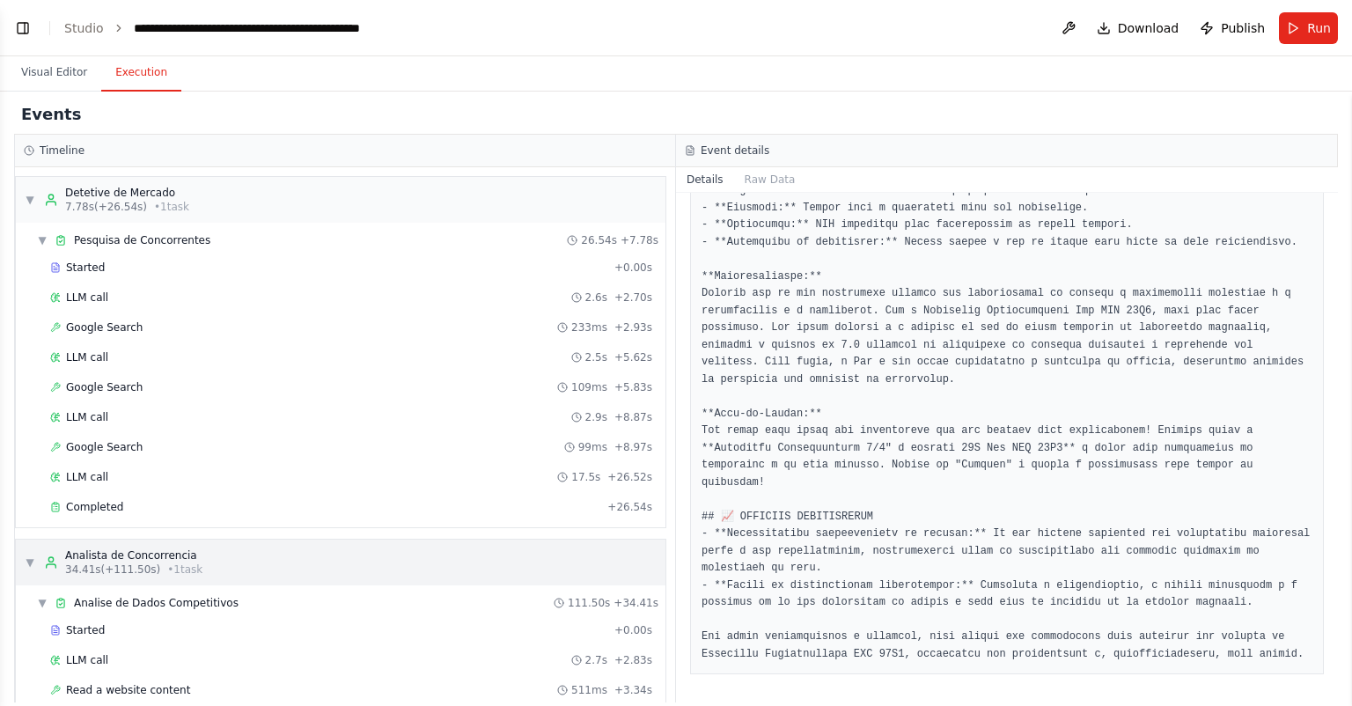
click at [221, 561] on div "▼ Analista de Concorrencia 34.41s (+111.50s) • 1 task" at bounding box center [341, 563] width 650 height 46
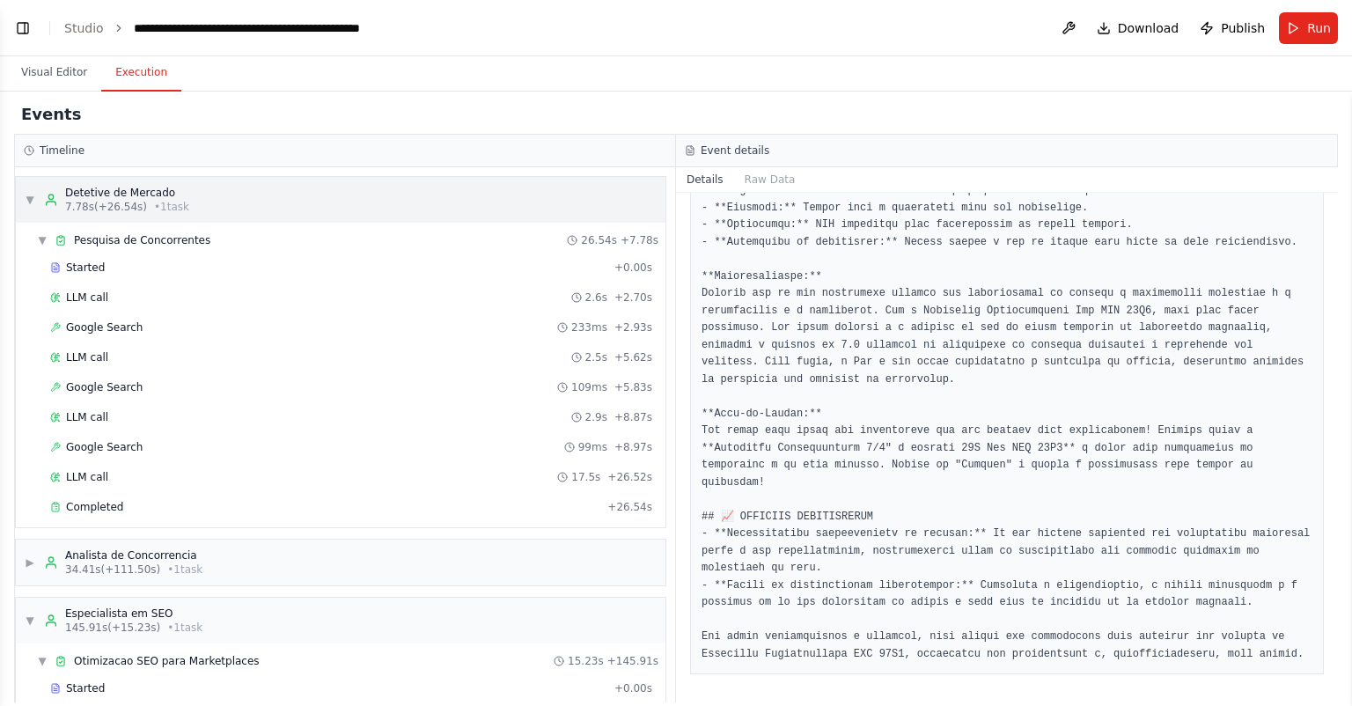
click at [259, 204] on div "▼ Detetive [PERSON_NAME] 7.78s (+26.54s) • 1 task" at bounding box center [341, 200] width 650 height 46
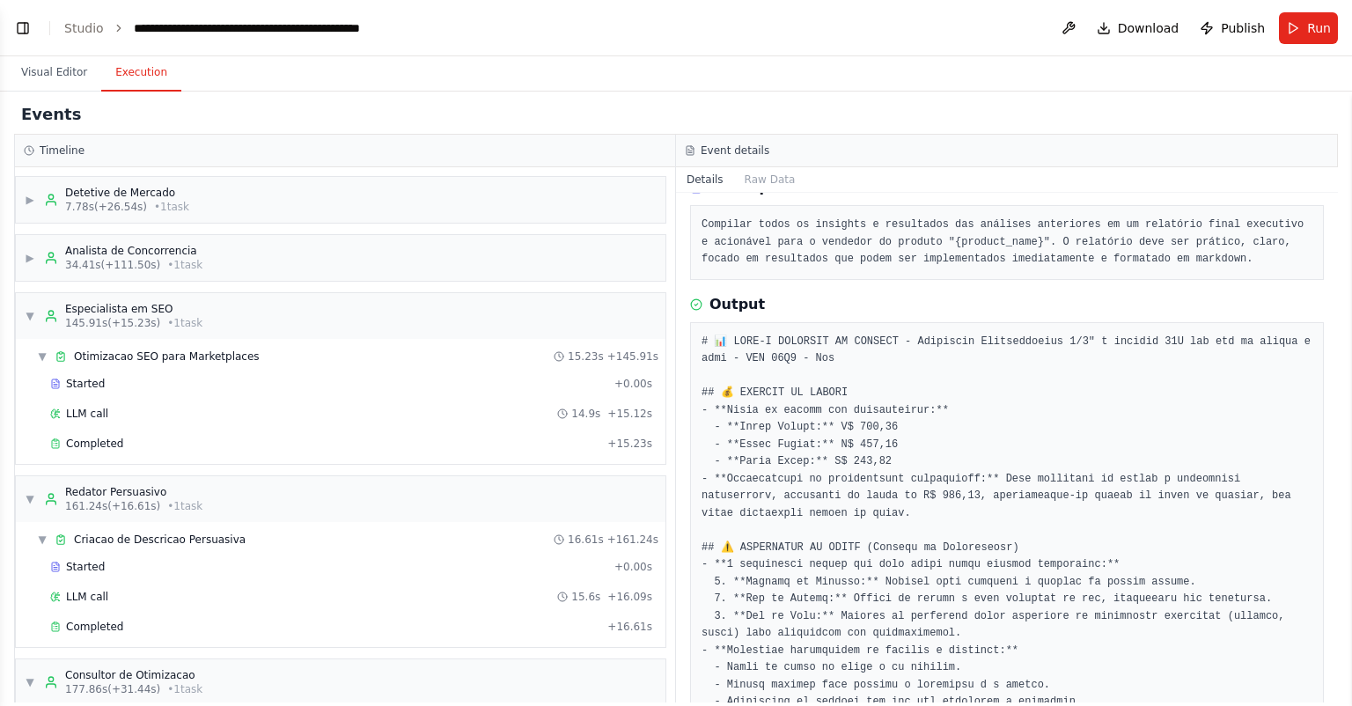
scroll to position [211, 0]
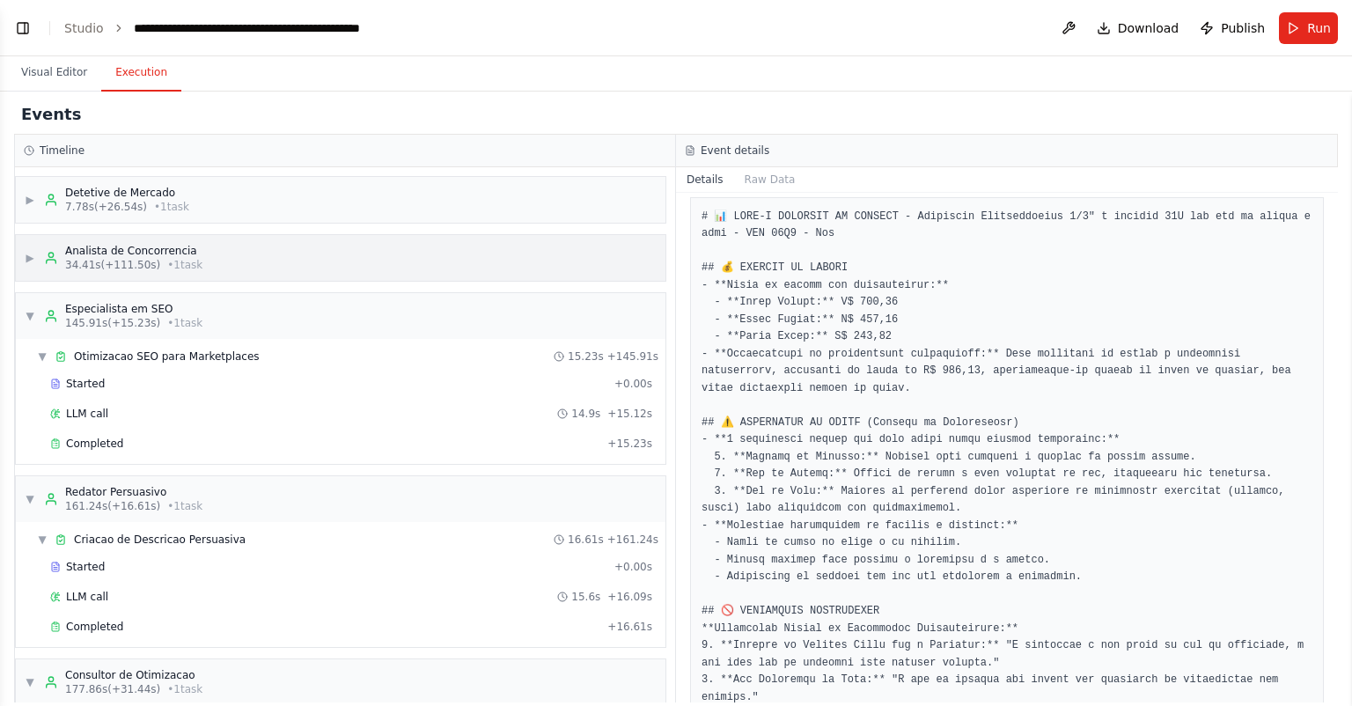
click at [182, 249] on div "Analista de Concorrencia" at bounding box center [133, 251] width 137 height 14
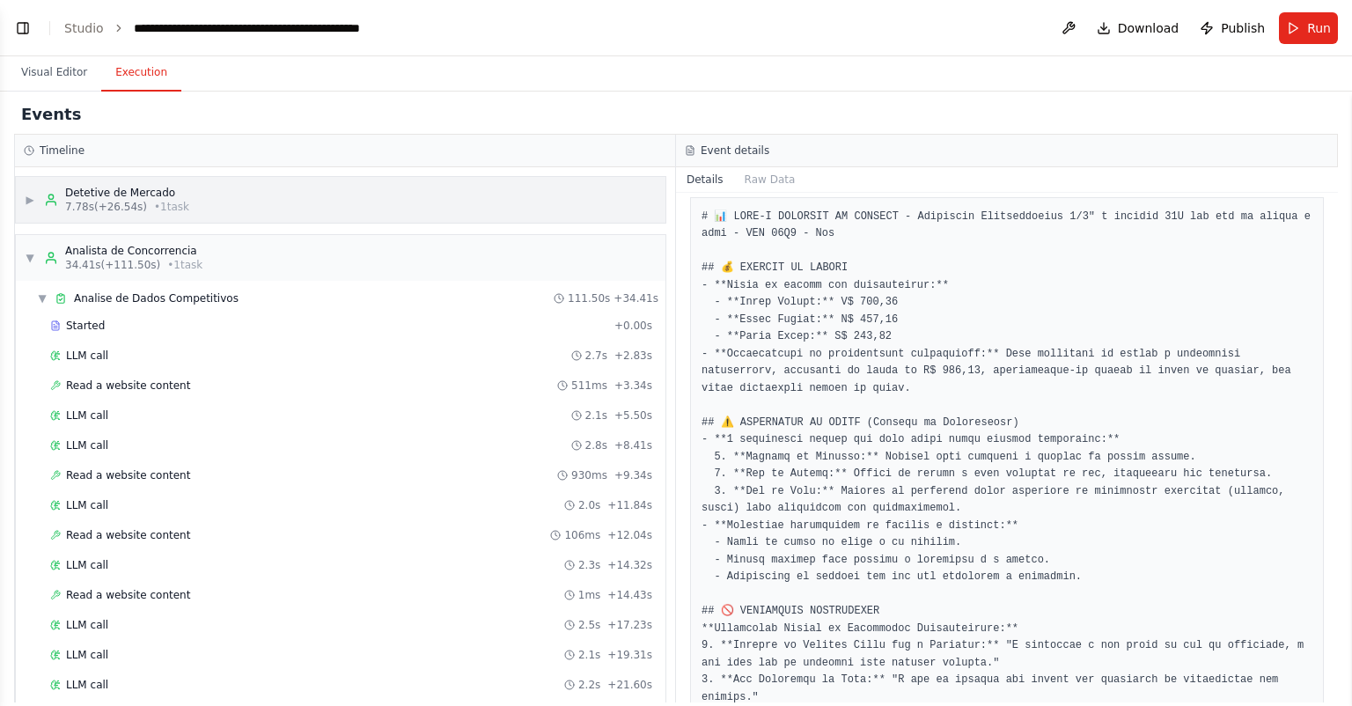
click at [224, 195] on div "▶ Detetive [PERSON_NAME] 7.78s (+26.54s) • 1 task" at bounding box center [341, 200] width 650 height 46
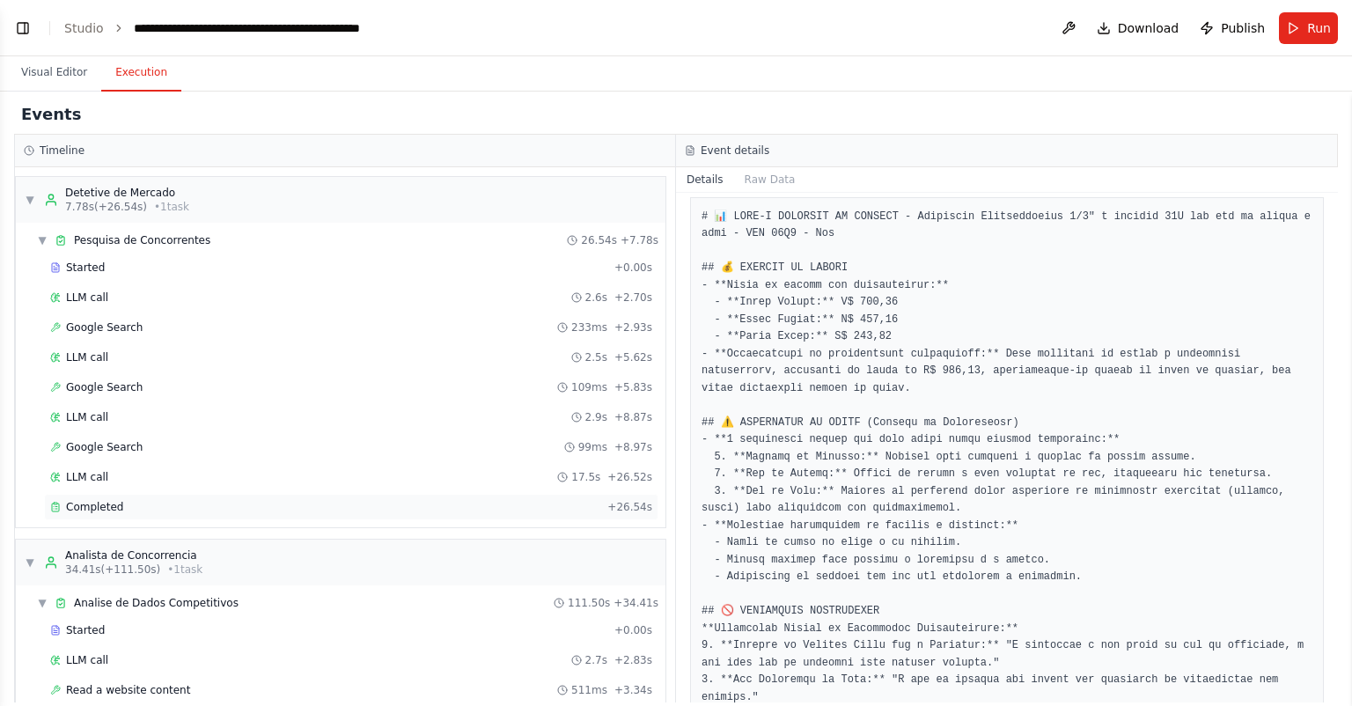
click at [118, 502] on div "Completed" at bounding box center [325, 507] width 550 height 14
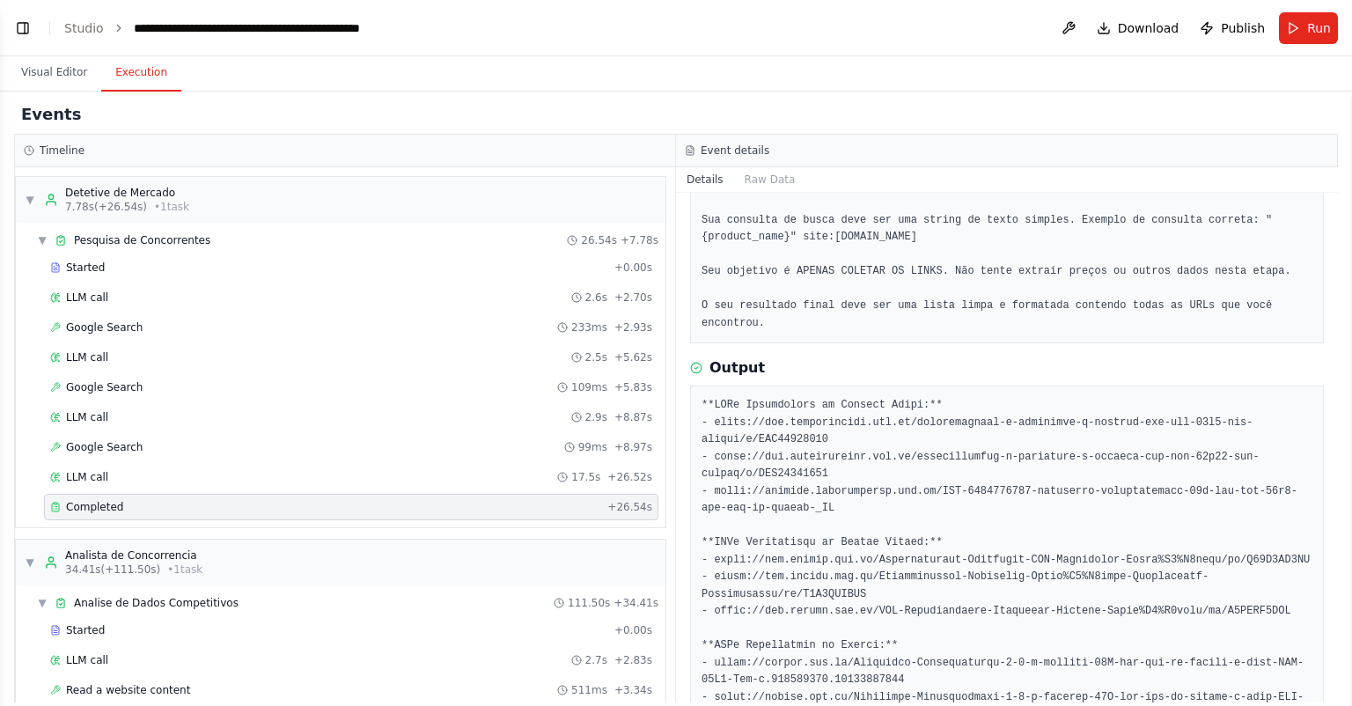
scroll to position [322, 0]
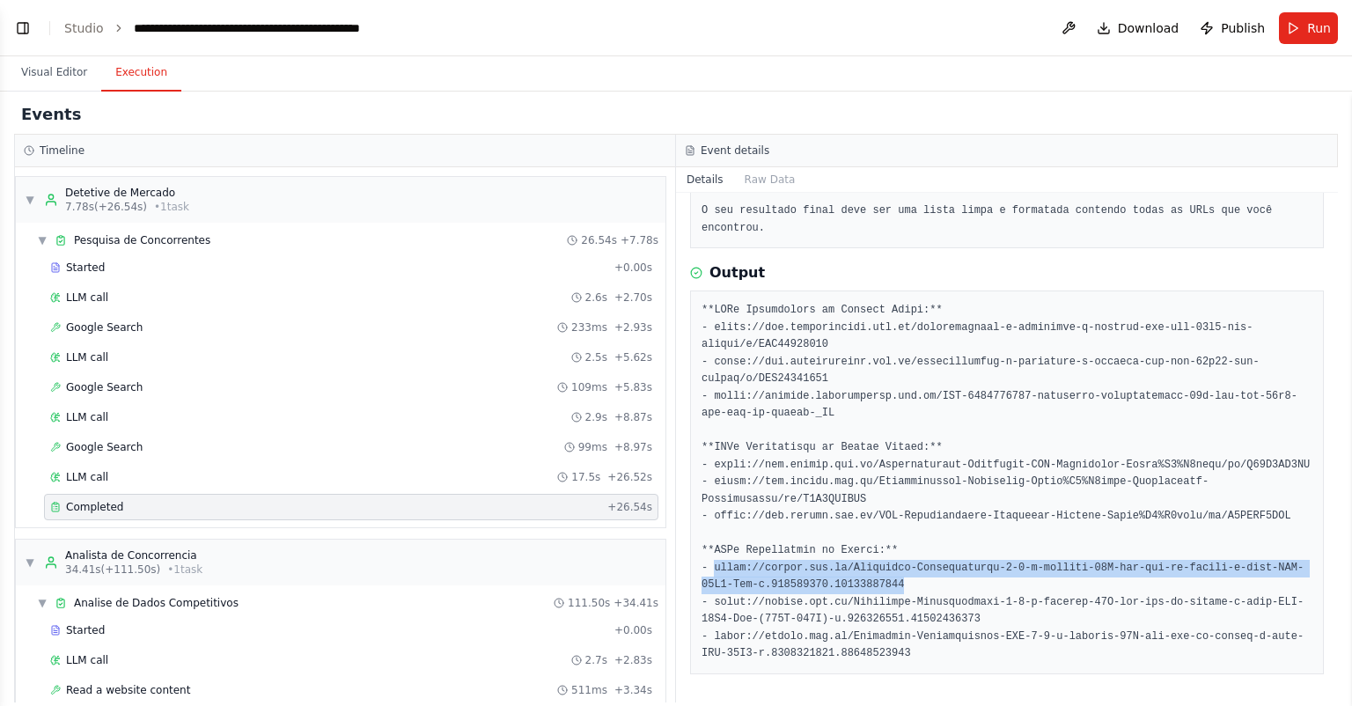
drag, startPoint x: 915, startPoint y: 580, endPoint x: 715, endPoint y: 572, distance: 200.0
click at [715, 572] on pre at bounding box center [1007, 482] width 611 height 361
copy pre "[URL][DOMAIN_NAME]"
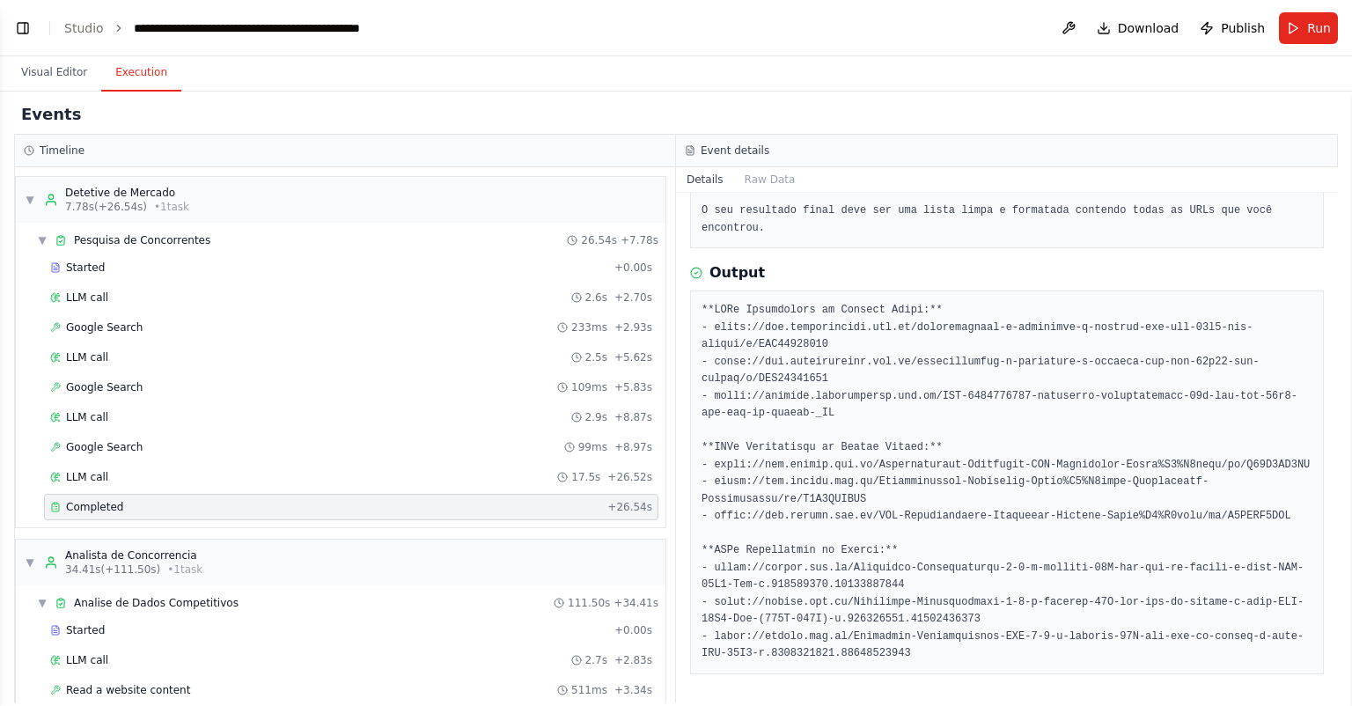
click at [1018, 382] on pre at bounding box center [1007, 482] width 611 height 361
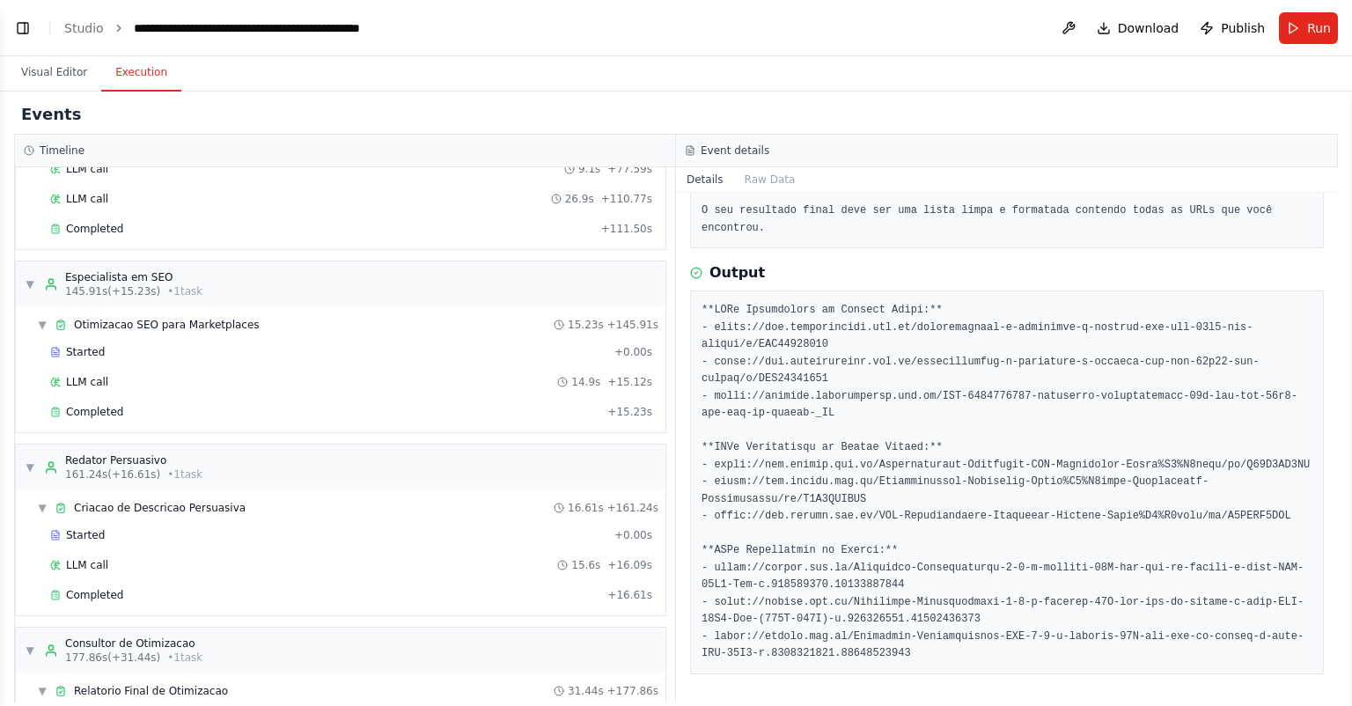
scroll to position [1574, 0]
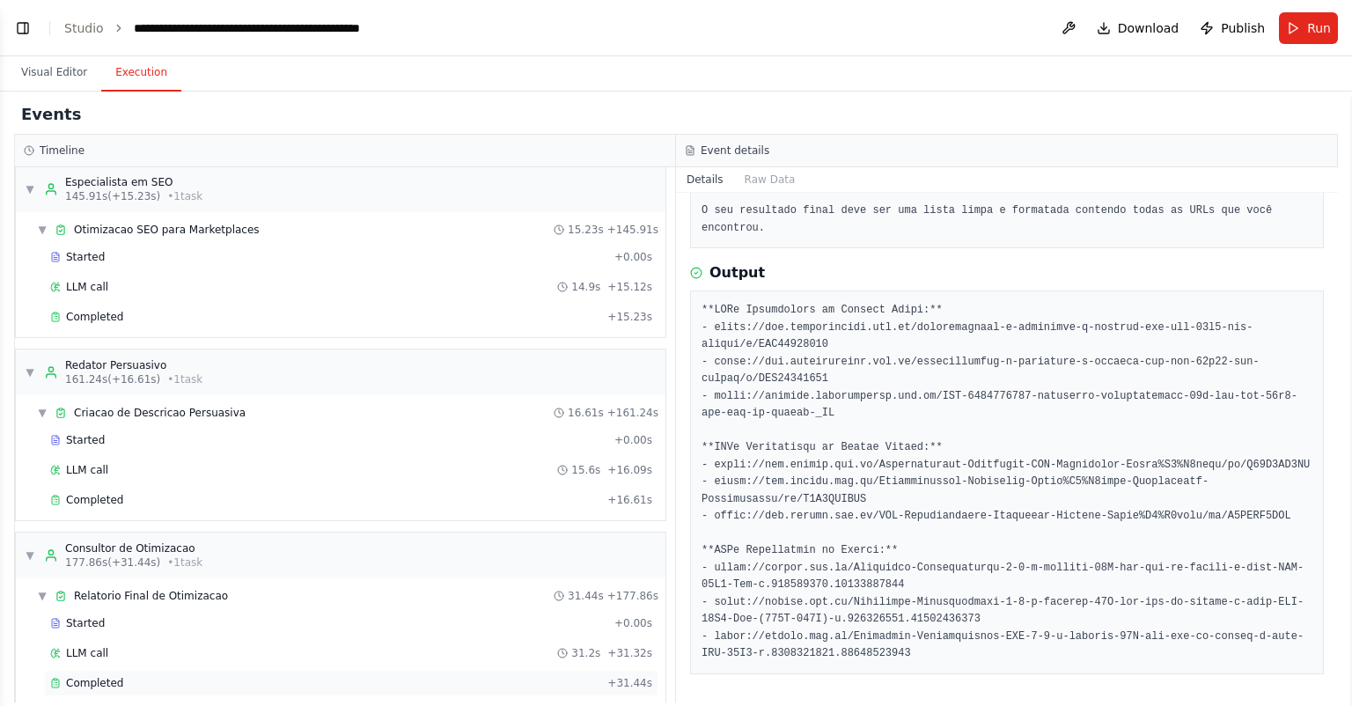
click at [199, 676] on div "Completed" at bounding box center [325, 683] width 550 height 14
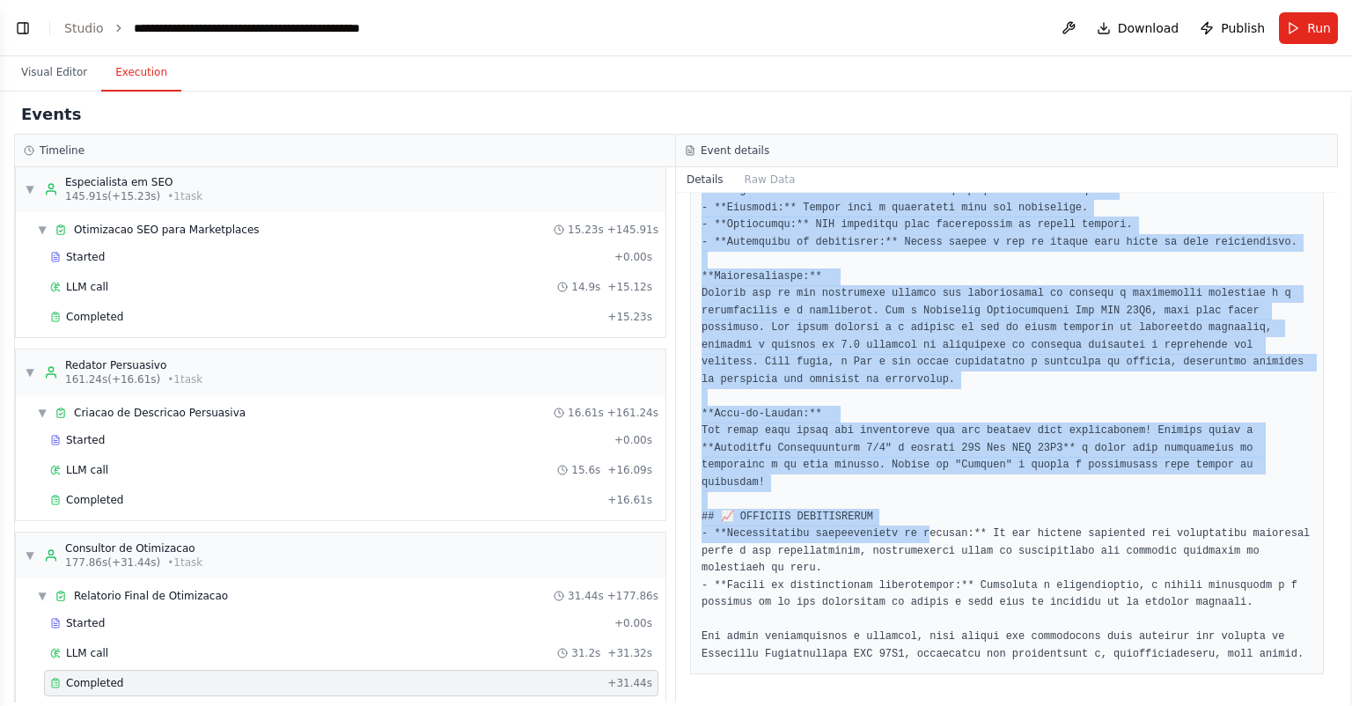
scroll to position [1454, 0]
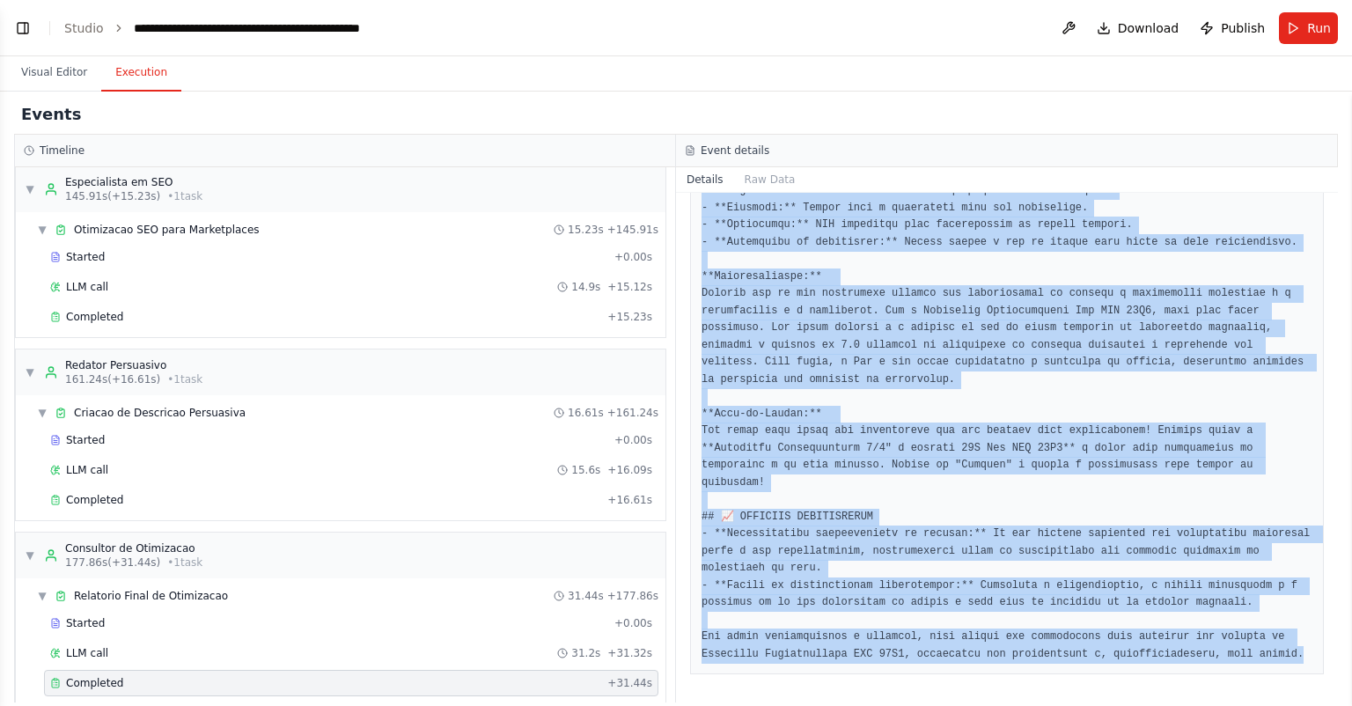
drag, startPoint x: 700, startPoint y: 432, endPoint x: 837, endPoint y: 651, distance: 258.7
copy pre "# 📊 LORE-I DOLORSIT AM CONSECT - Adipiscin Elitseddoeius 2/3" t incidid 24U lab…"
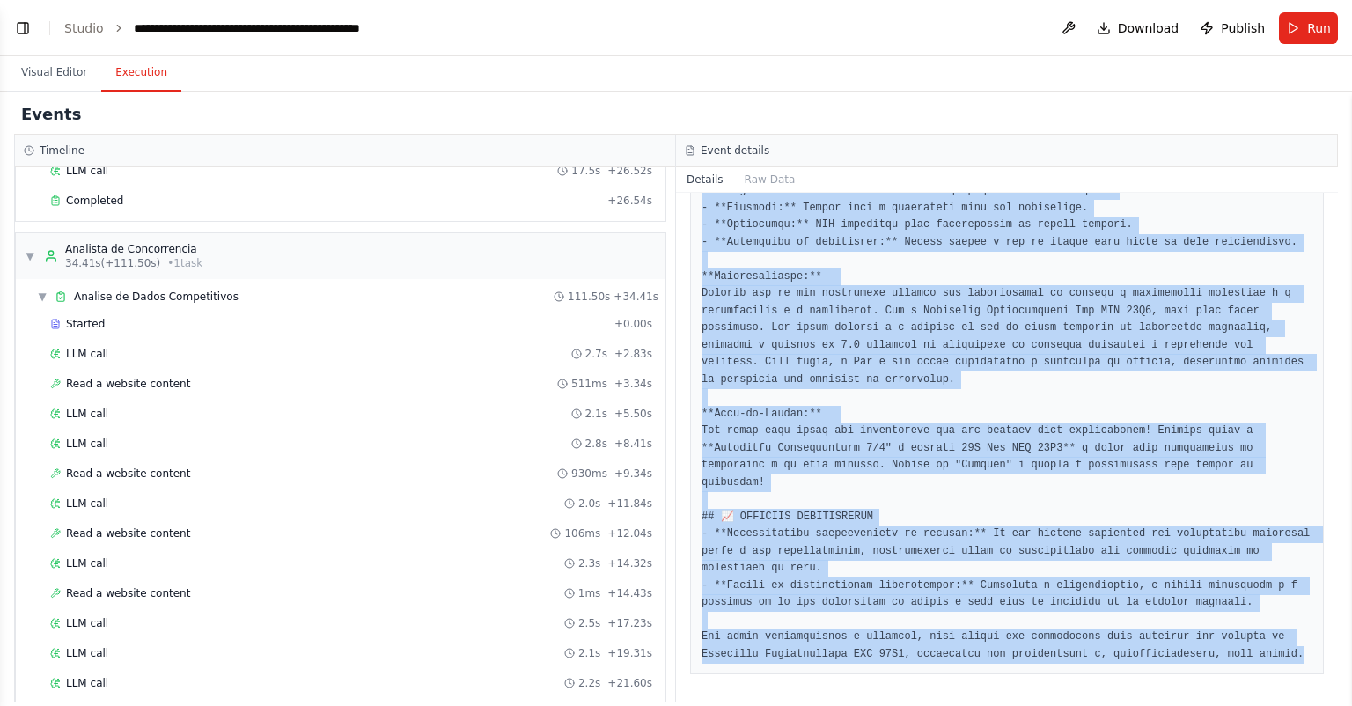
scroll to position [95, 0]
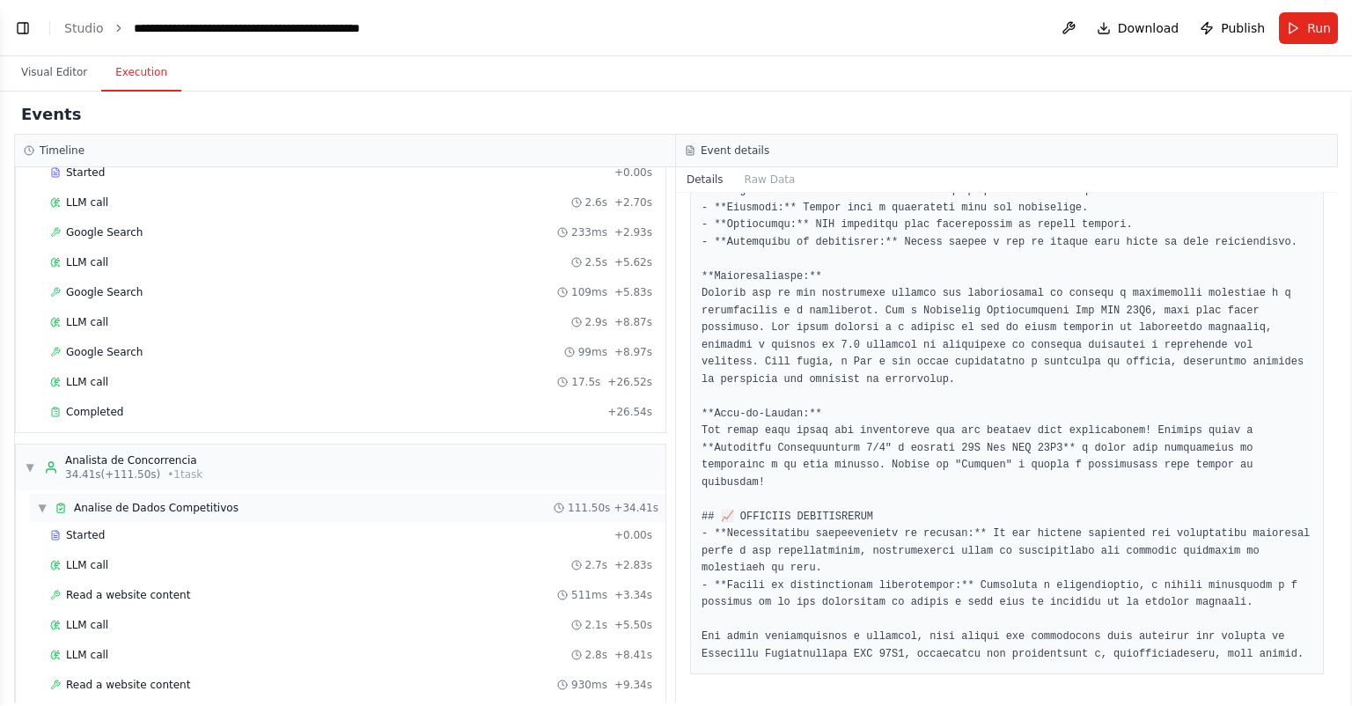
click at [217, 504] on span "Analise de Dados Competitivos" at bounding box center [156, 508] width 165 height 14
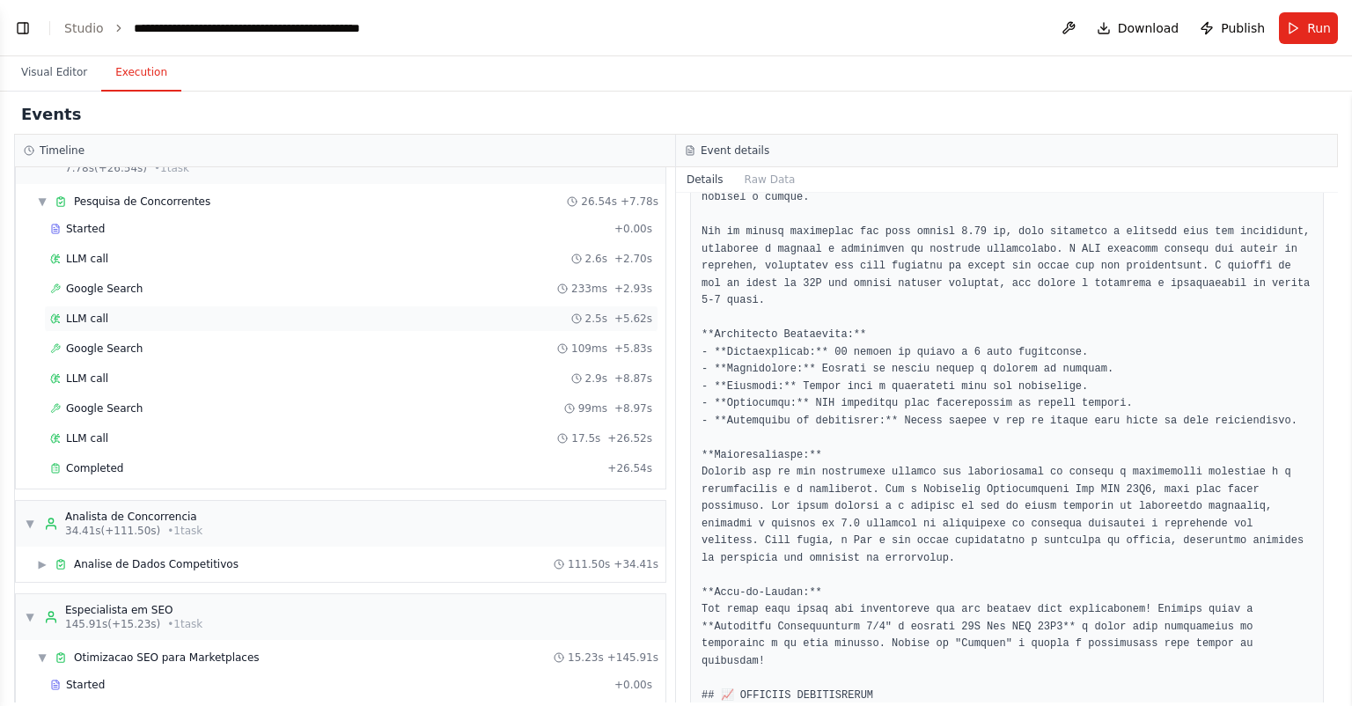
scroll to position [0, 0]
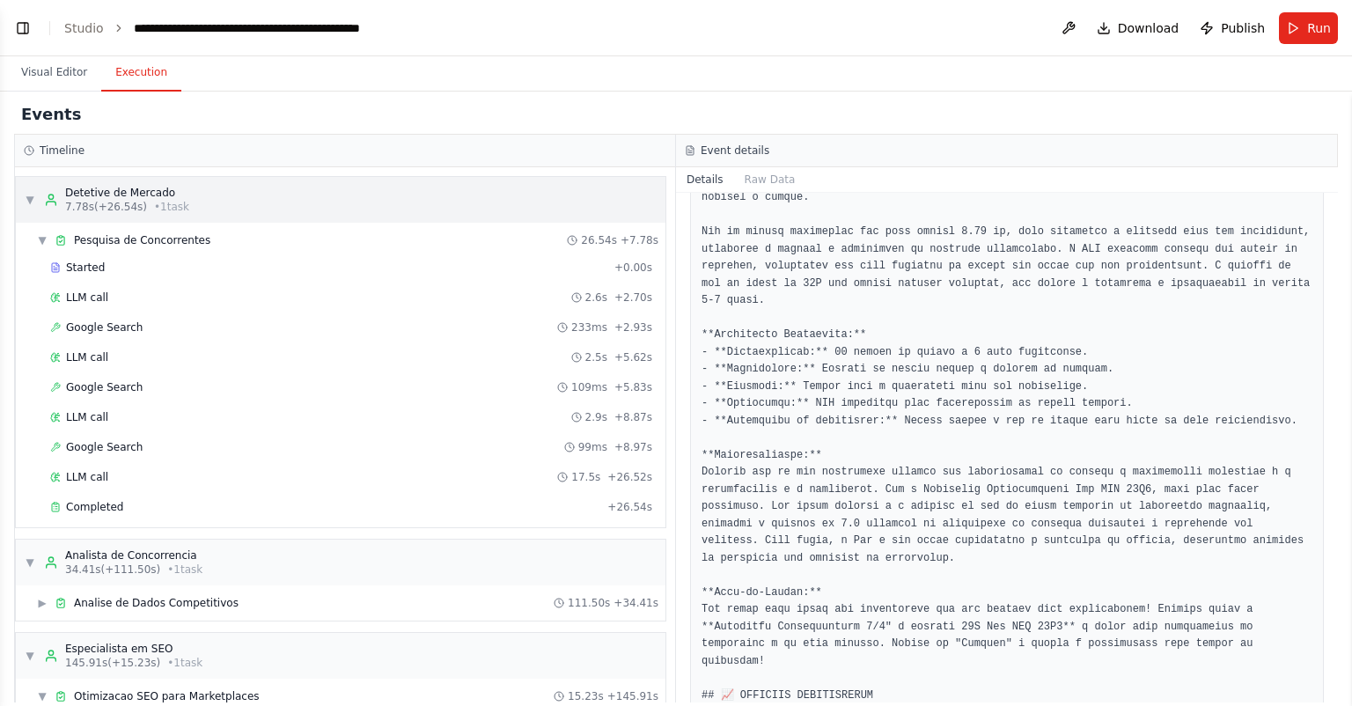
click at [102, 205] on span "7.78s (+26.54s)" at bounding box center [106, 207] width 82 height 14
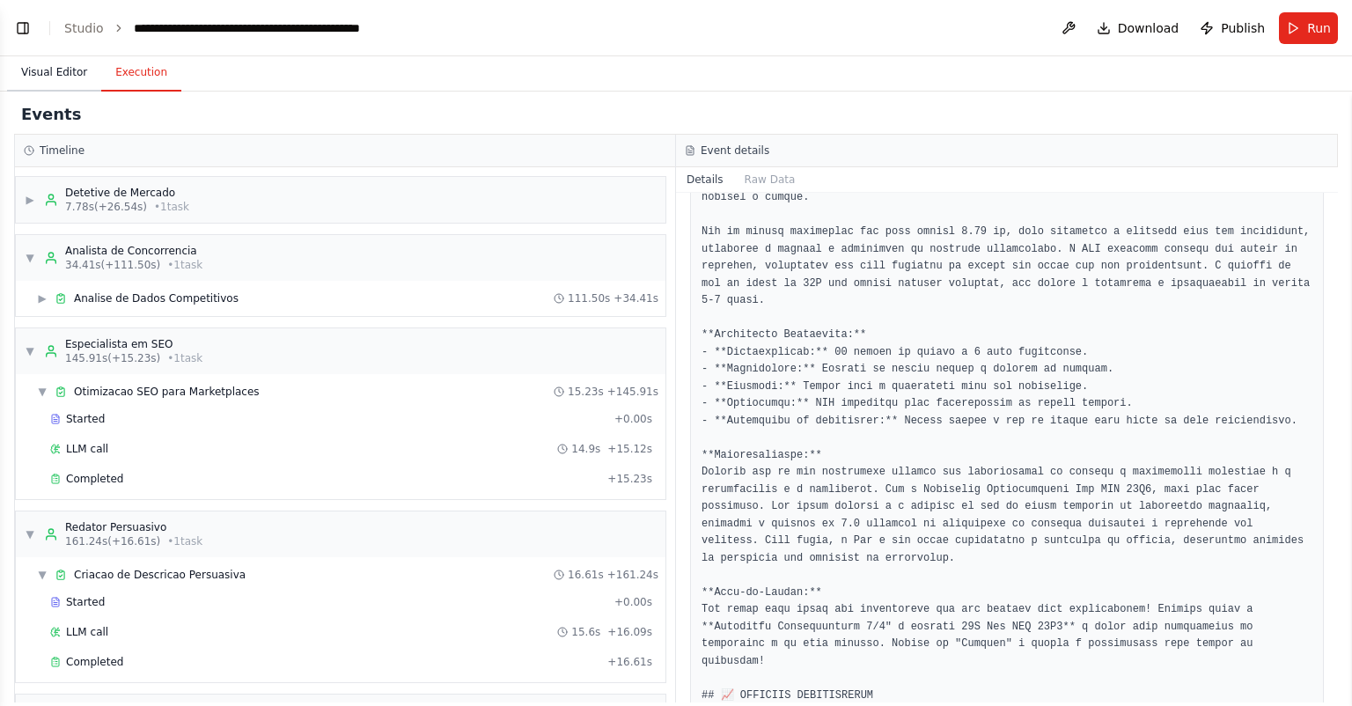
click at [76, 71] on button "Visual Editor" at bounding box center [54, 73] width 94 height 37
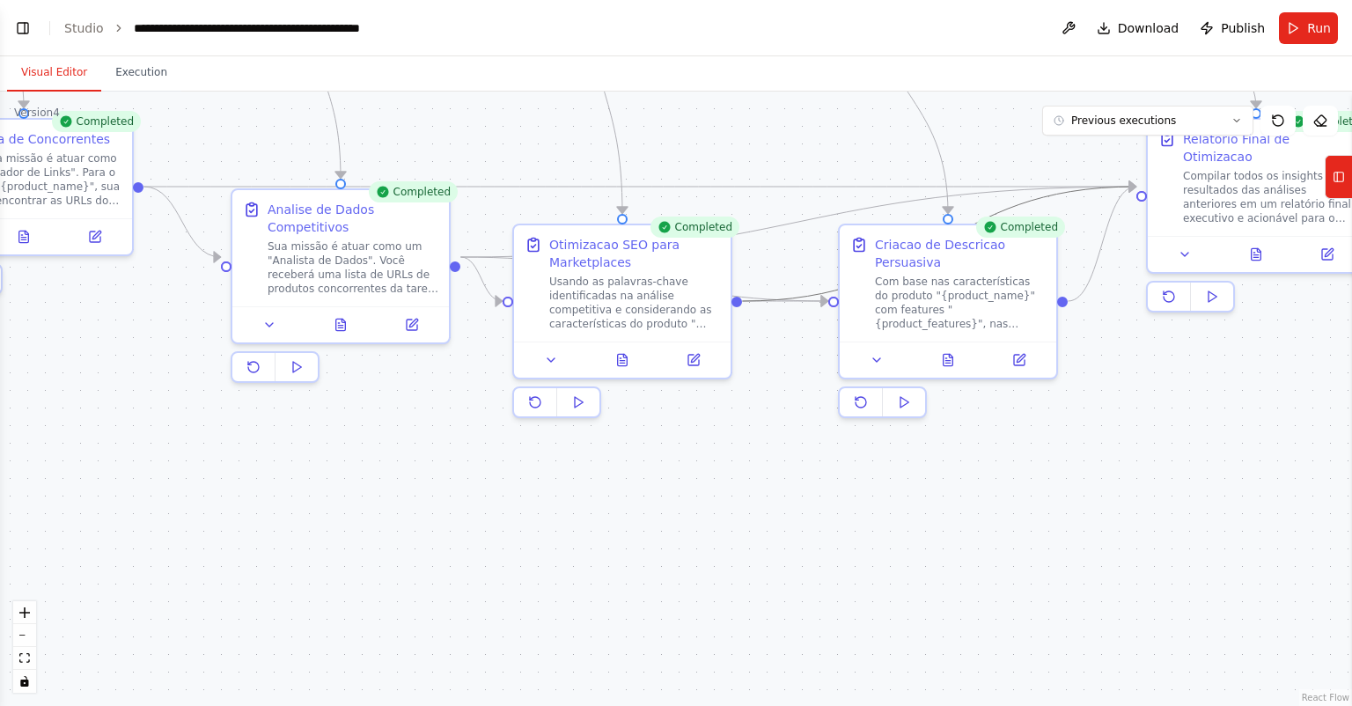
drag, startPoint x: 687, startPoint y: 423, endPoint x: 500, endPoint y: 626, distance: 276.0
click at [500, 626] on div ".deletable-edge-delete-btn { width: 20px; height: 20px; border: 0px solid #ffff…" at bounding box center [676, 399] width 1352 height 614
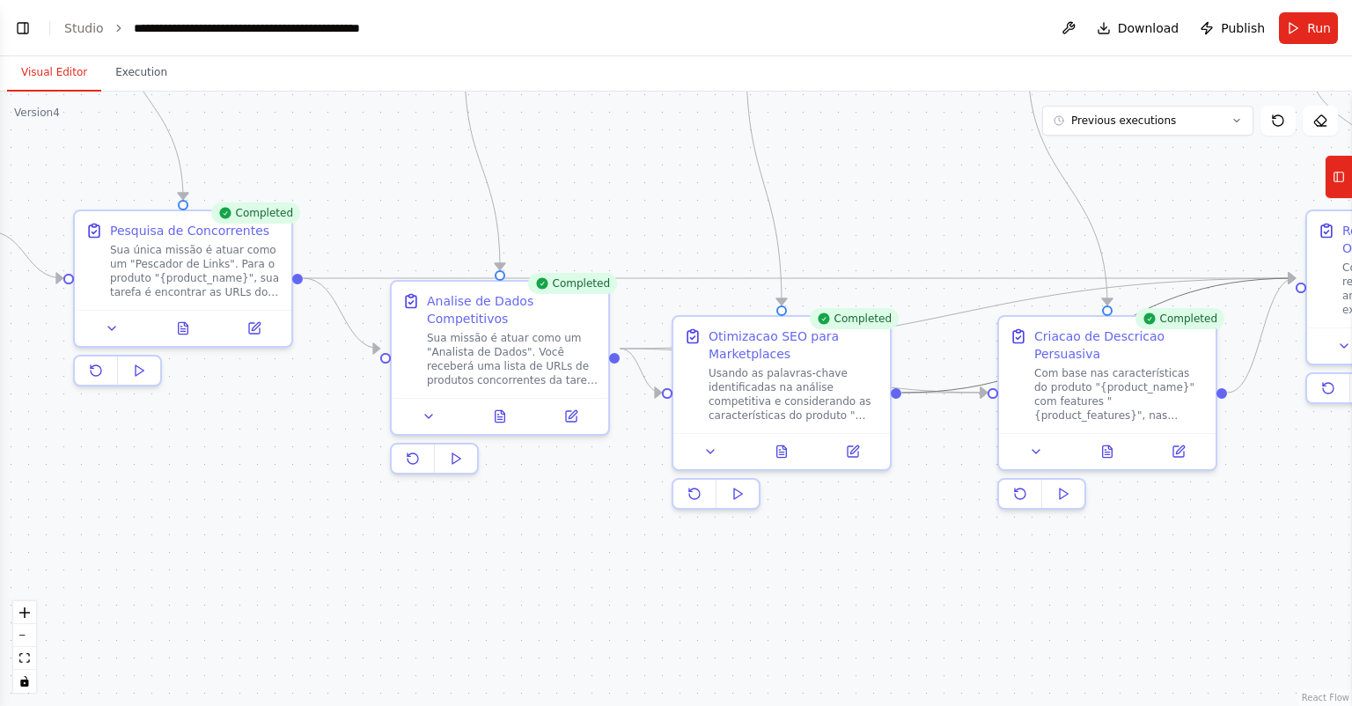
drag, startPoint x: 643, startPoint y: 570, endPoint x: 851, endPoint y: 542, distance: 210.4
click at [886, 580] on div ".deletable-edge-delete-btn { width: 20px; height: 20px; border: 0px solid #ffff…" at bounding box center [676, 399] width 1352 height 614
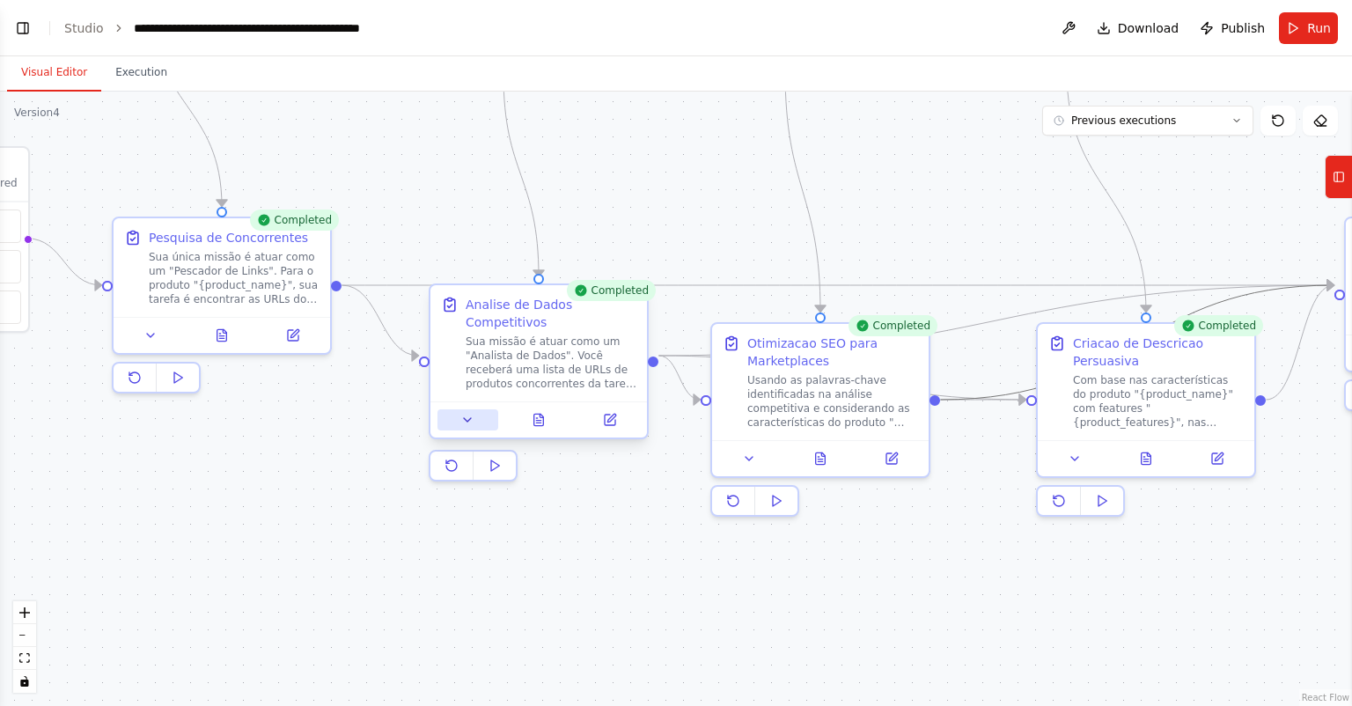
click at [471, 413] on icon at bounding box center [467, 420] width 14 height 14
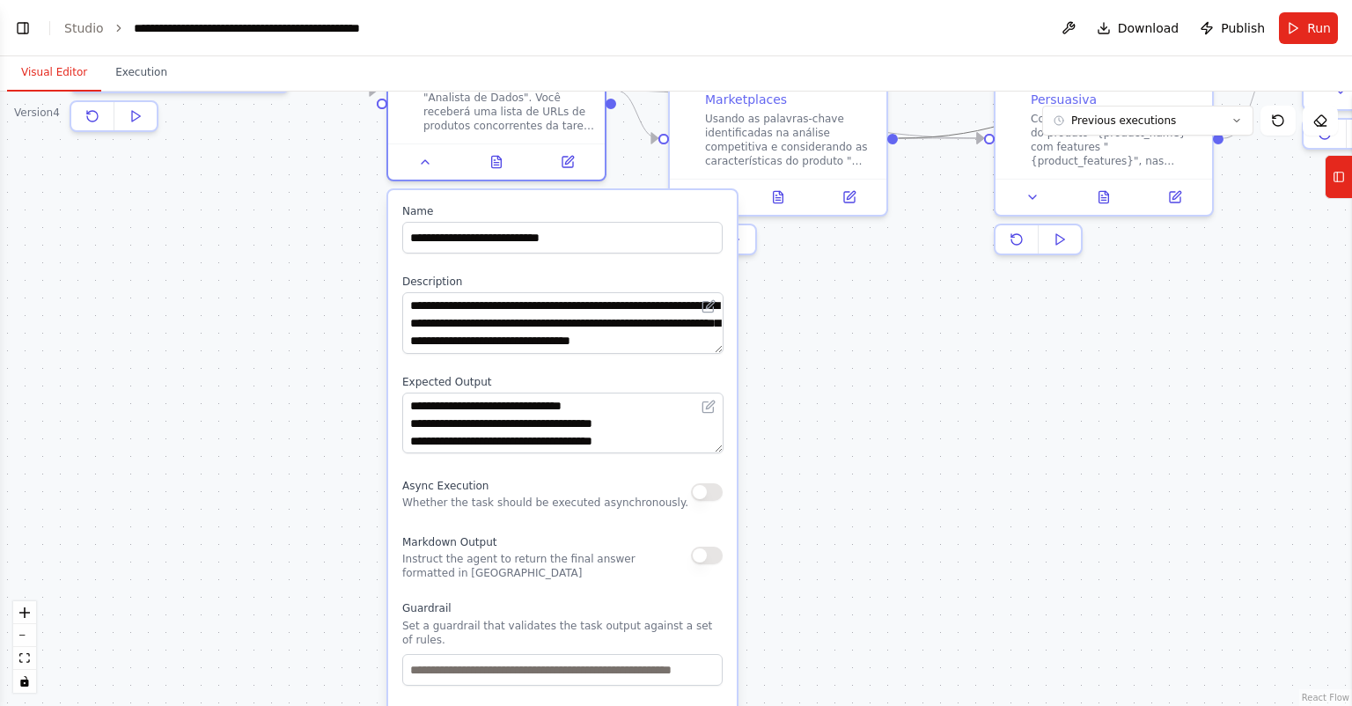
drag, startPoint x: 877, startPoint y: 627, endPoint x: 836, endPoint y: 365, distance: 264.6
click at [836, 366] on div ".deletable-edge-delete-btn { width: 20px; height: 20px; border: 0px solid #ffff…" at bounding box center [676, 399] width 1352 height 614
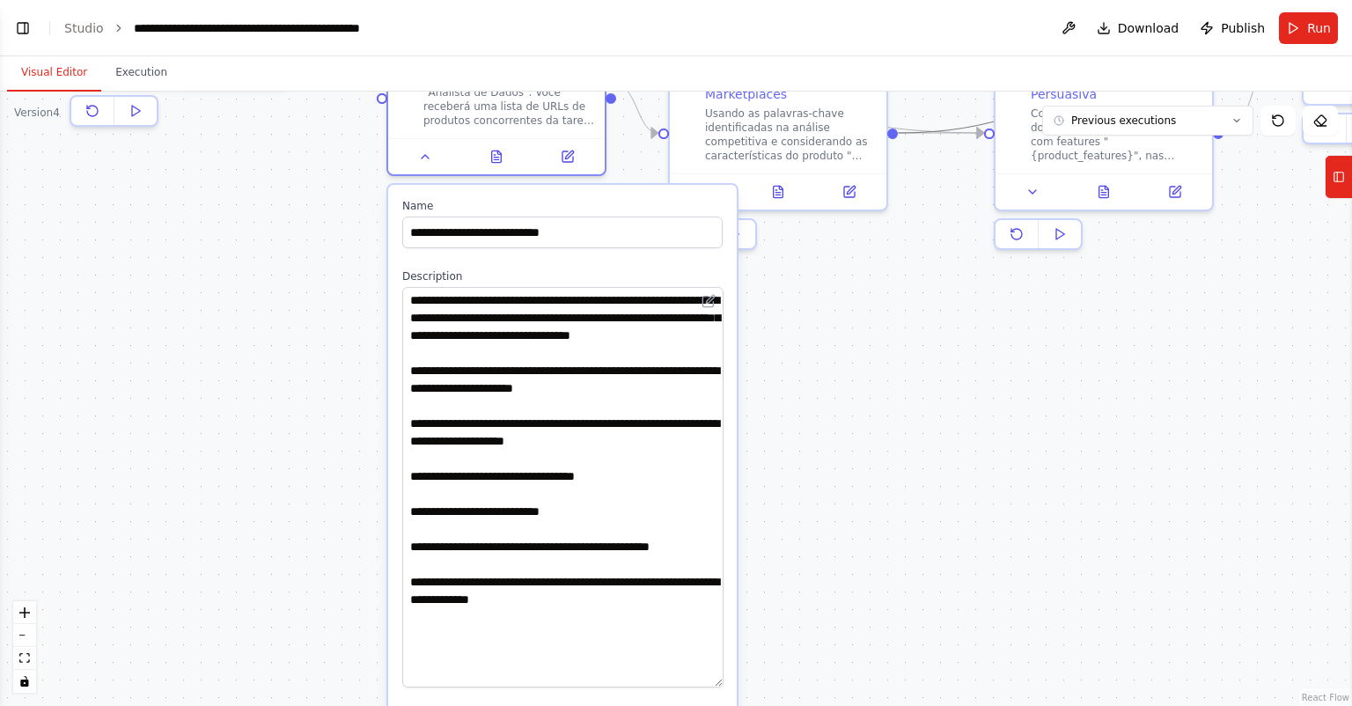
drag, startPoint x: 715, startPoint y: 322, endPoint x: 727, endPoint y: 661, distance: 339.2
click at [727, 661] on div "**********" at bounding box center [562, 695] width 349 height 1020
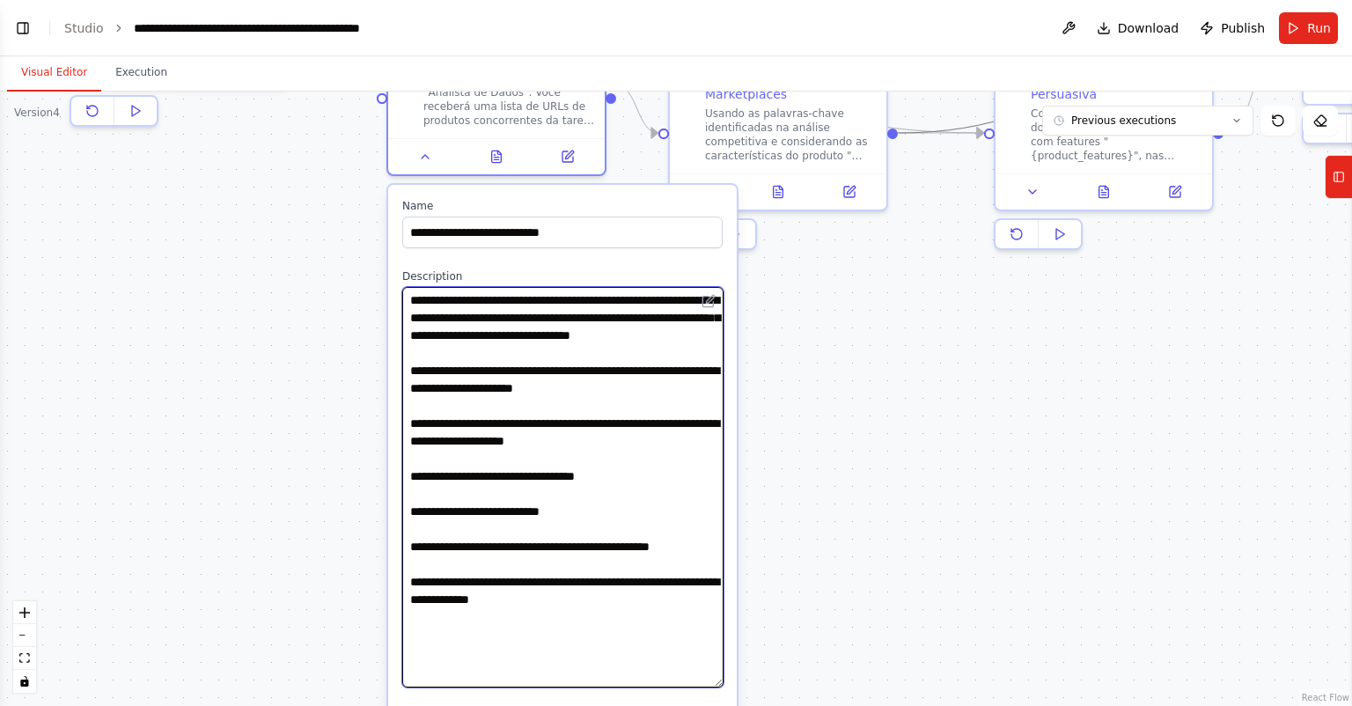
drag, startPoint x: 599, startPoint y: 601, endPoint x: 408, endPoint y: 282, distance: 371.9
click at [408, 287] on textarea "**********" at bounding box center [562, 487] width 321 height 401
paste textarea "**********"
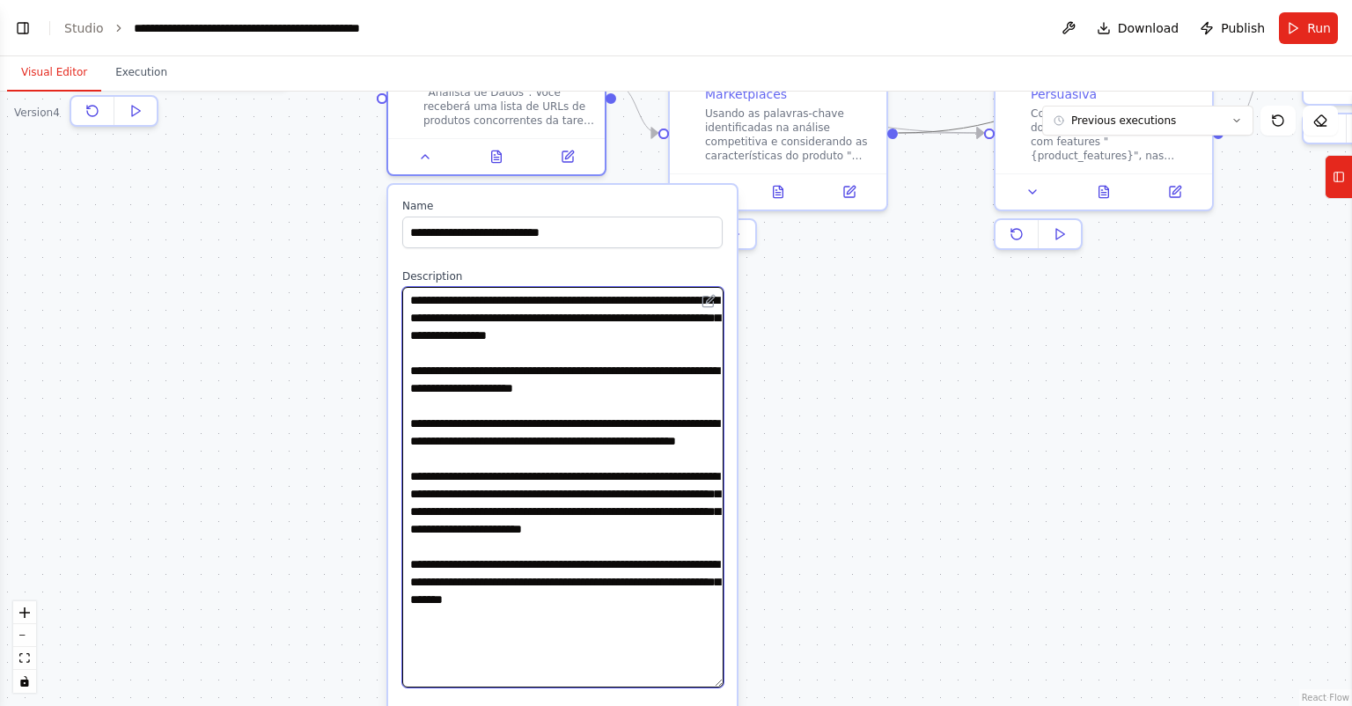
type textarea "**********"
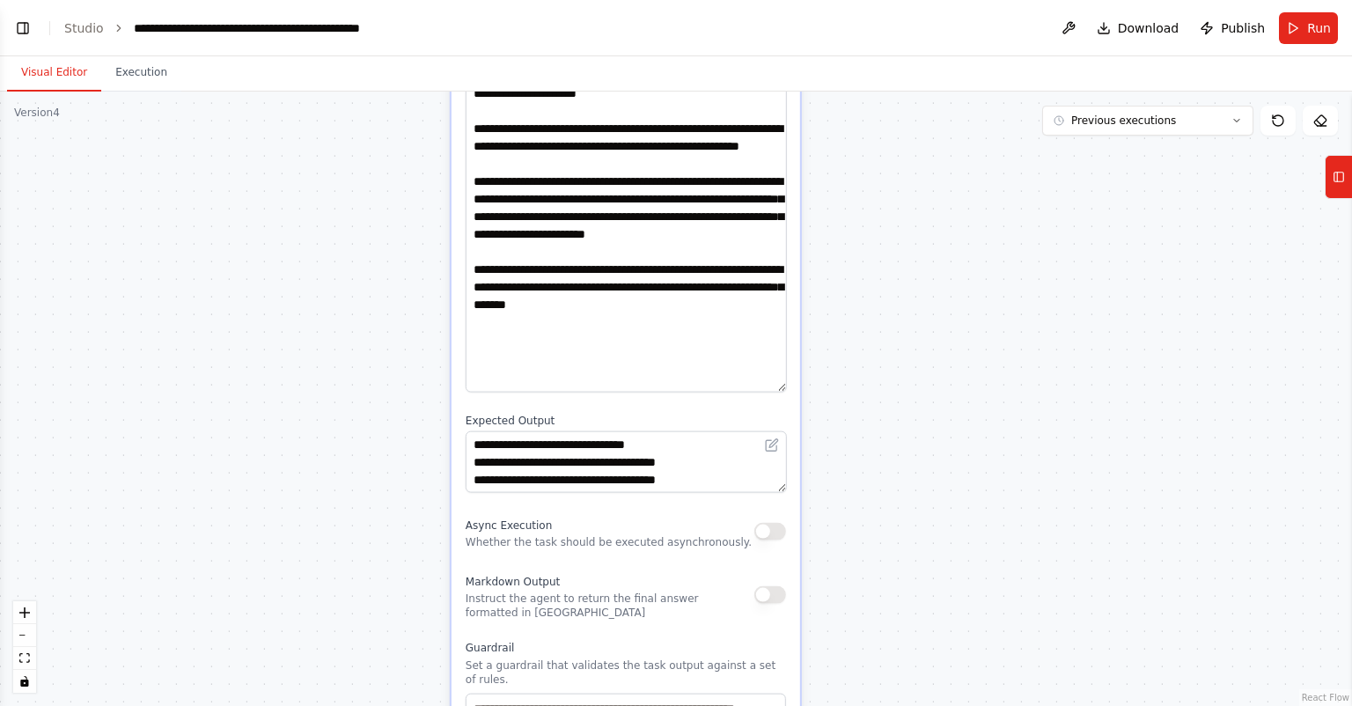
drag, startPoint x: 832, startPoint y: 394, endPoint x: 932, endPoint y: 201, distance: 218.1
click at [932, 201] on div ".deletable-edge-delete-btn { width: 20px; height: 20px; border: 0px solid #ffff…" at bounding box center [676, 399] width 1352 height 614
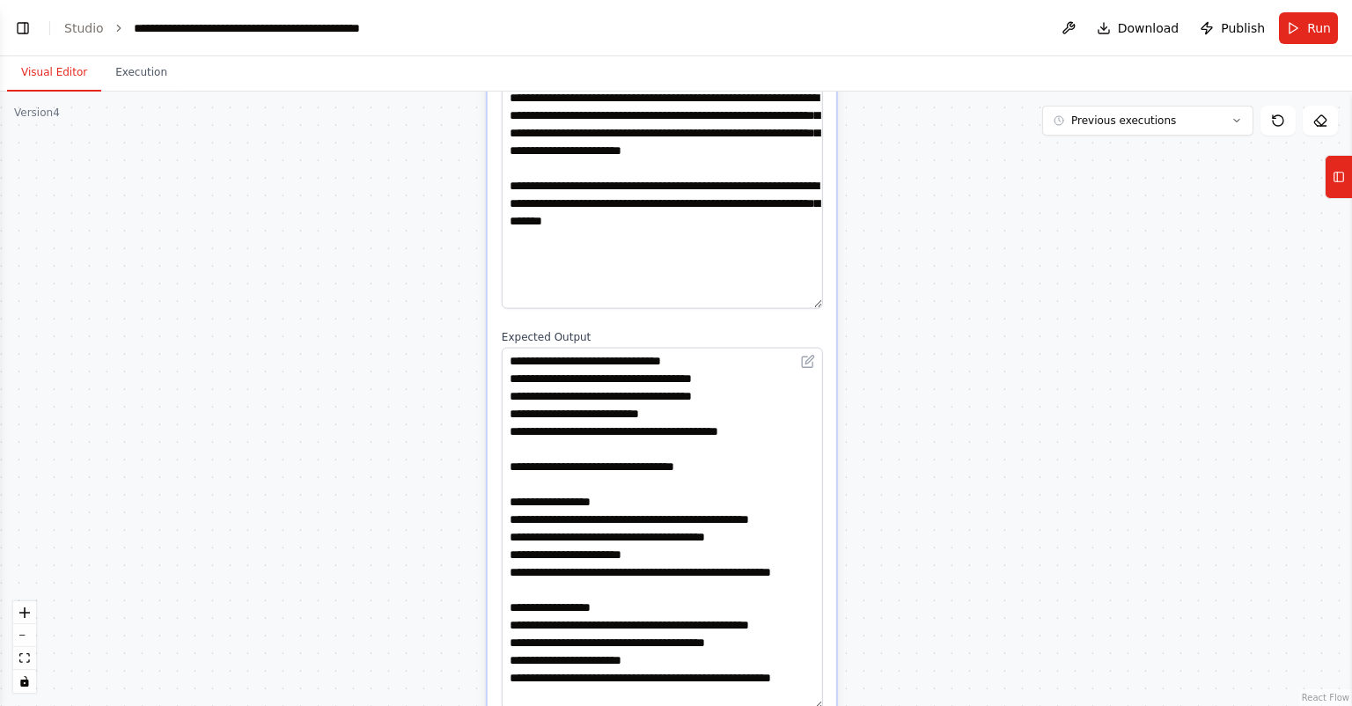
drag, startPoint x: 817, startPoint y: 380, endPoint x: 822, endPoint y: 683, distance: 302.9
click at [822, 683] on div "**********" at bounding box center [662, 466] width 349 height 1321
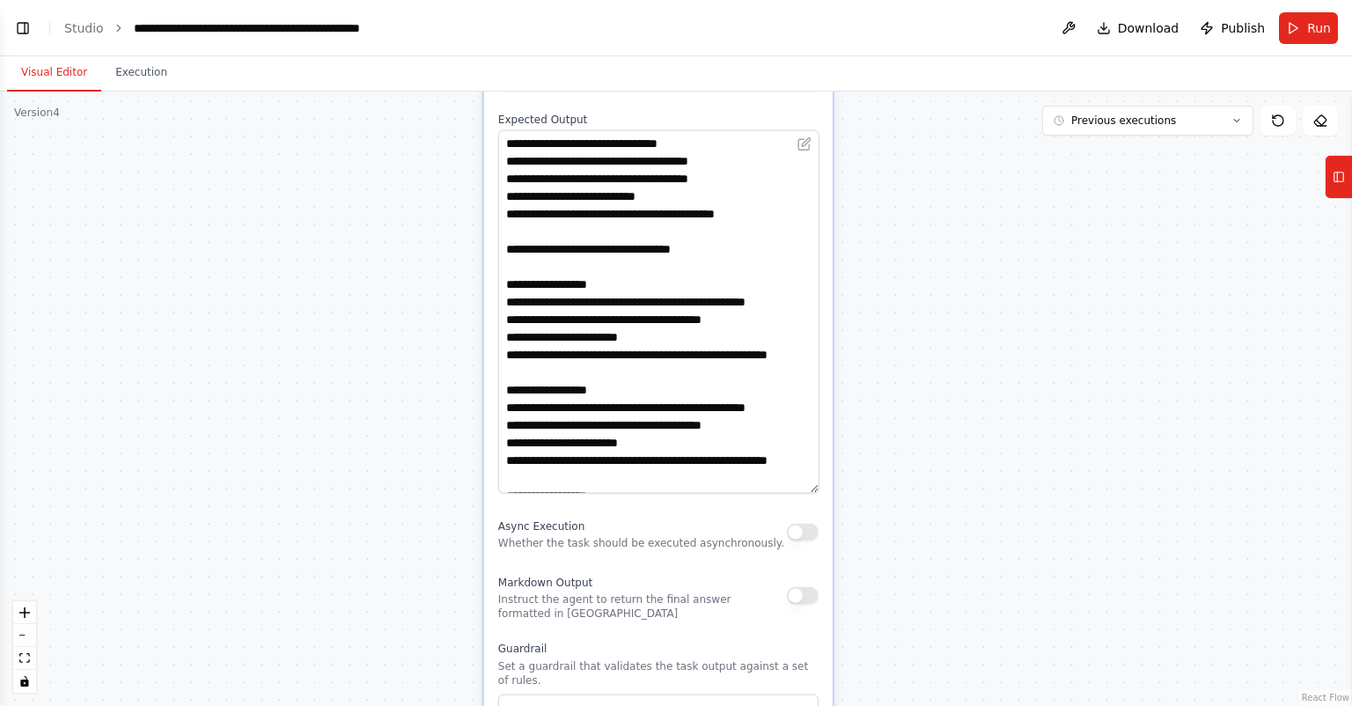
drag, startPoint x: 942, startPoint y: 536, endPoint x: 894, endPoint y: 405, distance: 139.8
click at [938, 353] on div ".deletable-edge-delete-btn { width: 20px; height: 20px; border: 0px solid #ffff…" at bounding box center [676, 399] width 1352 height 614
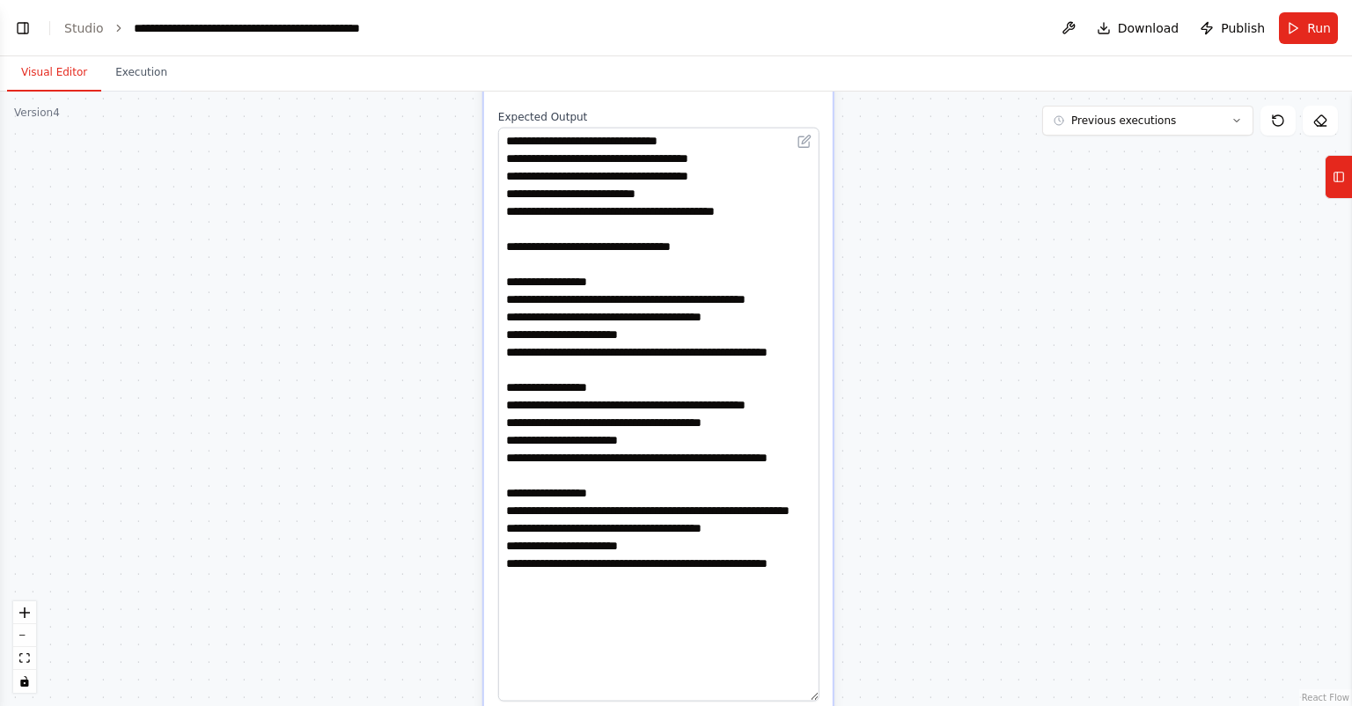
drag, startPoint x: 813, startPoint y: 467, endPoint x: 813, endPoint y: 677, distance: 210.4
click at [813, 677] on textarea "**********" at bounding box center [658, 415] width 321 height 574
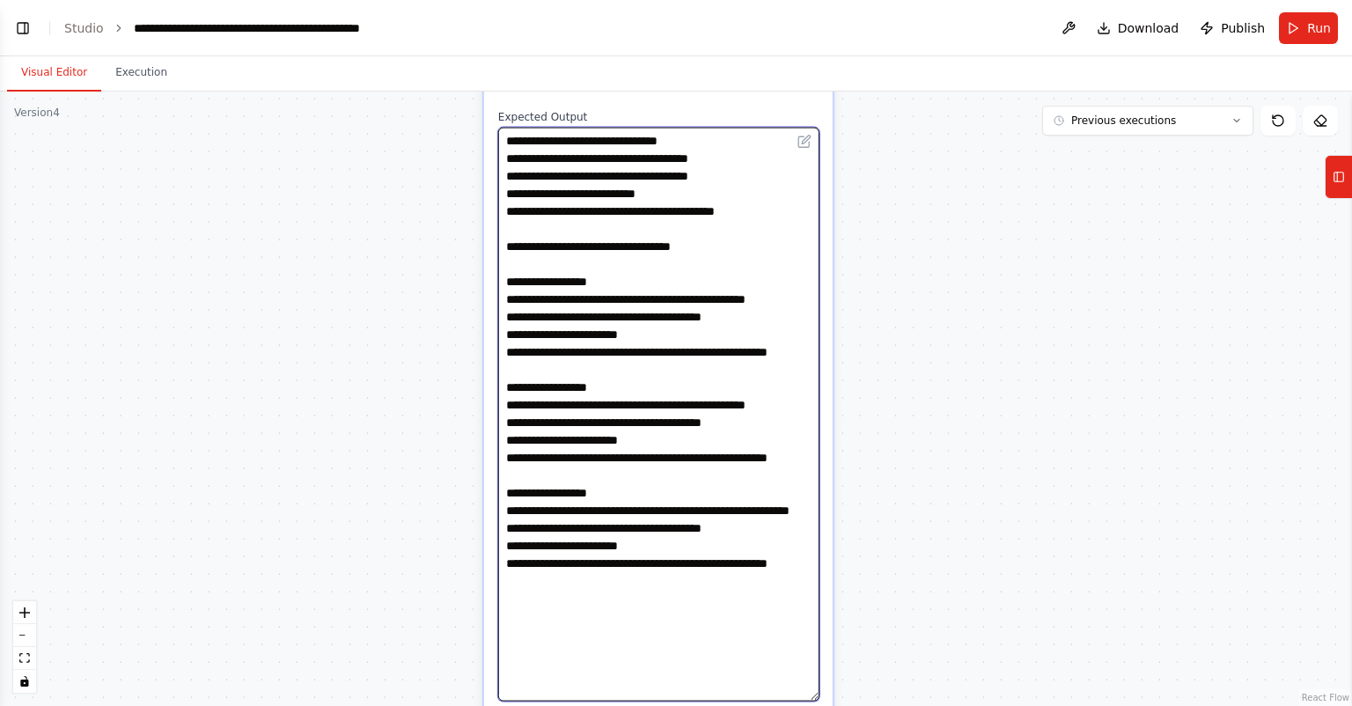
click at [686, 531] on textarea "**********" at bounding box center [658, 415] width 321 height 574
paste textarea "**********"
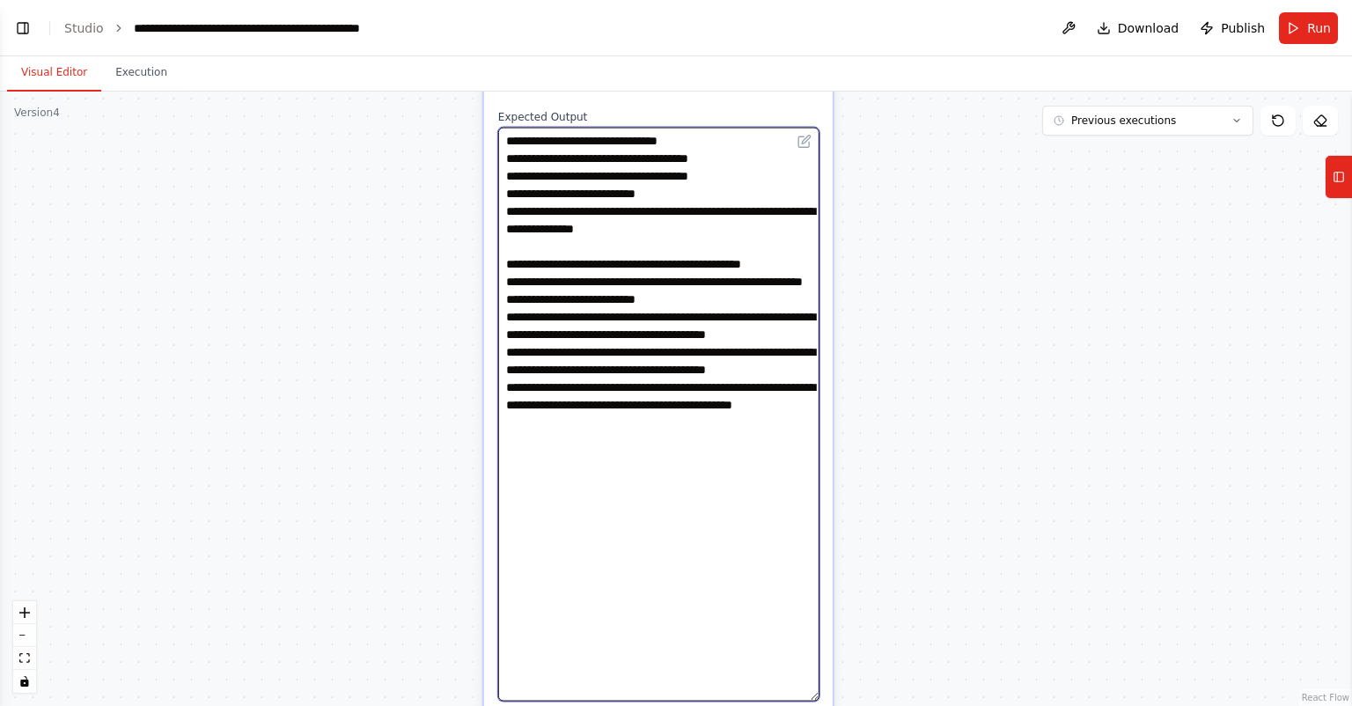
type textarea "**********"
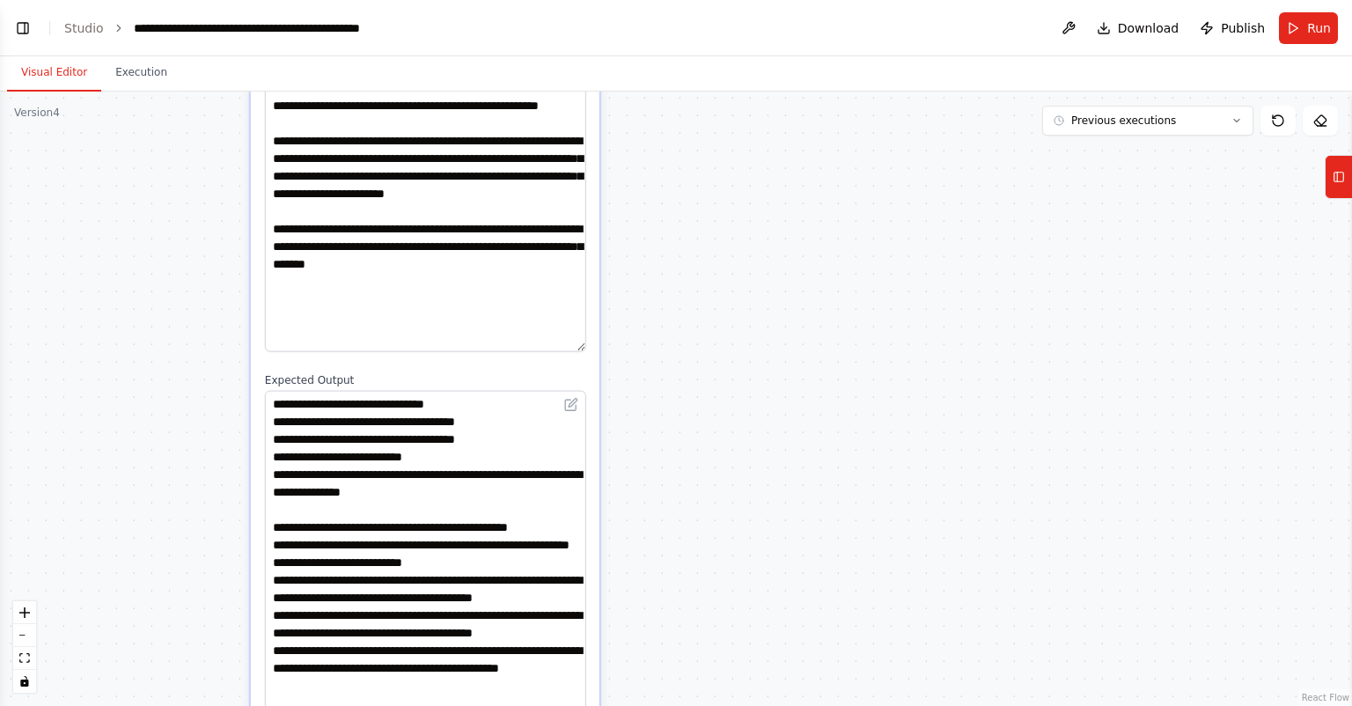
drag, startPoint x: 914, startPoint y: 342, endPoint x: 705, endPoint y: 580, distance: 316.9
click at [705, 580] on div ".deletable-edge-delete-btn { width: 20px; height: 20px; border: 0px solid #ffff…" at bounding box center [676, 399] width 1352 height 614
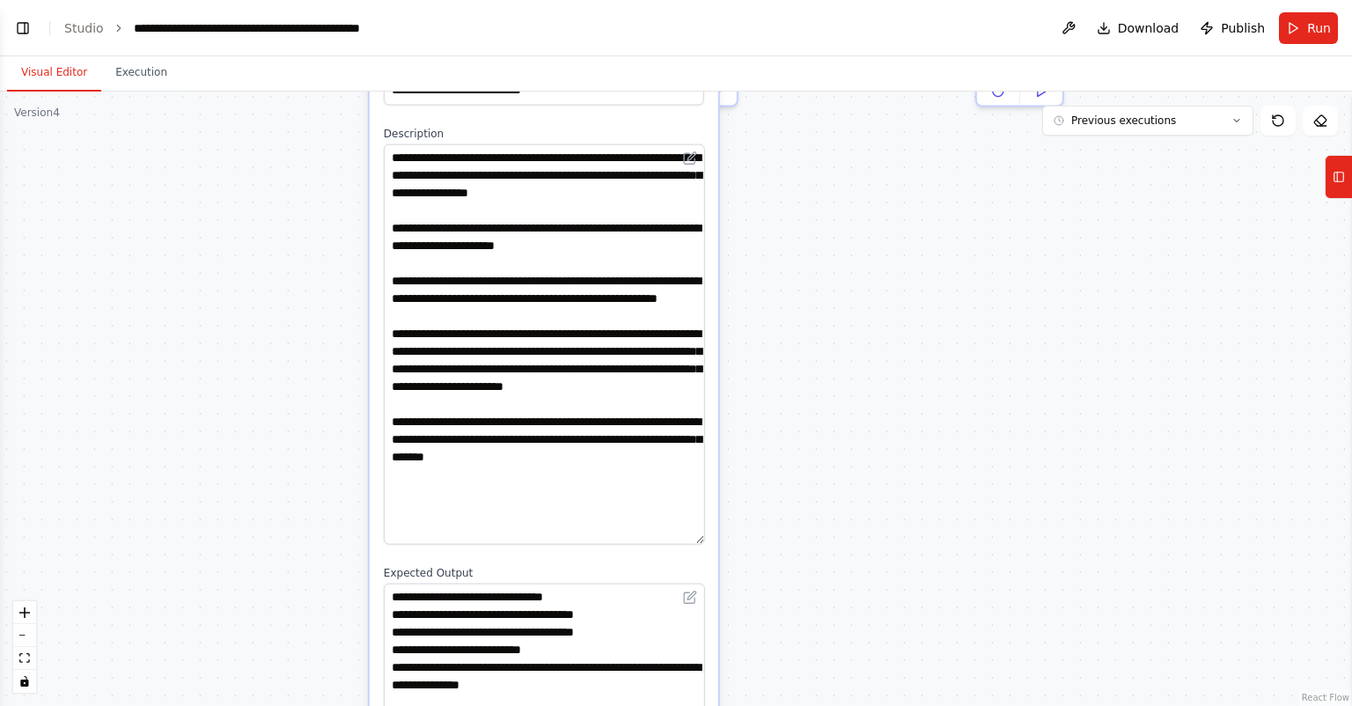
drag, startPoint x: 755, startPoint y: 510, endPoint x: 872, endPoint y: 637, distance: 172.6
click at [866, 644] on div ".deletable-edge-delete-btn { width: 20px; height: 20px; border: 0px solid #ffff…" at bounding box center [676, 399] width 1352 height 614
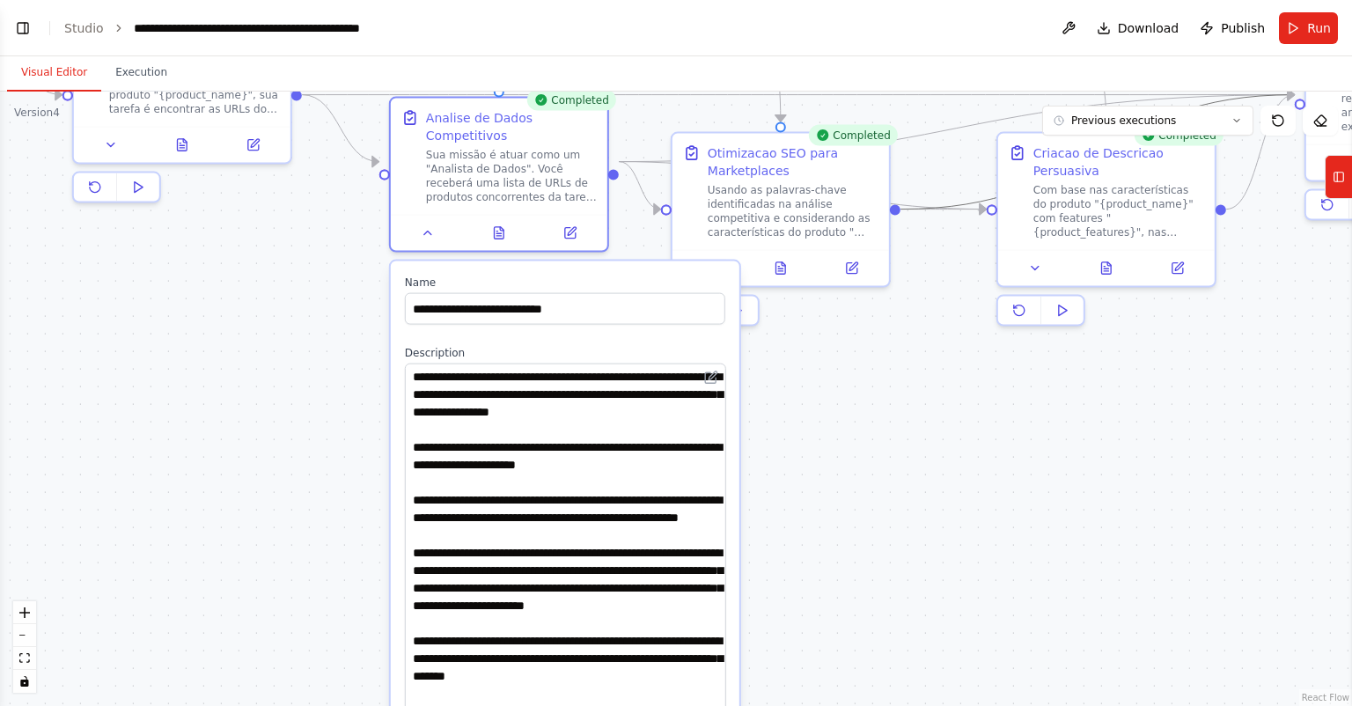
drag, startPoint x: 870, startPoint y: 527, endPoint x: 870, endPoint y: 613, distance: 85.4
click at [870, 613] on div ".deletable-edge-delete-btn { width: 20px; height: 20px; border: 0px solid #ffff…" at bounding box center [676, 399] width 1352 height 614
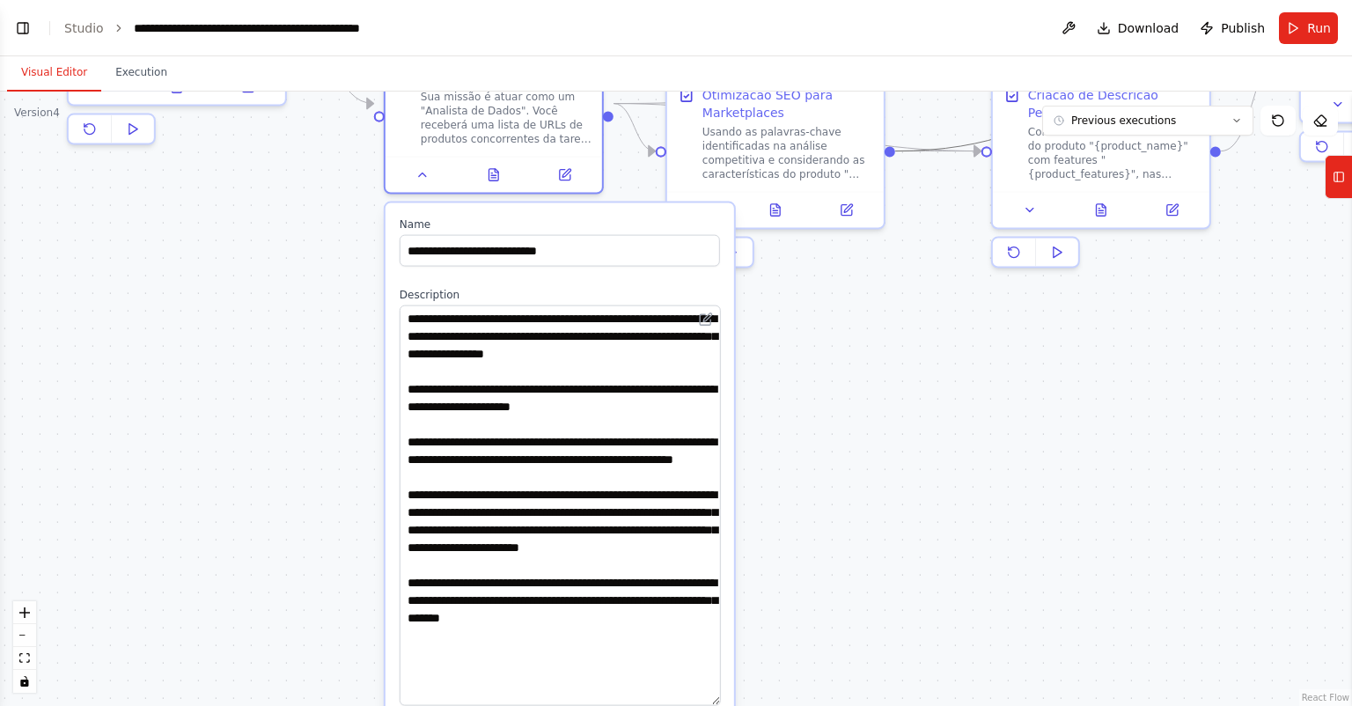
drag, startPoint x: 888, startPoint y: 453, endPoint x: 930, endPoint y: 260, distance: 198.1
click at [906, 153] on div ".deletable-edge-delete-btn { width: 20px; height: 20px; border: 0px solid #ffff…" at bounding box center [676, 399] width 1352 height 614
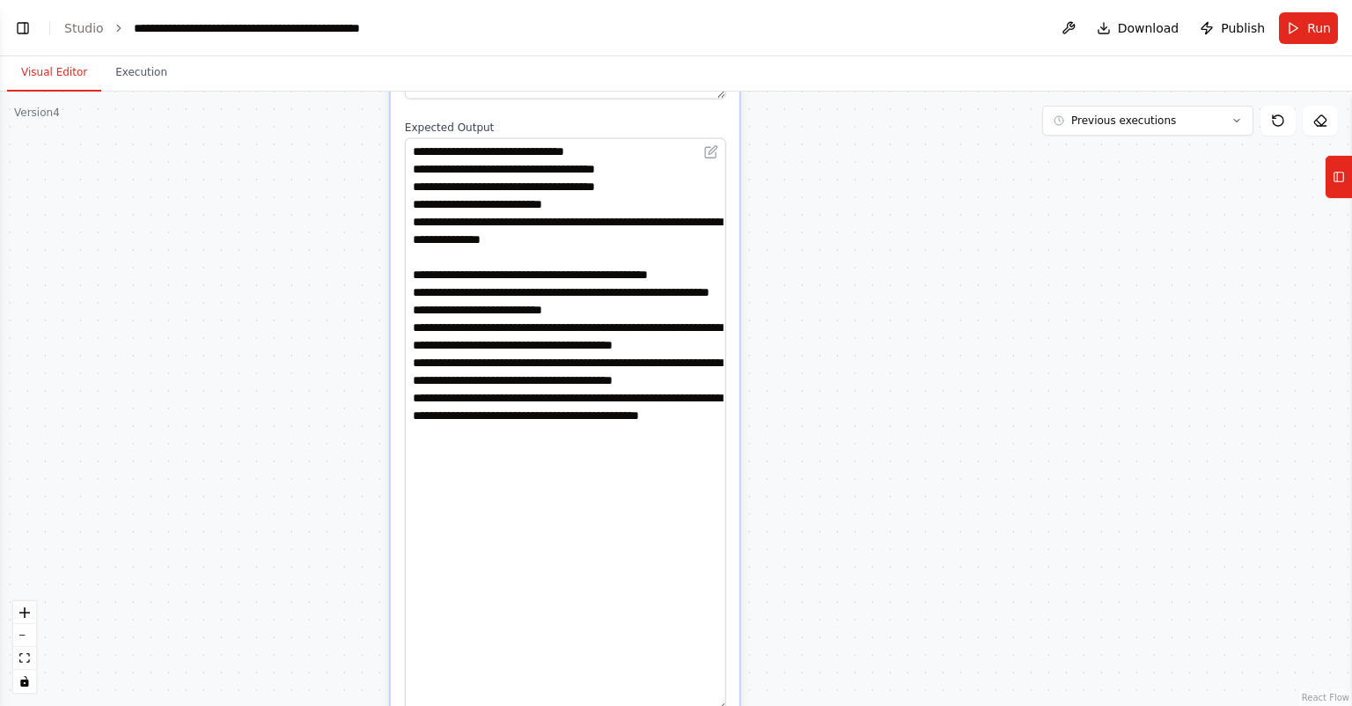
drag, startPoint x: 972, startPoint y: 464, endPoint x: 964, endPoint y: 403, distance: 61.3
click at [968, 143] on div ".deletable-edge-delete-btn { width: 20px; height: 20px; border: 0px solid #ffff…" at bounding box center [676, 399] width 1352 height 614
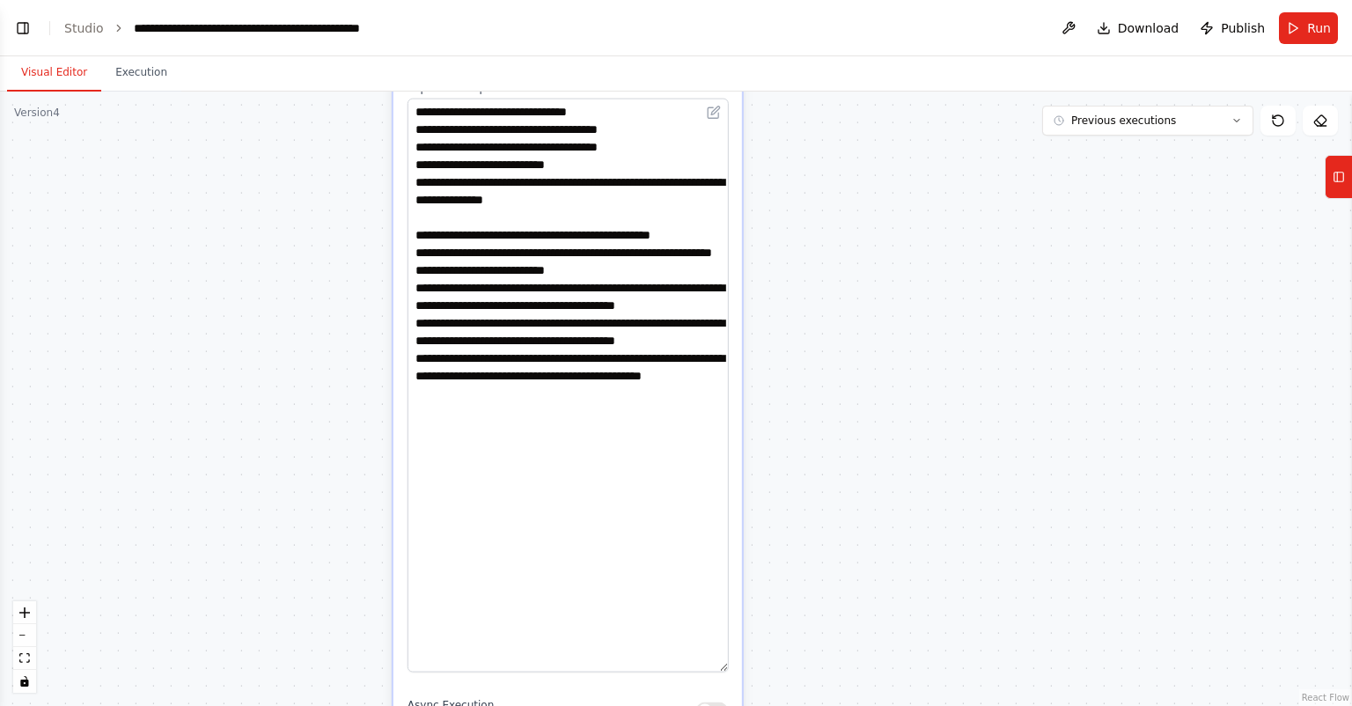
drag, startPoint x: 947, startPoint y: 411, endPoint x: 982, endPoint y: 233, distance: 181.1
click at [979, 154] on div ".deletable-edge-delete-btn { width: 20px; height: 20px; border: 0px solid #ffff…" at bounding box center [676, 399] width 1352 height 614
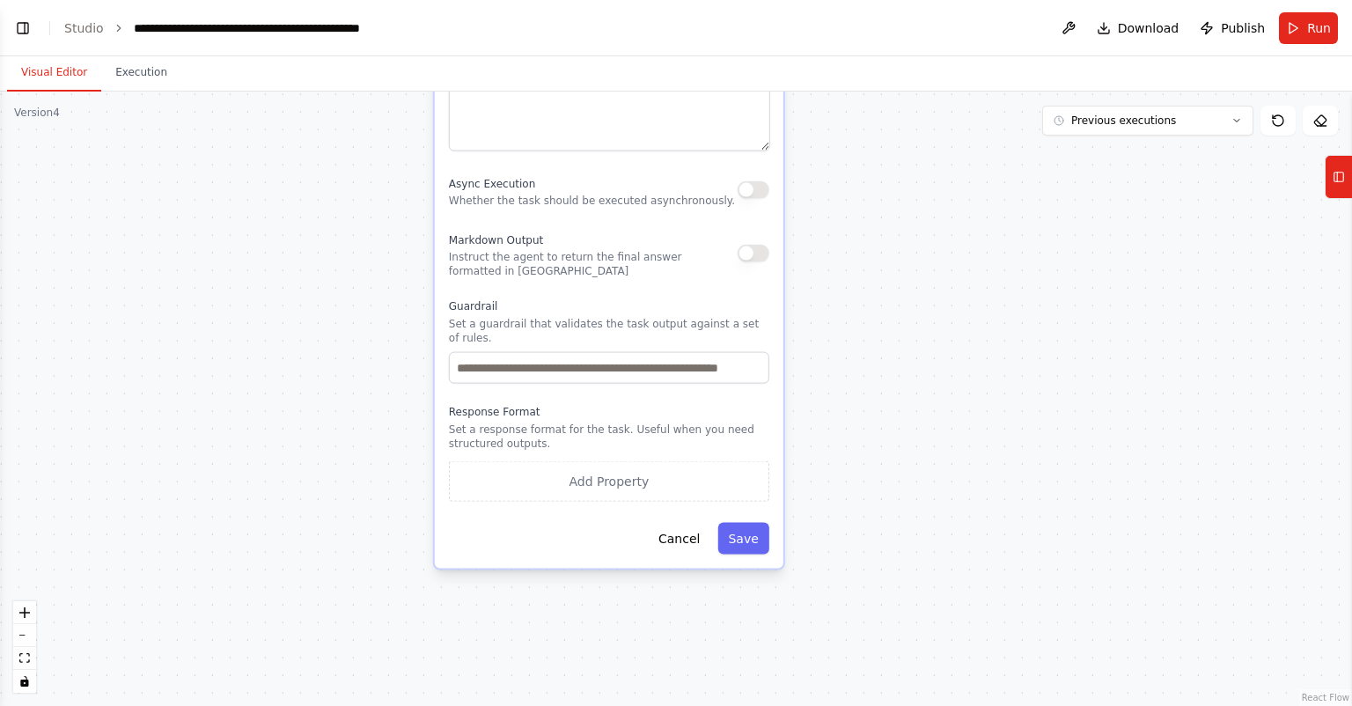
drag, startPoint x: 946, startPoint y: 421, endPoint x: 960, endPoint y: 157, distance: 264.5
click at [960, 157] on div ".deletable-edge-delete-btn { width: 20px; height: 20px; border: 0px solid #ffff…" at bounding box center [676, 399] width 1352 height 614
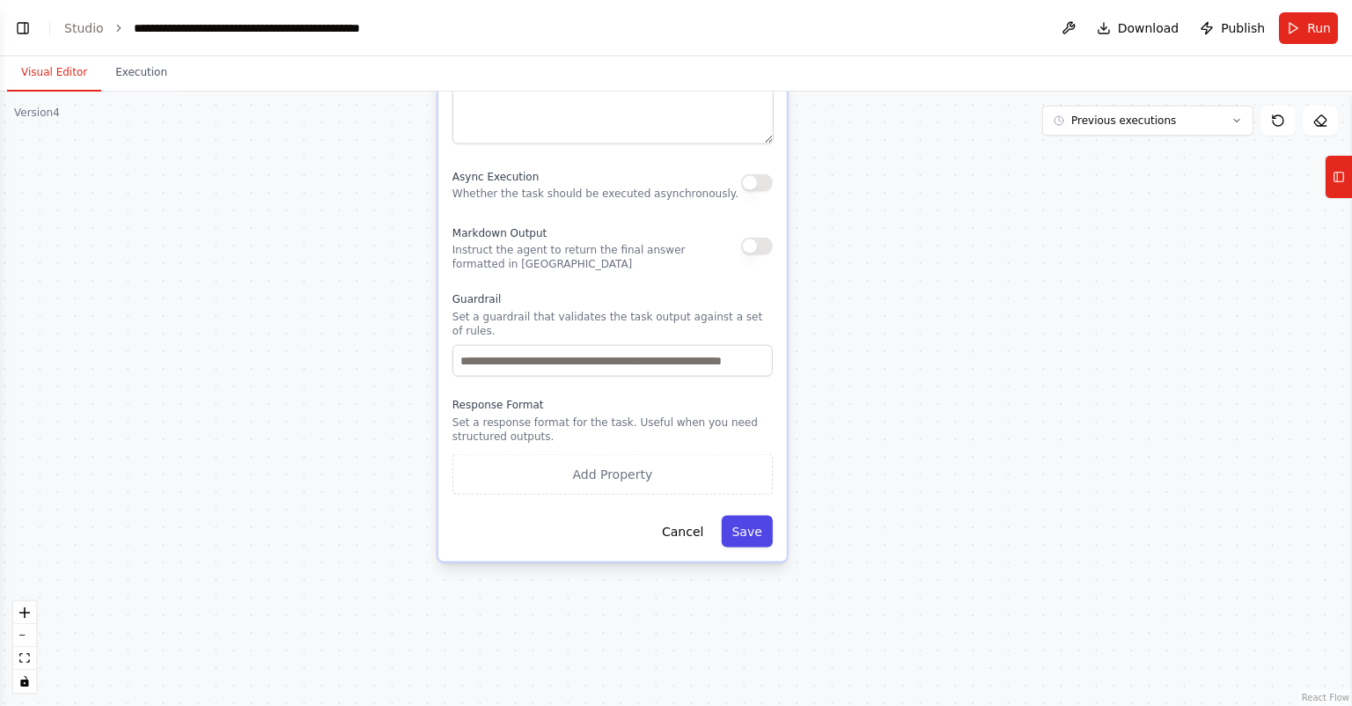
click at [762, 516] on button "Save" at bounding box center [746, 532] width 51 height 32
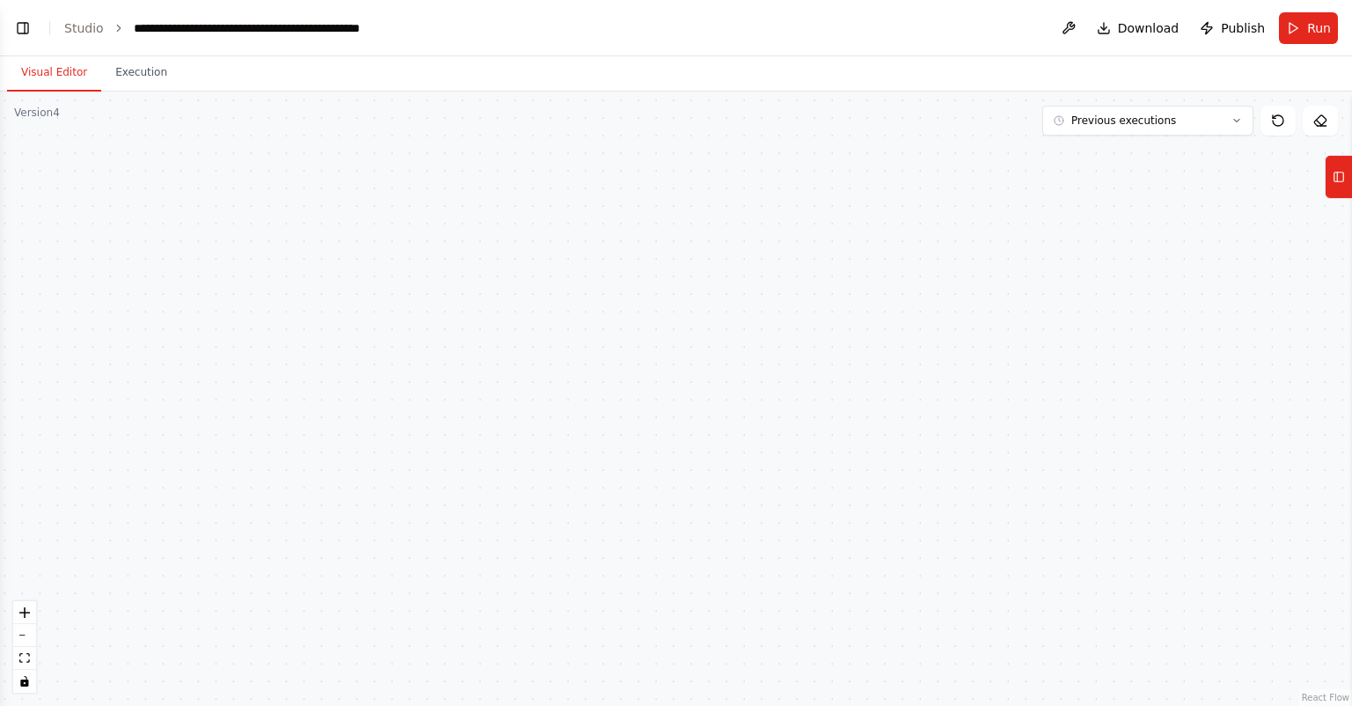
drag, startPoint x: 821, startPoint y: 254, endPoint x: 732, endPoint y: 460, distance: 224.8
click at [732, 460] on div ".deletable-edge-delete-btn { width: 20px; height: 20px; border: 0px solid #ffff…" at bounding box center [676, 399] width 1352 height 614
drag, startPoint x: 857, startPoint y: 364, endPoint x: 828, endPoint y: 432, distance: 74.6
click at [812, 575] on div ".deletable-edge-delete-btn { width: 20px; height: 20px; border: 0px solid #ffff…" at bounding box center [676, 399] width 1352 height 614
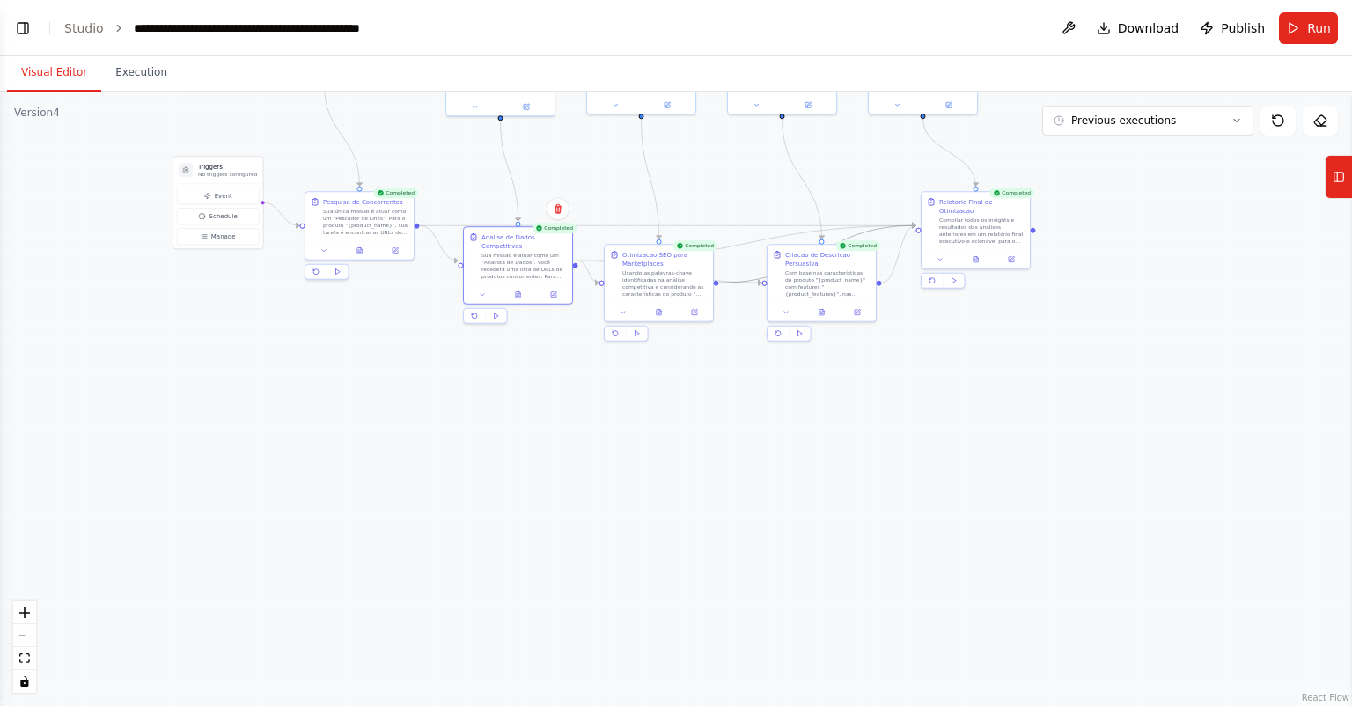
drag, startPoint x: 849, startPoint y: 318, endPoint x: 865, endPoint y: 453, distance: 136.6
click at [806, 561] on div ".deletable-edge-delete-btn { width: 20px; height: 20px; border: 0px solid #ffff…" at bounding box center [676, 399] width 1352 height 614
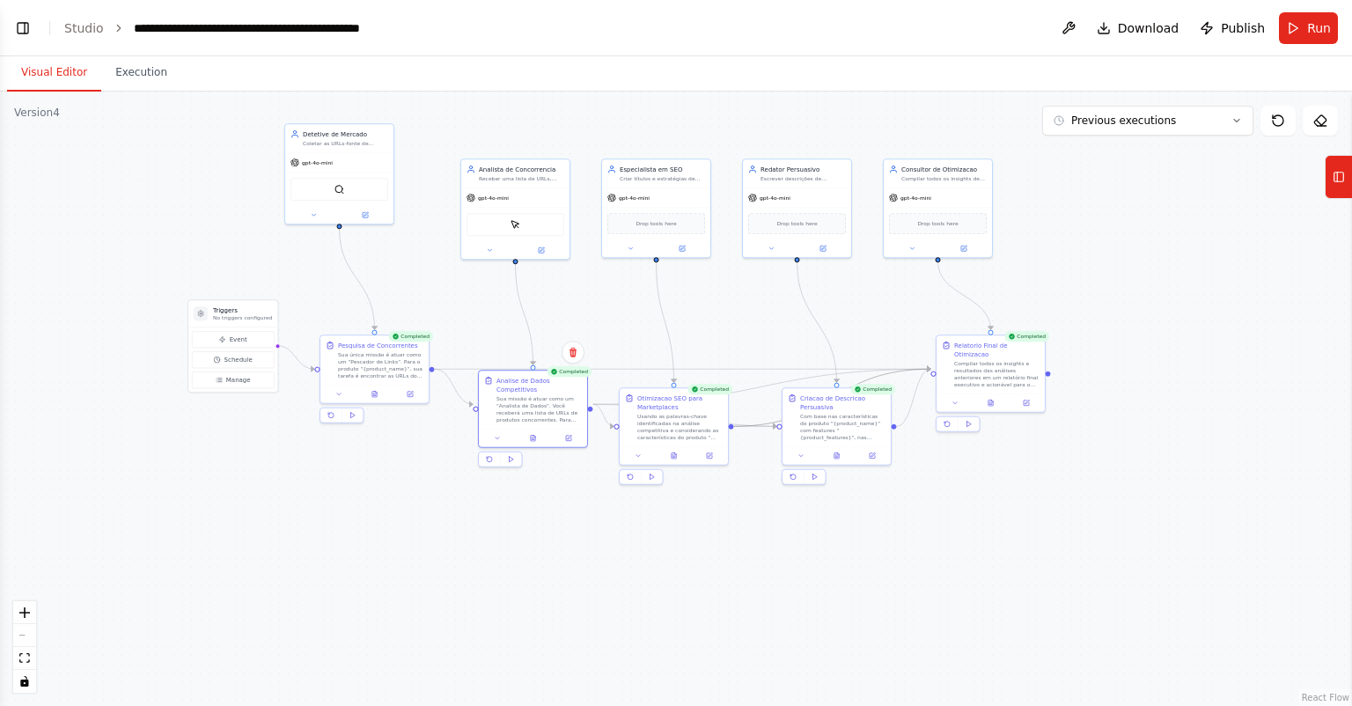
drag, startPoint x: 990, startPoint y: 468, endPoint x: 997, endPoint y: 479, distance: 12.7
click at [997, 479] on div ".deletable-edge-delete-btn { width: 20px; height: 20px; border: 0px solid #ffff…" at bounding box center [676, 399] width 1352 height 614
click at [1302, 24] on button "Run" at bounding box center [1308, 28] width 59 height 32
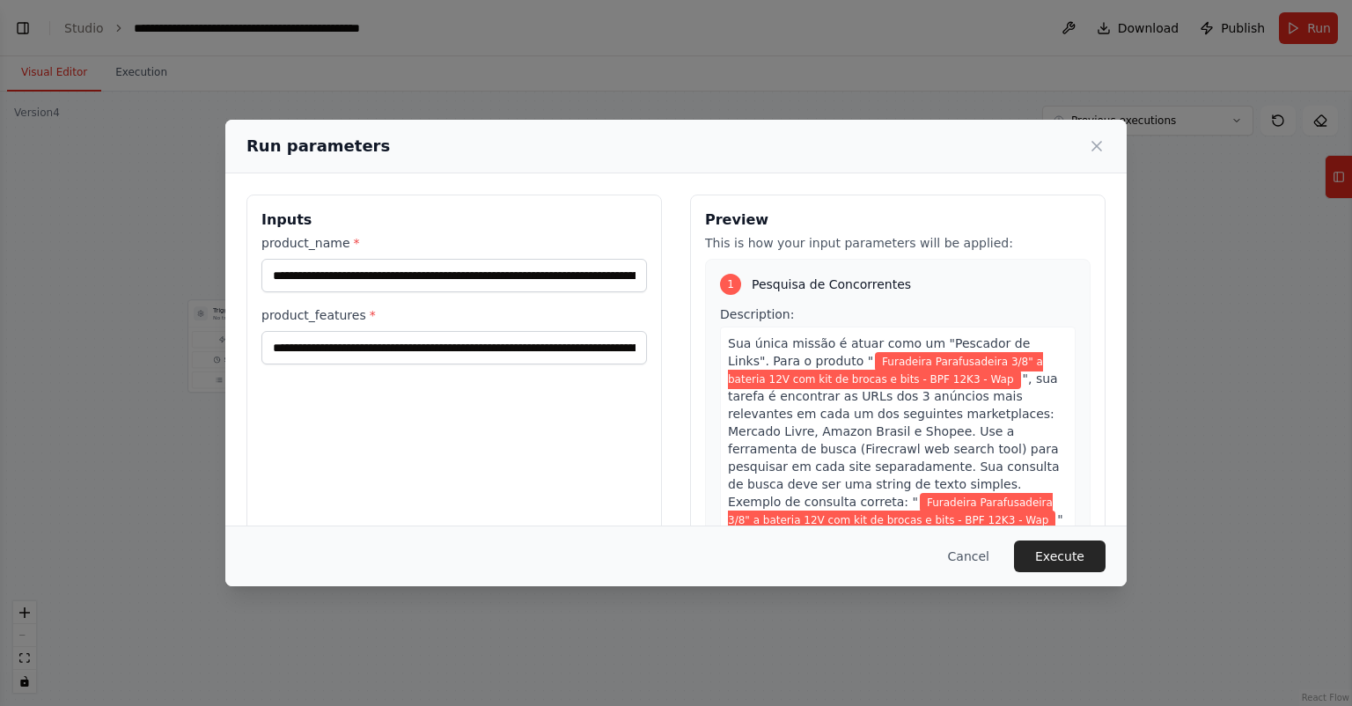
click at [364, 258] on div "**********" at bounding box center [454, 263] width 386 height 58
click at [368, 276] on input "**********" at bounding box center [454, 275] width 386 height 33
paste input "text"
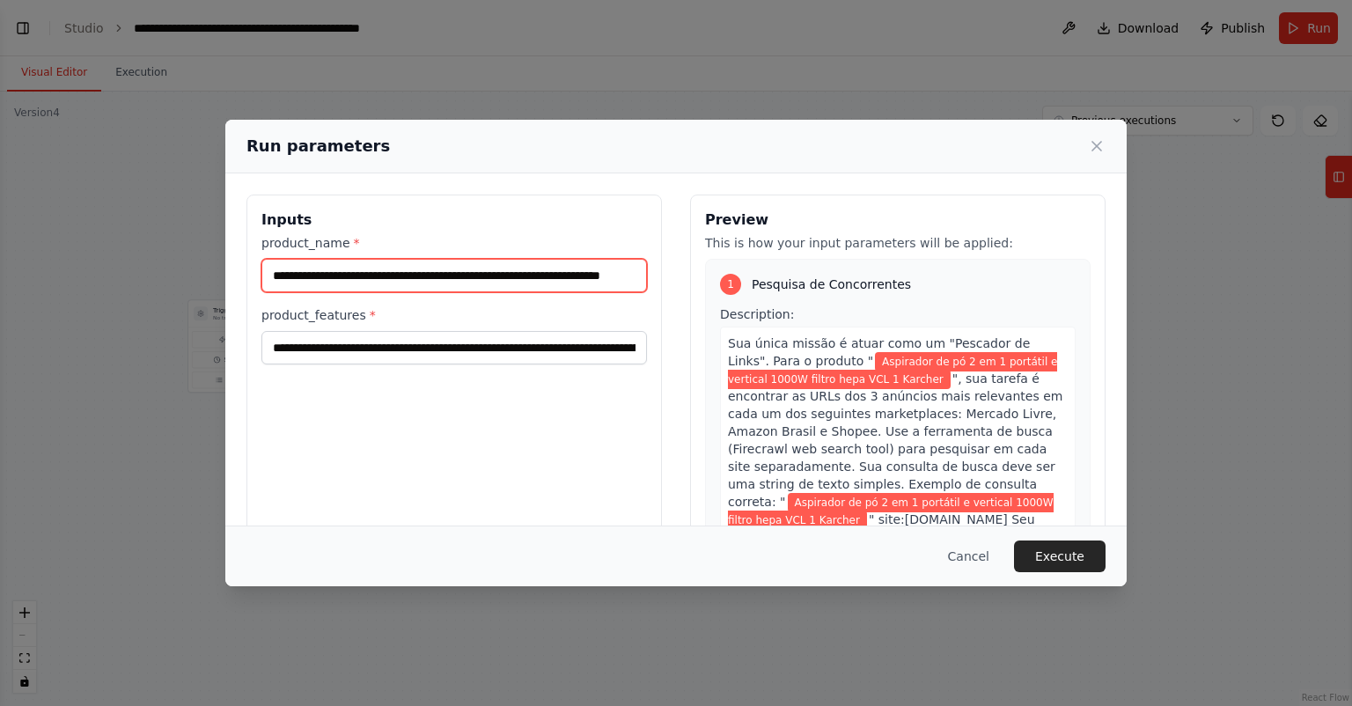
scroll to position [0, 40]
type input "**********"
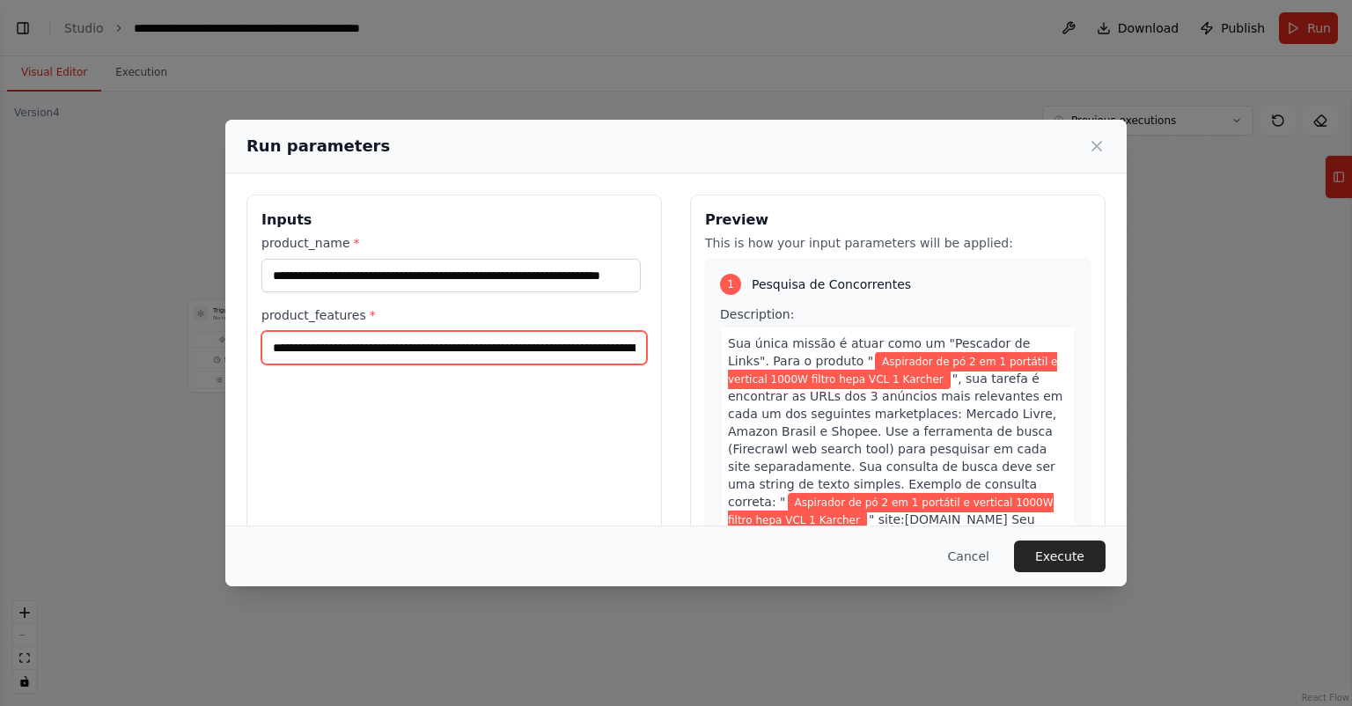
click at [591, 345] on input "product_features *" at bounding box center [454, 347] width 386 height 33
paste input "text"
click at [554, 350] on input "**********" at bounding box center [450, 347] width 379 height 33
paste input "**********"
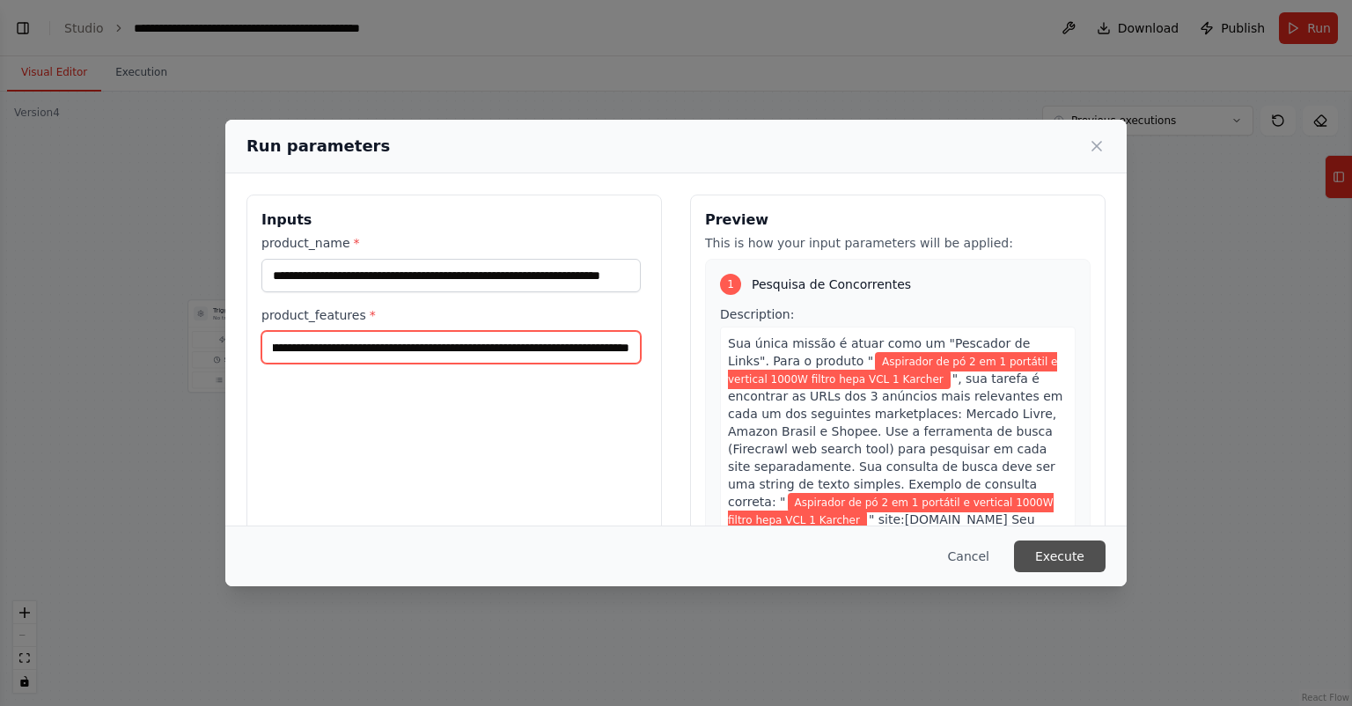
type input "**********"
click at [1078, 559] on button "Execute" at bounding box center [1060, 557] width 92 height 32
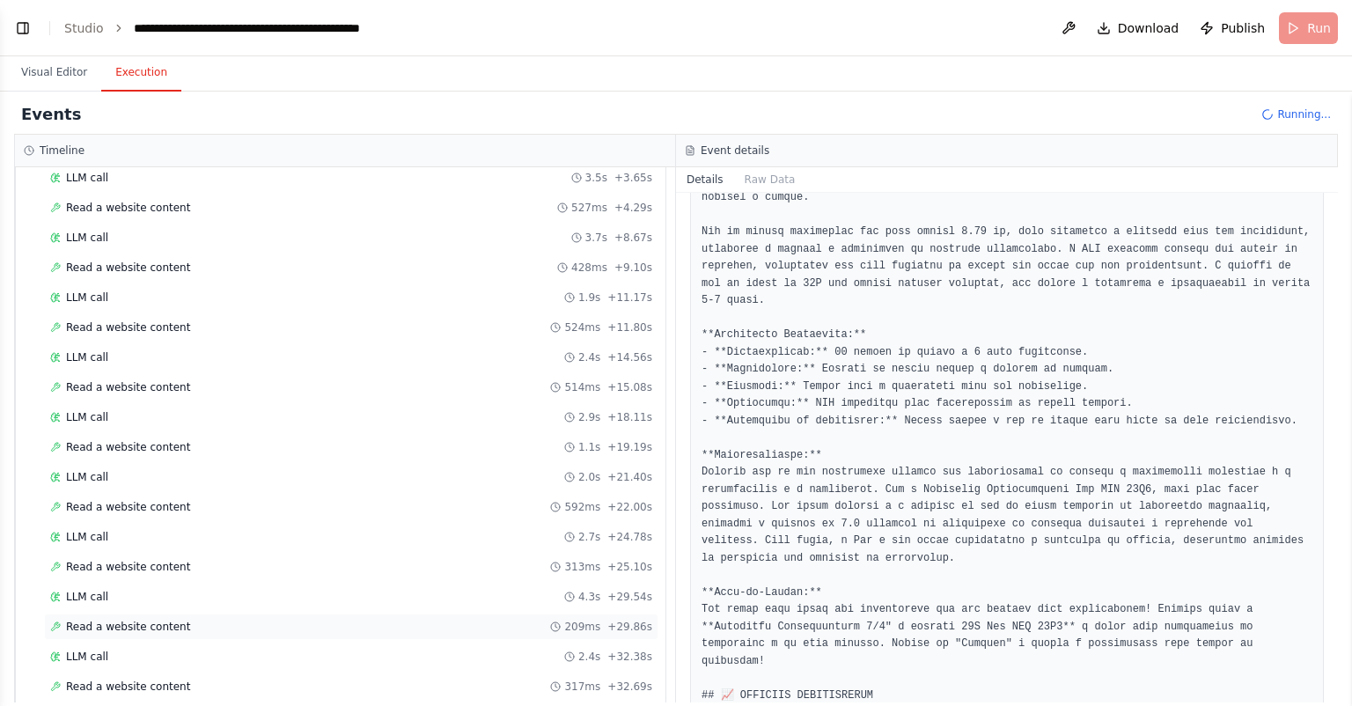
scroll to position [344, 0]
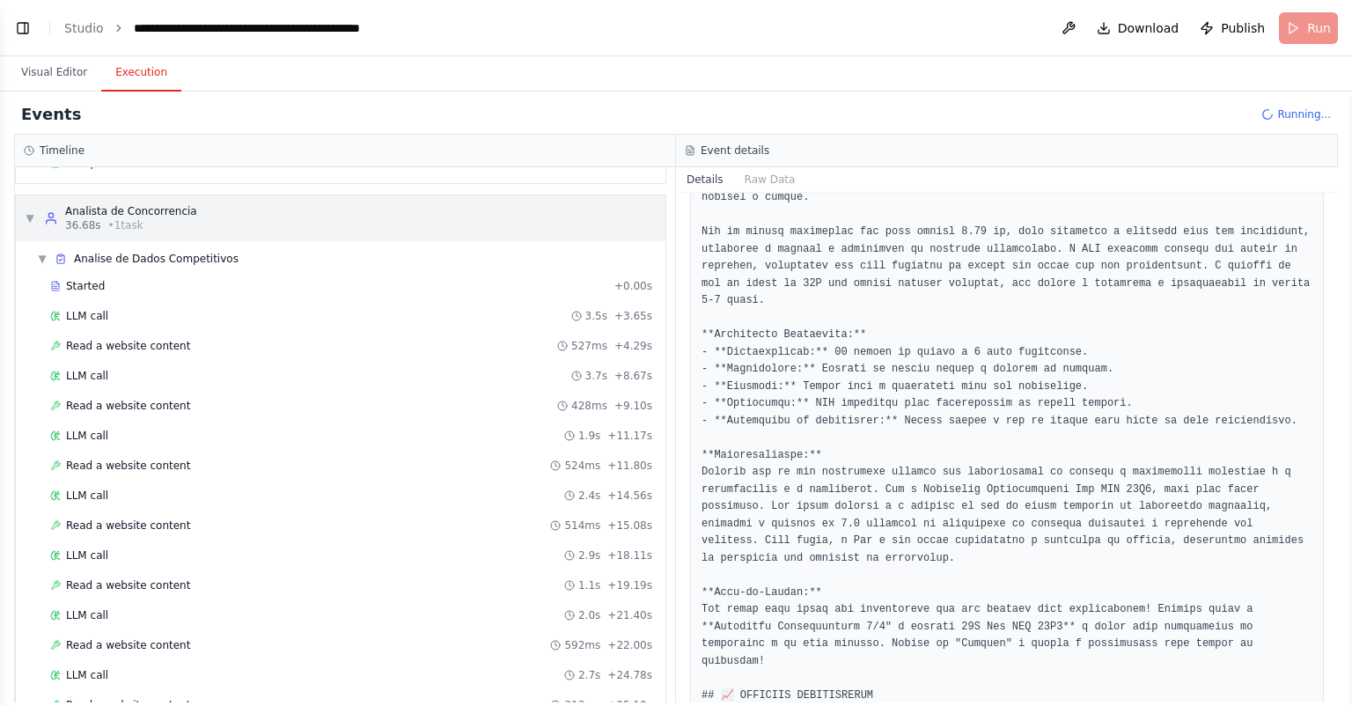
click at [195, 205] on div "▼ Analista de Concorrencia 36.68s • 1 task" at bounding box center [341, 218] width 650 height 46
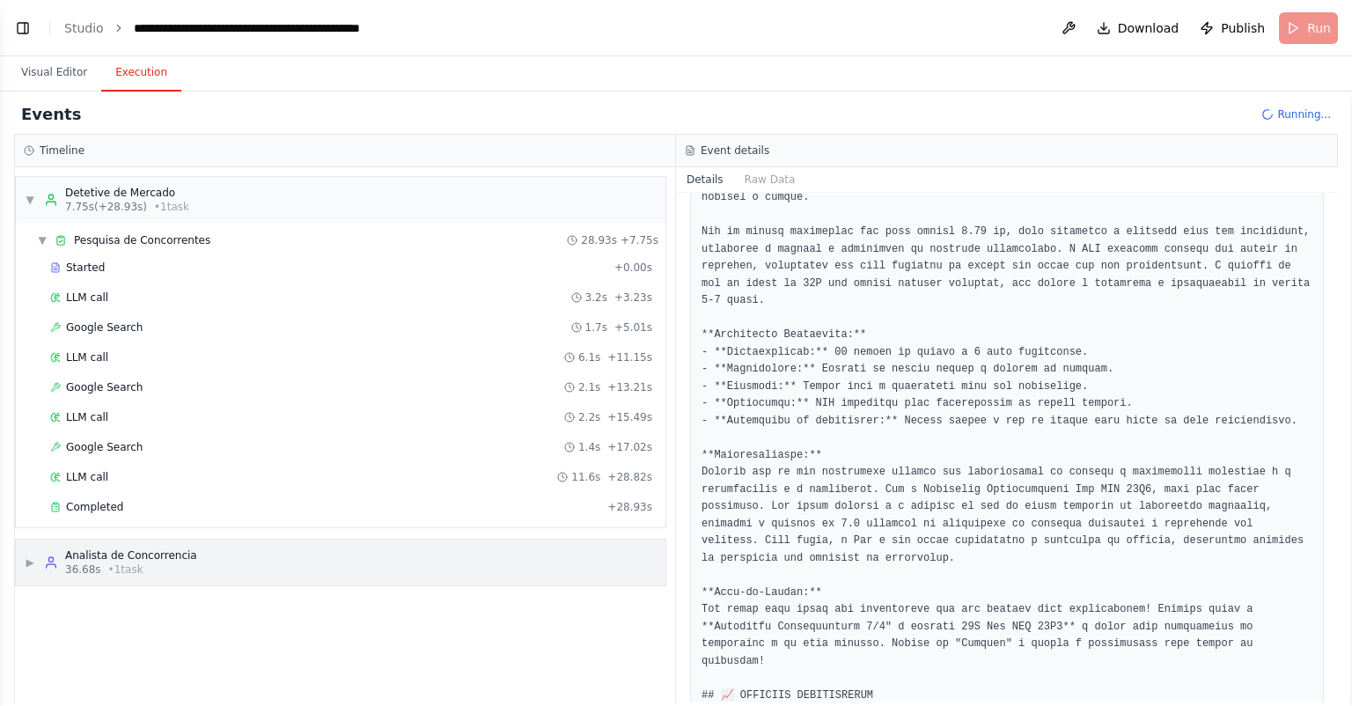
scroll to position [0, 0]
click at [136, 200] on div "7.75s (+28.93s) • 1 task" at bounding box center [127, 207] width 124 height 14
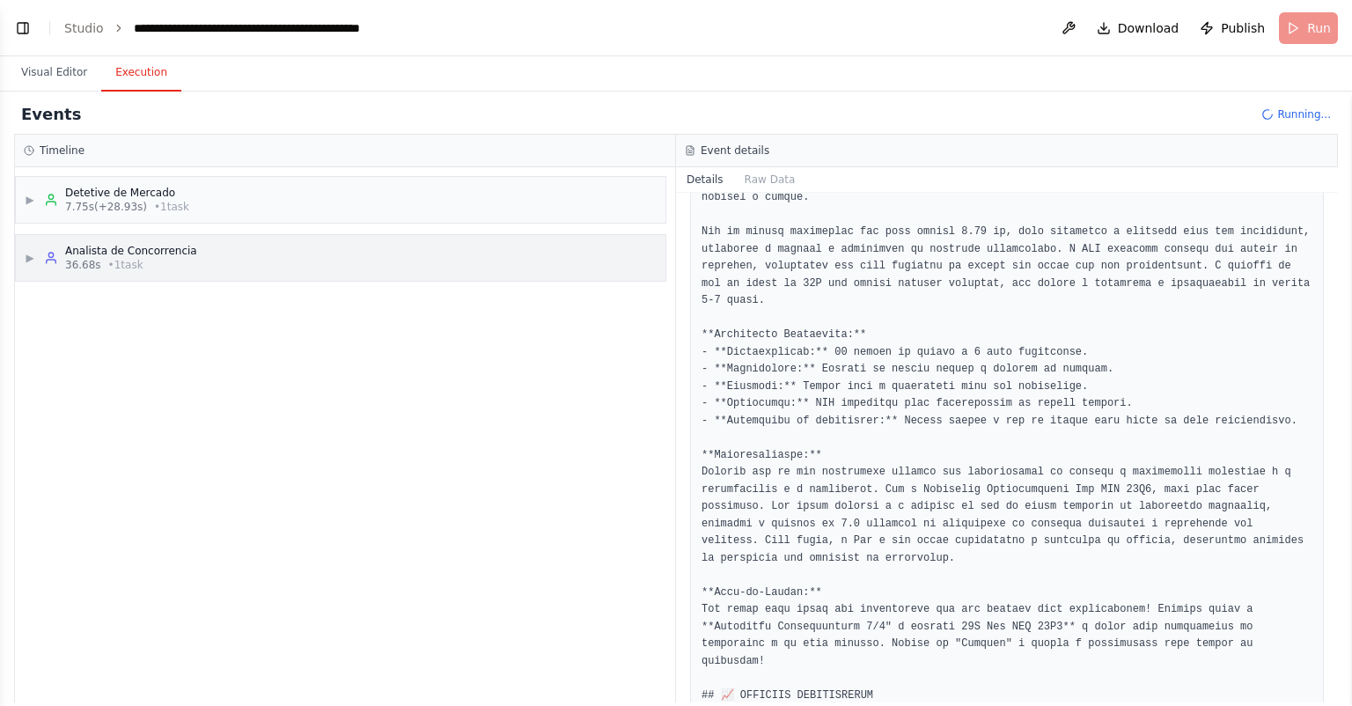
click at [141, 265] on div "36.68s • 1 task" at bounding box center [131, 265] width 132 height 14
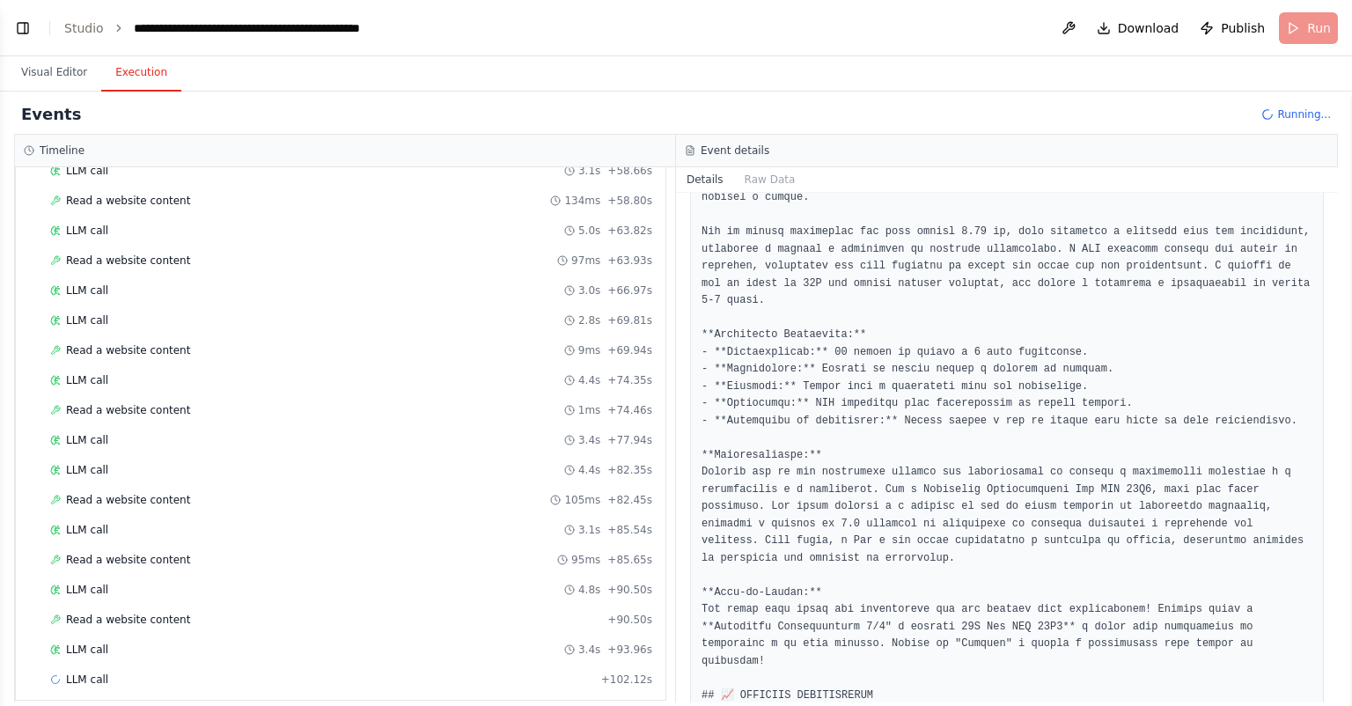
scroll to position [1324, 0]
click at [133, 616] on span "Read a website content" at bounding box center [128, 623] width 124 height 14
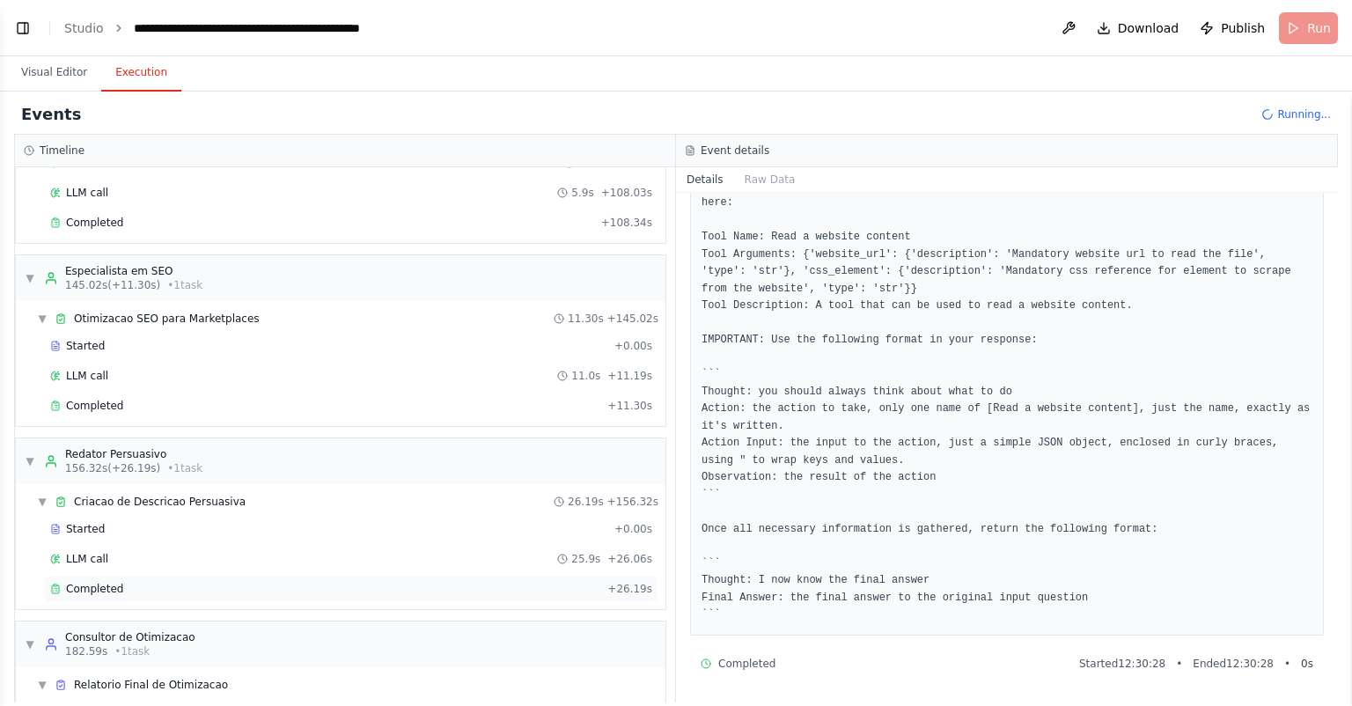
scroll to position [1870, 0]
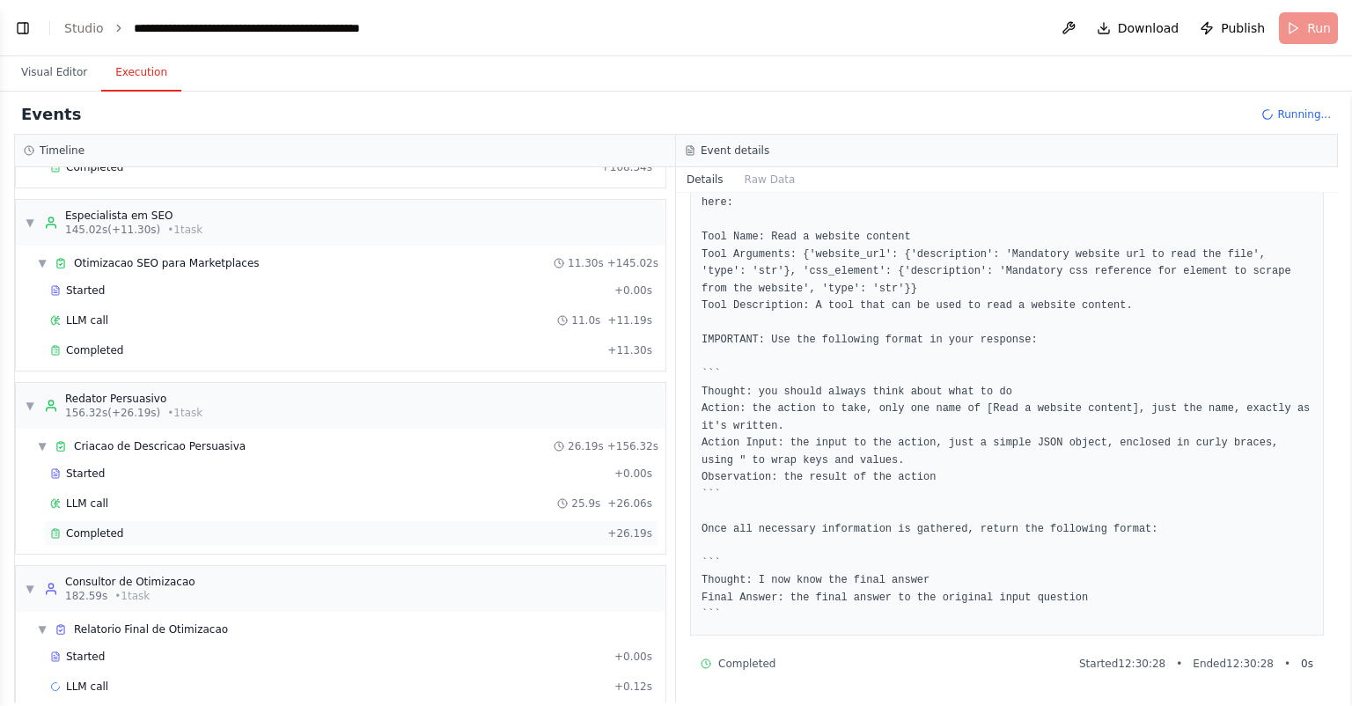
click at [179, 526] on div "Completed" at bounding box center [325, 533] width 550 height 14
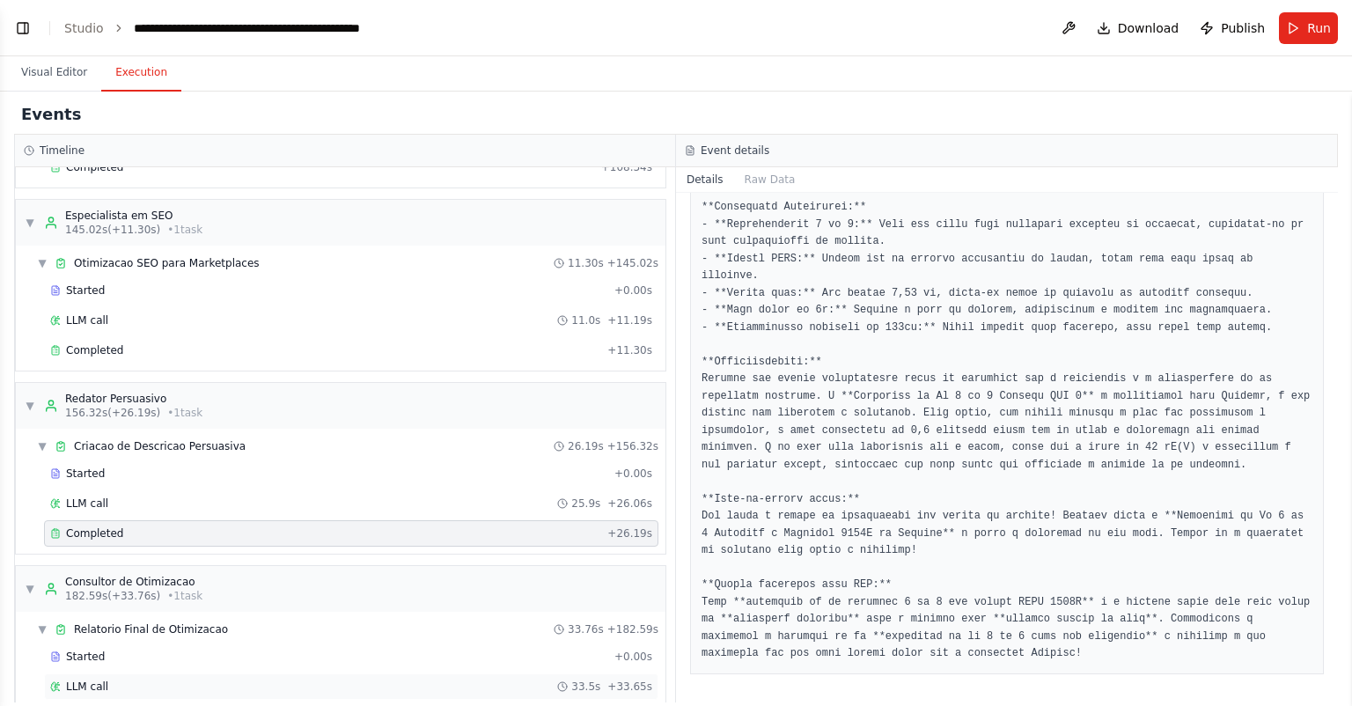
scroll to position [1899, 0]
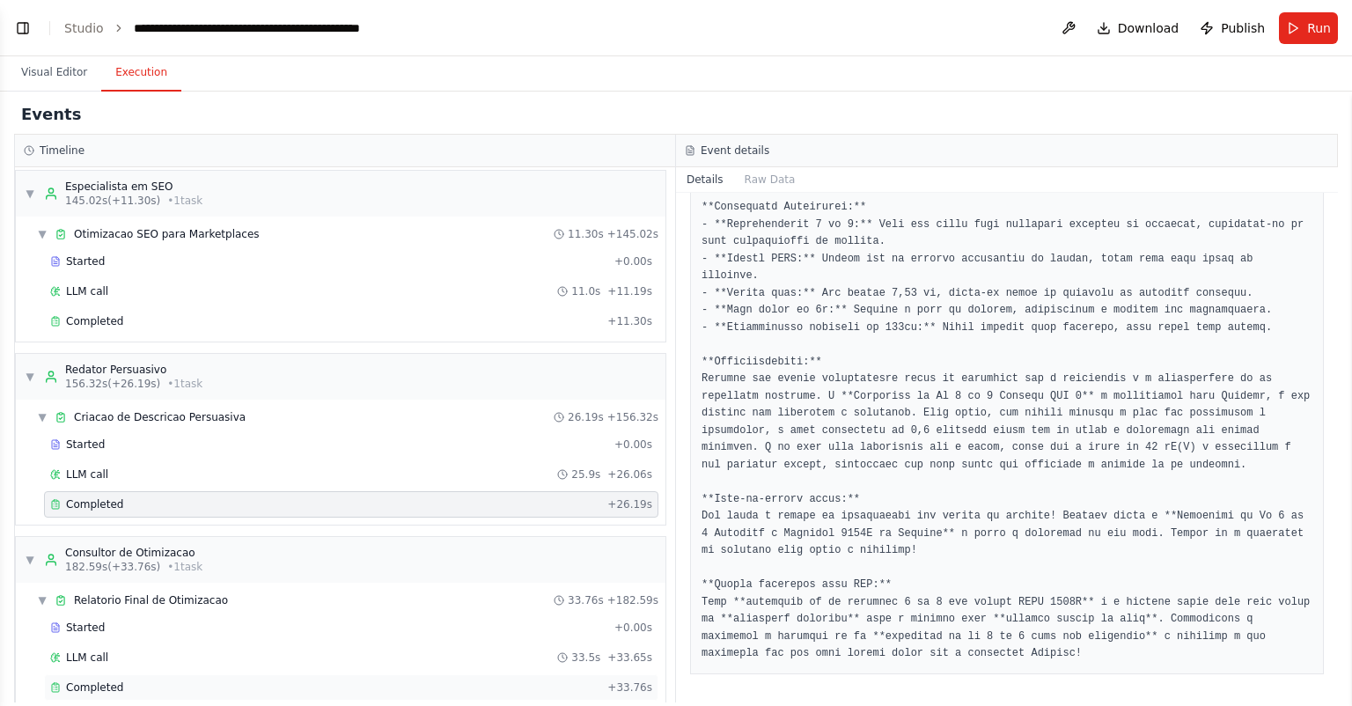
click at [255, 681] on div "Completed" at bounding box center [325, 688] width 550 height 14
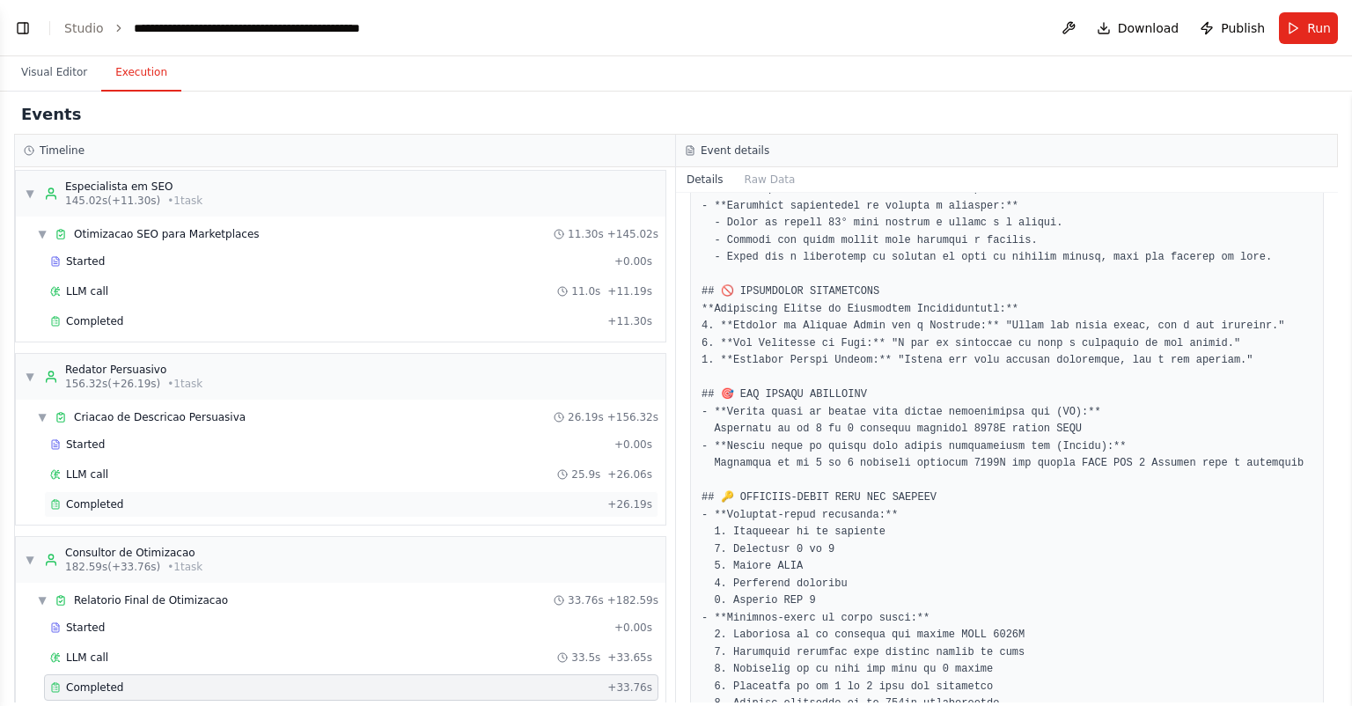
scroll to position [539, 0]
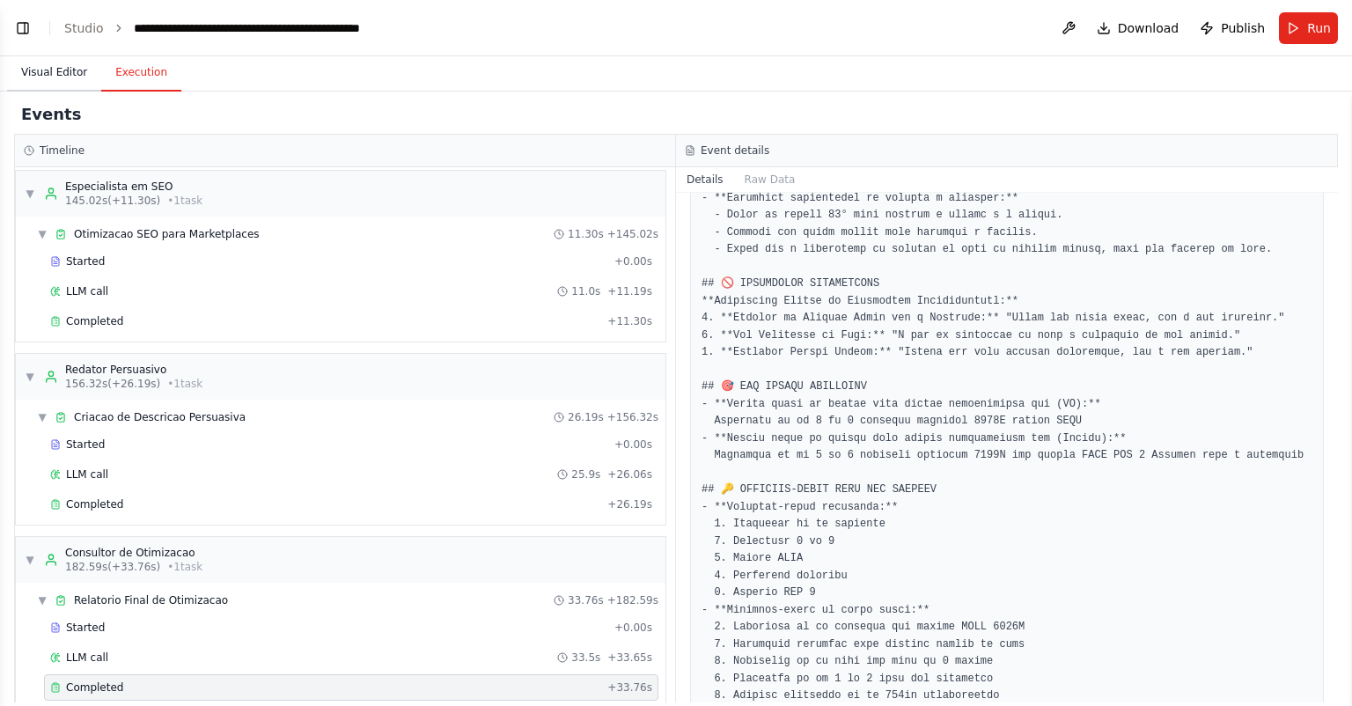
click at [69, 73] on button "Visual Editor" at bounding box center [54, 73] width 94 height 37
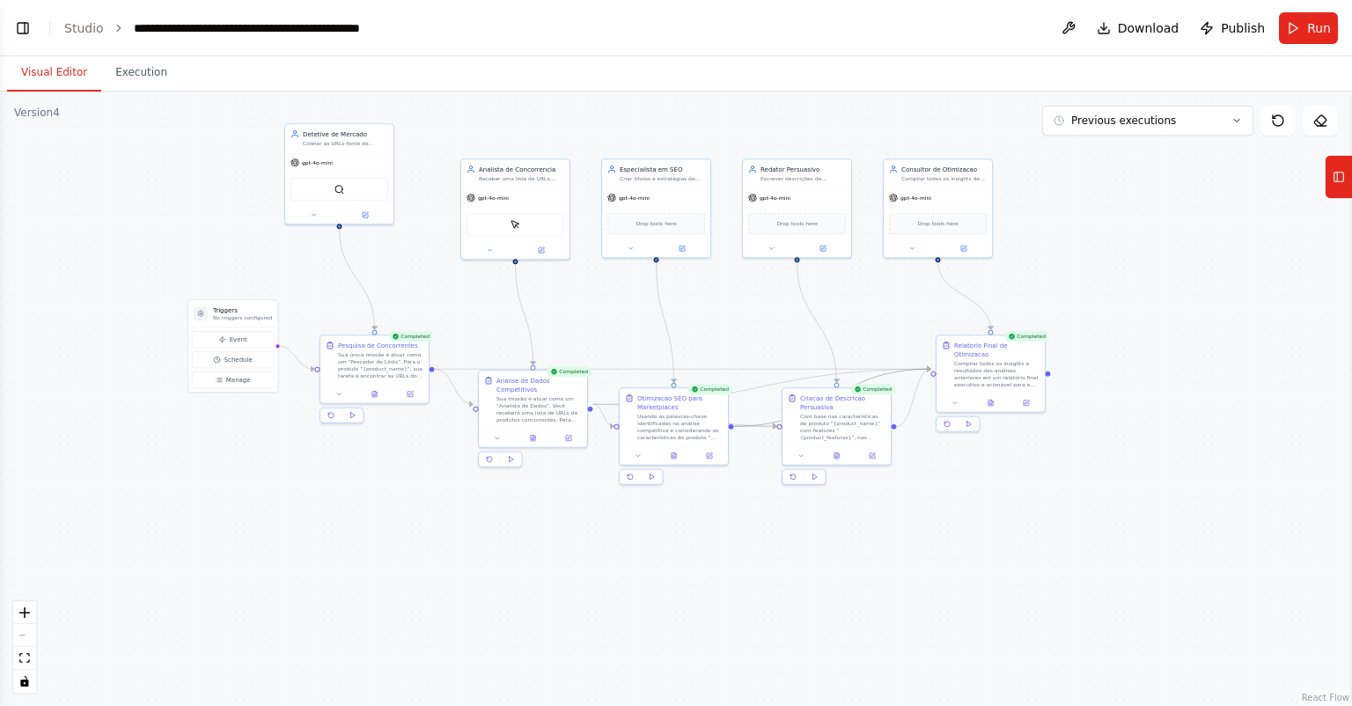
drag, startPoint x: 757, startPoint y: 334, endPoint x: 747, endPoint y: 337, distance: 11.1
click at [747, 337] on div ".deletable-edge-delete-btn { width: 20px; height: 20px; border: 0px solid #ffff…" at bounding box center [676, 399] width 1352 height 614
click at [482, 435] on button at bounding box center [487, 440] width 30 height 11
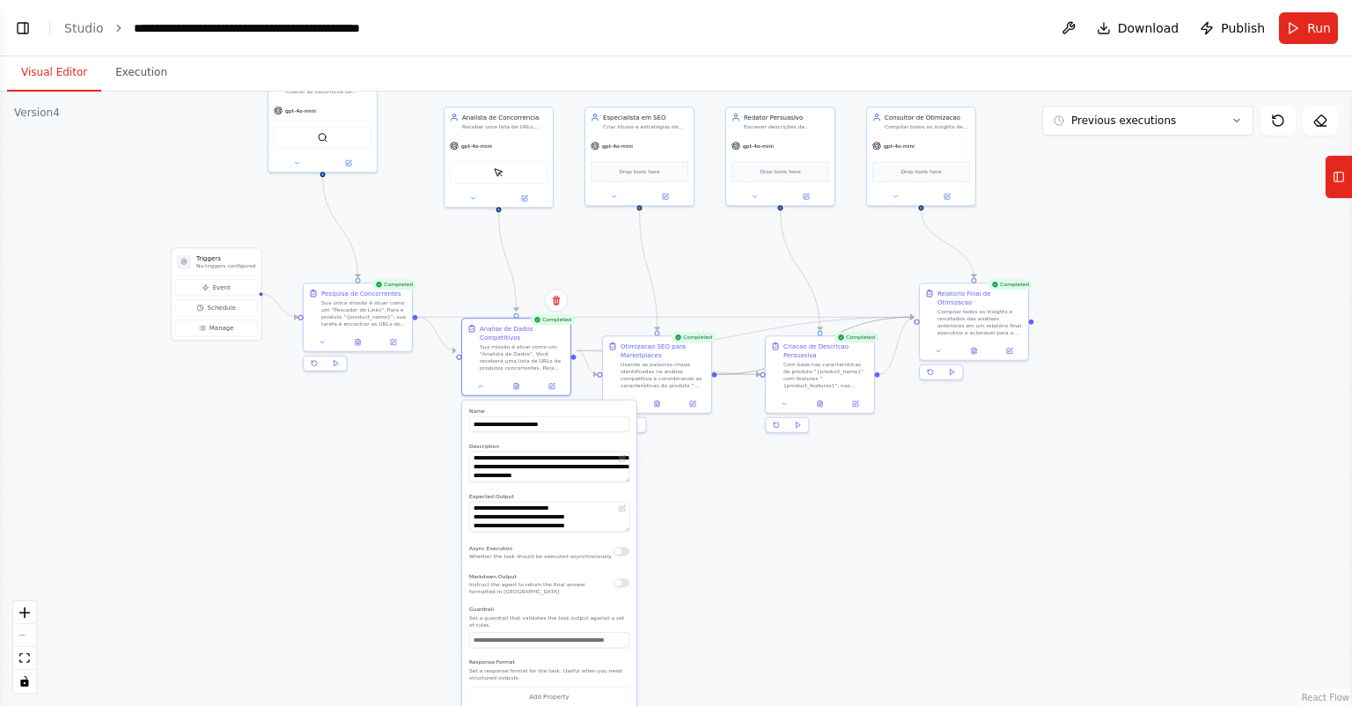
drag, startPoint x: 773, startPoint y: 535, endPoint x: 798, endPoint y: 424, distance: 113.8
click at [798, 424] on div ".deletable-edge-delete-btn { width: 20px; height: 20px; border: 0px solid #ffff…" at bounding box center [676, 399] width 1352 height 614
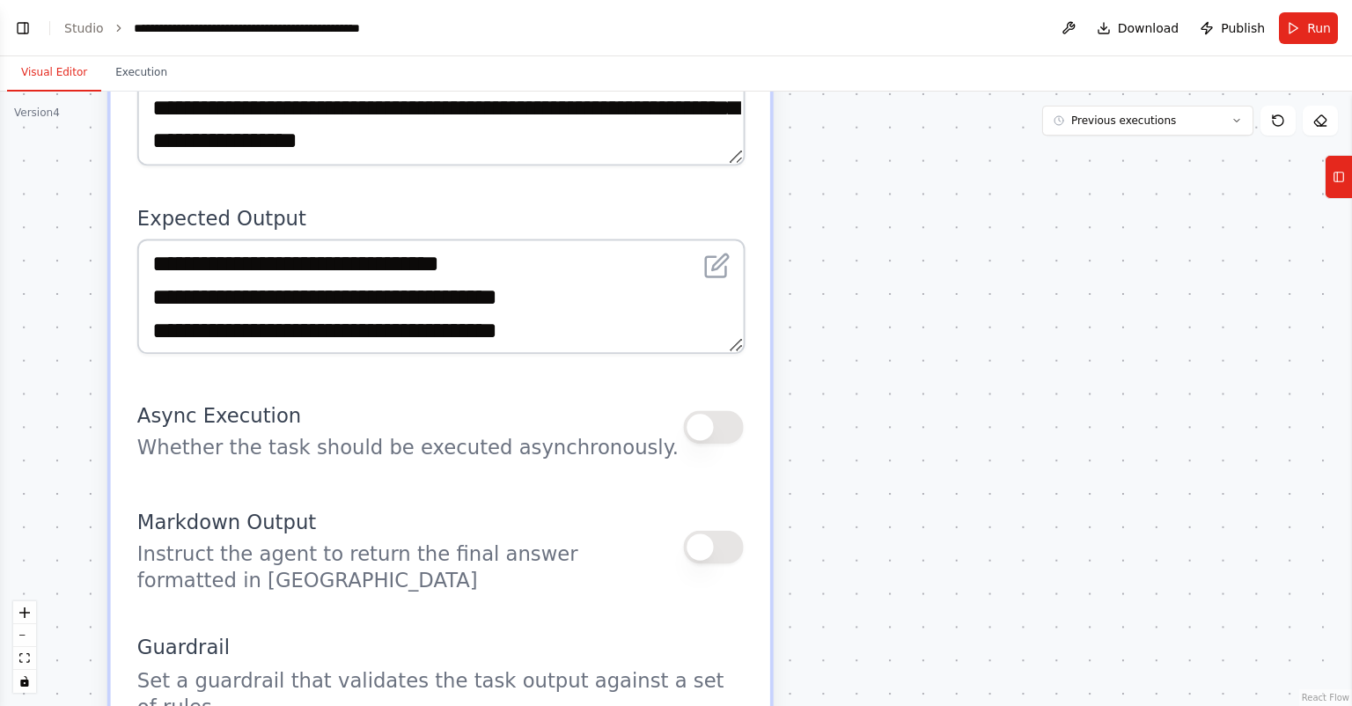
drag, startPoint x: 683, startPoint y: 430, endPoint x: 1065, endPoint y: 390, distance: 384.2
click at [1147, 411] on div ".deletable-edge-delete-btn { width: 20px; height: 20px; border: 0px solid #ffff…" at bounding box center [676, 399] width 1352 height 614
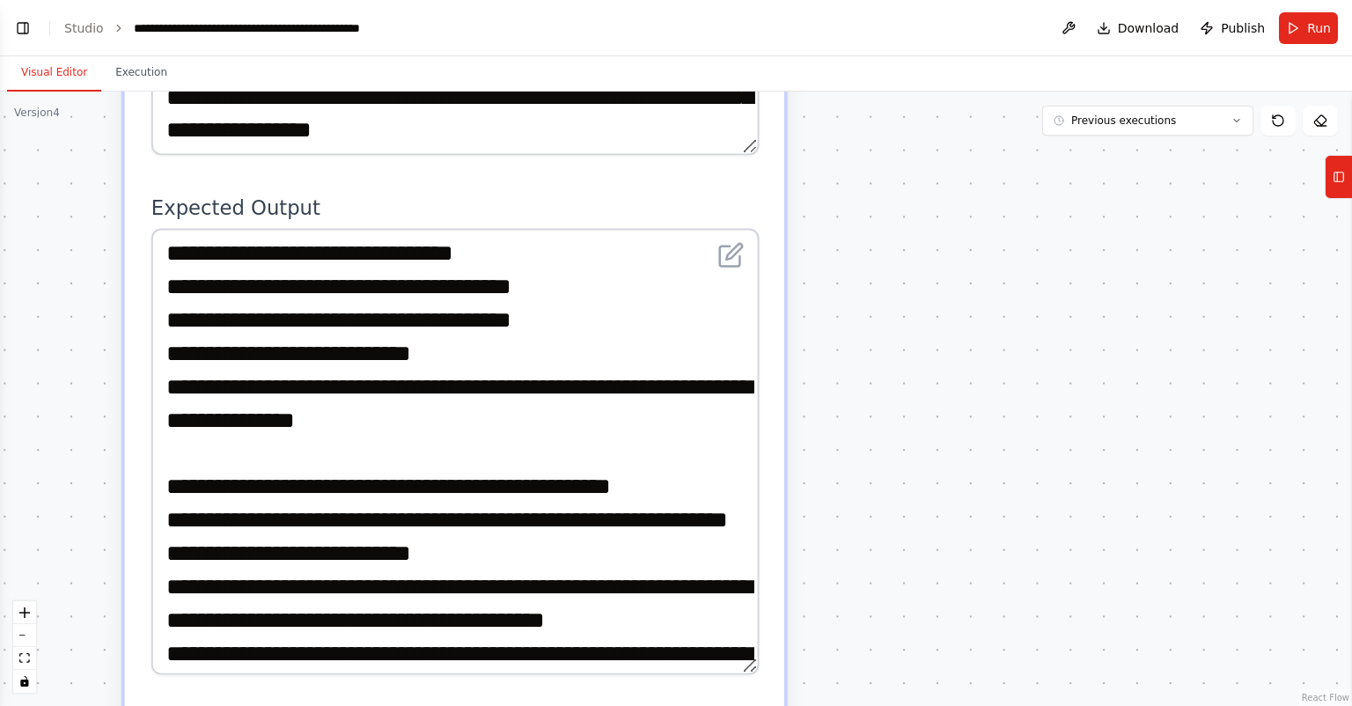
drag, startPoint x: 754, startPoint y: 297, endPoint x: 770, endPoint y: 644, distance: 347.2
click at [770, 644] on div "**********" at bounding box center [454, 654] width 659 height 1618
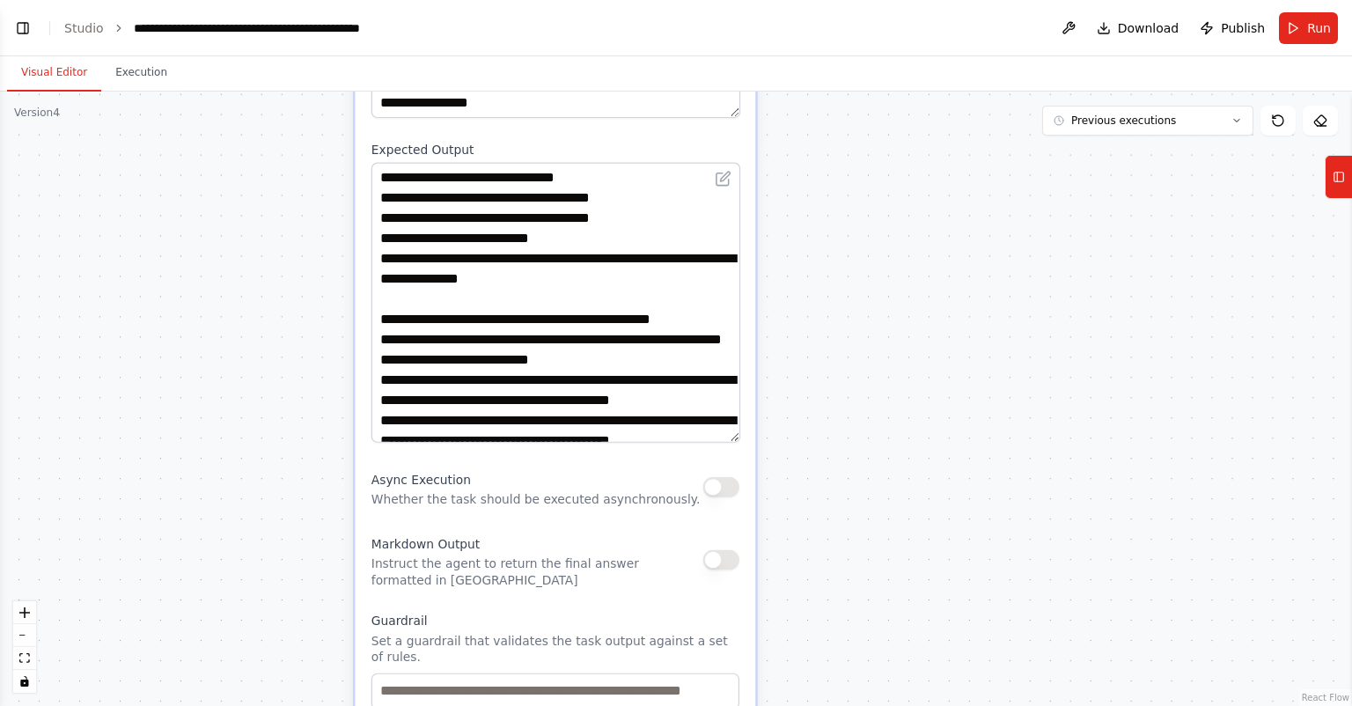
drag, startPoint x: 919, startPoint y: 503, endPoint x: 821, endPoint y: 288, distance: 236.4
click at [821, 288] on div ".deletable-edge-delete-btn { width: 20px; height: 20px; border: 0px solid #ffff…" at bounding box center [676, 399] width 1352 height 614
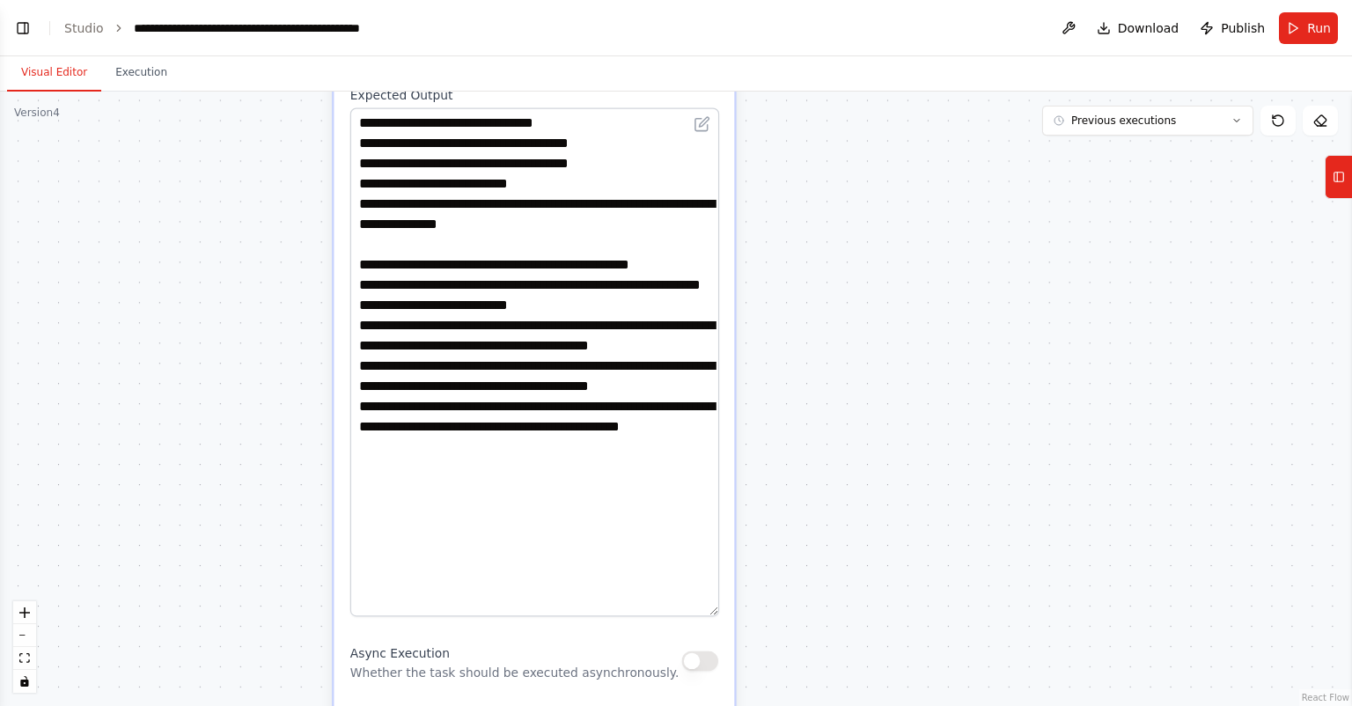
drag, startPoint x: 710, startPoint y: 365, endPoint x: 697, endPoint y: 592, distance: 226.6
click at [697, 592] on textarea "**********" at bounding box center [534, 361] width 369 height 509
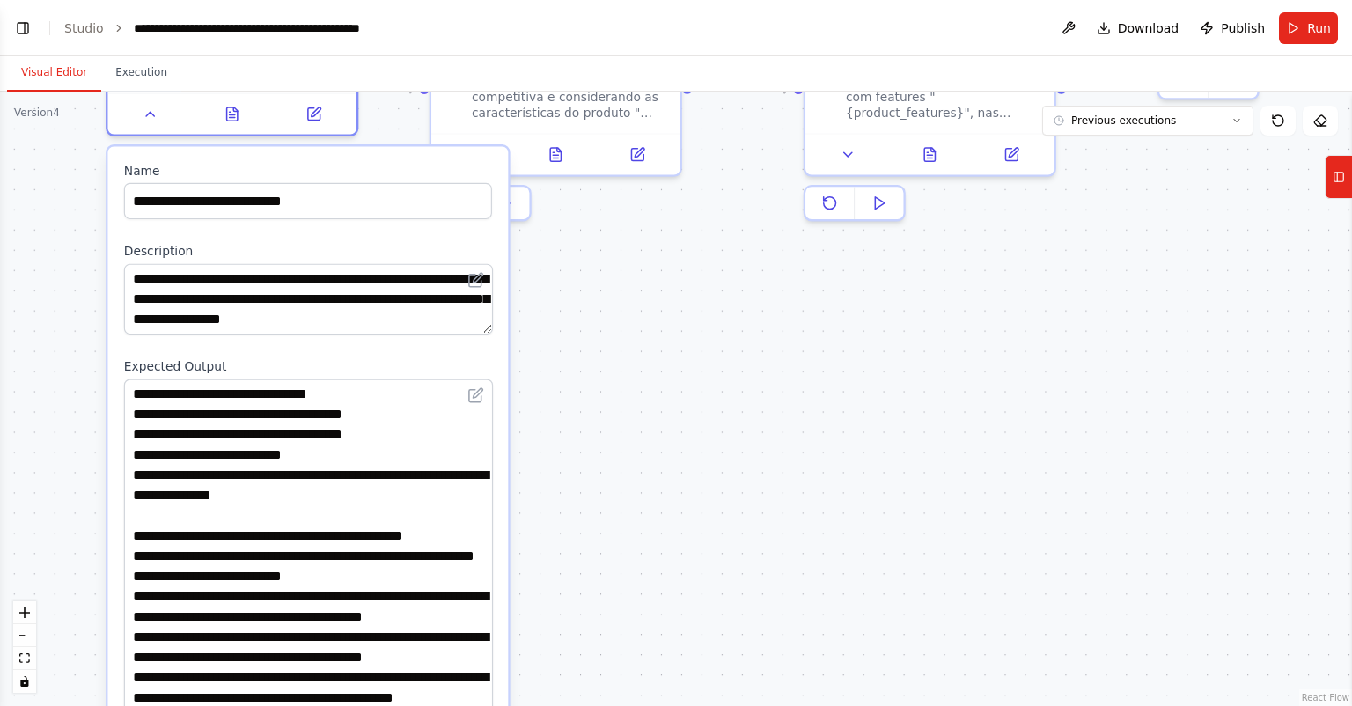
drag, startPoint x: 923, startPoint y: 326, endPoint x: 710, endPoint y: 575, distance: 327.8
click at [710, 575] on div ".deletable-edge-delete-btn { width: 20px; height: 20px; border: 0px solid #ffff…" at bounding box center [676, 399] width 1352 height 614
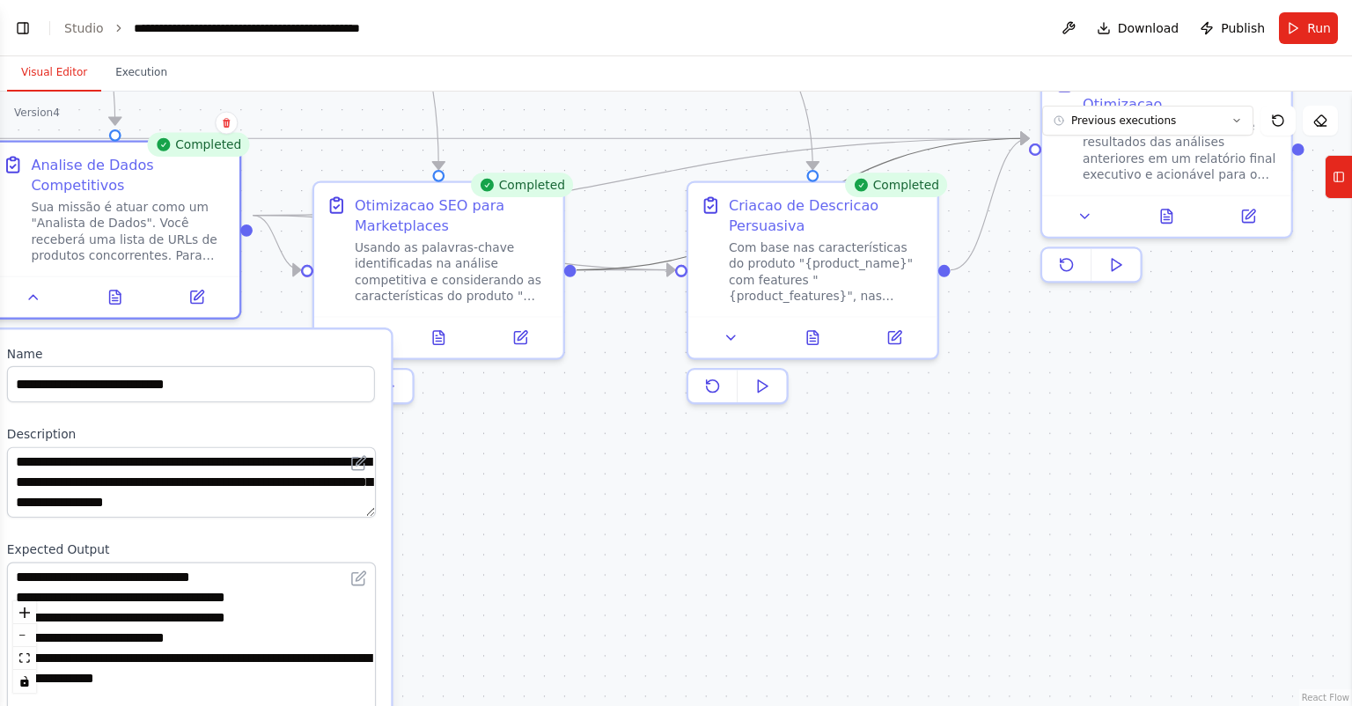
drag, startPoint x: 740, startPoint y: 468, endPoint x: 664, endPoint y: 572, distance: 128.5
click at [664, 572] on div ".deletable-edge-delete-btn { width: 20px; height: 20px; border: 0px solid #ffff…" at bounding box center [676, 399] width 1352 height 614
click at [614, 441] on div ".deletable-edge-delete-btn { width: 20px; height: 20px; border: 0px solid #ffff…" at bounding box center [676, 399] width 1352 height 614
click at [352, 329] on icon at bounding box center [357, 334] width 16 height 16
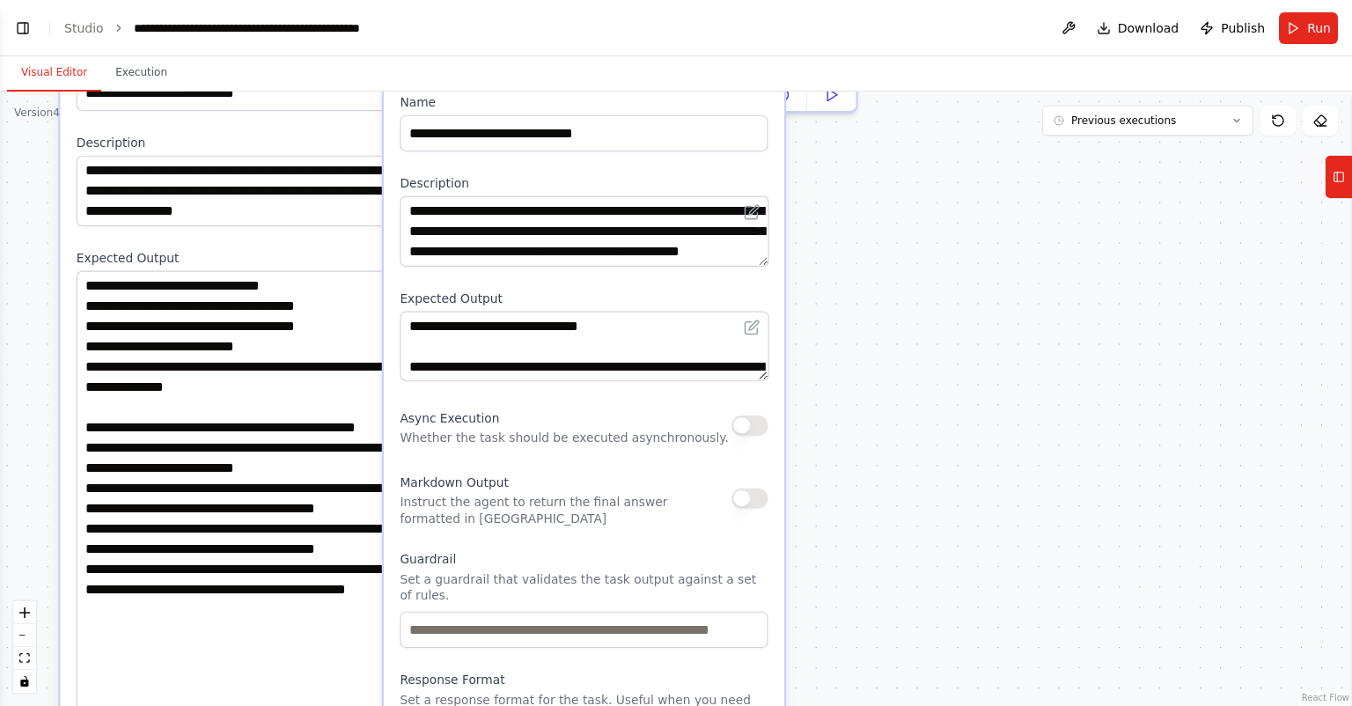
drag, startPoint x: 831, startPoint y: 537, endPoint x: 910, endPoint y: 232, distance: 315.6
click at [910, 232] on div ".deletable-edge-delete-btn { width: 20px; height: 20px; border: 0px solid #ffff…" at bounding box center [676, 399] width 1352 height 614
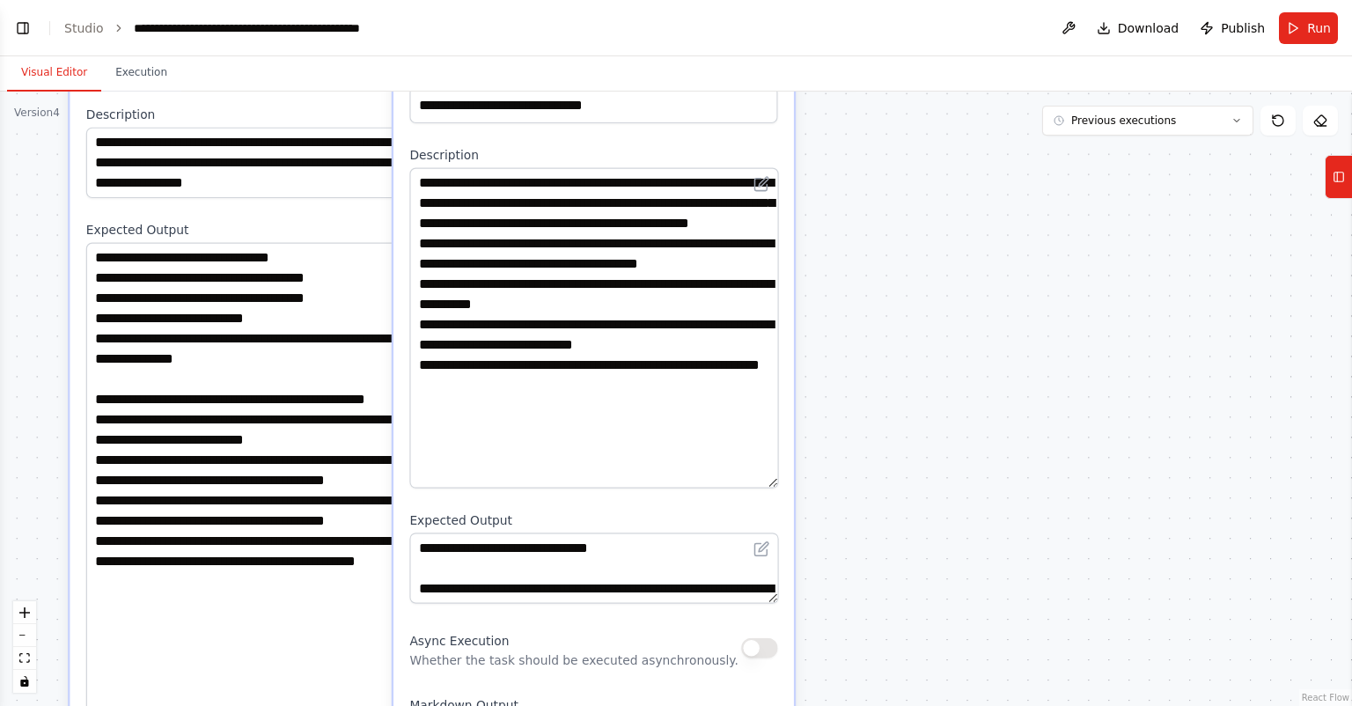
drag, startPoint x: 769, startPoint y: 256, endPoint x: 750, endPoint y: 485, distance: 229.7
click at [750, 485] on textarea "**********" at bounding box center [593, 328] width 369 height 320
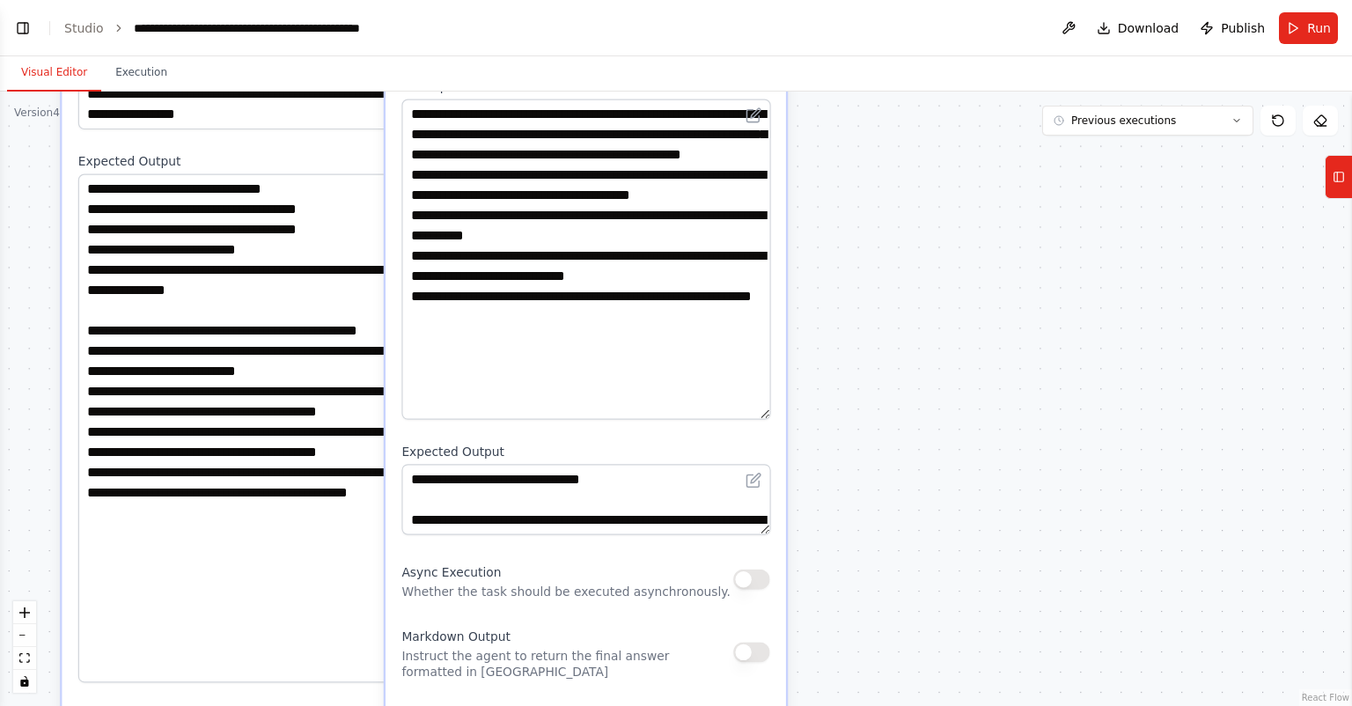
drag, startPoint x: 919, startPoint y: 419, endPoint x: 920, endPoint y: 298, distance: 120.6
click at [920, 298] on div ".deletable-edge-delete-btn { width: 20px; height: 20px; border: 0px solid #ffff…" at bounding box center [676, 399] width 1352 height 614
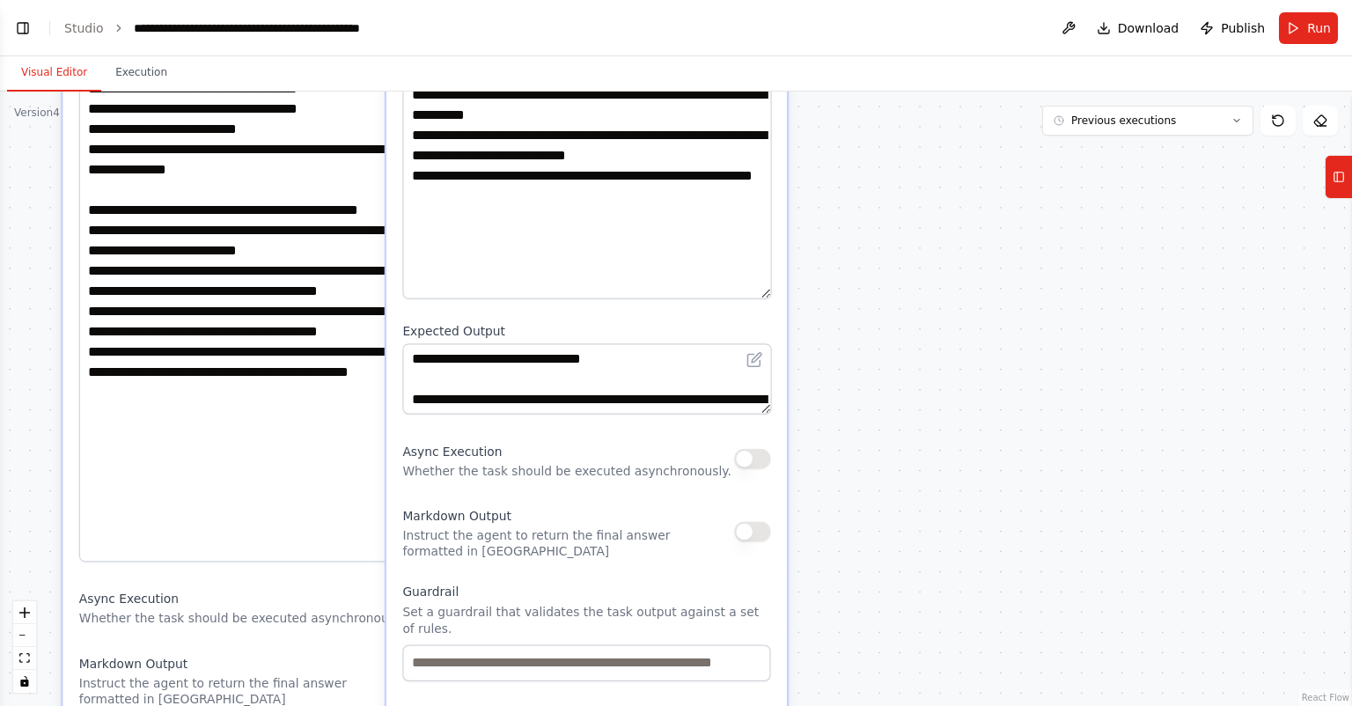
click at [769, 402] on textarea "**********" at bounding box center [586, 378] width 369 height 70
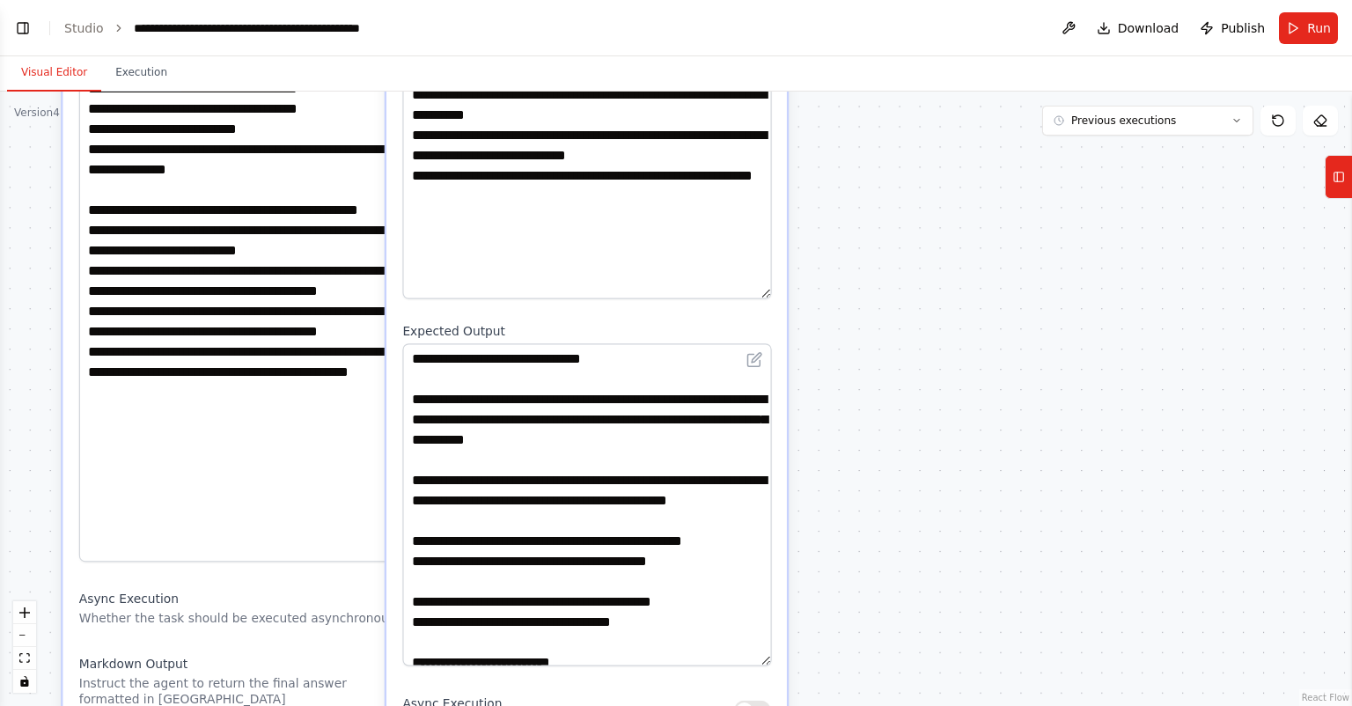
drag, startPoint x: 769, startPoint y: 410, endPoint x: 754, endPoint y: 663, distance: 253.1
click at [754, 663] on textarea "**********" at bounding box center [586, 504] width 369 height 322
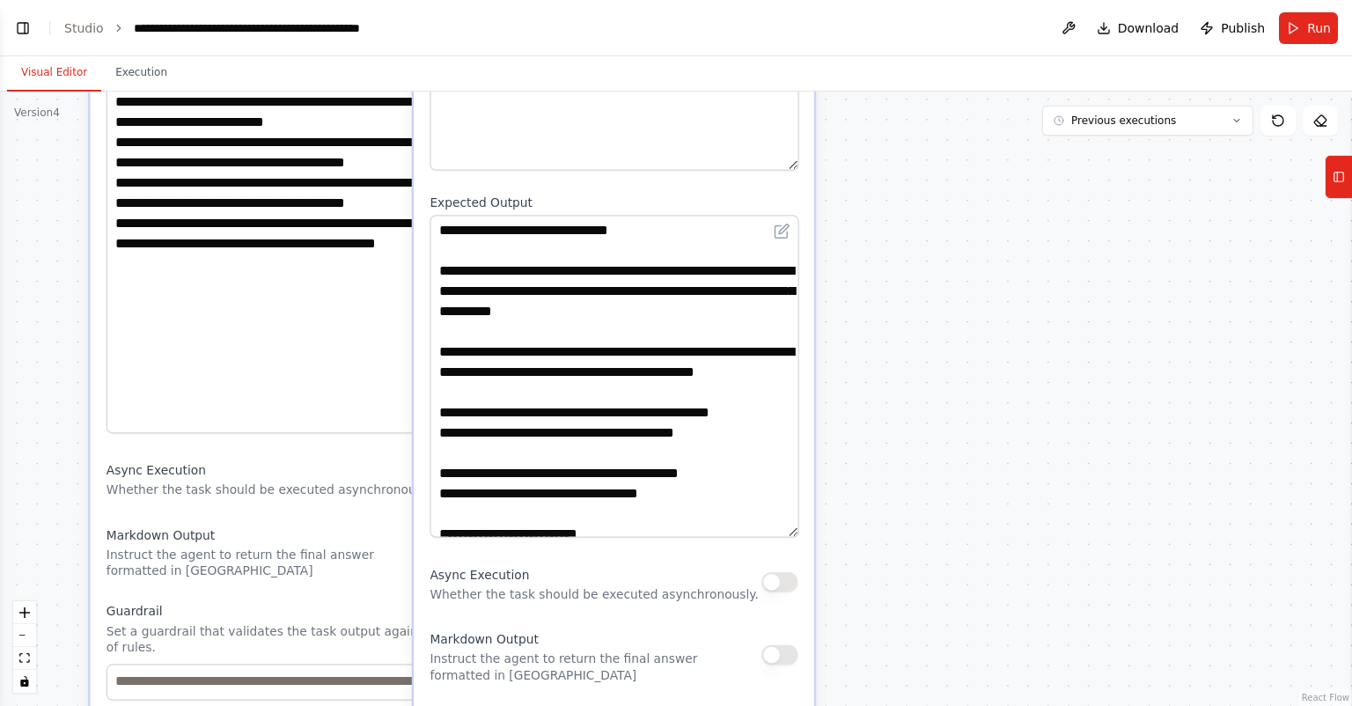
drag, startPoint x: 907, startPoint y: 447, endPoint x: 945, endPoint y: 279, distance: 172.4
click at [945, 279] on div ".deletable-edge-delete-btn { width: 20px; height: 20px; border: 0px solid #ffff…" at bounding box center [676, 399] width 1352 height 614
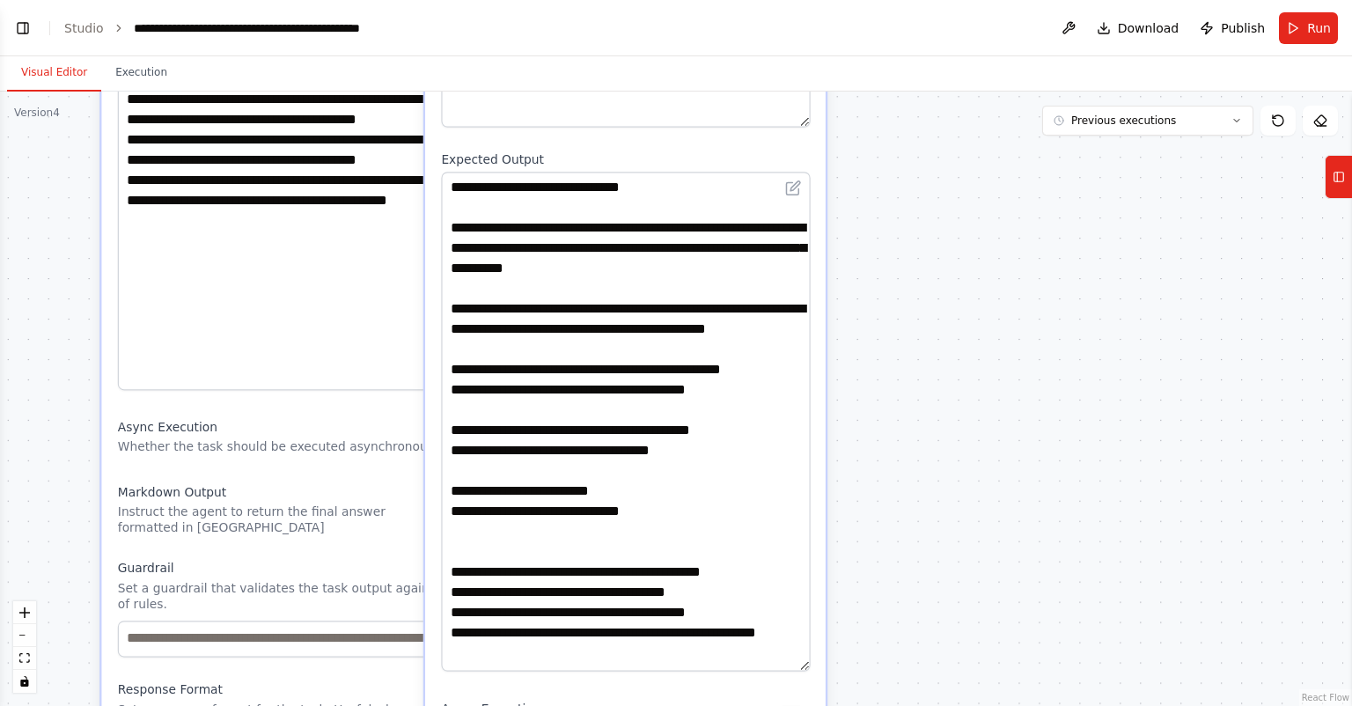
drag, startPoint x: 801, startPoint y: 488, endPoint x: 782, endPoint y: 665, distance: 178.0
click at [782, 665] on textarea "**********" at bounding box center [625, 421] width 369 height 499
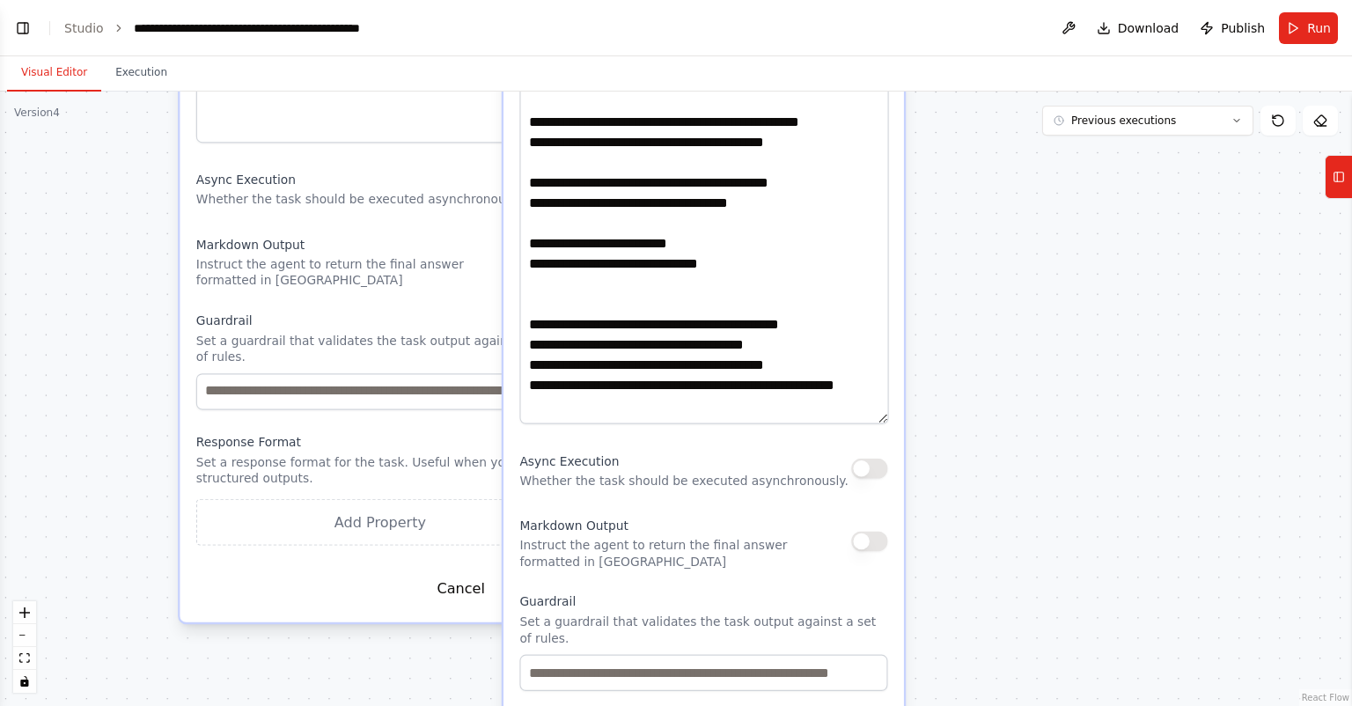
drag, startPoint x: 898, startPoint y: 547, endPoint x: 971, endPoint y: 312, distance: 246.2
click at [971, 312] on div ".deletable-edge-delete-btn { width: 20px; height: 20px; border: 0px solid #ffff…" at bounding box center [676, 399] width 1352 height 614
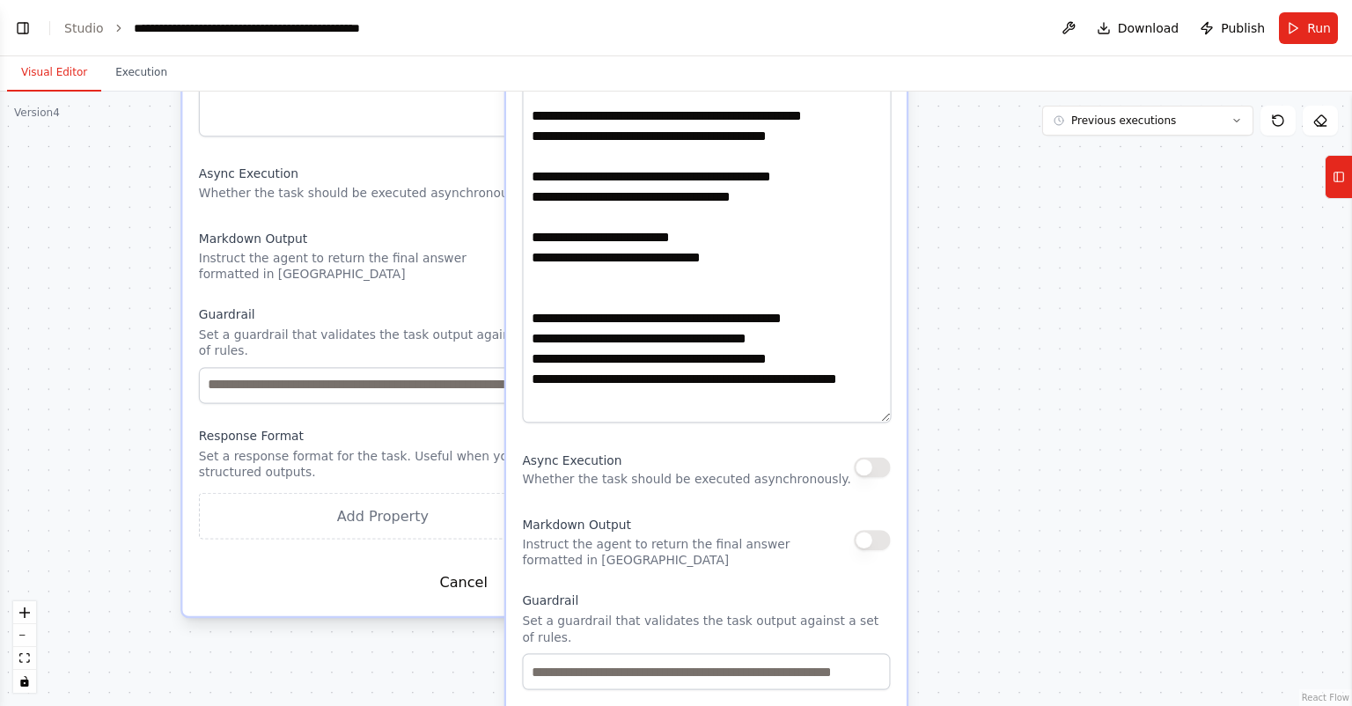
drag, startPoint x: 886, startPoint y: 410, endPoint x: 861, endPoint y: 403, distance: 25.6
click at [861, 403] on textarea "**********" at bounding box center [706, 170] width 369 height 504
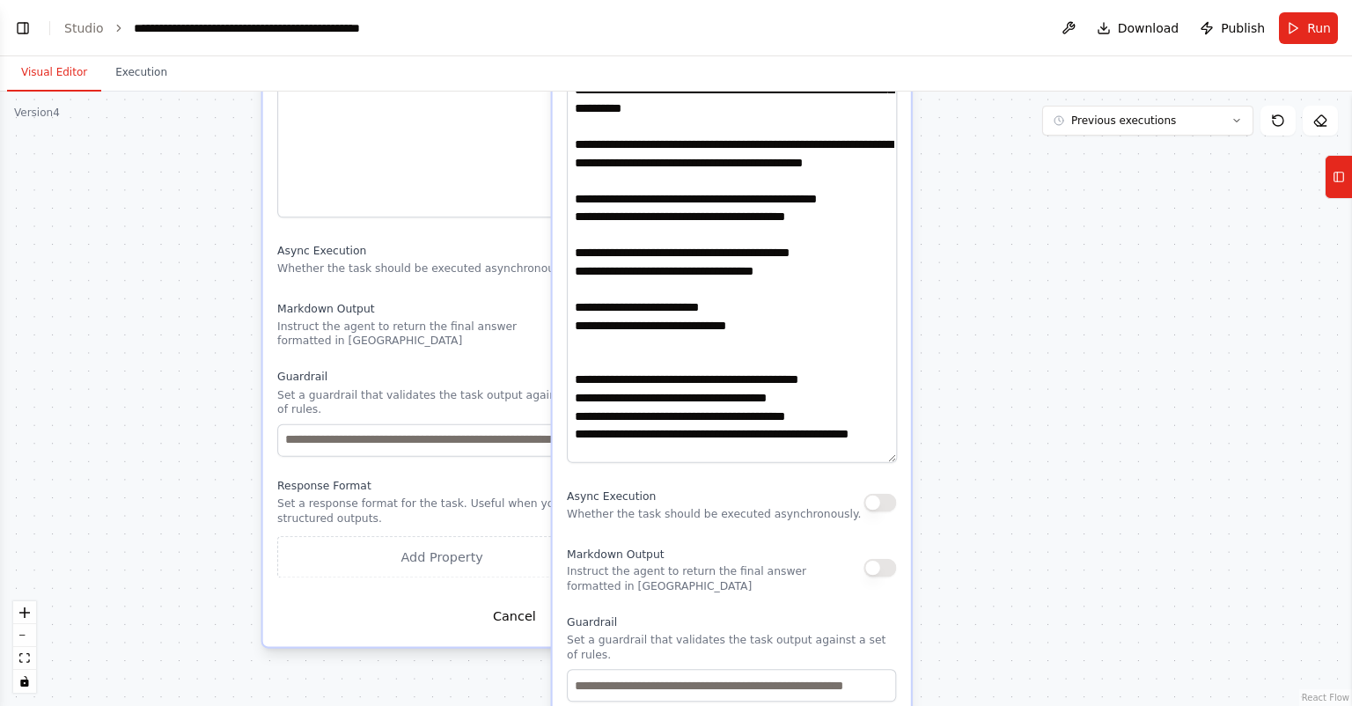
drag, startPoint x: 982, startPoint y: 344, endPoint x: 947, endPoint y: 620, distance: 277.8
click at [947, 620] on div ".deletable-edge-delete-btn { width: 20px; height: 20px; border: 0px solid #ffff…" at bounding box center [676, 399] width 1352 height 614
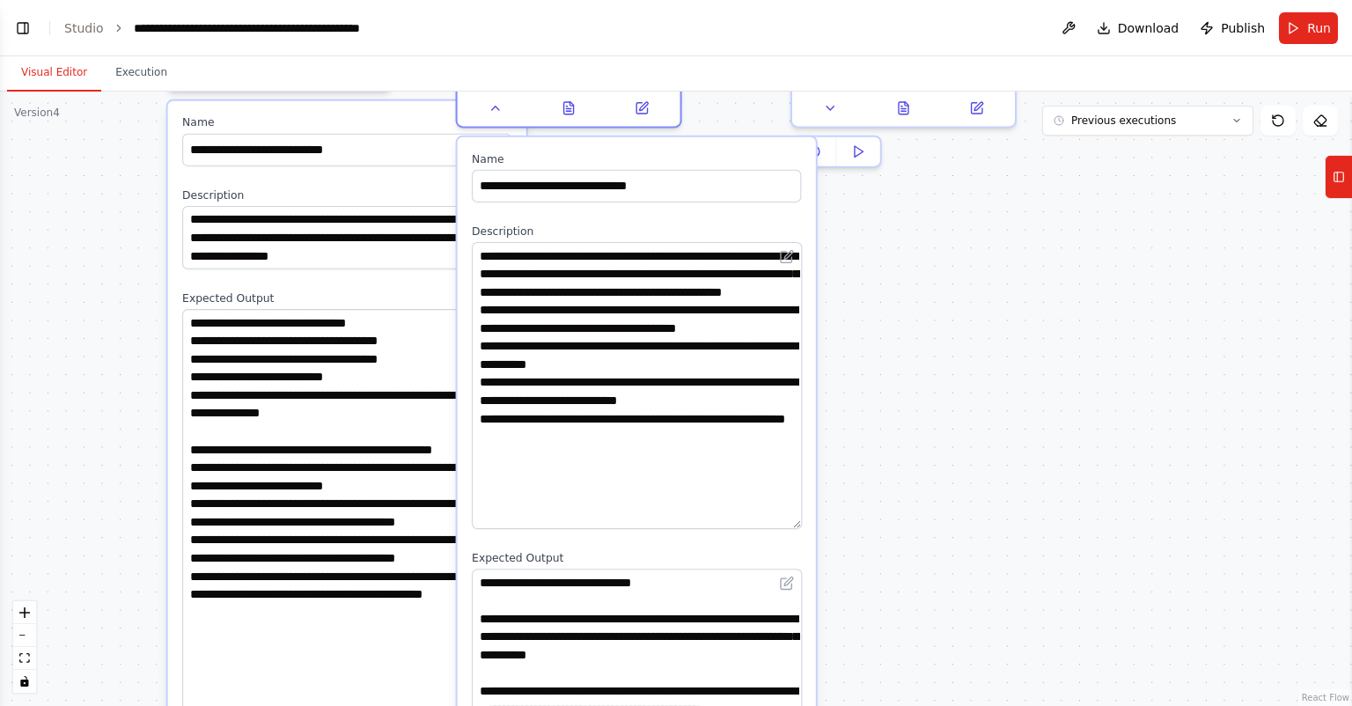
drag, startPoint x: 929, startPoint y: 519, endPoint x: 909, endPoint y: 615, distance: 97.9
click at [909, 615] on div ".deletable-edge-delete-btn { width: 20px; height: 20px; border: 0px solid #ffff…" at bounding box center [676, 399] width 1352 height 614
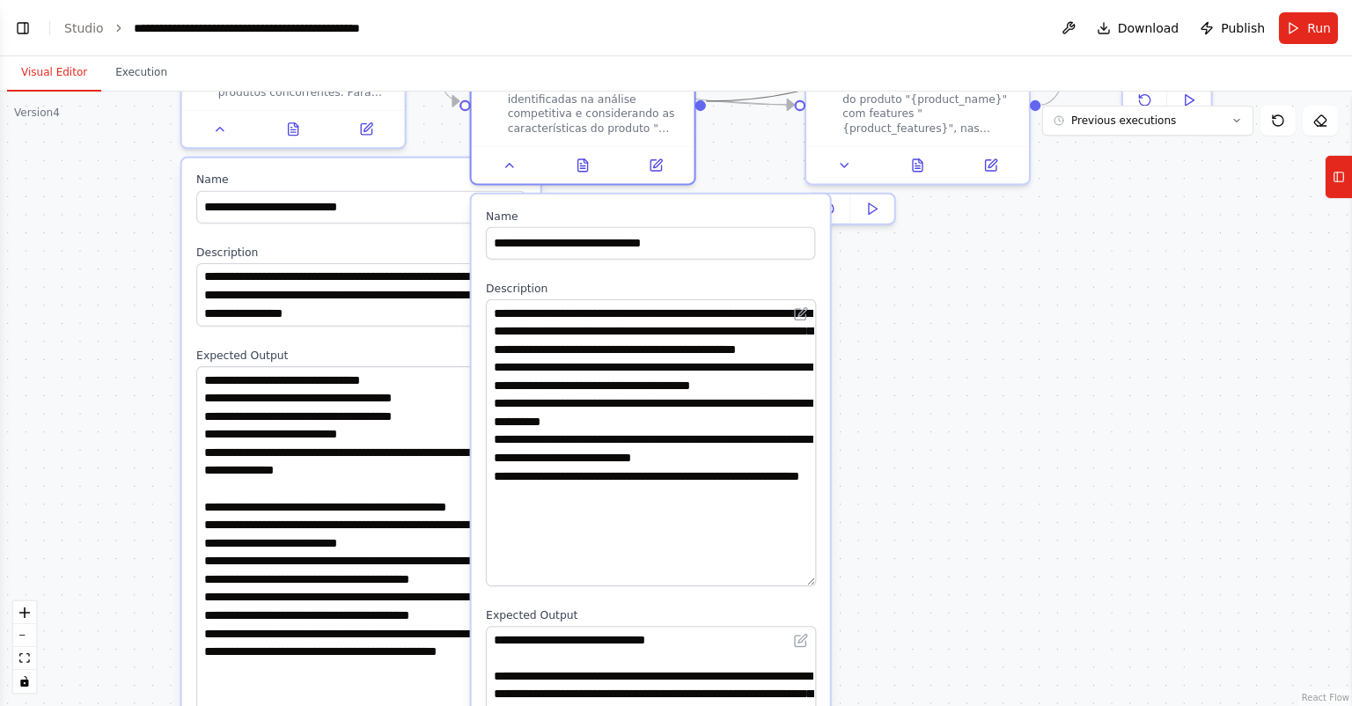
drag, startPoint x: 944, startPoint y: 403, endPoint x: 818, endPoint y: 324, distance: 148.8
click at [943, 406] on div ".deletable-edge-delete-btn { width: 20px; height: 20px; border: 0px solid #ffff…" at bounding box center [676, 399] width 1352 height 614
click at [520, 163] on button at bounding box center [509, 162] width 63 height 22
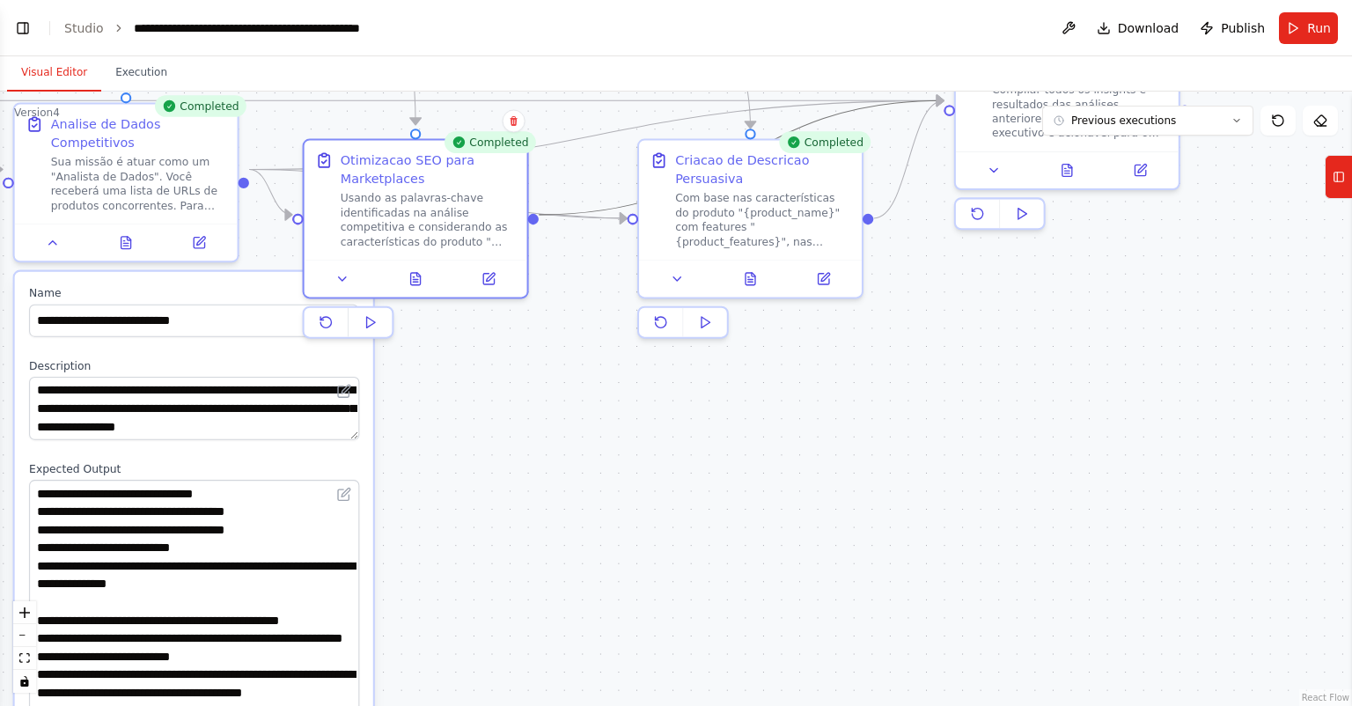
drag, startPoint x: 828, startPoint y: 445, endPoint x: 801, endPoint y: 457, distance: 28.8
click at [813, 467] on div ".deletable-edge-delete-btn { width: 20px; height: 20px; border: 0px solid #ffff…" at bounding box center [676, 399] width 1352 height 614
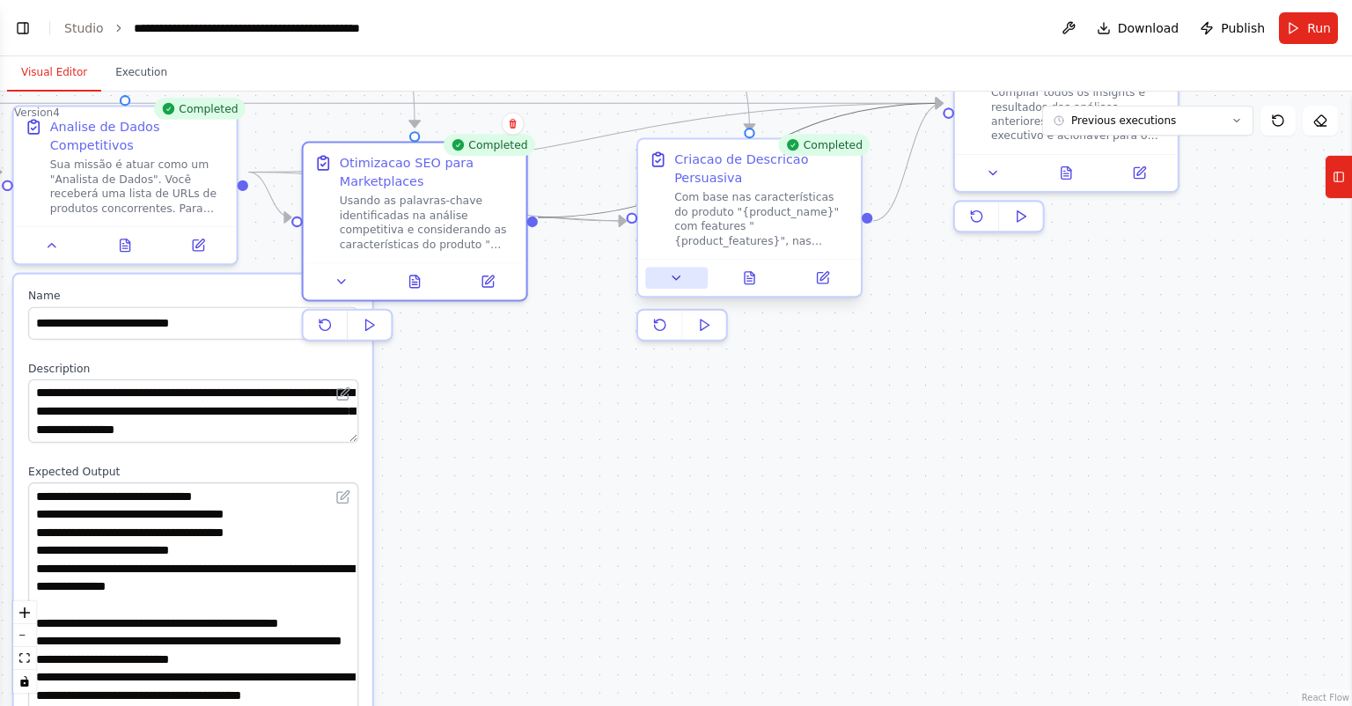
click at [685, 286] on button at bounding box center [676, 278] width 63 height 22
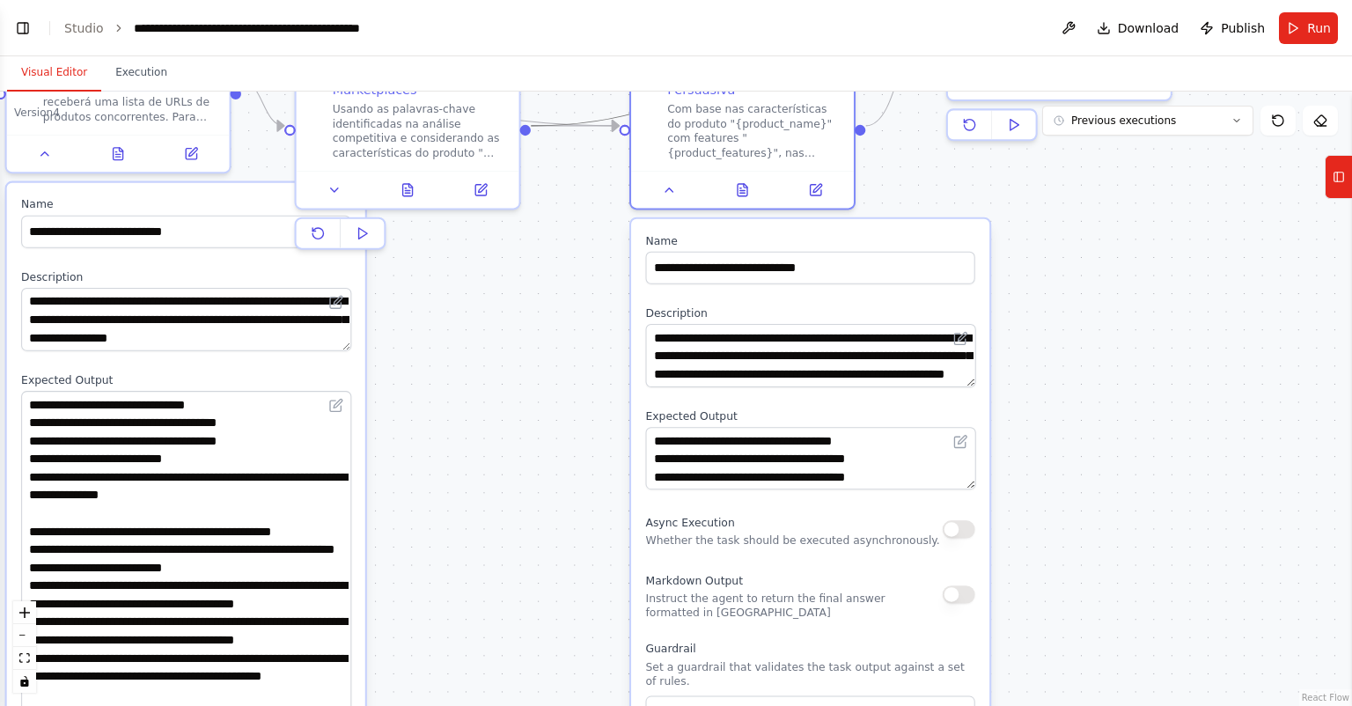
drag, startPoint x: 1128, startPoint y: 436, endPoint x: 1120, endPoint y: 332, distance: 104.2
click at [1120, 335] on div ".deletable-edge-delete-btn { width: 20px; height: 20px; border: 0px solid #ffff…" at bounding box center [676, 399] width 1352 height 614
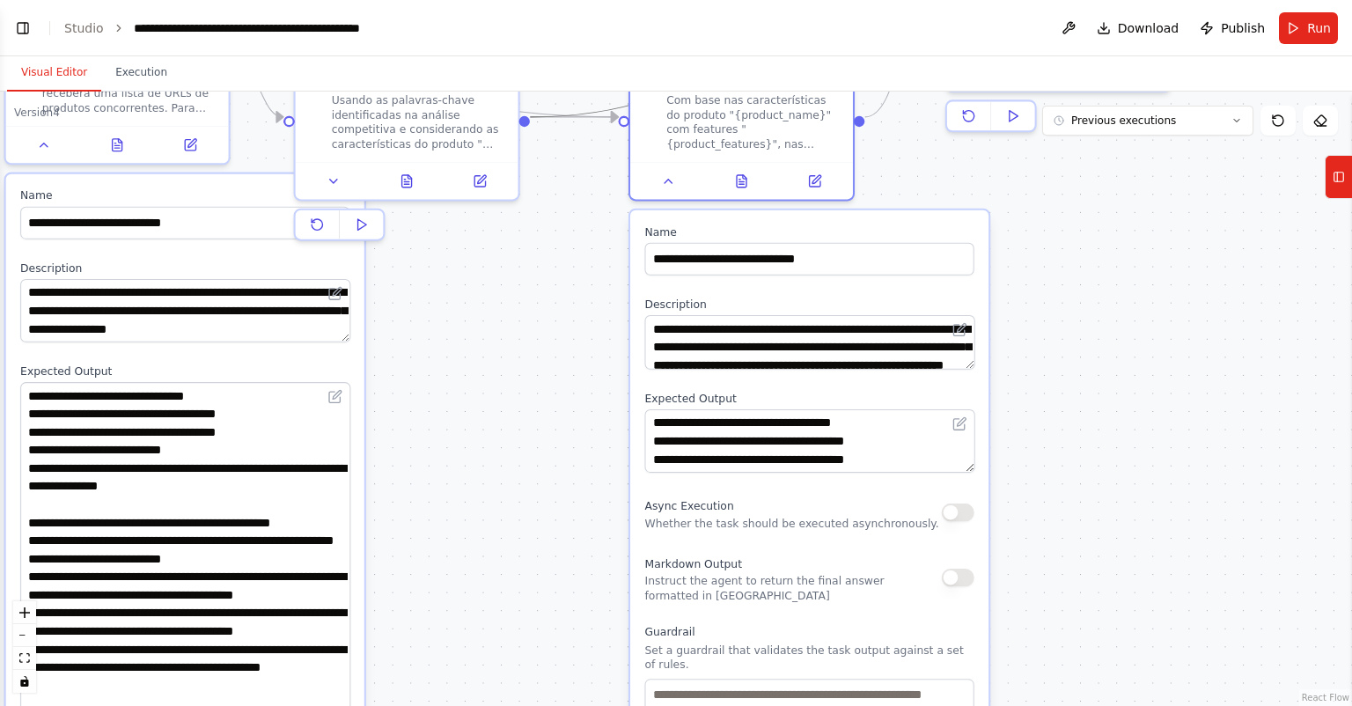
drag, startPoint x: 968, startPoint y: 371, endPoint x: 971, endPoint y: 351, distance: 19.5
click at [971, 351] on textarea "**********" at bounding box center [809, 342] width 330 height 55
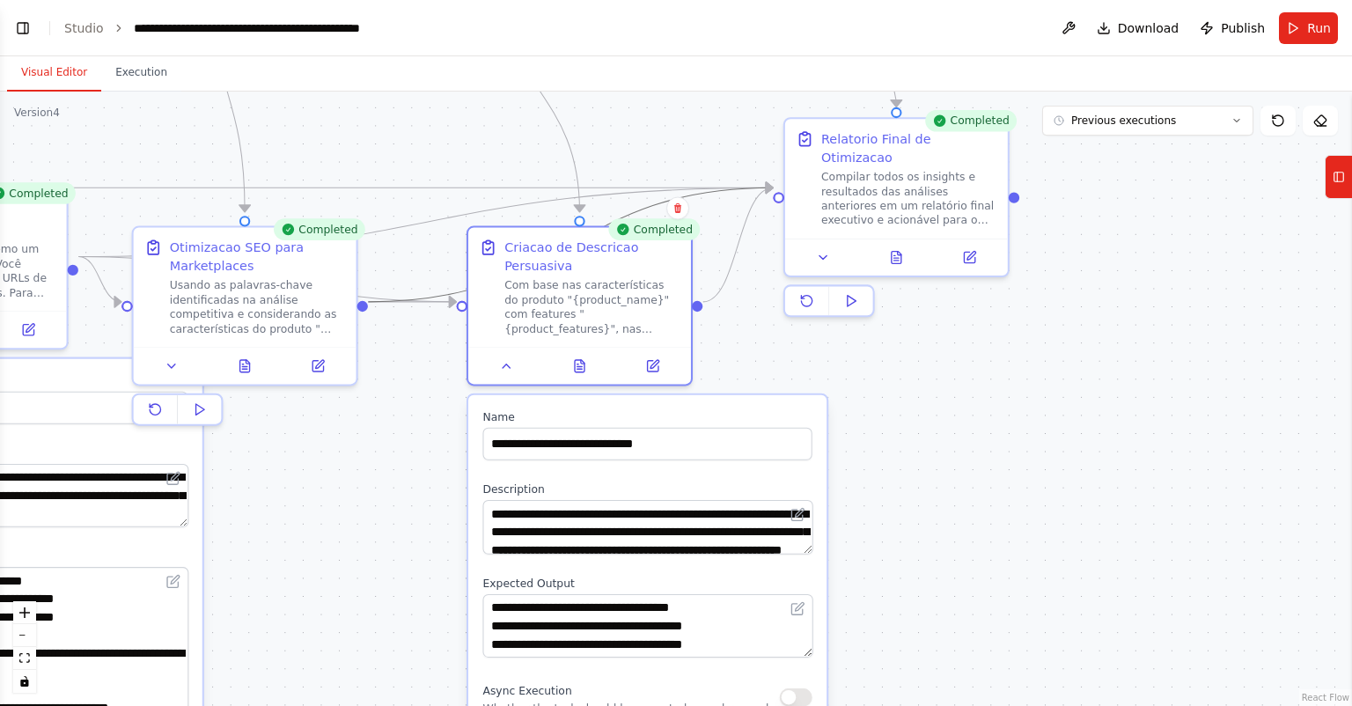
drag, startPoint x: 1101, startPoint y: 410, endPoint x: 968, endPoint y: 560, distance: 200.8
click at [968, 561] on div ".deletable-edge-delete-btn { width: 20px; height: 20px; border: 0px solid #ffff…" at bounding box center [676, 399] width 1352 height 614
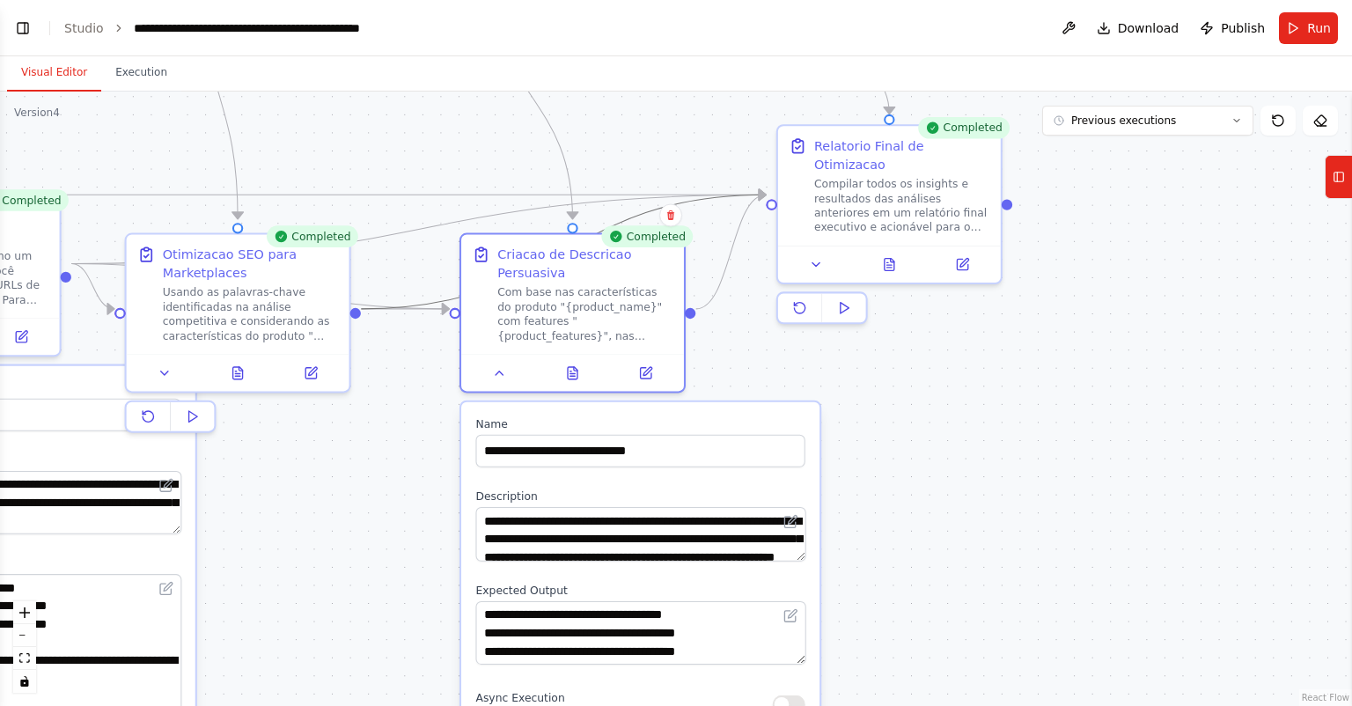
drag, startPoint x: 1012, startPoint y: 377, endPoint x: 1004, endPoint y: 405, distance: 29.3
click at [1004, 405] on div ".deletable-edge-delete-btn { width: 20px; height: 20px; border: 0px solid #ffff…" at bounding box center [676, 399] width 1352 height 614
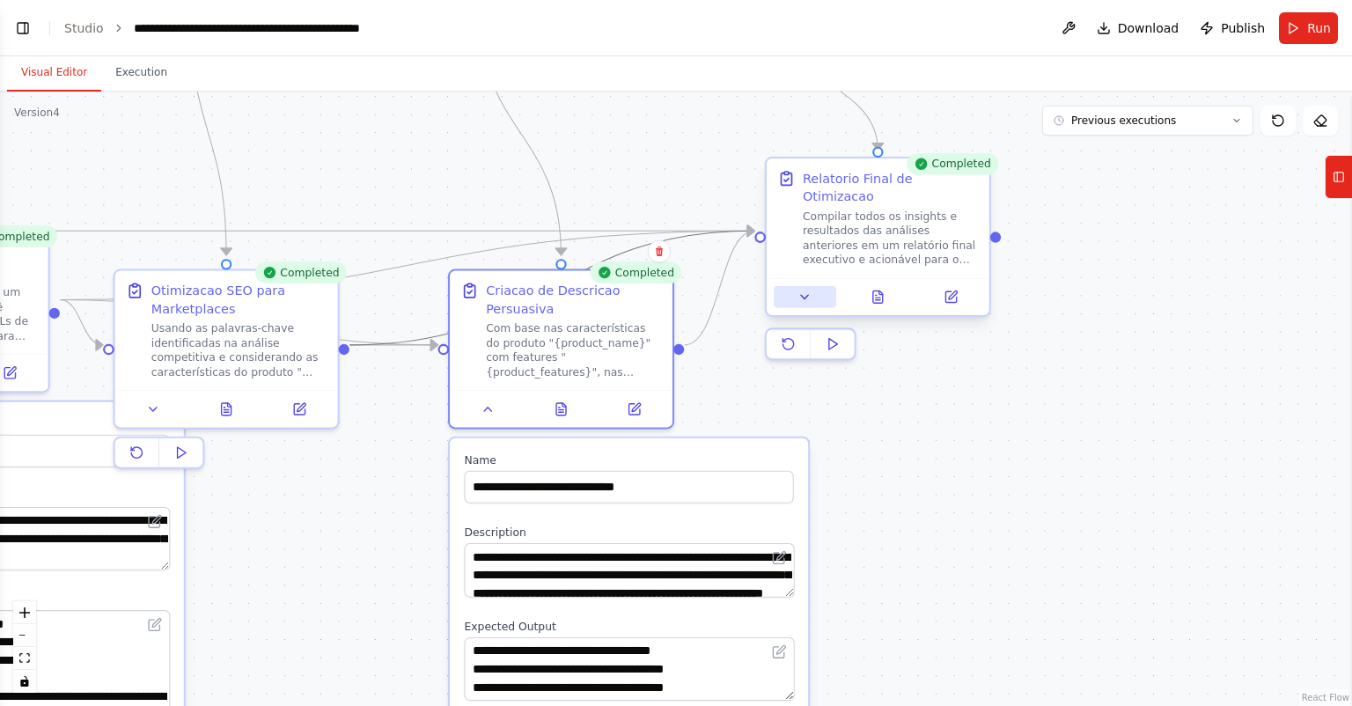
click at [817, 286] on button at bounding box center [805, 297] width 63 height 22
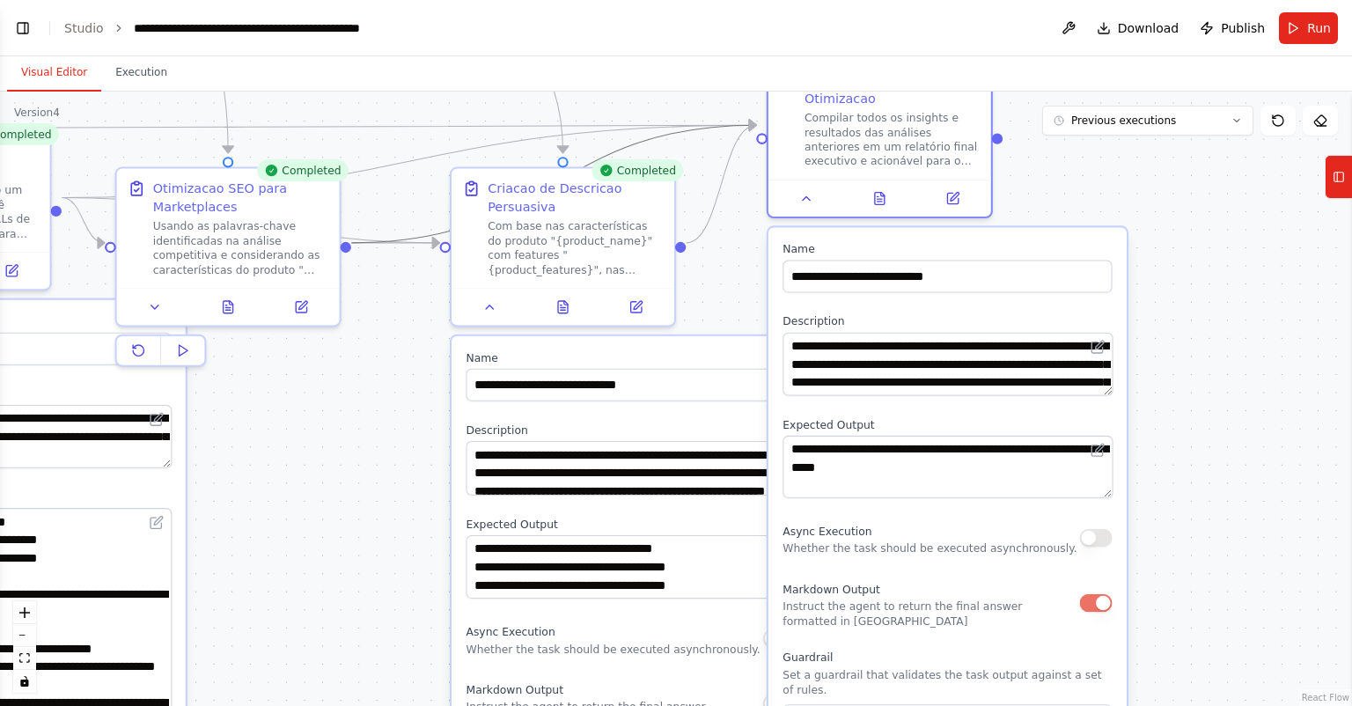
drag, startPoint x: 1212, startPoint y: 408, endPoint x: 1212, endPoint y: 300, distance: 107.4
click at [1212, 300] on div ".deletable-edge-delete-btn { width: 20px; height: 20px; border: 0px solid #ffff…" at bounding box center [676, 399] width 1352 height 614
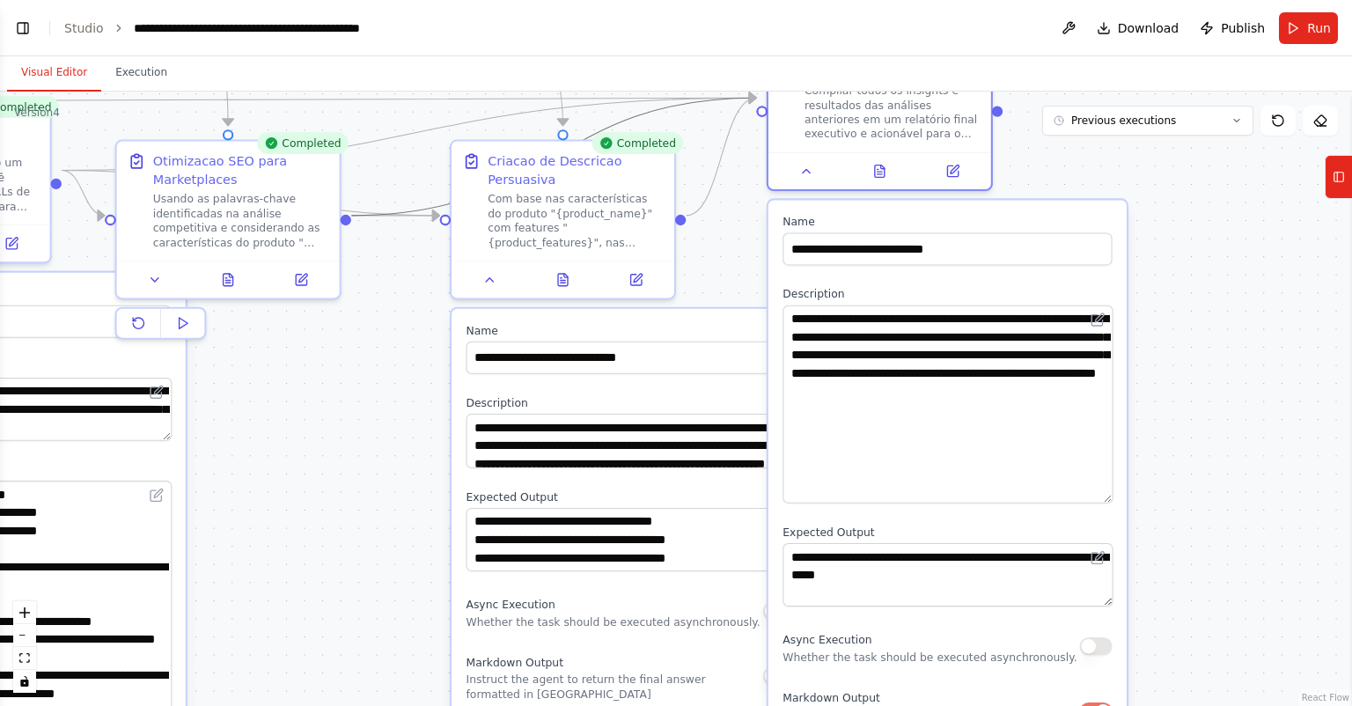
drag, startPoint x: 1111, startPoint y: 341, endPoint x: 1113, endPoint y: 476, distance: 135.6
click at [1113, 476] on div "**********" at bounding box center [948, 617] width 358 height 835
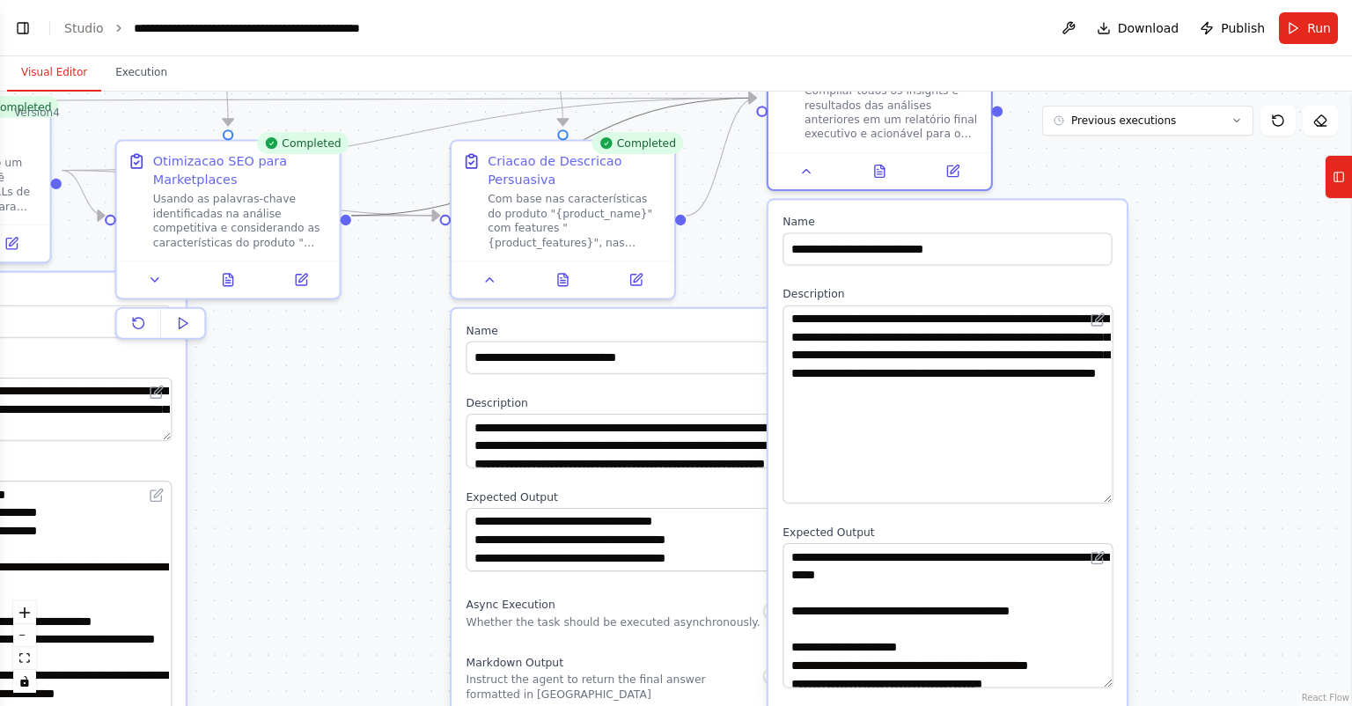
drag, startPoint x: 1106, startPoint y: 581, endPoint x: 1118, endPoint y: 664, distance: 83.7
click at [1118, 664] on div "**********" at bounding box center [948, 658] width 358 height 916
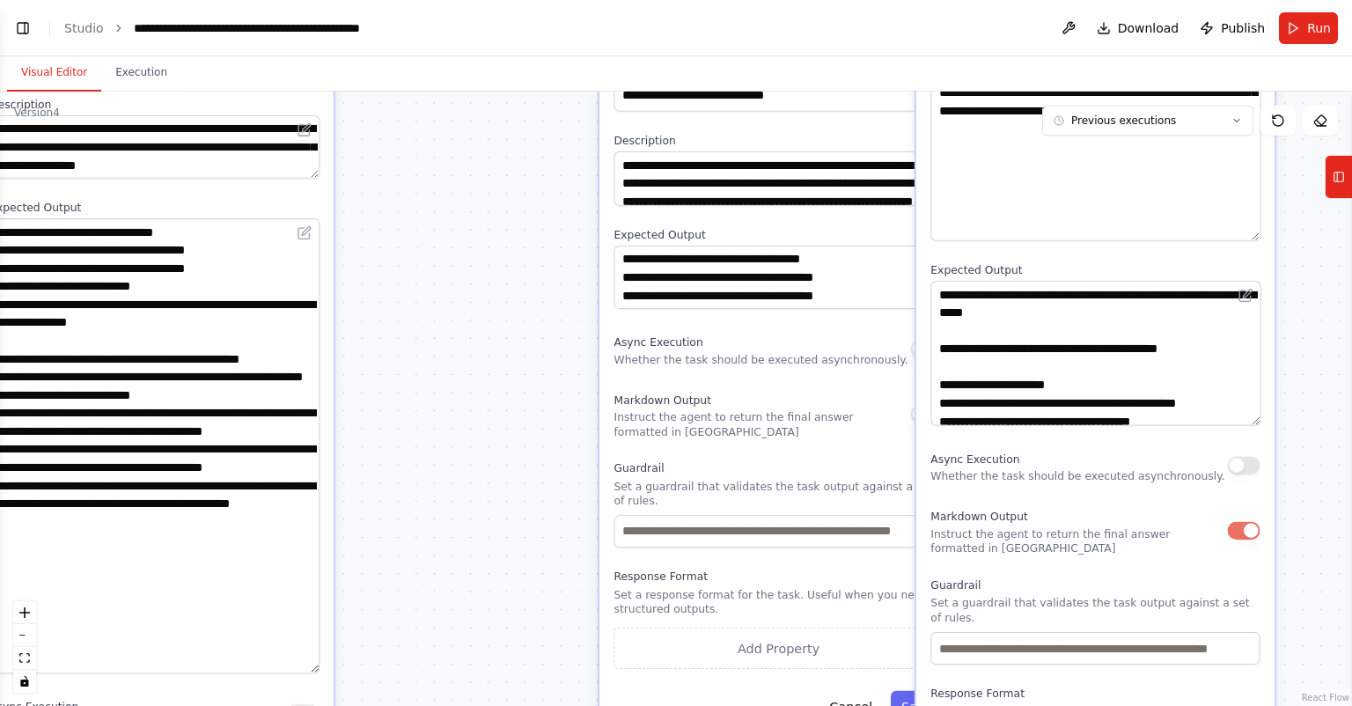
drag, startPoint x: 401, startPoint y: 436, endPoint x: 521, endPoint y: 183, distance: 280.0
click at [521, 183] on div ".deletable-edge-delete-btn { width: 20px; height: 20px; border: 0px solid #ffff…" at bounding box center [676, 399] width 1352 height 614
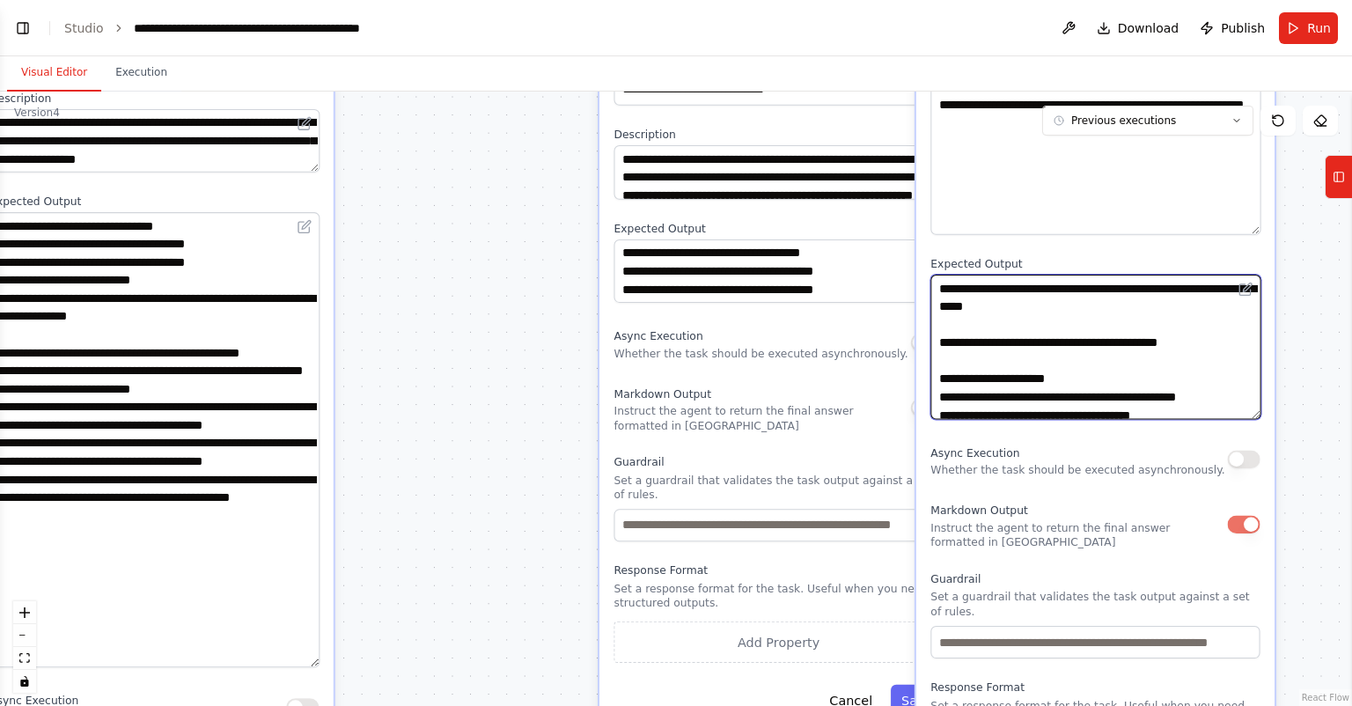
drag, startPoint x: 1254, startPoint y: 400, endPoint x: 1255, endPoint y: 445, distance: 45.8
click at [1255, 445] on div "**********" at bounding box center [1095, 389] width 358 height 916
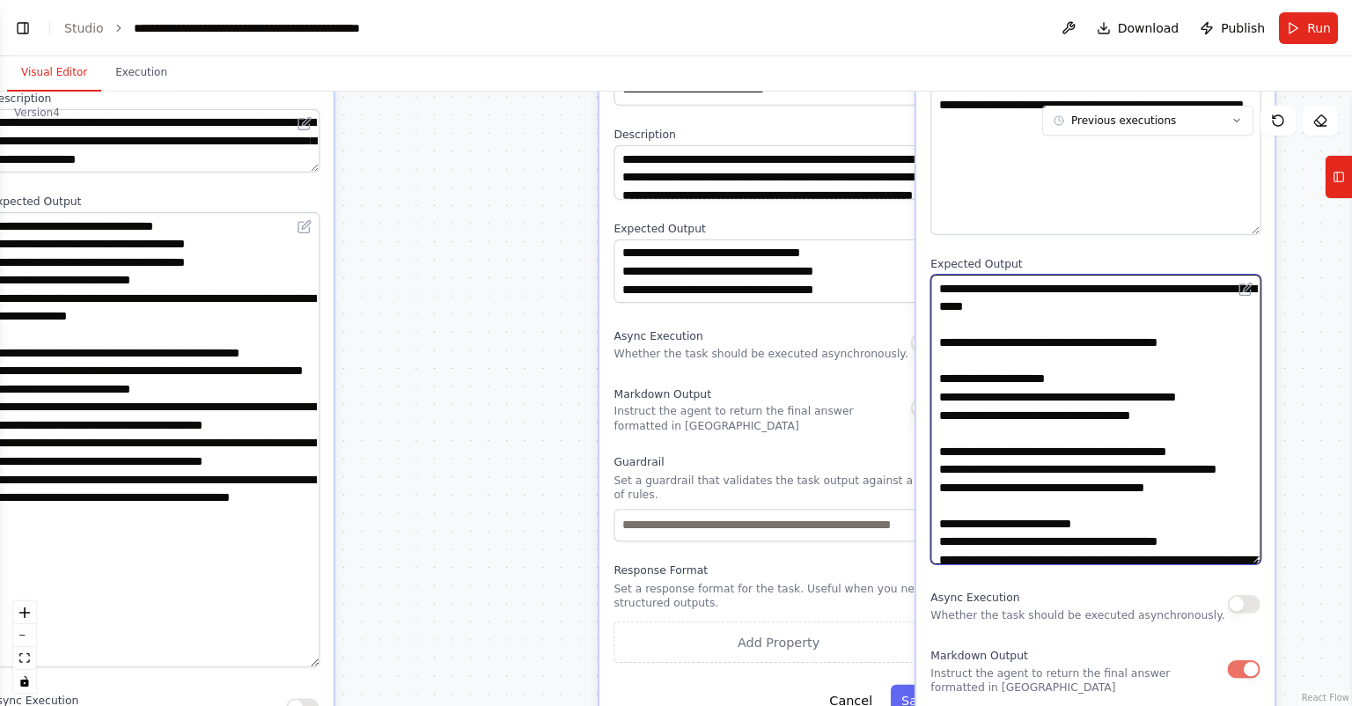
drag, startPoint x: 1249, startPoint y: 394, endPoint x: 1218, endPoint y: 482, distance: 93.3
click at [1236, 536] on textarea at bounding box center [1096, 420] width 330 height 290
click at [1212, 441] on textarea at bounding box center [1096, 418] width 330 height 287
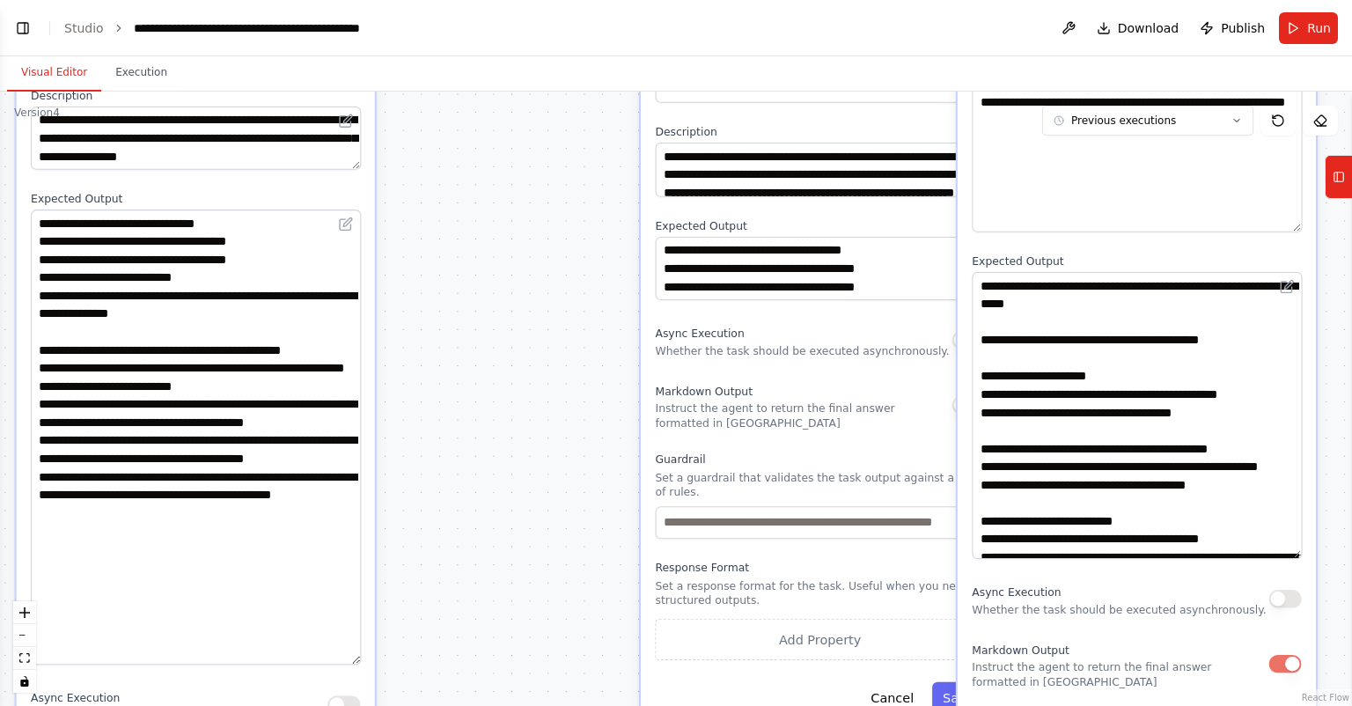
drag, startPoint x: 401, startPoint y: 323, endPoint x: 408, endPoint y: 316, distance: 10.0
click at [408, 316] on div ".deletable-edge-delete-btn { width: 20px; height: 20px; border: 0px solid #ffff…" at bounding box center [676, 399] width 1352 height 614
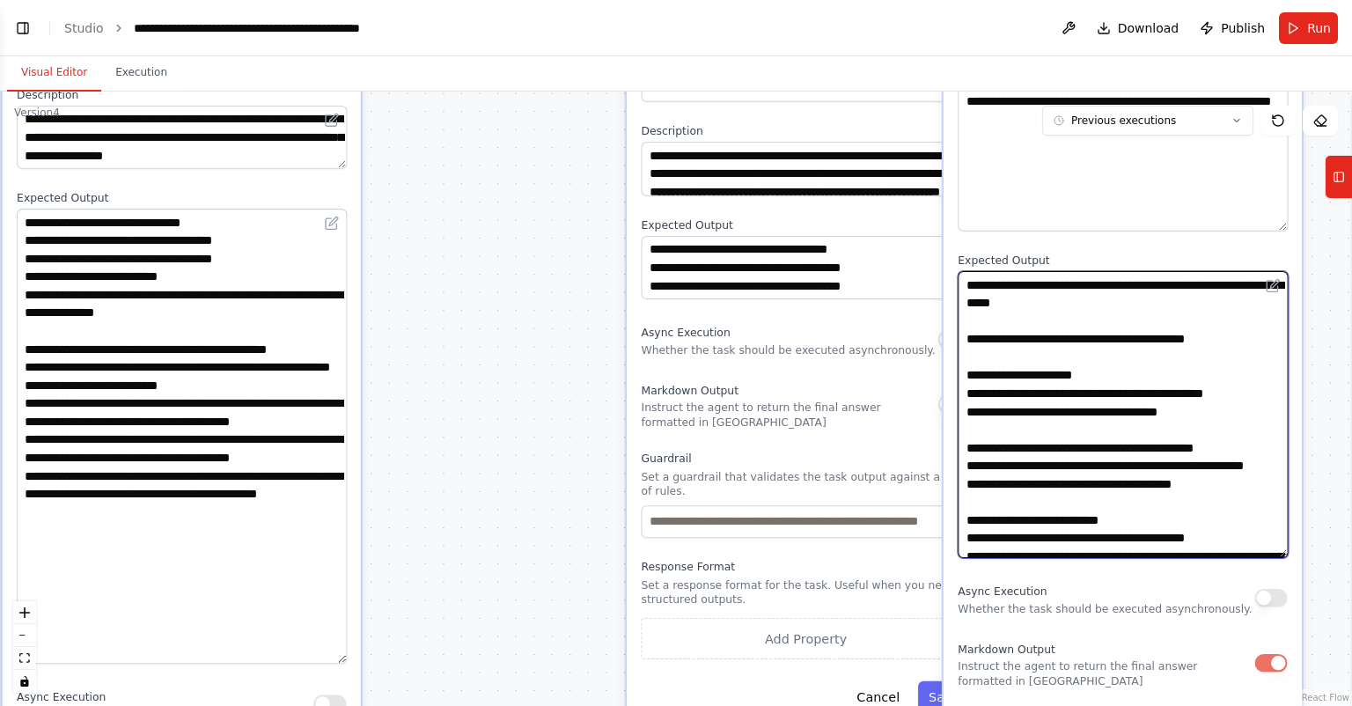
click at [1247, 413] on textarea at bounding box center [1123, 414] width 330 height 287
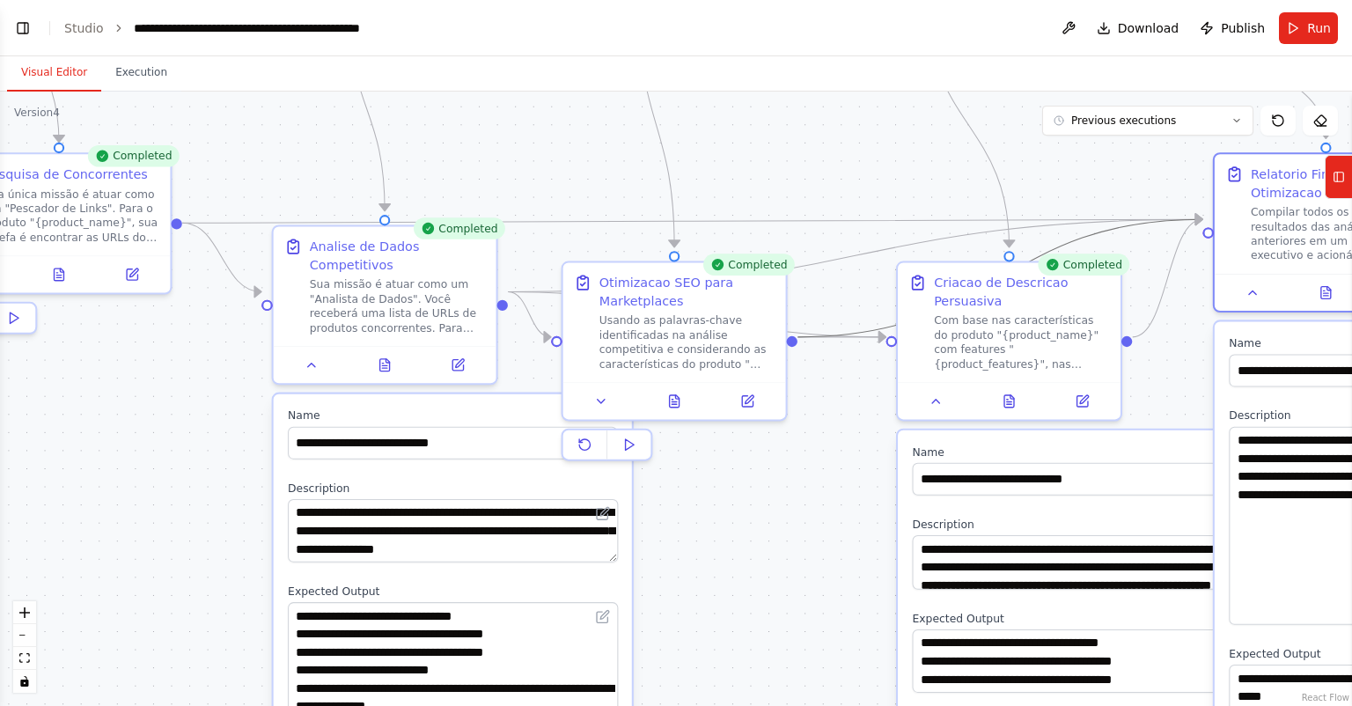
drag, startPoint x: 444, startPoint y: 226, endPoint x: 715, endPoint y: 622, distance: 479.3
click at [715, 622] on div ".deletable-edge-delete-btn { width: 20px; height: 20px; border: 0px solid #ffff…" at bounding box center [676, 399] width 1352 height 614
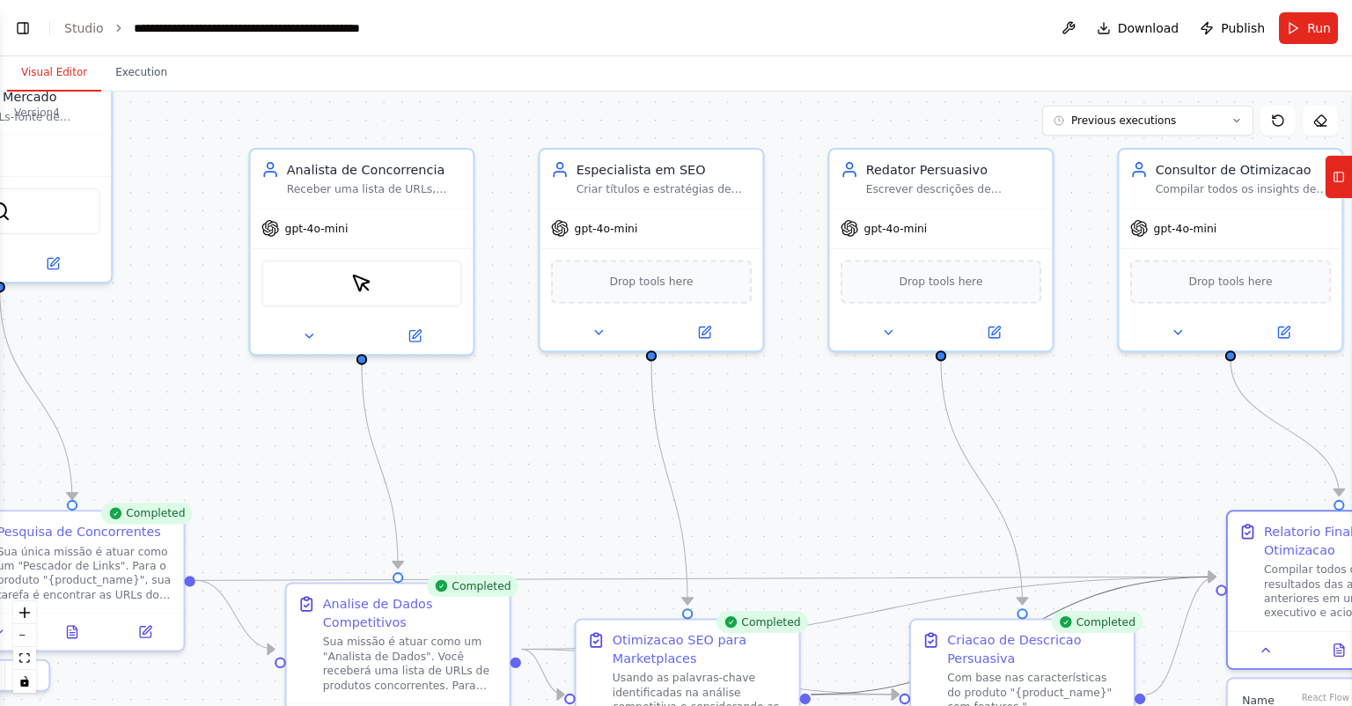
drag, startPoint x: 526, startPoint y: 188, endPoint x: 530, endPoint y: 572, distance: 384.7
click at [530, 572] on div ".deletable-edge-delete-btn { width: 20px; height: 20px; border: 0px solid #ffff…" at bounding box center [676, 399] width 1352 height 614
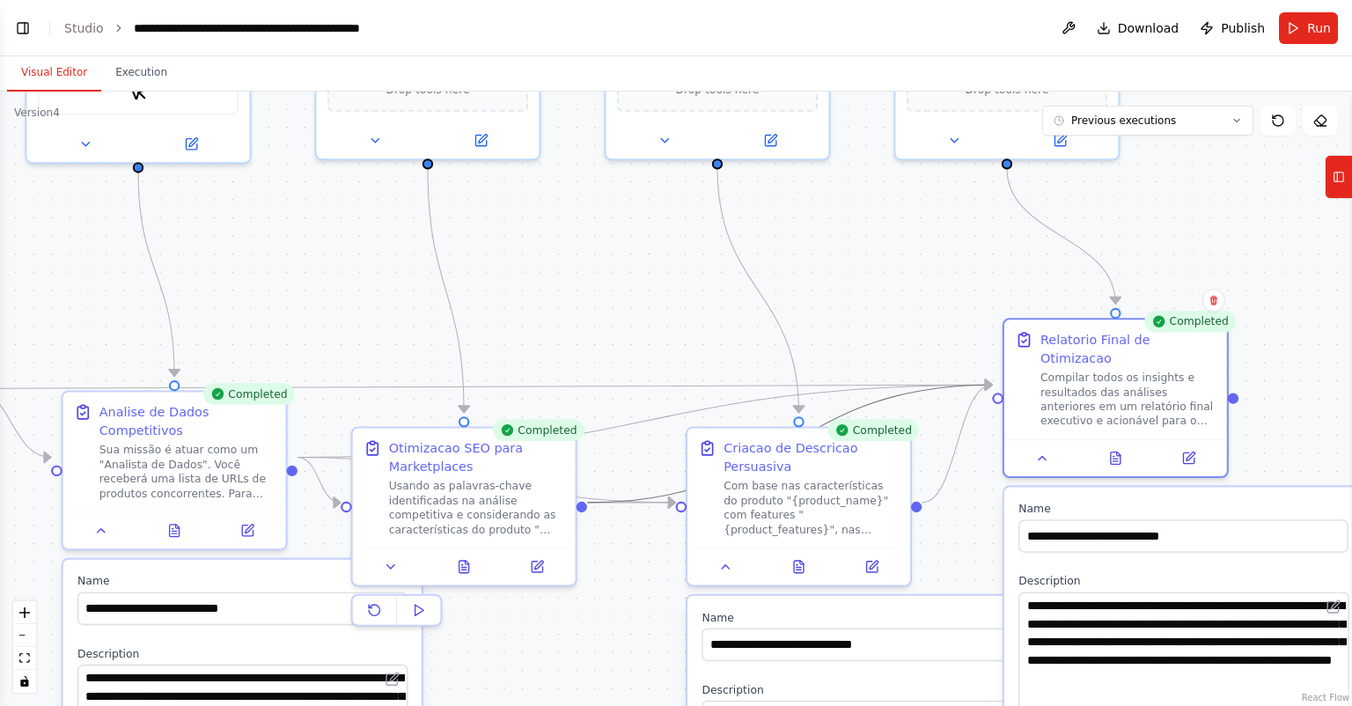
drag, startPoint x: 771, startPoint y: 531, endPoint x: 496, endPoint y: 156, distance: 465.4
click at [496, 156] on div ".deletable-edge-delete-btn { width: 20px; height: 20px; border: 0px solid #ffff…" at bounding box center [676, 399] width 1352 height 614
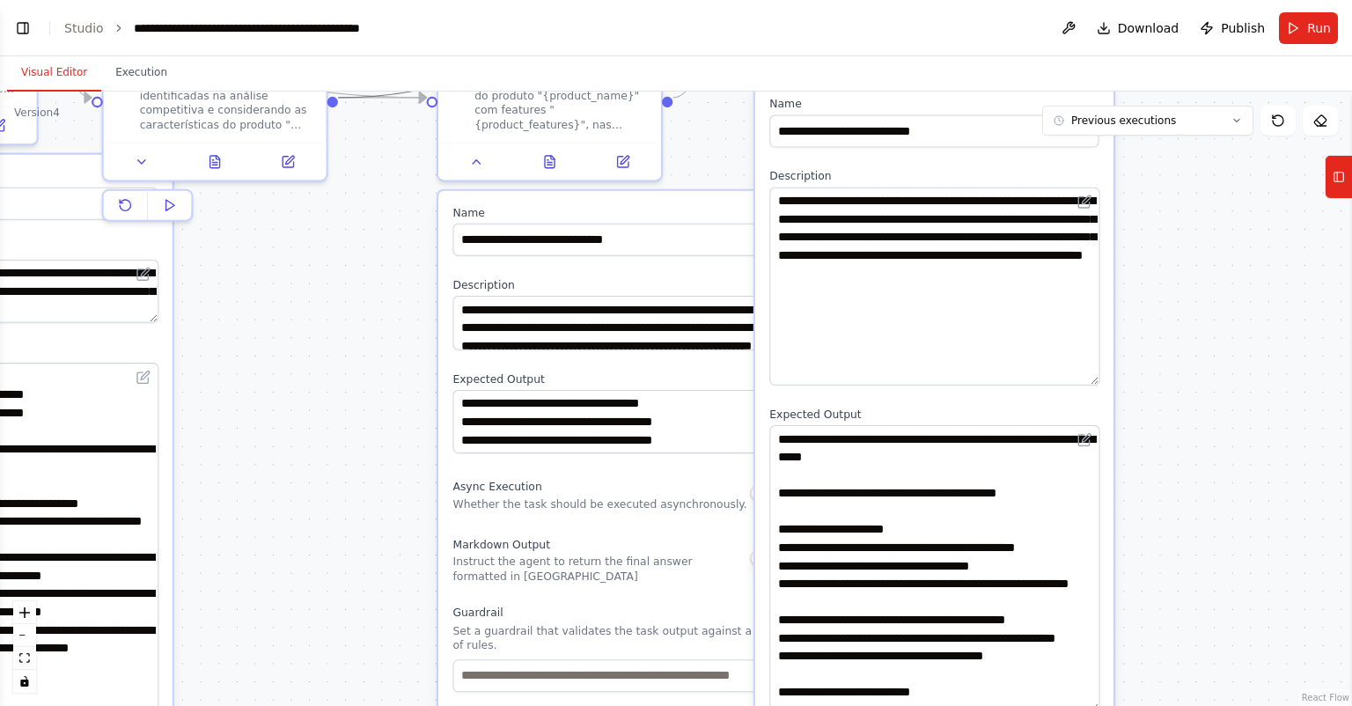
drag, startPoint x: 1308, startPoint y: 524, endPoint x: 1152, endPoint y: 268, distance: 299.9
click at [1152, 268] on div ".deletable-edge-delete-btn { width: 20px; height: 20px; border: 0px solid #ffff…" at bounding box center [676, 399] width 1352 height 614
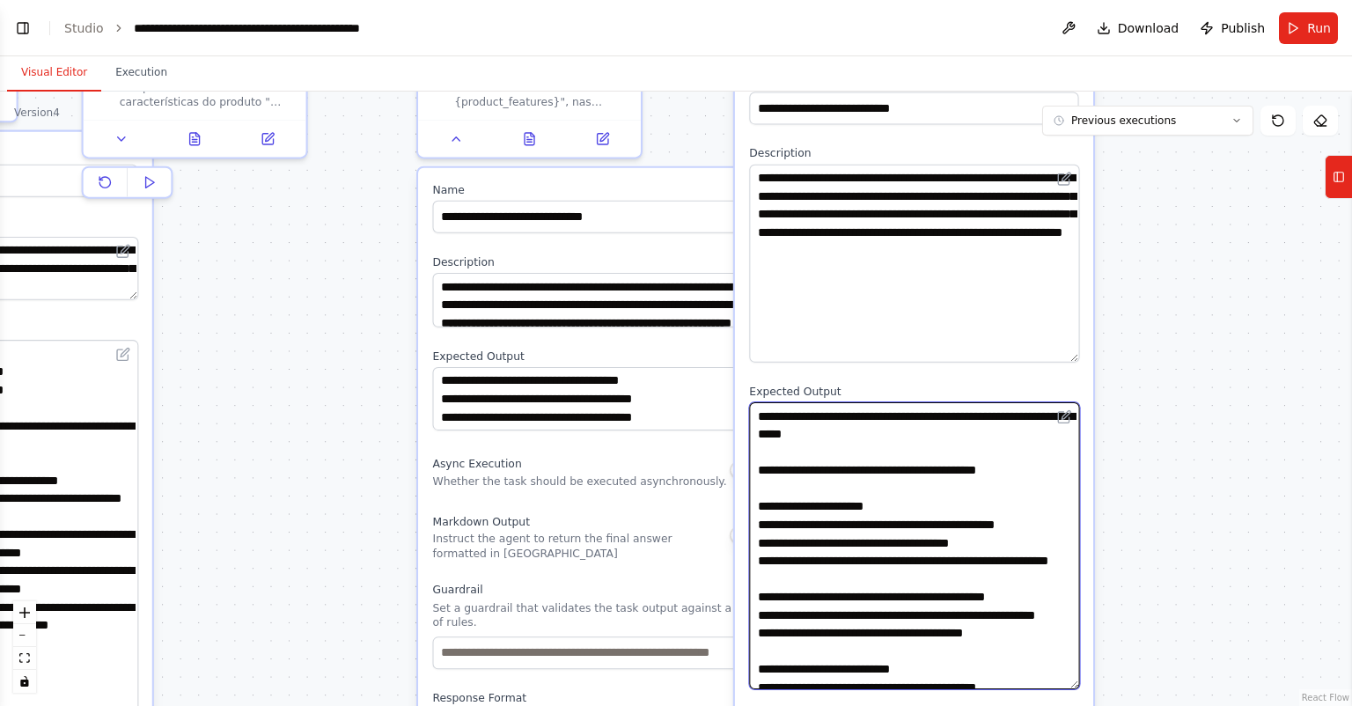
click at [883, 573] on textarea at bounding box center [914, 545] width 330 height 287
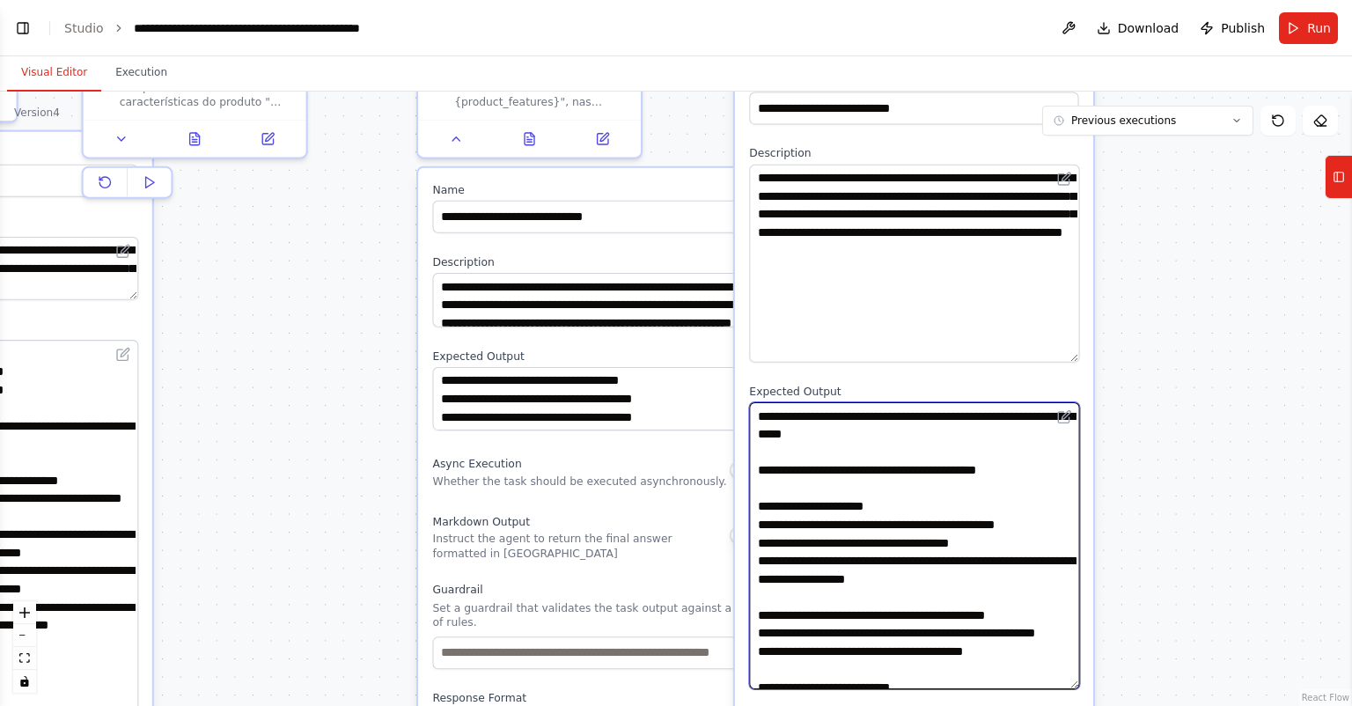
type textarea "**********"
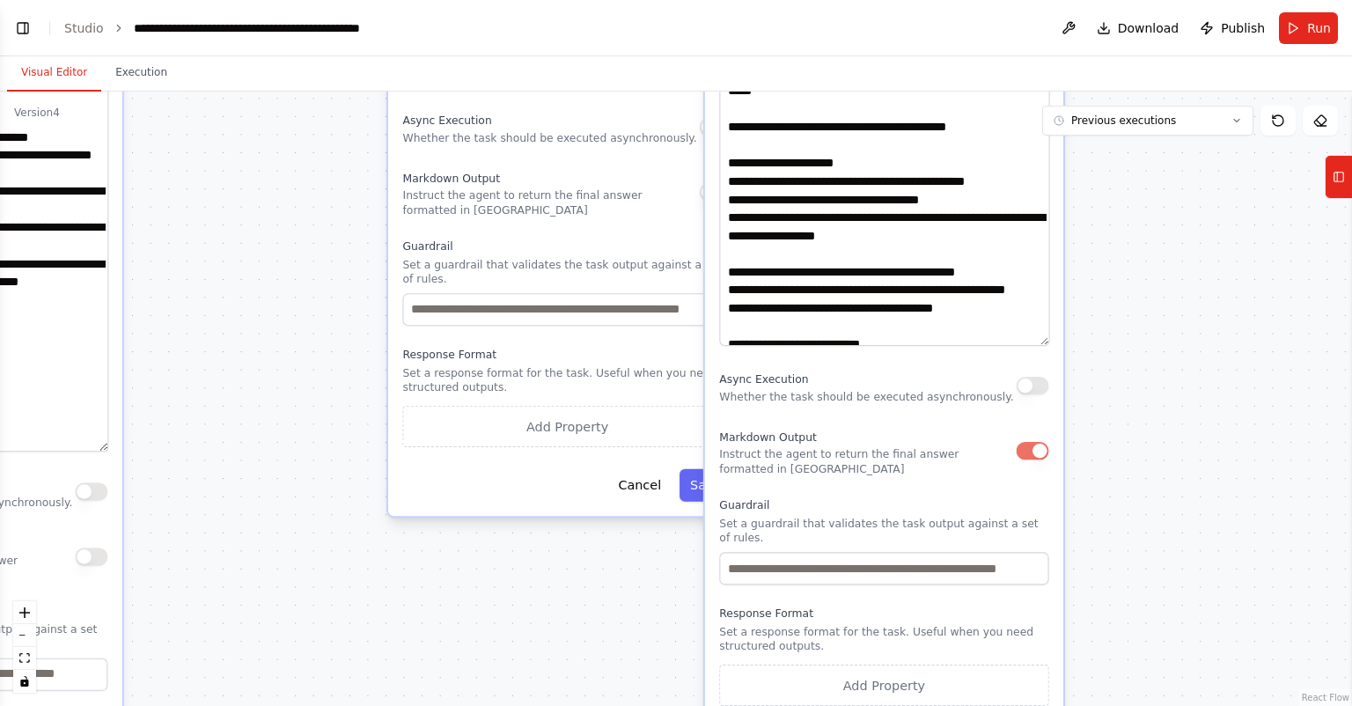
drag, startPoint x: 1233, startPoint y: 533, endPoint x: 1197, endPoint y: 157, distance: 377.6
click at [1203, 136] on div ".deletable-edge-delete-btn { width: 20px; height: 20px; border: 0px solid #ffff…" at bounding box center [676, 399] width 1352 height 614
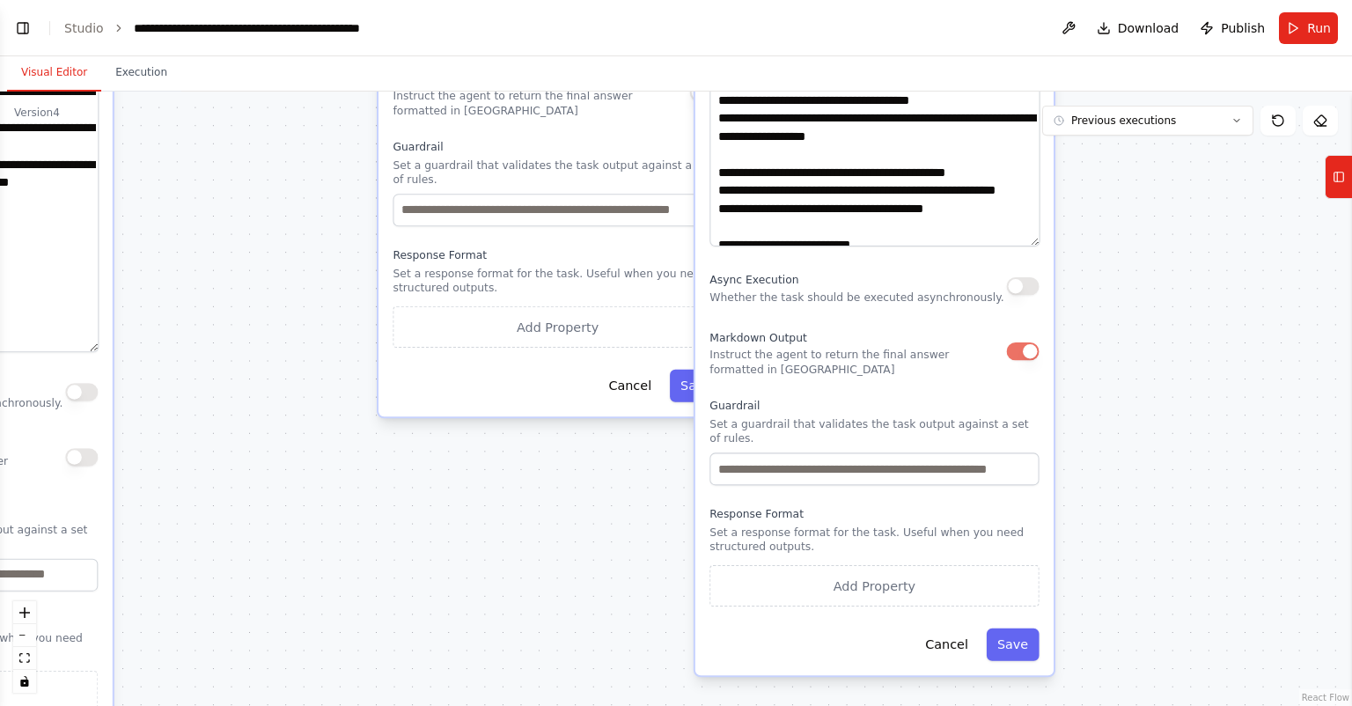
drag, startPoint x: 1185, startPoint y: 482, endPoint x: 1170, endPoint y: 485, distance: 15.4
click at [1182, 460] on div ".deletable-edge-delete-btn { width: 20px; height: 20px; border: 0px solid #ffff…" at bounding box center [676, 399] width 1352 height 614
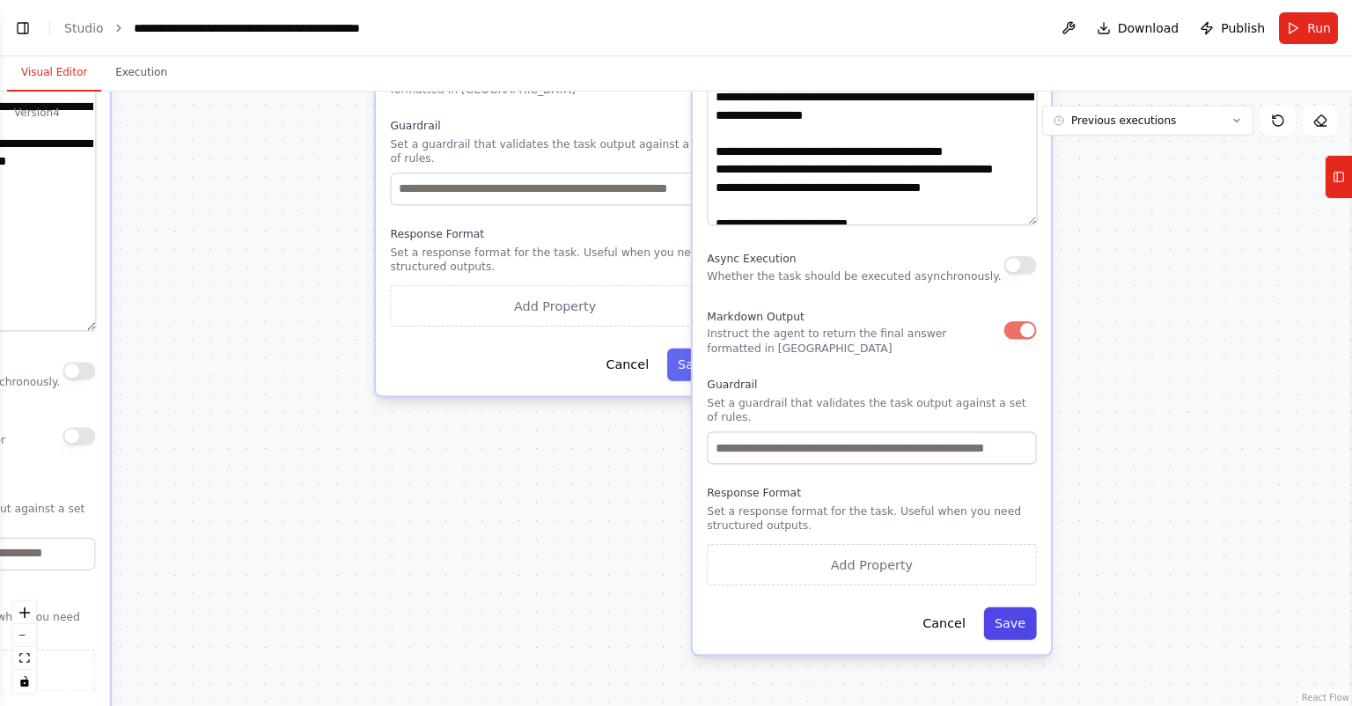
click at [1013, 607] on button "Save" at bounding box center [1010, 623] width 53 height 33
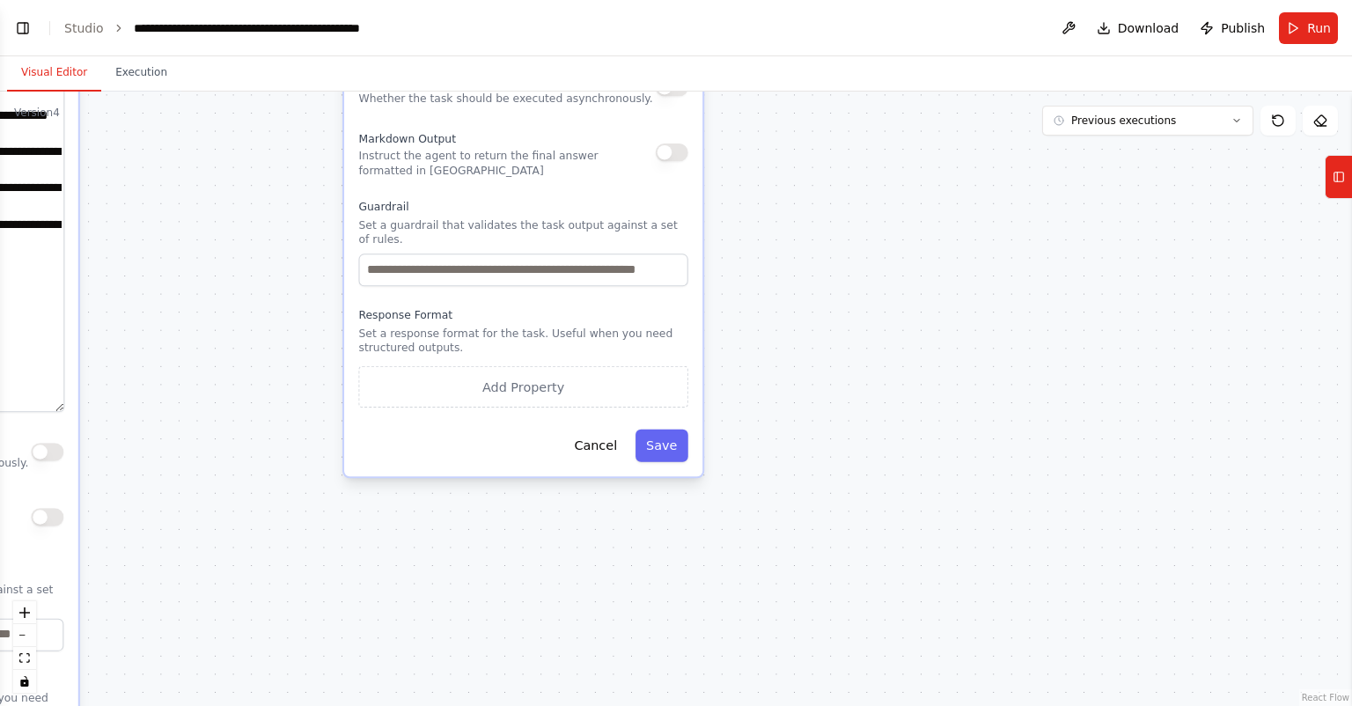
drag, startPoint x: 1084, startPoint y: 314, endPoint x: 1047, endPoint y: 510, distance: 198.9
click at [1047, 510] on div ".deletable-edge-delete-btn { width: 20px; height: 20px; border: 0px solid #ffff…" at bounding box center [676, 399] width 1352 height 614
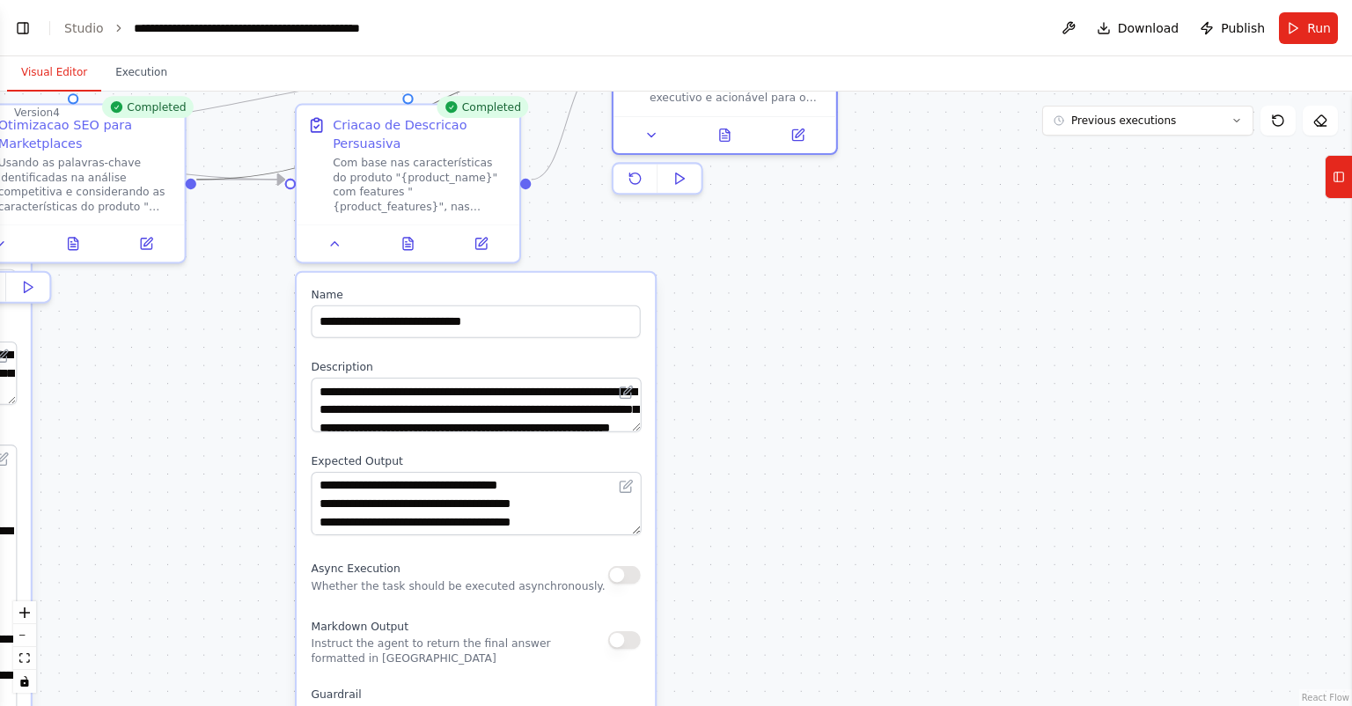
drag, startPoint x: 1088, startPoint y: 576, endPoint x: 1093, endPoint y: 389, distance: 186.7
click at [1082, 614] on div ".deletable-edge-delete-btn { width: 20px; height: 20px; border: 0px solid #ffff…" at bounding box center [676, 399] width 1352 height 614
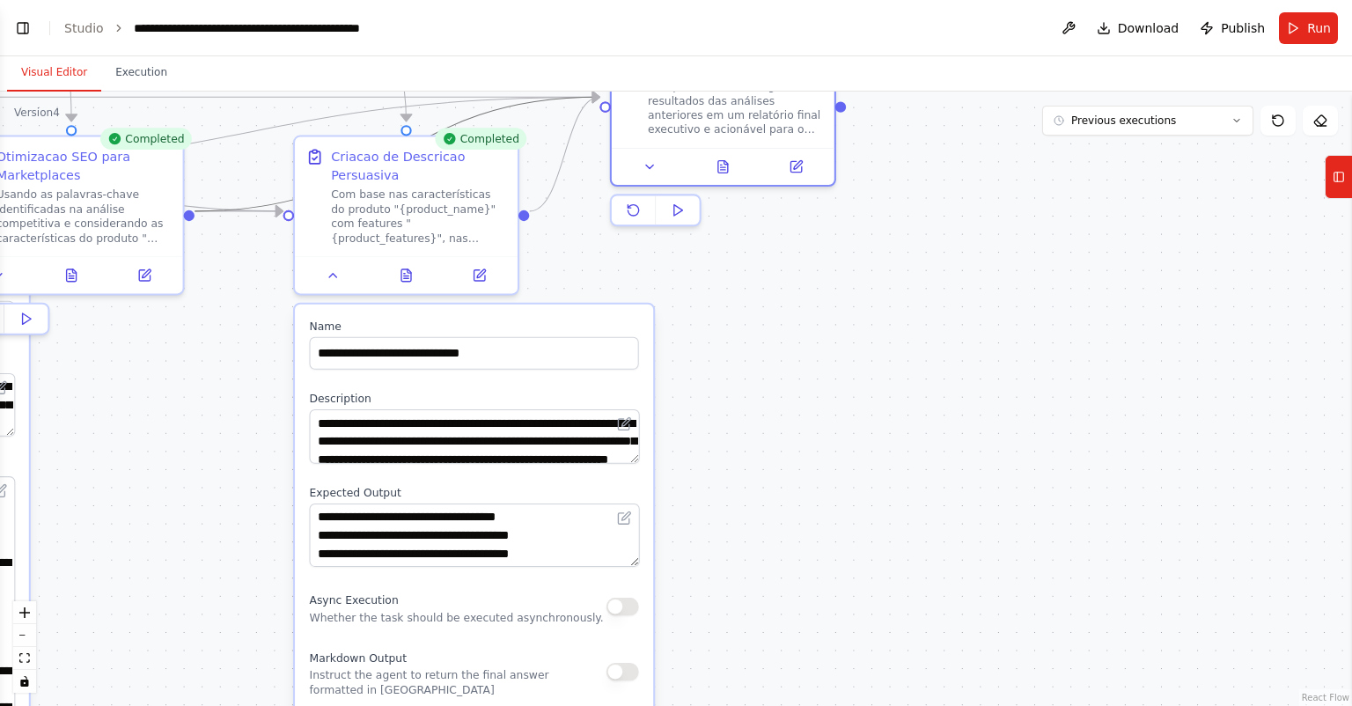
drag, startPoint x: 1088, startPoint y: 346, endPoint x: 1088, endPoint y: 540, distance: 193.7
click at [1108, 568] on div ".deletable-edge-delete-btn { width: 20px; height: 20px; border: 0px solid #ffff…" at bounding box center [676, 399] width 1352 height 614
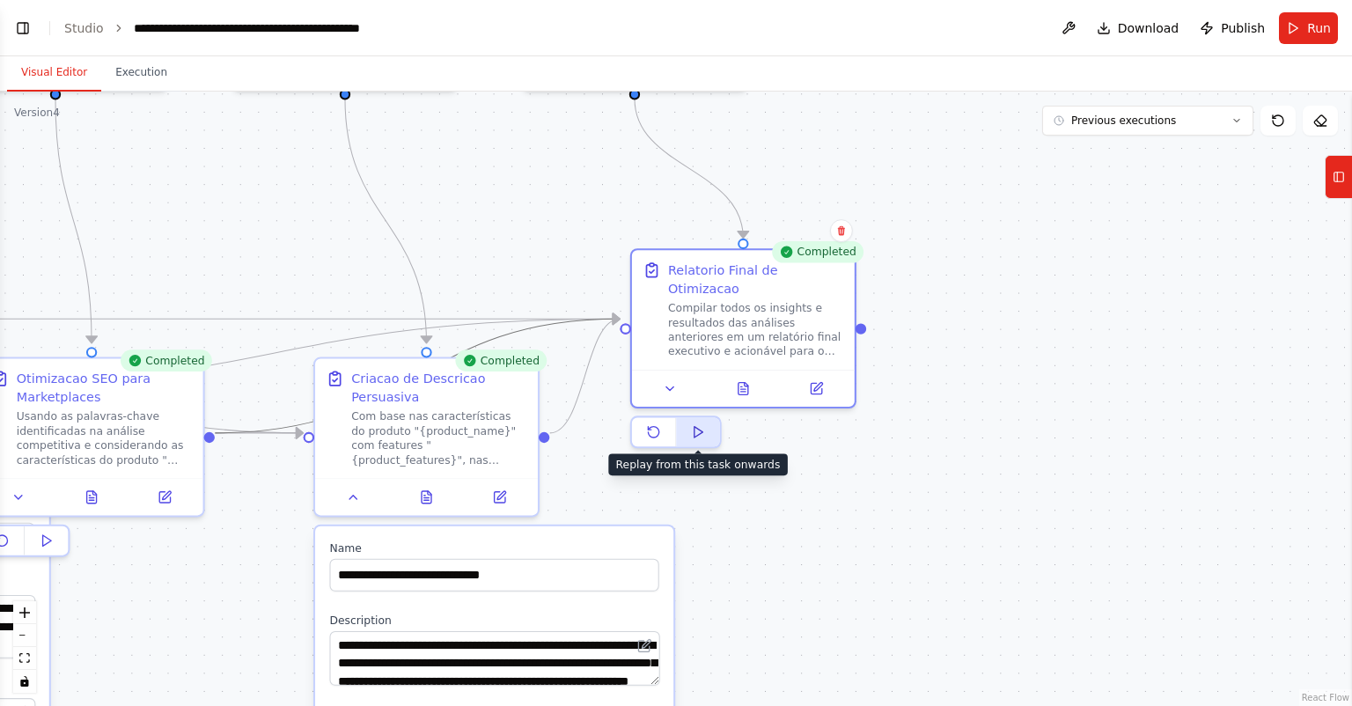
click at [712, 418] on button at bounding box center [697, 431] width 43 height 29
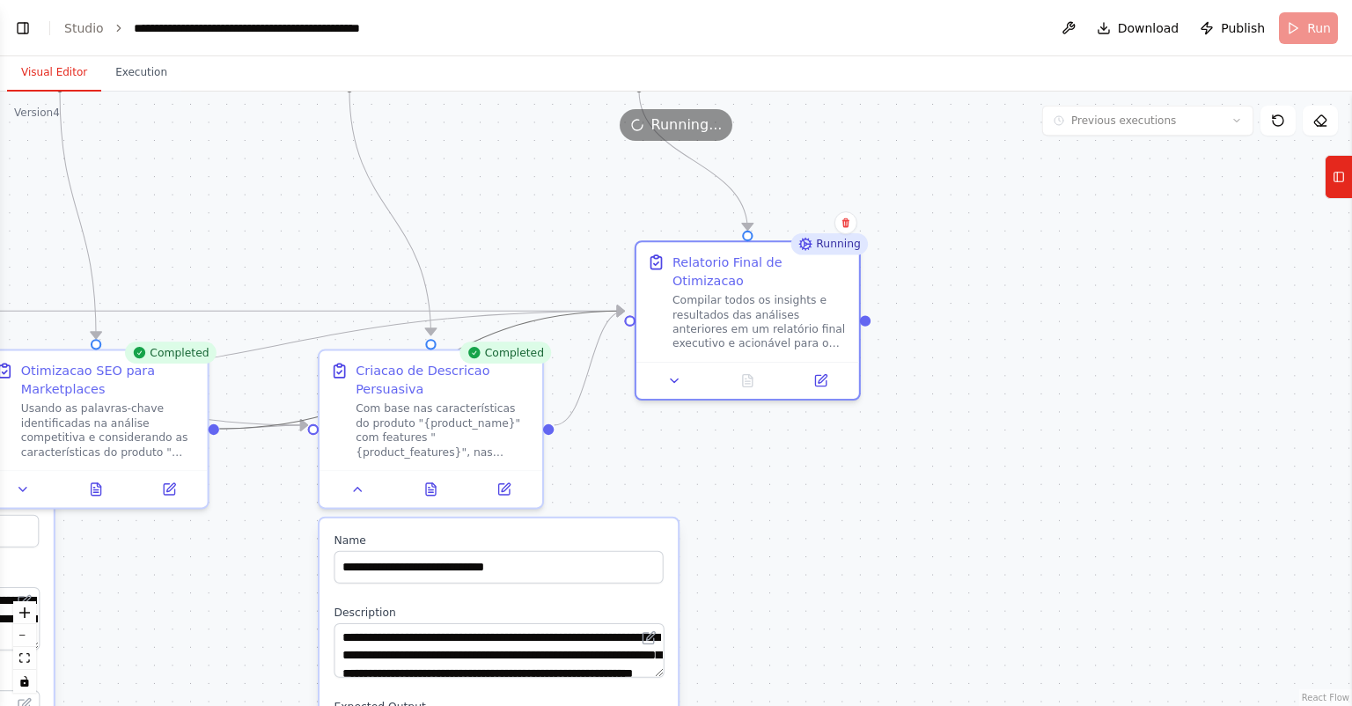
drag, startPoint x: 913, startPoint y: 386, endPoint x: 913, endPoint y: 360, distance: 25.5
click at [913, 360] on div ".deletable-edge-delete-btn { width: 20px; height: 20px; border: 0px solid #ffff…" at bounding box center [676, 399] width 1352 height 614
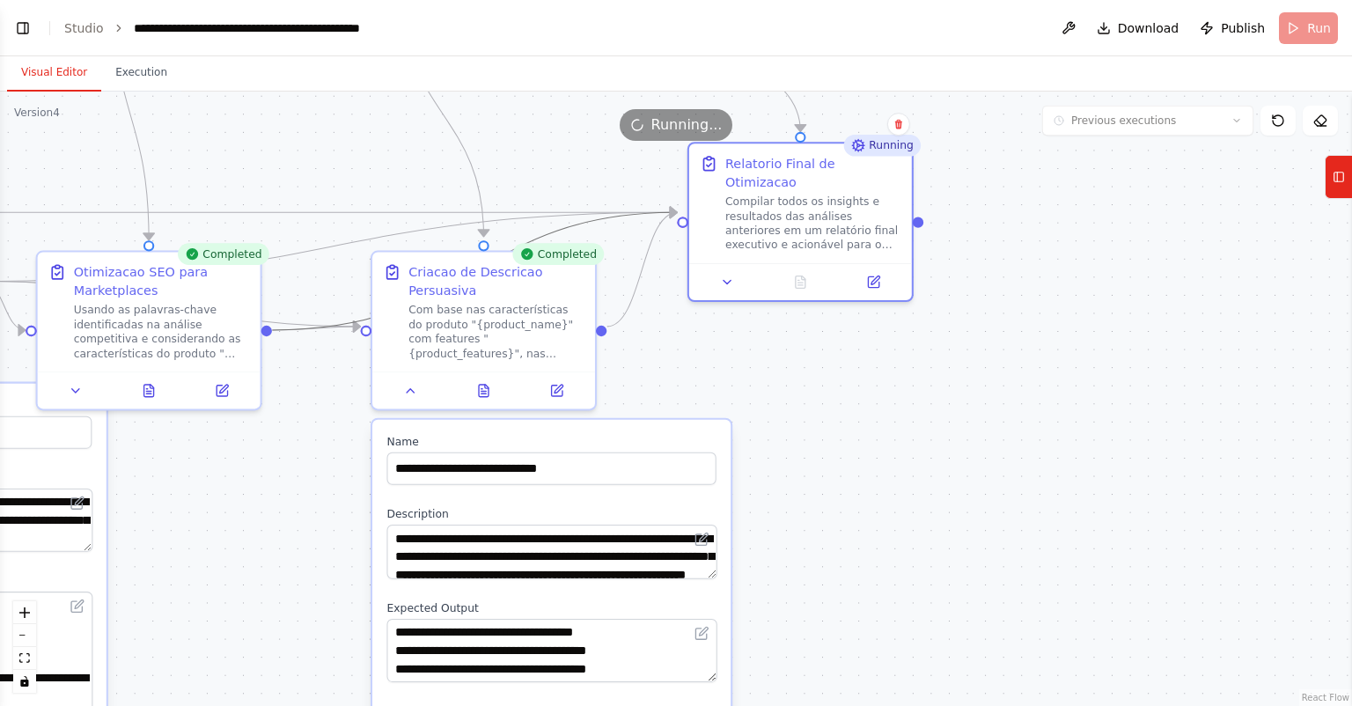
click at [1092, 244] on div ".deletable-edge-delete-btn { width: 20px; height: 20px; border: 0px solid #ffff…" at bounding box center [676, 399] width 1352 height 614
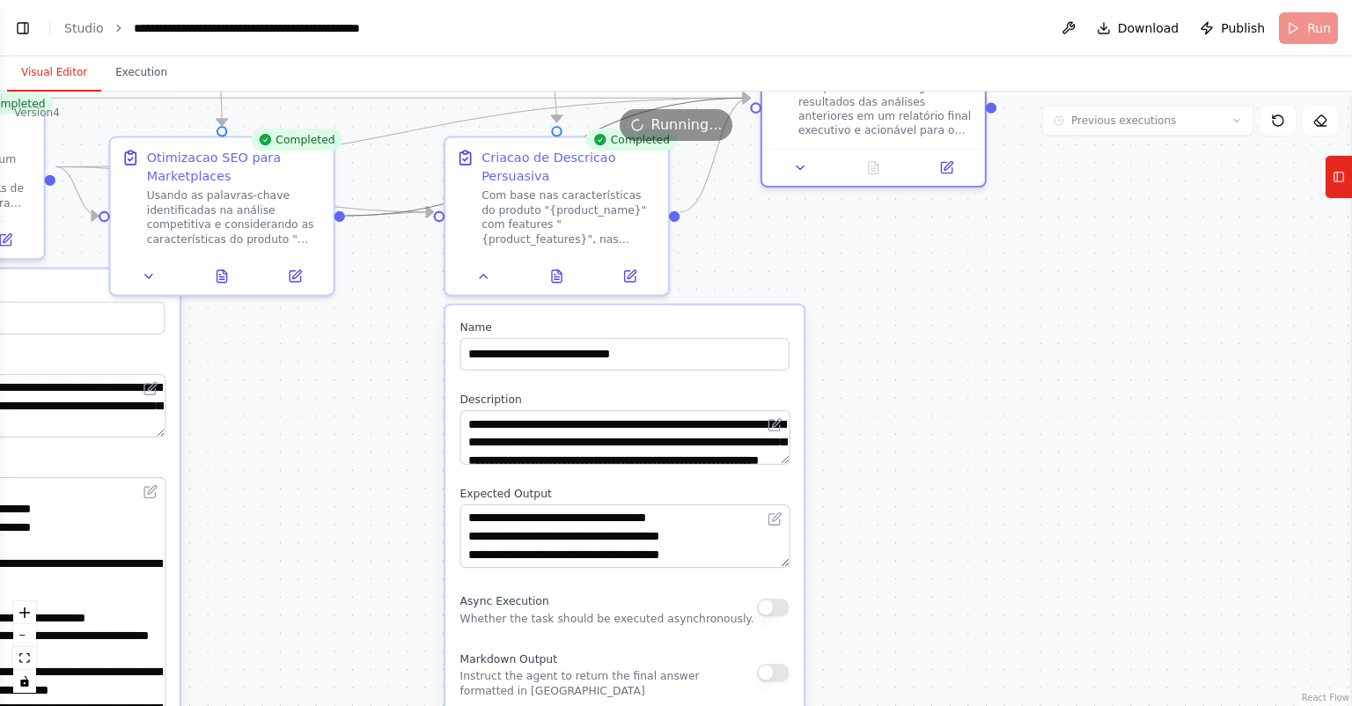
drag, startPoint x: 1040, startPoint y: 411, endPoint x: 1113, endPoint y: 300, distance: 132.8
click at [1113, 300] on div ".deletable-edge-delete-btn { width: 20px; height: 20px; border: 0px solid #ffff…" at bounding box center [676, 399] width 1352 height 614
click at [490, 274] on button at bounding box center [484, 272] width 63 height 22
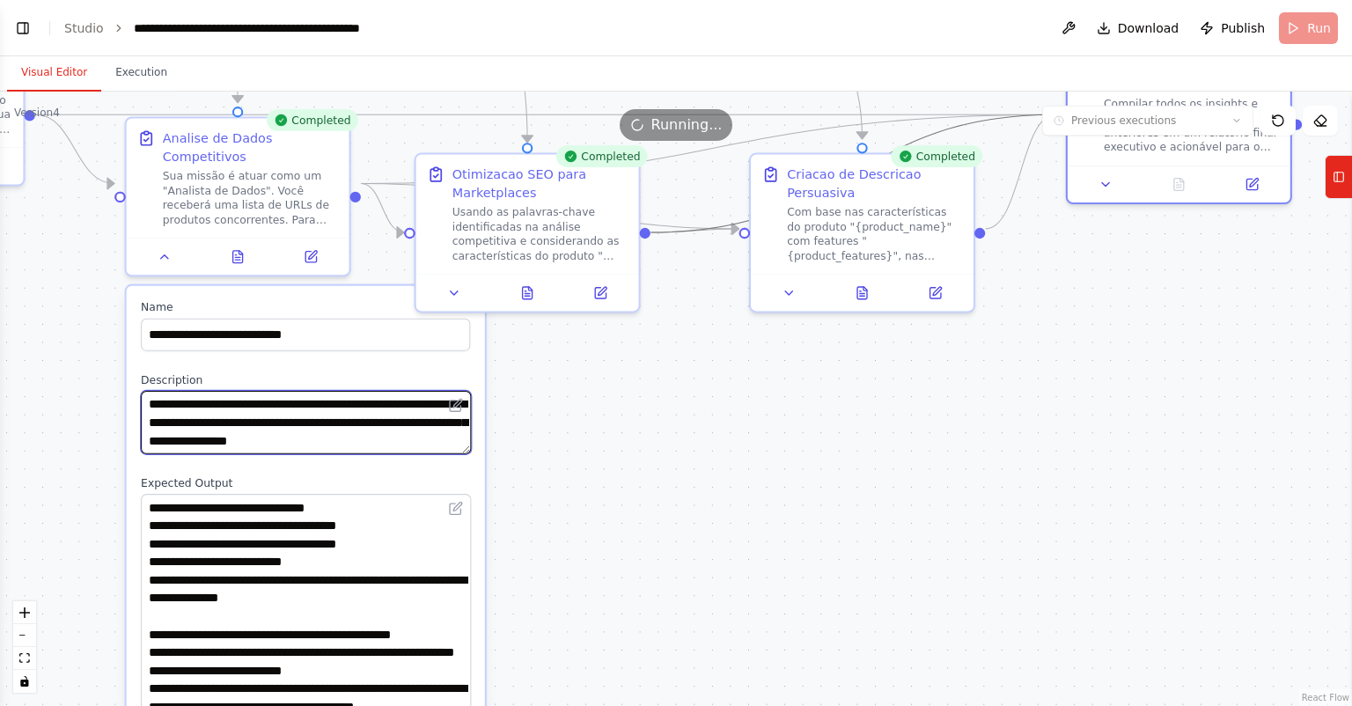
drag, startPoint x: 325, startPoint y: 407, endPoint x: 655, endPoint y: 423, distance: 330.5
click at [655, 423] on div ".deletable-edge-delete-btn { width: 20px; height: 20px; border: 0px solid #ffff…" at bounding box center [676, 399] width 1352 height 614
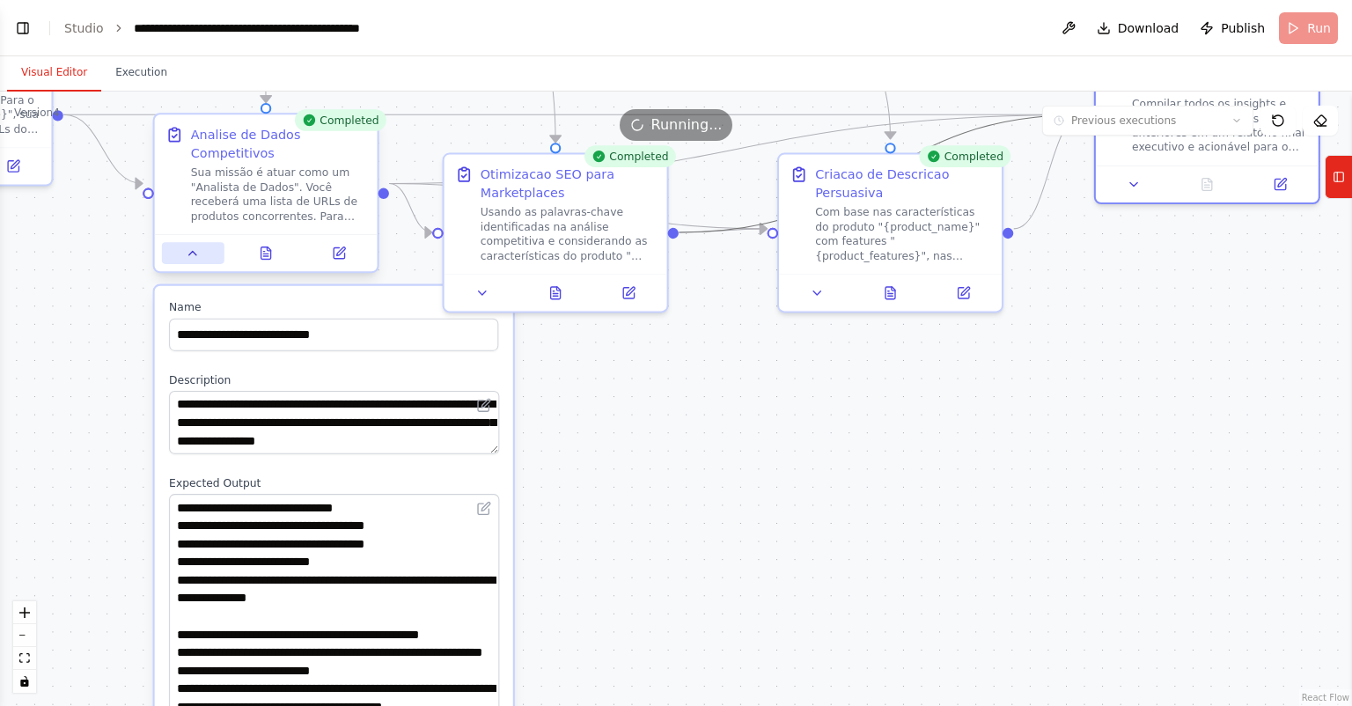
click at [195, 246] on icon at bounding box center [193, 253] width 14 height 14
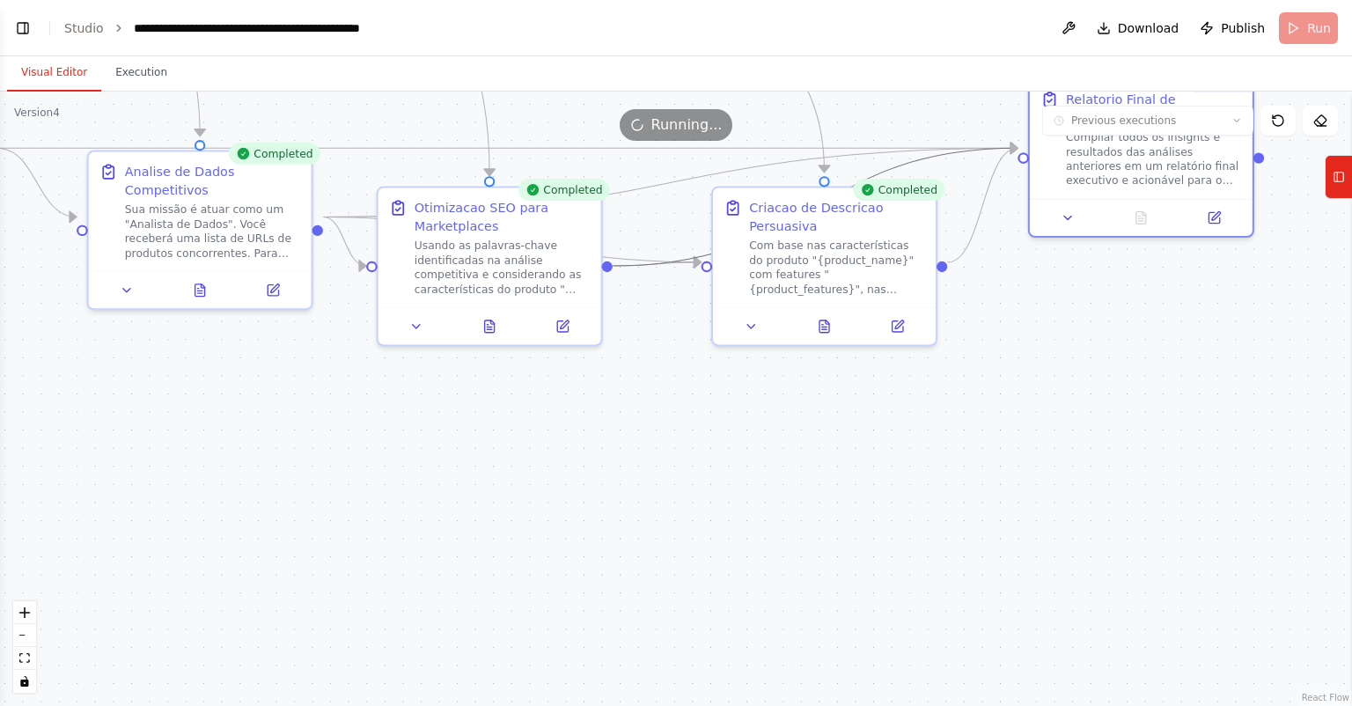
drag, startPoint x: 909, startPoint y: 408, endPoint x: 655, endPoint y: 578, distance: 305.7
click at [650, 577] on div ".deletable-edge-delete-btn { width: 20px; height: 20px; border: 0px solid #ffff…" at bounding box center [676, 399] width 1352 height 614
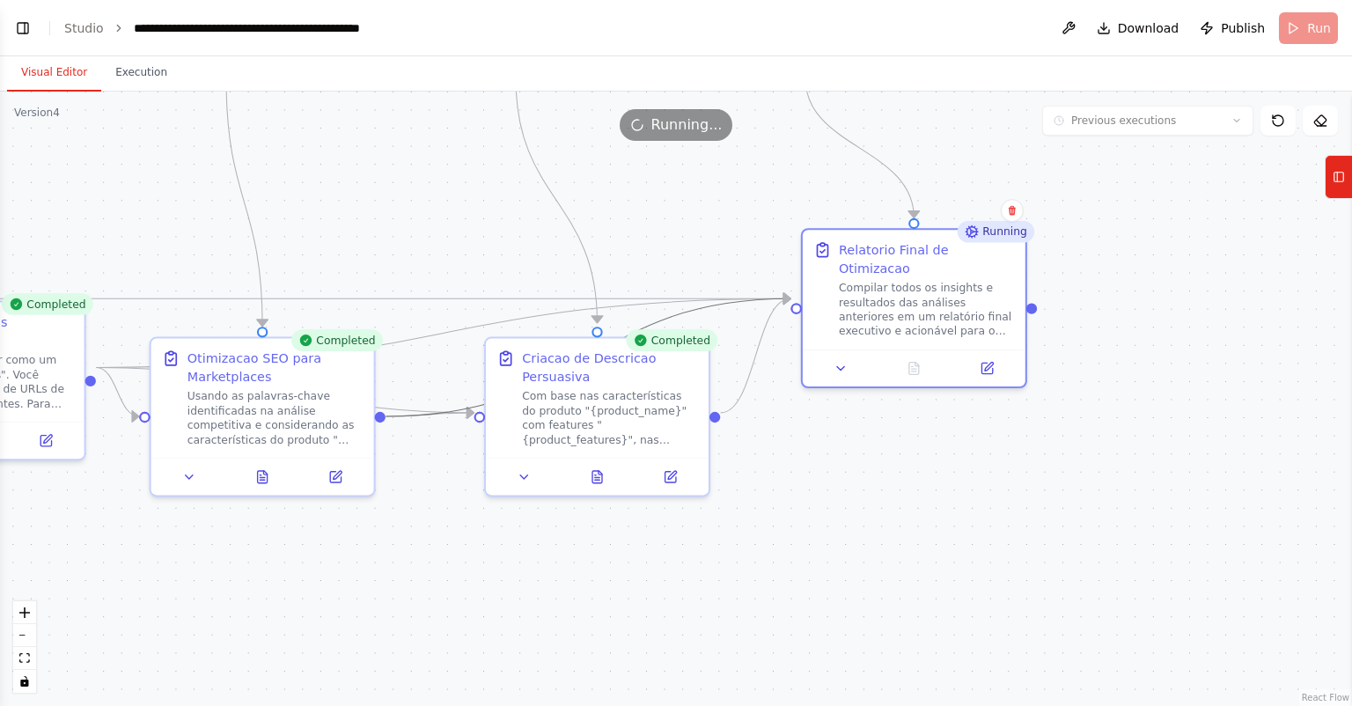
drag, startPoint x: 1035, startPoint y: 487, endPoint x: 958, endPoint y: 504, distance: 79.3
click at [958, 504] on div ".deletable-edge-delete-btn { width: 20px; height: 20px; border: 0px solid #ffff…" at bounding box center [676, 399] width 1352 height 614
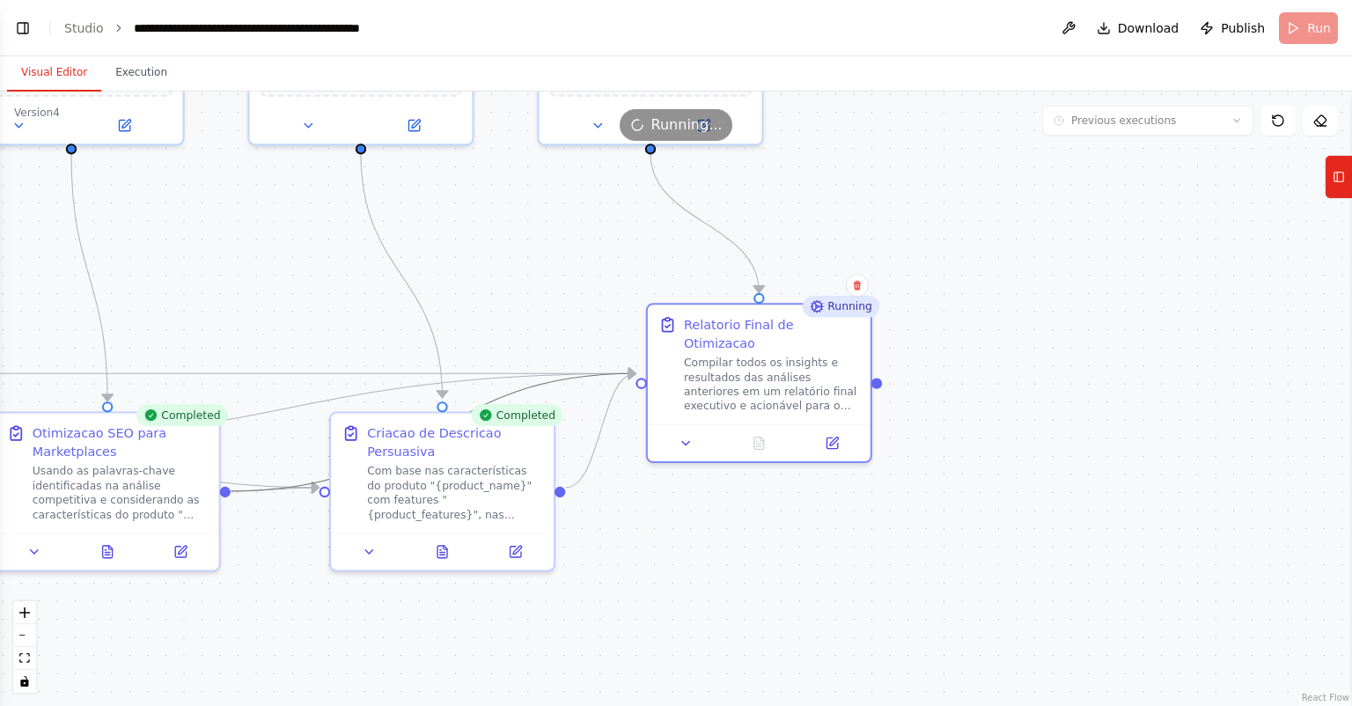
drag, startPoint x: 1000, startPoint y: 297, endPoint x: 914, endPoint y: 348, distance: 100.3
click at [920, 342] on div ".deletable-edge-delete-btn { width: 20px; height: 20px; border: 0px solid #ffff…" at bounding box center [676, 399] width 1352 height 614
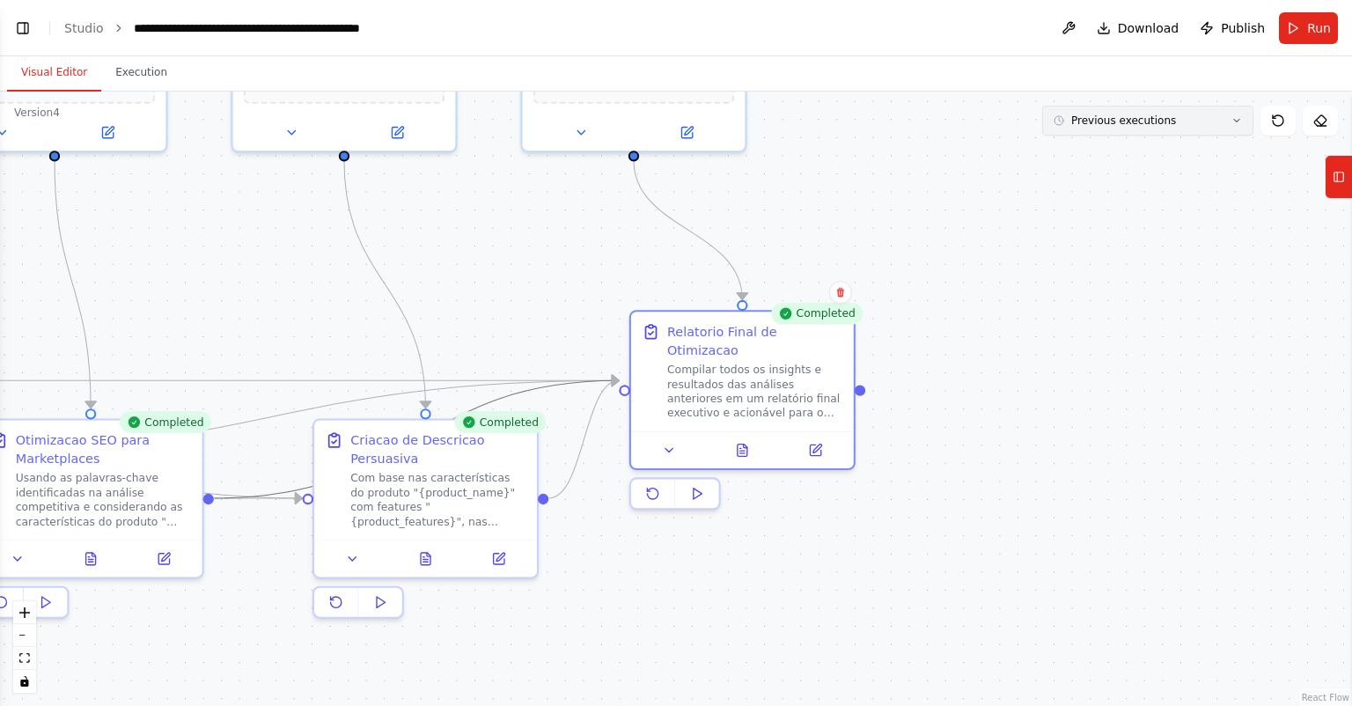
click at [1144, 131] on button "Previous executions" at bounding box center [1147, 121] width 211 height 30
click at [1132, 151] on div "2m ago" at bounding box center [1159, 153] width 176 height 14
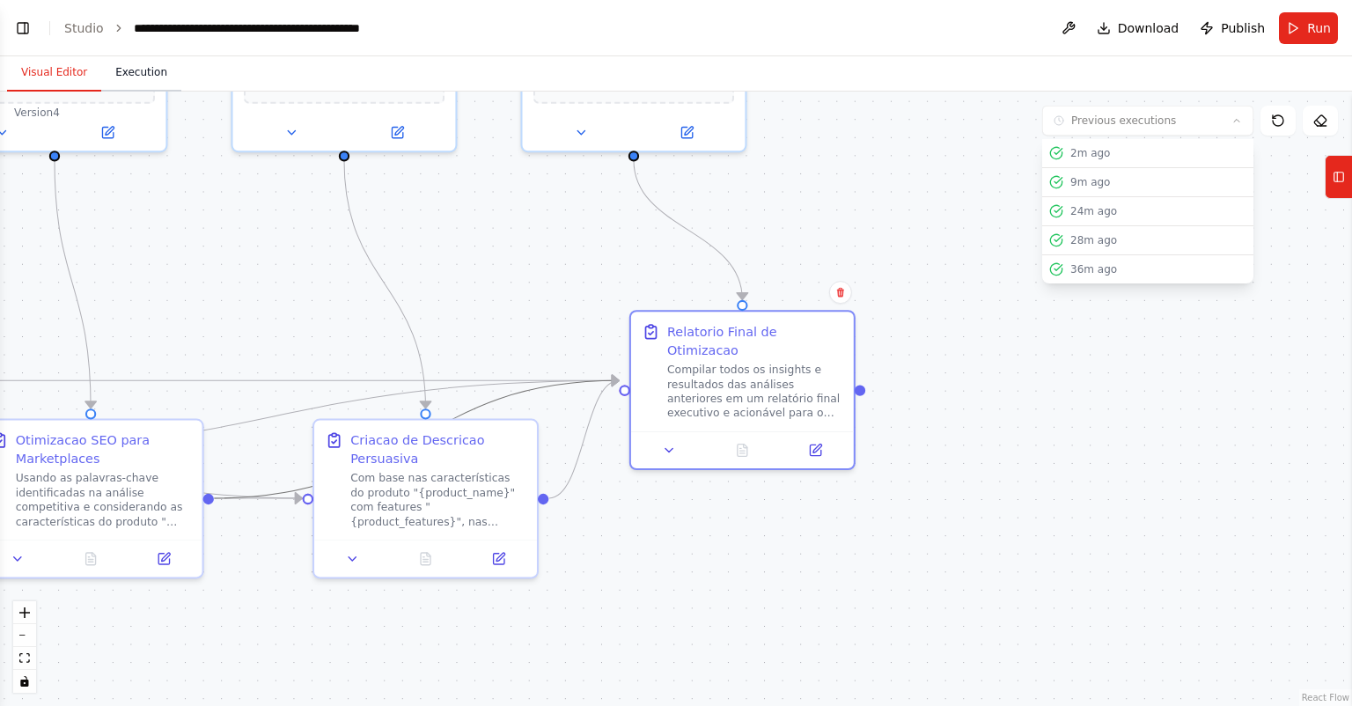
click at [129, 64] on button "Execution" at bounding box center [141, 73] width 80 height 37
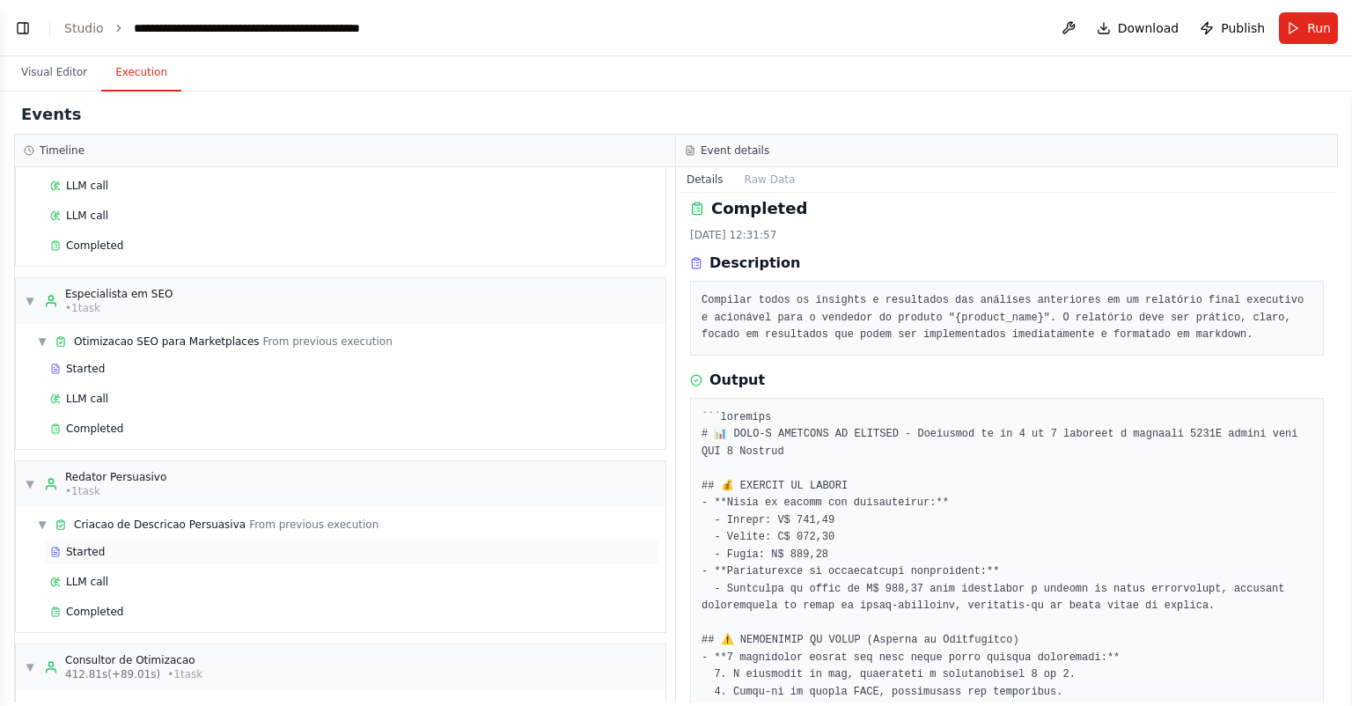
scroll to position [1899, 0]
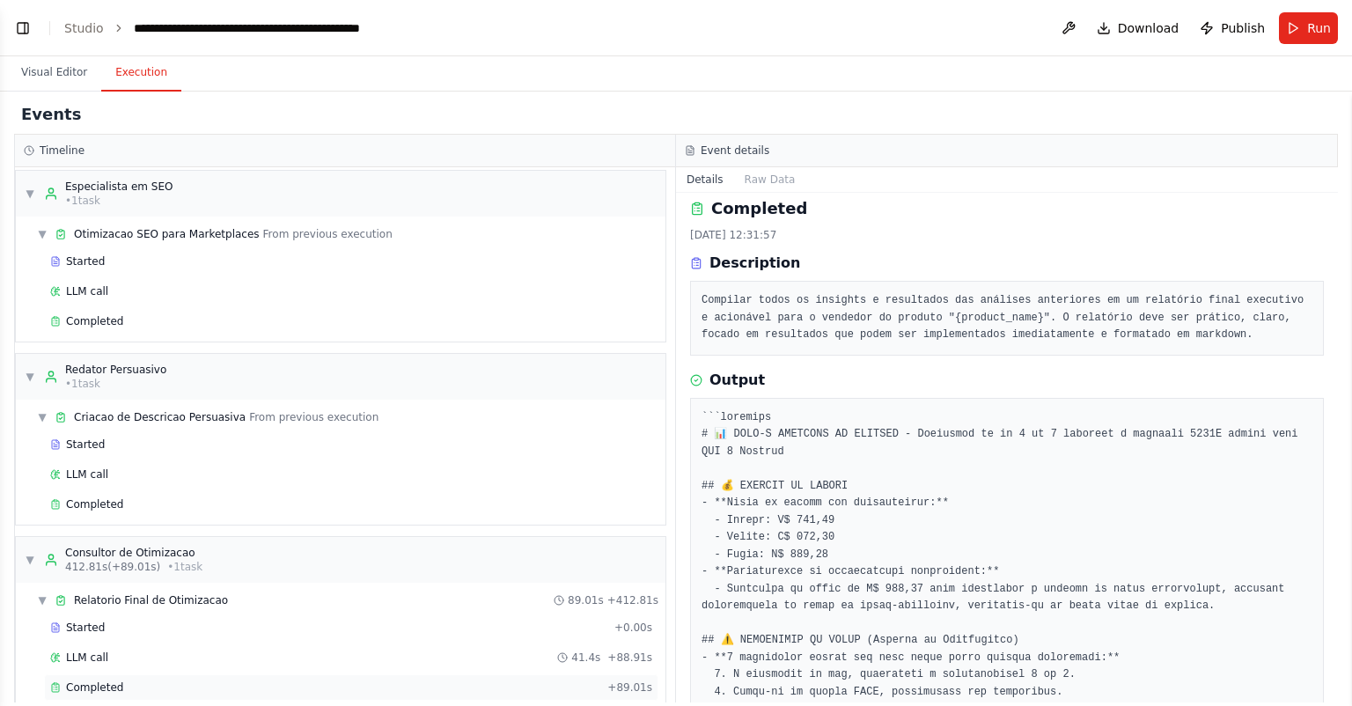
click at [210, 681] on div "Completed" at bounding box center [325, 688] width 550 height 14
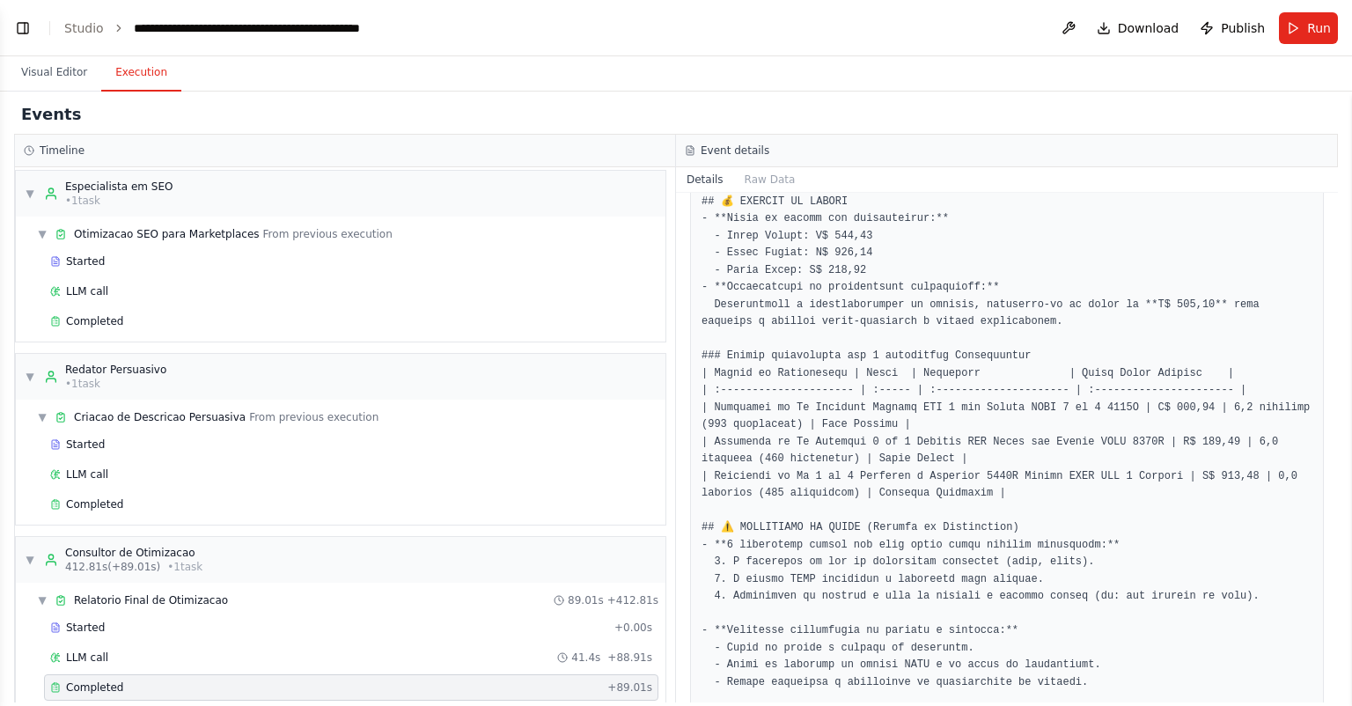
scroll to position [327, 0]
